Goal: Task Accomplishment & Management: Manage account settings

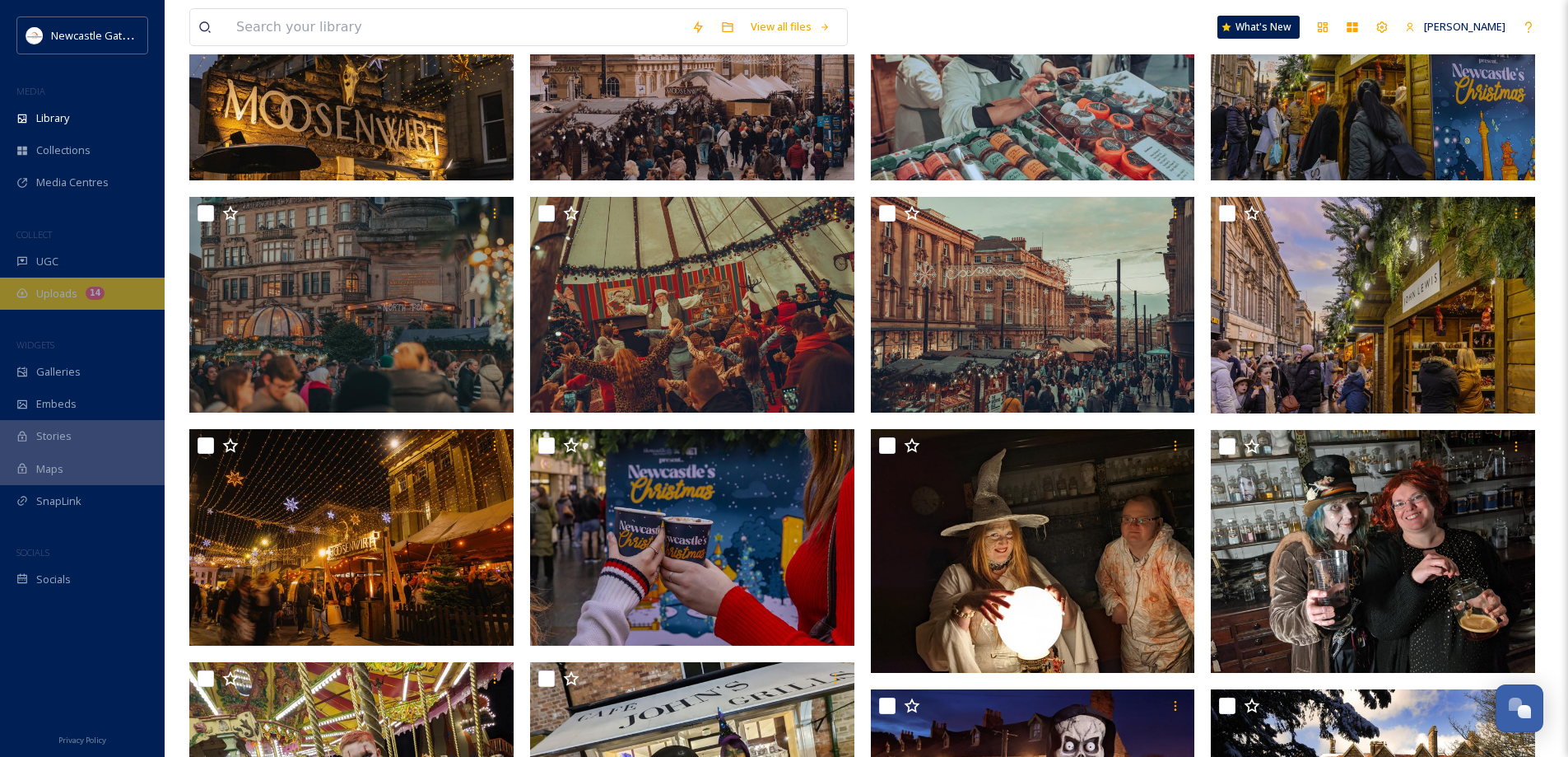
scroll to position [3462, 0]
click at [62, 293] on span "Uploads" at bounding box center [57, 293] width 41 height 16
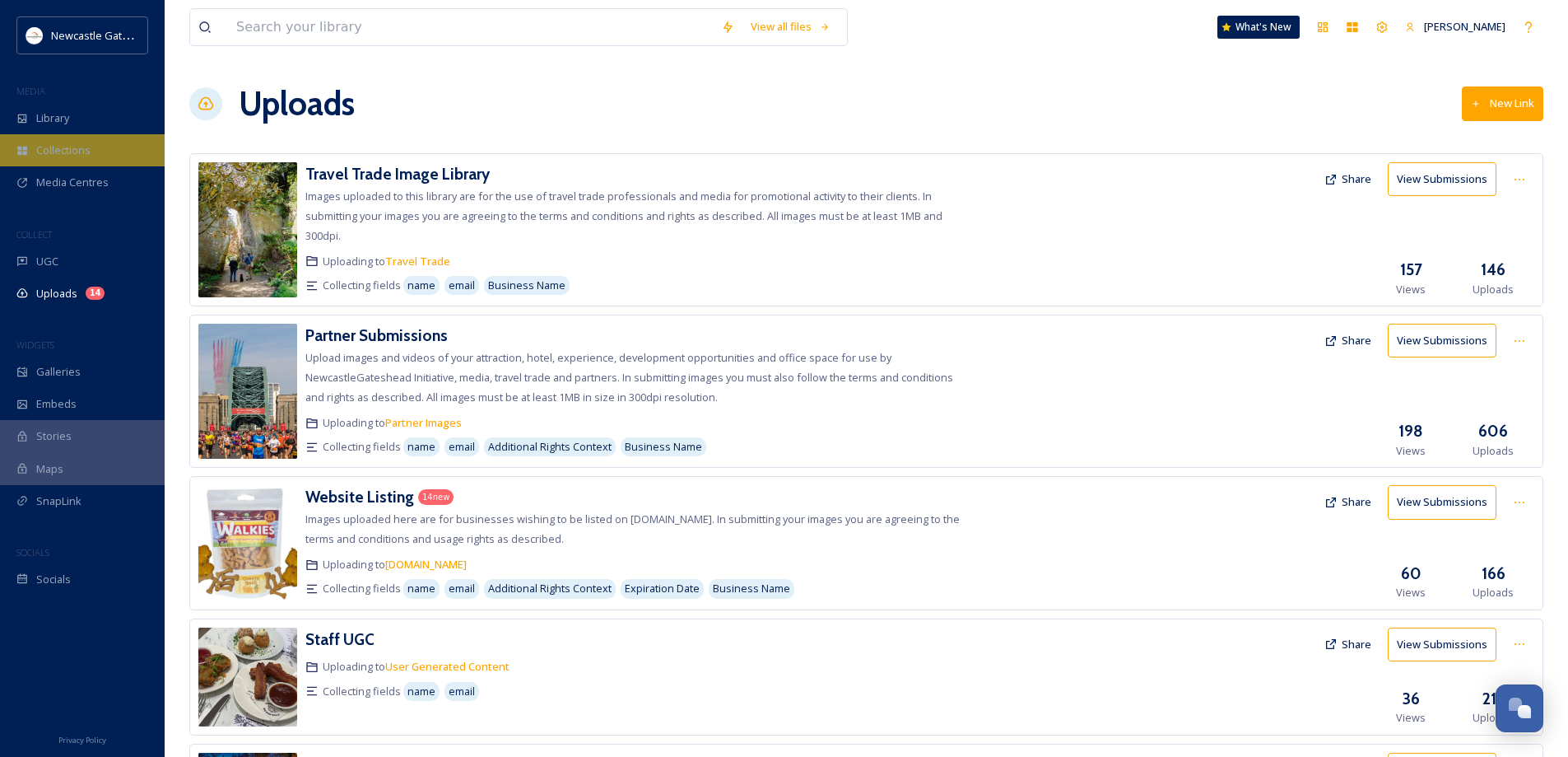
click at [75, 156] on span "Collections" at bounding box center [63, 150] width 55 height 16
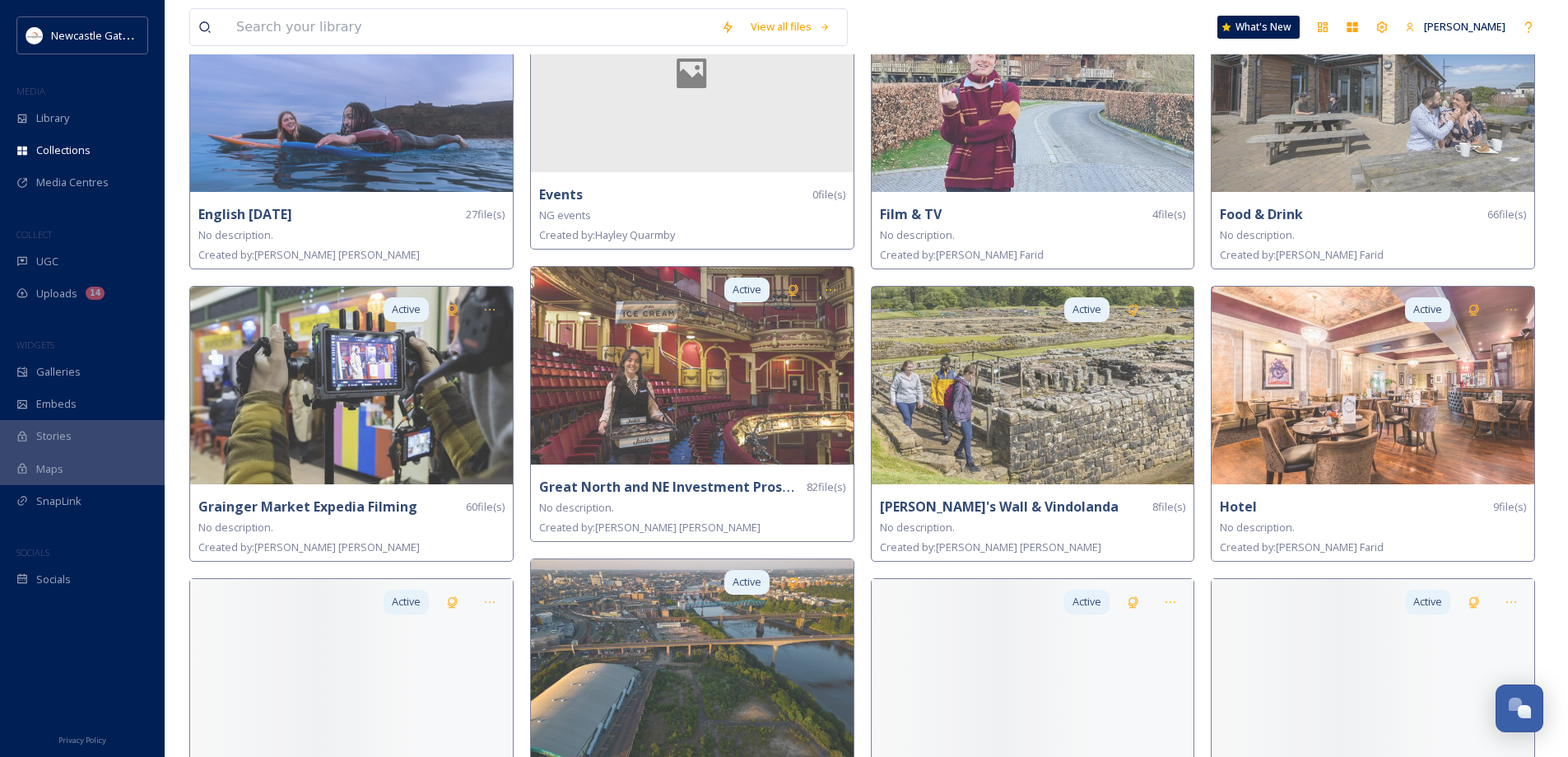
scroll to position [1071, 0]
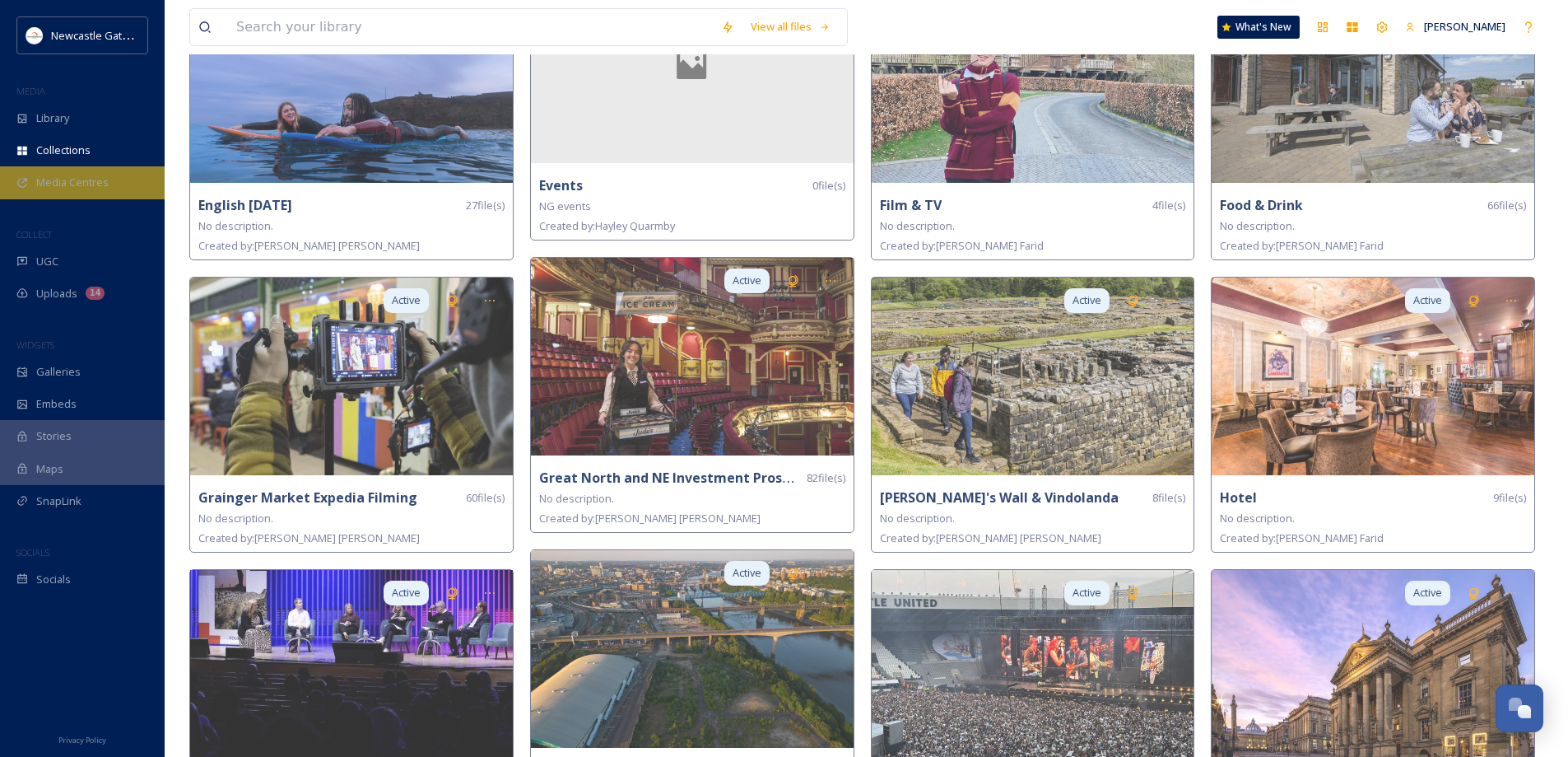
click at [59, 189] on span "Media Centres" at bounding box center [72, 182] width 73 height 16
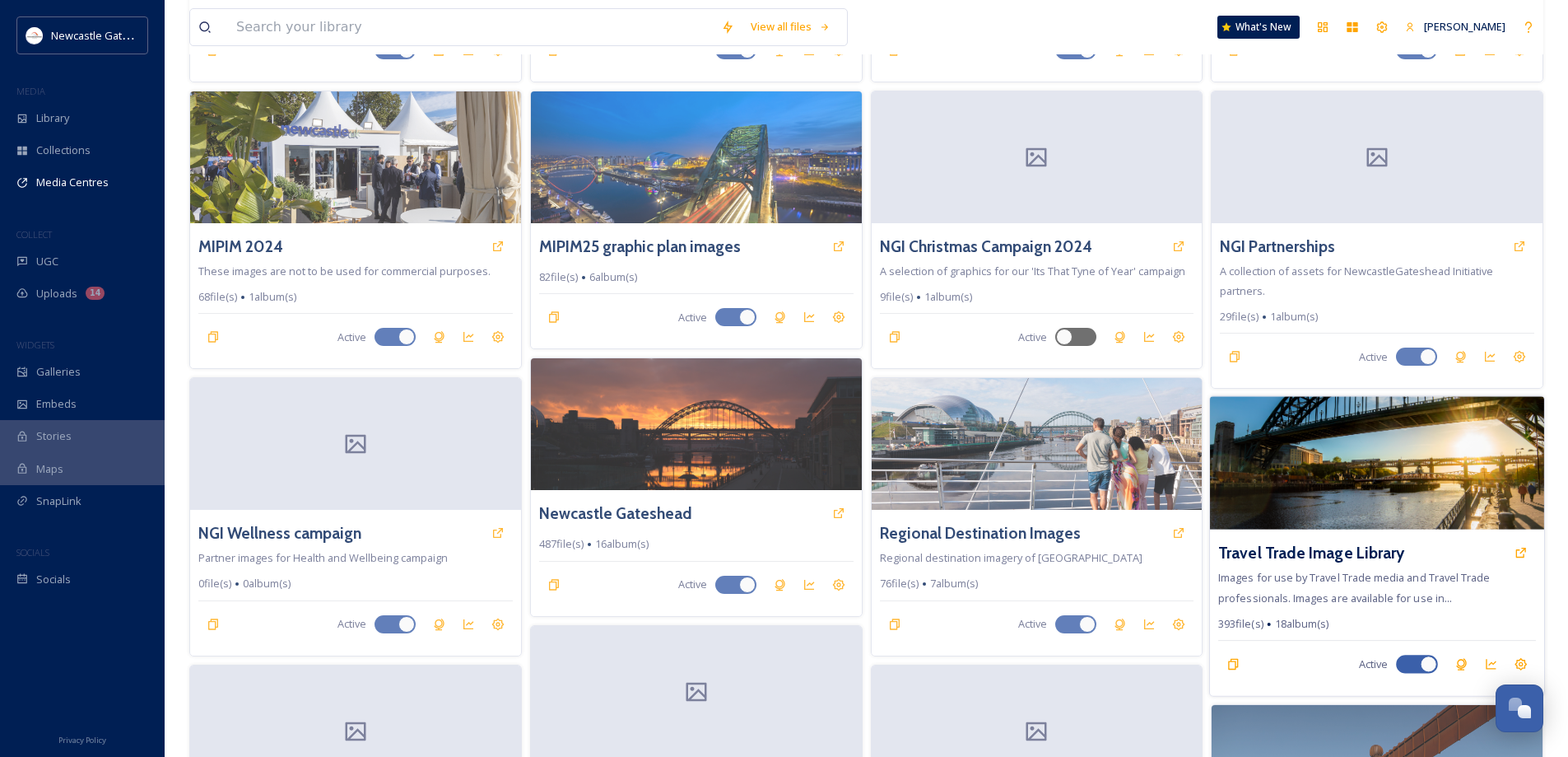
scroll to position [412, 0]
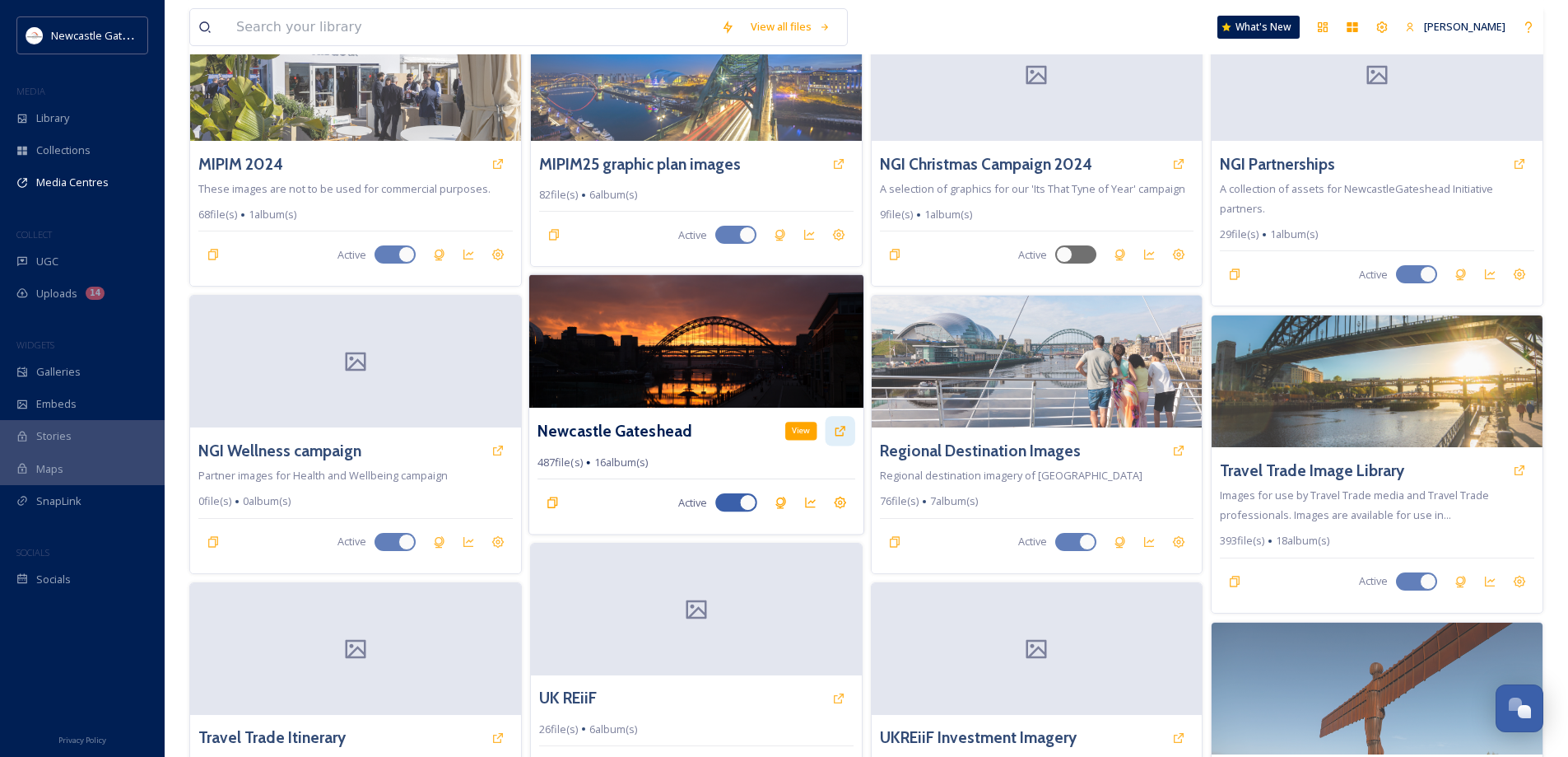
click at [836, 430] on icon at bounding box center [840, 432] width 13 height 13
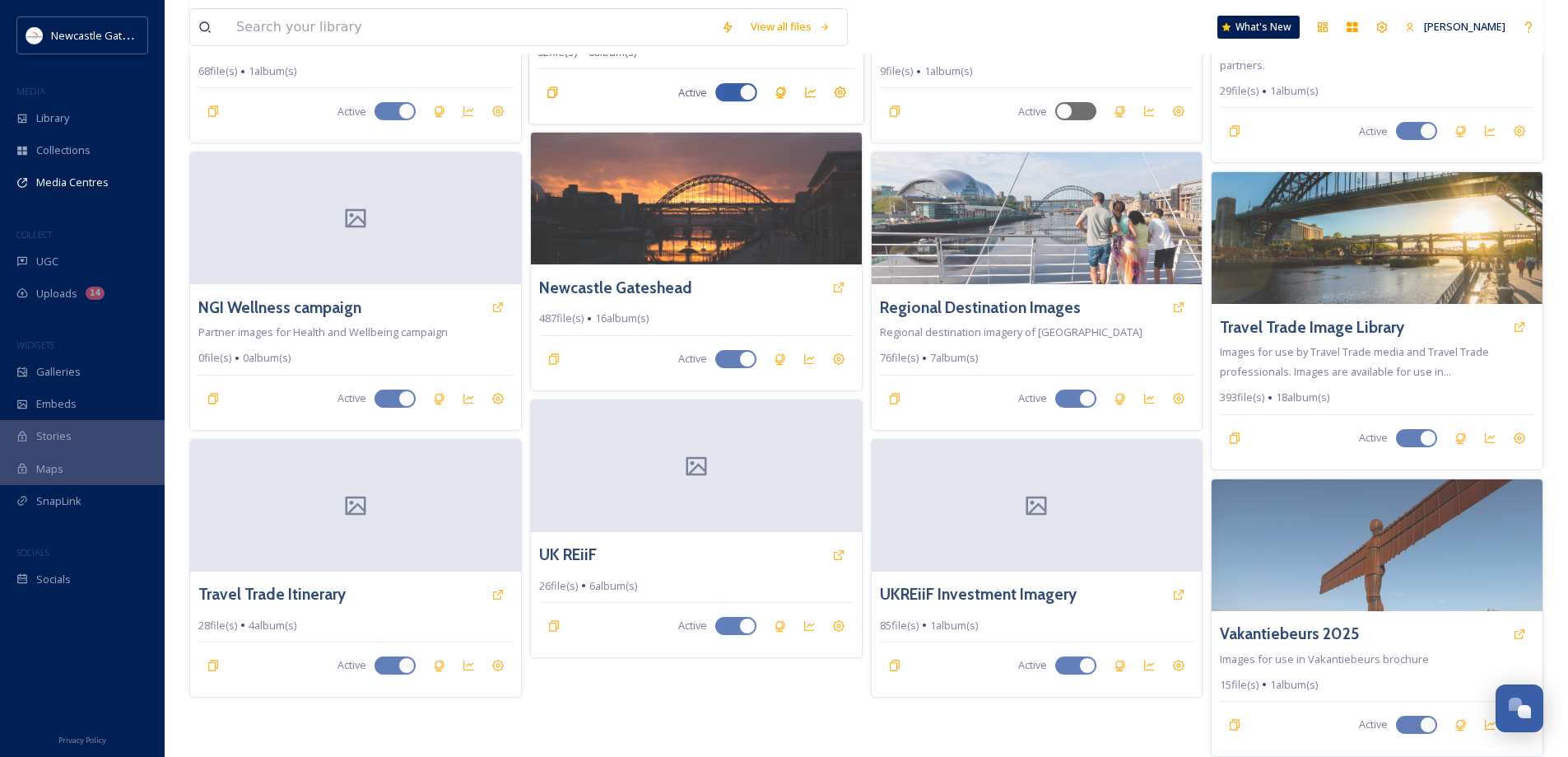
scroll to position [0, 0]
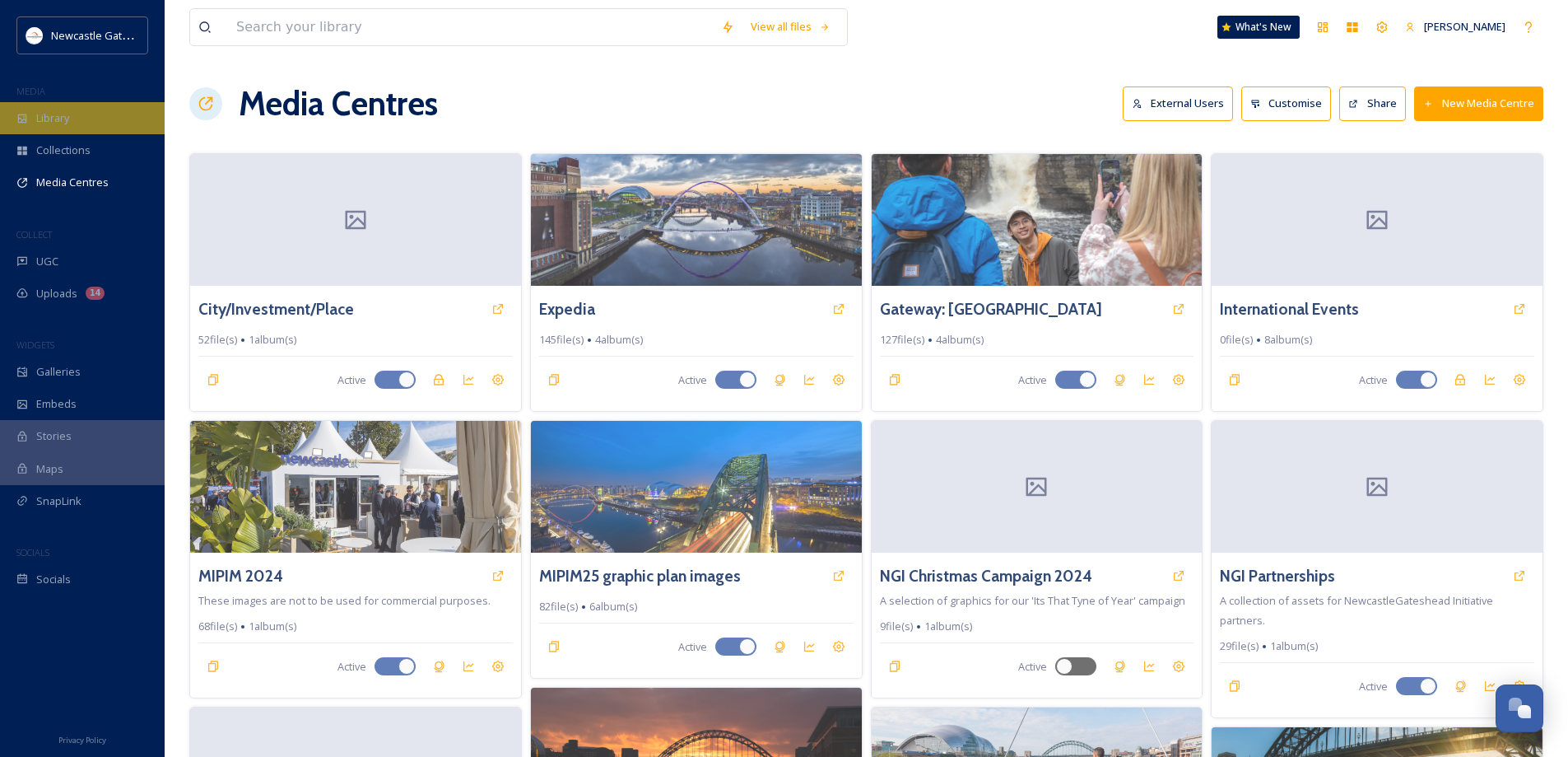
click at [60, 116] on span "Library" at bounding box center [52, 118] width 33 height 16
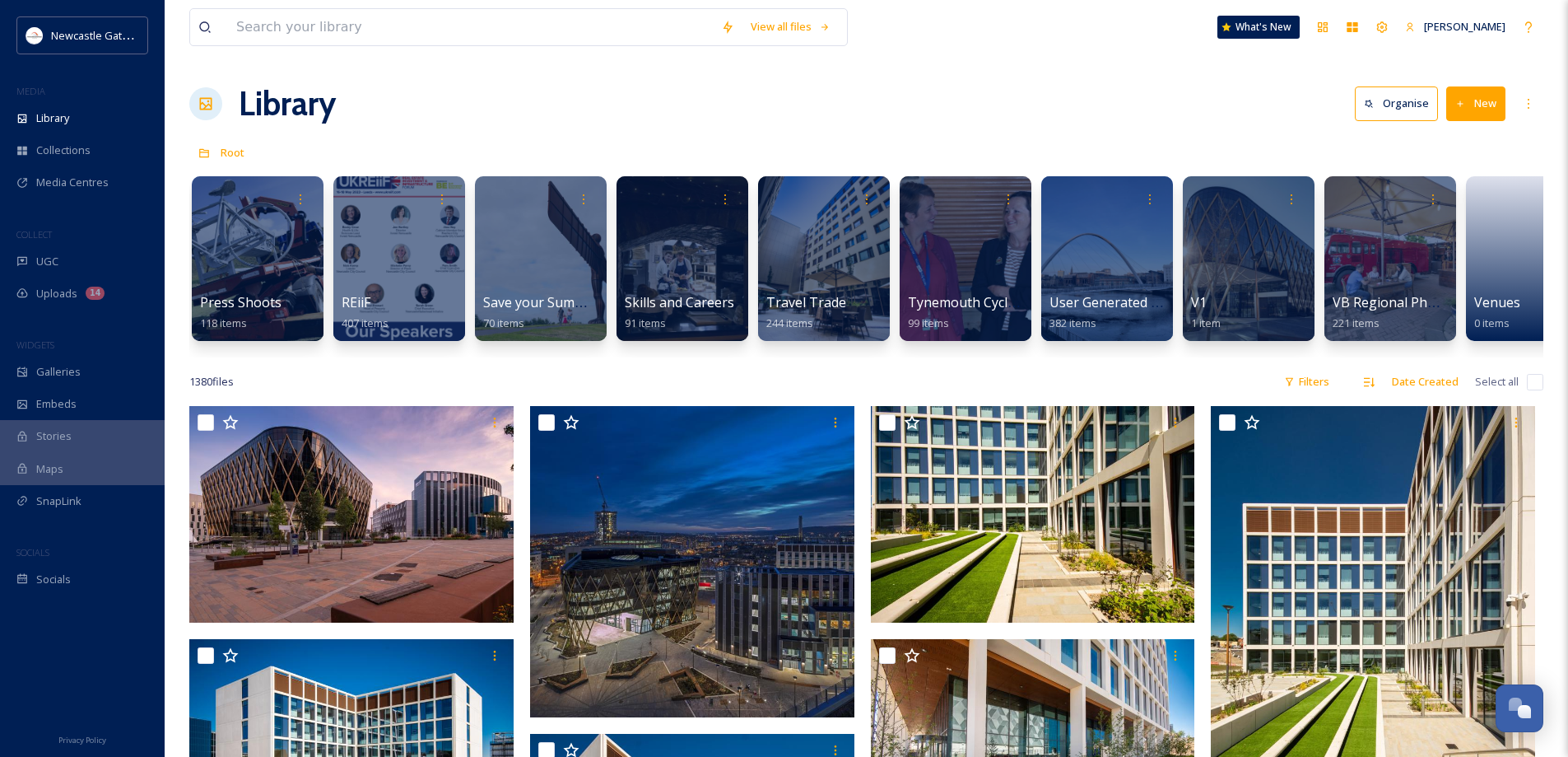
scroll to position [0, 3459]
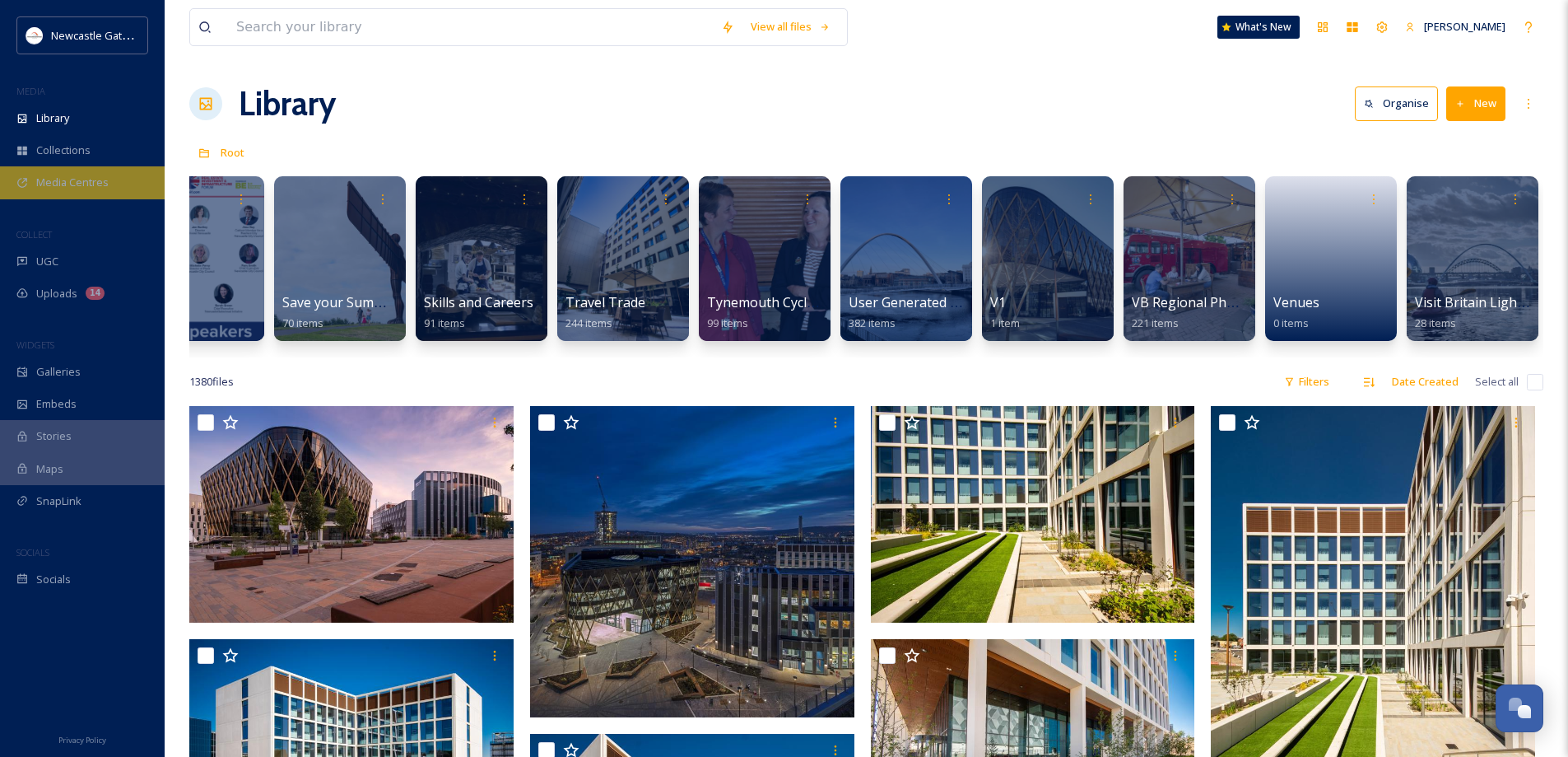
click at [72, 188] on span "Media Centres" at bounding box center [72, 182] width 73 height 16
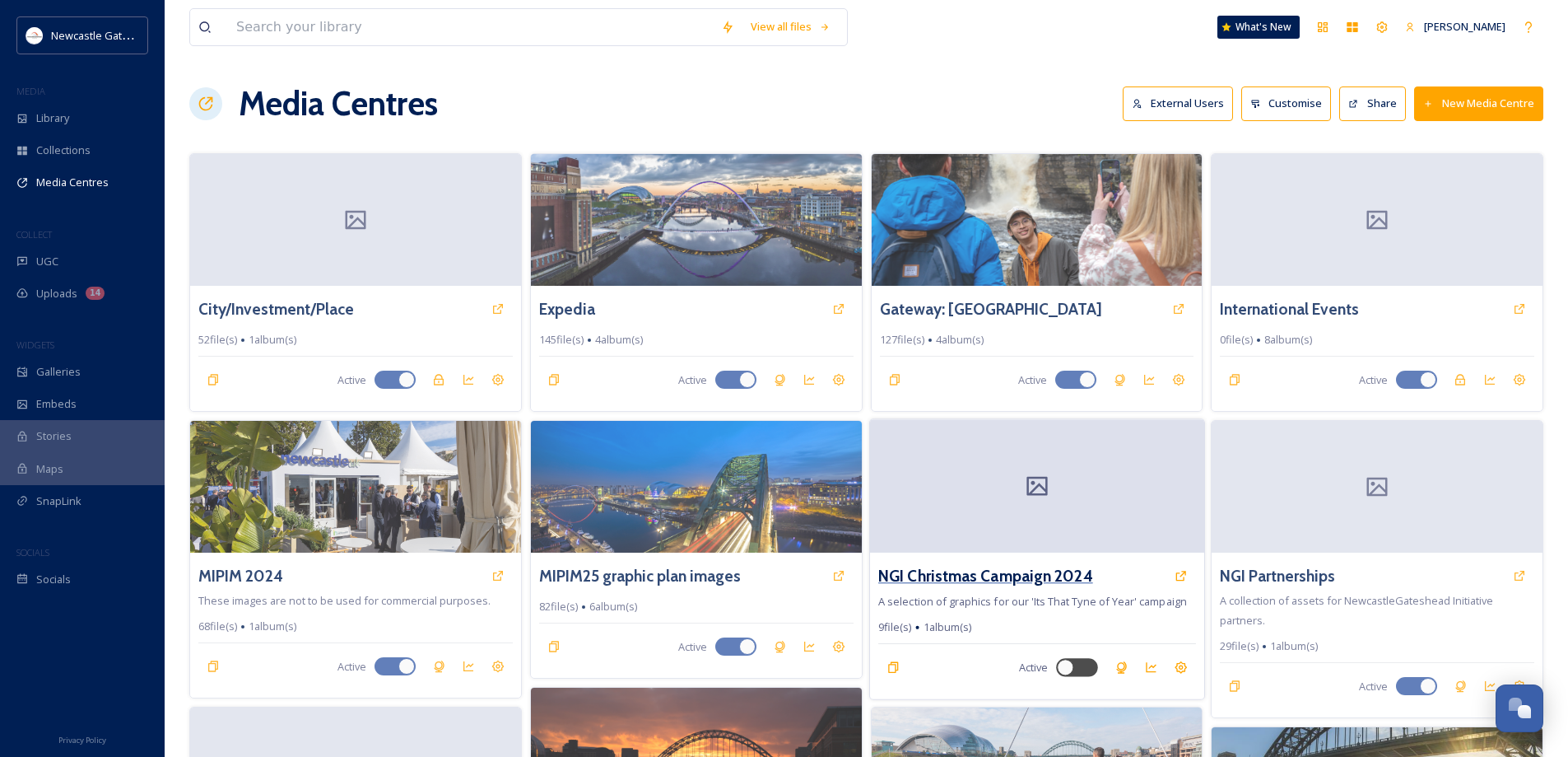
click at [1013, 564] on h3 "NGI Christmas Campaign 2024" at bounding box center [986, 575] width 215 height 24
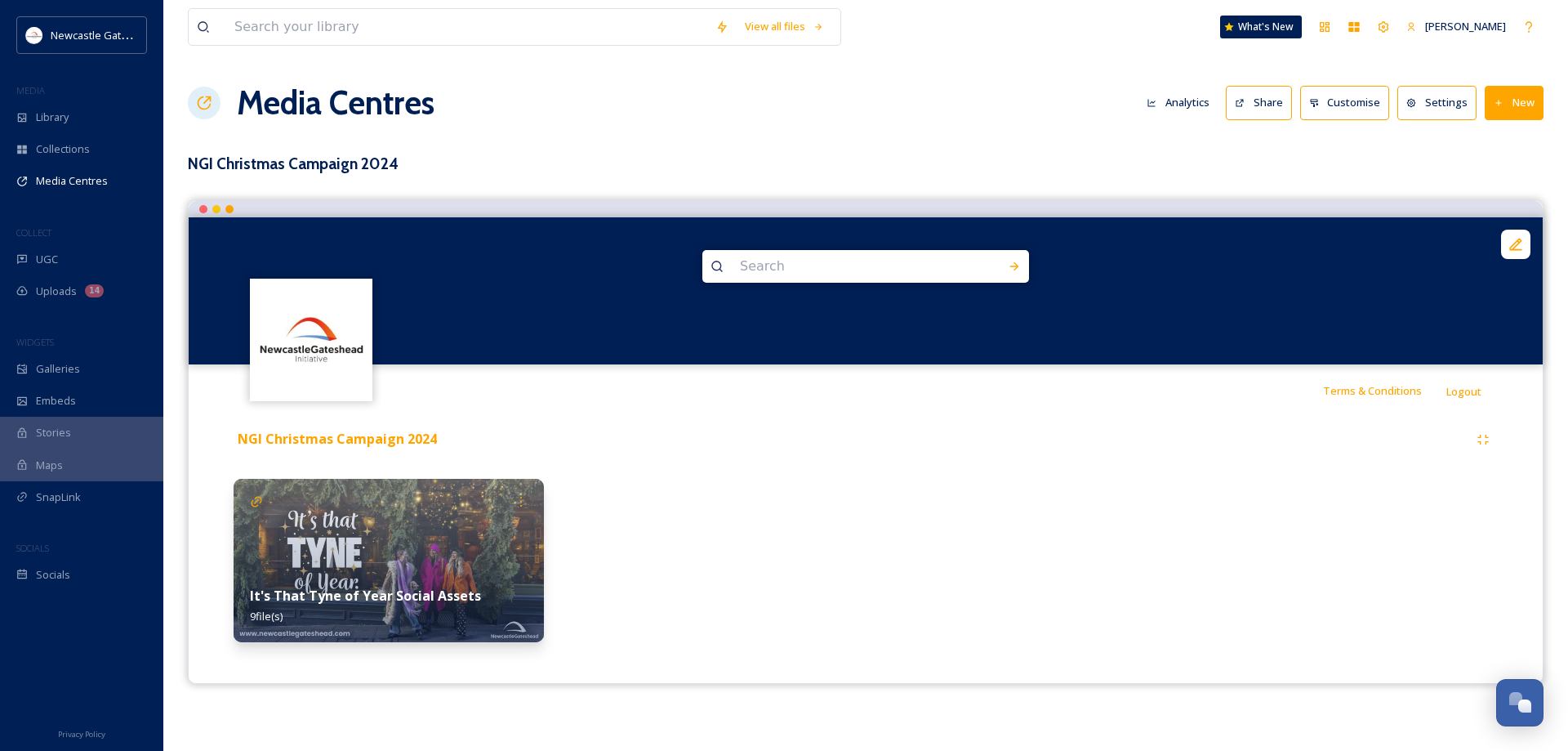
click at [466, 536] on img at bounding box center [389, 560] width 310 height 164
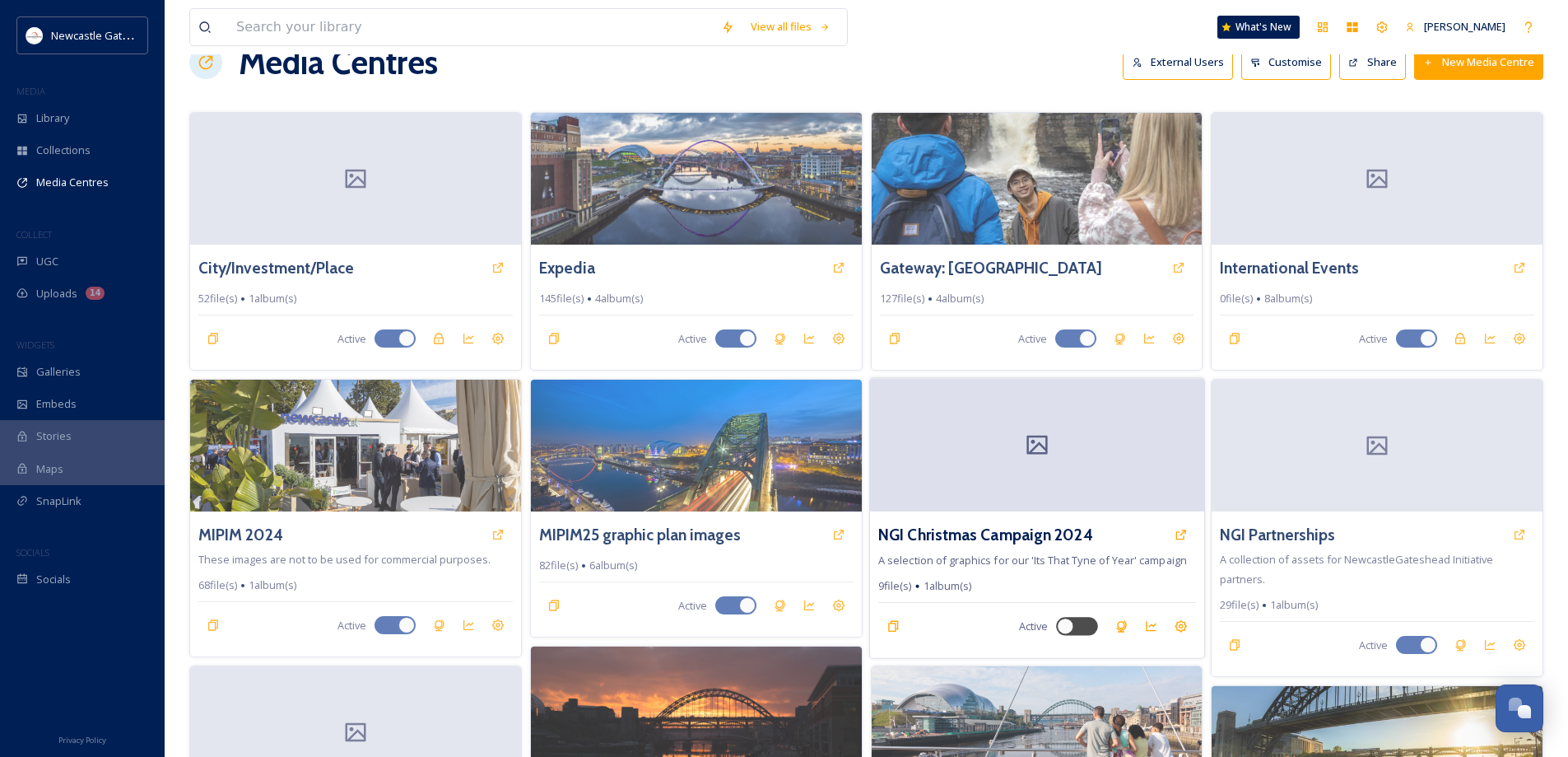
scroll to position [328, 0]
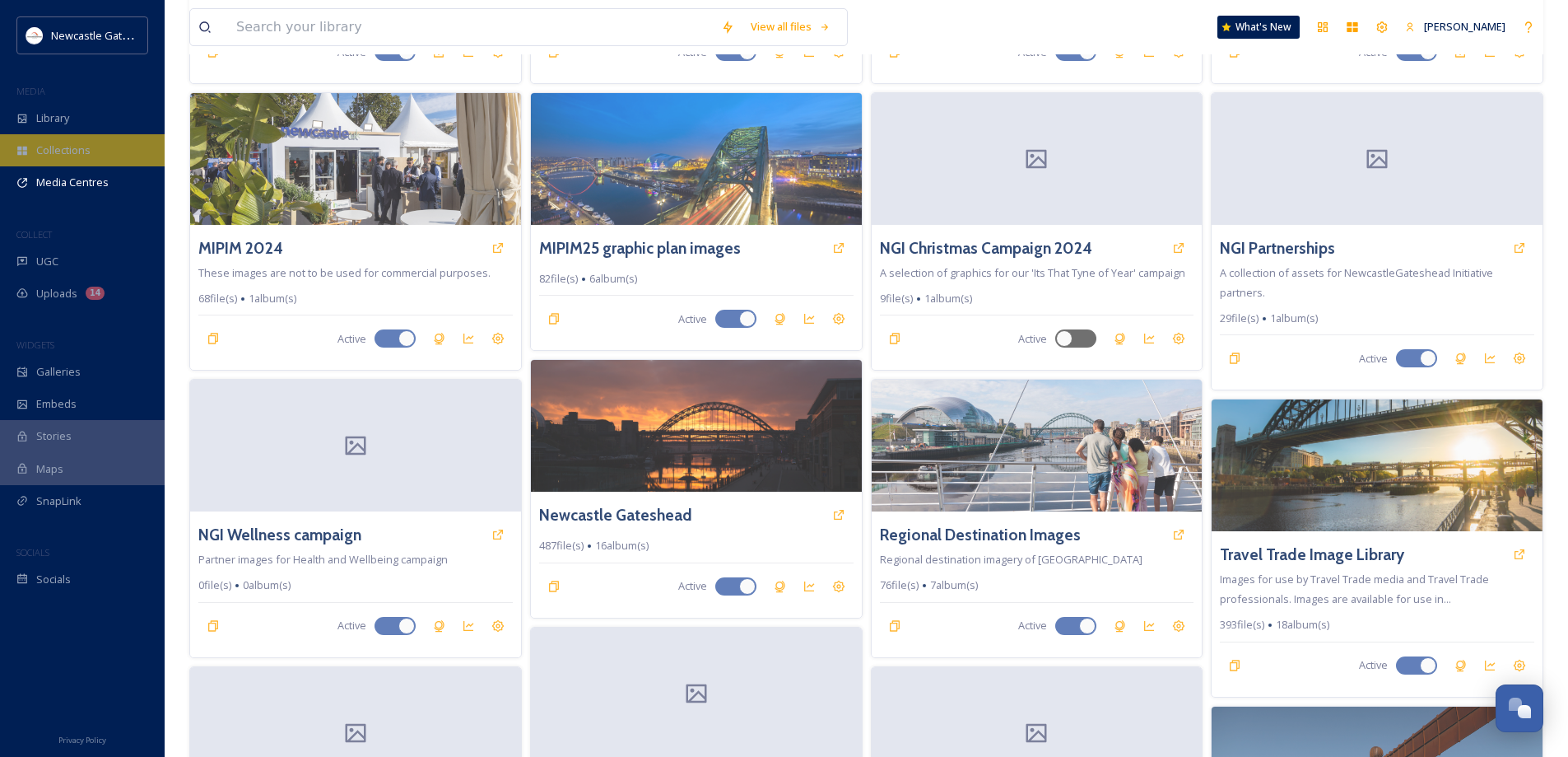
click at [74, 147] on span "Collections" at bounding box center [63, 150] width 55 height 16
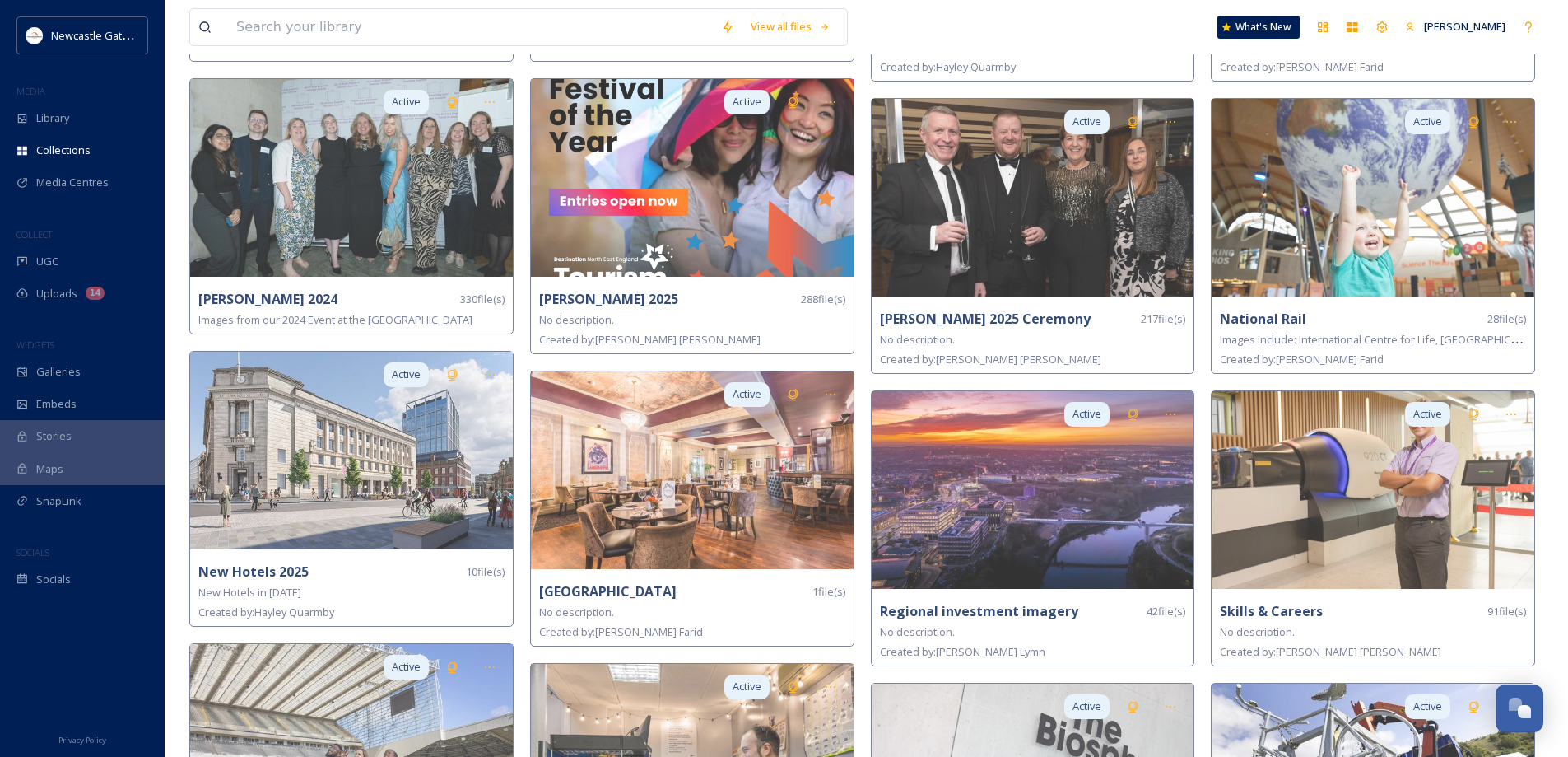
scroll to position [2328, 0]
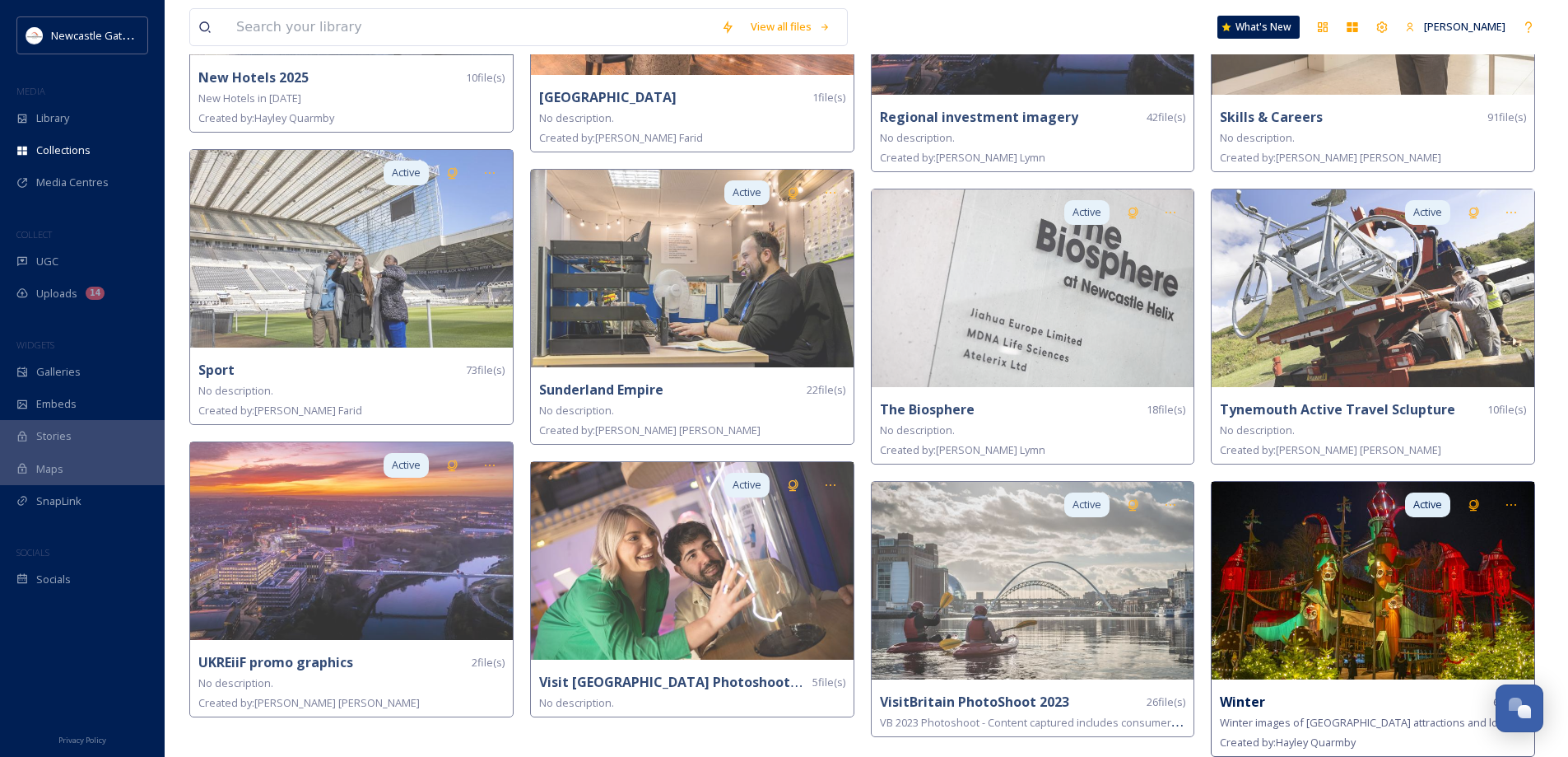
click at [1302, 692] on div "Winter 6 file(s)" at bounding box center [1373, 702] width 306 height 21
click at [1246, 693] on strong "Winter" at bounding box center [1243, 701] width 45 height 18
click at [1328, 634] on img at bounding box center [1373, 581] width 322 height 198
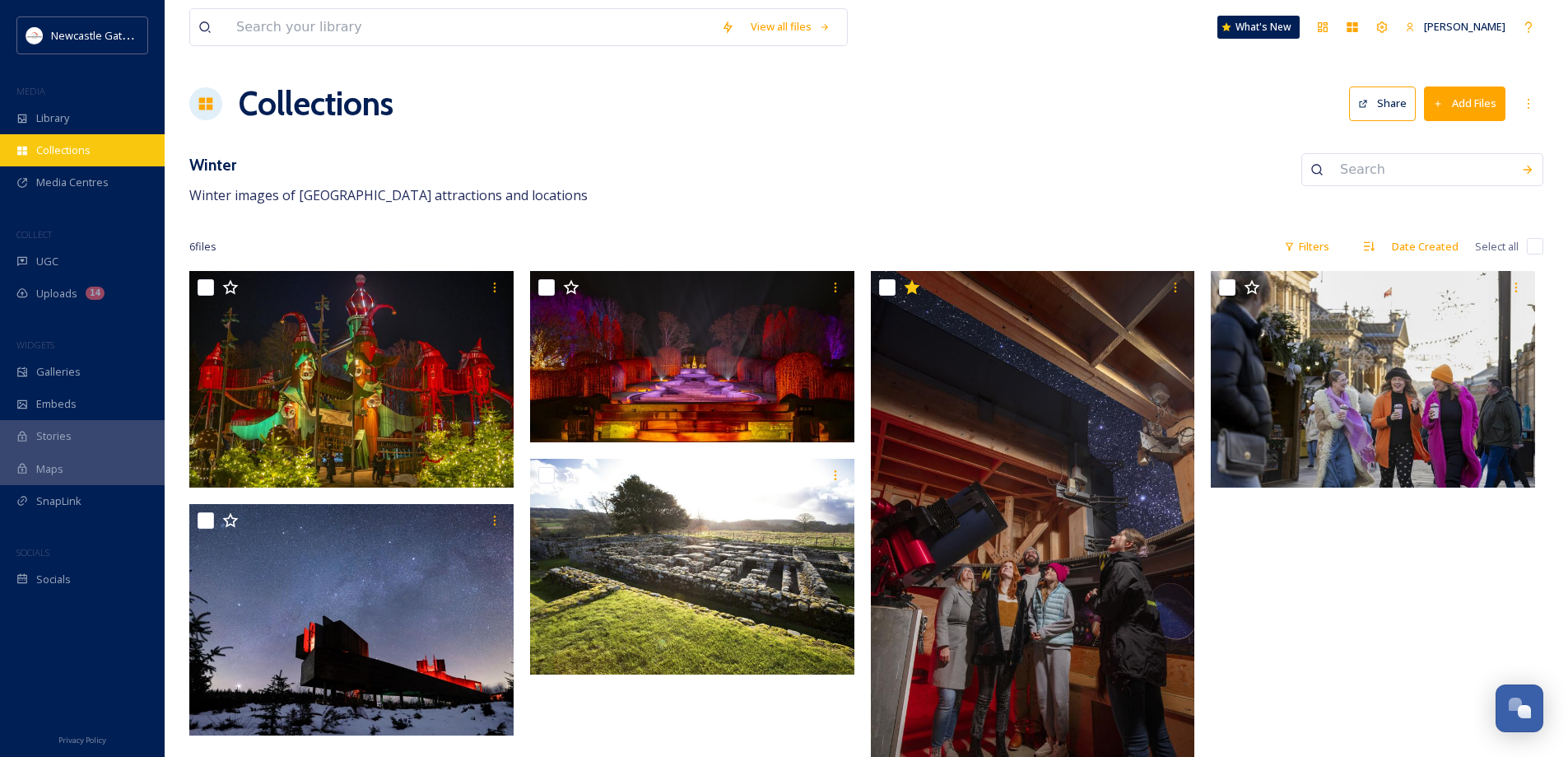
click at [75, 151] on span "Collections" at bounding box center [63, 150] width 55 height 16
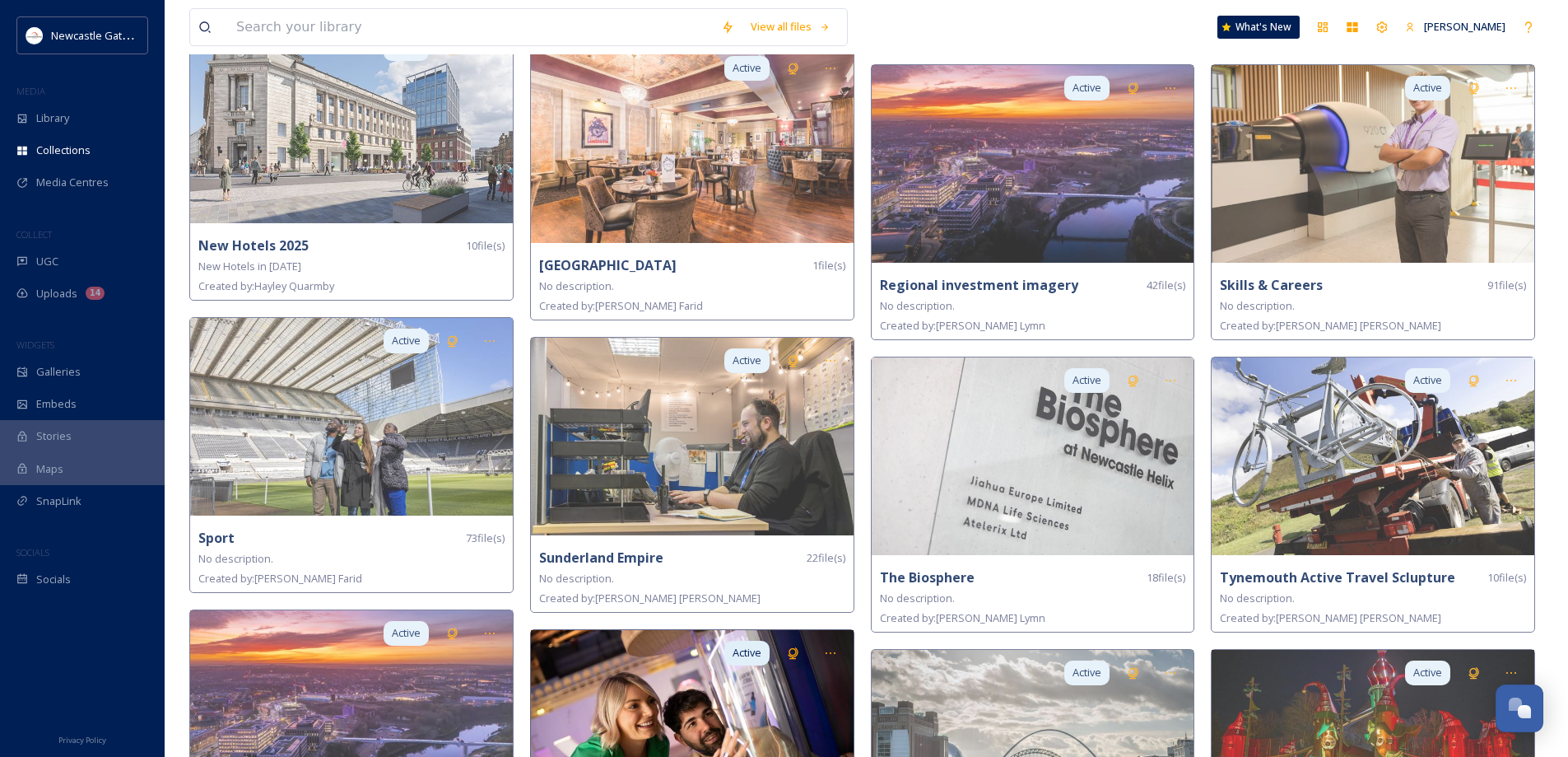
scroll to position [2328, 0]
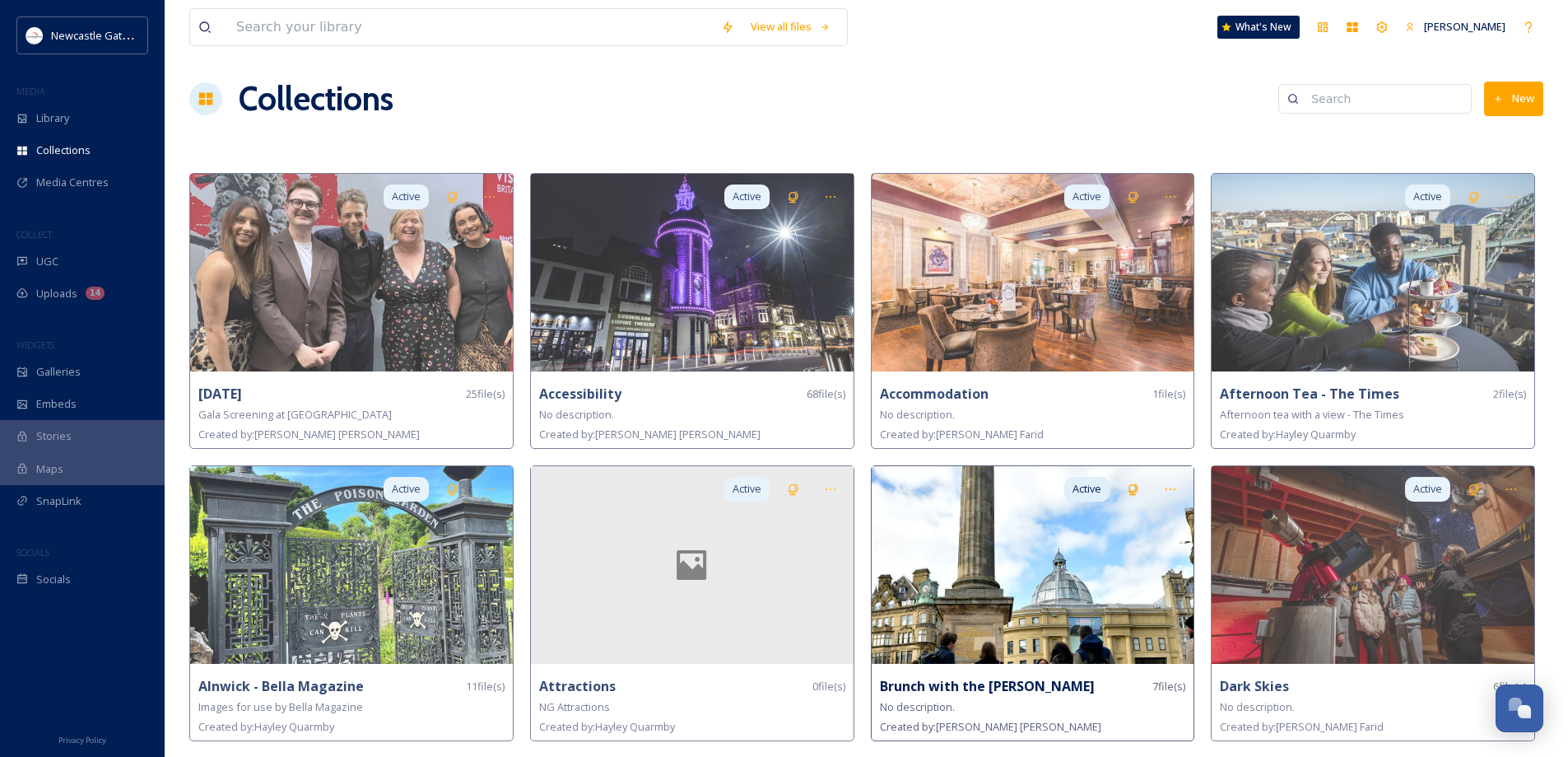
scroll to position [0, 0]
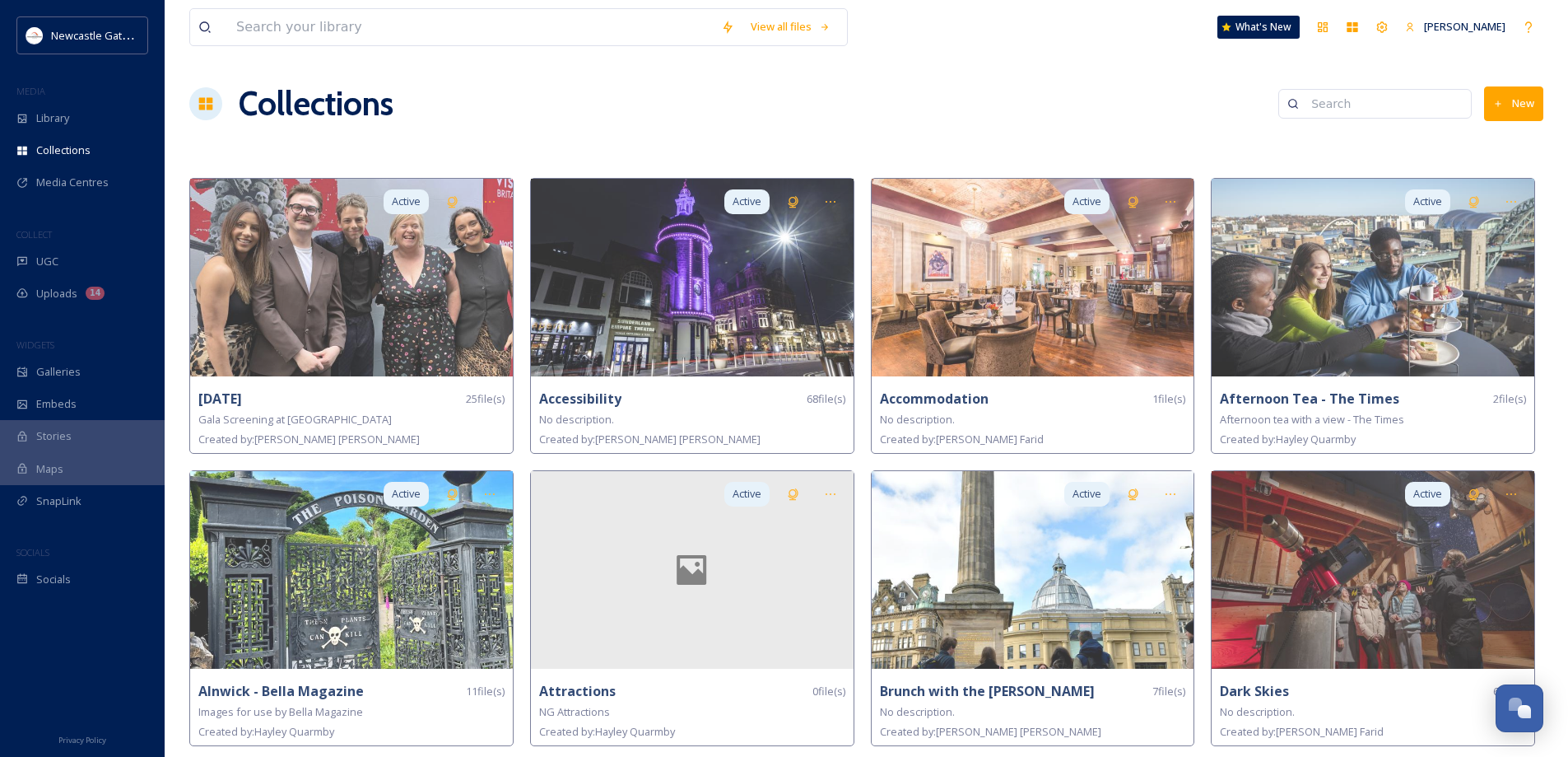
click at [1498, 102] on icon at bounding box center [1498, 104] width 6 height 6
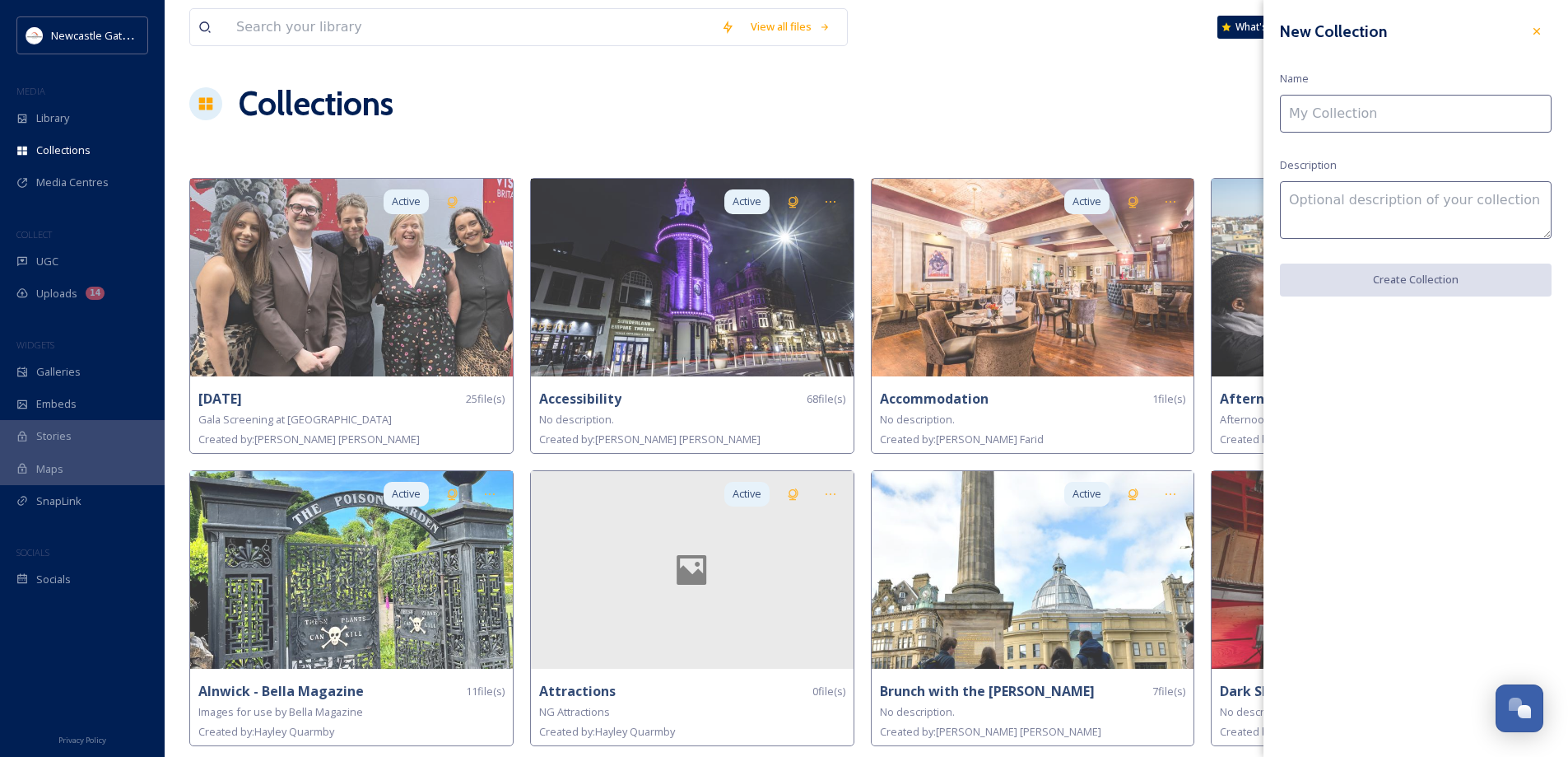
click at [1395, 109] on input at bounding box center [1415, 113] width 271 height 38
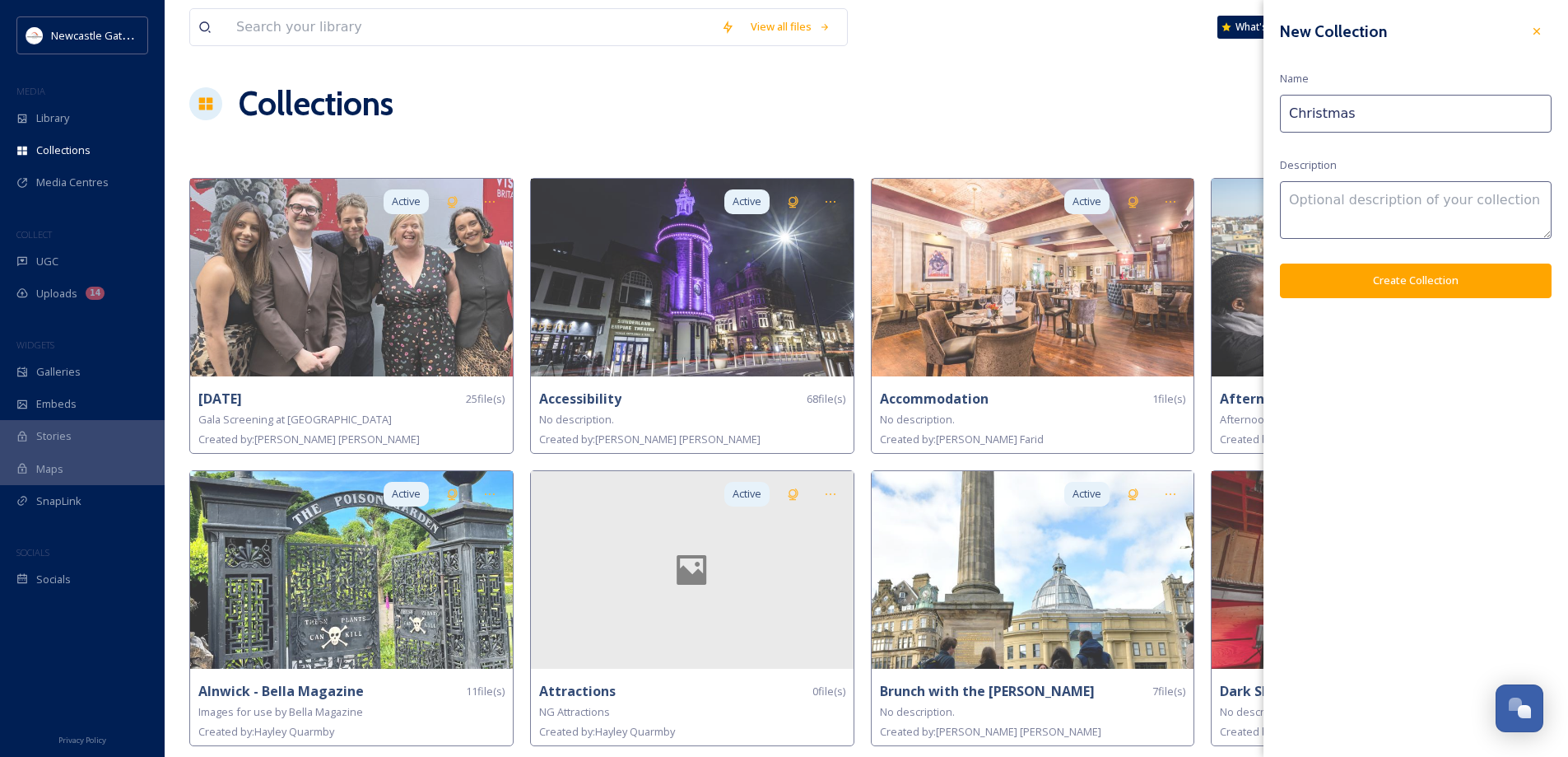
type input "Christmas"
click at [1379, 208] on textarea at bounding box center [1415, 209] width 271 height 58
type textarea "Christmas in [GEOGRAPHIC_DATA]"
click at [1386, 105] on input "Christmas" at bounding box center [1415, 113] width 271 height 38
type input "Christmas NG"
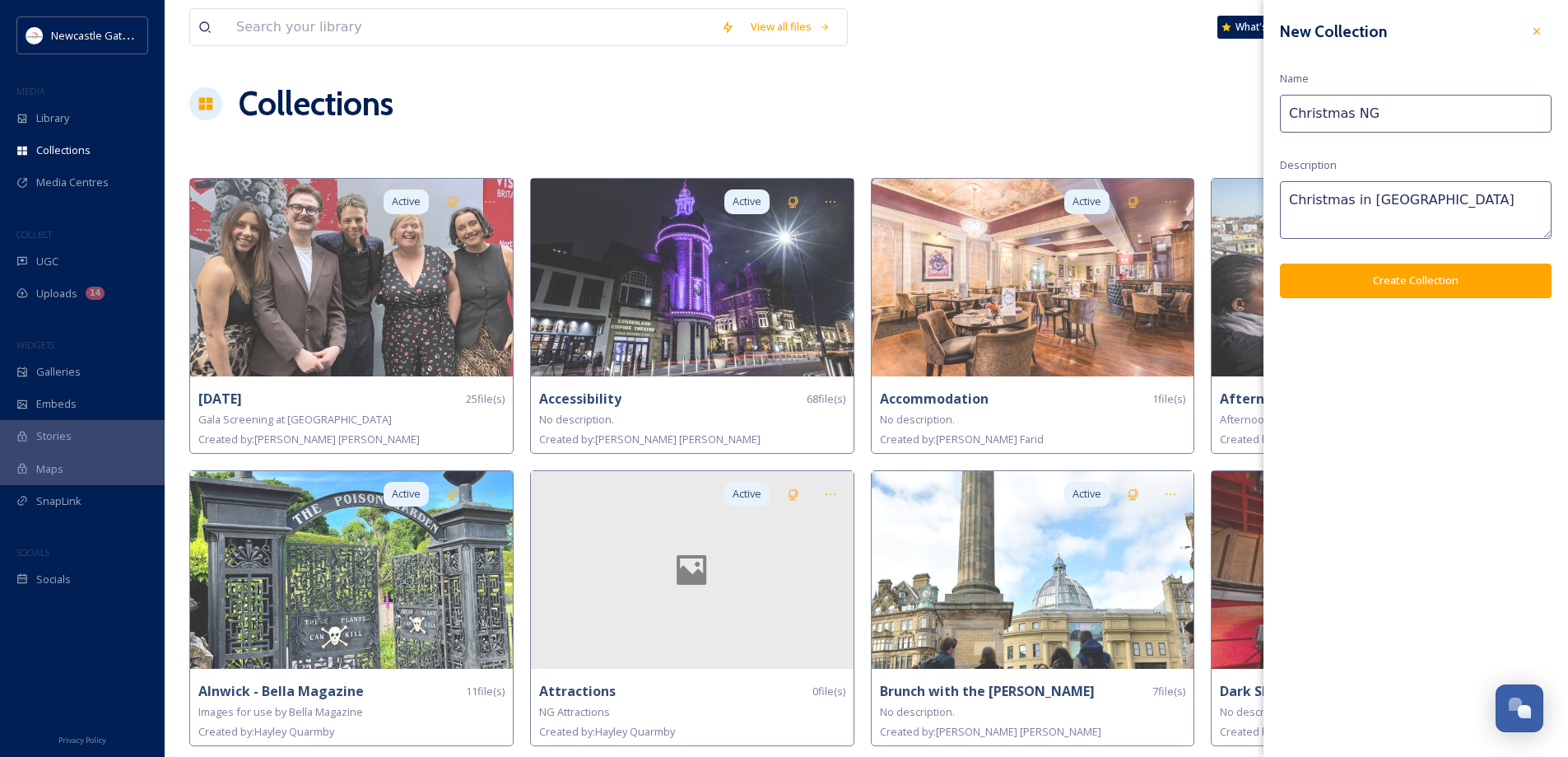
click at [1419, 278] on button "Create Collection" at bounding box center [1415, 281] width 271 height 34
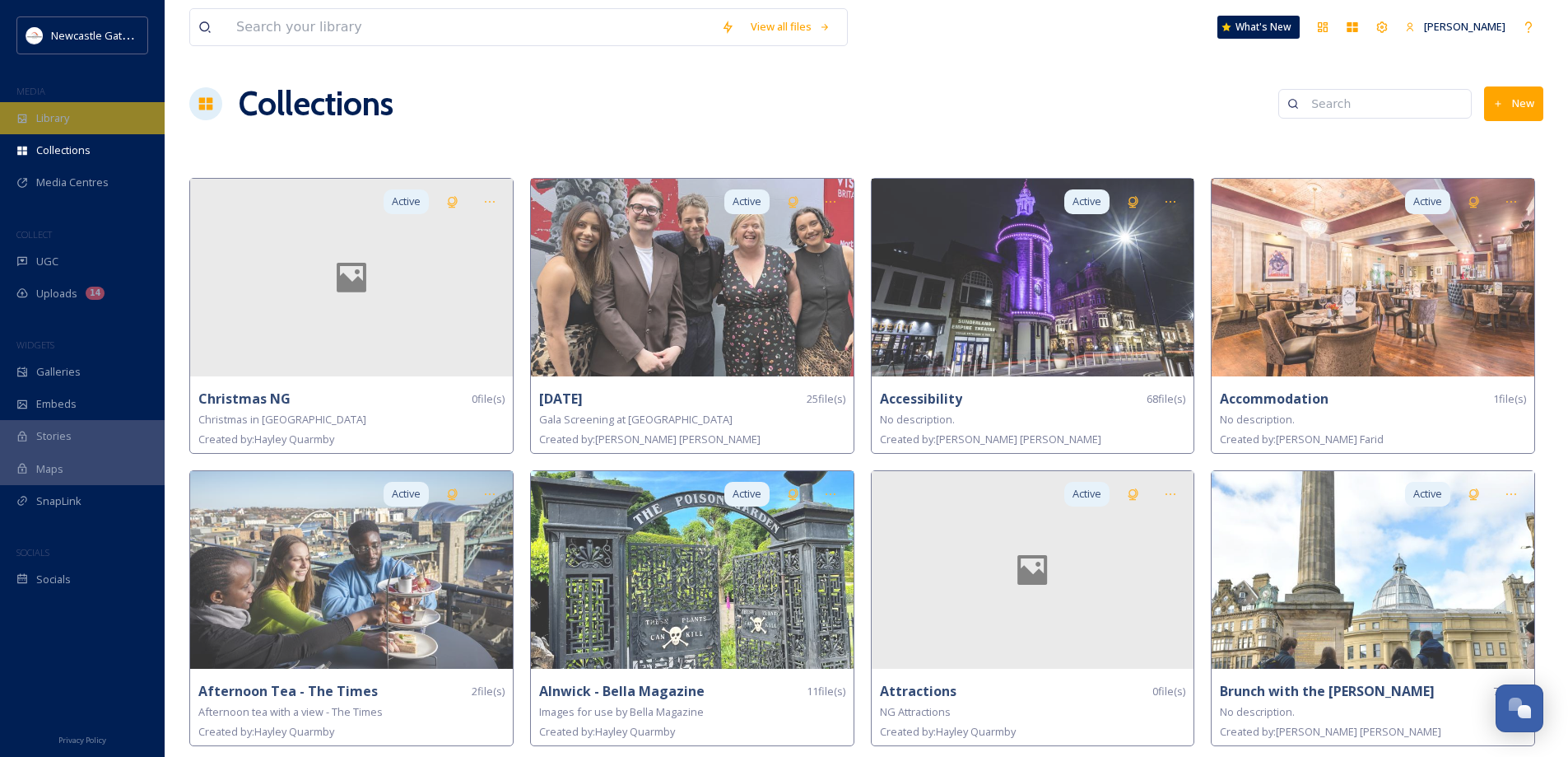
click at [56, 119] on span "Library" at bounding box center [52, 118] width 33 height 16
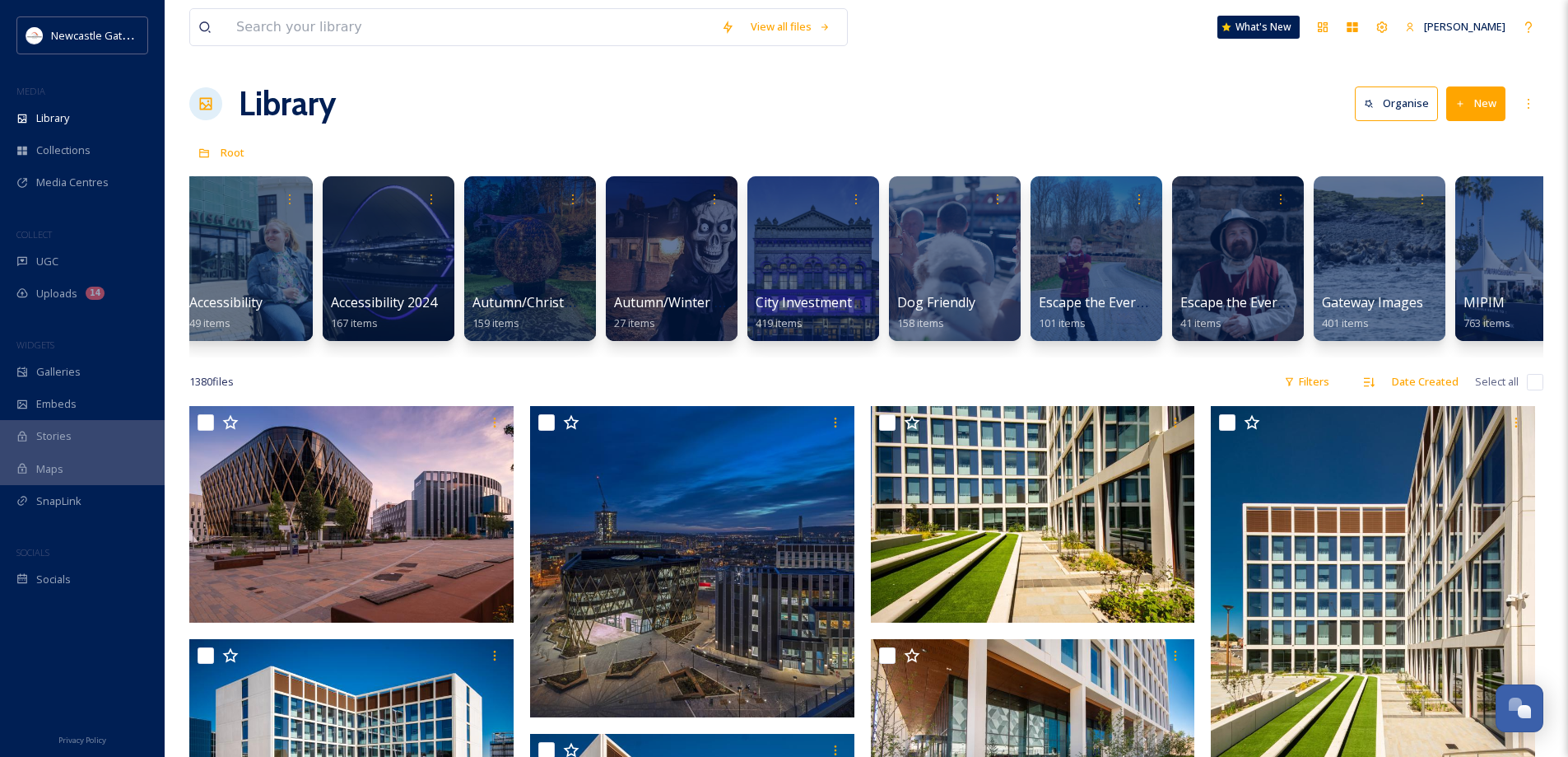
scroll to position [0, 416]
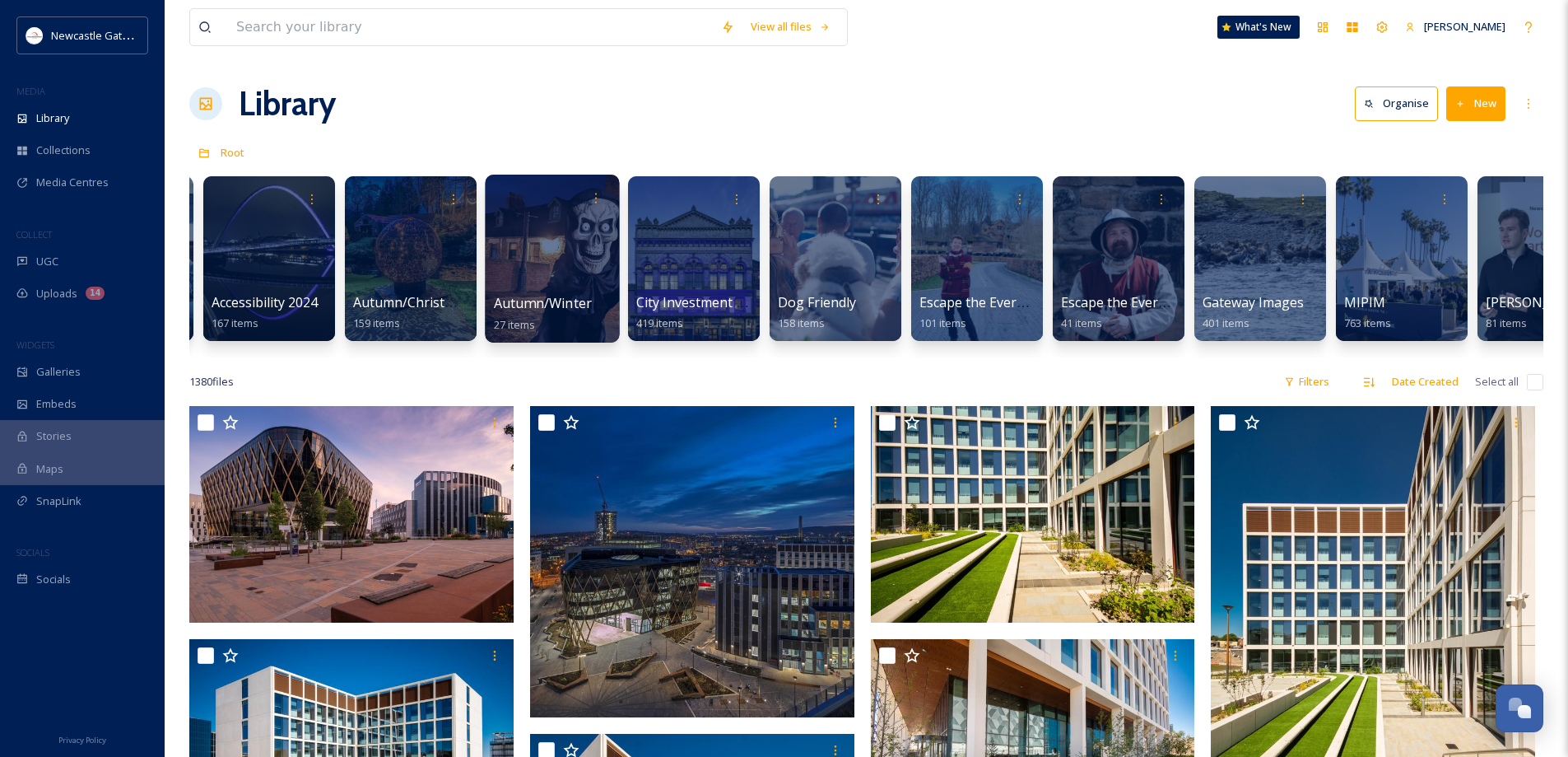
click at [571, 277] on div at bounding box center [551, 258] width 134 height 168
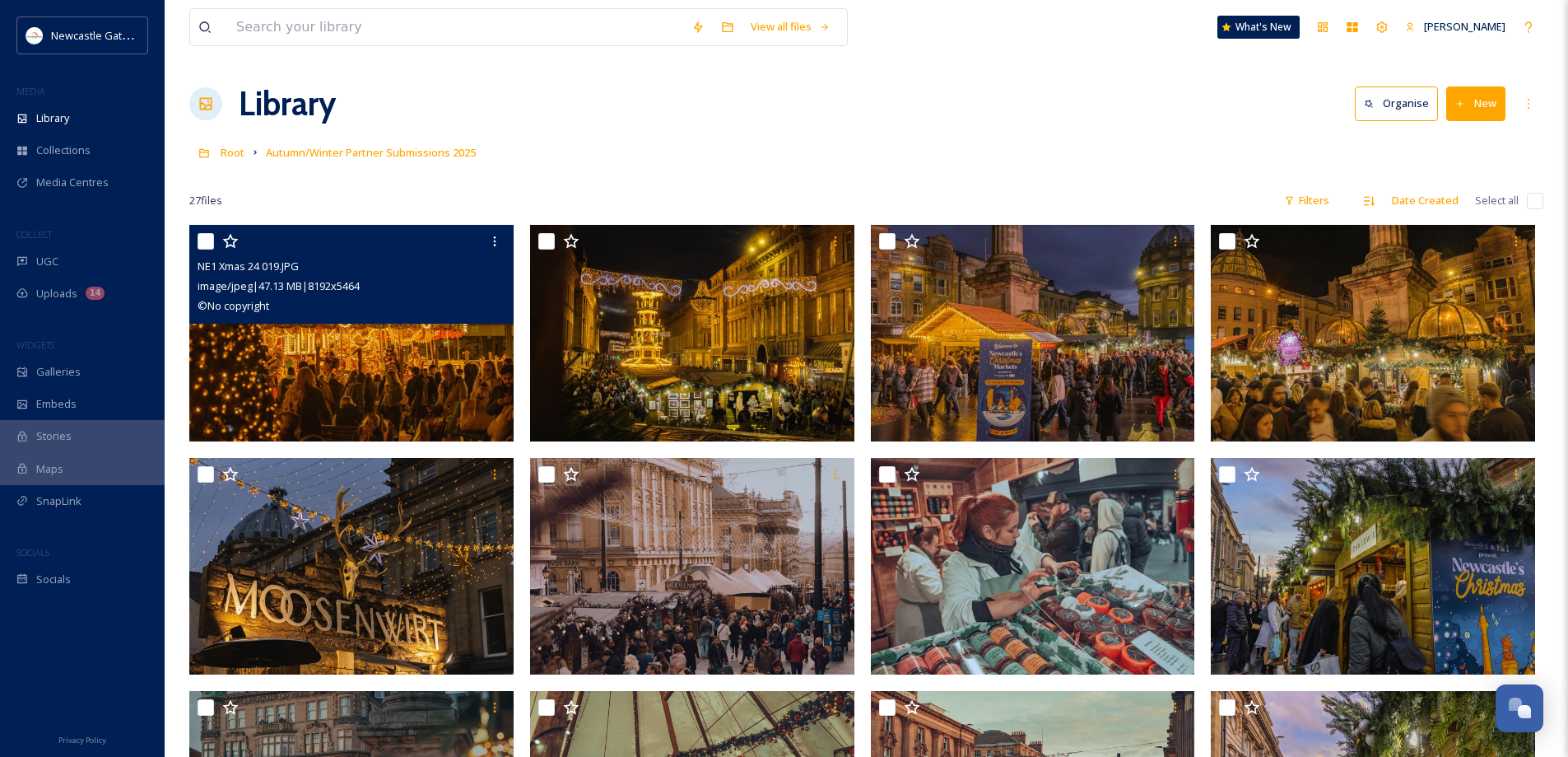
click at [209, 238] on input "checkbox" at bounding box center [205, 240] width 16 height 16
checkbox input "true"
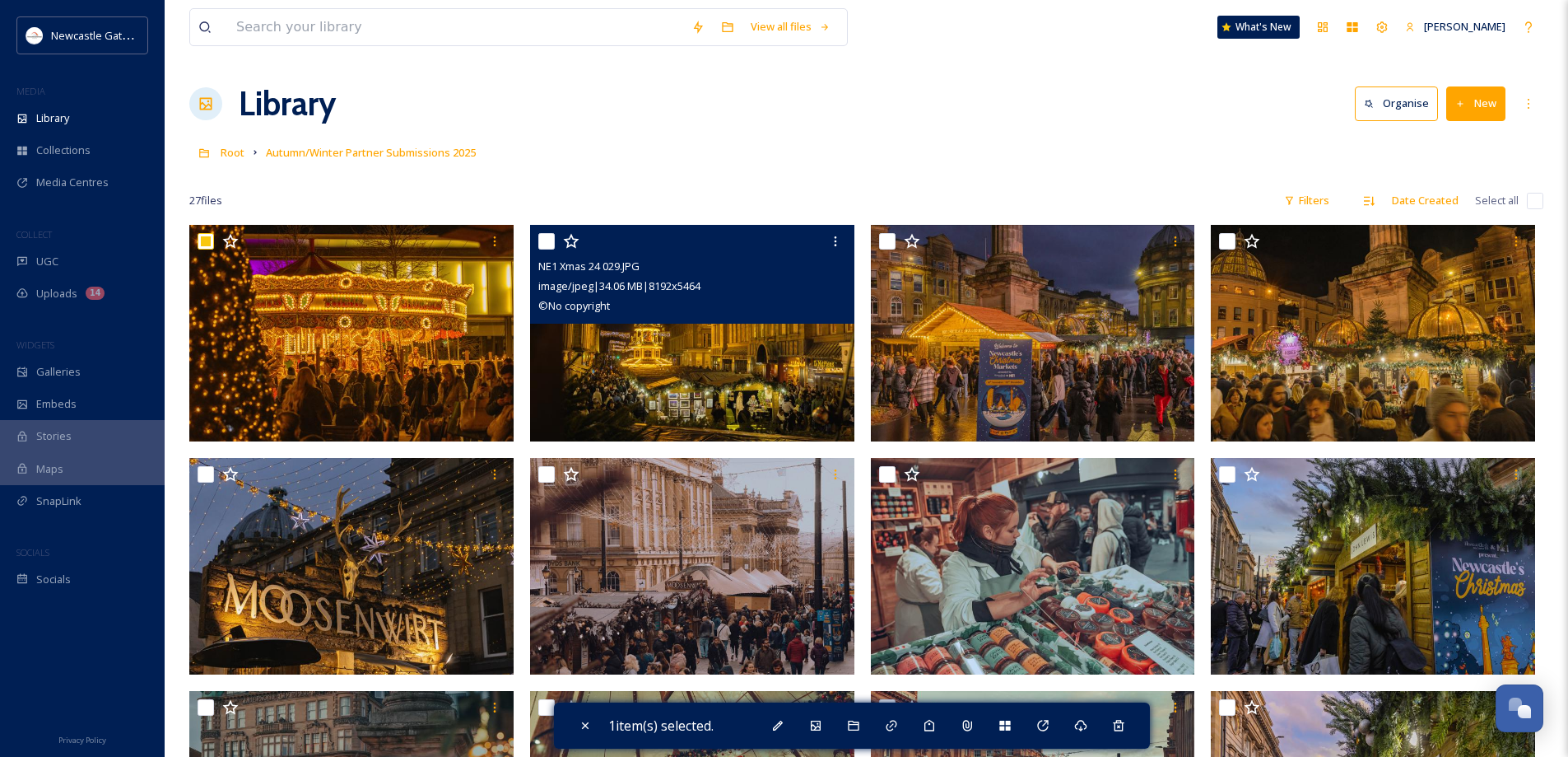
drag, startPoint x: 547, startPoint y: 240, endPoint x: 628, endPoint y: 240, distance: 81.0
click at [552, 239] on input "checkbox" at bounding box center [546, 240] width 16 height 16
checkbox input "true"
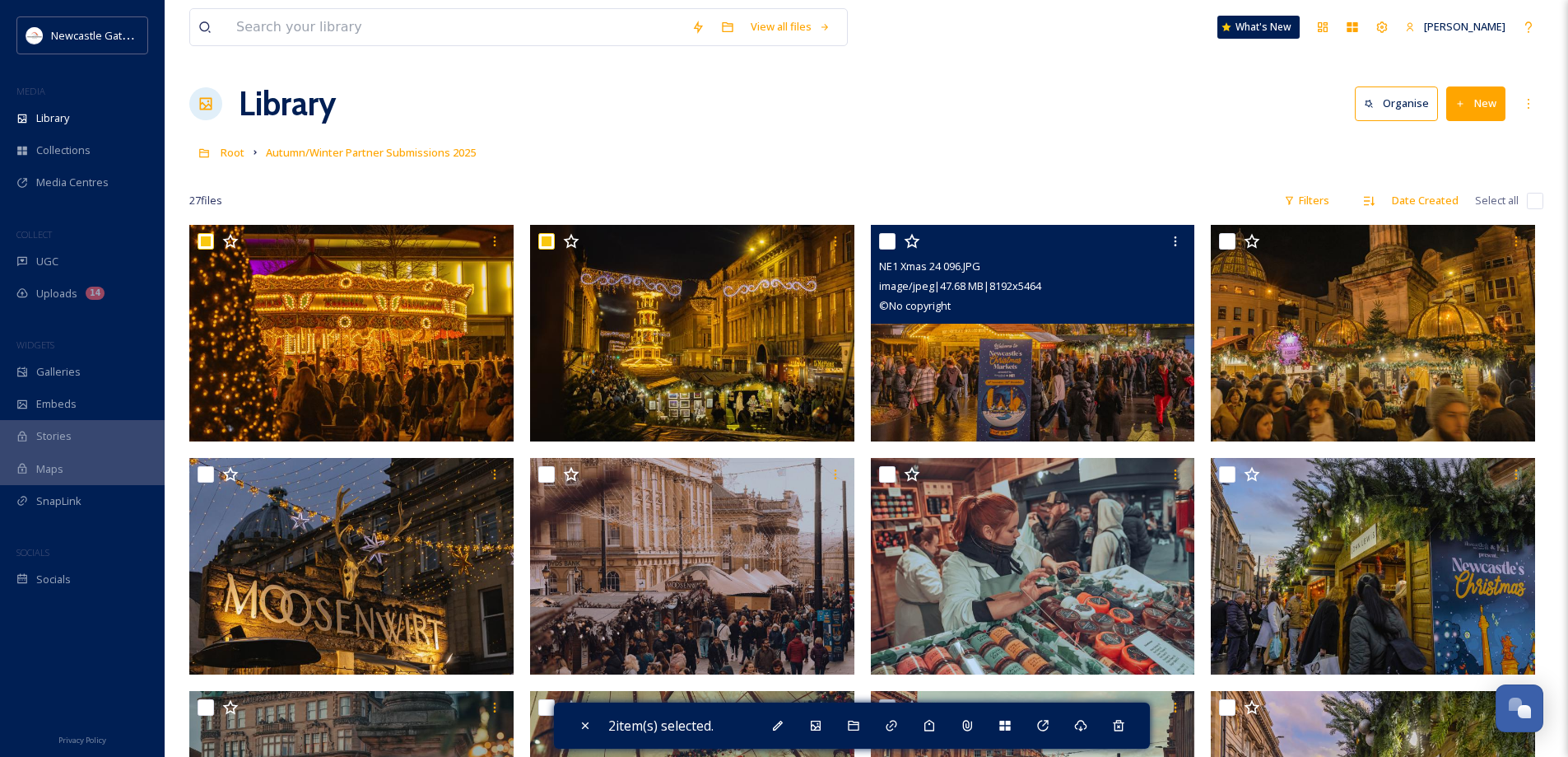
drag, startPoint x: 885, startPoint y: 238, endPoint x: 982, endPoint y: 251, distance: 97.9
click at [886, 238] on input "checkbox" at bounding box center [887, 240] width 16 height 16
checkbox input "true"
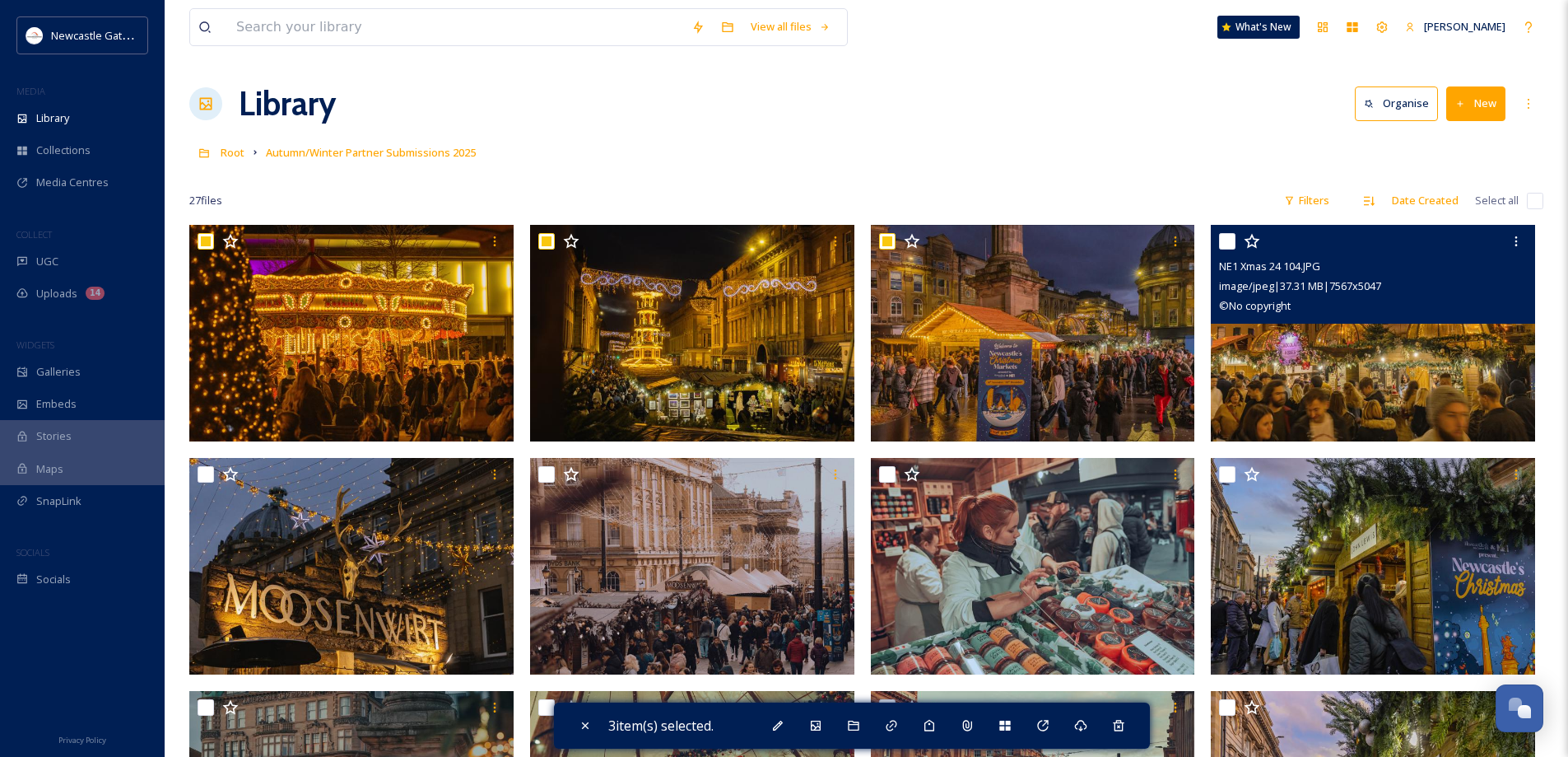
click at [1227, 238] on input "checkbox" at bounding box center [1227, 240] width 16 height 16
checkbox input "true"
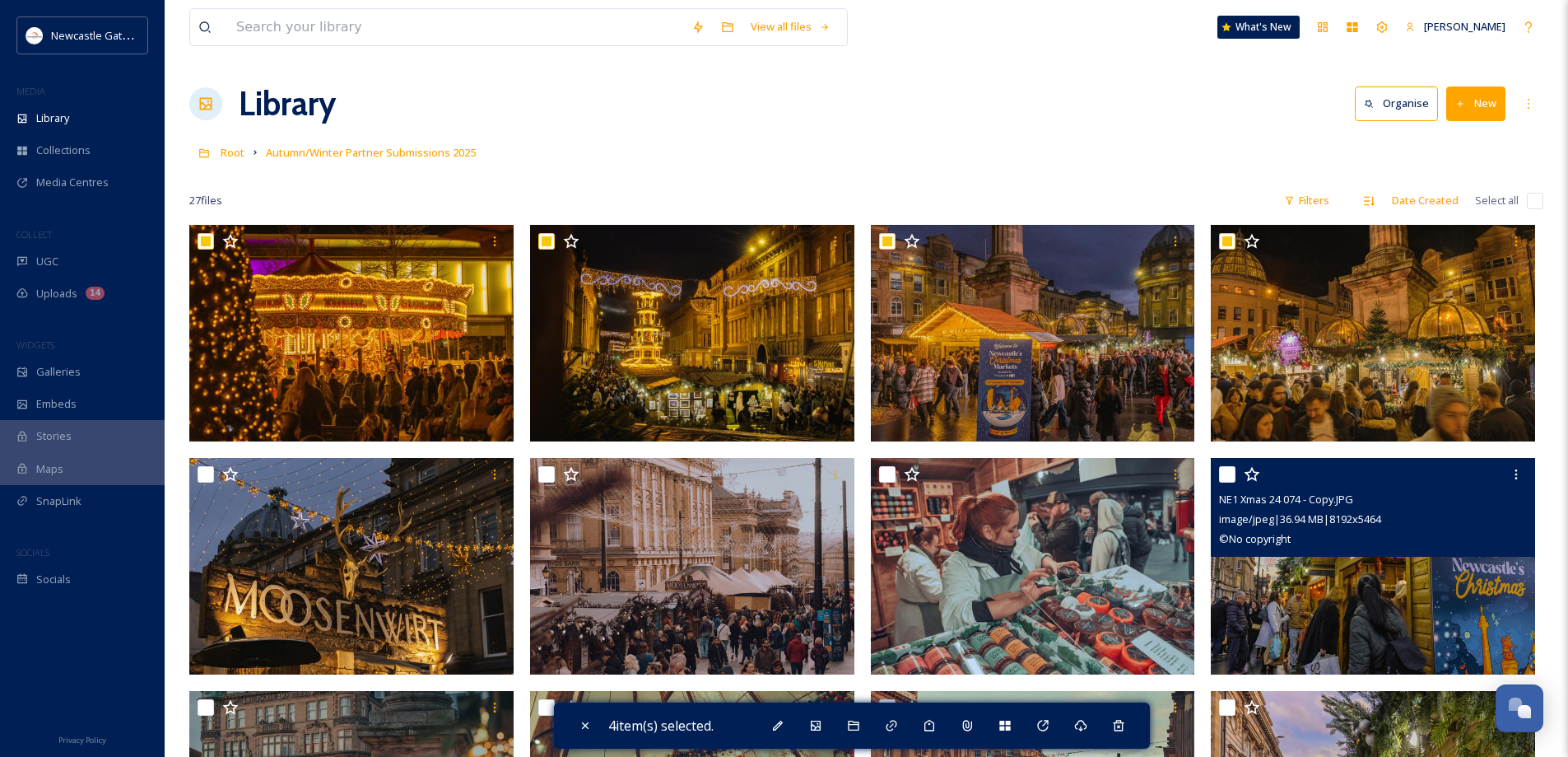
click at [1230, 471] on input "checkbox" at bounding box center [1227, 473] width 16 height 16
checkbox input "true"
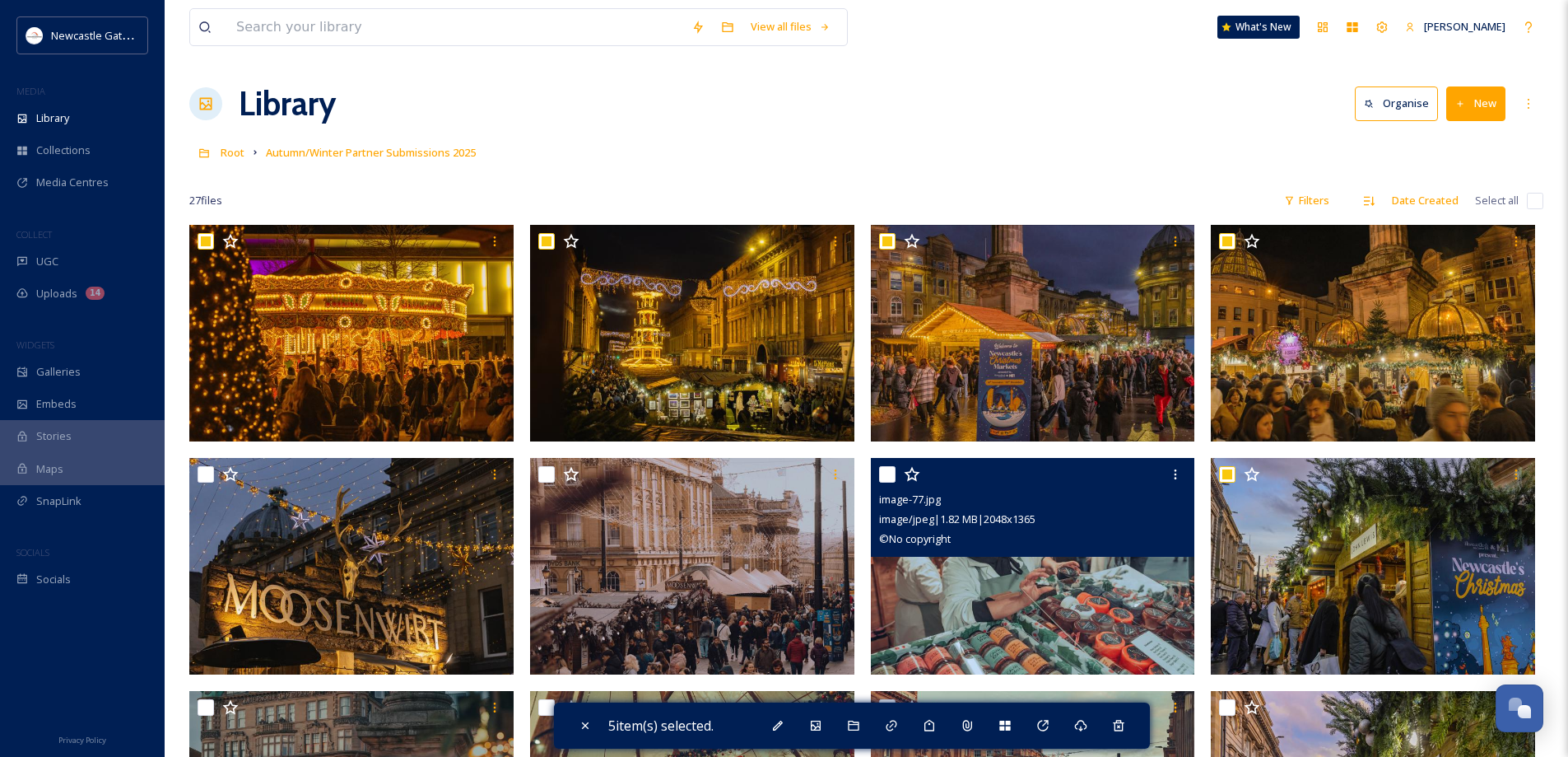
click at [888, 473] on input "checkbox" at bounding box center [887, 473] width 16 height 16
checkbox input "true"
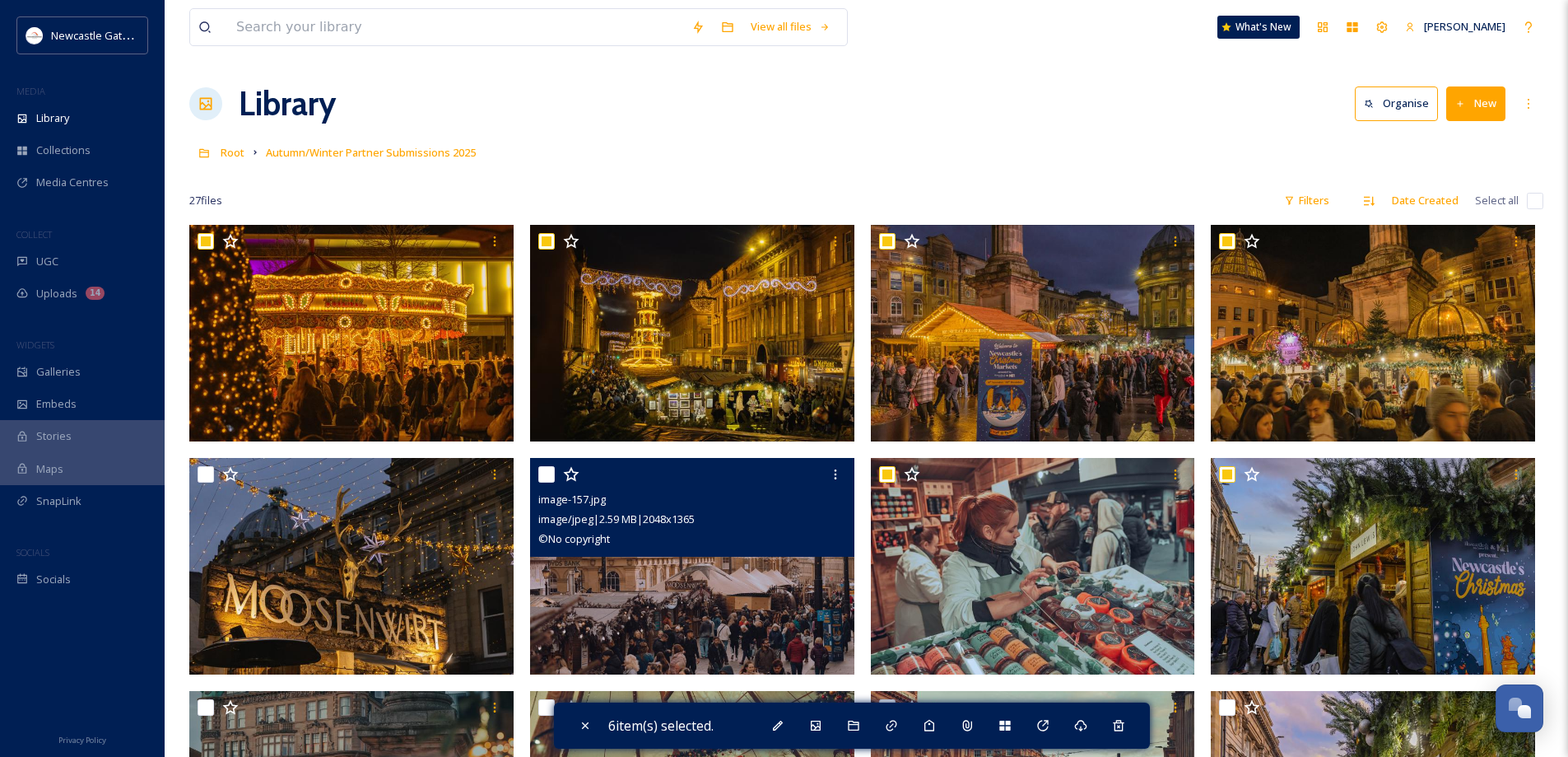
drag, startPoint x: 551, startPoint y: 472, endPoint x: 412, endPoint y: 481, distance: 139.3
click at [544, 472] on input "checkbox" at bounding box center [546, 473] width 16 height 16
checkbox input "true"
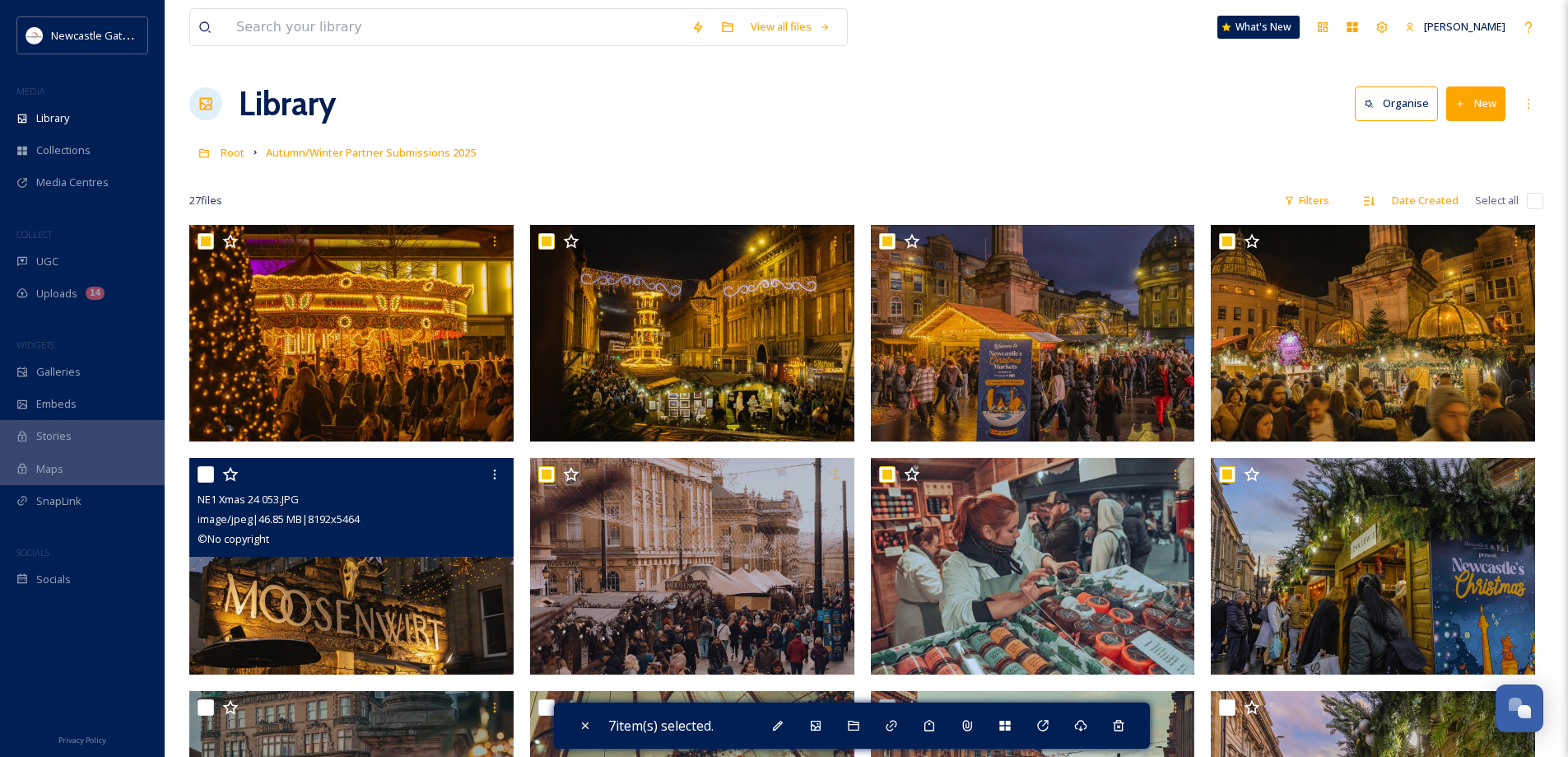
click at [205, 476] on input "checkbox" at bounding box center [205, 473] width 16 height 16
checkbox input "true"
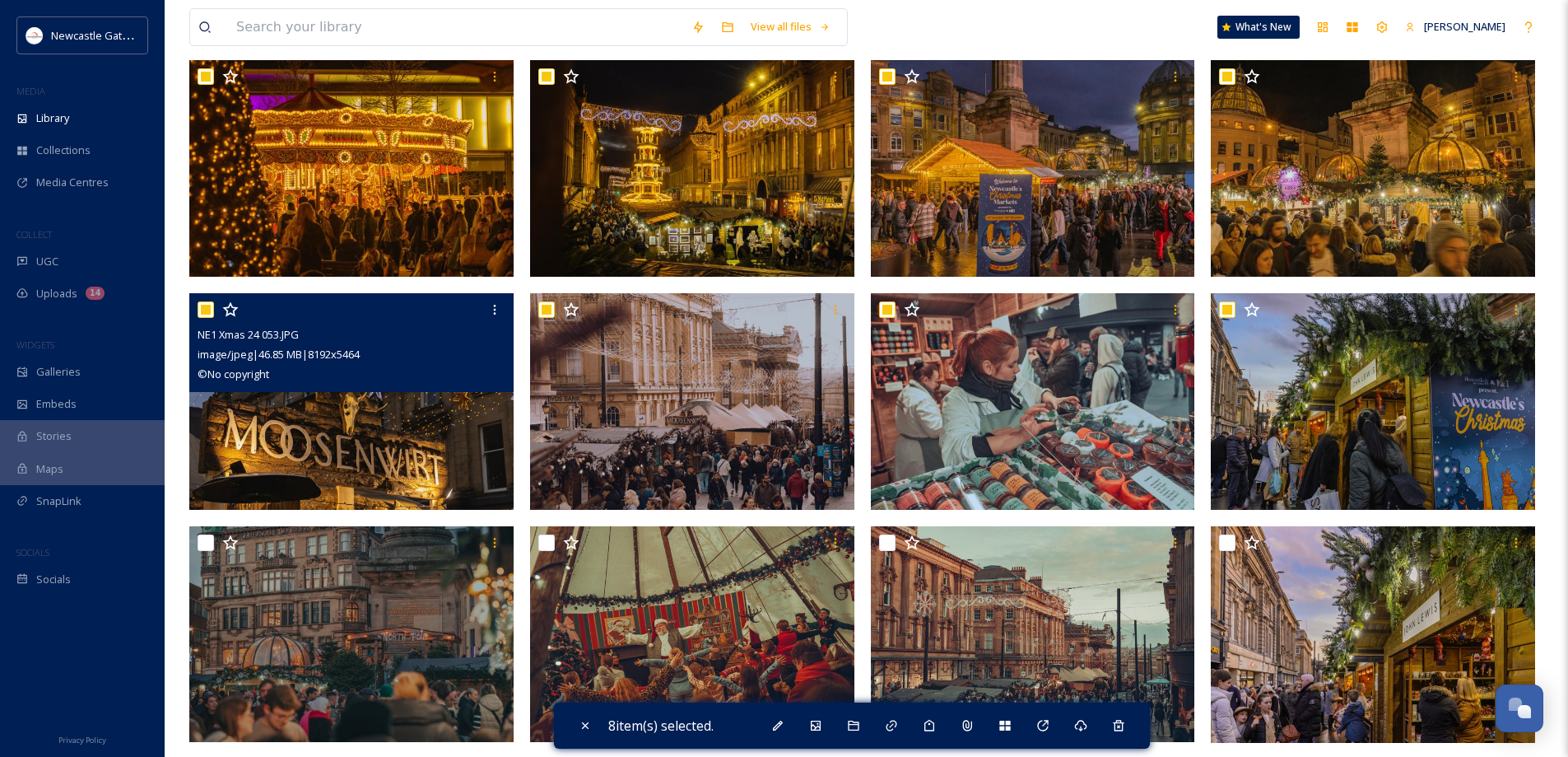
scroll to position [247, 0]
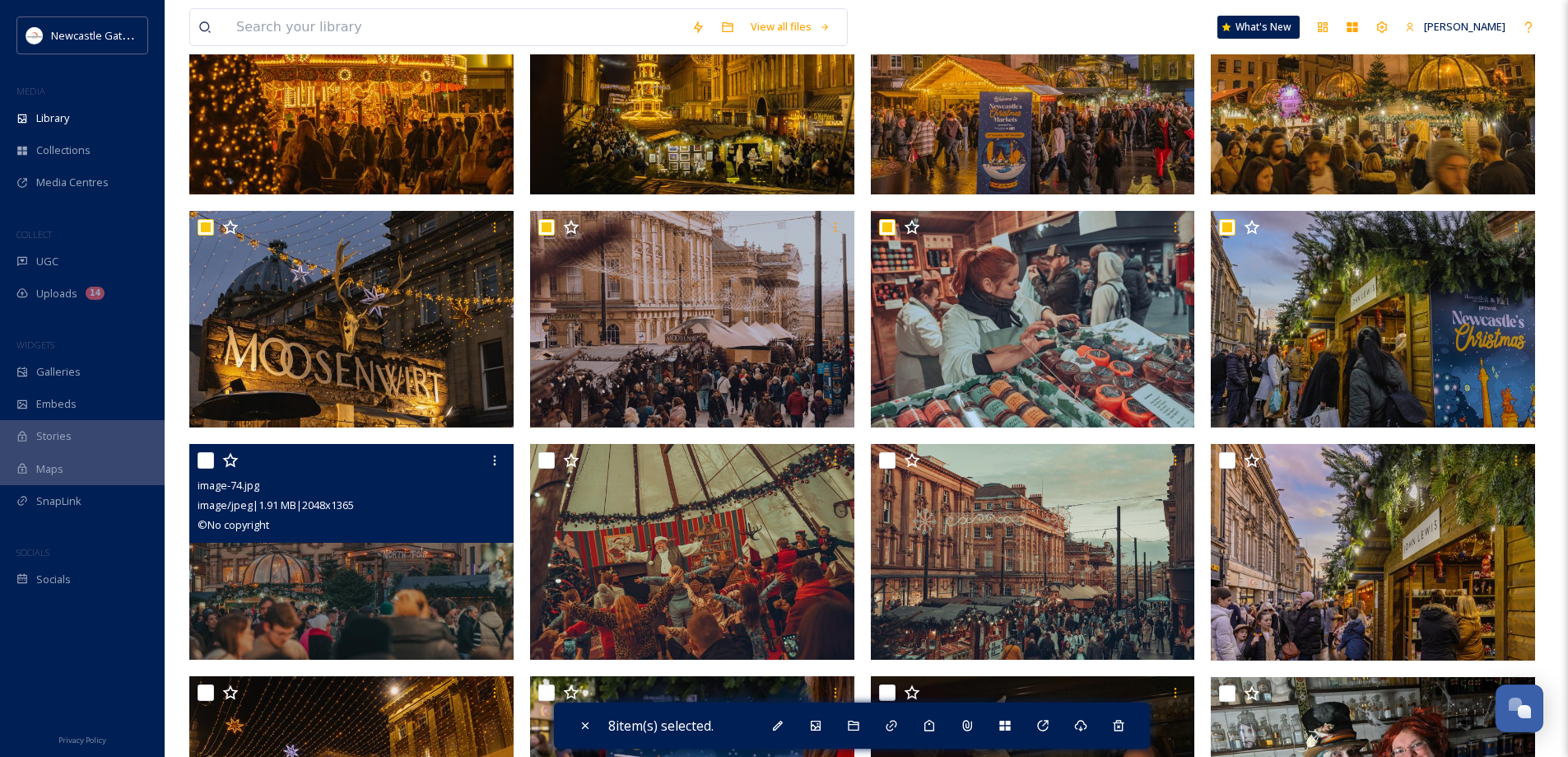
click at [205, 463] on input "checkbox" at bounding box center [205, 460] width 16 height 16
checkbox input "true"
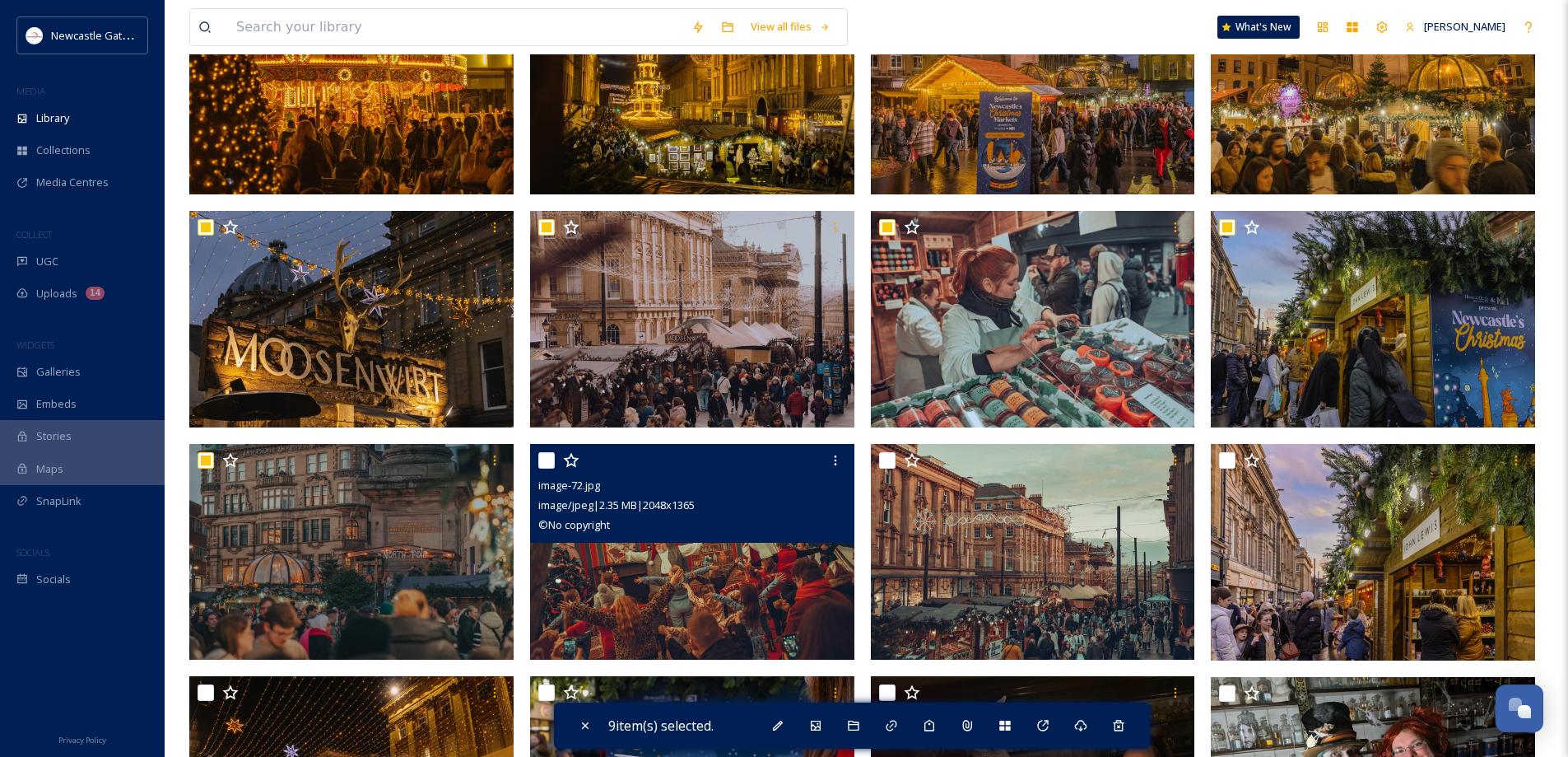
click at [547, 459] on input "checkbox" at bounding box center [546, 460] width 16 height 16
checkbox input "true"
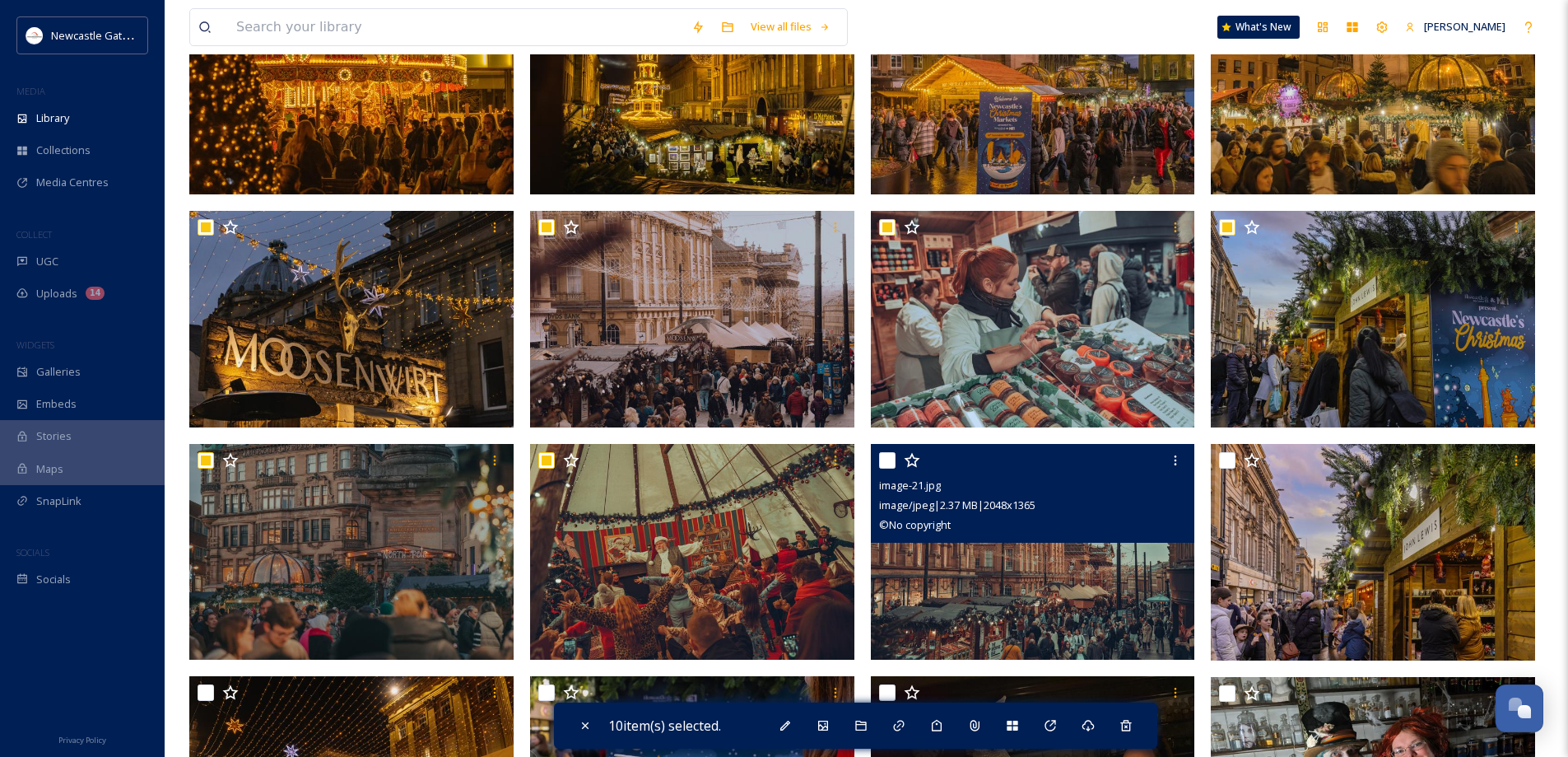
drag, startPoint x: 888, startPoint y: 453, endPoint x: 936, endPoint y: 459, distance: 48.4
click at [889, 453] on input "checkbox" at bounding box center [887, 460] width 16 height 16
checkbox input "true"
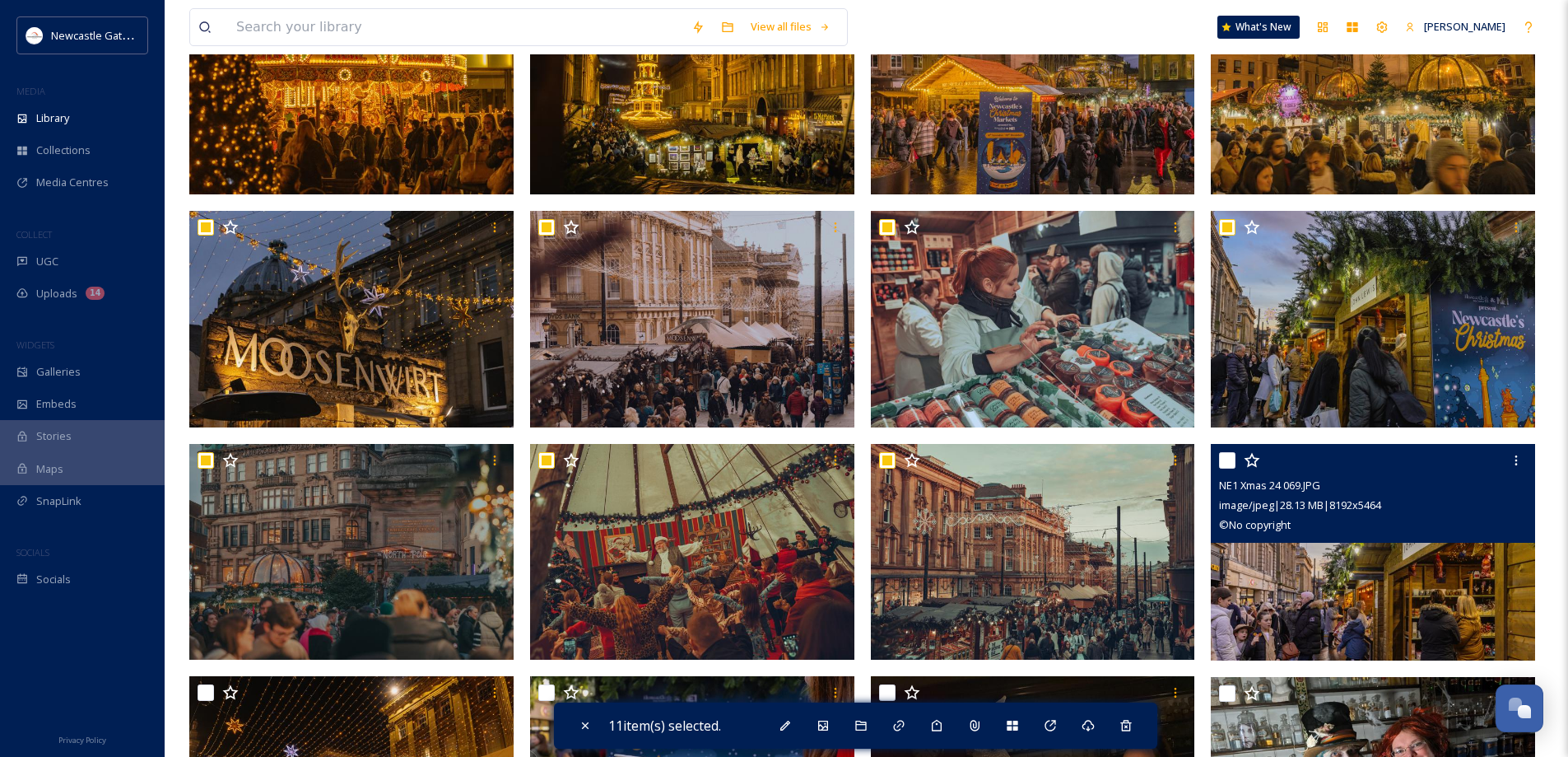
click at [1224, 459] on input "checkbox" at bounding box center [1227, 460] width 16 height 16
checkbox input "true"
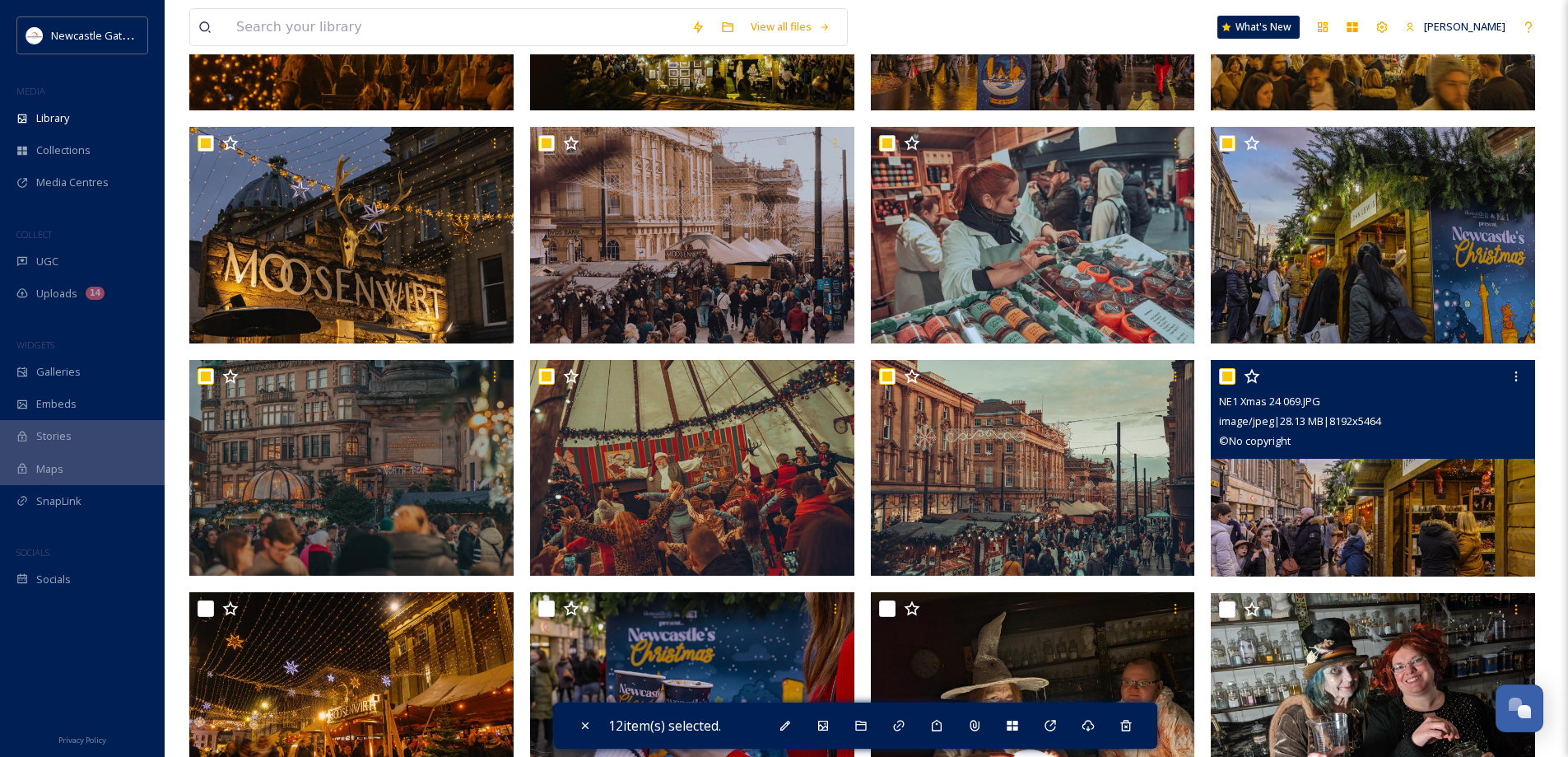
scroll to position [412, 0]
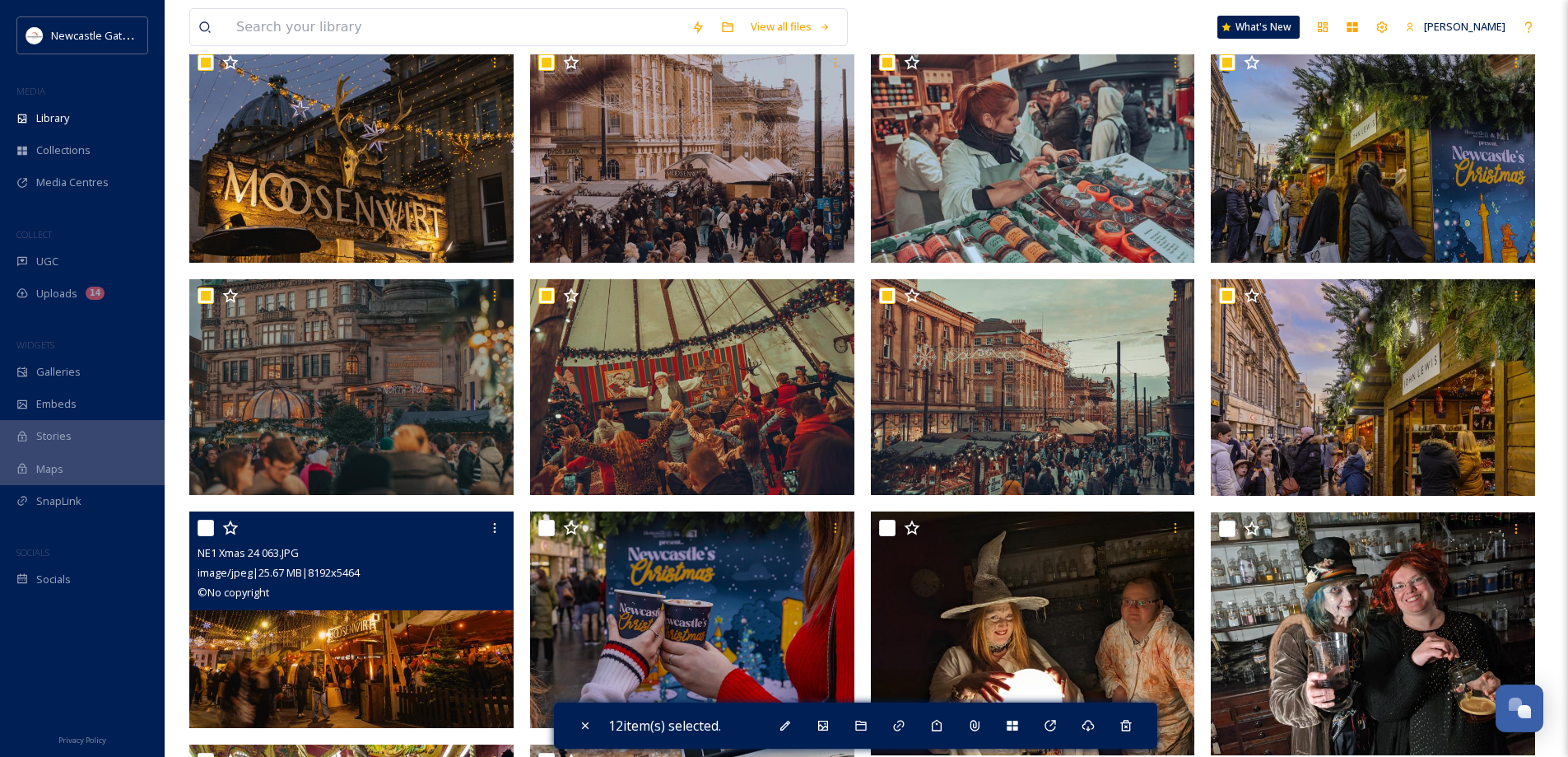
click at [200, 530] on input "checkbox" at bounding box center [205, 527] width 16 height 16
checkbox input "true"
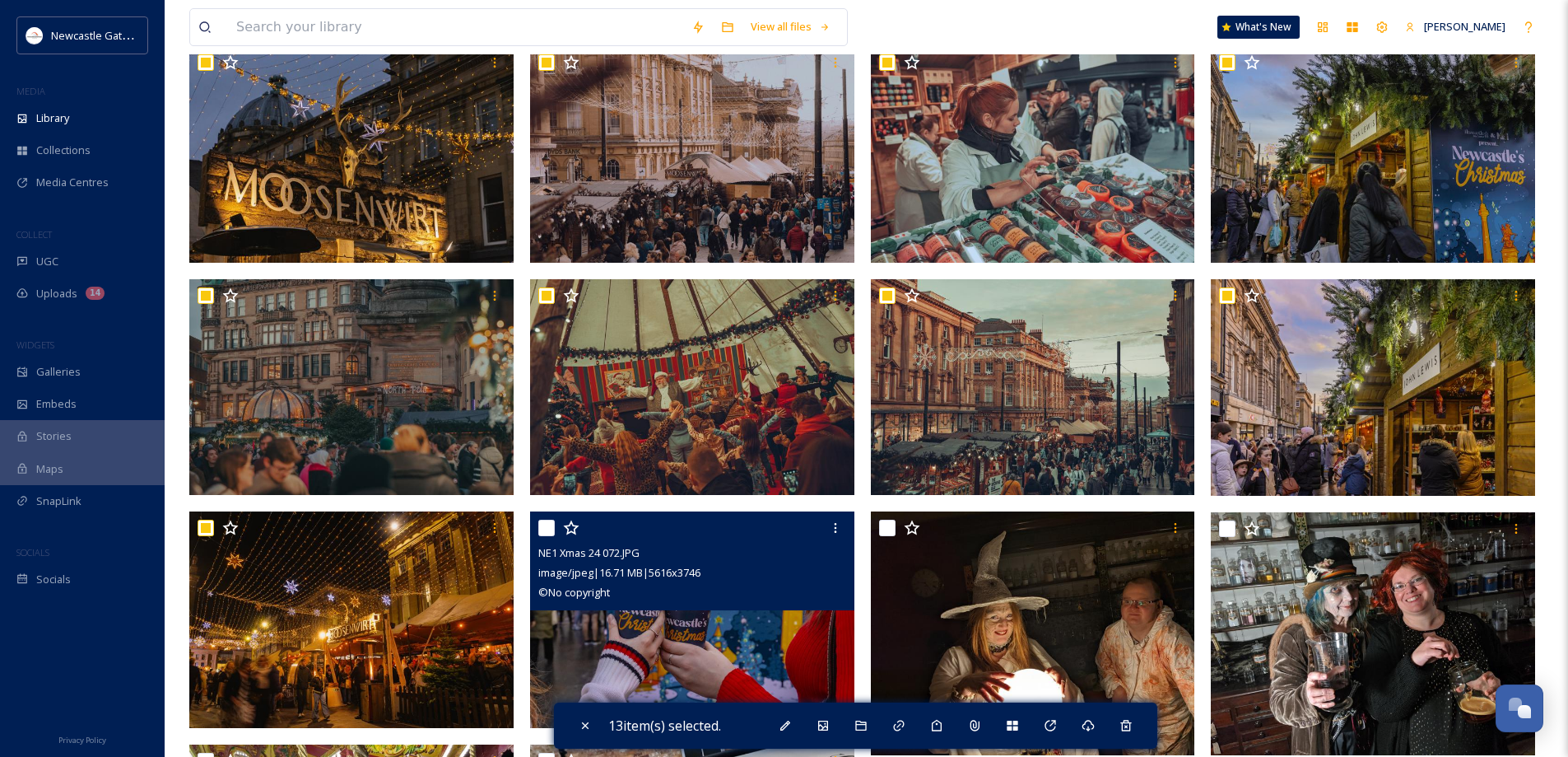
click at [553, 526] on input "checkbox" at bounding box center [546, 527] width 16 height 16
checkbox input "true"
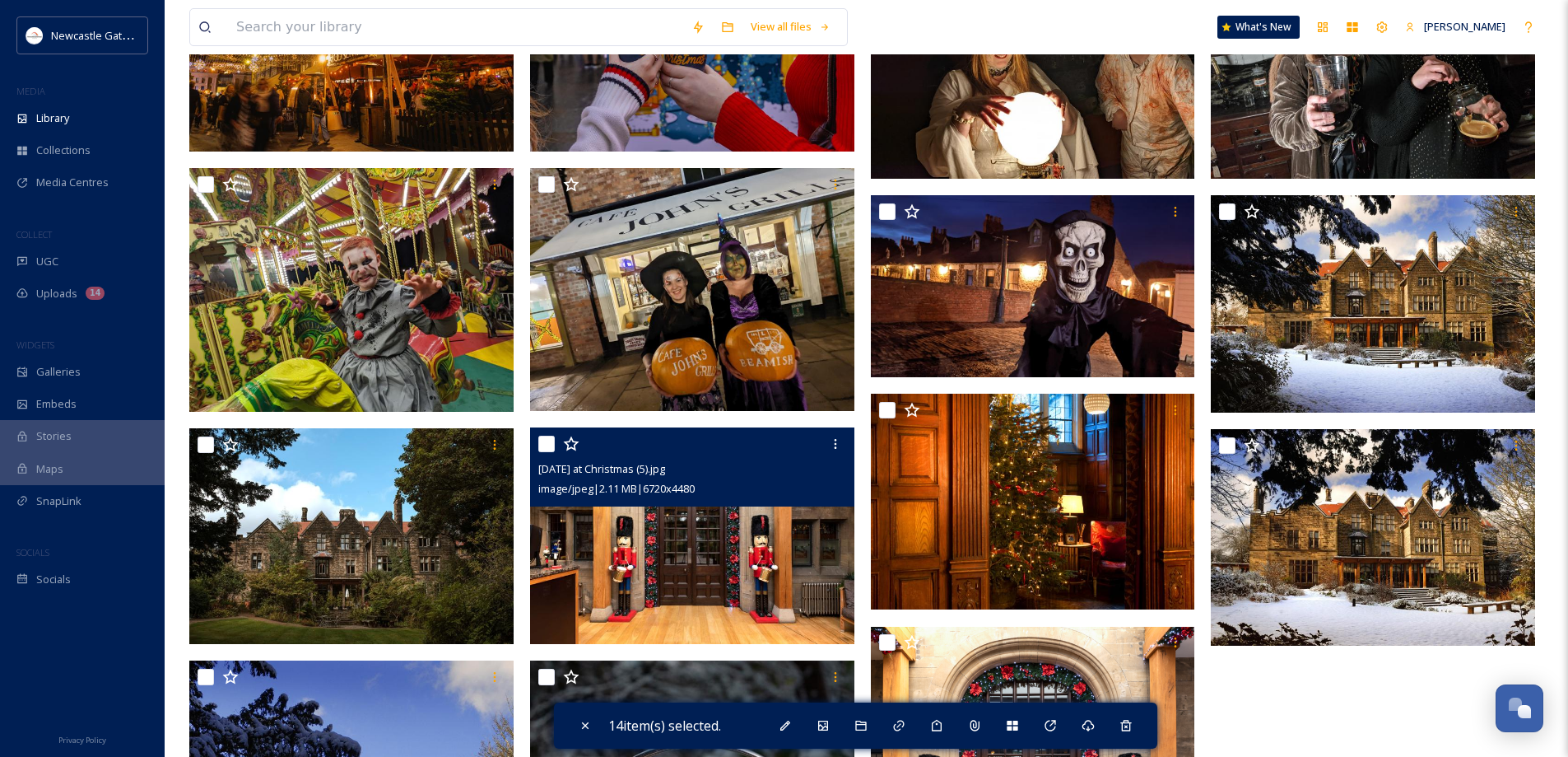
scroll to position [1071, 0]
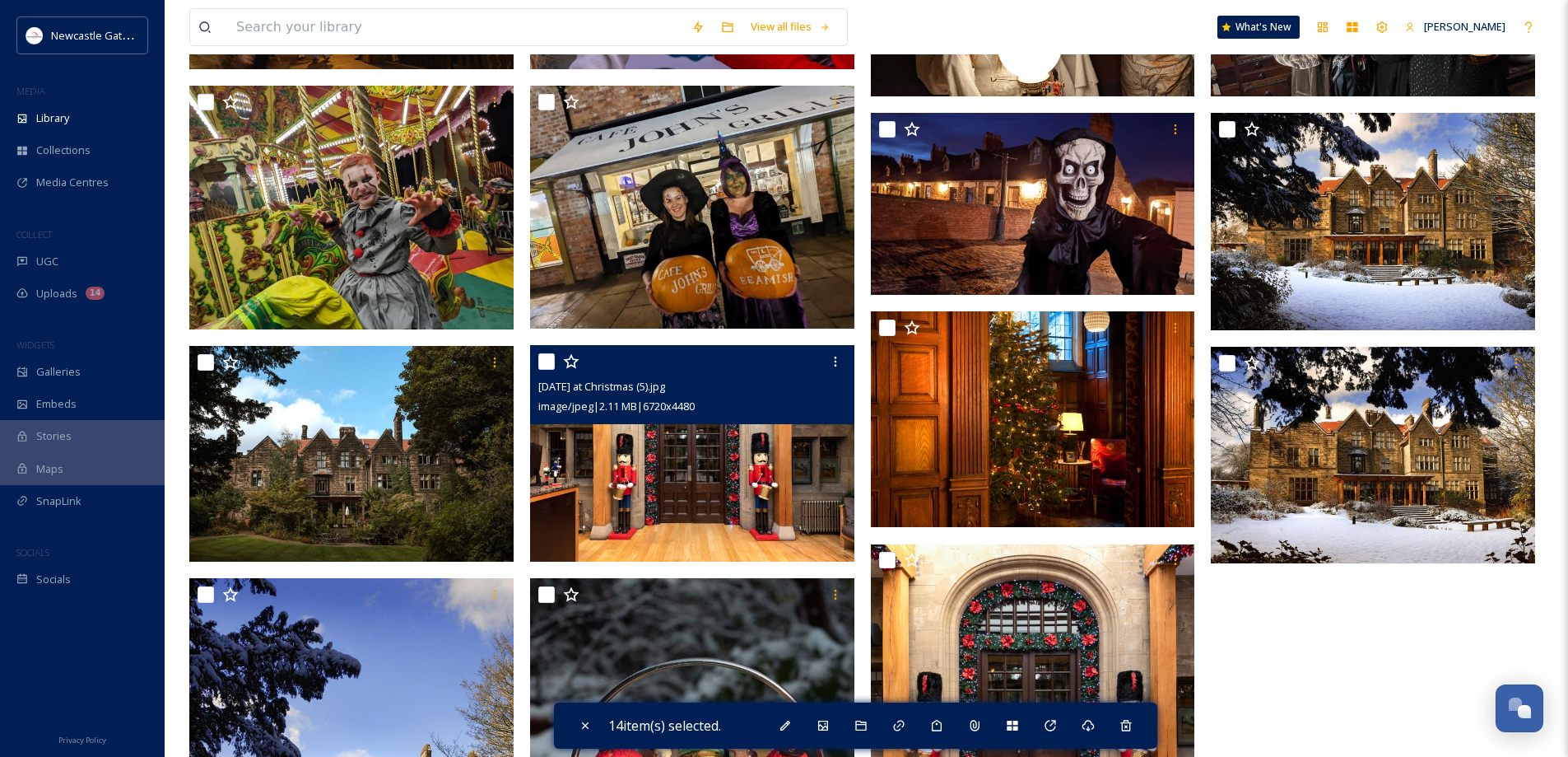
click at [553, 361] on input "checkbox" at bounding box center [546, 361] width 16 height 16
checkbox input "true"
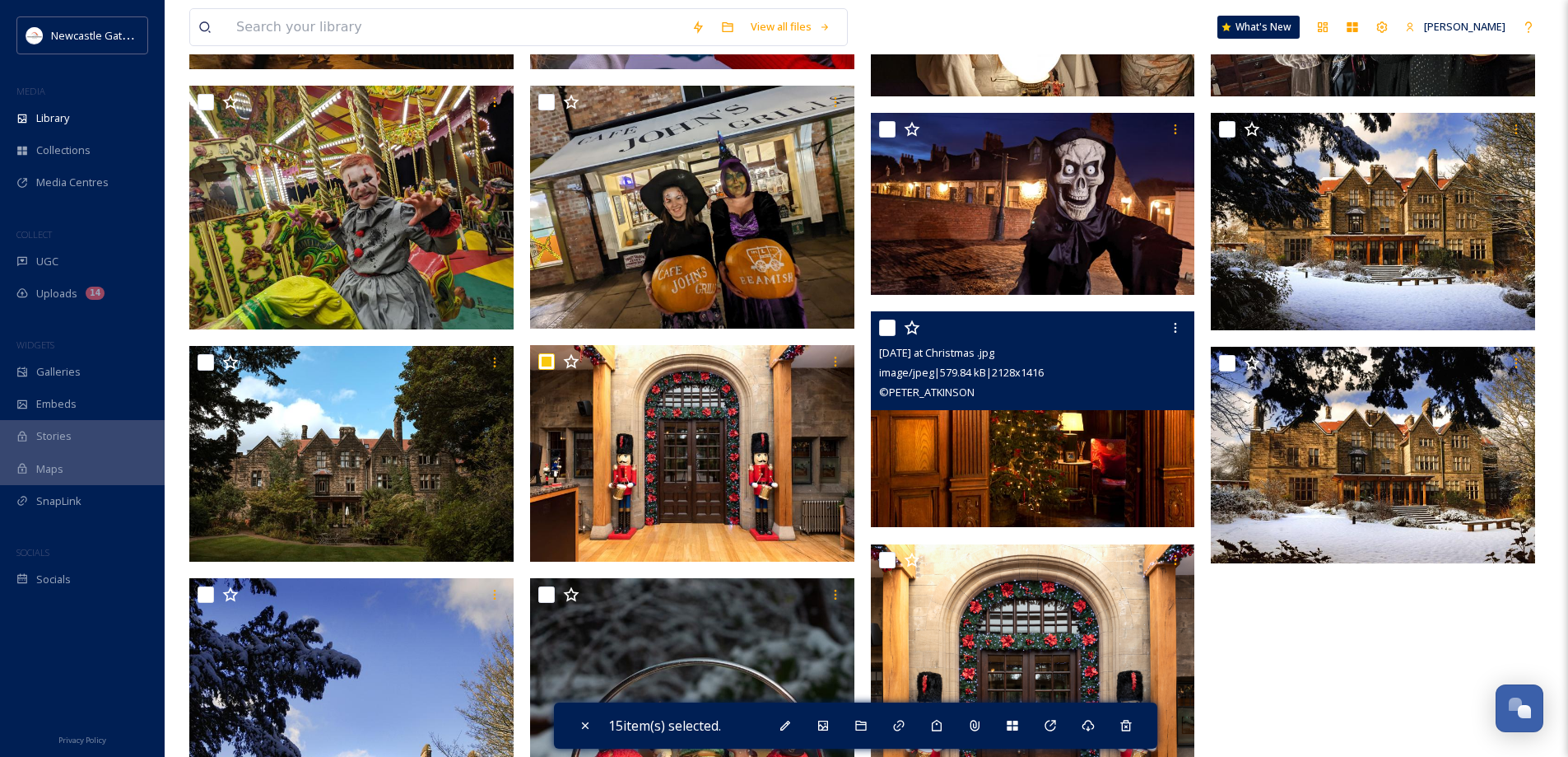
click at [892, 327] on input "checkbox" at bounding box center [887, 327] width 16 height 16
checkbox input "true"
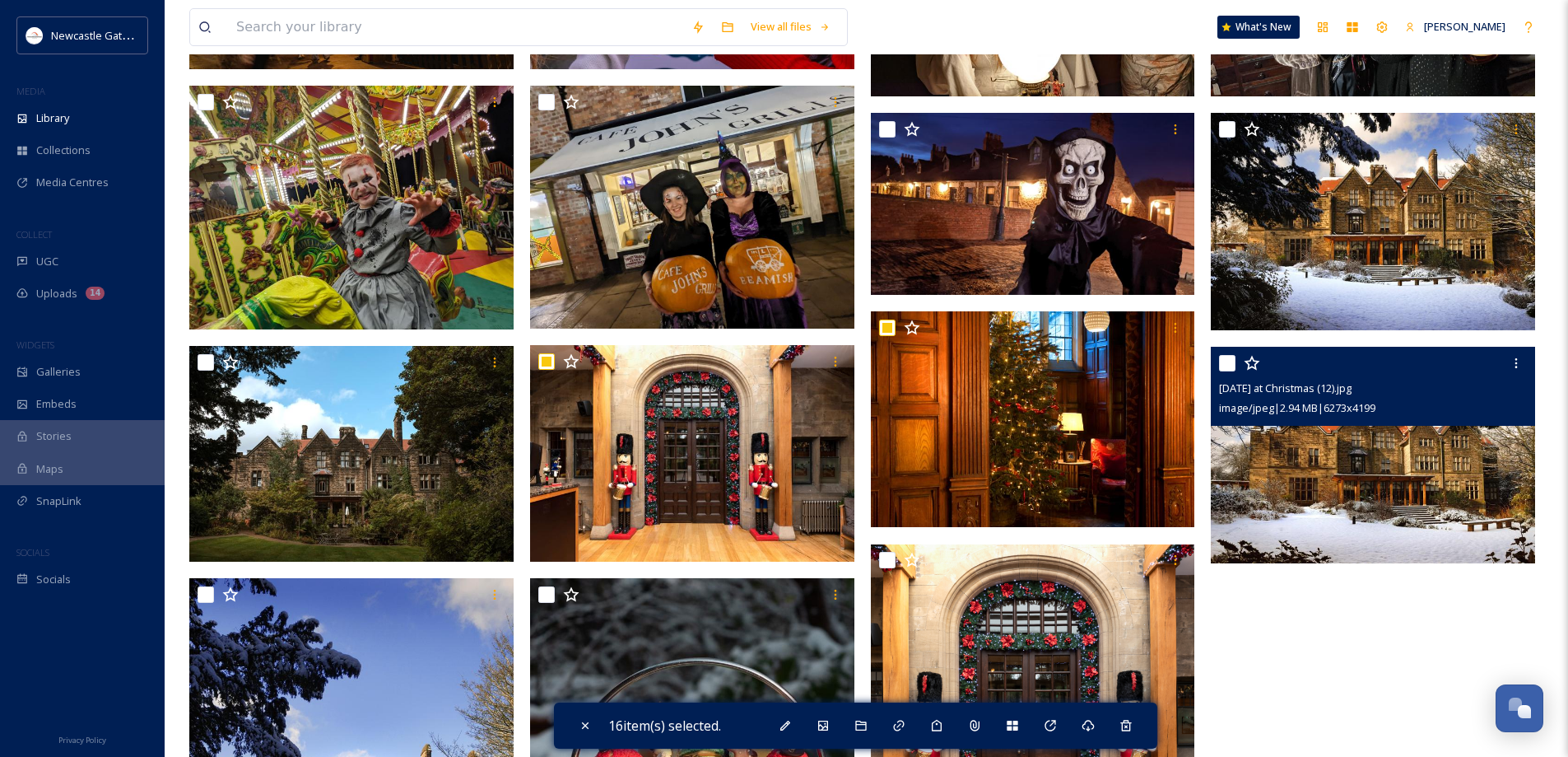
click at [1227, 361] on input "checkbox" at bounding box center [1227, 362] width 16 height 16
click at [1224, 359] on input "checkbox" at bounding box center [1227, 362] width 16 height 16
checkbox input "false"
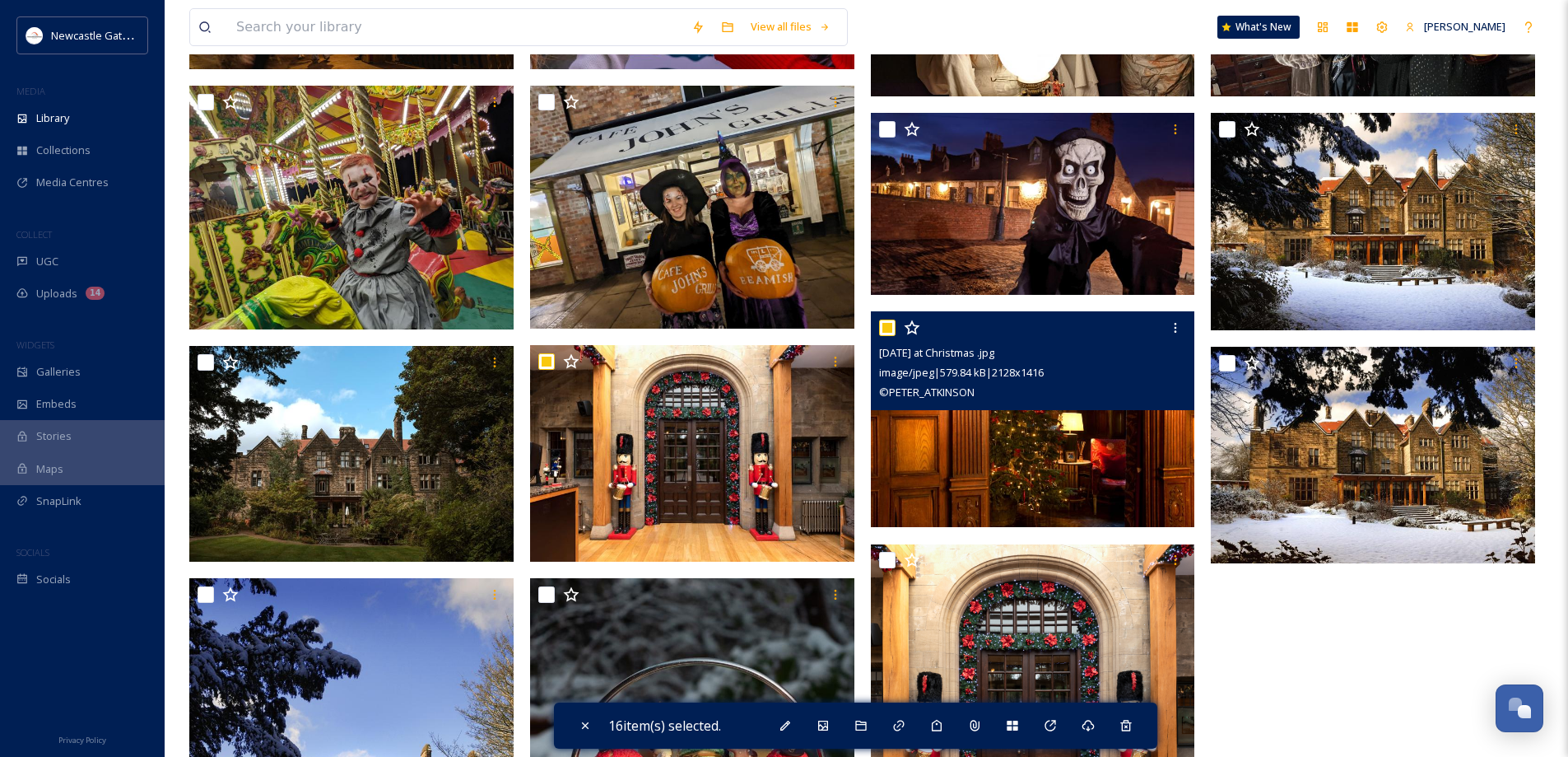
click at [884, 324] on input "checkbox" at bounding box center [887, 327] width 16 height 16
checkbox input "false"
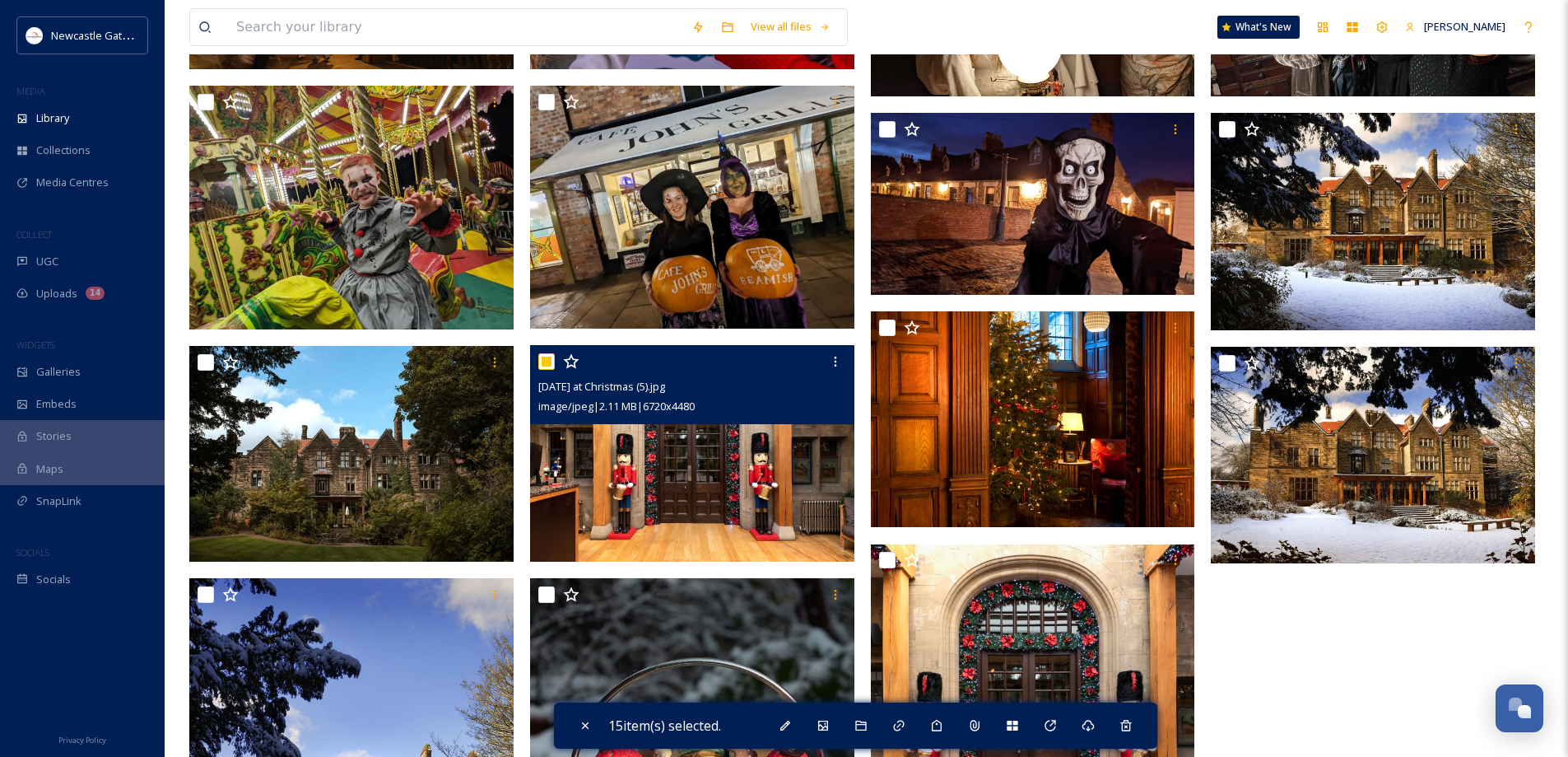
drag, startPoint x: 544, startPoint y: 363, endPoint x: 562, endPoint y: 363, distance: 18.0
click at [545, 363] on input "checkbox" at bounding box center [546, 361] width 16 height 16
checkbox input "false"
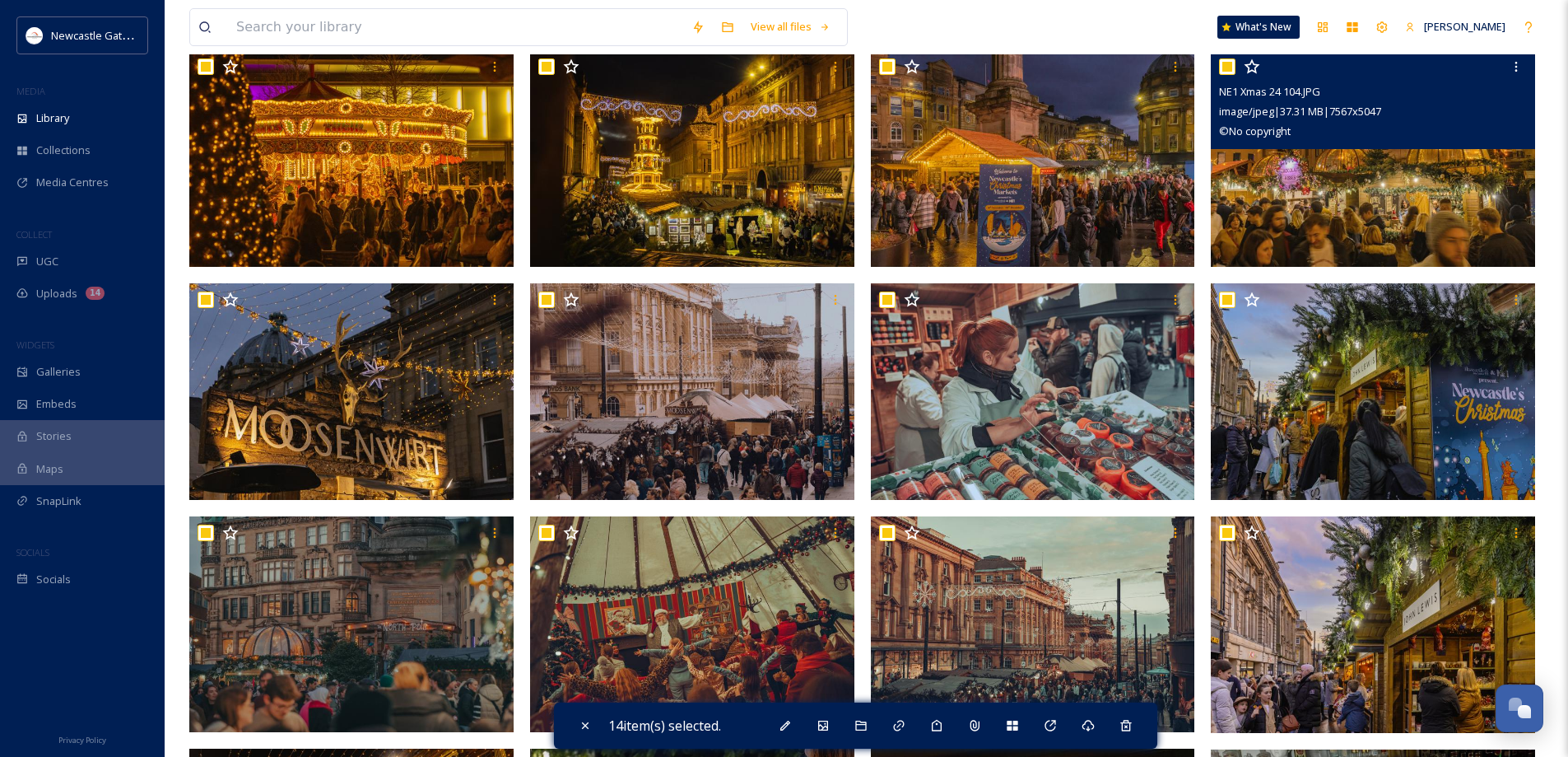
scroll to position [329, 0]
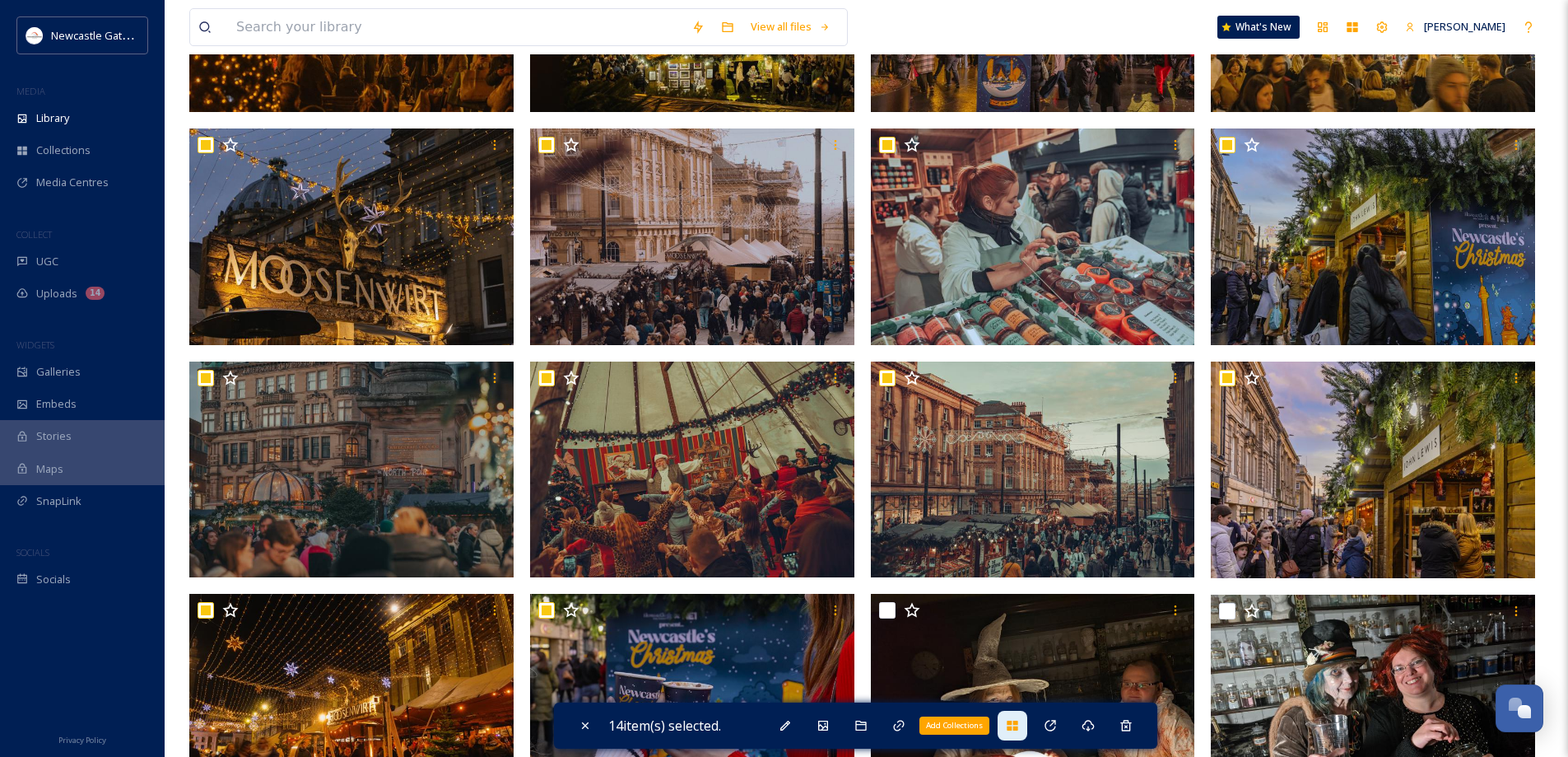
click at [1015, 720] on icon at bounding box center [1011, 725] width 10 height 9
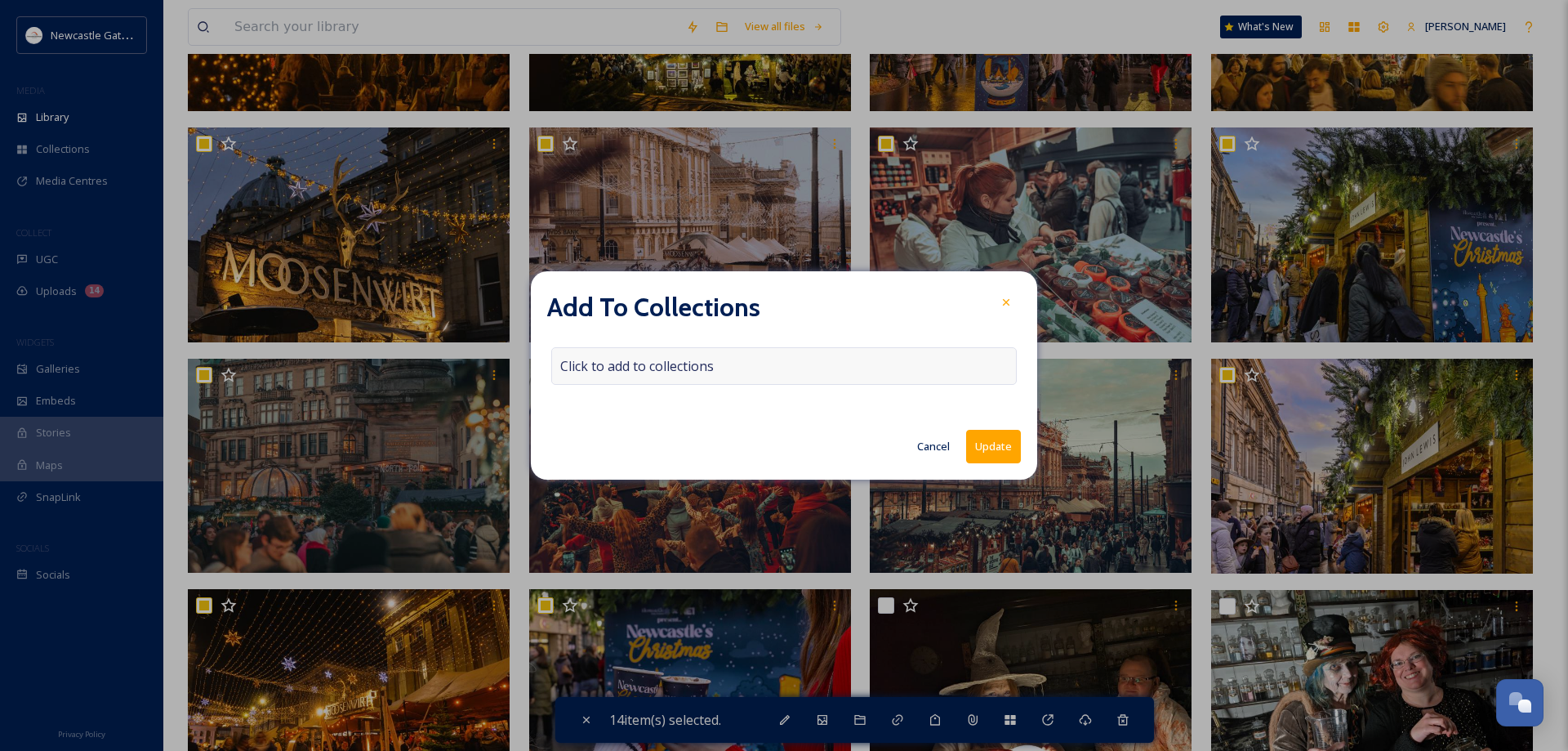
click at [661, 364] on span "Click to add to collections" at bounding box center [637, 366] width 153 height 20
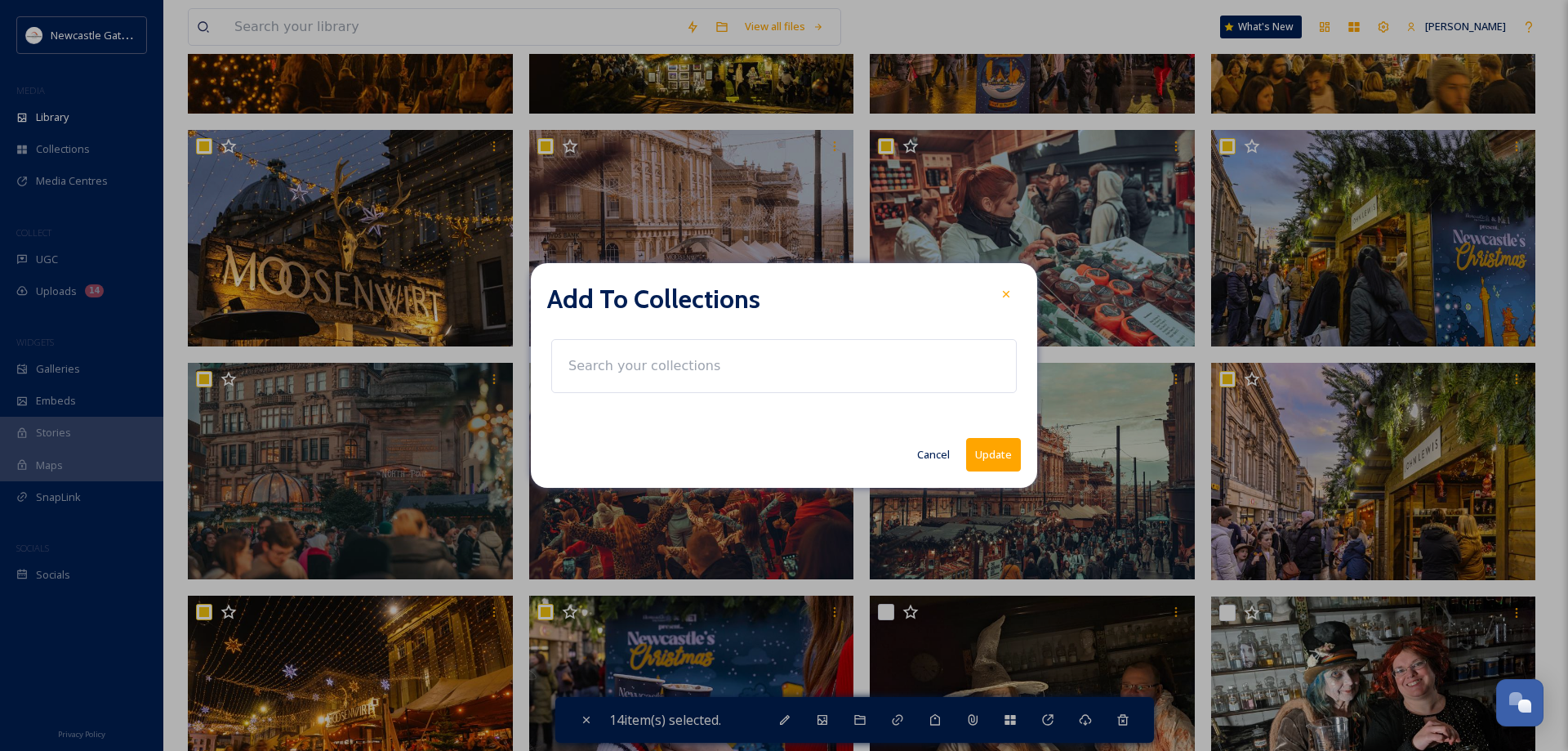
click at [662, 365] on input at bounding box center [650, 366] width 180 height 36
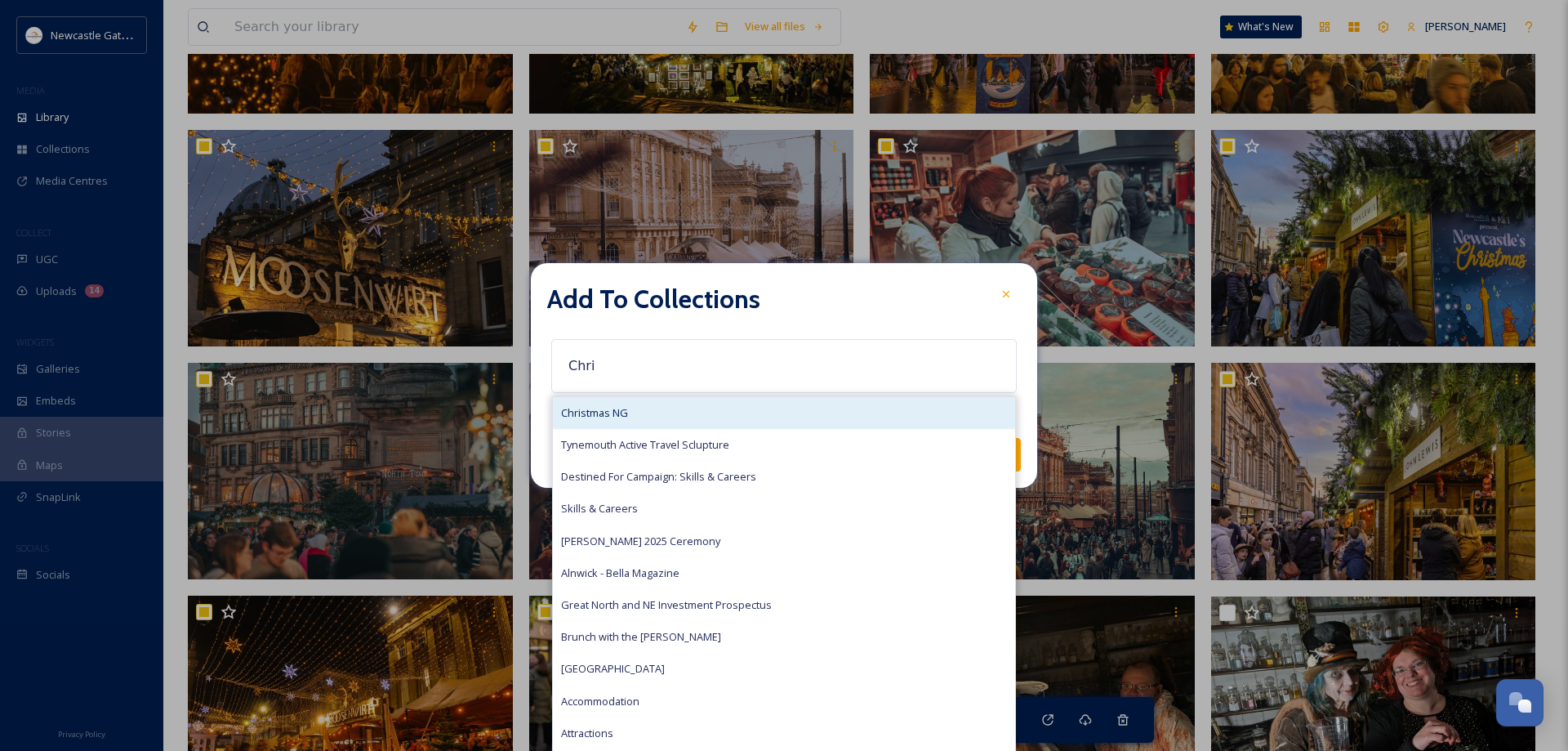
type input "Chri"
click at [584, 407] on span "Christmas NG" at bounding box center [595, 412] width 67 height 16
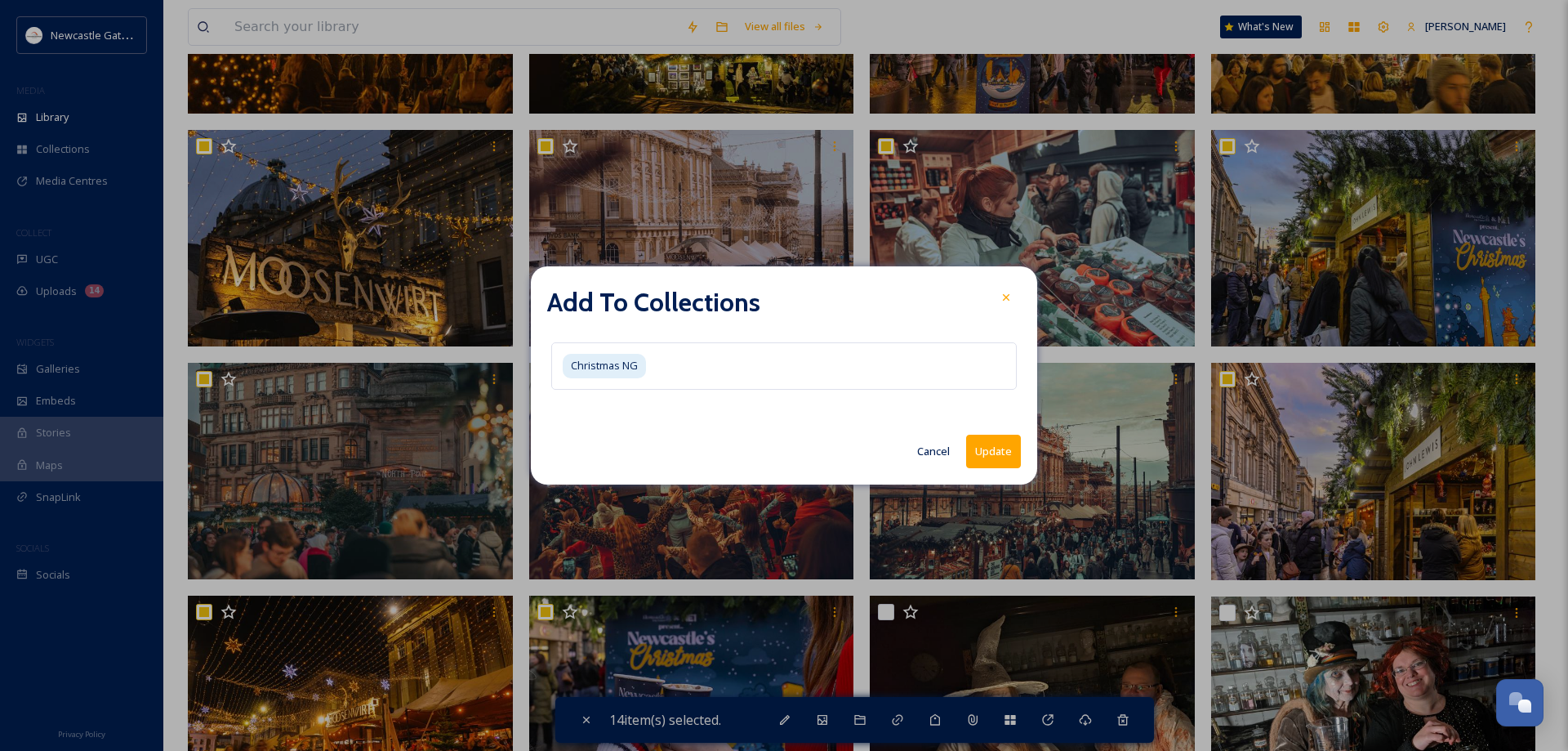
click at [1000, 456] on button "Update" at bounding box center [993, 452] width 55 height 34
checkbox input "false"
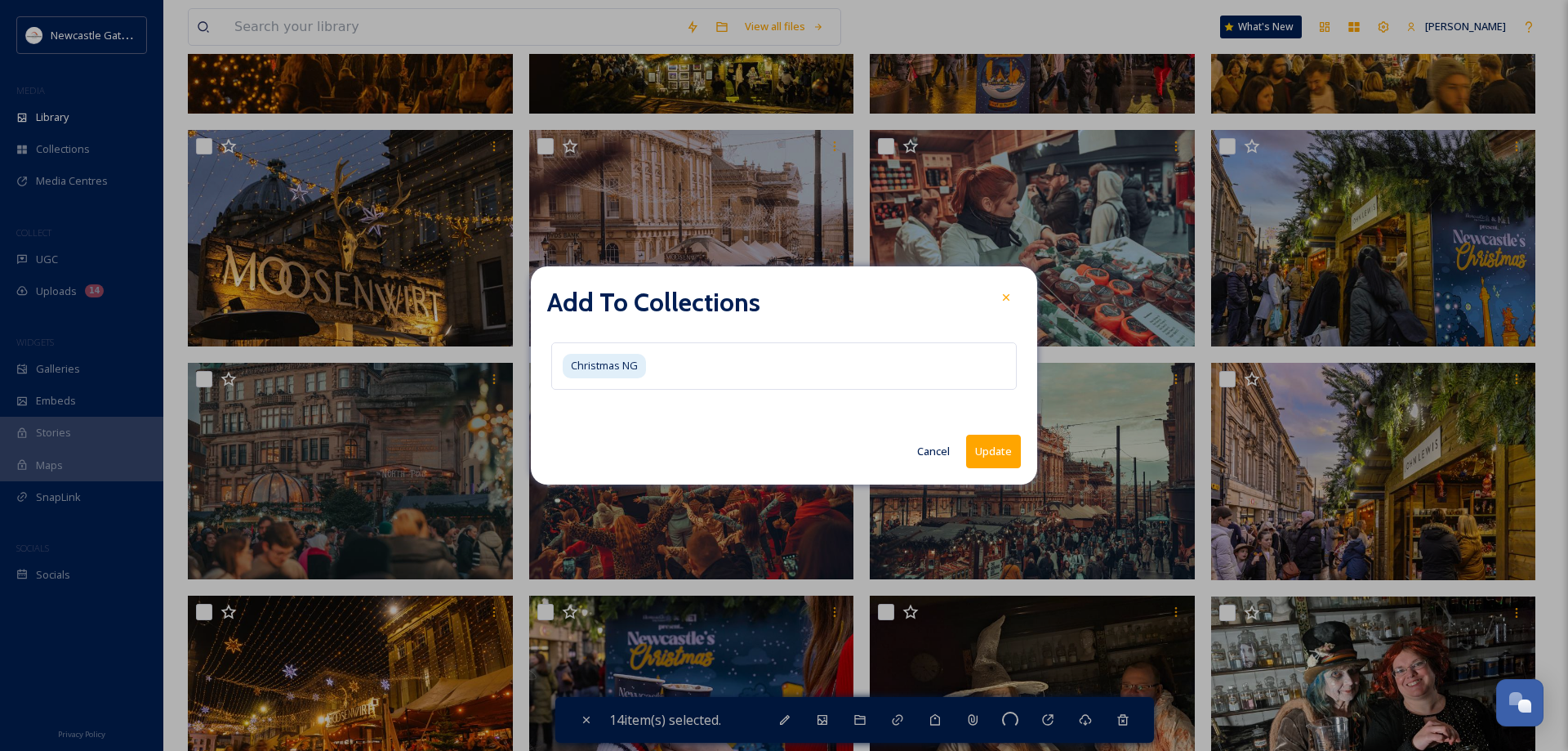
checkbox input "false"
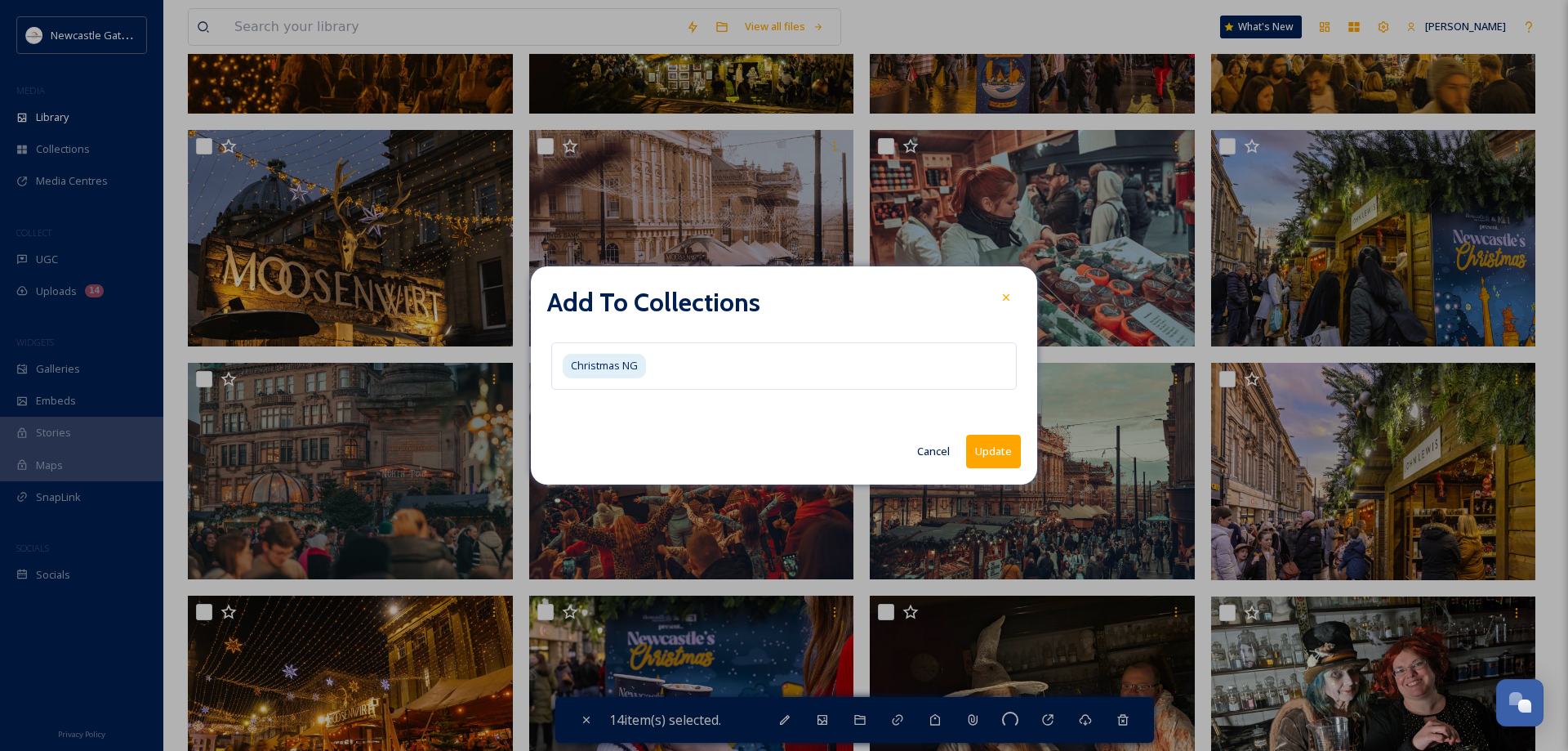
checkbox input "false"
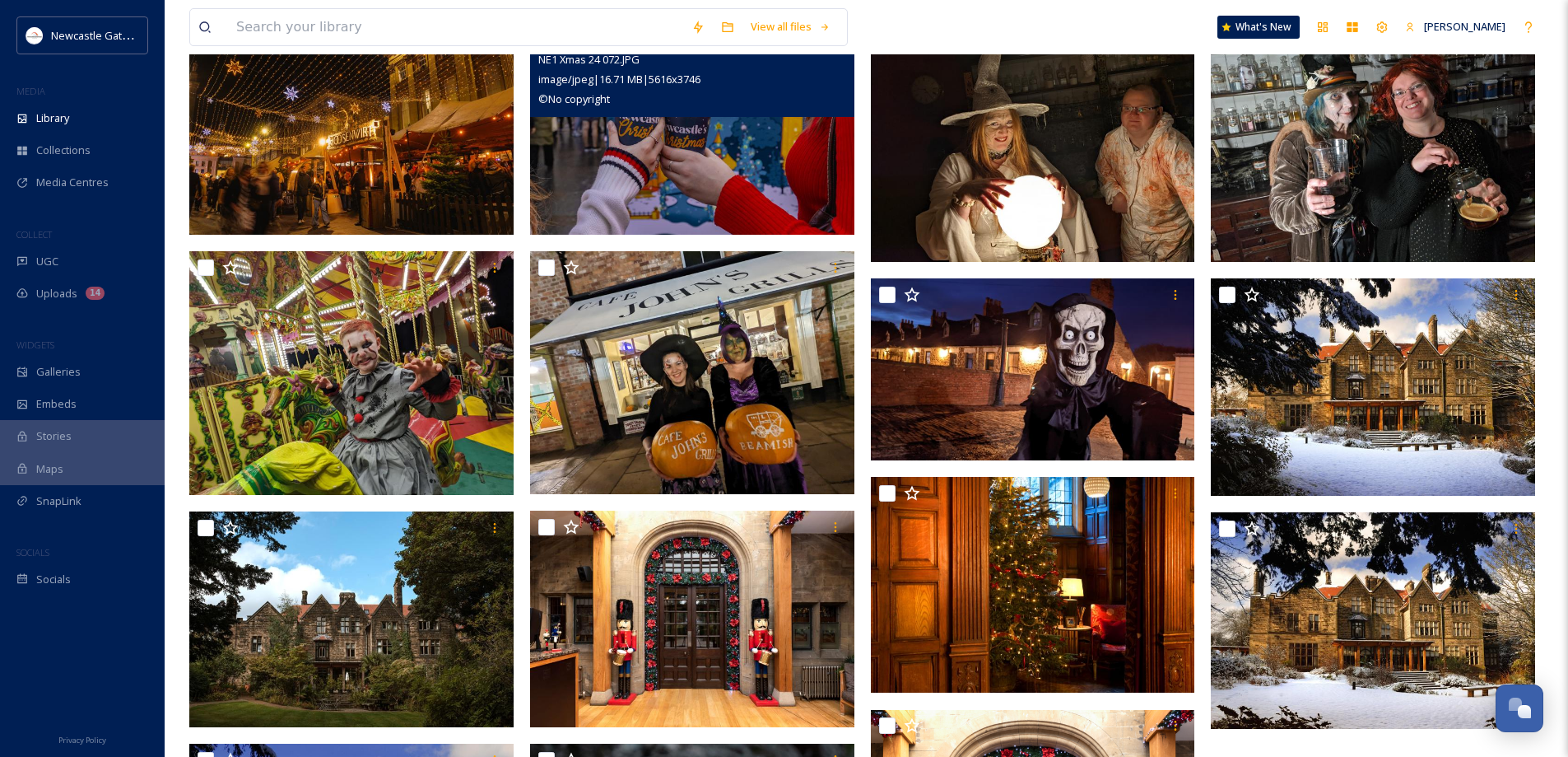
scroll to position [906, 0]
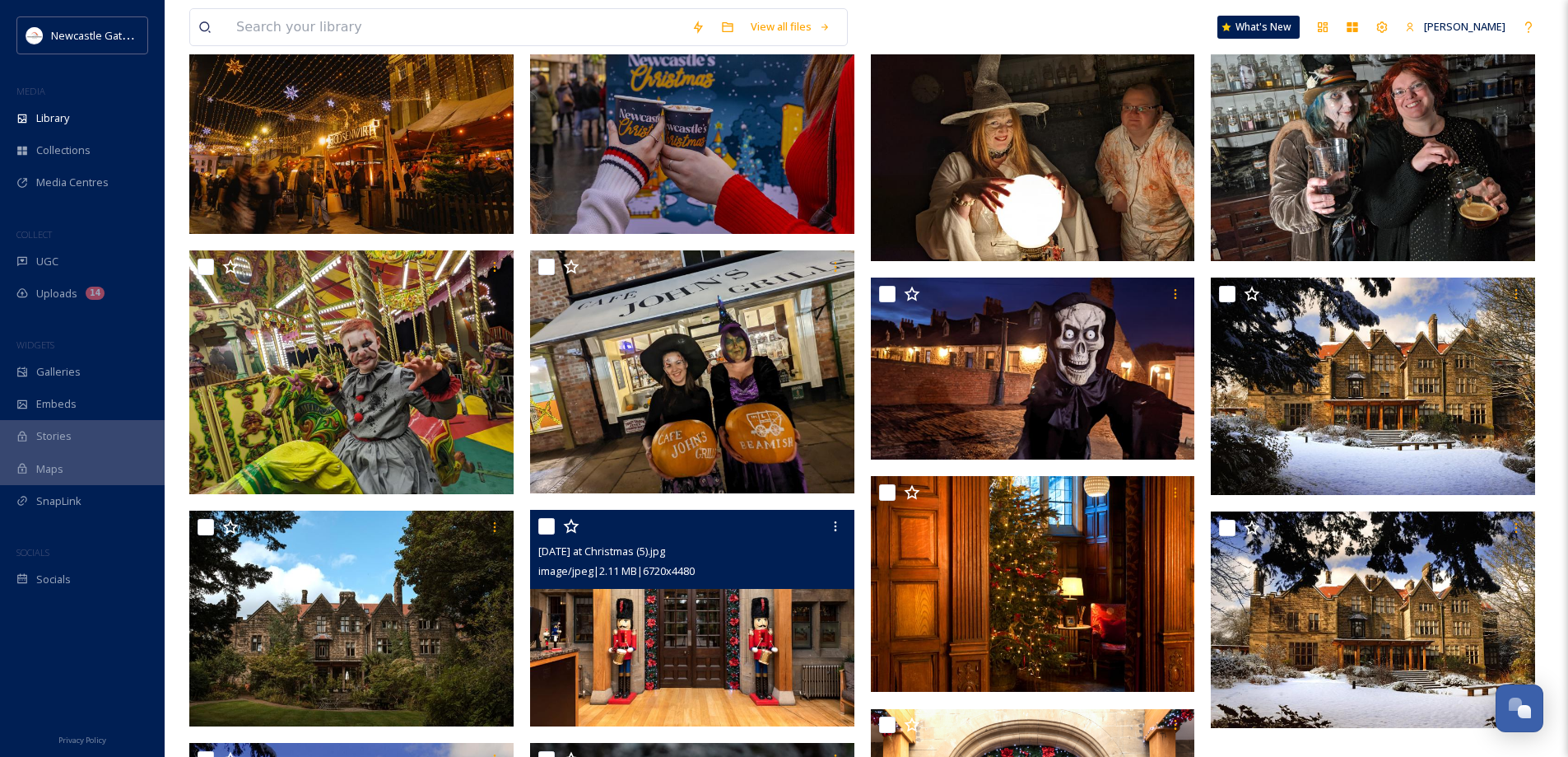
click at [650, 656] on img at bounding box center [693, 618] width 324 height 217
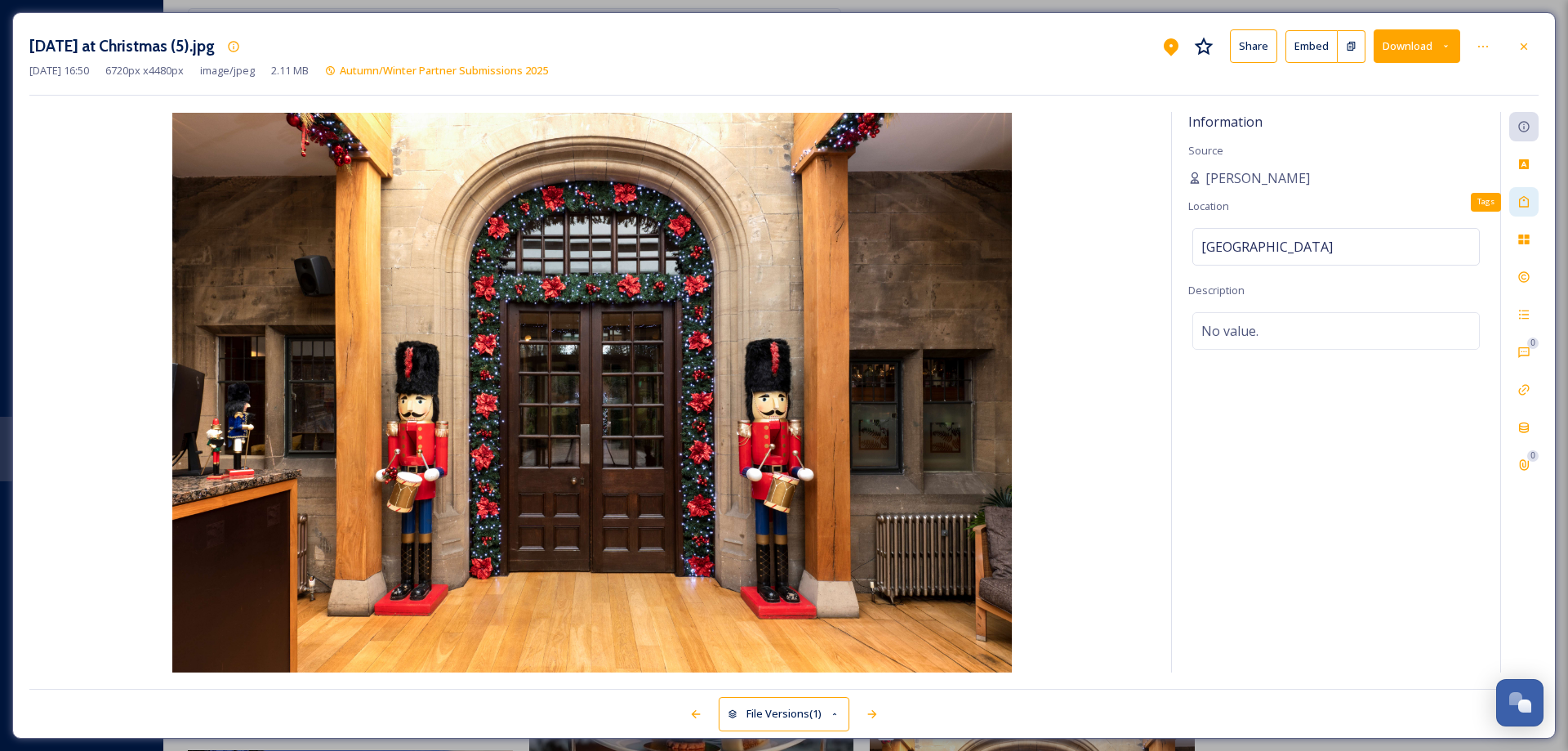
click at [1528, 211] on div "Tags" at bounding box center [1523, 201] width 29 height 29
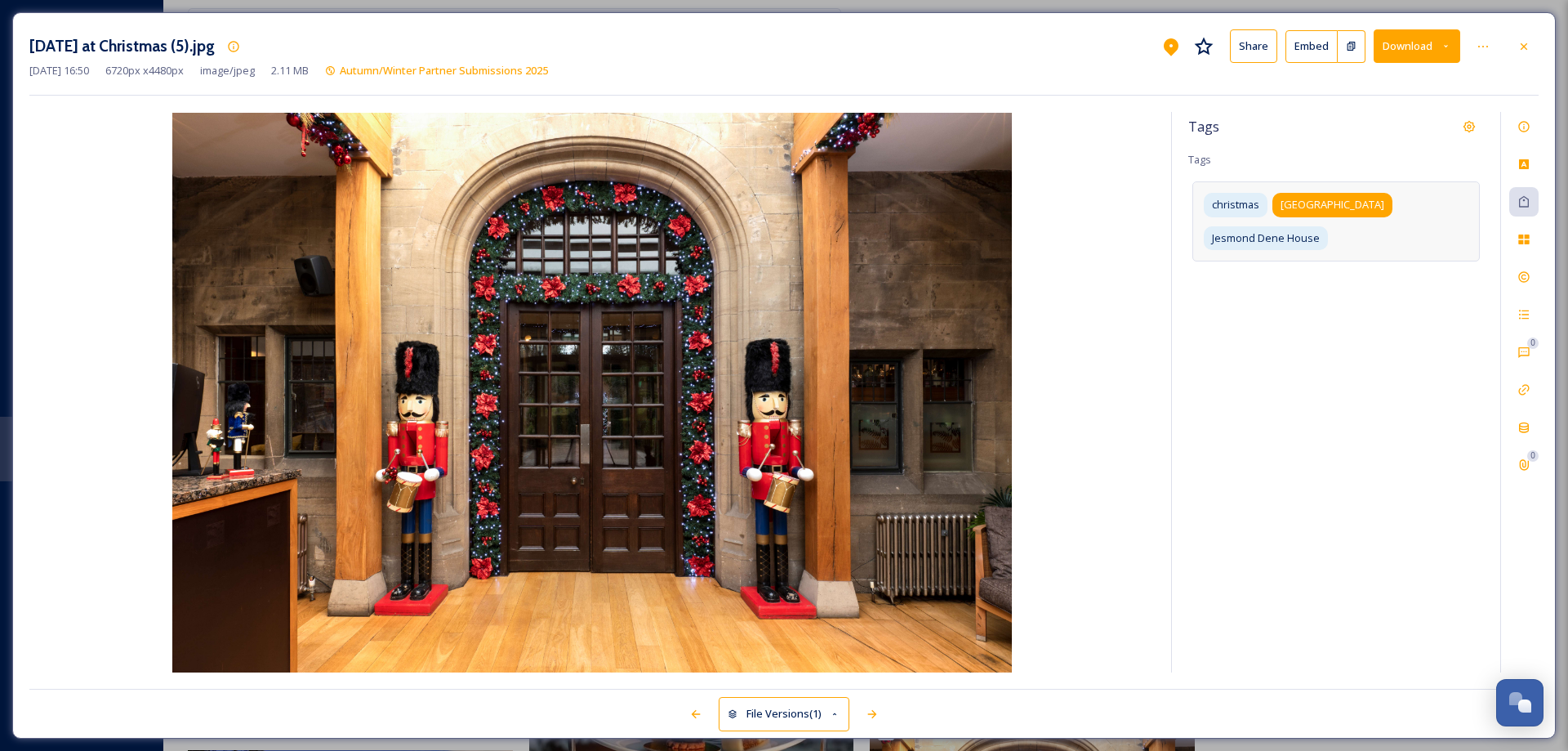
click at [1348, 203] on span "[GEOGRAPHIC_DATA]" at bounding box center [1332, 205] width 104 height 16
click at [1405, 202] on icon at bounding box center [1412, 205] width 13 height 13
click at [1527, 129] on icon at bounding box center [1524, 126] width 13 height 13
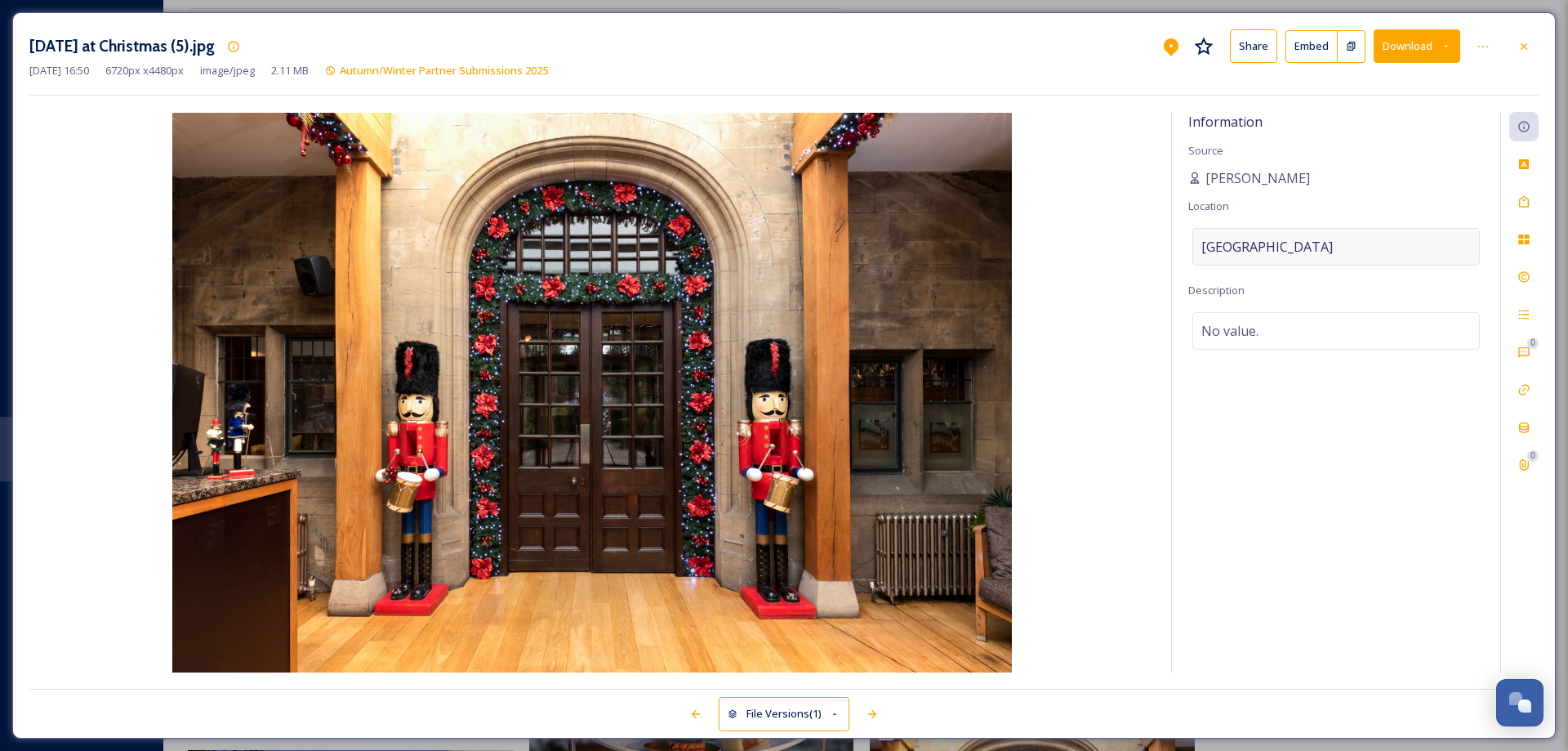
click at [1333, 241] on div "[GEOGRAPHIC_DATA]" at bounding box center [1335, 247] width 287 height 37
drag, startPoint x: 1327, startPoint y: 244, endPoint x: 1185, endPoint y: 256, distance: 142.5
click at [1185, 256] on div "Information Source [PERSON_NAME] Location [GEOGRAPHIC_DATA] Description No valu…" at bounding box center [1335, 392] width 328 height 560
type input "Jesmond Dene House"
click at [1527, 274] on icon at bounding box center [1524, 277] width 13 height 13
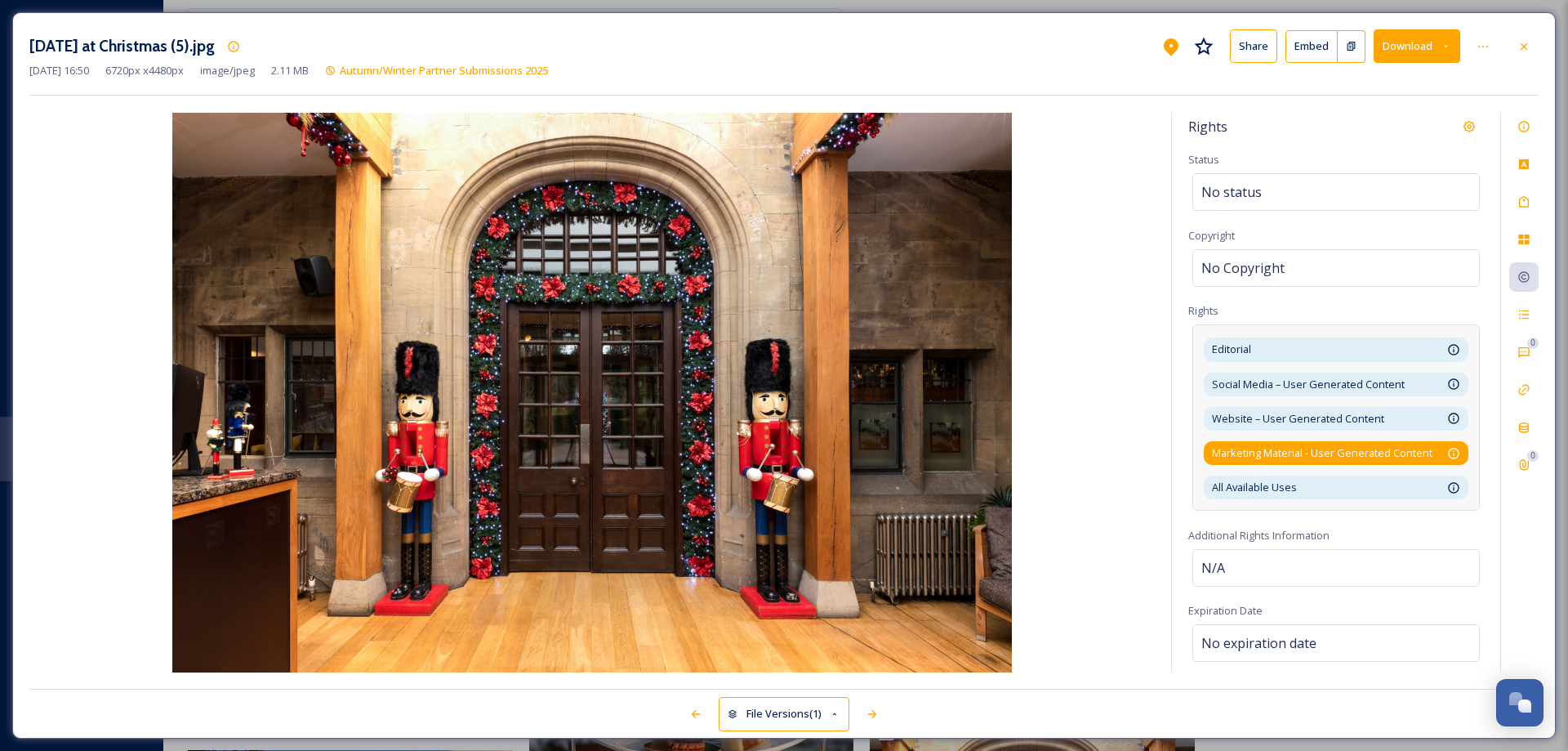
click at [1449, 451] on div "Marketing Material - User Generated Content This gives NewcastleGateshead Initi…" at bounding box center [1336, 453] width 265 height 23
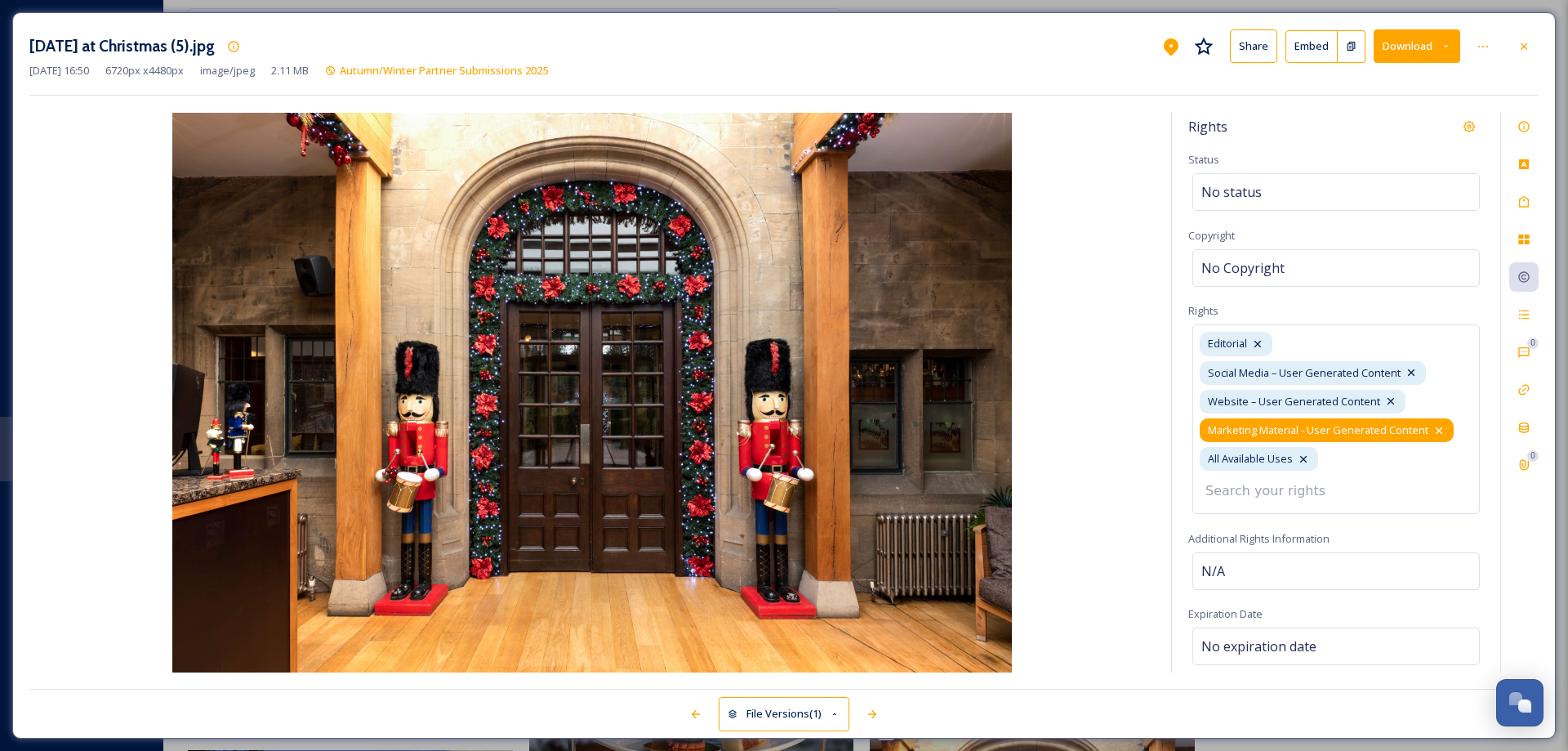
drag, startPoint x: 1445, startPoint y: 428, endPoint x: 1404, endPoint y: 416, distance: 42.7
click at [1436, 426] on div "Marketing Material - User Generated Content" at bounding box center [1327, 429] width 254 height 23
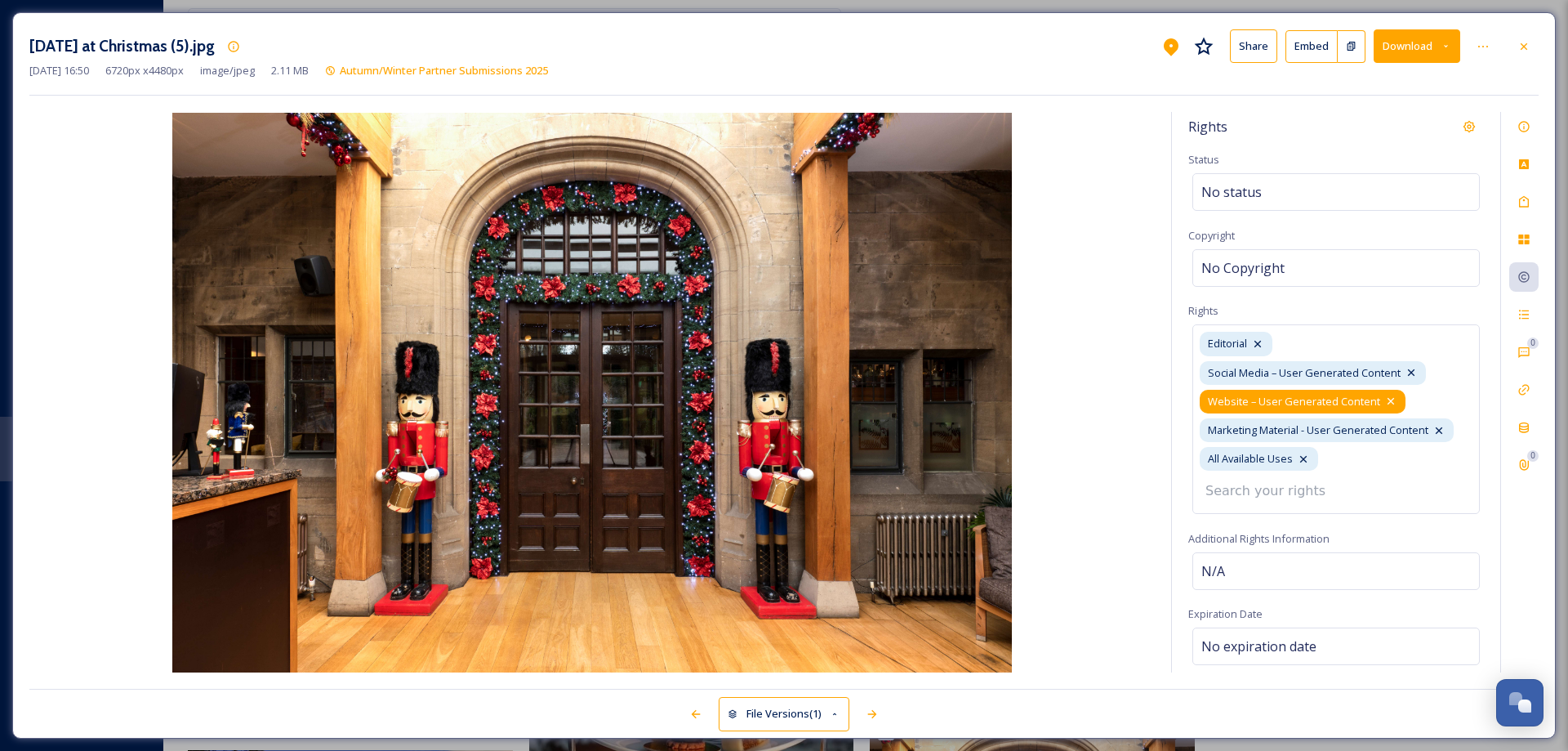
click at [1391, 403] on icon at bounding box center [1391, 401] width 13 height 13
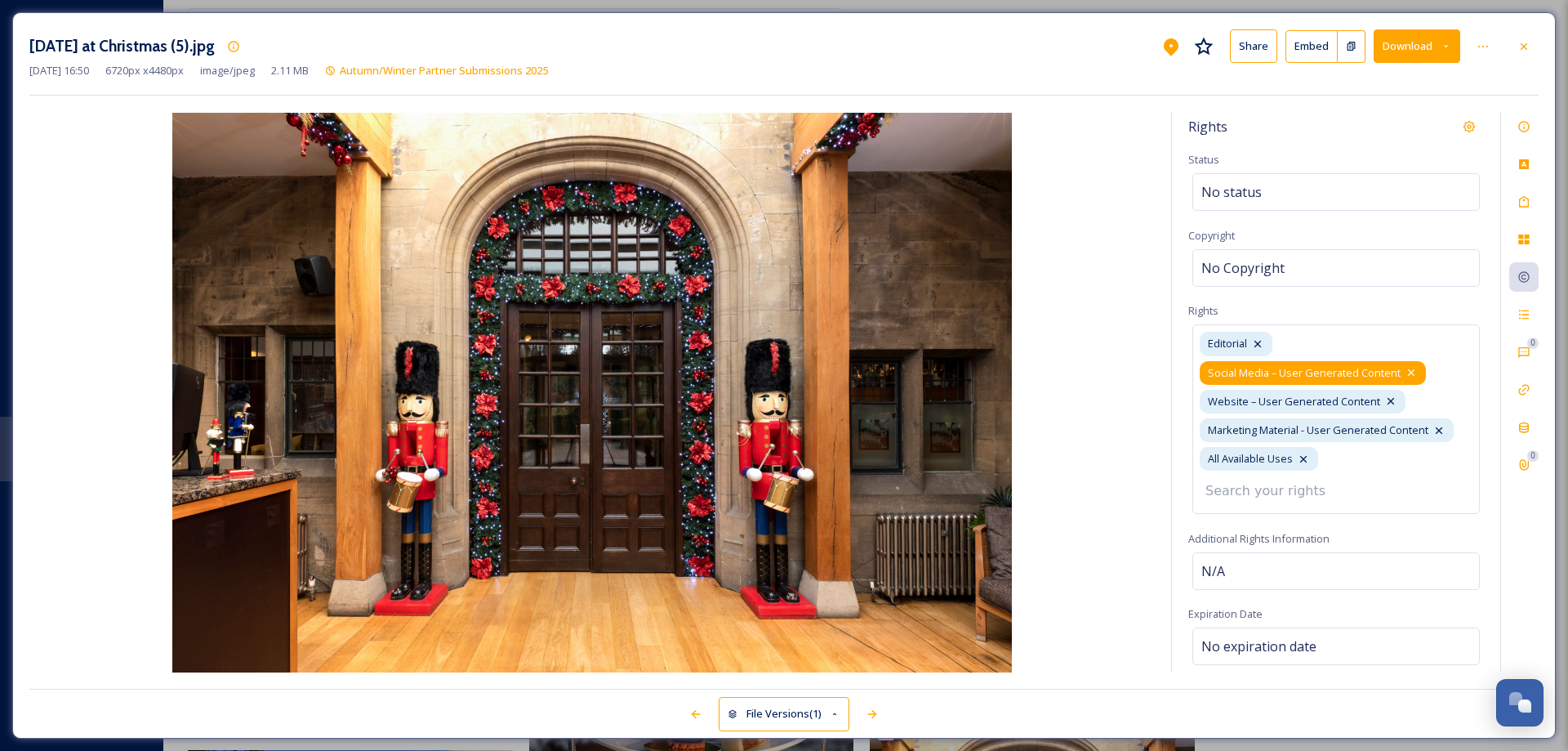
click at [1411, 373] on icon at bounding box center [1411, 372] width 13 height 13
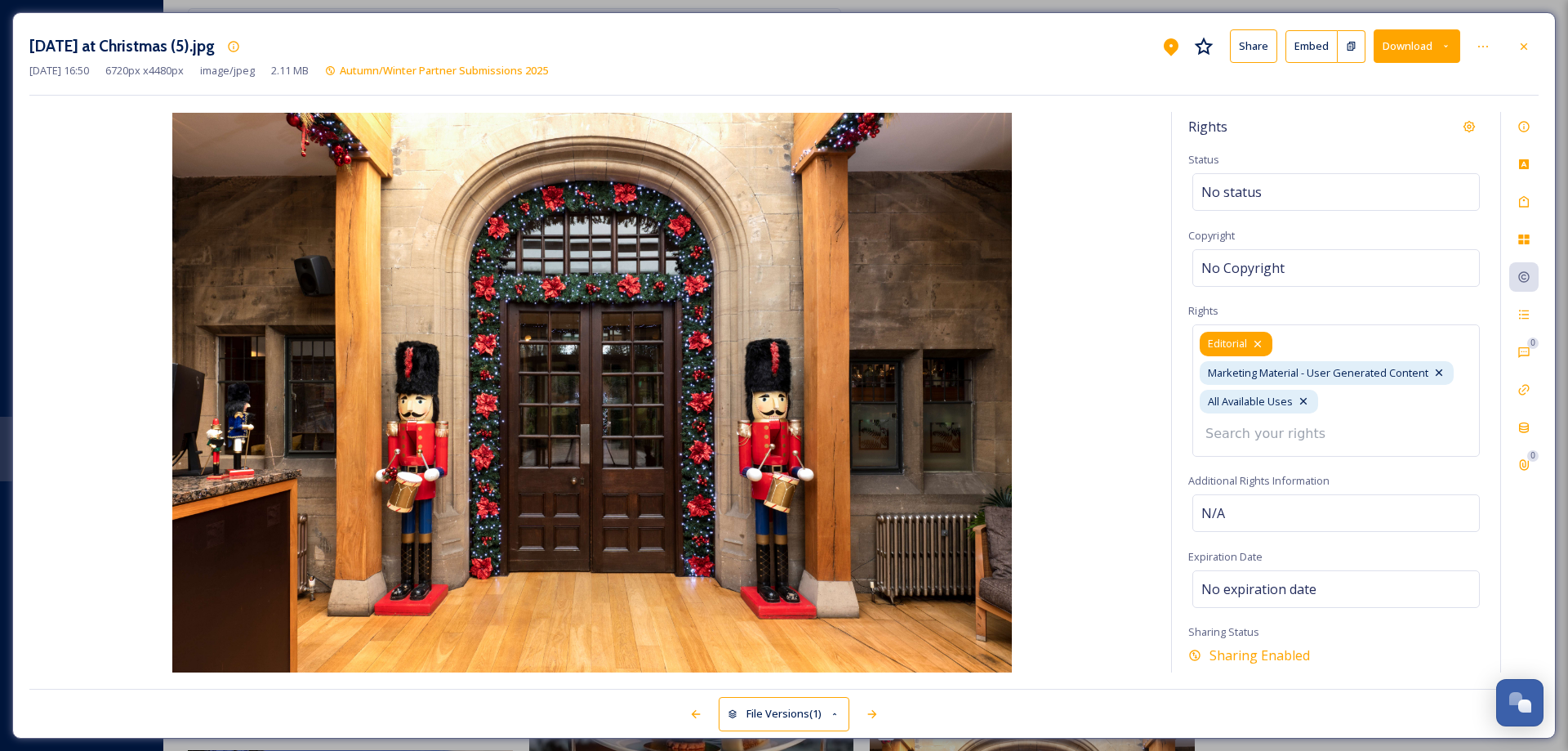
click at [1262, 340] on icon at bounding box center [1258, 344] width 13 height 13
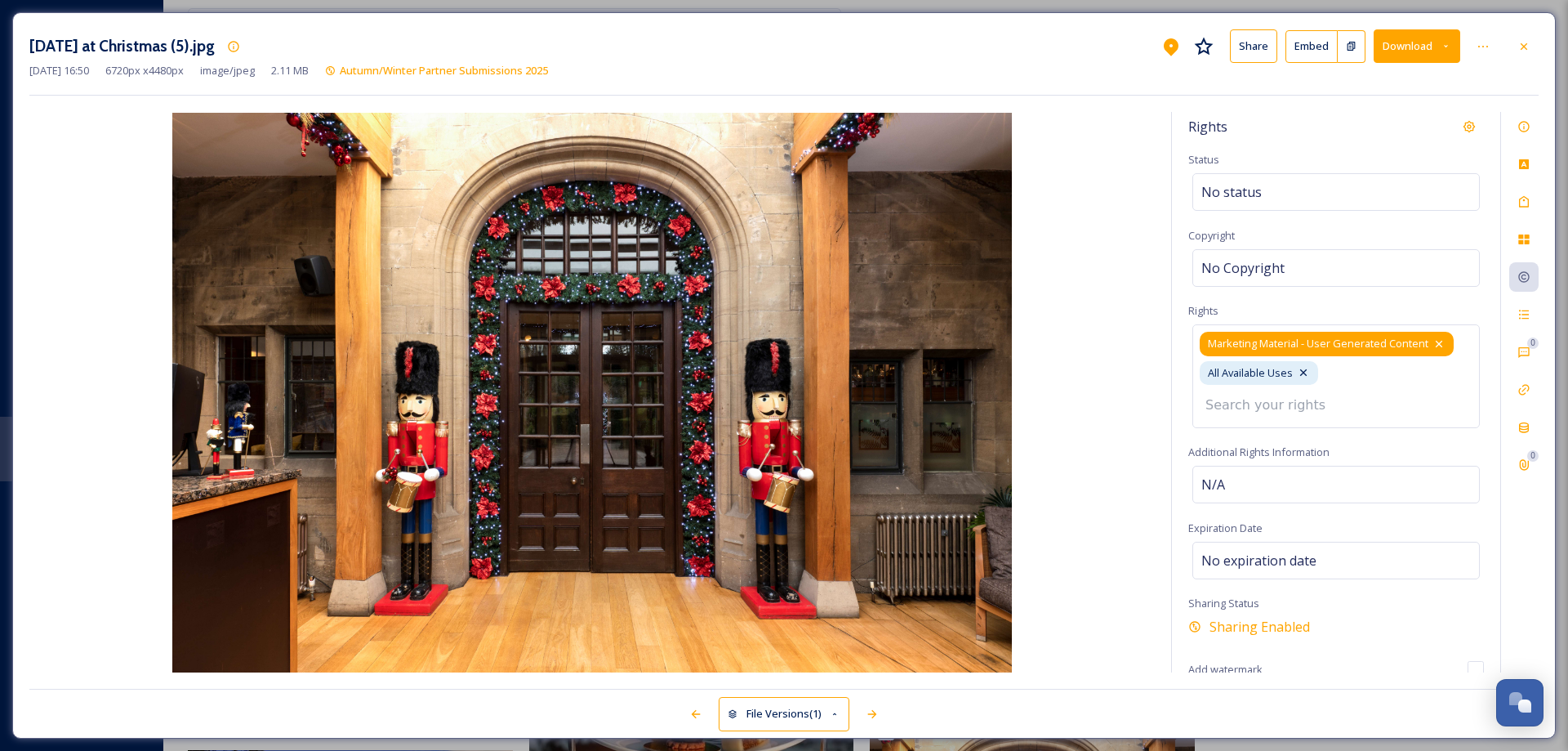
click at [1441, 344] on icon at bounding box center [1439, 344] width 13 height 13
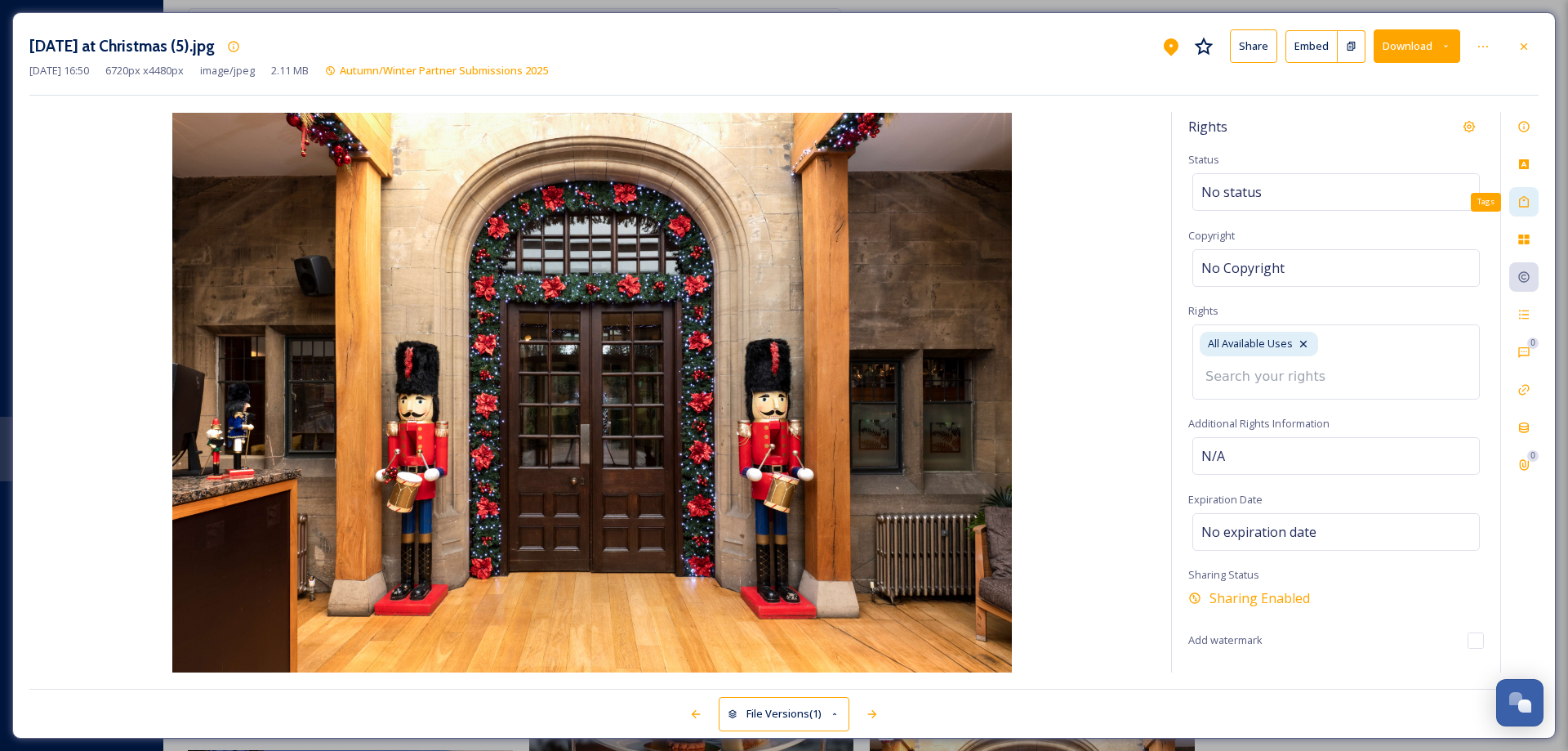
click at [1521, 202] on icon at bounding box center [1524, 202] width 13 height 13
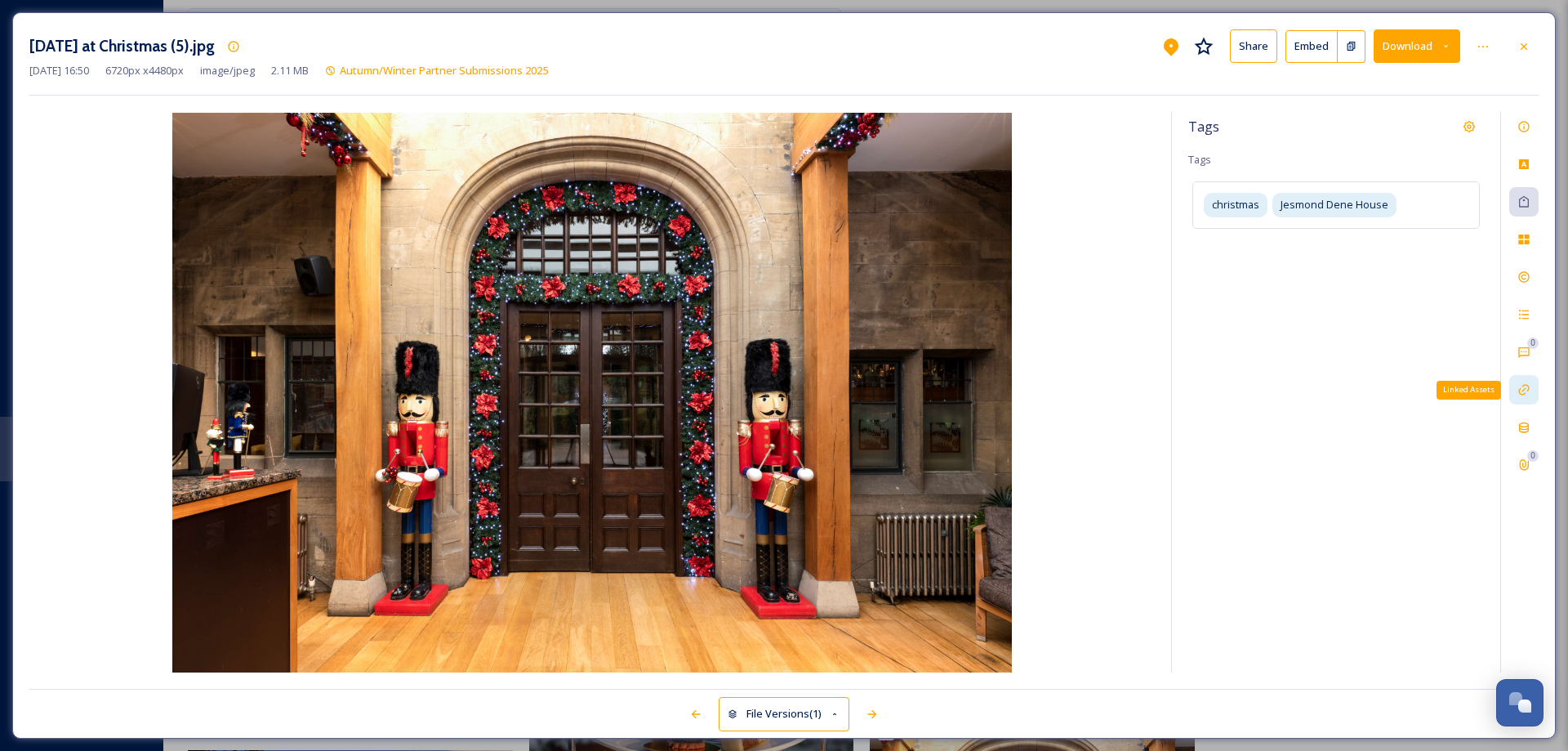
click at [1523, 389] on icon at bounding box center [1524, 390] width 13 height 13
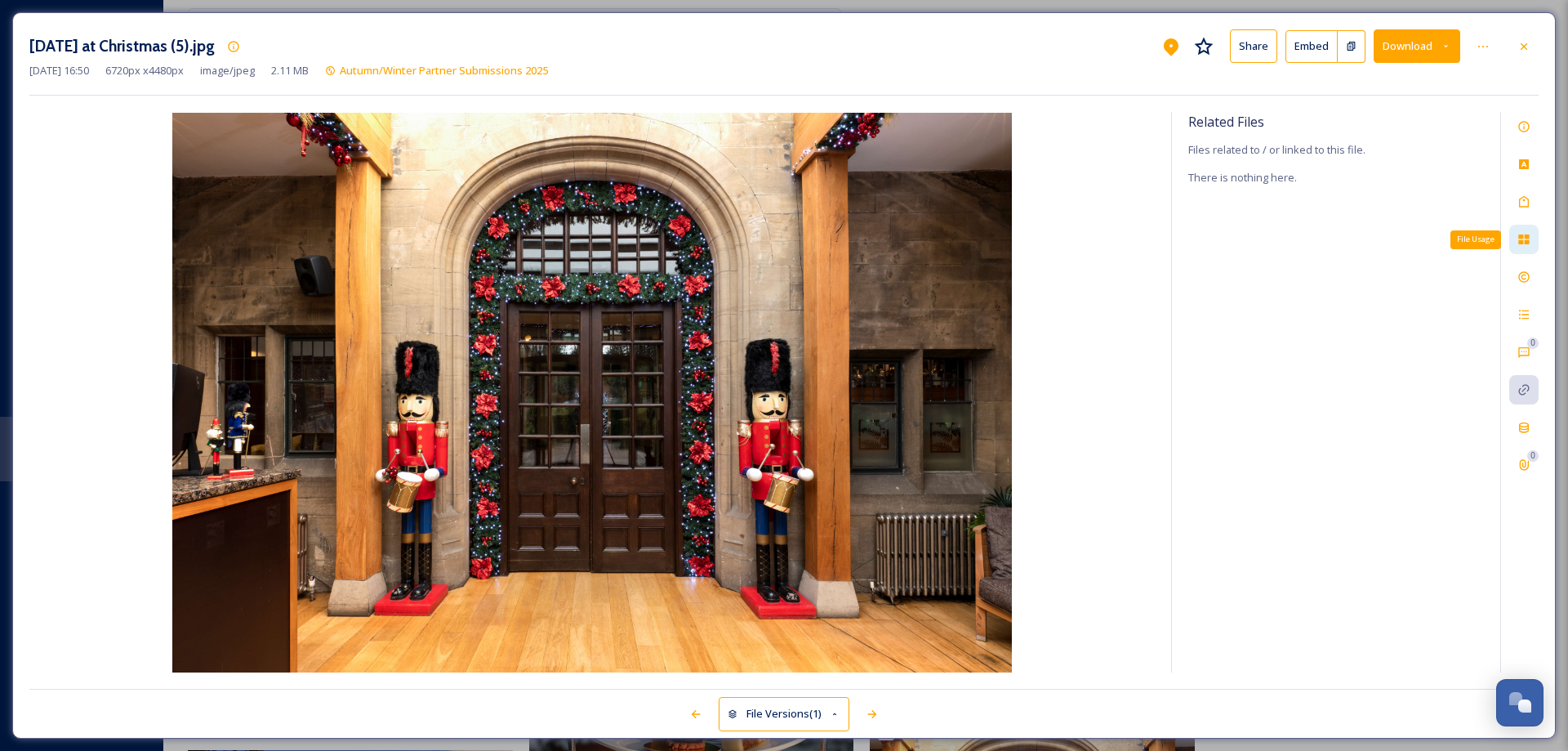
click at [1523, 240] on icon at bounding box center [1524, 239] width 13 height 13
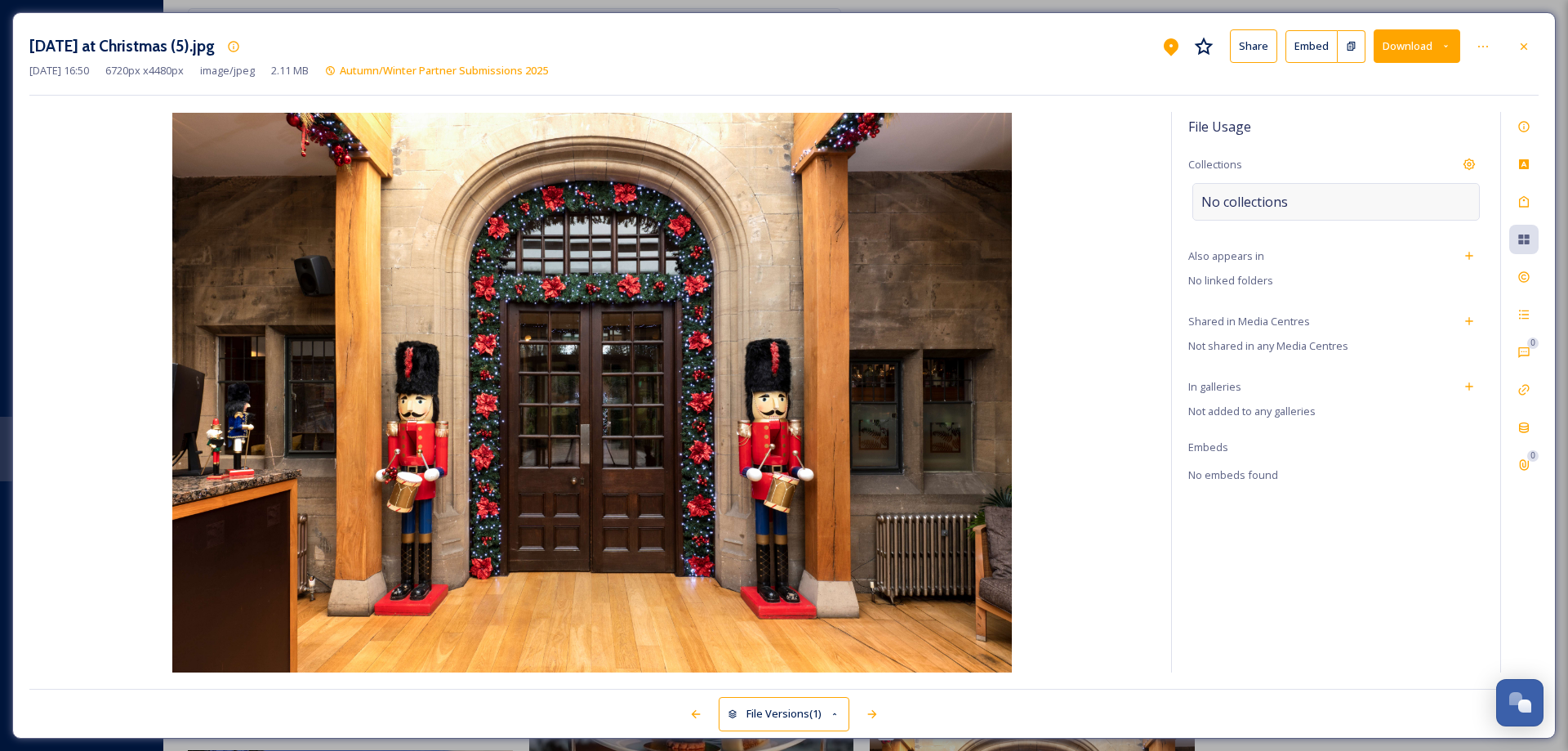
click at [1275, 208] on span "No collections" at bounding box center [1244, 201] width 87 height 20
click at [1276, 201] on input at bounding box center [1291, 209] width 180 height 36
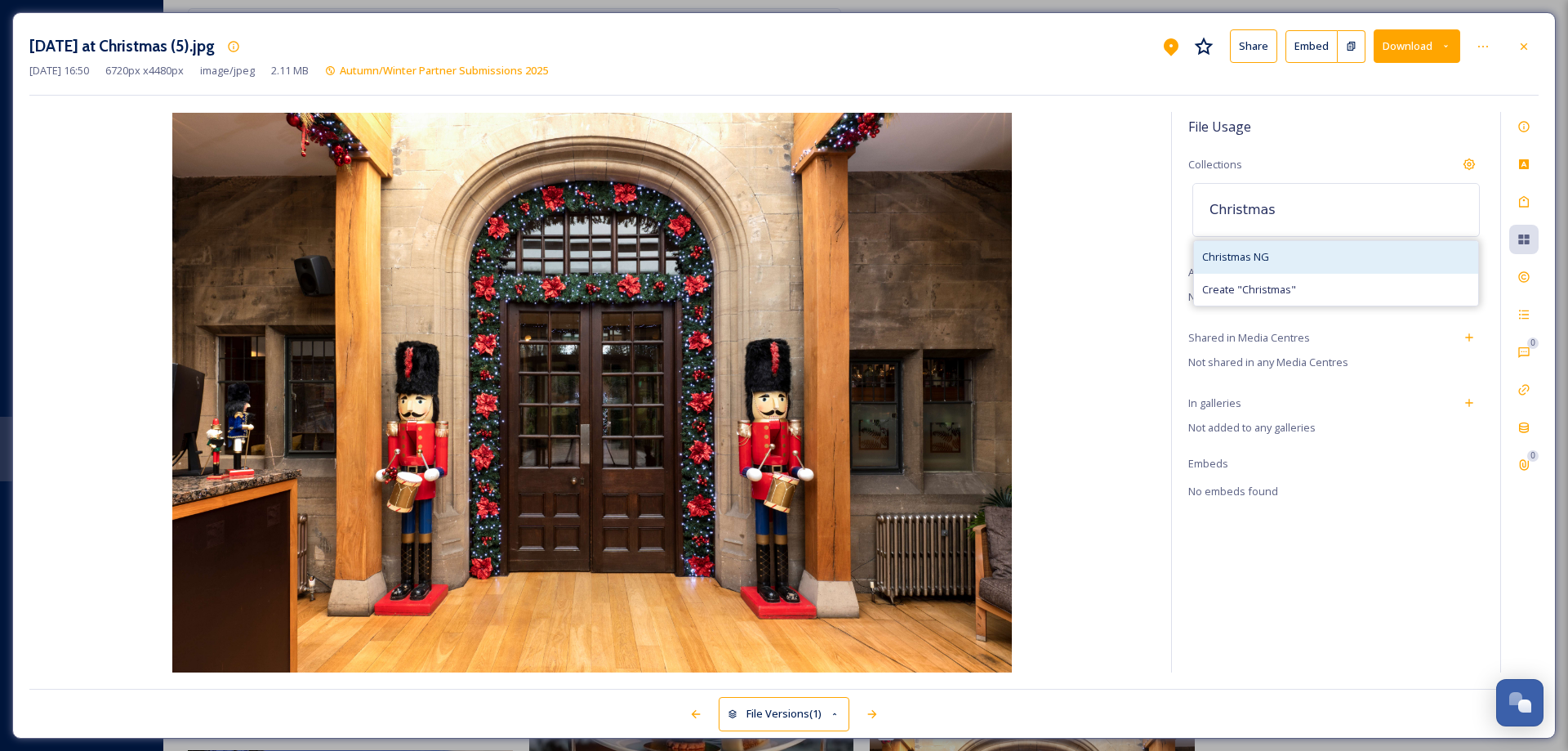
type input "Christmas"
click at [1243, 249] on span "Christmas NG" at bounding box center [1236, 256] width 67 height 16
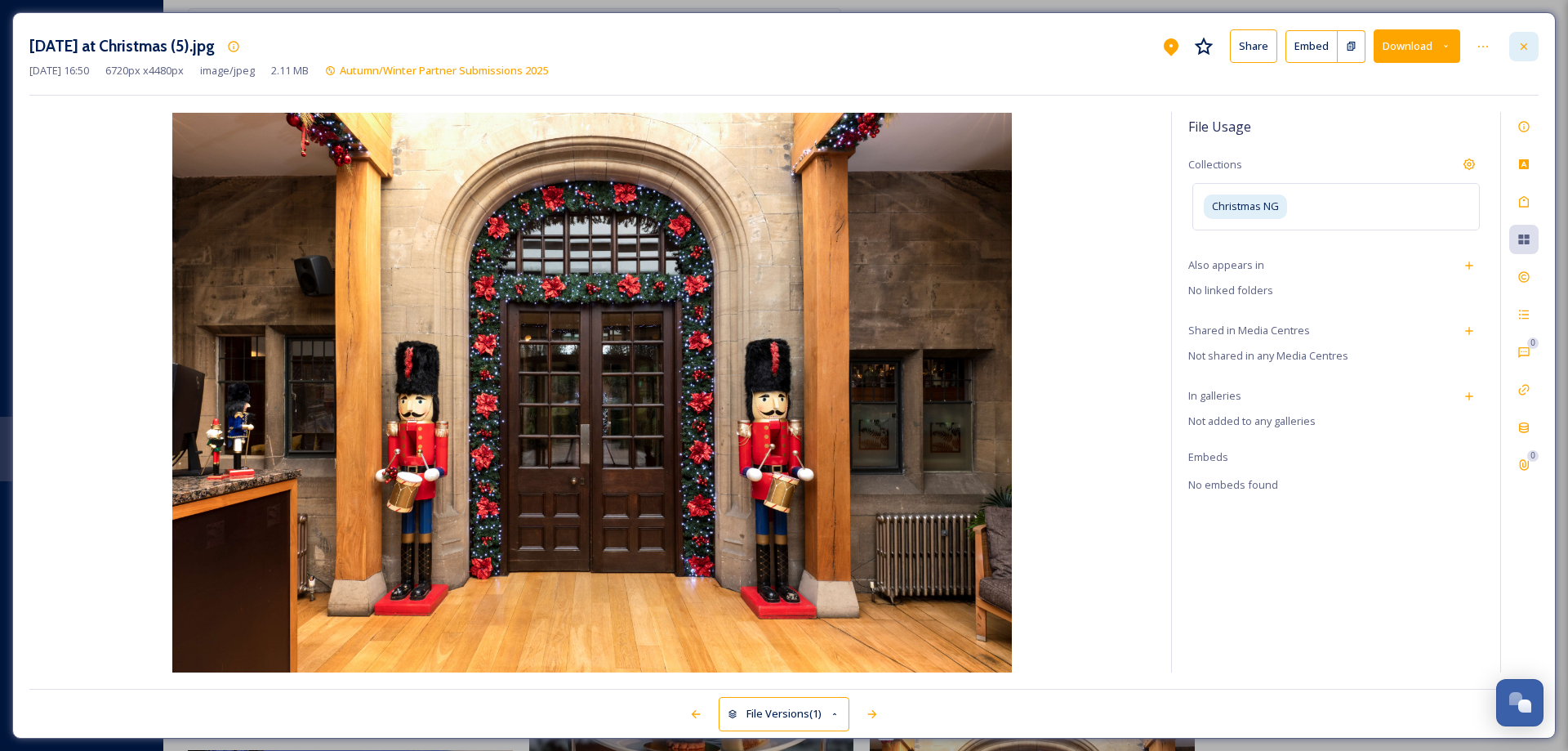
click at [1523, 47] on icon at bounding box center [1523, 45] width 7 height 7
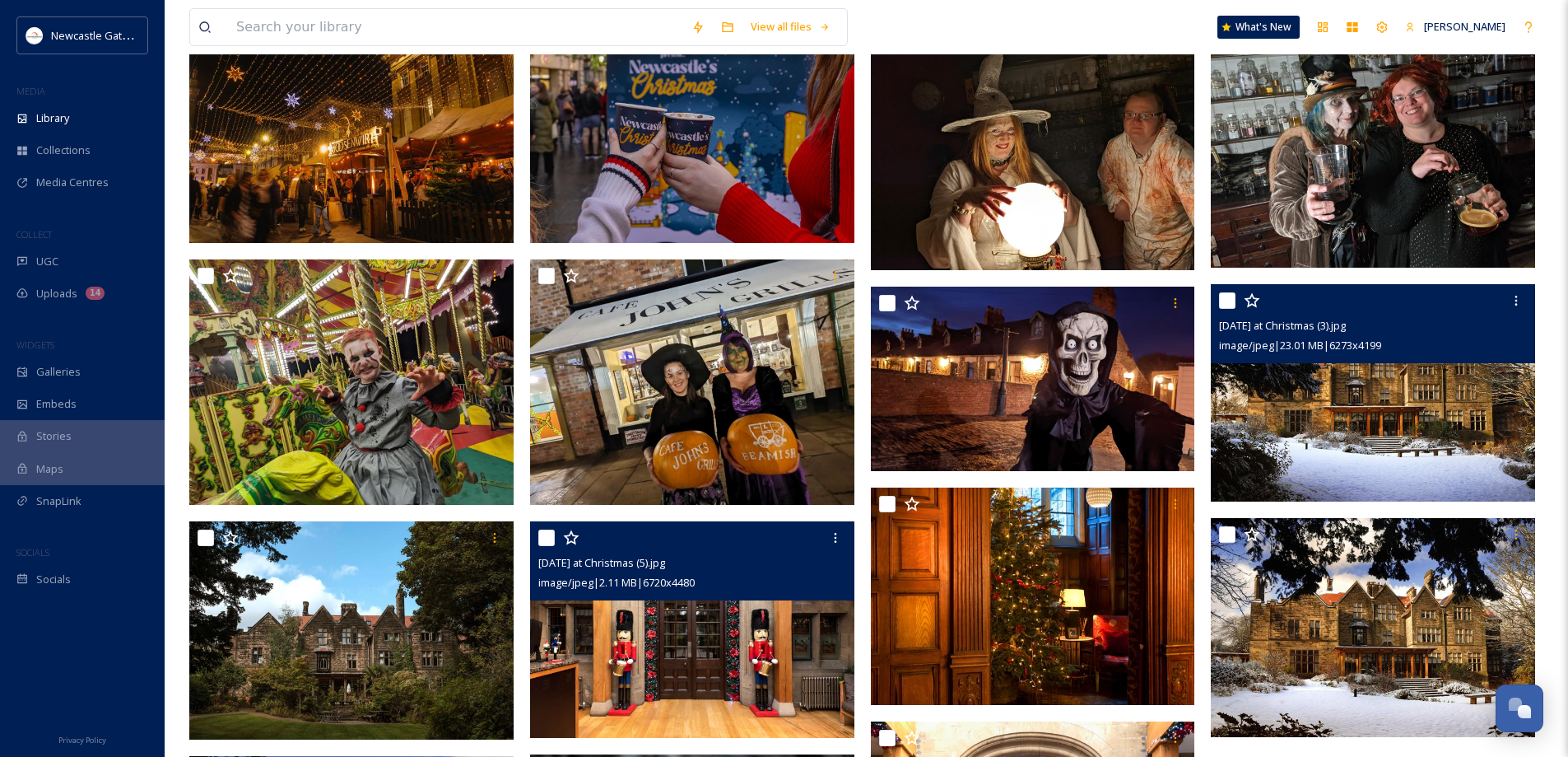
click at [1347, 431] on img at bounding box center [1373, 392] width 324 height 218
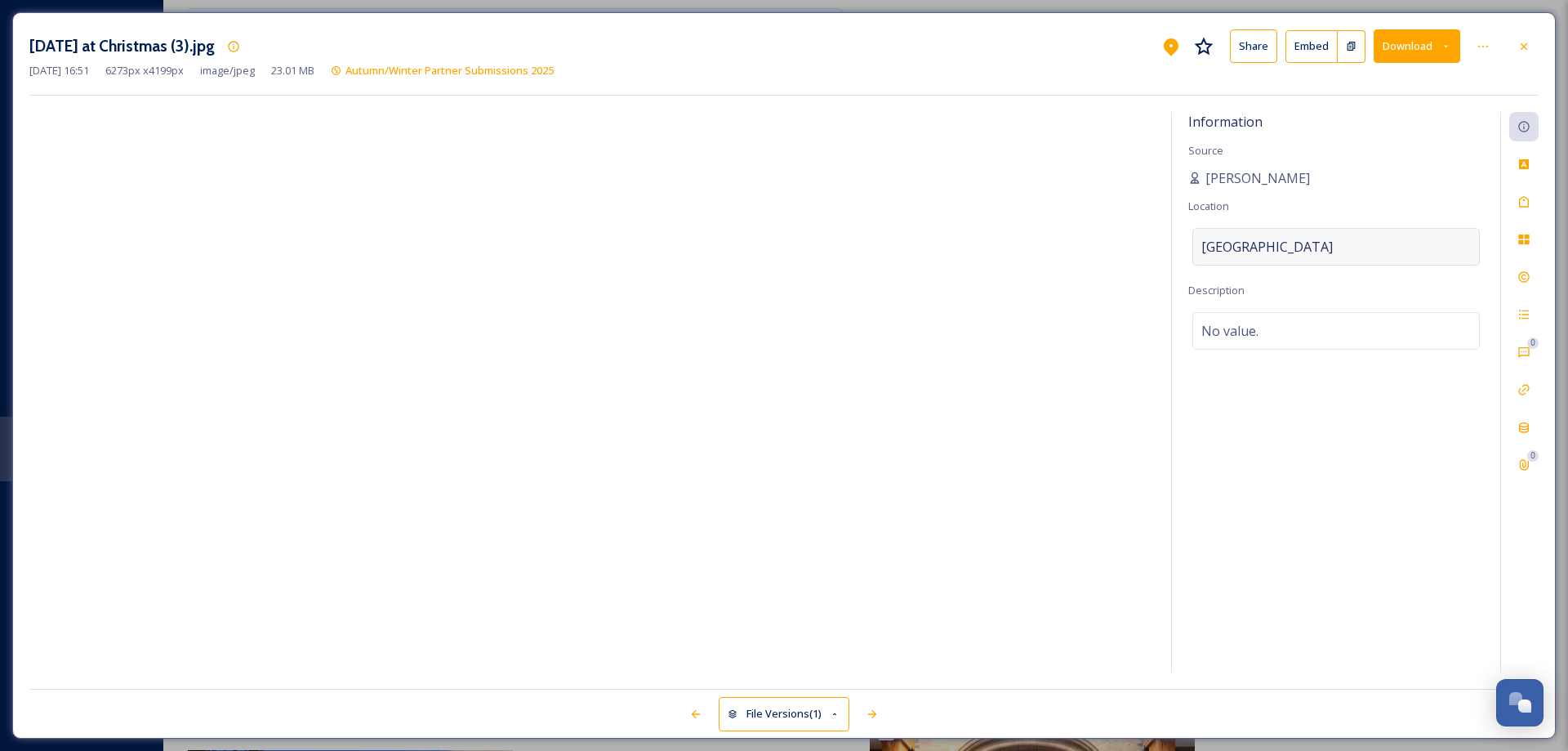
click at [1312, 242] on div "[GEOGRAPHIC_DATA]" at bounding box center [1335, 247] width 287 height 37
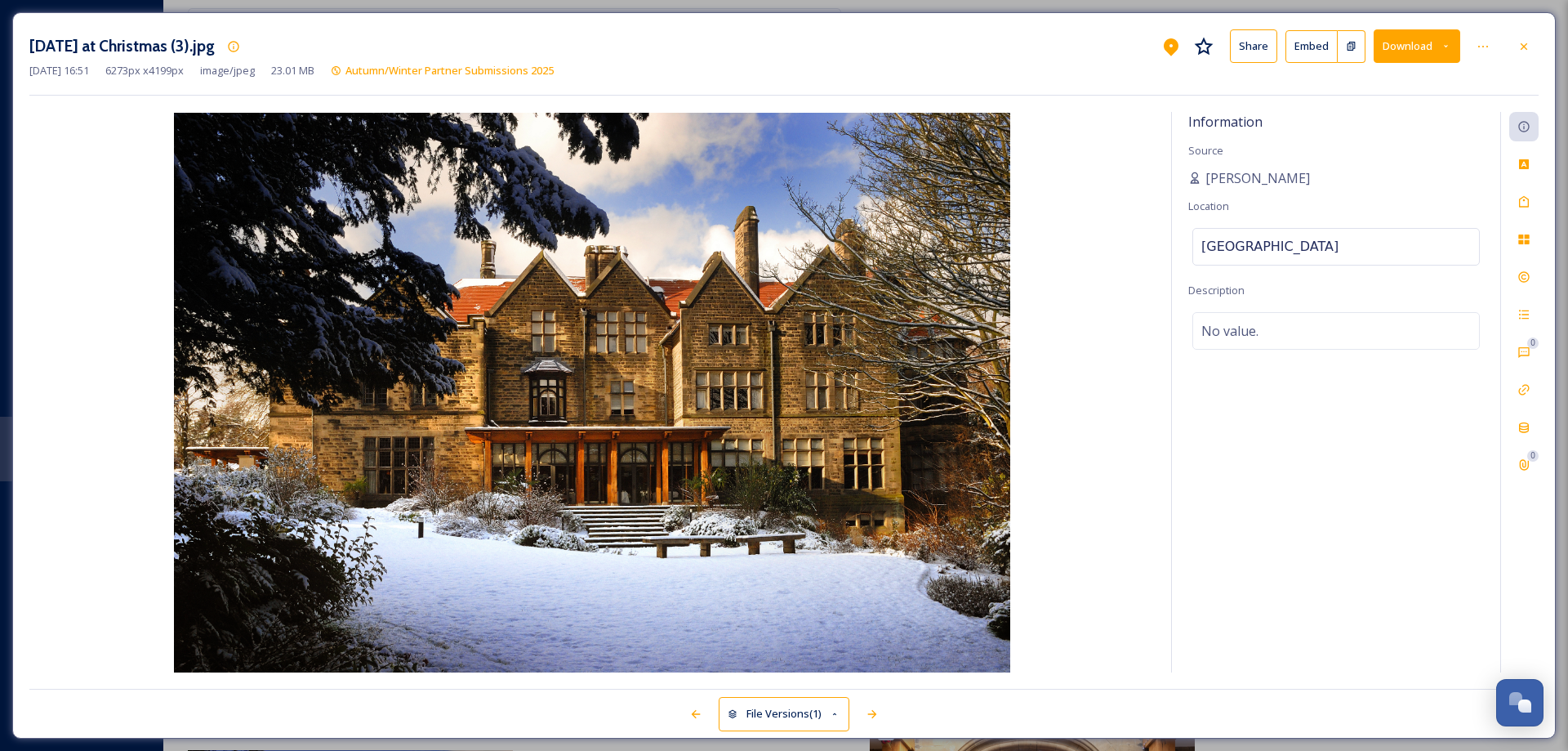
click at [1312, 242] on input "[GEOGRAPHIC_DATA]" at bounding box center [1336, 247] width 286 height 36
drag, startPoint x: 1312, startPoint y: 242, endPoint x: 1142, endPoint y: 244, distance: 170.0
click at [1142, 244] on div "Information Source [PERSON_NAME] Location [GEOGRAPHIC_DATA] Description No valu…" at bounding box center [784, 392] width 1509 height 560
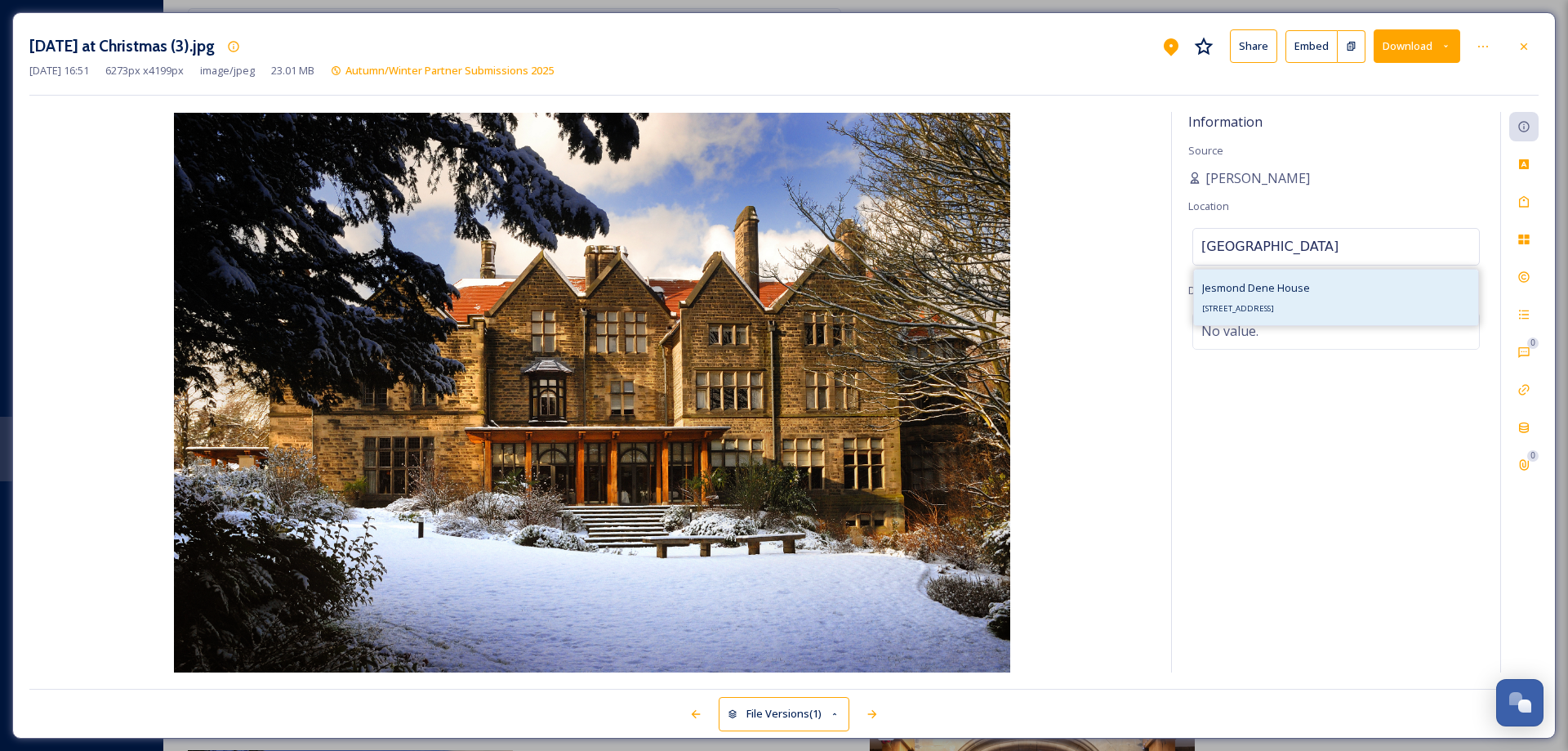
type input "[GEOGRAPHIC_DATA]"
click at [1288, 287] on span "Jesmond Dene House" at bounding box center [1256, 288] width 108 height 15
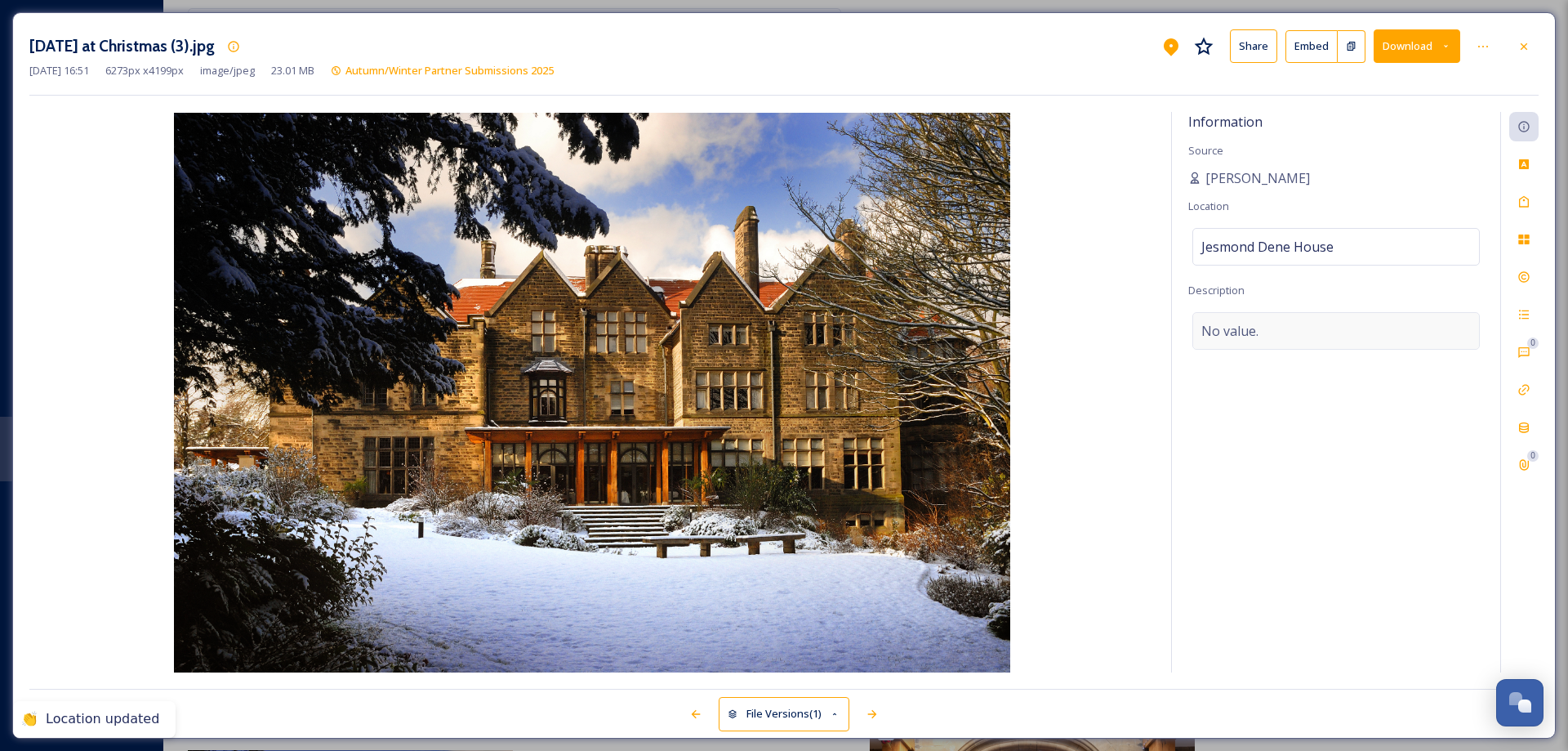
click at [1295, 328] on div "No value." at bounding box center [1335, 331] width 287 height 37
click at [1527, 204] on icon at bounding box center [1524, 202] width 13 height 13
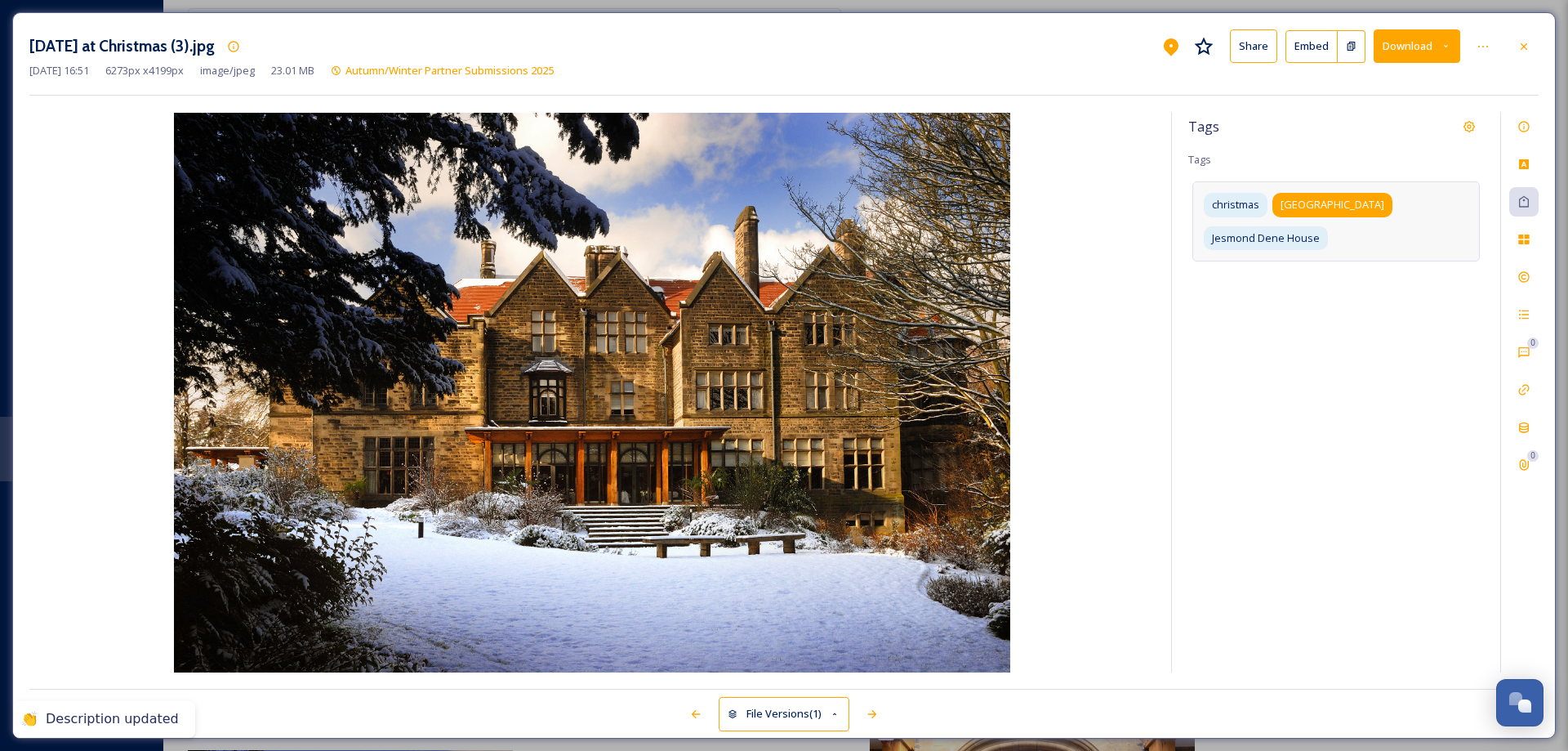
click at [1357, 204] on span "[GEOGRAPHIC_DATA]" at bounding box center [1332, 205] width 104 height 16
click at [1405, 204] on icon at bounding box center [1412, 205] width 13 height 13
click at [1519, 242] on icon at bounding box center [1523, 239] width 10 height 9
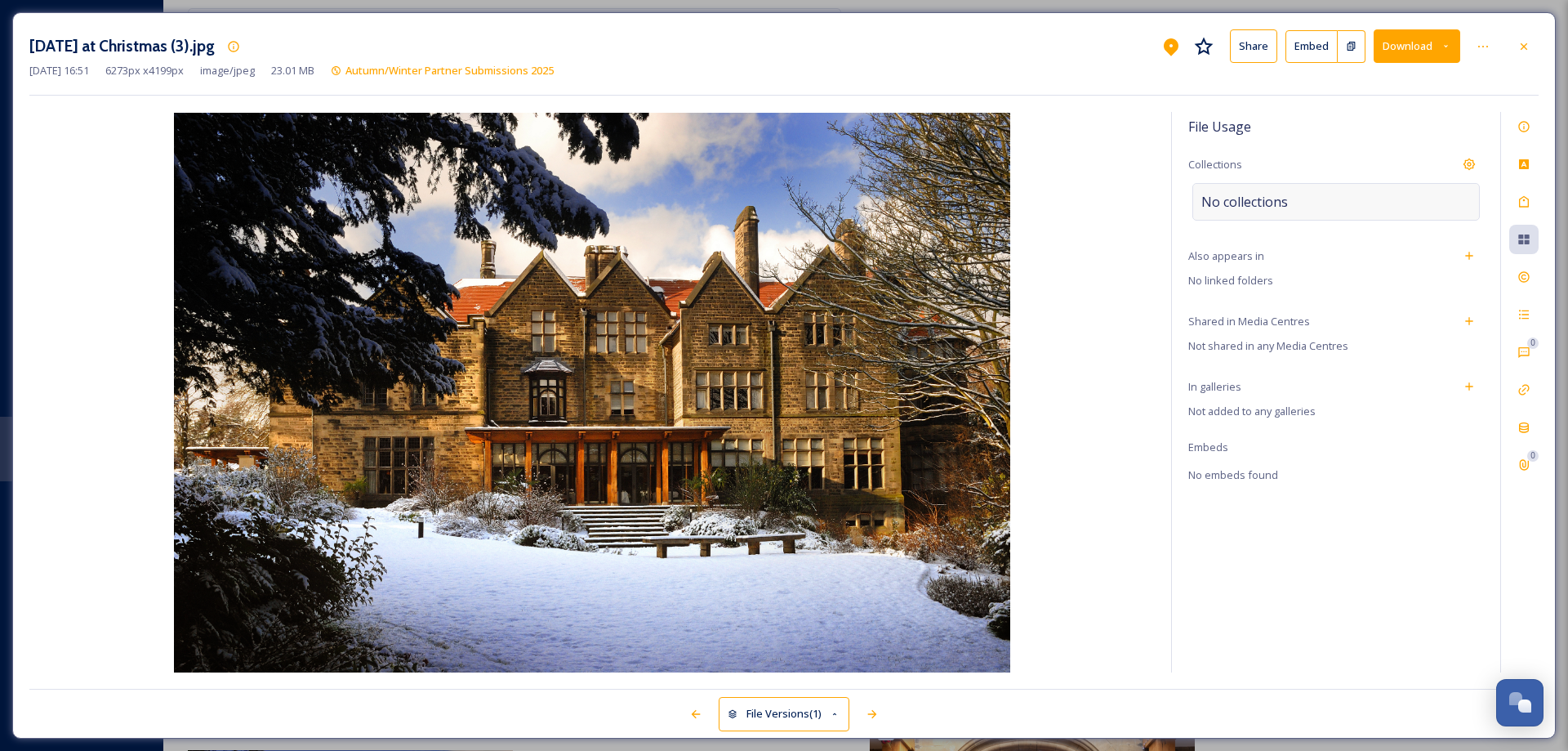
click at [1268, 195] on span "No collections" at bounding box center [1244, 201] width 87 height 20
click at [1268, 204] on input at bounding box center [1291, 209] width 180 height 36
type input "N"
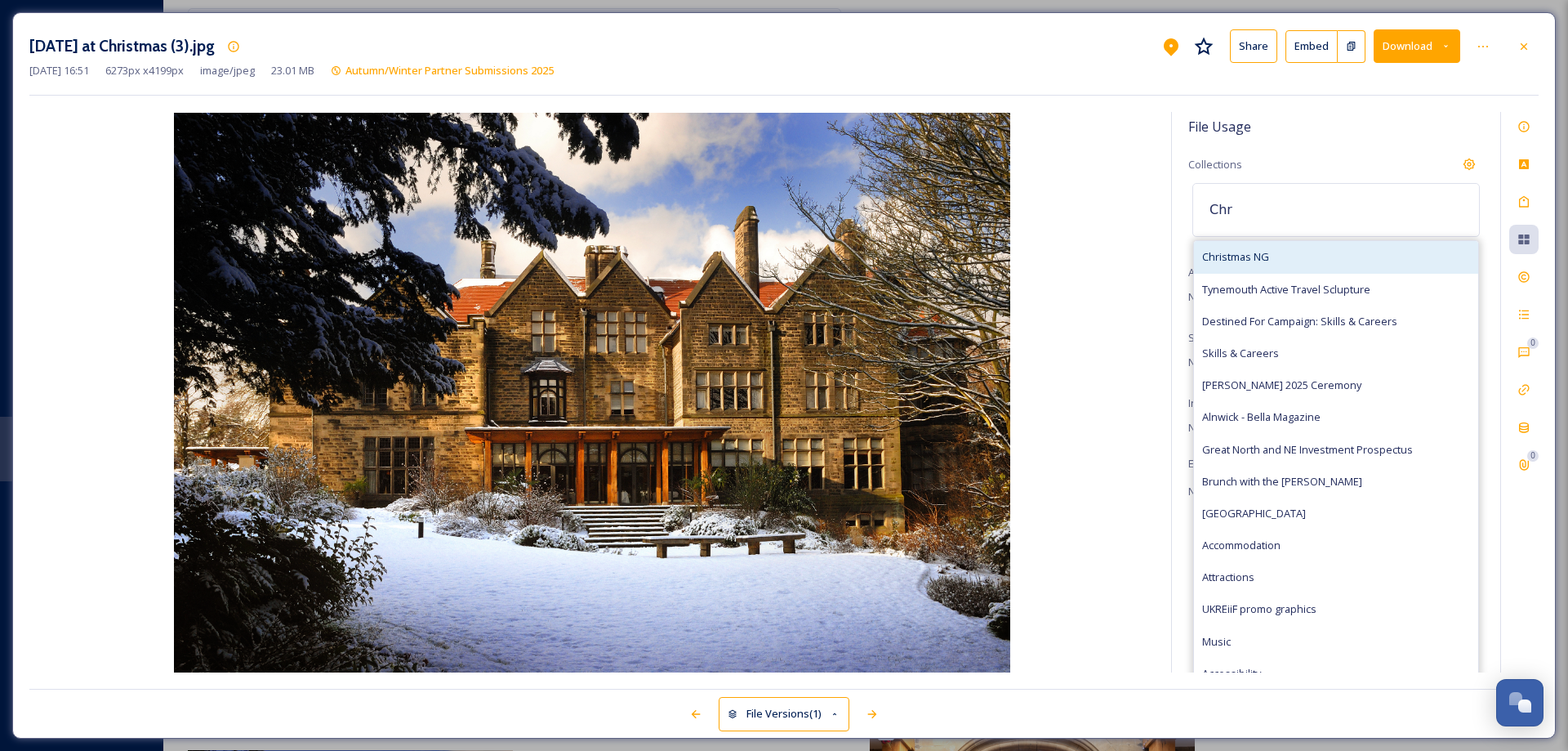
type input "Chr"
click at [1246, 260] on span "Christmas NG" at bounding box center [1236, 256] width 67 height 16
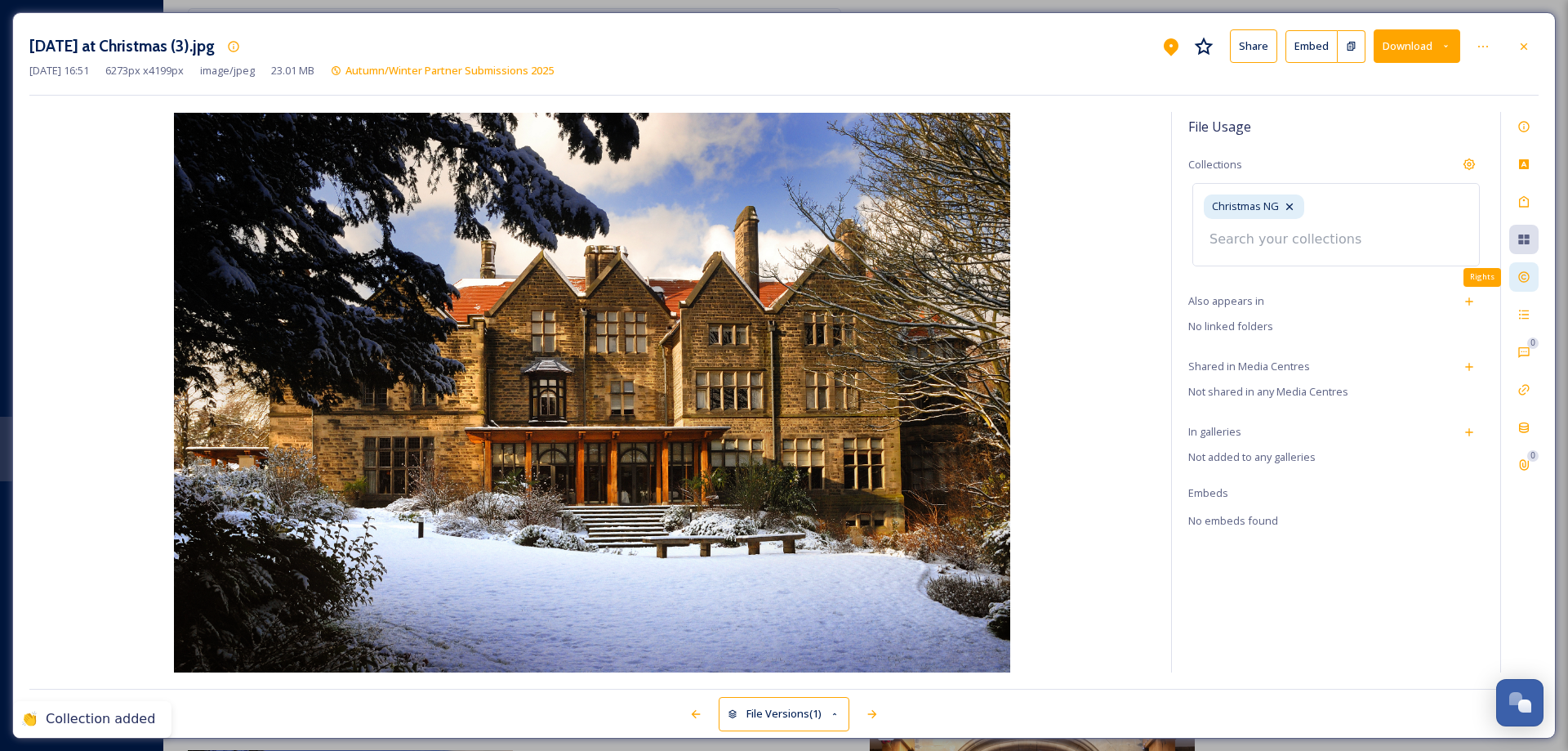
click at [1528, 280] on icon at bounding box center [1523, 277] width 10 height 10
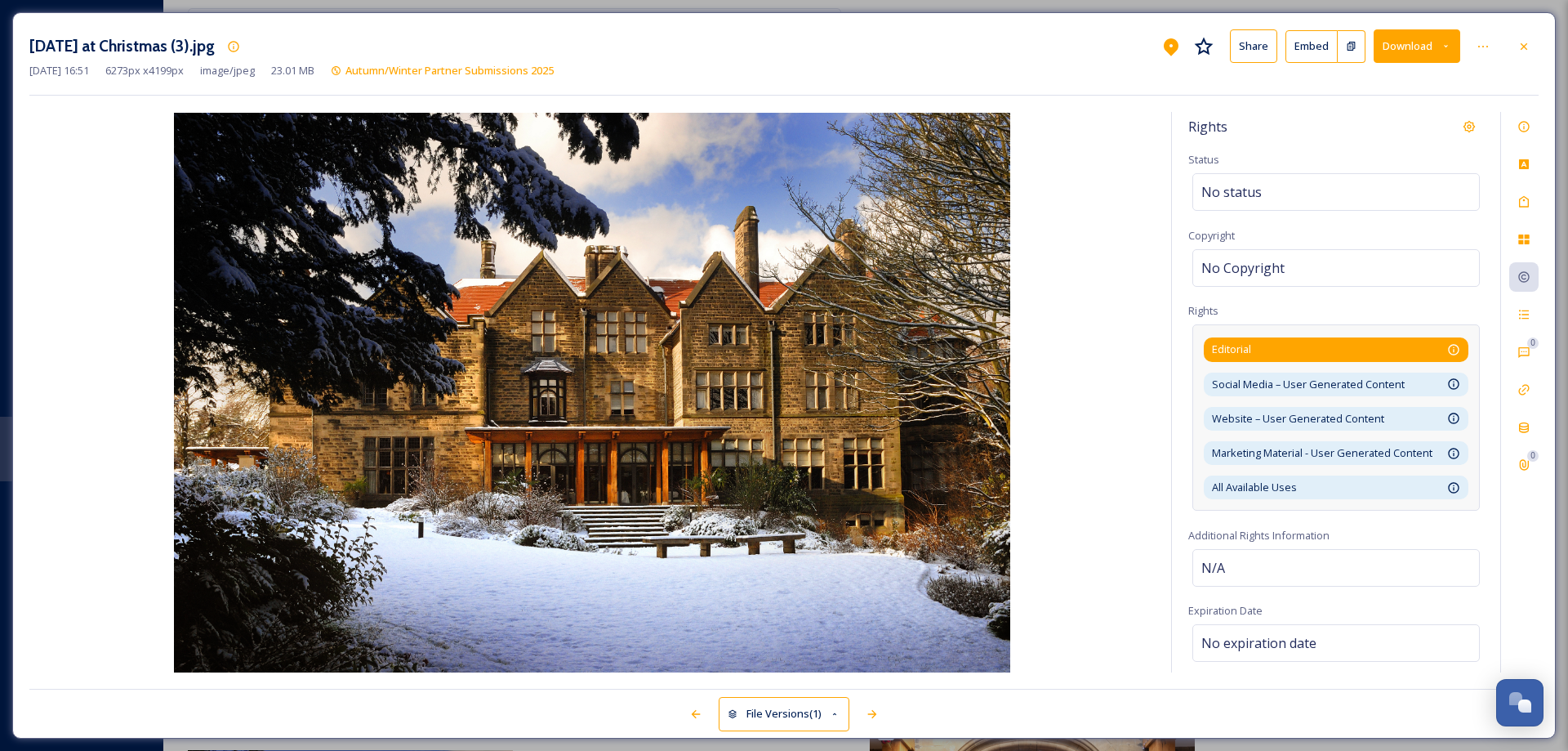
click at [1449, 354] on div "Editorial Use for non-commercial informational, illustrative usage, reporting a…" at bounding box center [1336, 349] width 265 height 23
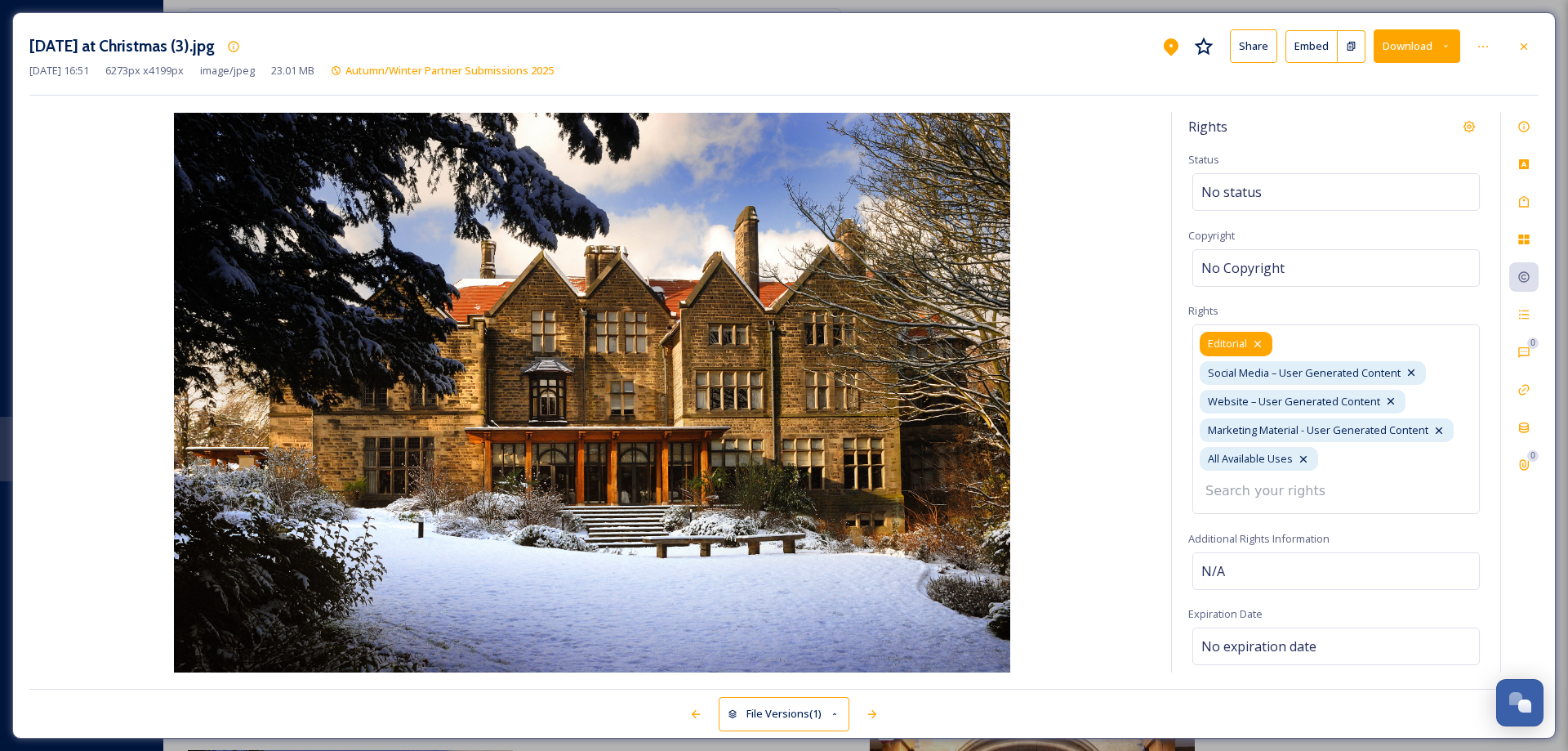
click at [1257, 345] on icon at bounding box center [1258, 343] width 7 height 7
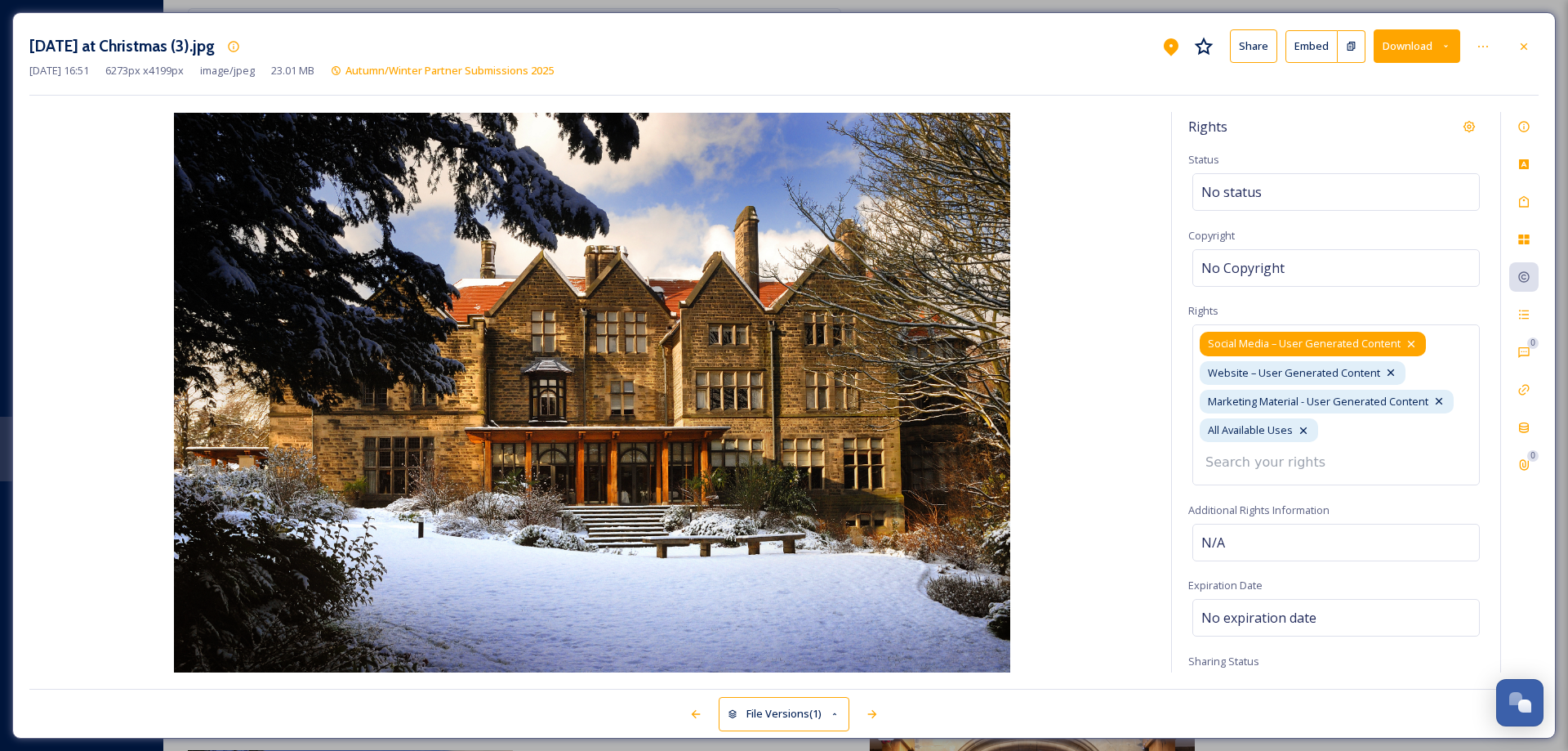
click at [1407, 343] on icon at bounding box center [1411, 344] width 13 height 13
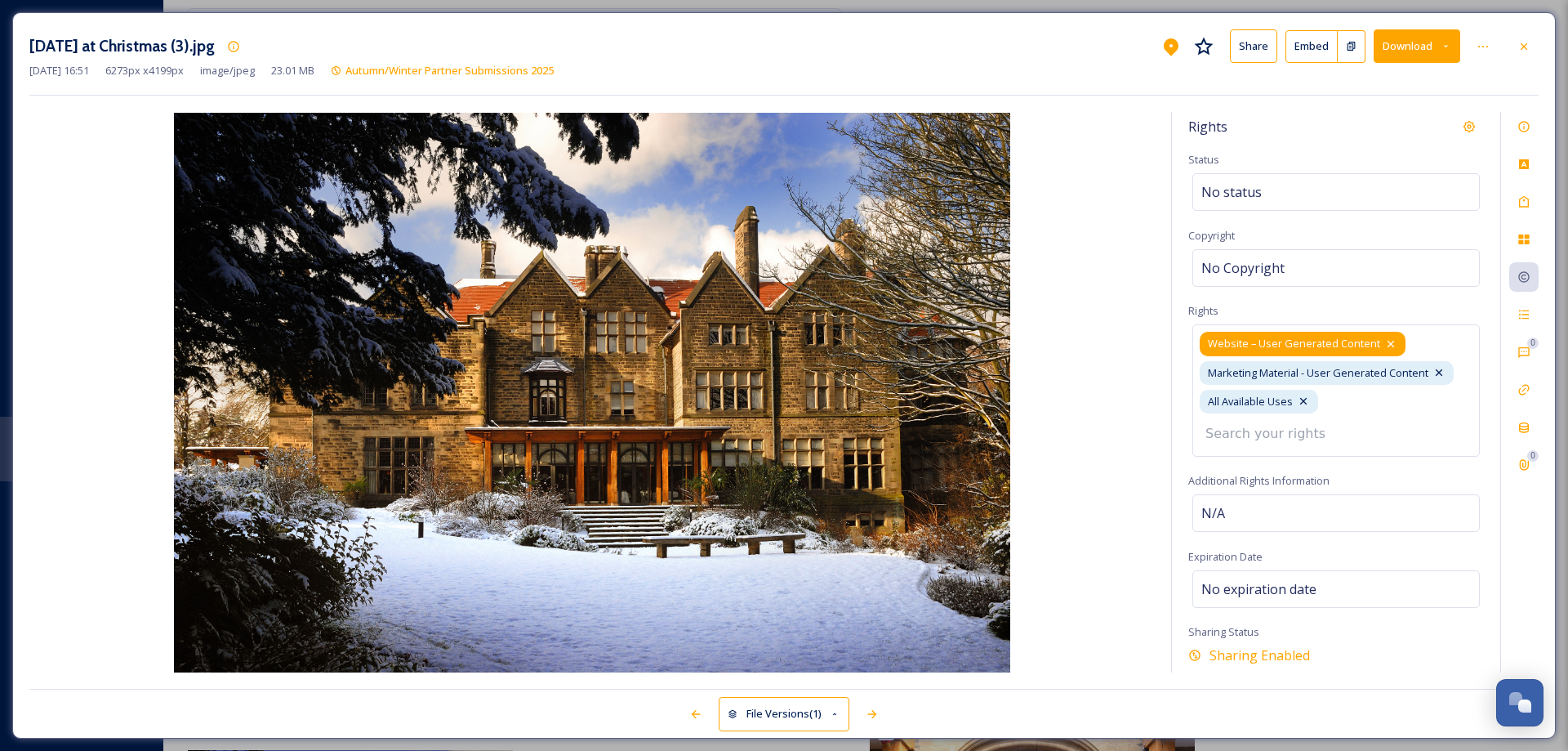
click at [1390, 346] on icon at bounding box center [1390, 343] width 7 height 7
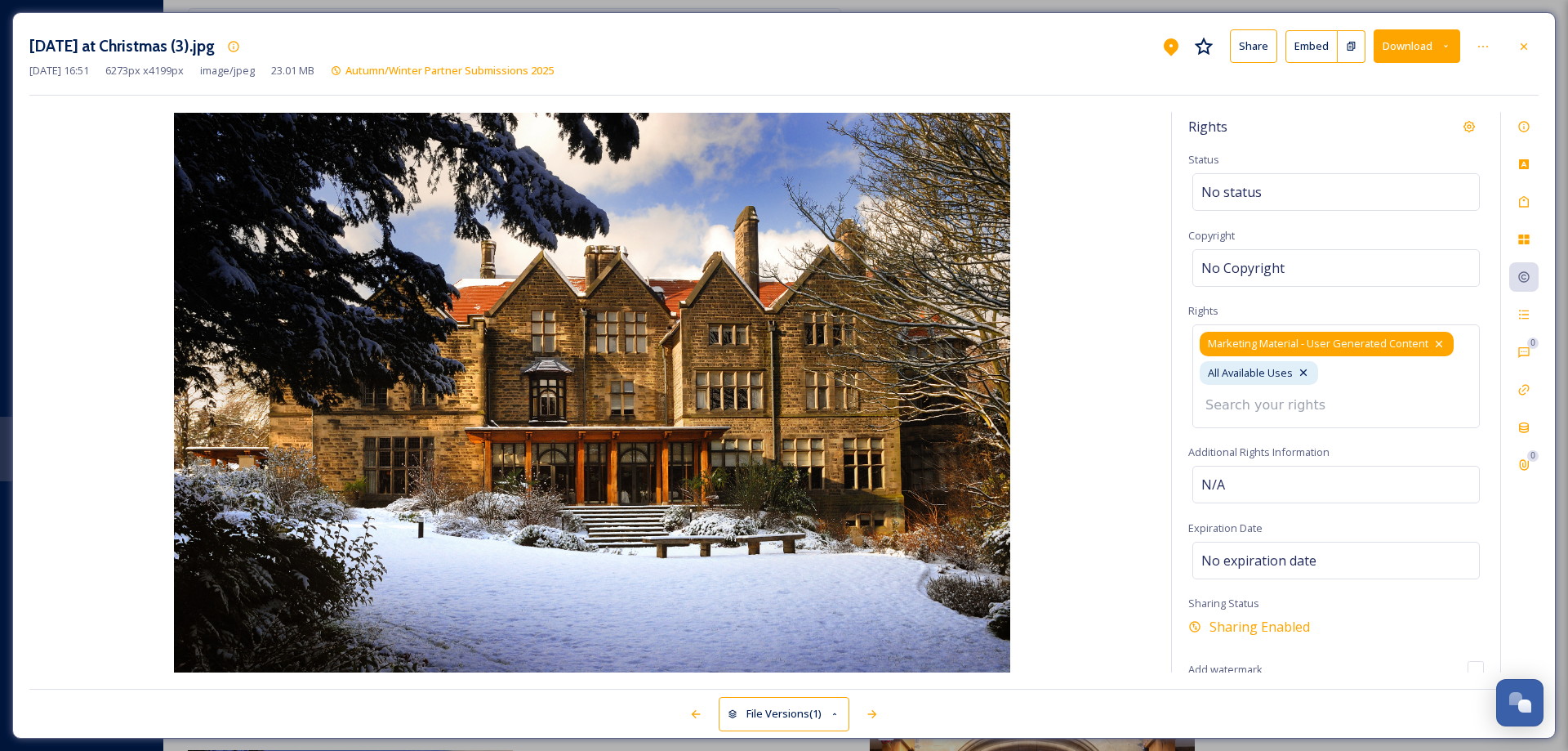
click at [1441, 345] on icon at bounding box center [1439, 344] width 13 height 13
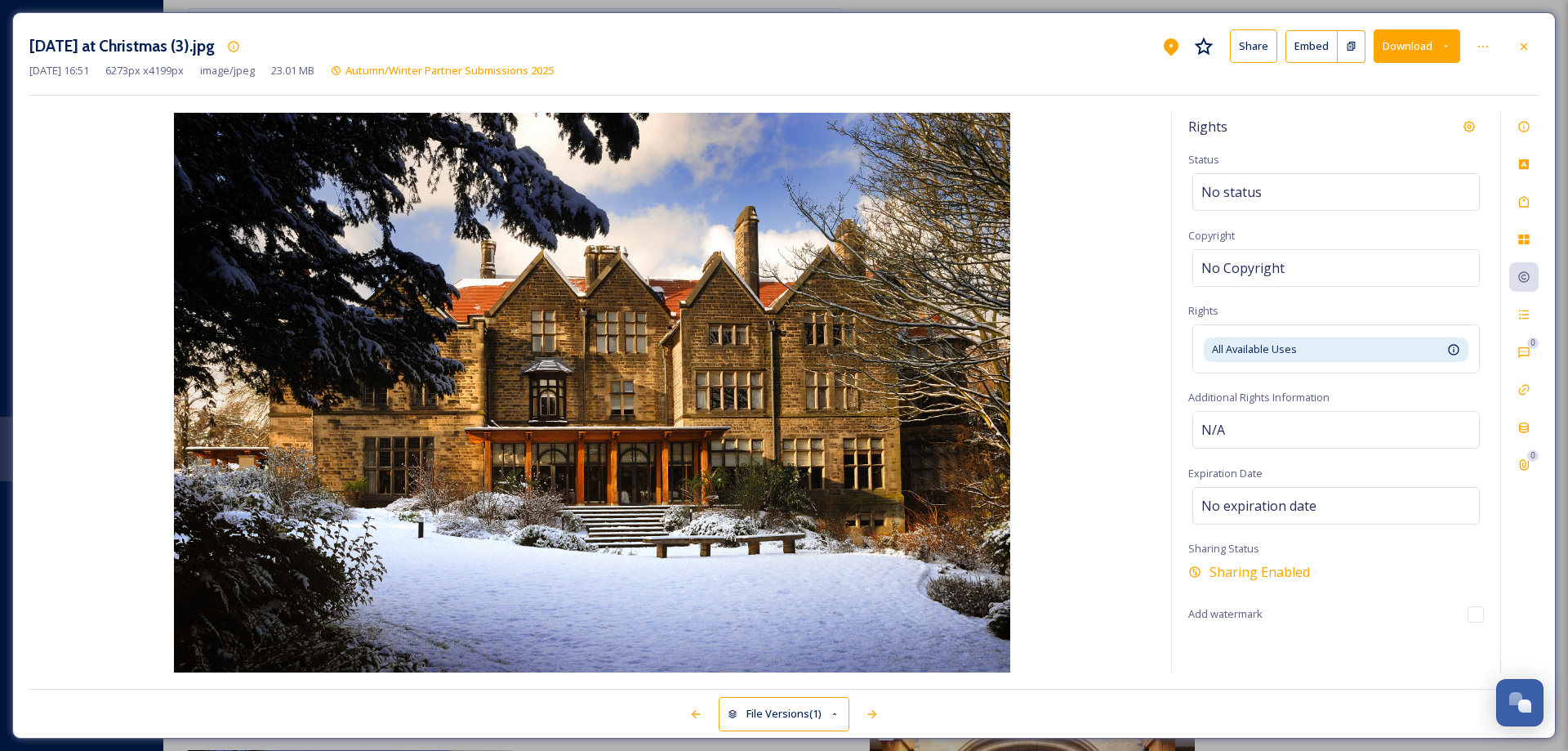
click at [1529, 42] on div at bounding box center [1523, 46] width 29 height 29
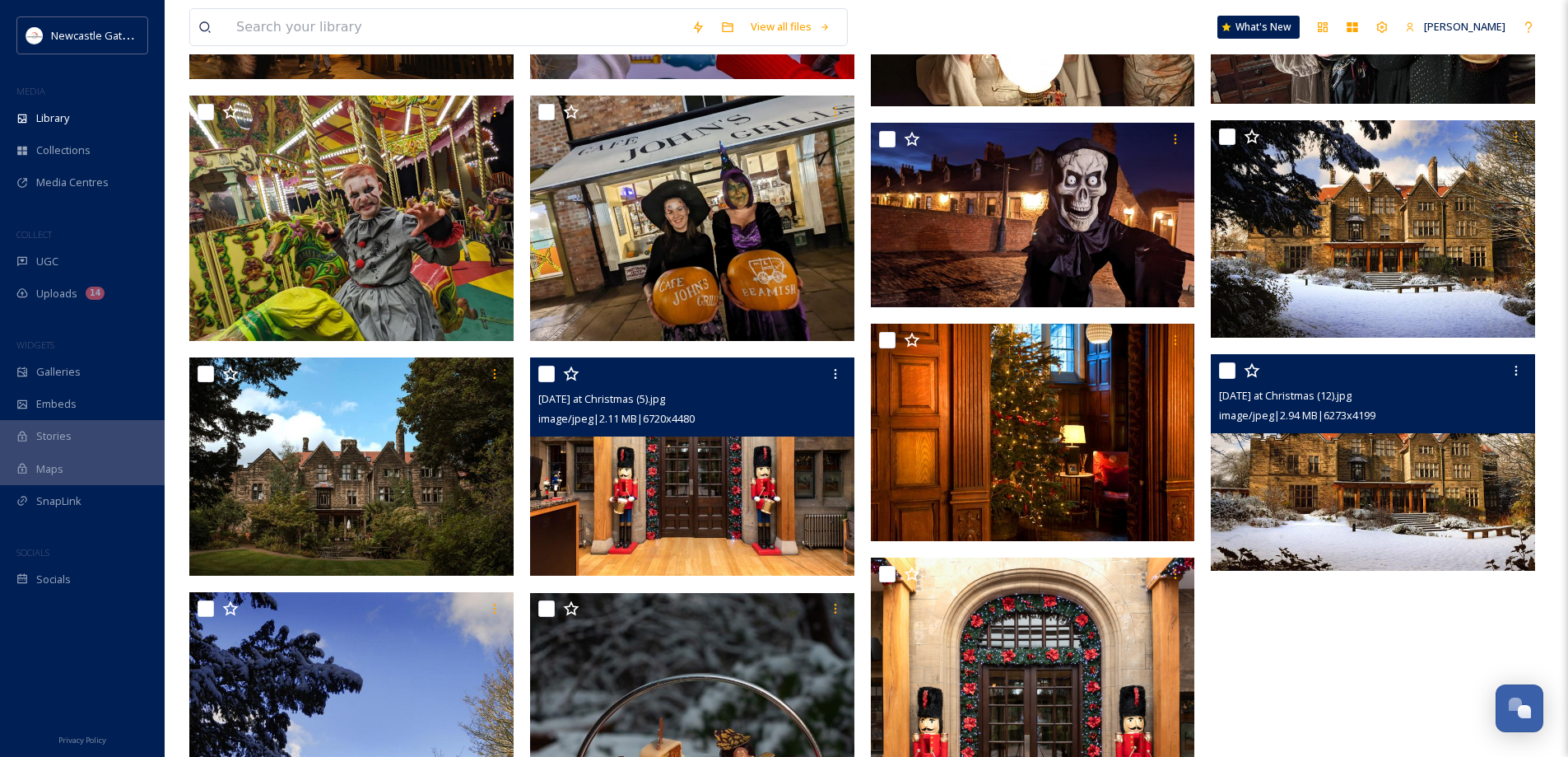
scroll to position [1071, 0]
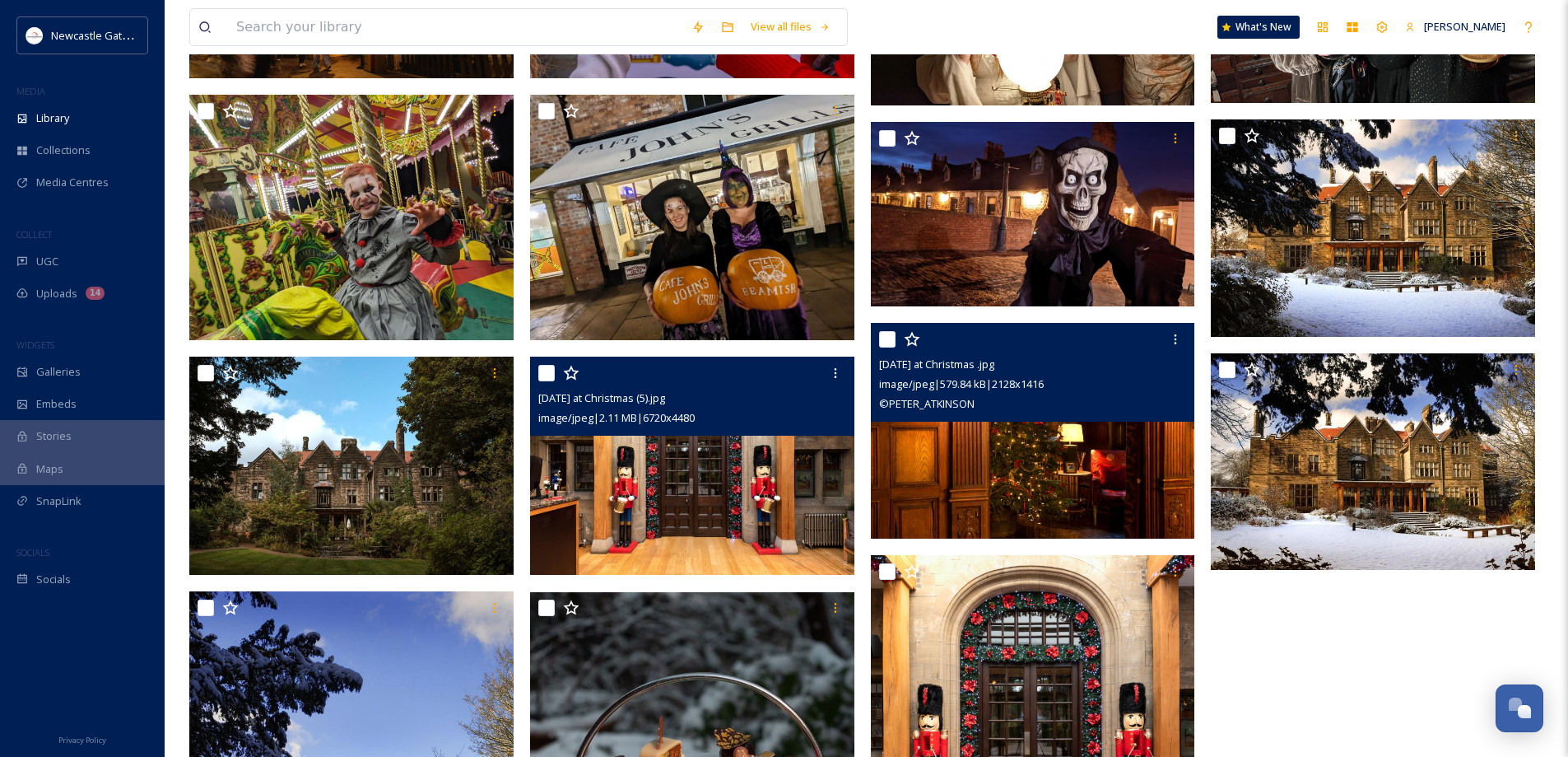
click at [892, 348] on div at bounding box center [1035, 338] width 312 height 29
click at [879, 336] on input "checkbox" at bounding box center [887, 338] width 16 height 16
checkbox input "true"
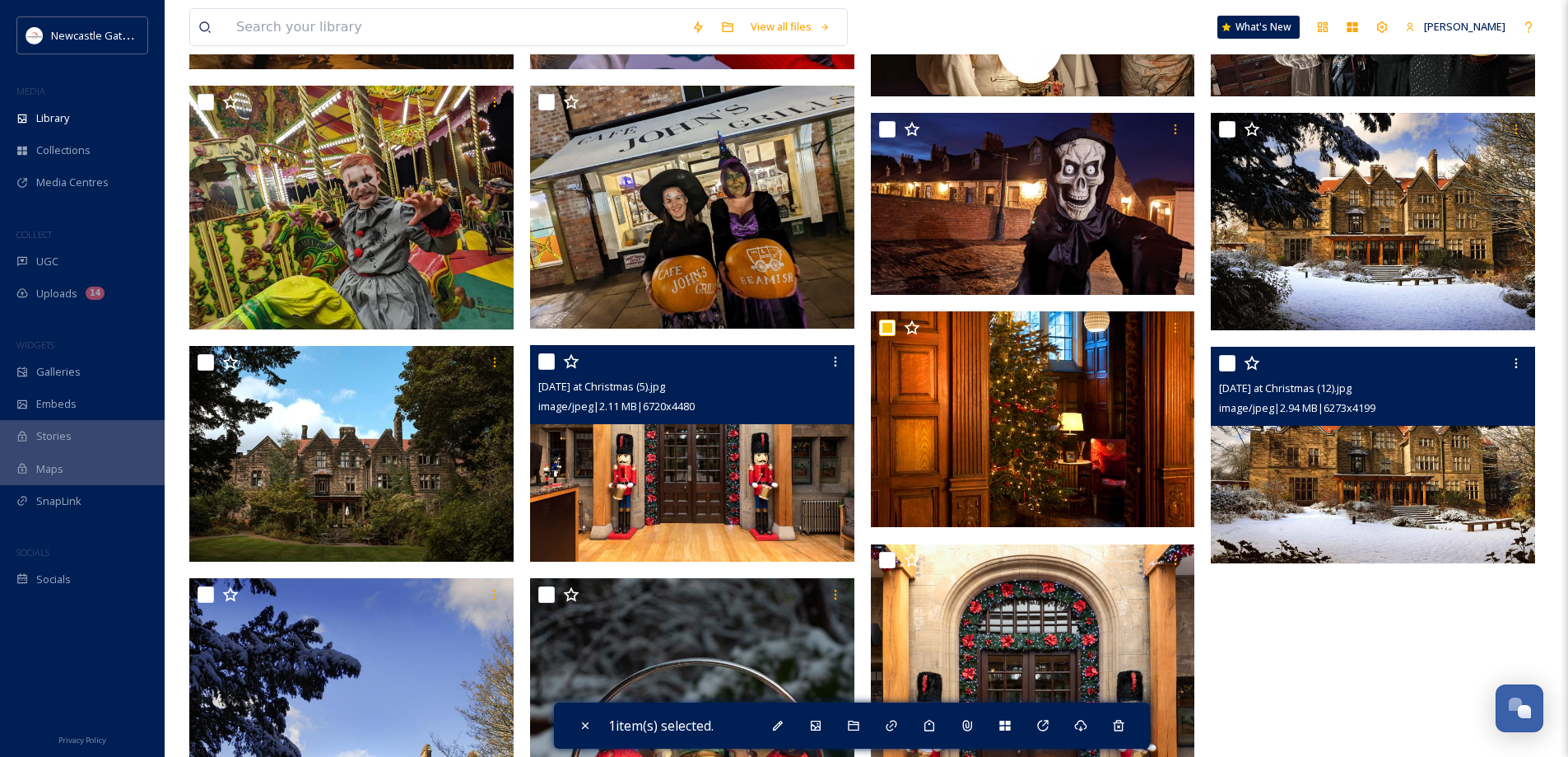
click at [1228, 358] on input "checkbox" at bounding box center [1227, 362] width 16 height 16
checkbox input "true"
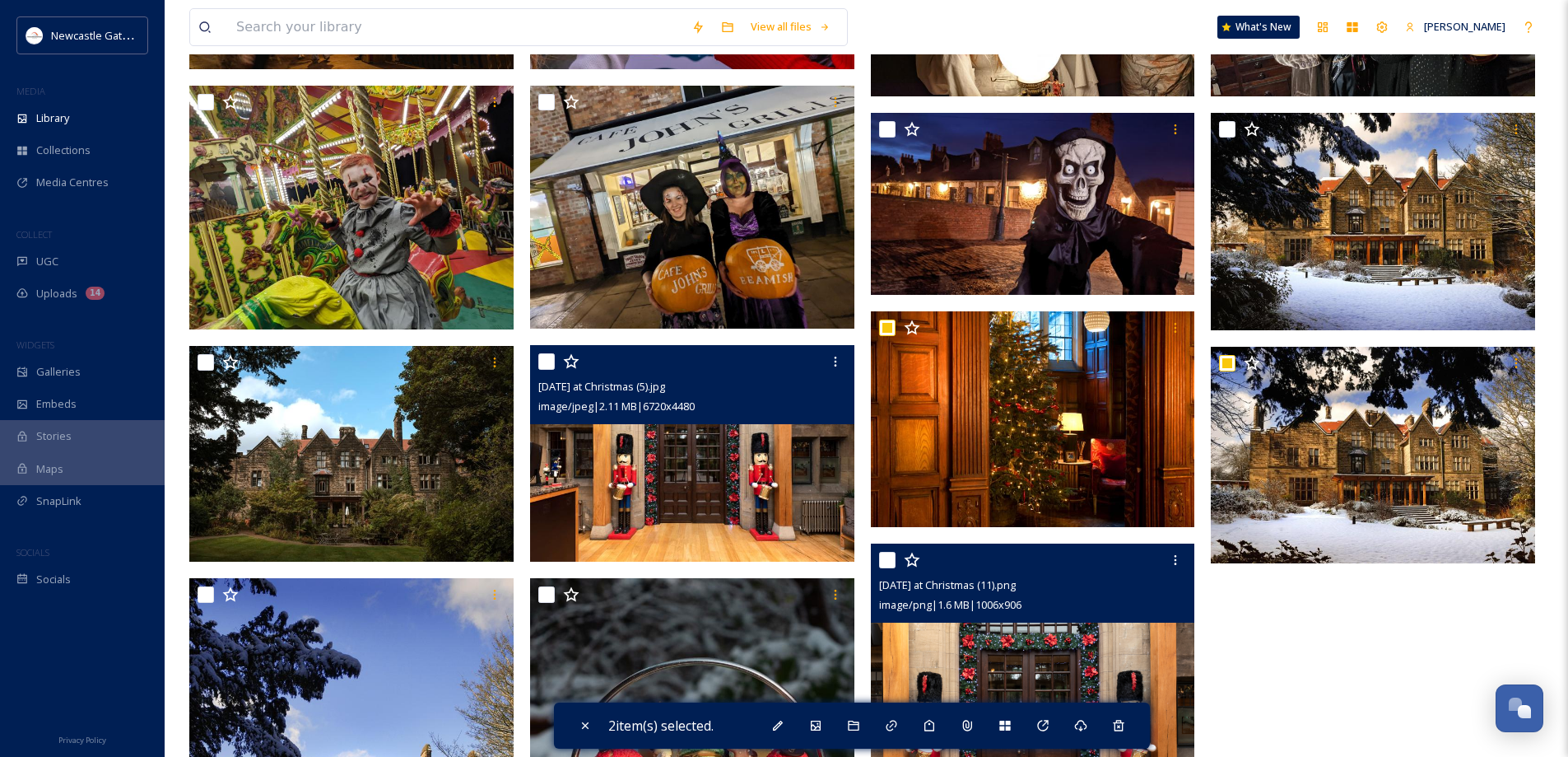
click at [892, 566] on input "checkbox" at bounding box center [887, 559] width 16 height 16
checkbox input "true"
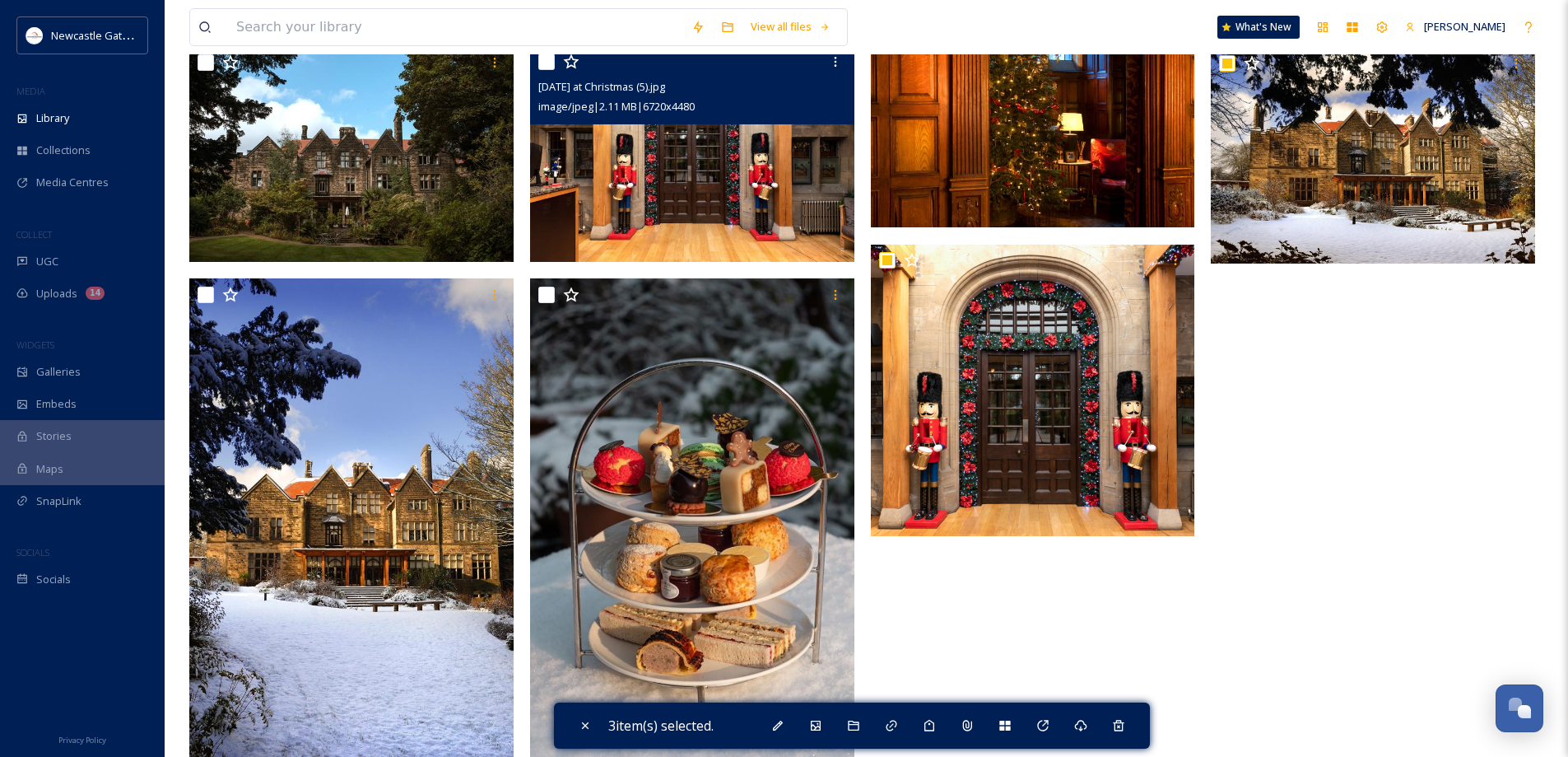
scroll to position [1400, 0]
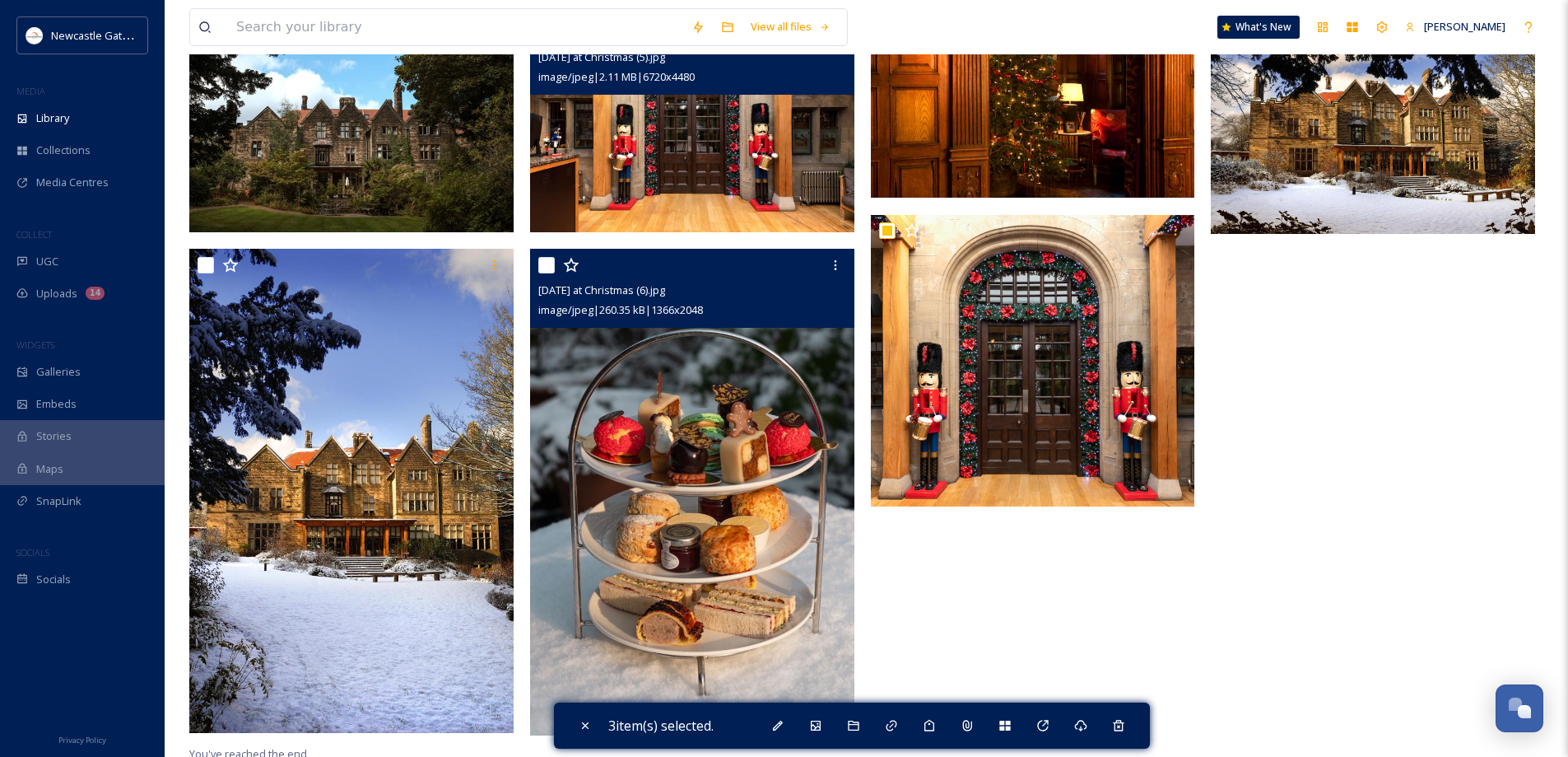
click at [545, 267] on input "checkbox" at bounding box center [546, 265] width 16 height 16
checkbox input "true"
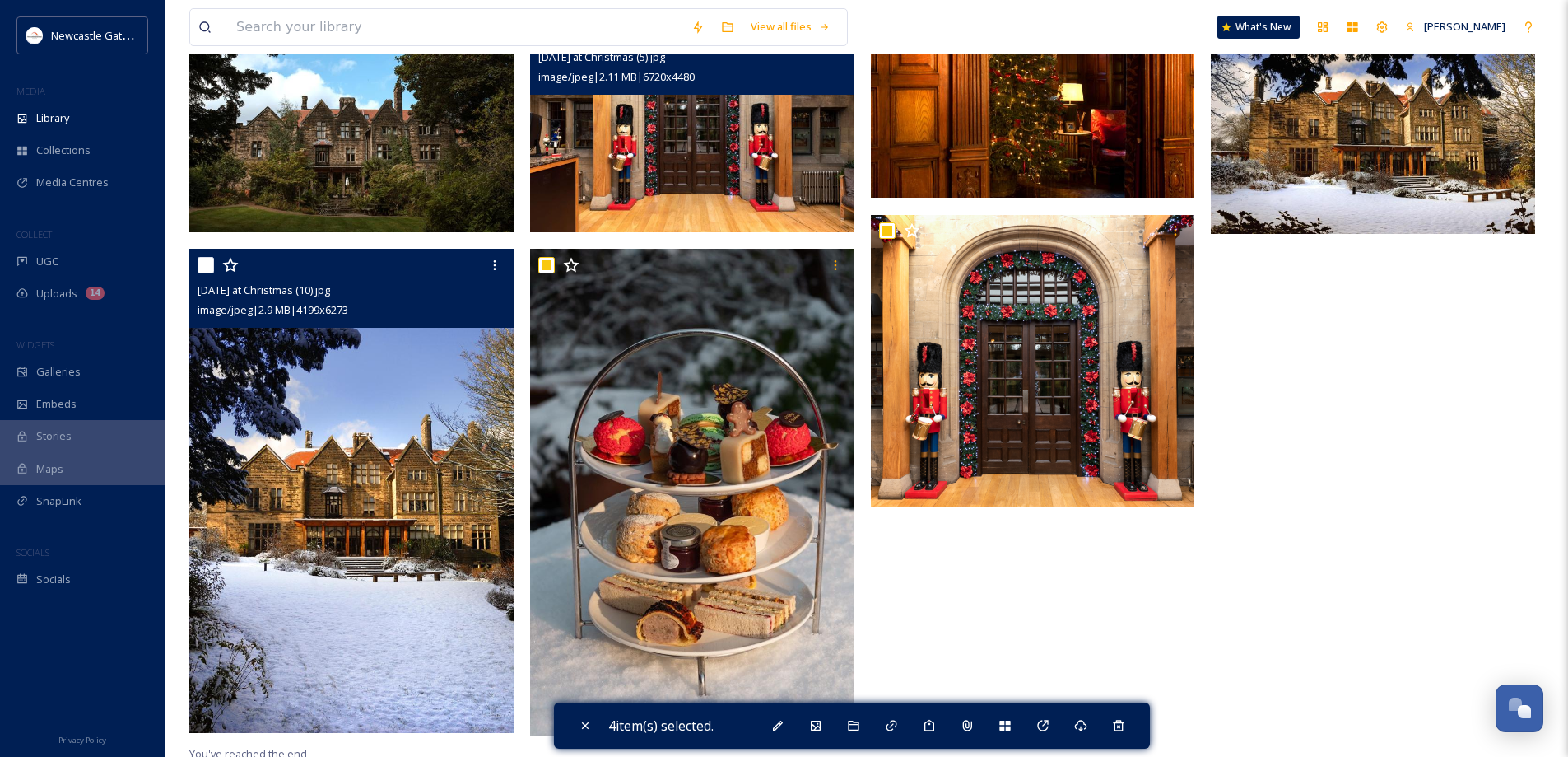
click at [205, 269] on input "checkbox" at bounding box center [205, 265] width 16 height 16
checkbox input "true"
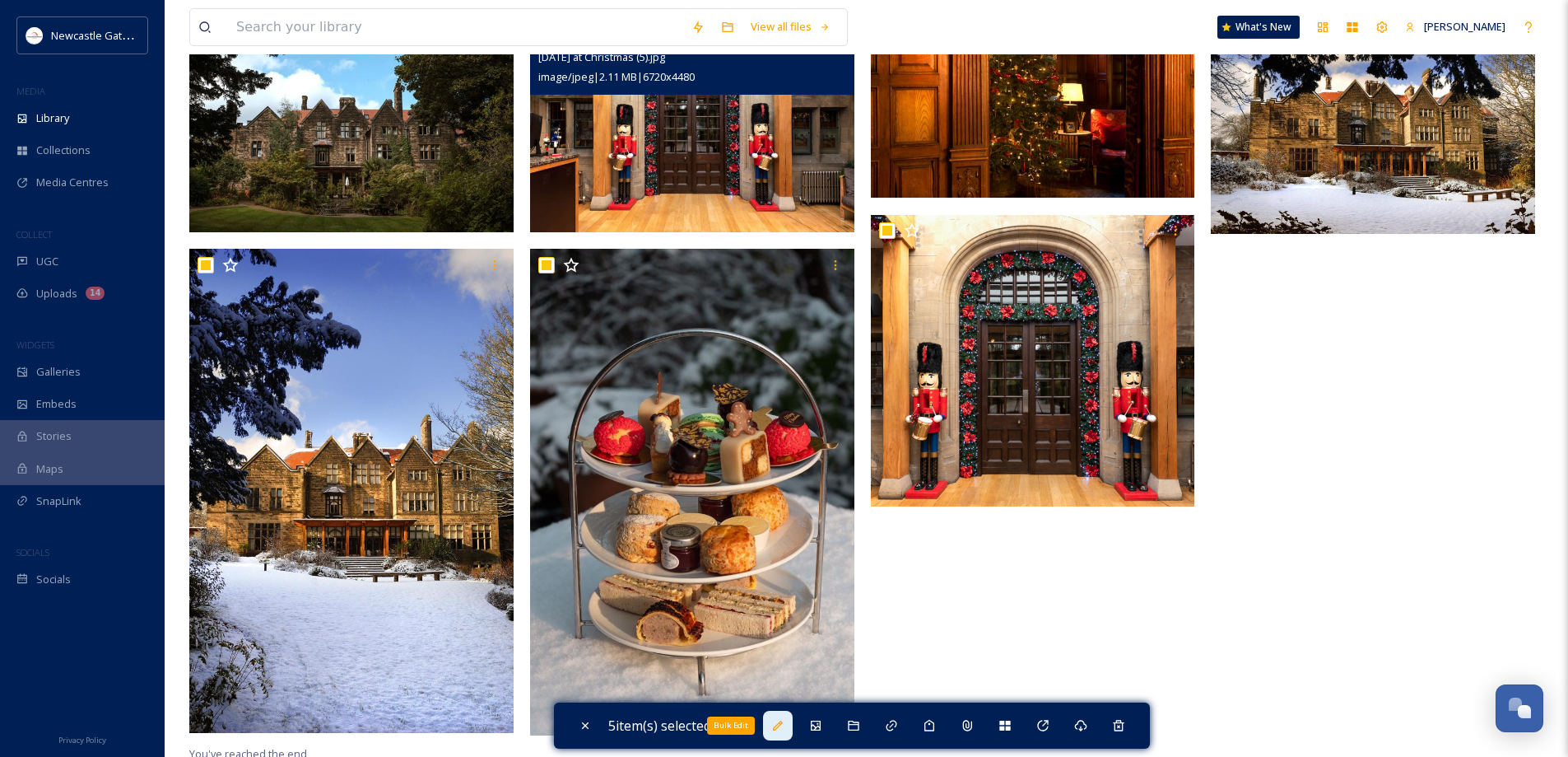
click at [780, 725] on icon at bounding box center [777, 726] width 13 height 13
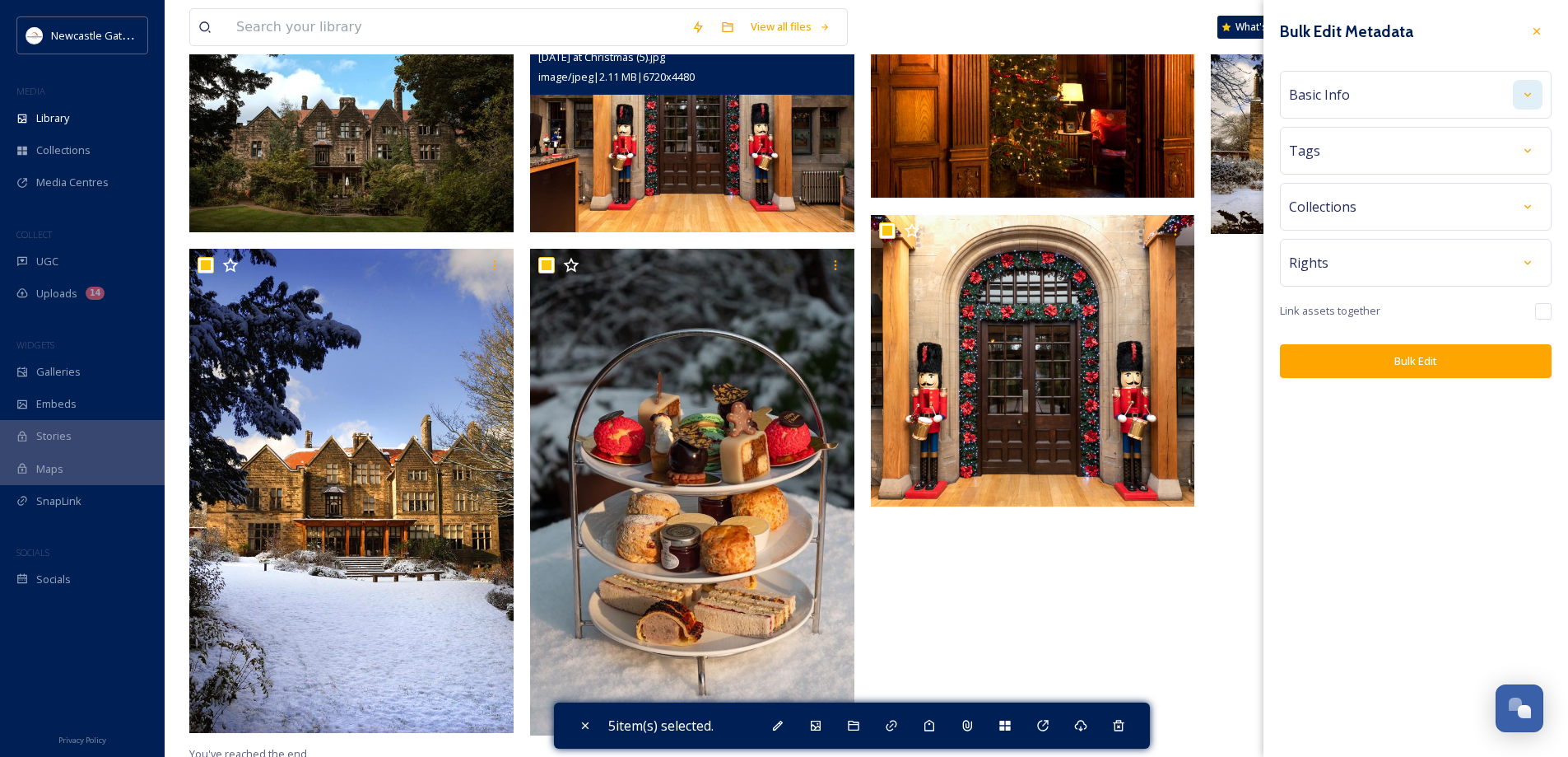
click at [1530, 90] on icon at bounding box center [1527, 94] width 13 height 13
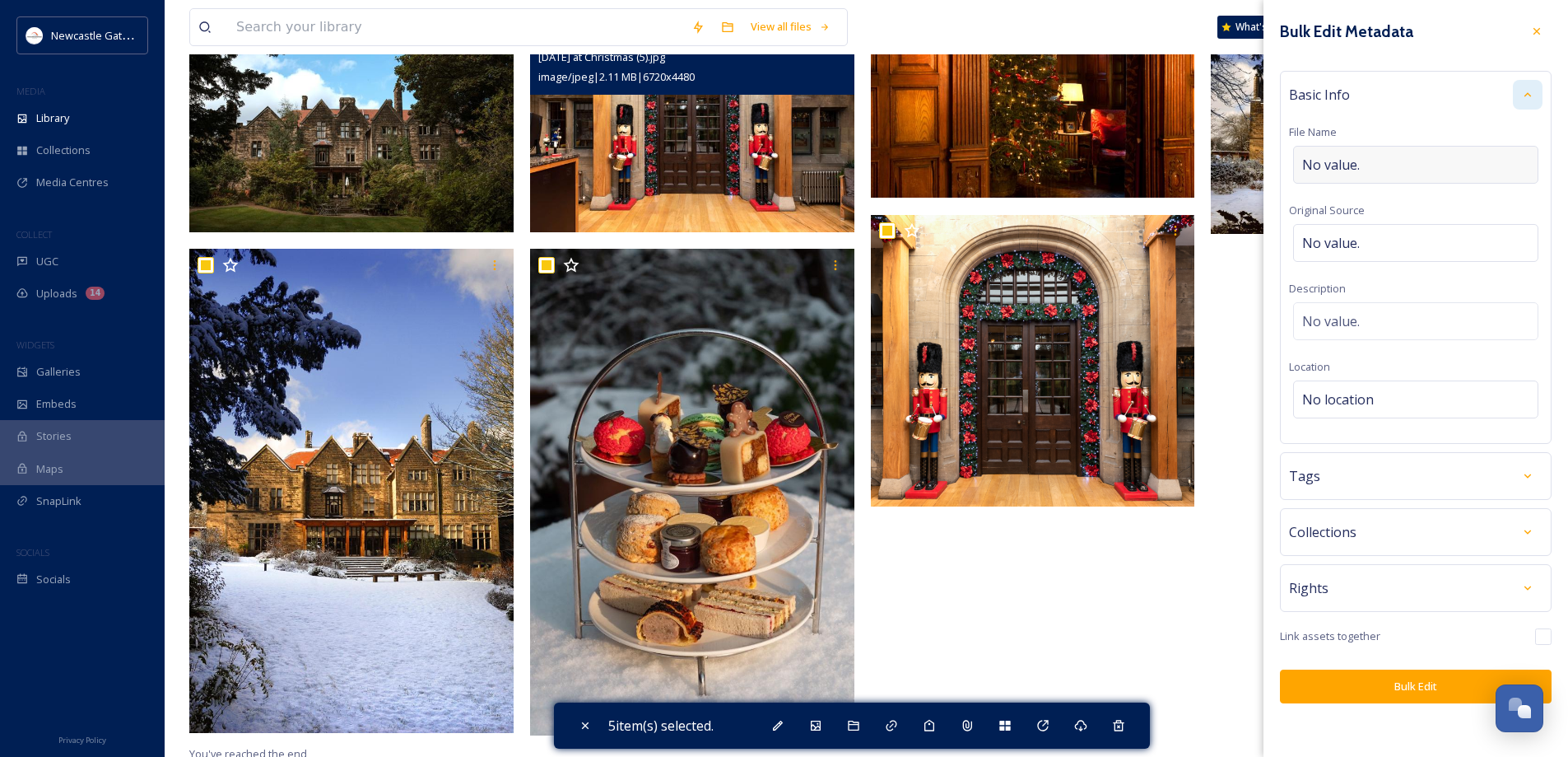
click at [1382, 162] on div "No value." at bounding box center [1415, 165] width 245 height 38
type input "Christmas at [GEOGRAPHIC_DATA]"
click at [1353, 315] on span "No value." at bounding box center [1331, 321] width 57 height 20
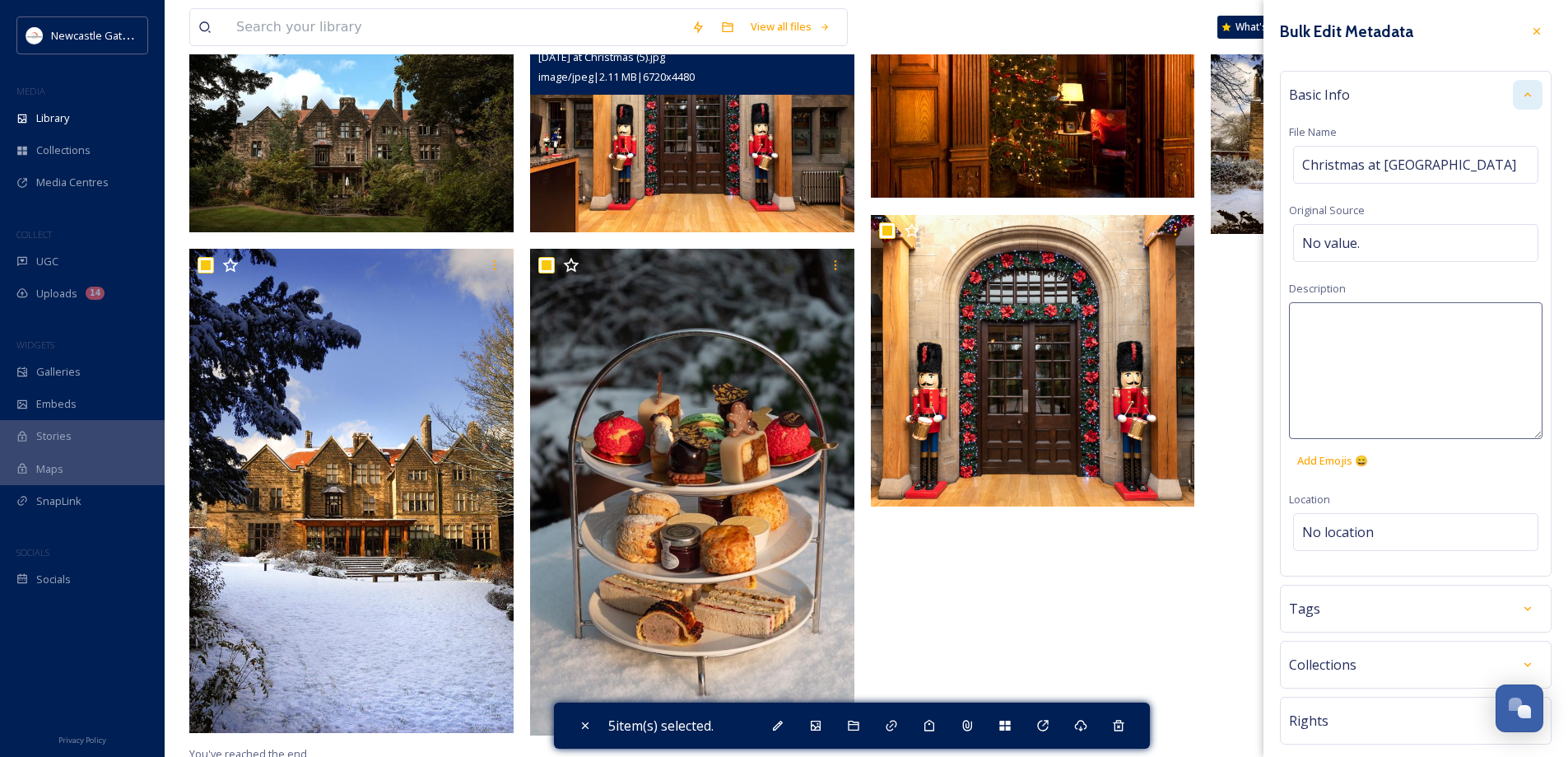
click at [1348, 319] on textarea at bounding box center [1415, 370] width 253 height 137
type textarea "Christmas at [GEOGRAPHIC_DATA]"
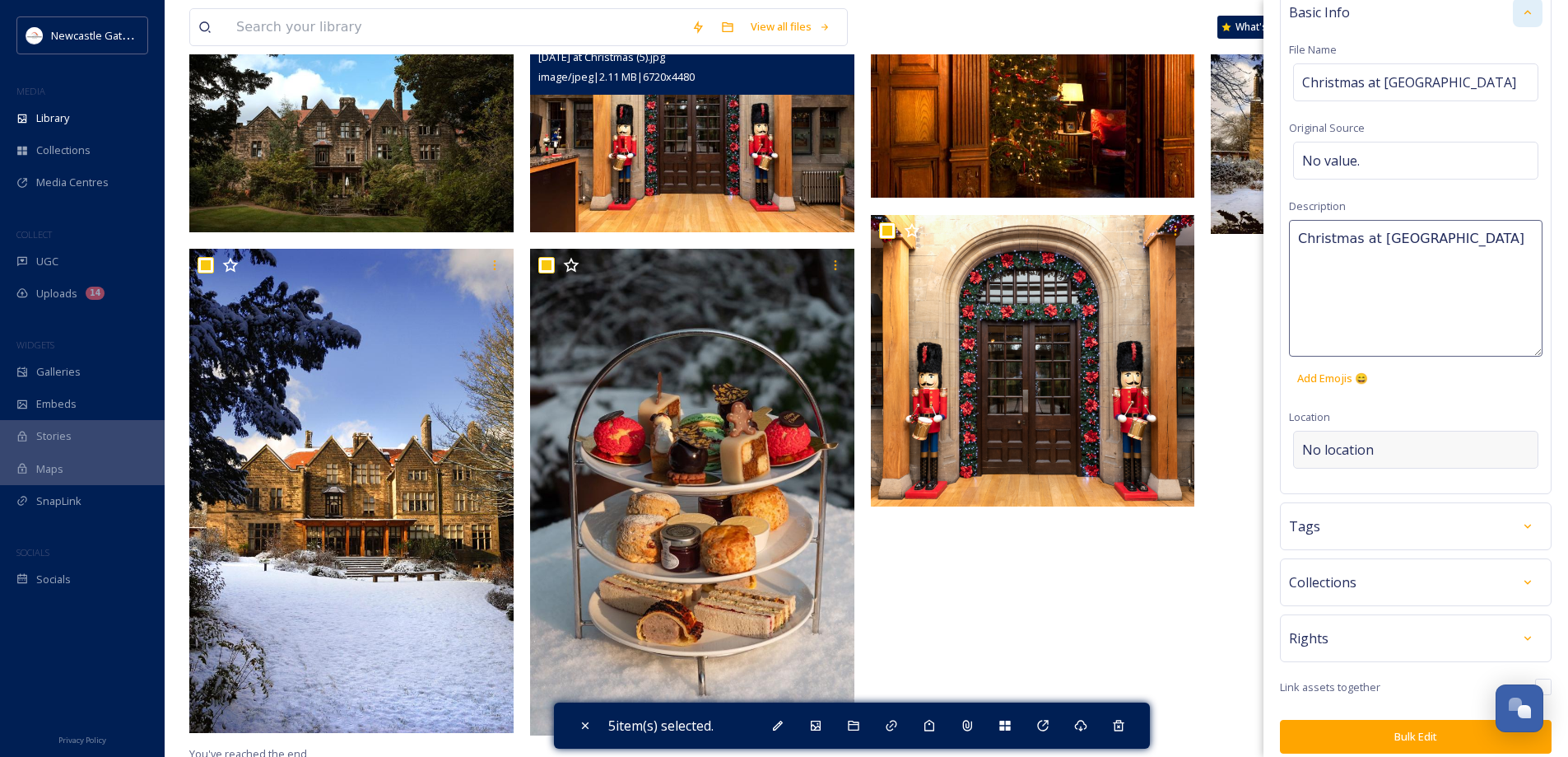
scroll to position [0, 0]
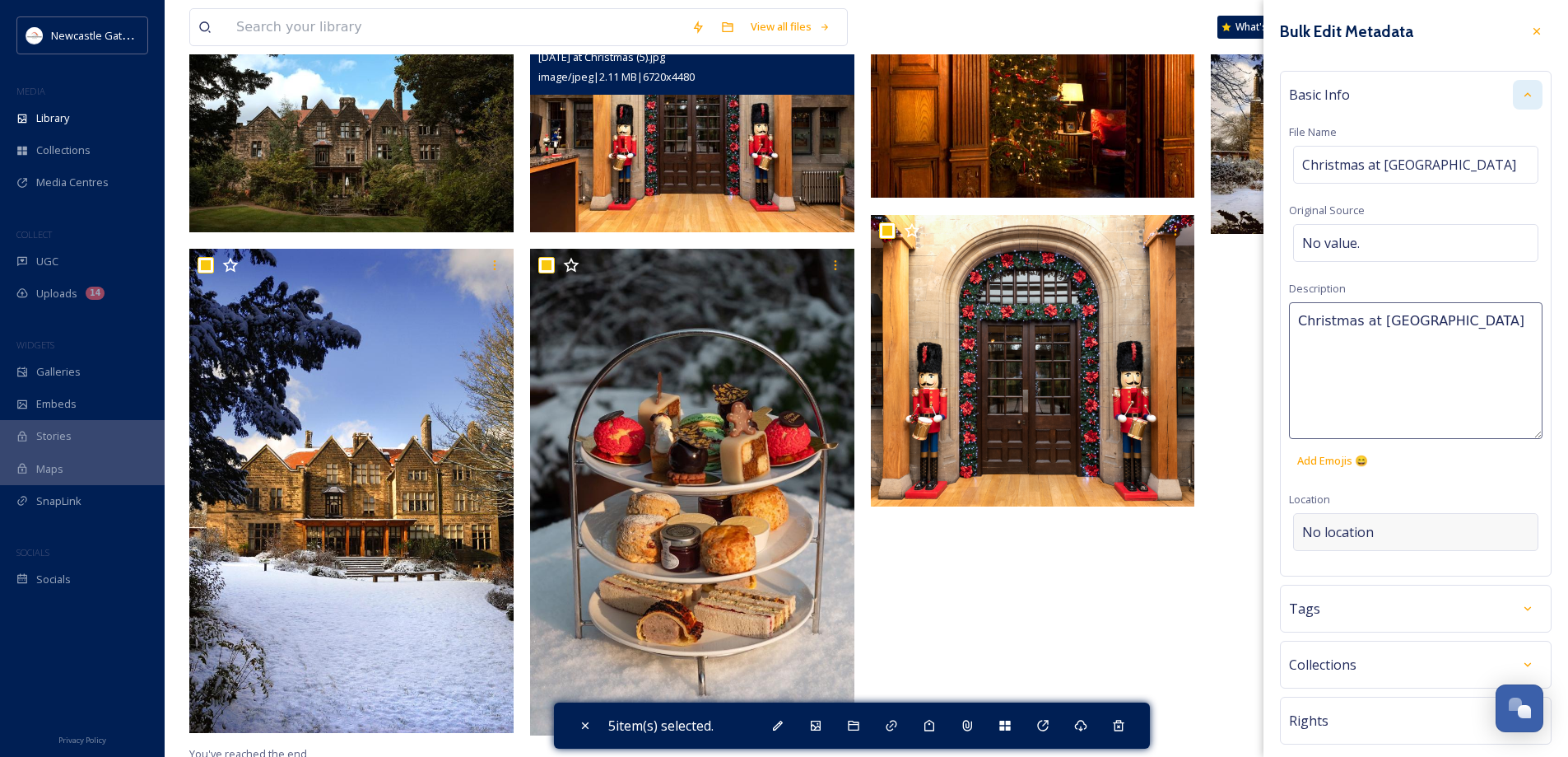
click at [1382, 445] on div "Bulk Edit Metadata Basic Info File Name Christmas at [GEOGRAPHIC_DATA] Original…" at bounding box center [1415, 426] width 304 height 852
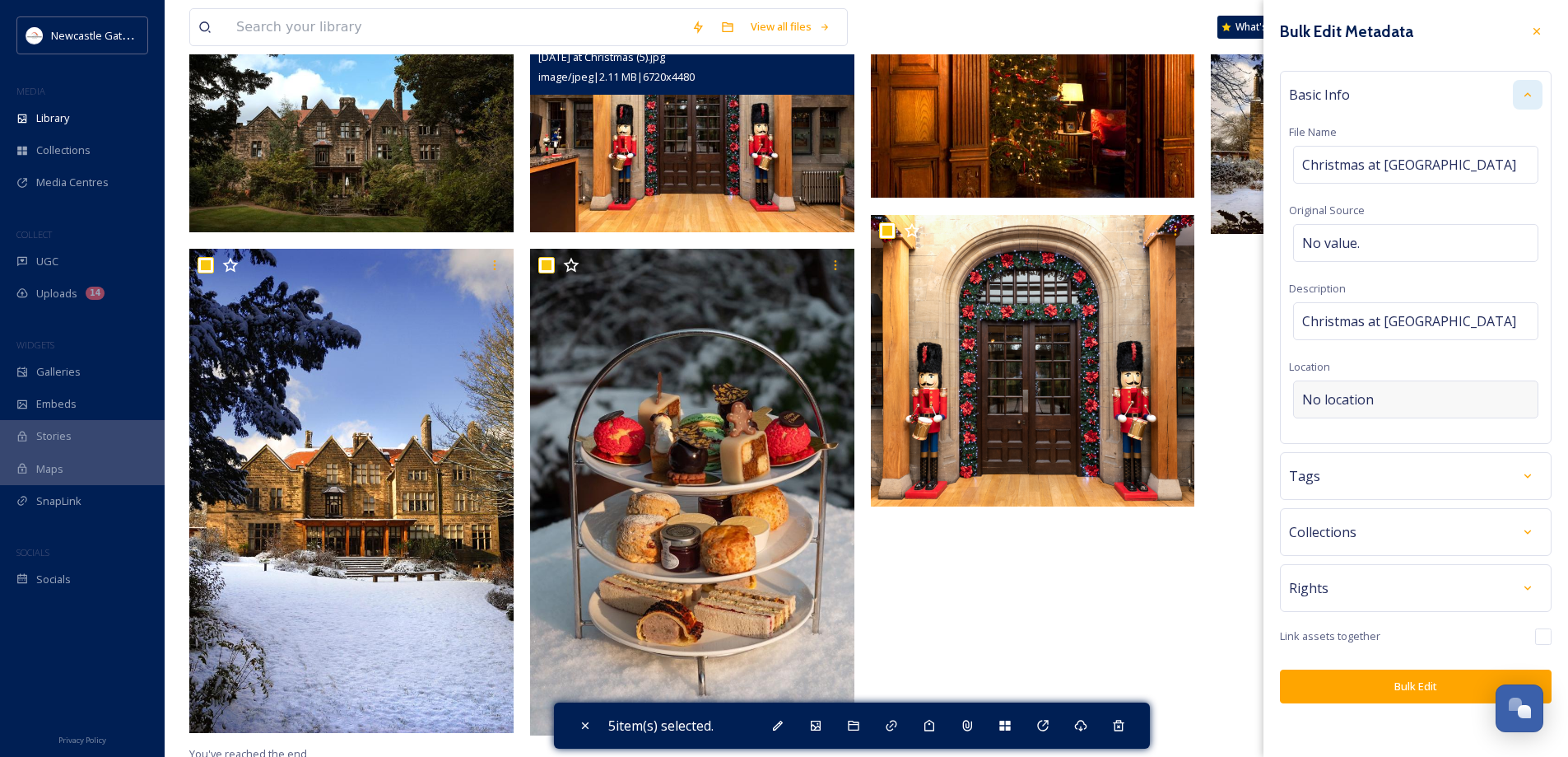
click at [1364, 400] on span "No location" at bounding box center [1338, 399] width 72 height 20
click at [1364, 400] on input at bounding box center [1415, 399] width 244 height 36
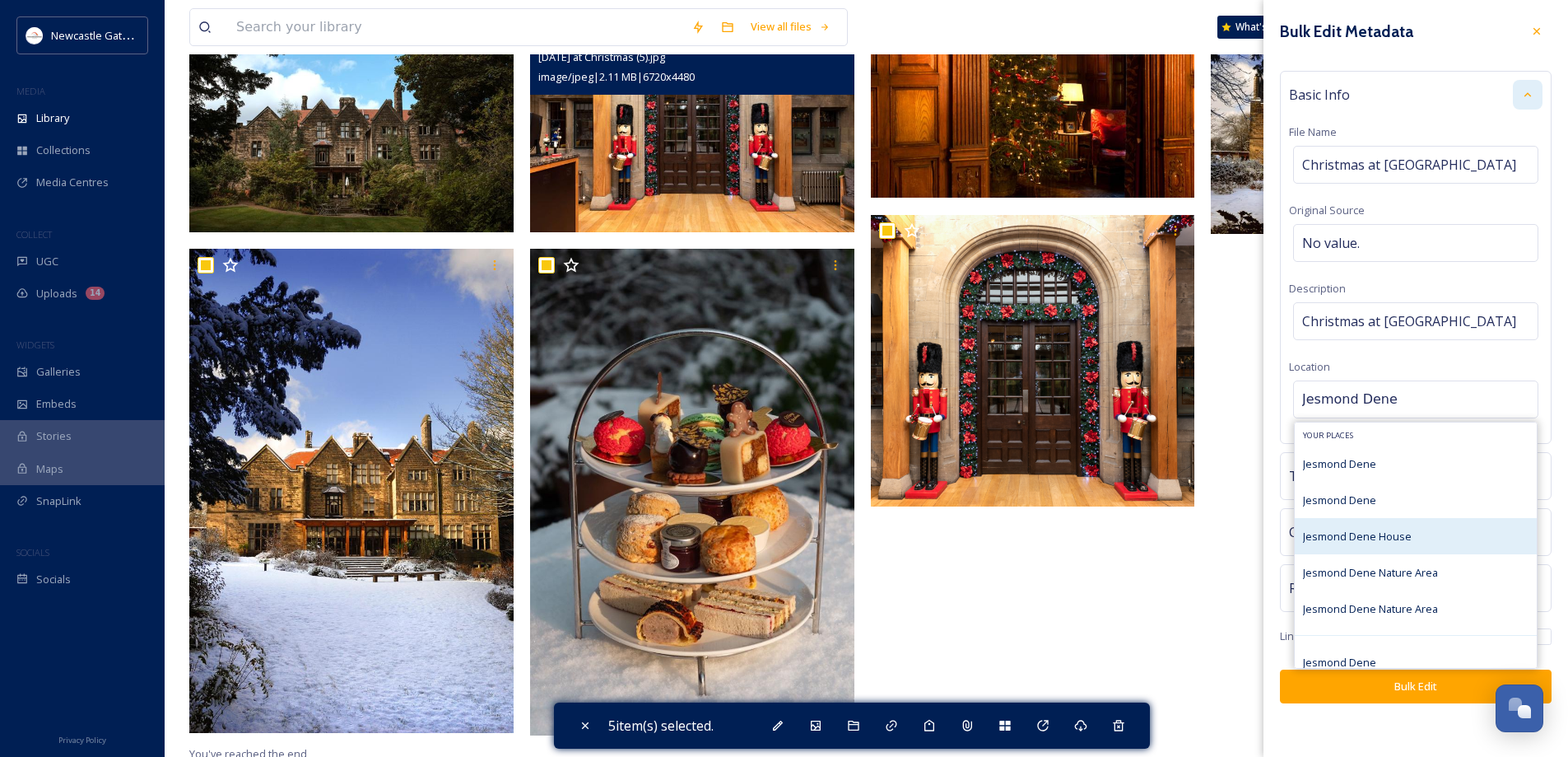
click at [1413, 535] on div "Jesmond Dene House" at bounding box center [1415, 535] width 242 height 36
click at [1377, 535] on span "Jesmond Dene House" at bounding box center [1357, 536] width 108 height 15
click at [1314, 539] on span "Jesmond Dene House" at bounding box center [1357, 536] width 108 height 15
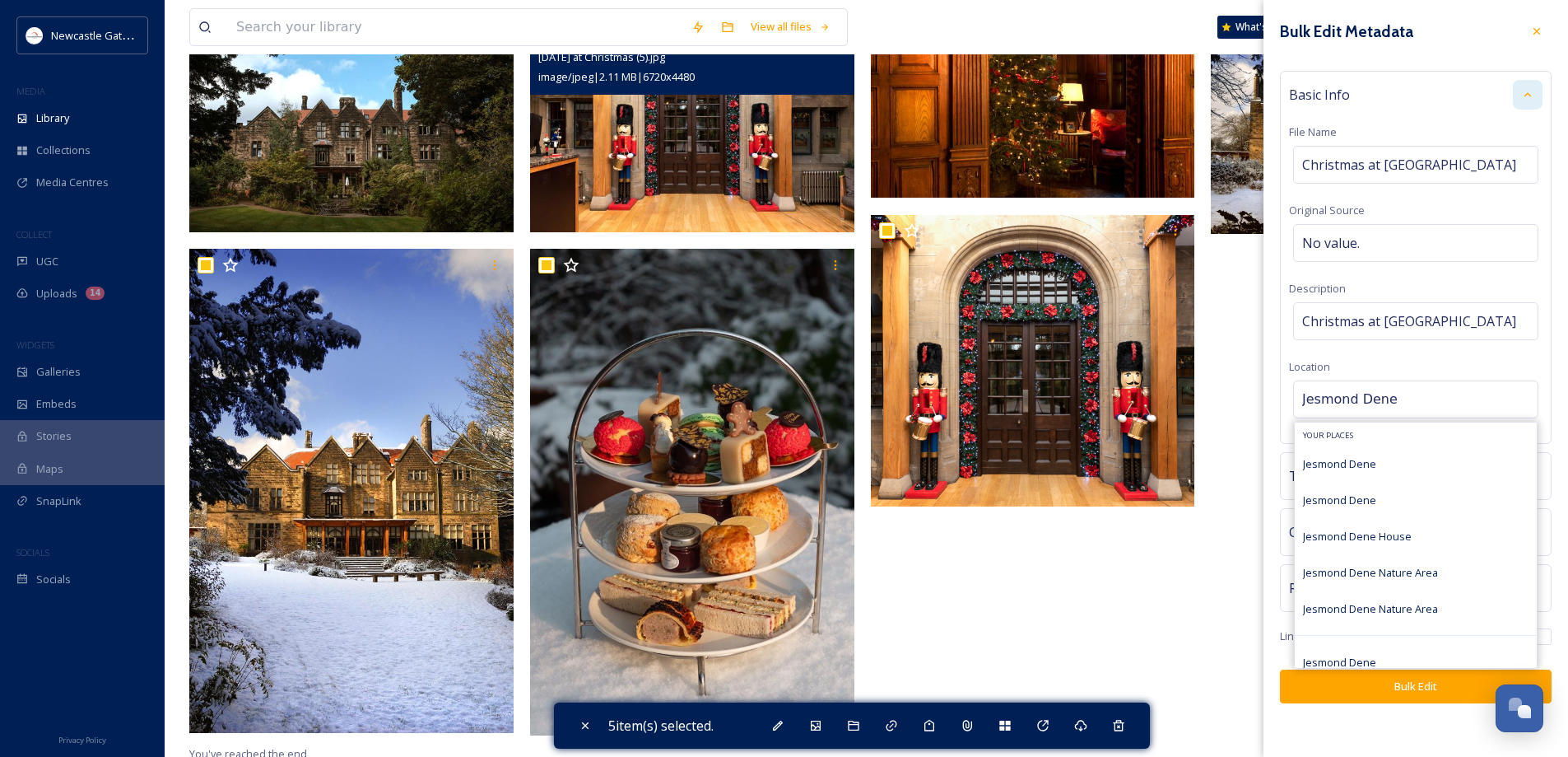
click at [1407, 393] on input "Jesmond Dene" at bounding box center [1415, 399] width 244 height 36
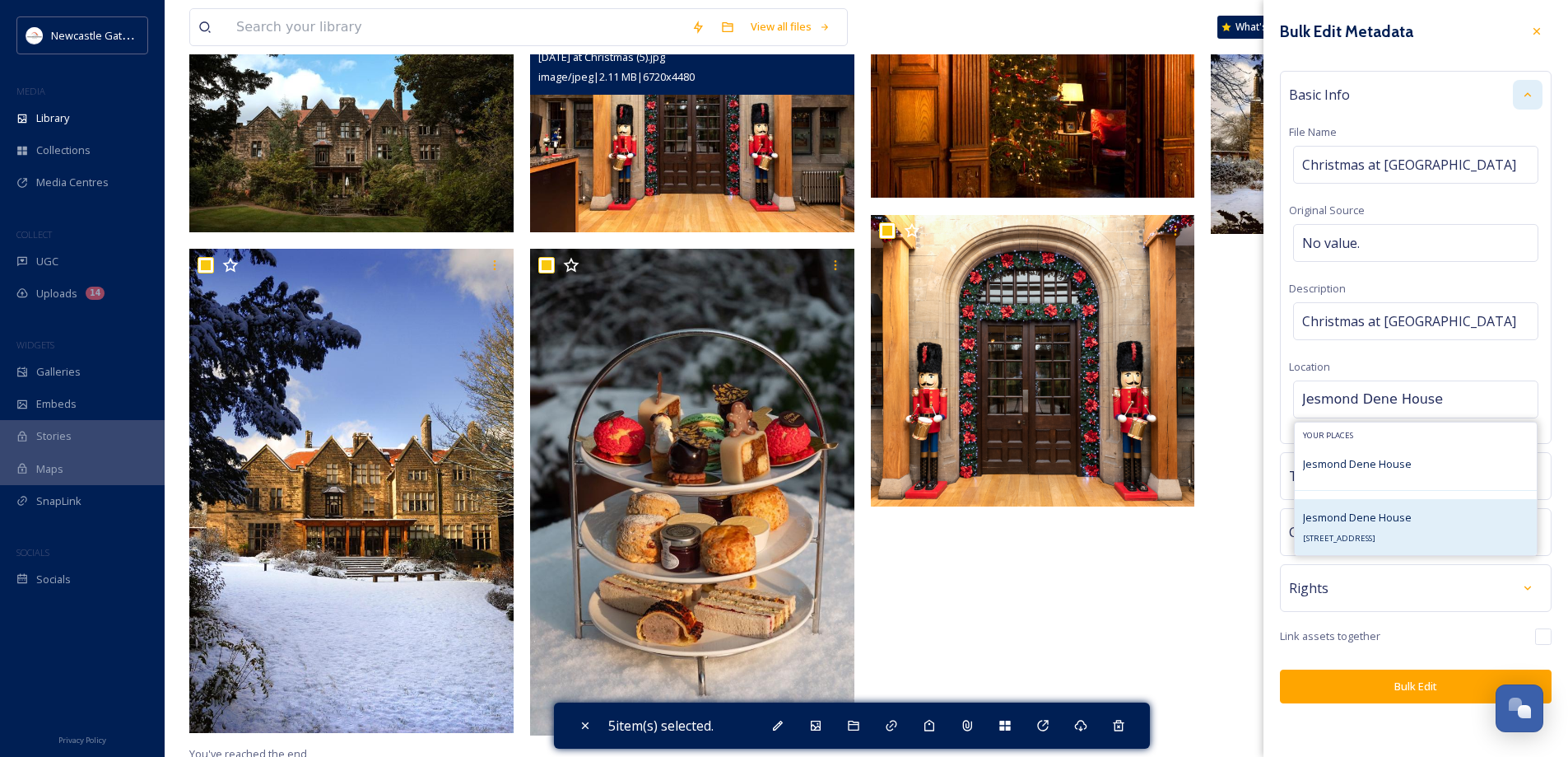
type input "Jesmond Dene House"
click at [1401, 523] on span "Jesmond Dene House" at bounding box center [1357, 518] width 108 height 15
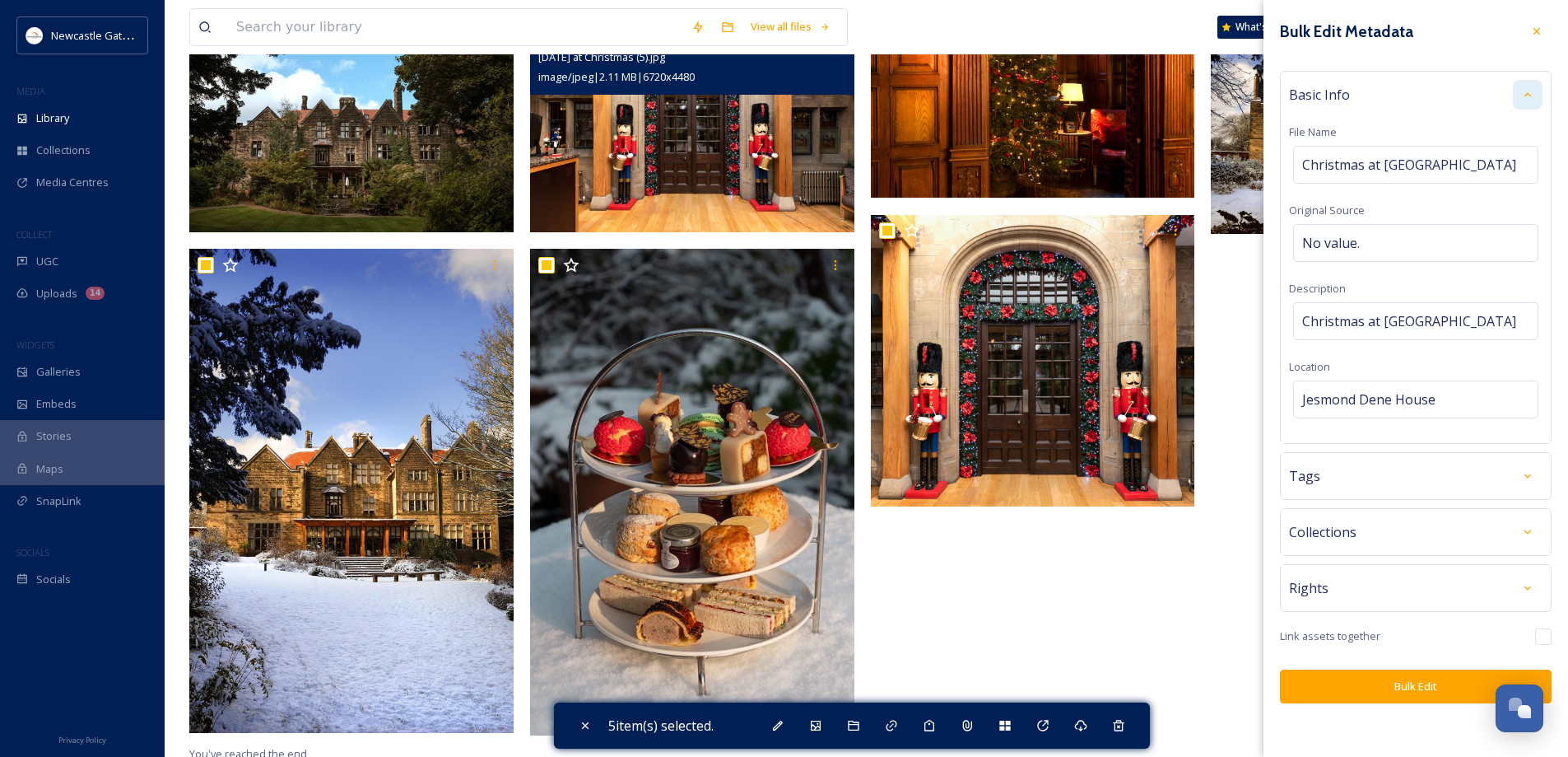
click at [1376, 482] on div "Tags" at bounding box center [1415, 475] width 253 height 29
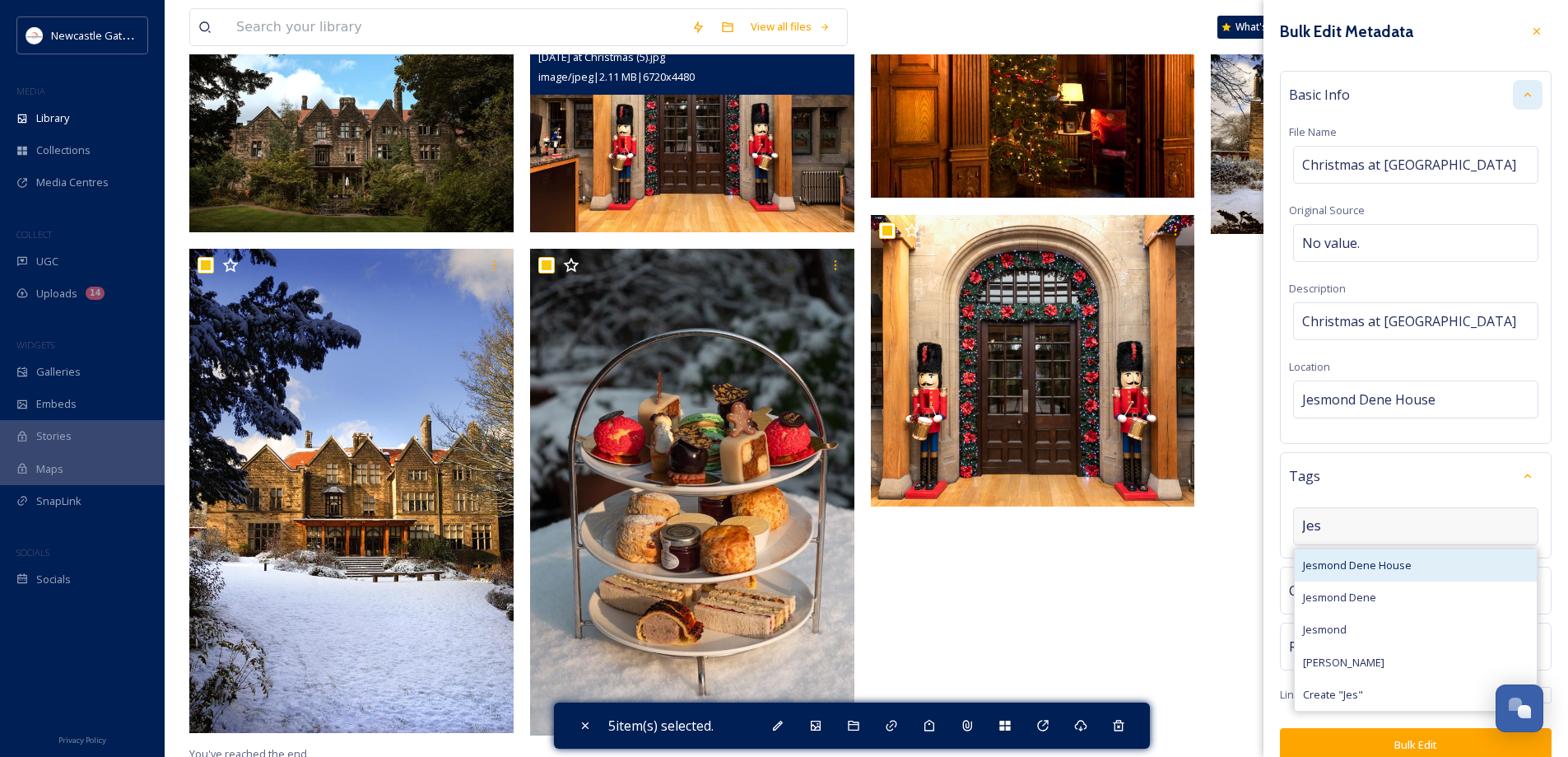
type input "Jes"
click at [1382, 568] on span "Jesmond Dene House" at bounding box center [1357, 565] width 108 height 16
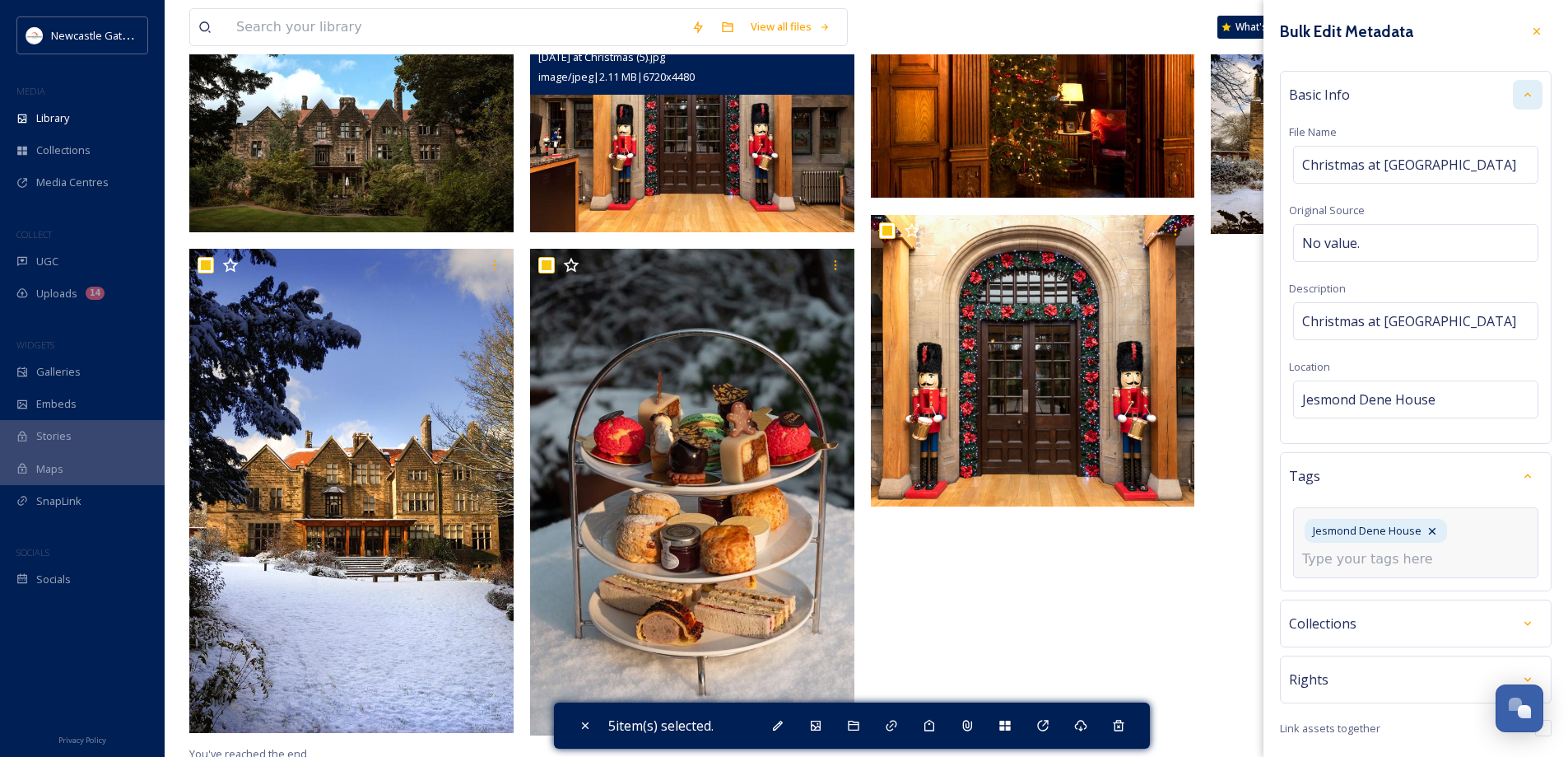
click at [1375, 556] on input at bounding box center [1384, 559] width 165 height 20
type input "Christmas"
type input "a"
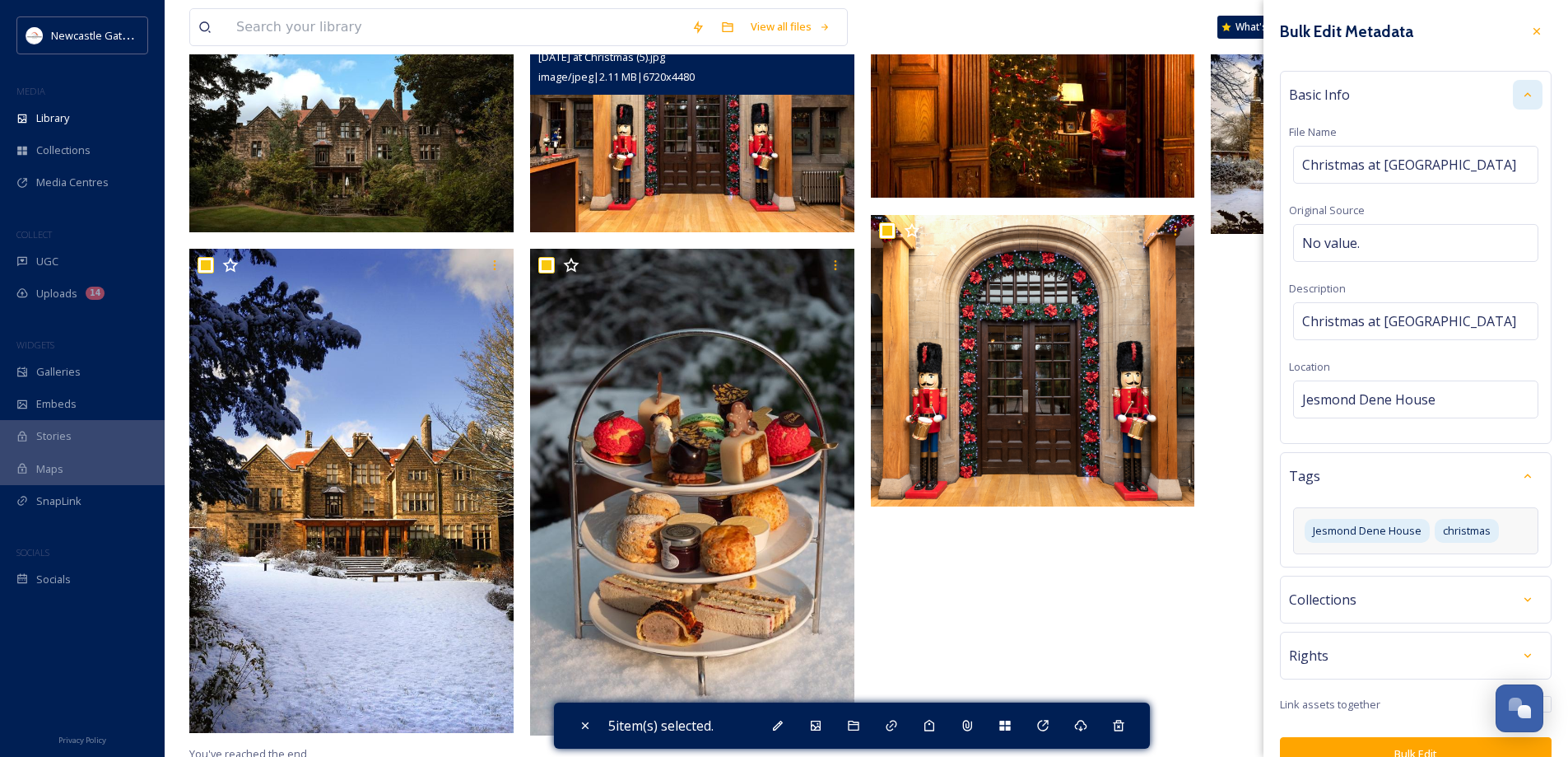
click at [1286, 589] on div "Bulk Edit Metadata Basic Info File Name Christmas at [GEOGRAPHIC_DATA] Original…" at bounding box center [1415, 393] width 304 height 787
click at [1361, 601] on div "Collections" at bounding box center [1415, 599] width 253 height 29
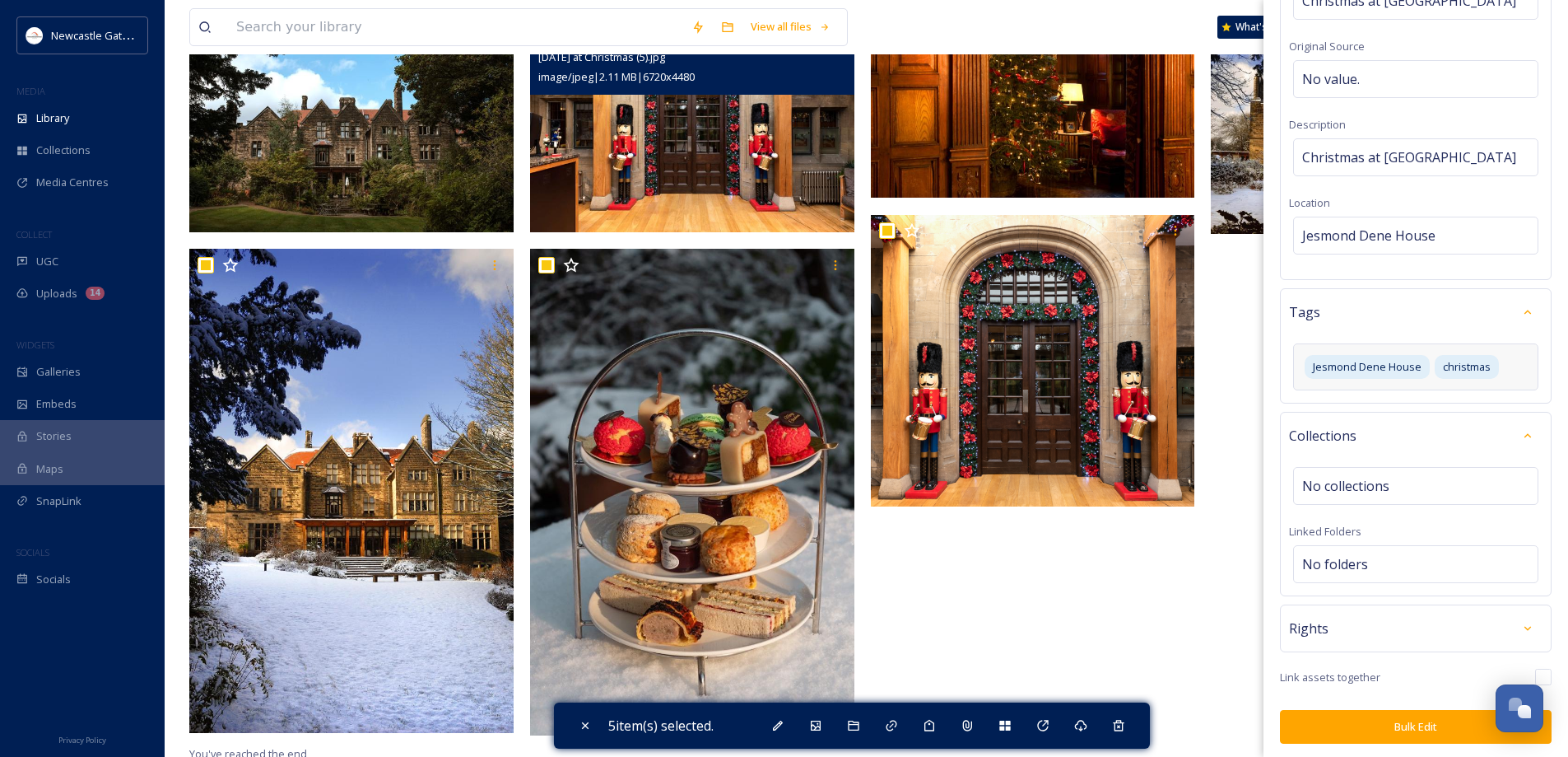
scroll to position [165, 0]
click at [1377, 486] on span "No collections" at bounding box center [1346, 485] width 88 height 20
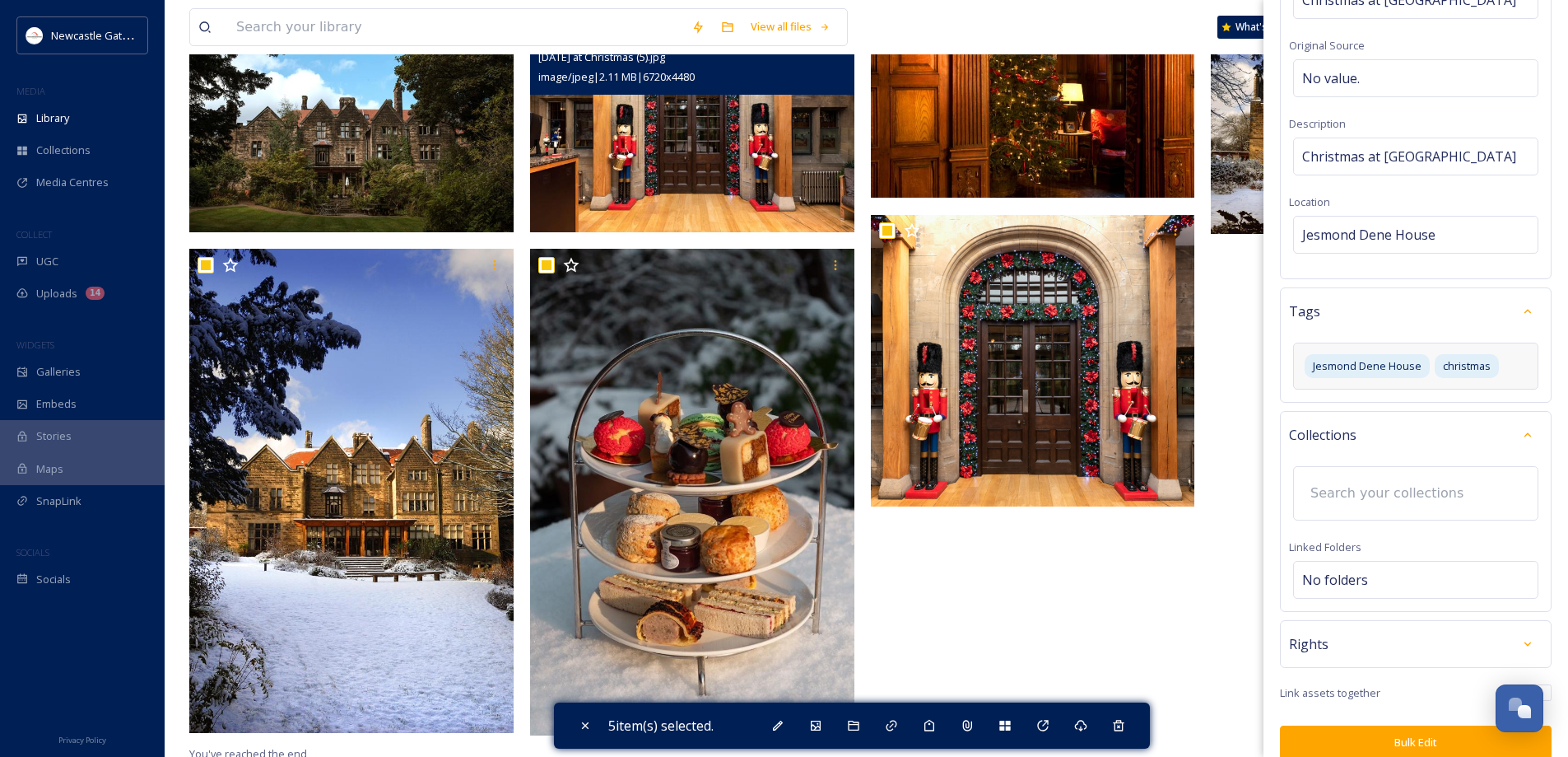
click at [1377, 486] on input at bounding box center [1393, 493] width 181 height 36
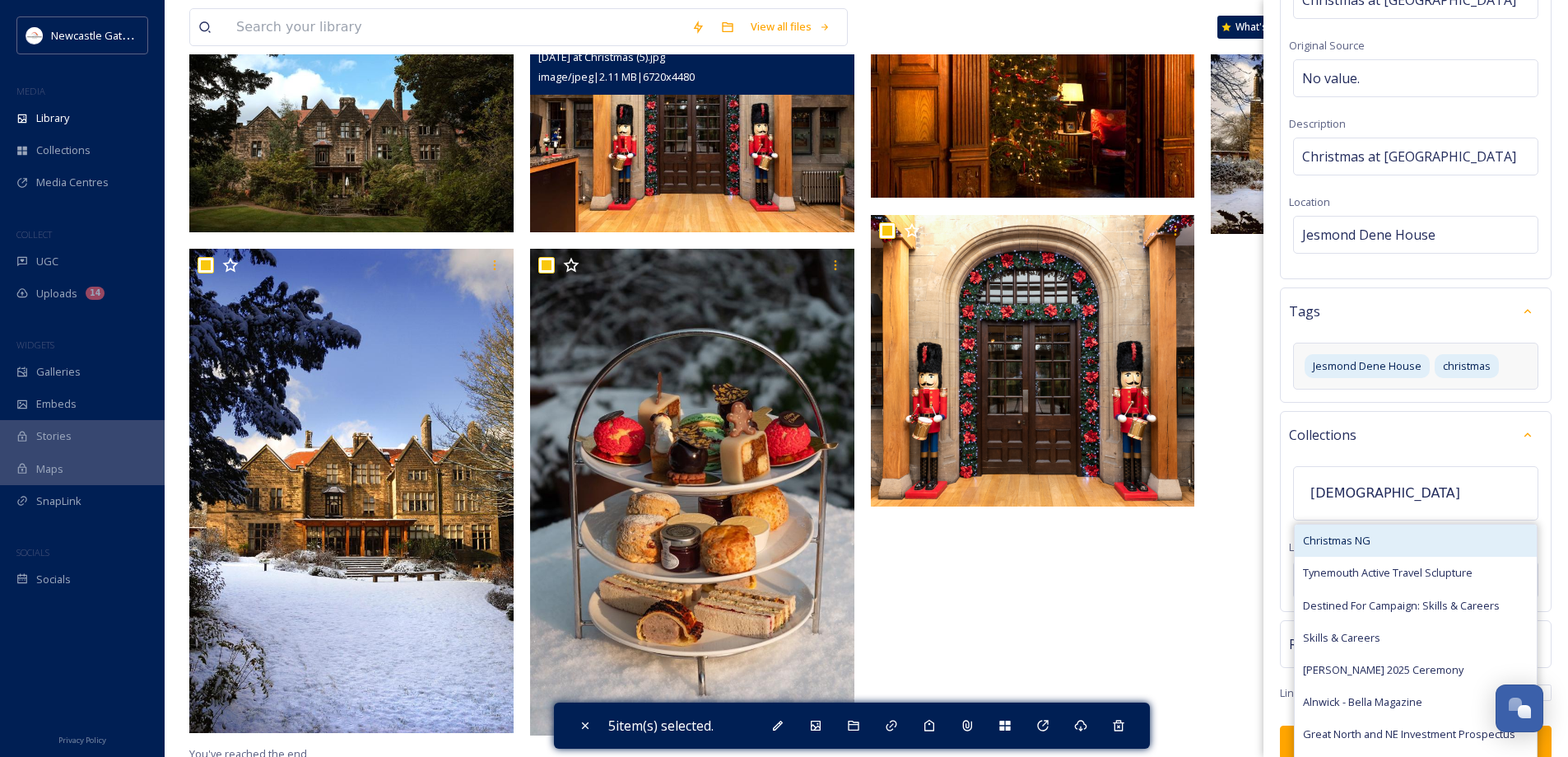
type input "[DEMOGRAPHIC_DATA]"
click at [1335, 537] on span "Christmas NG" at bounding box center [1337, 540] width 68 height 16
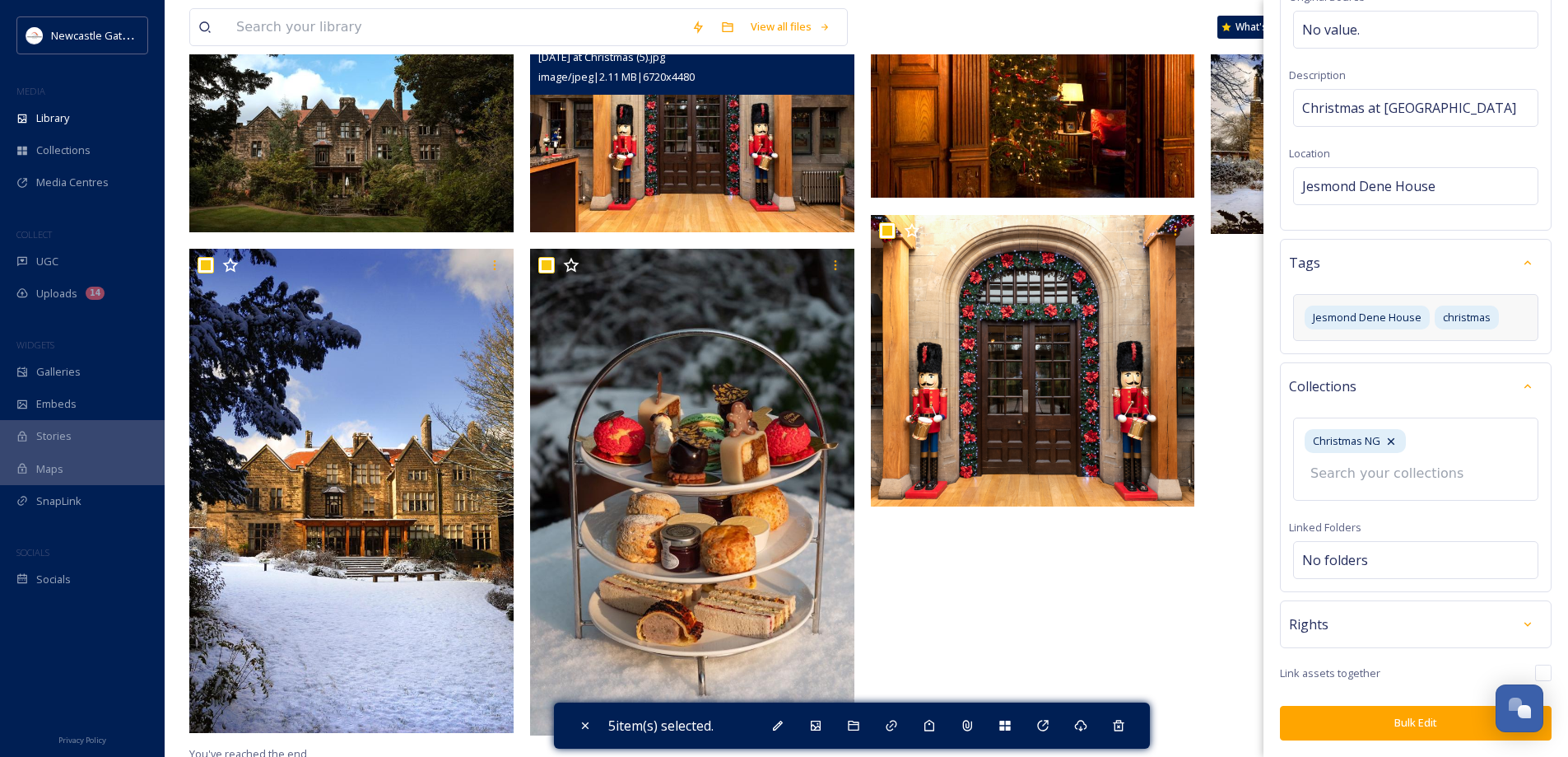
click at [1385, 618] on div "Rights" at bounding box center [1415, 623] width 253 height 29
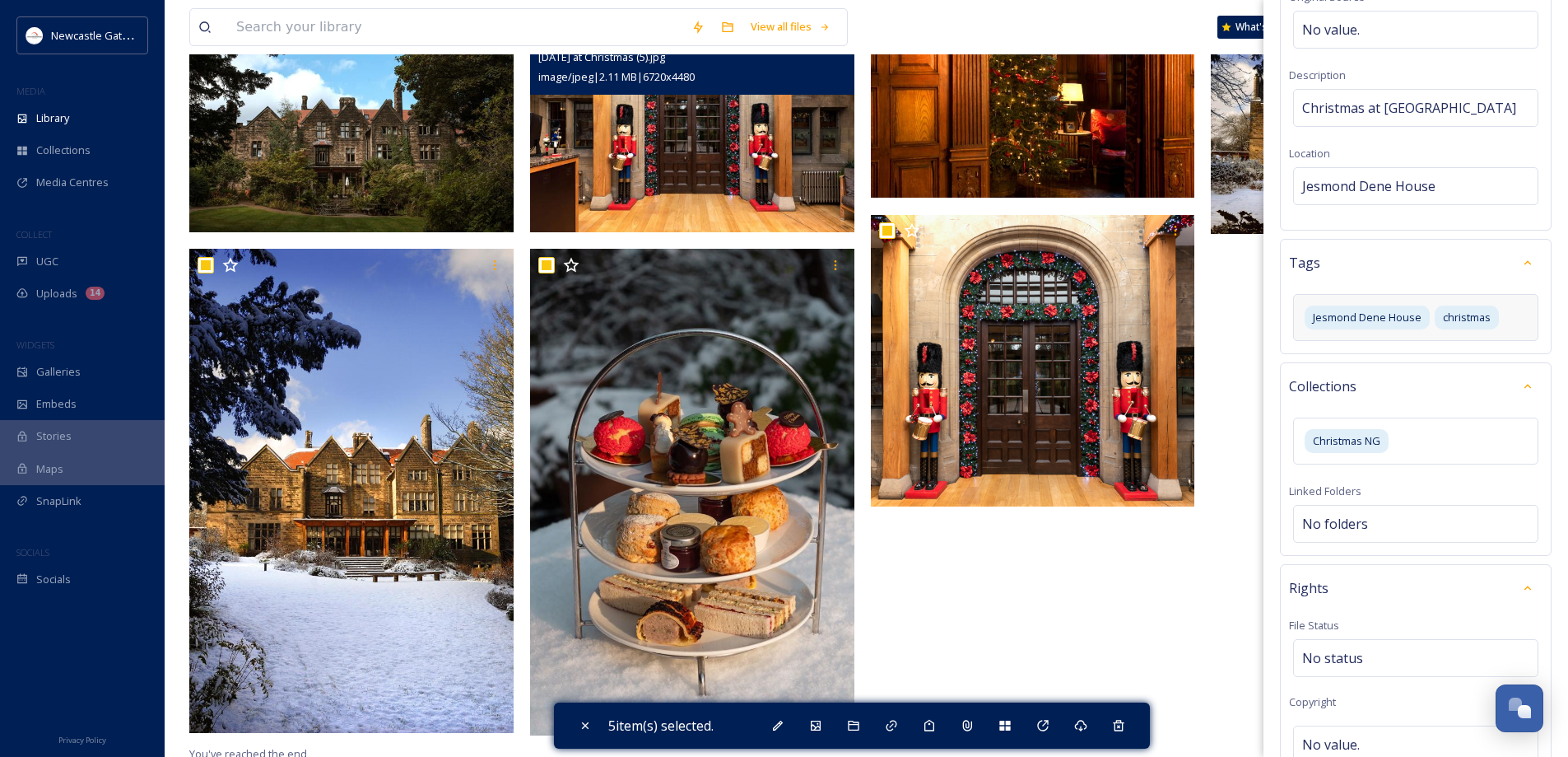
scroll to position [460, 0]
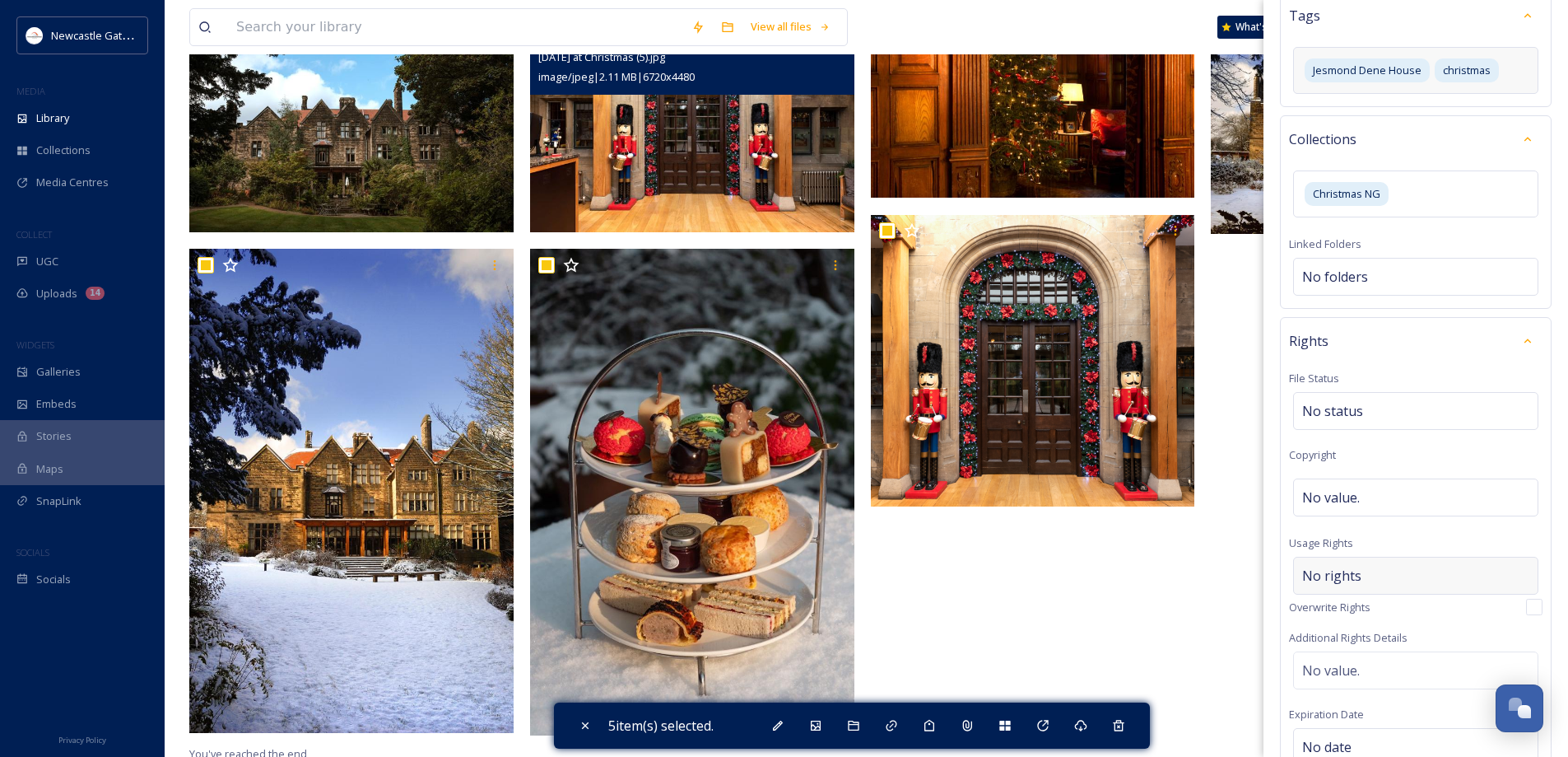
click at [1371, 575] on div "No rights" at bounding box center [1415, 575] width 245 height 38
click at [1370, 580] on input at bounding box center [1389, 580] width 181 height 36
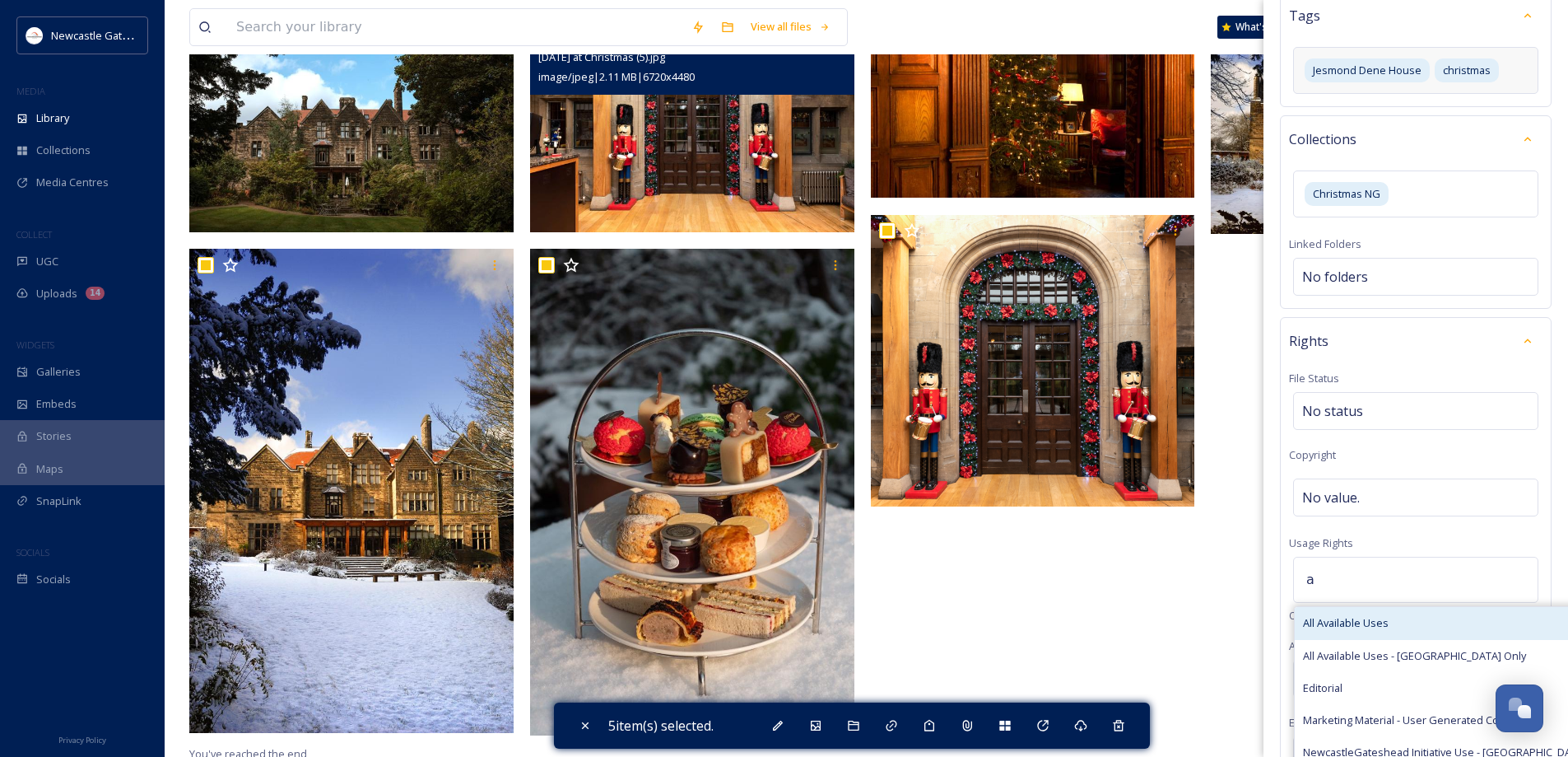
type input "a"
click at [1366, 623] on span "All Available Uses" at bounding box center [1346, 623] width 86 height 16
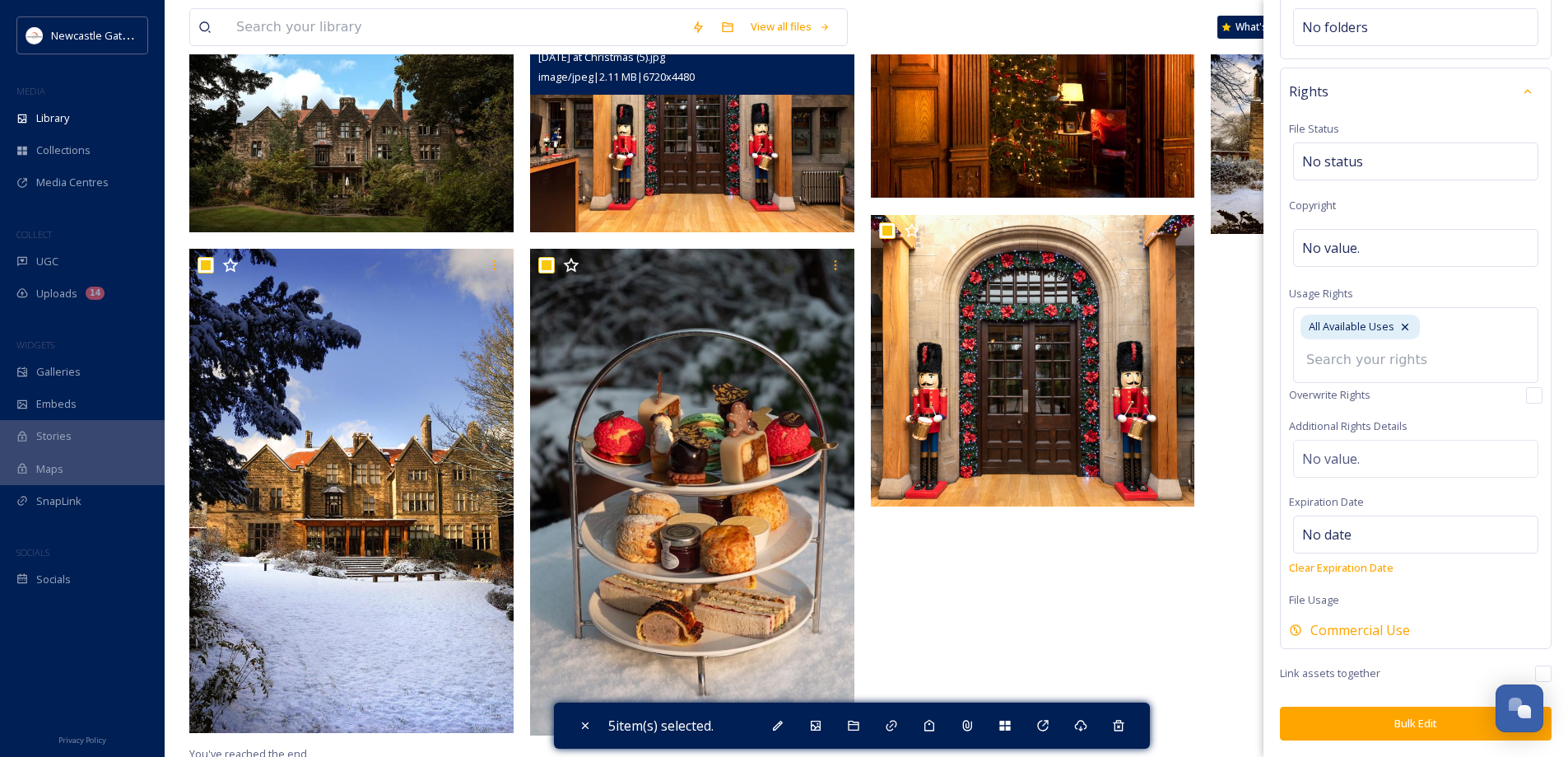
click at [1380, 726] on button "Bulk Edit" at bounding box center [1415, 723] width 271 height 34
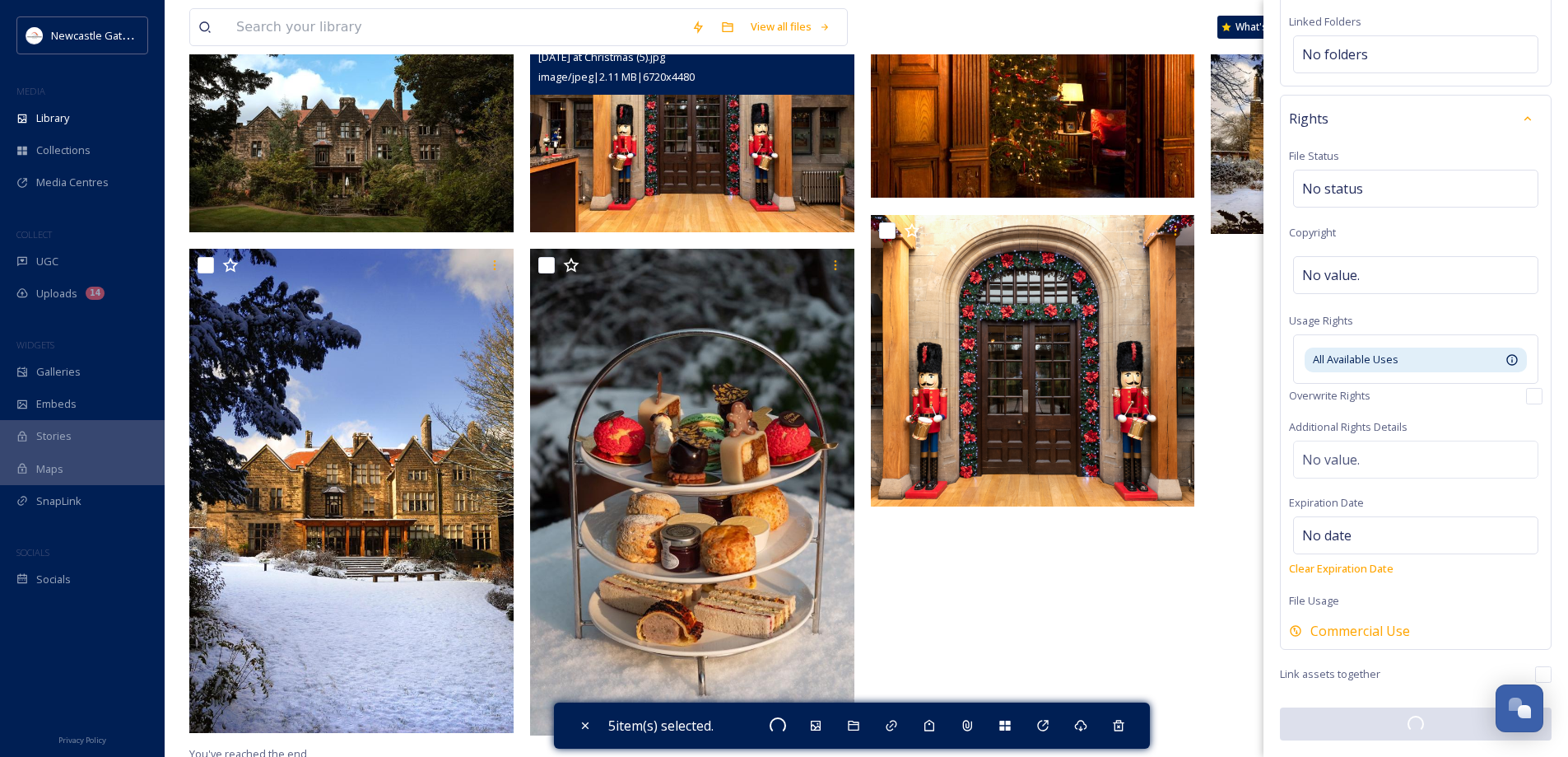
checkbox input "false"
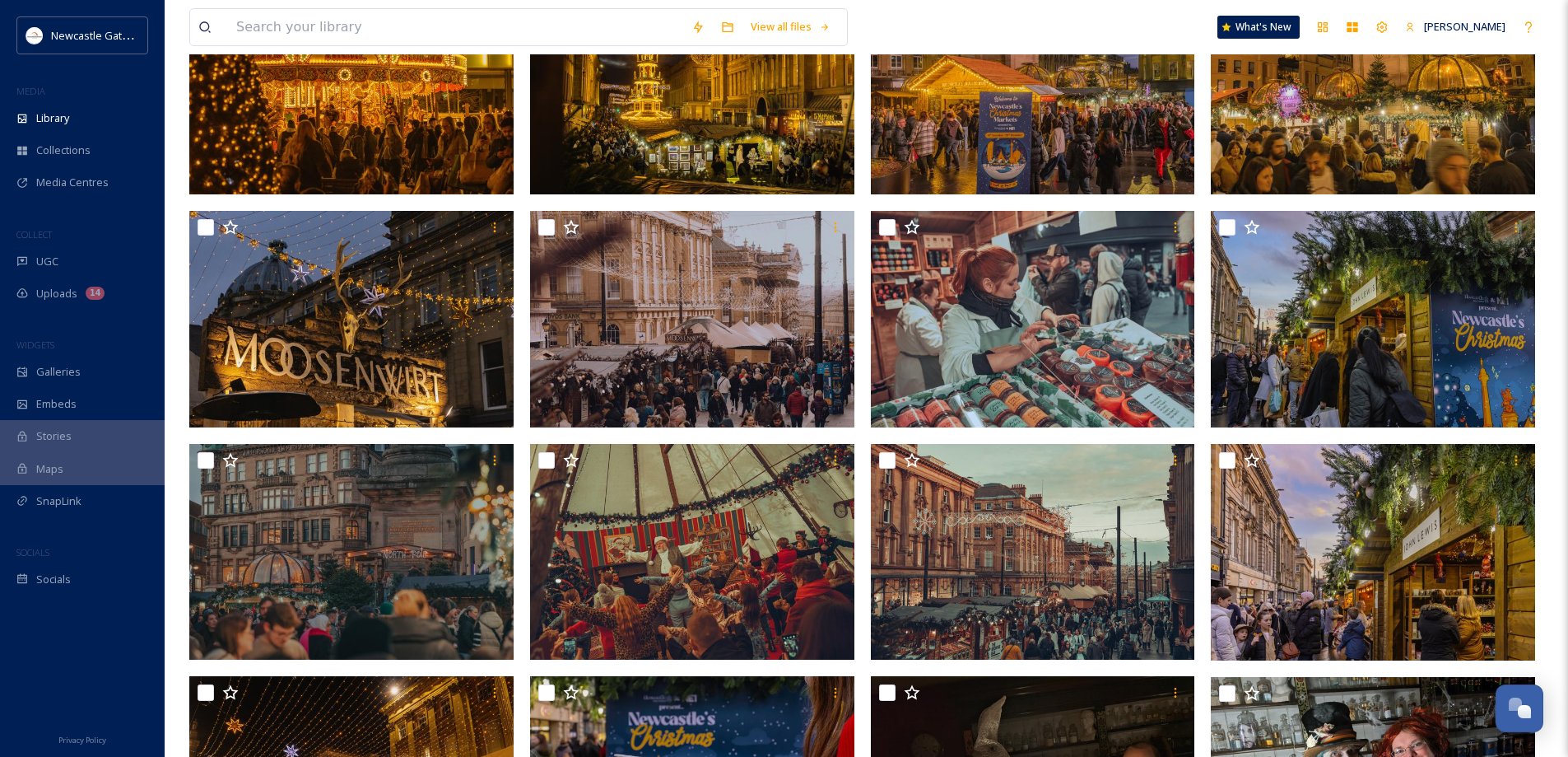
scroll to position [0, 0]
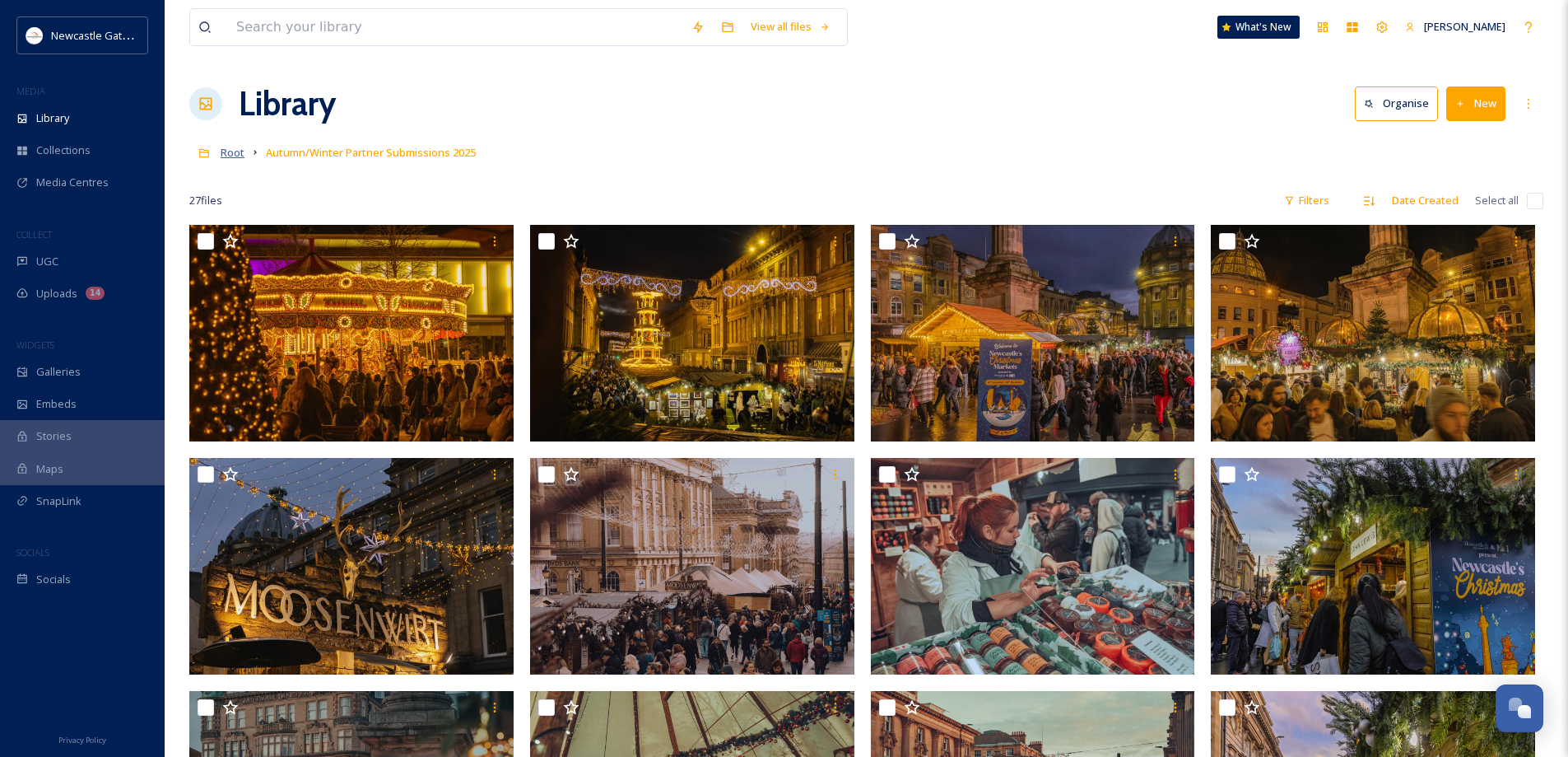
click at [226, 148] on span "Root" at bounding box center [232, 153] width 24 height 15
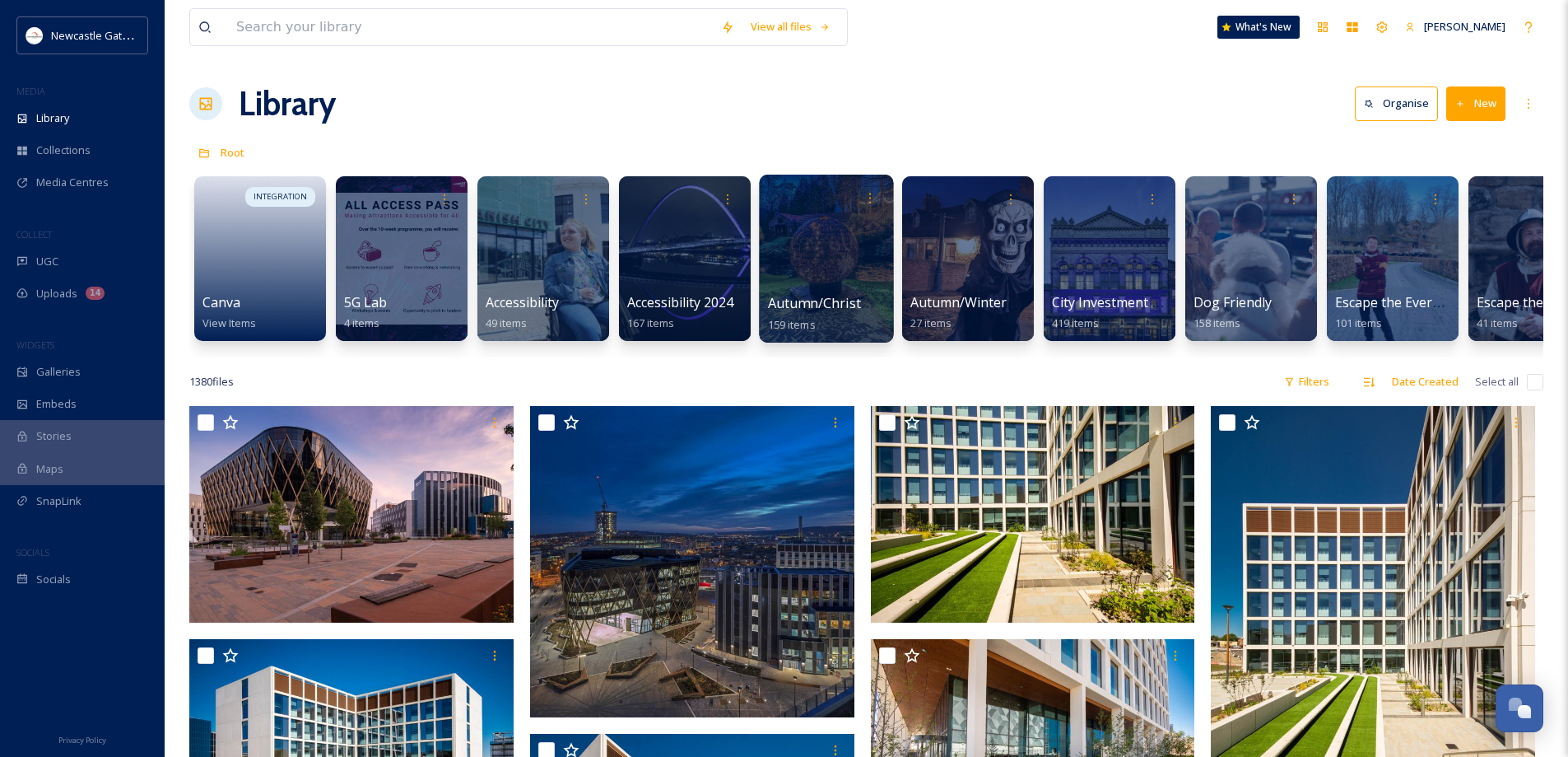
click at [841, 272] on div at bounding box center [825, 258] width 134 height 168
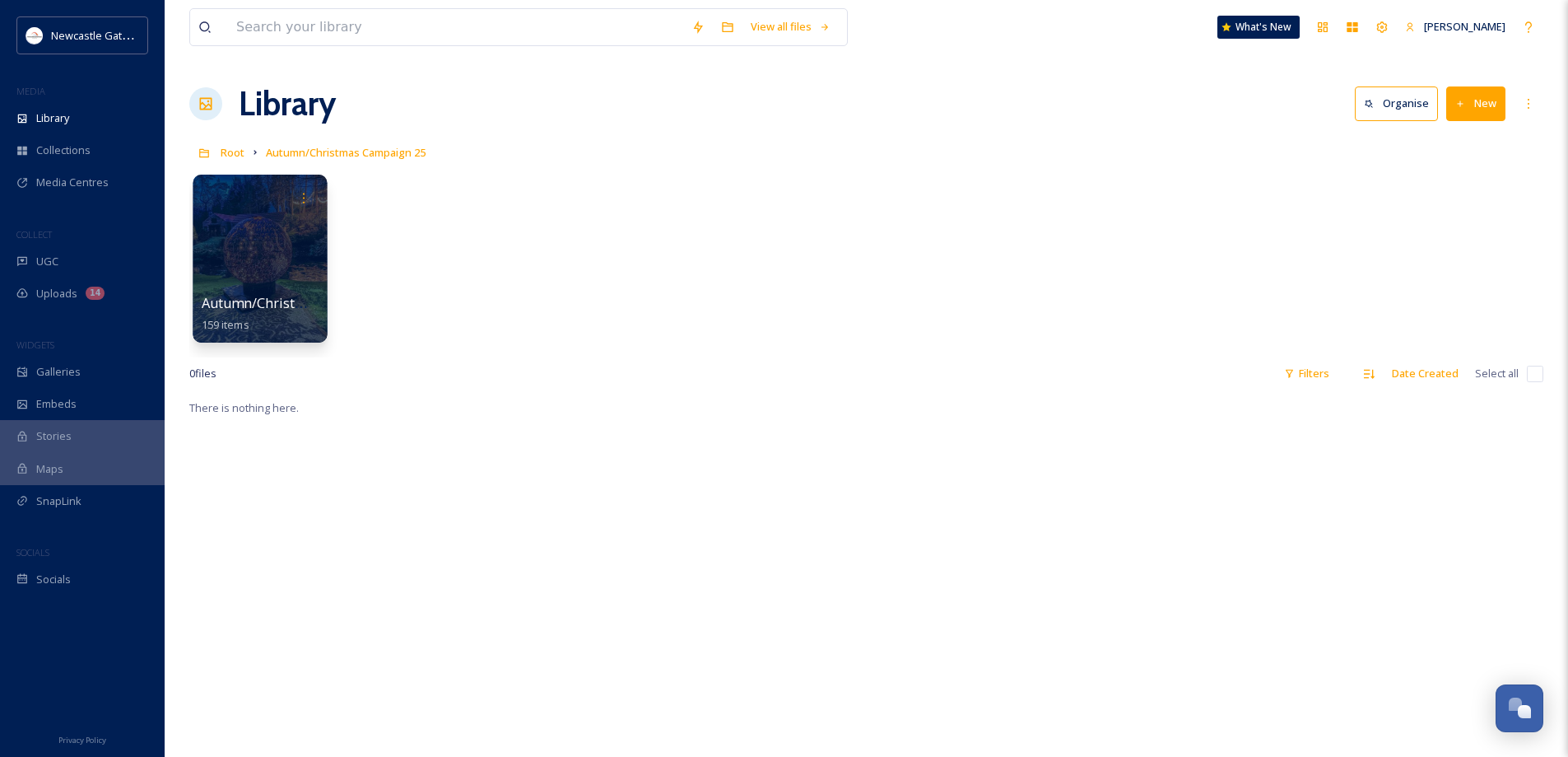
click at [263, 242] on div at bounding box center [259, 258] width 134 height 168
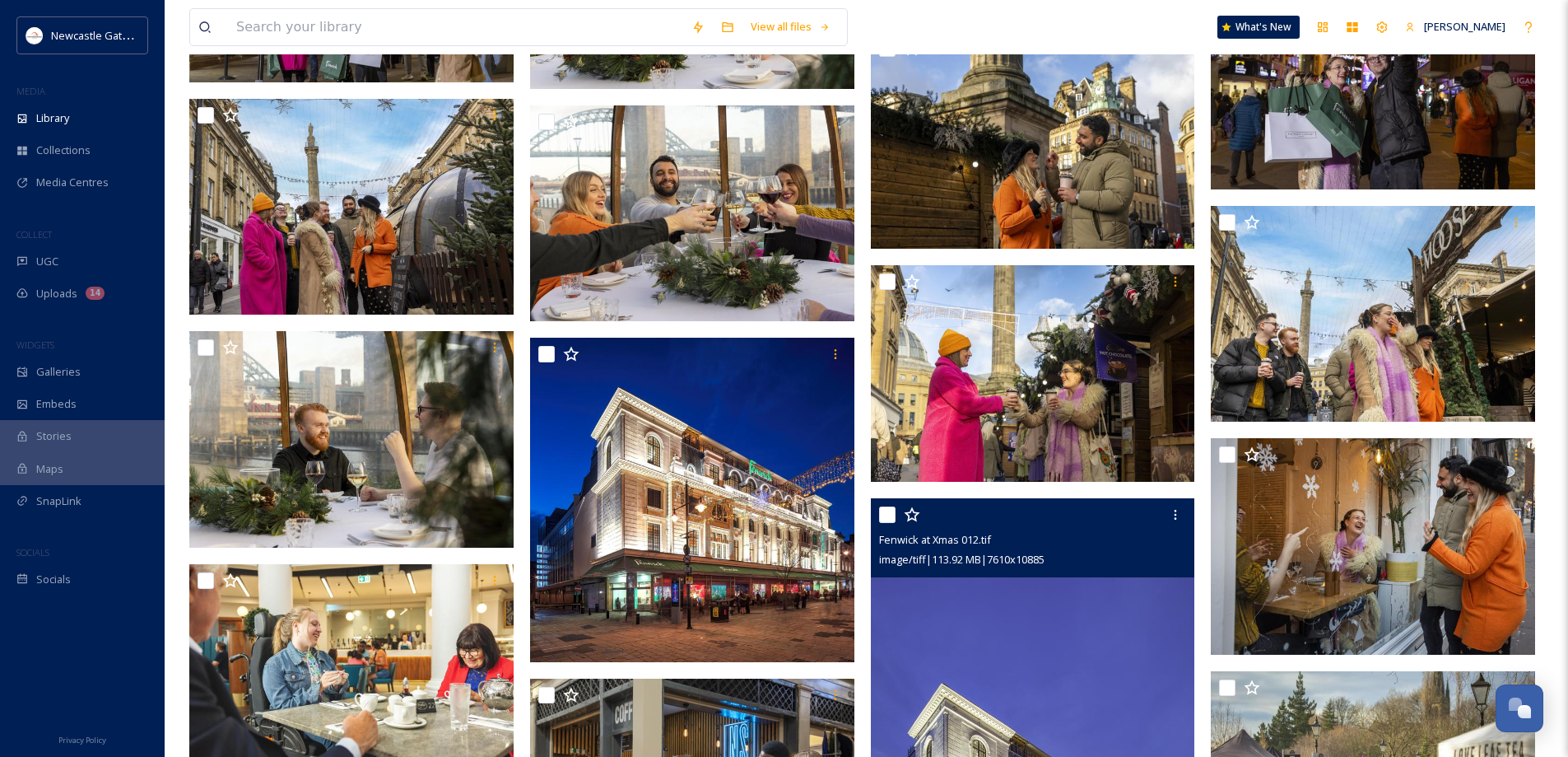
scroll to position [3788, 0]
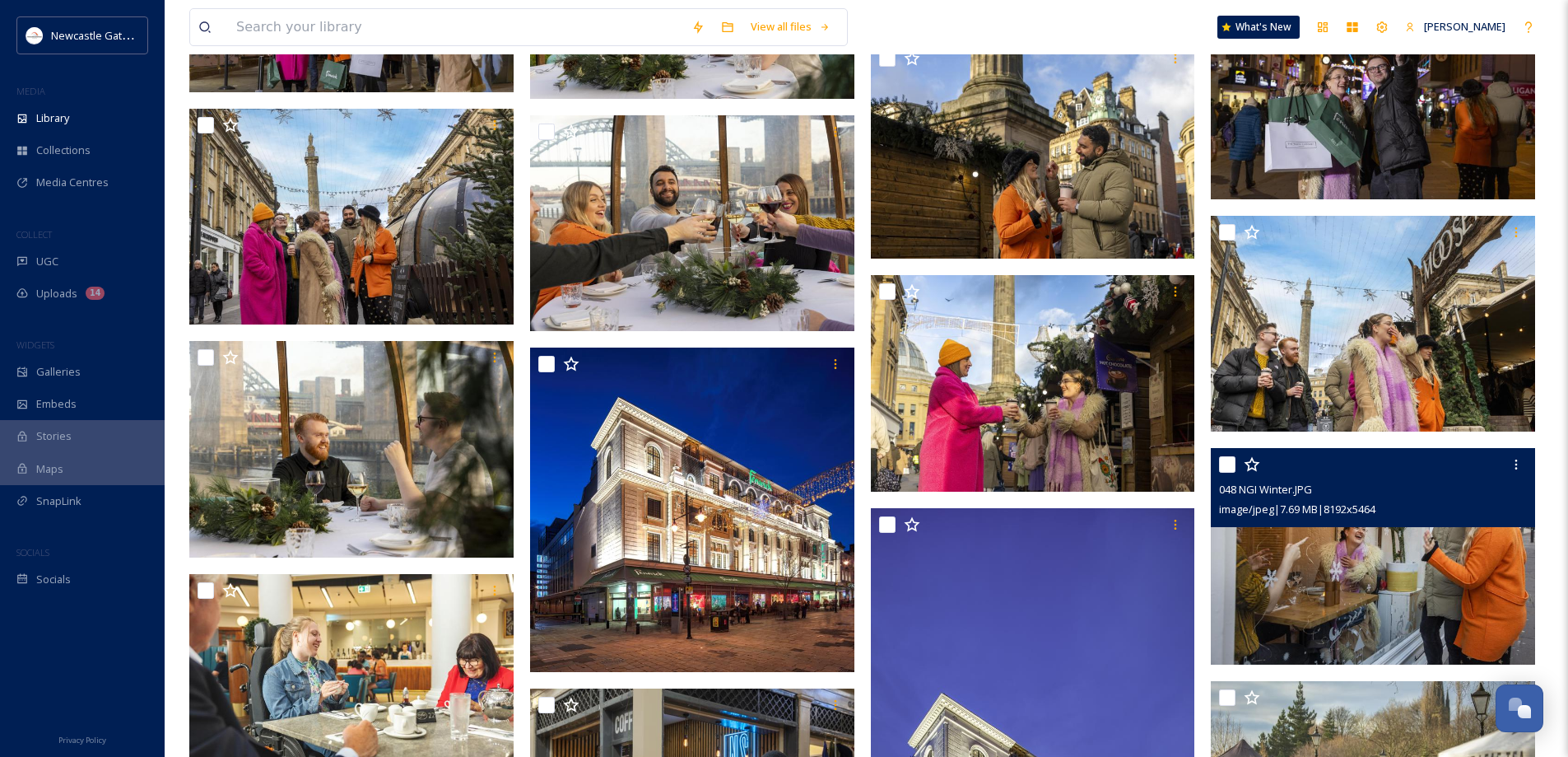
drag, startPoint x: 1226, startPoint y: 463, endPoint x: 1217, endPoint y: 387, distance: 76.5
click at [1224, 459] on input "checkbox" at bounding box center [1227, 464] width 16 height 16
checkbox input "true"
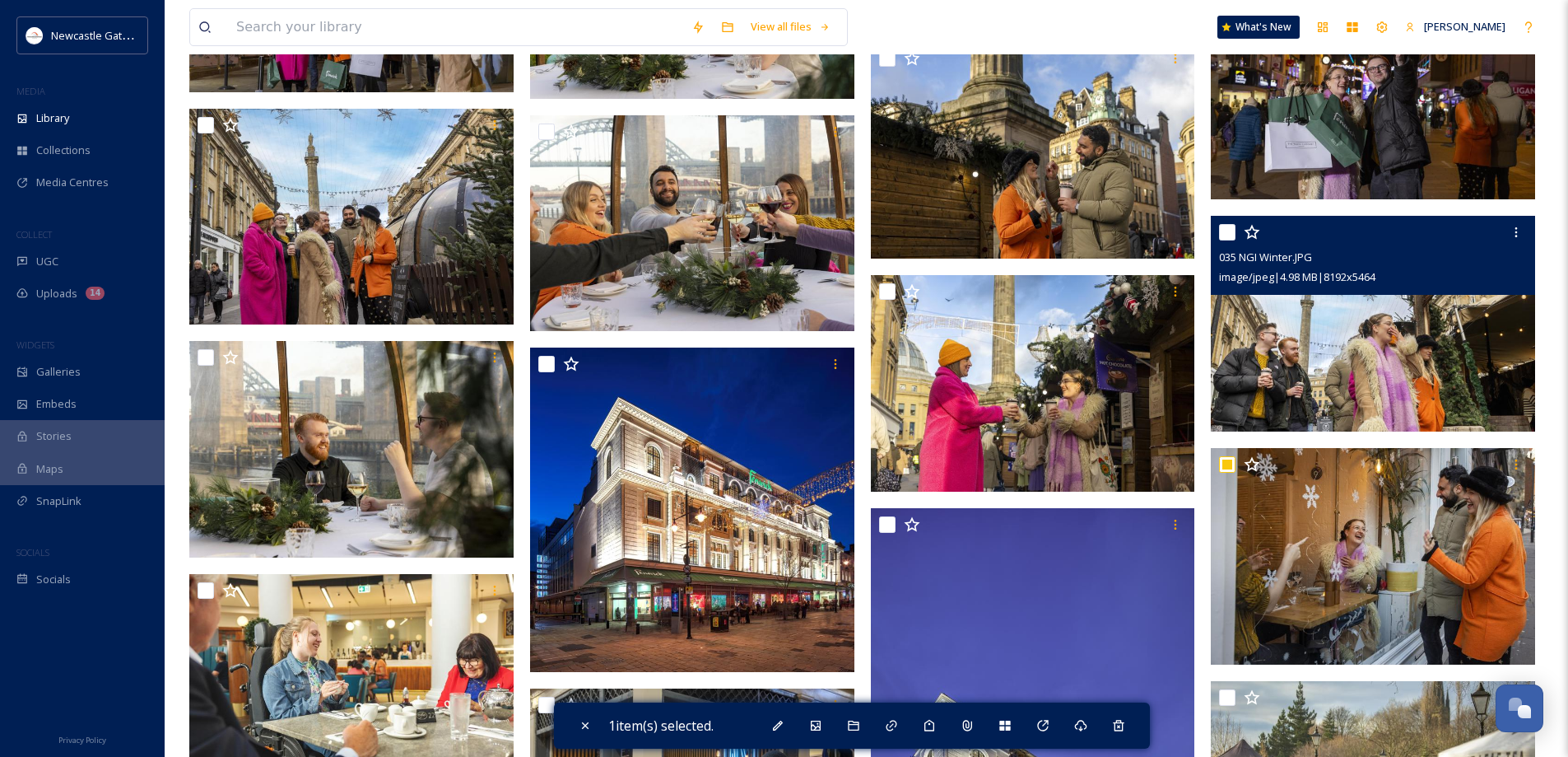
click at [1222, 232] on input "checkbox" at bounding box center [1227, 232] width 16 height 16
checkbox input "true"
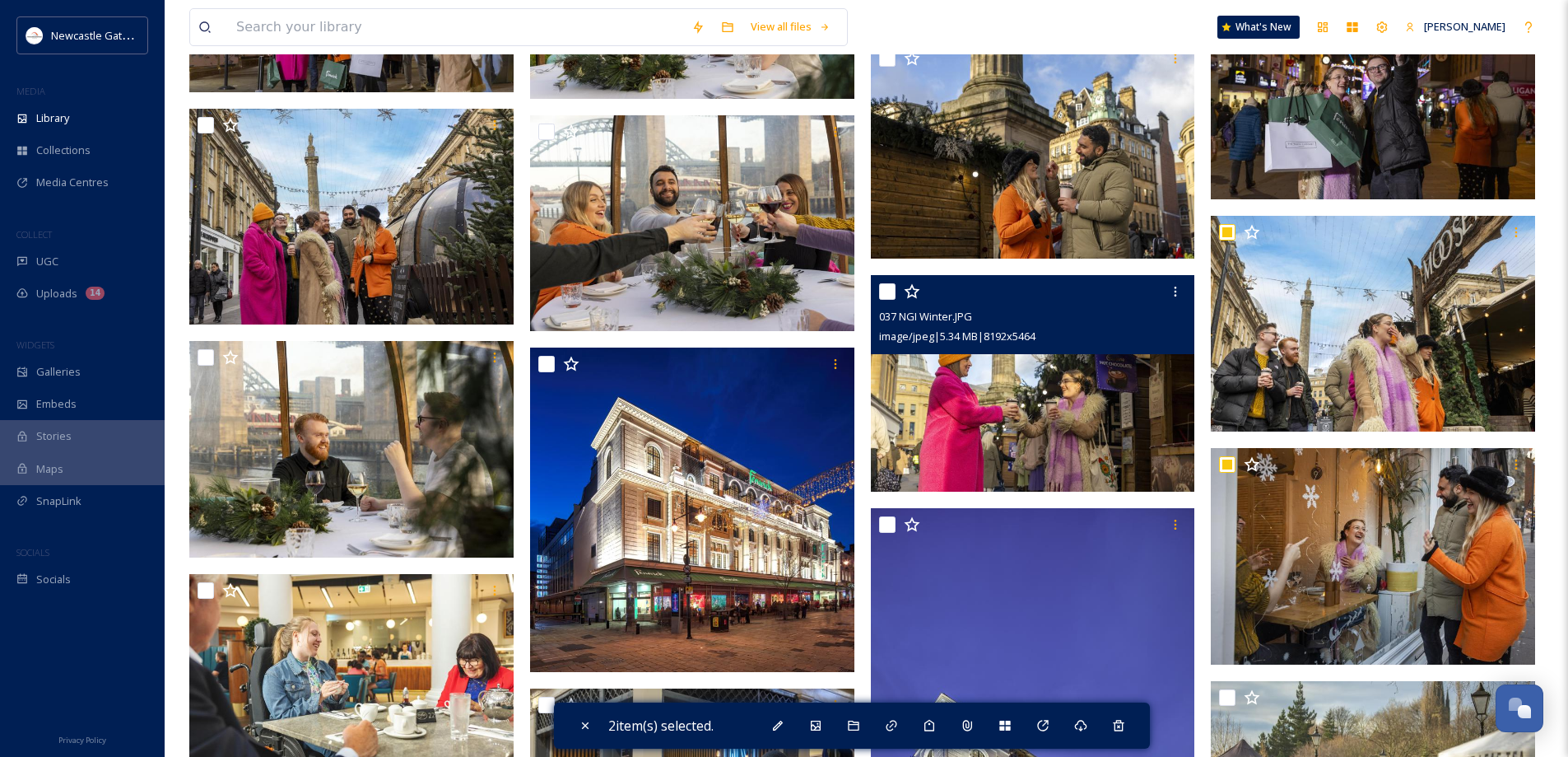
click at [885, 294] on input "checkbox" at bounding box center [887, 290] width 16 height 16
checkbox input "true"
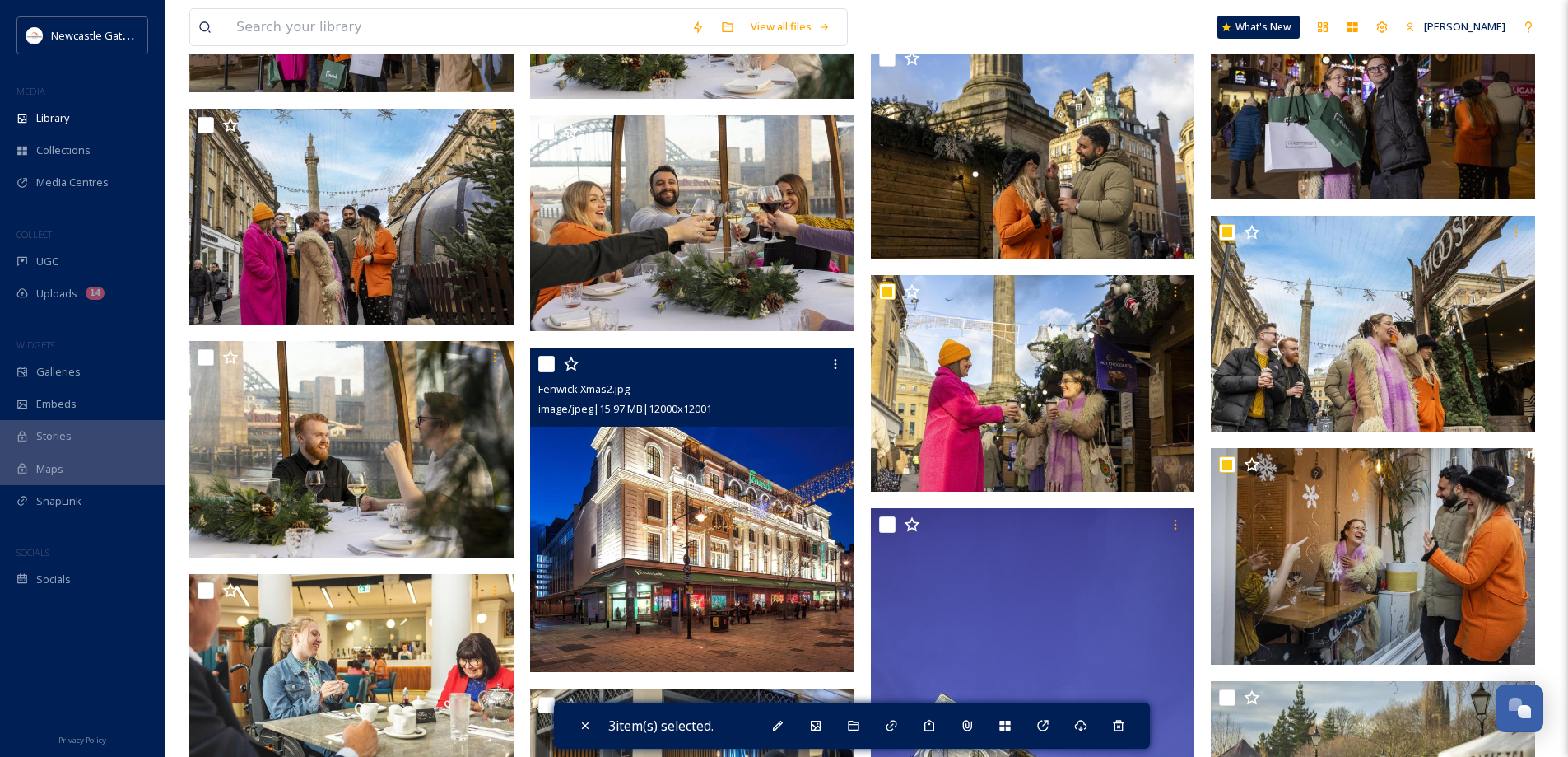
click at [549, 361] on input "checkbox" at bounding box center [546, 363] width 16 height 16
checkbox input "true"
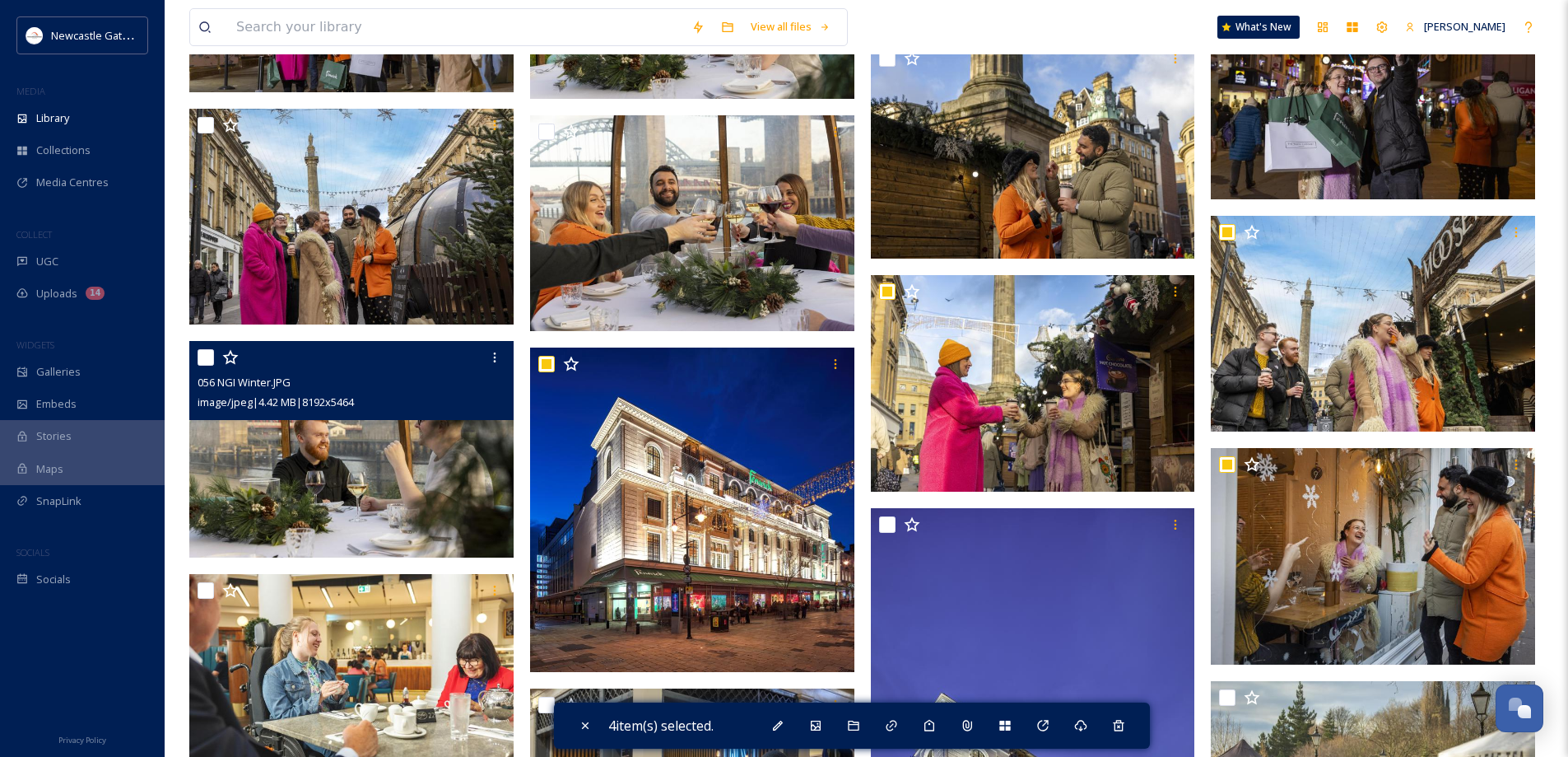
click at [211, 355] on input "checkbox" at bounding box center [205, 356] width 16 height 16
checkbox input "true"
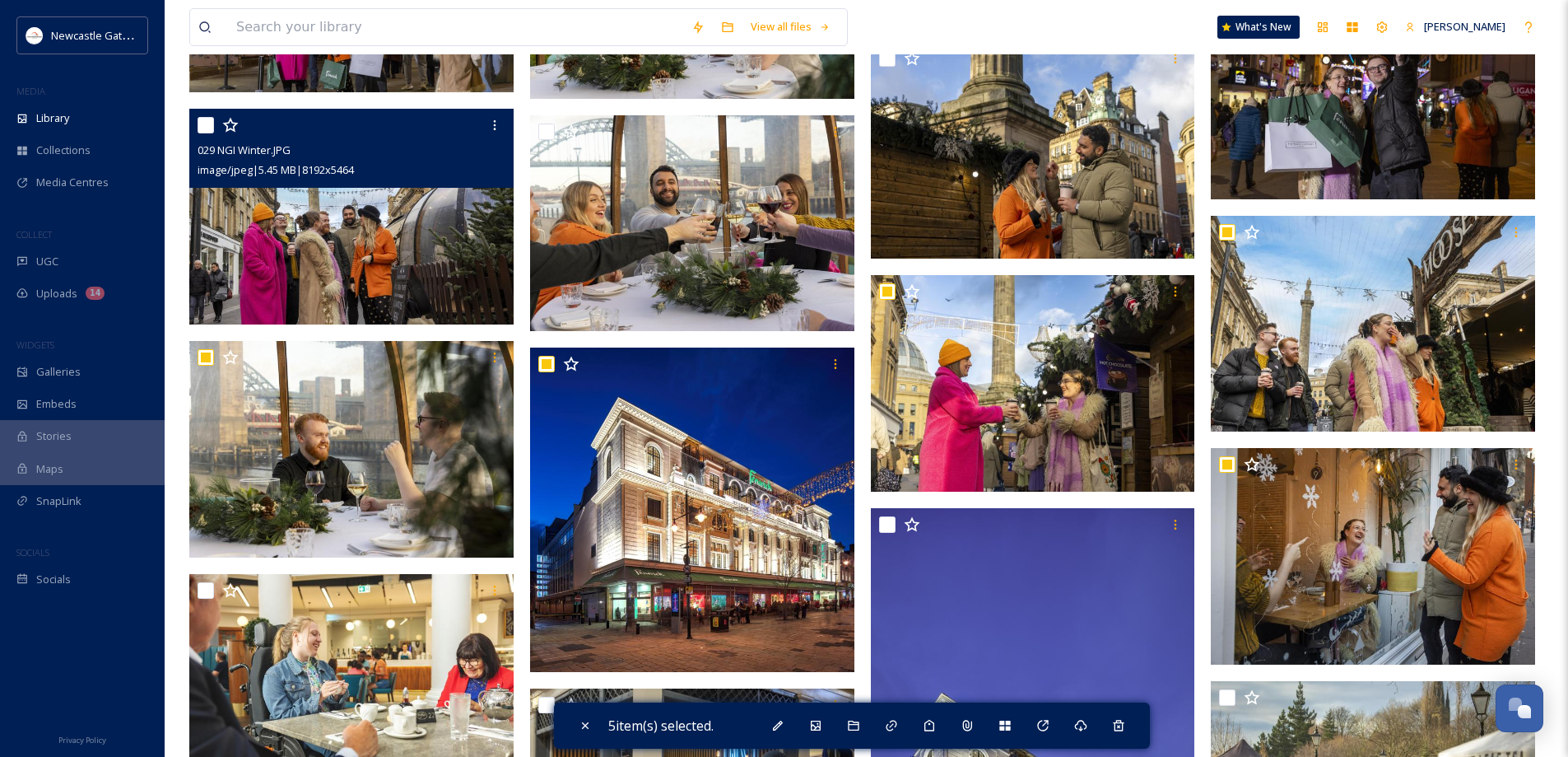
click at [208, 128] on input "checkbox" at bounding box center [205, 124] width 16 height 16
checkbox input "true"
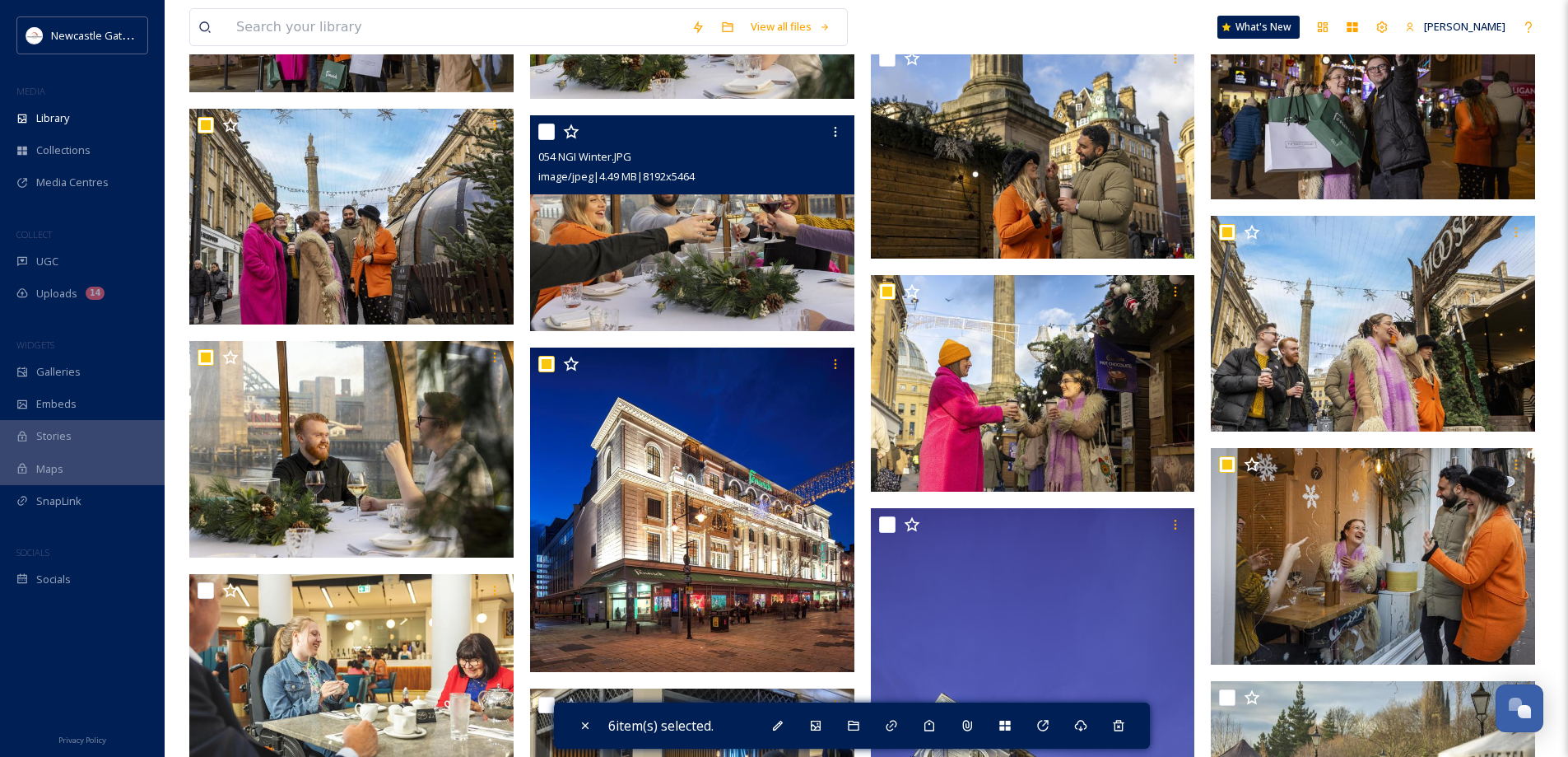
click at [543, 134] on input "checkbox" at bounding box center [546, 131] width 16 height 16
checkbox input "true"
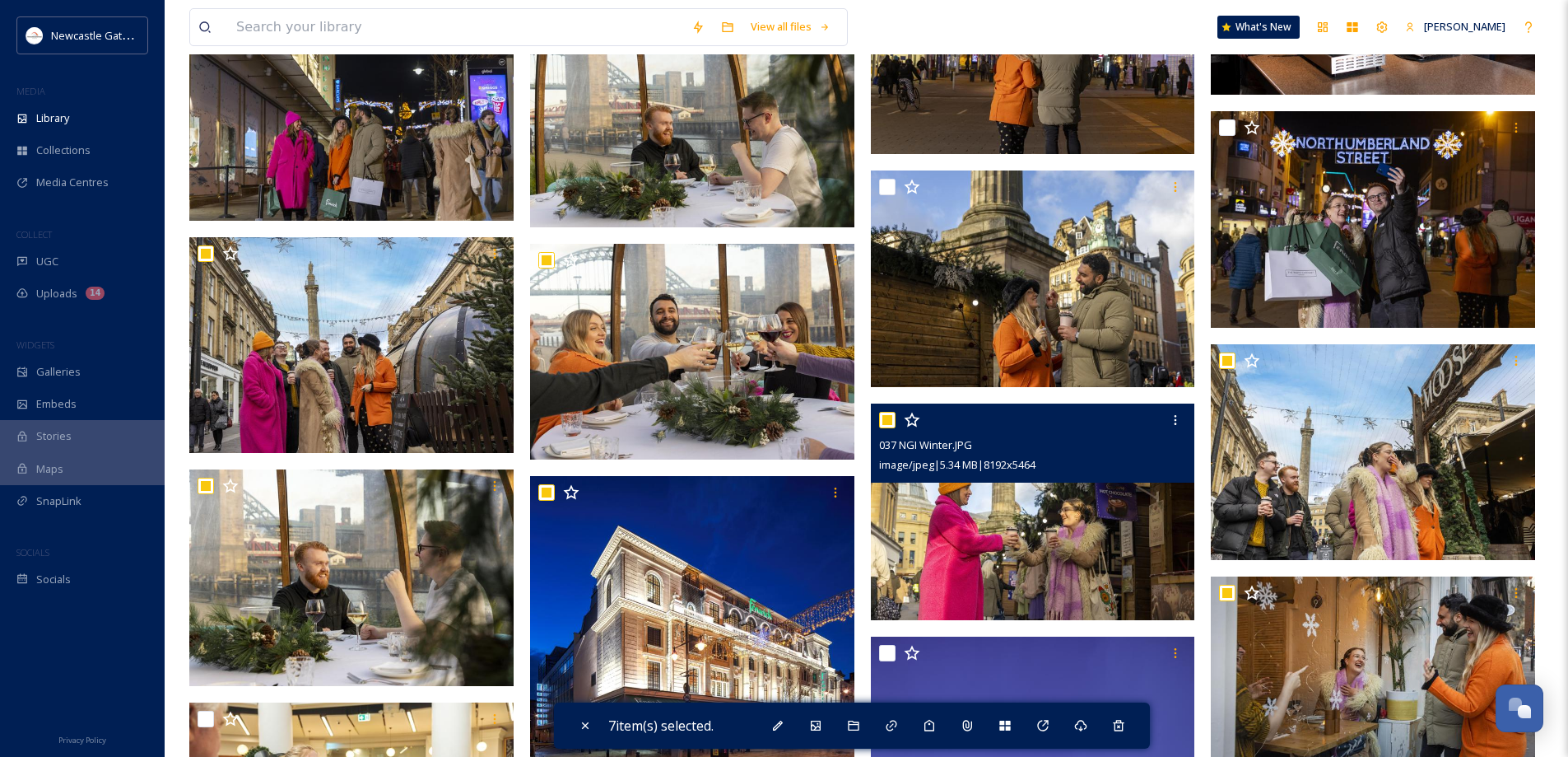
scroll to position [3623, 0]
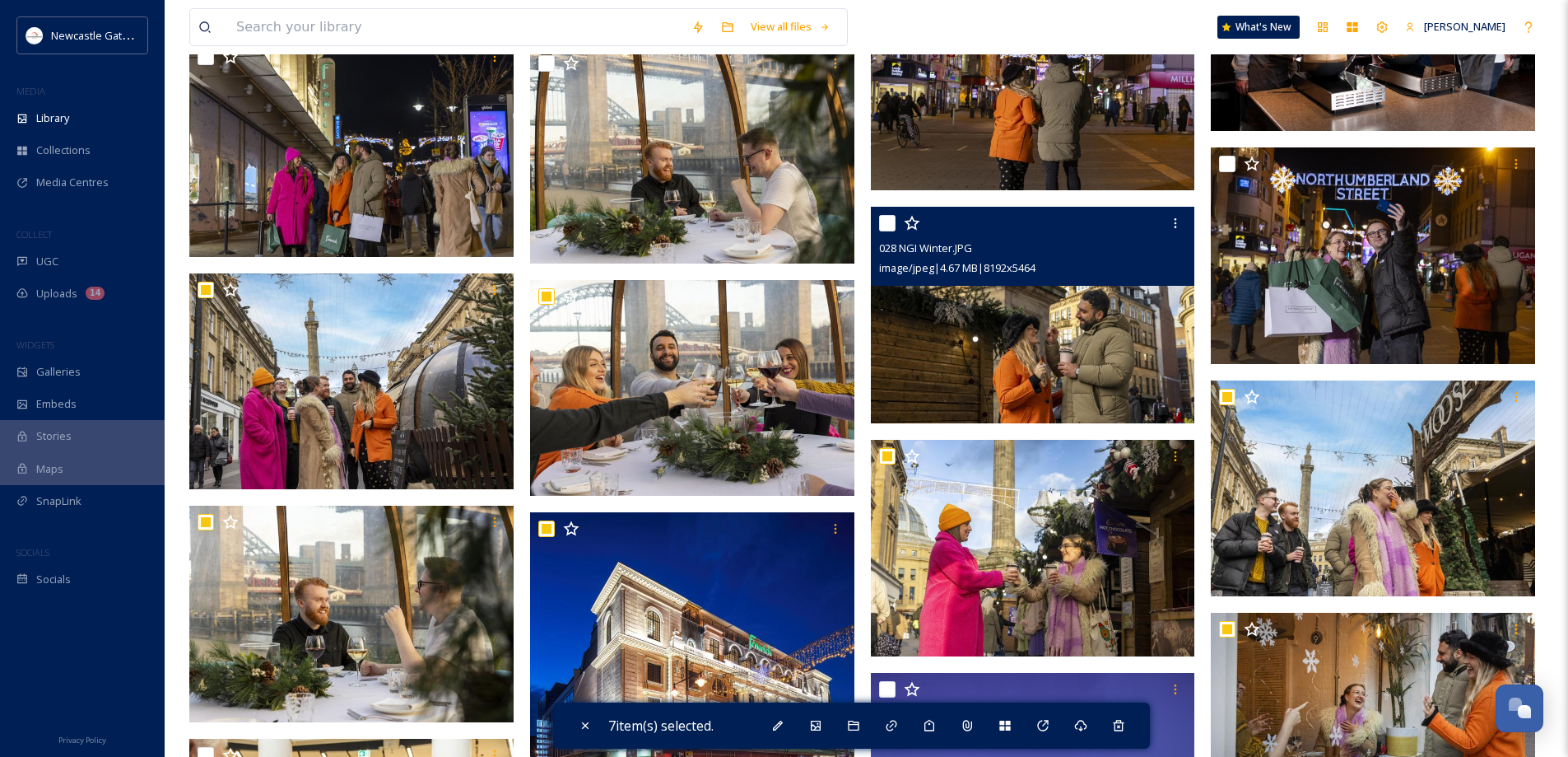
click at [889, 222] on input "checkbox" at bounding box center [887, 222] width 16 height 16
checkbox input "true"
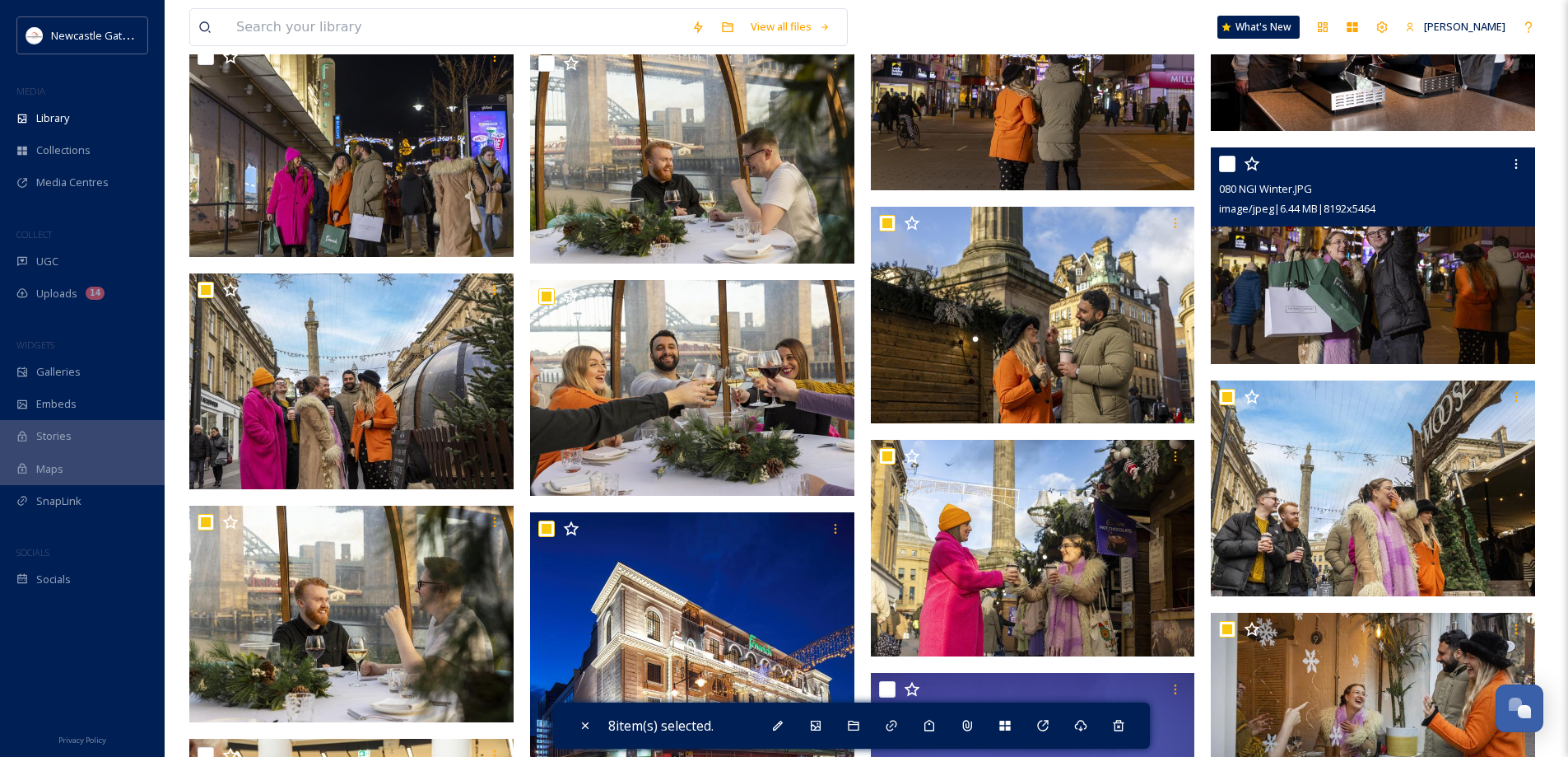
click at [1219, 167] on input "checkbox" at bounding box center [1227, 163] width 16 height 16
checkbox input "true"
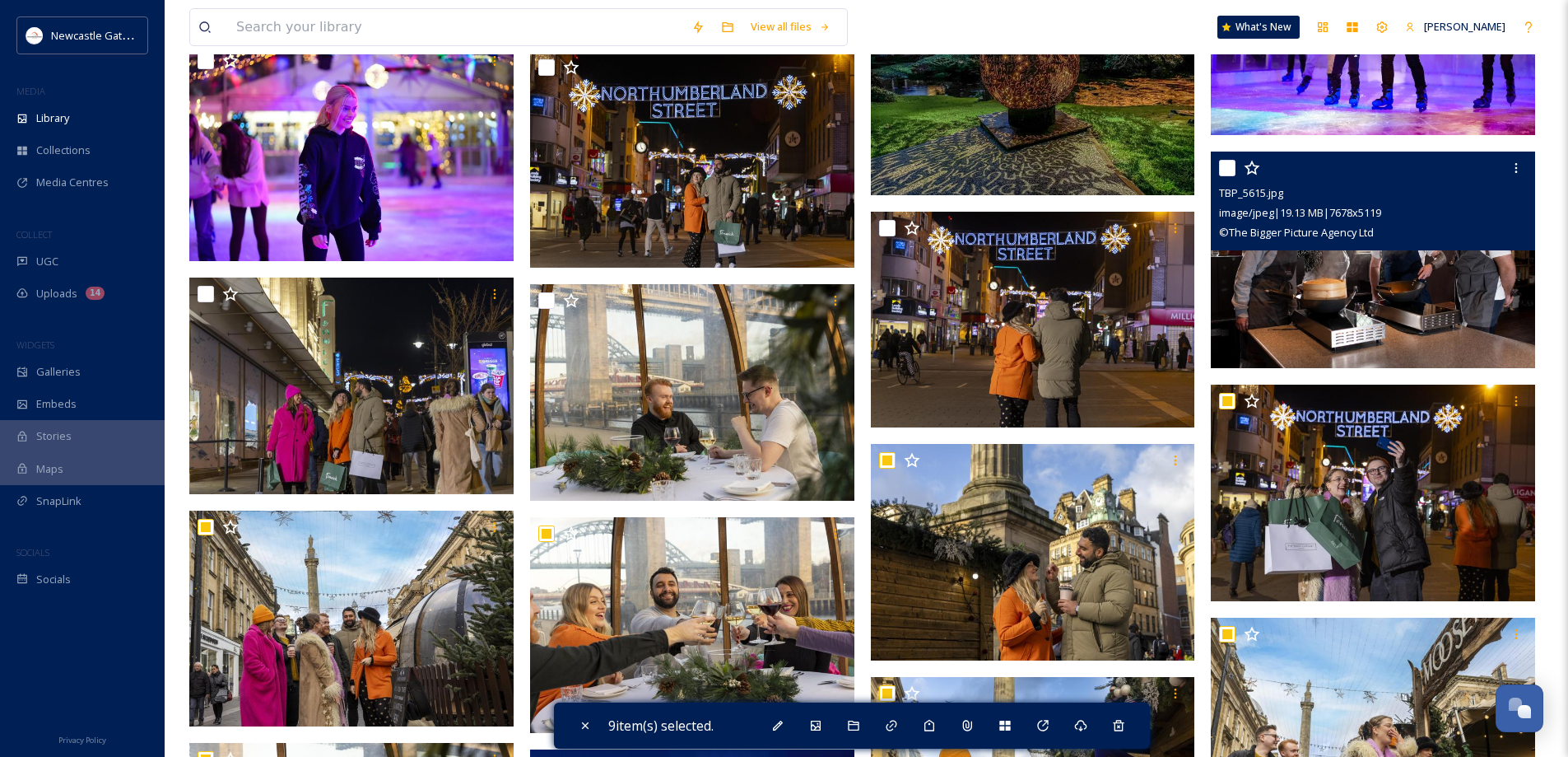
scroll to position [3376, 0]
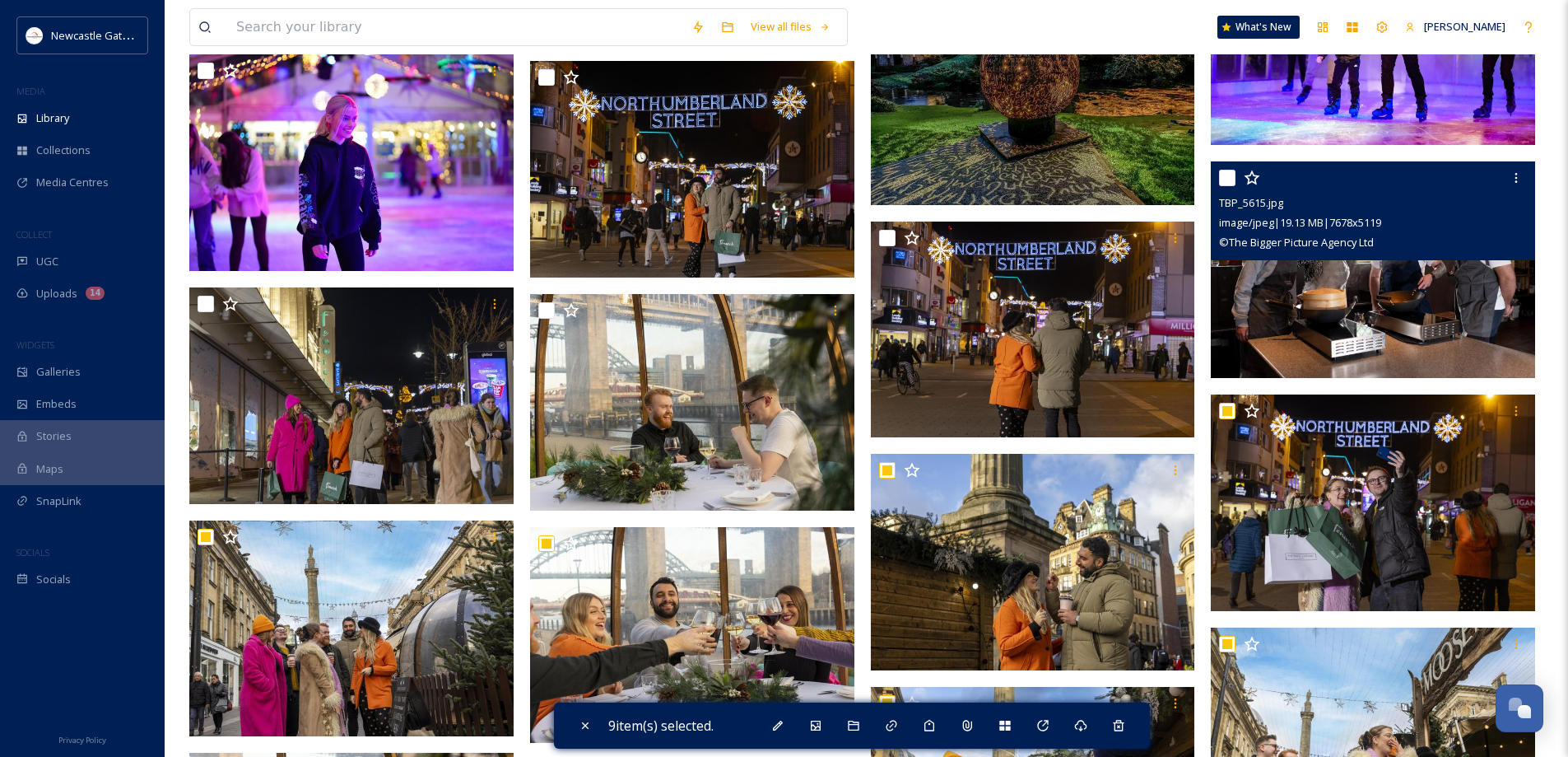
drag, startPoint x: 1233, startPoint y: 175, endPoint x: 1169, endPoint y: 188, distance: 65.3
click at [1230, 174] on input "checkbox" at bounding box center [1227, 177] width 16 height 16
checkbox input "true"
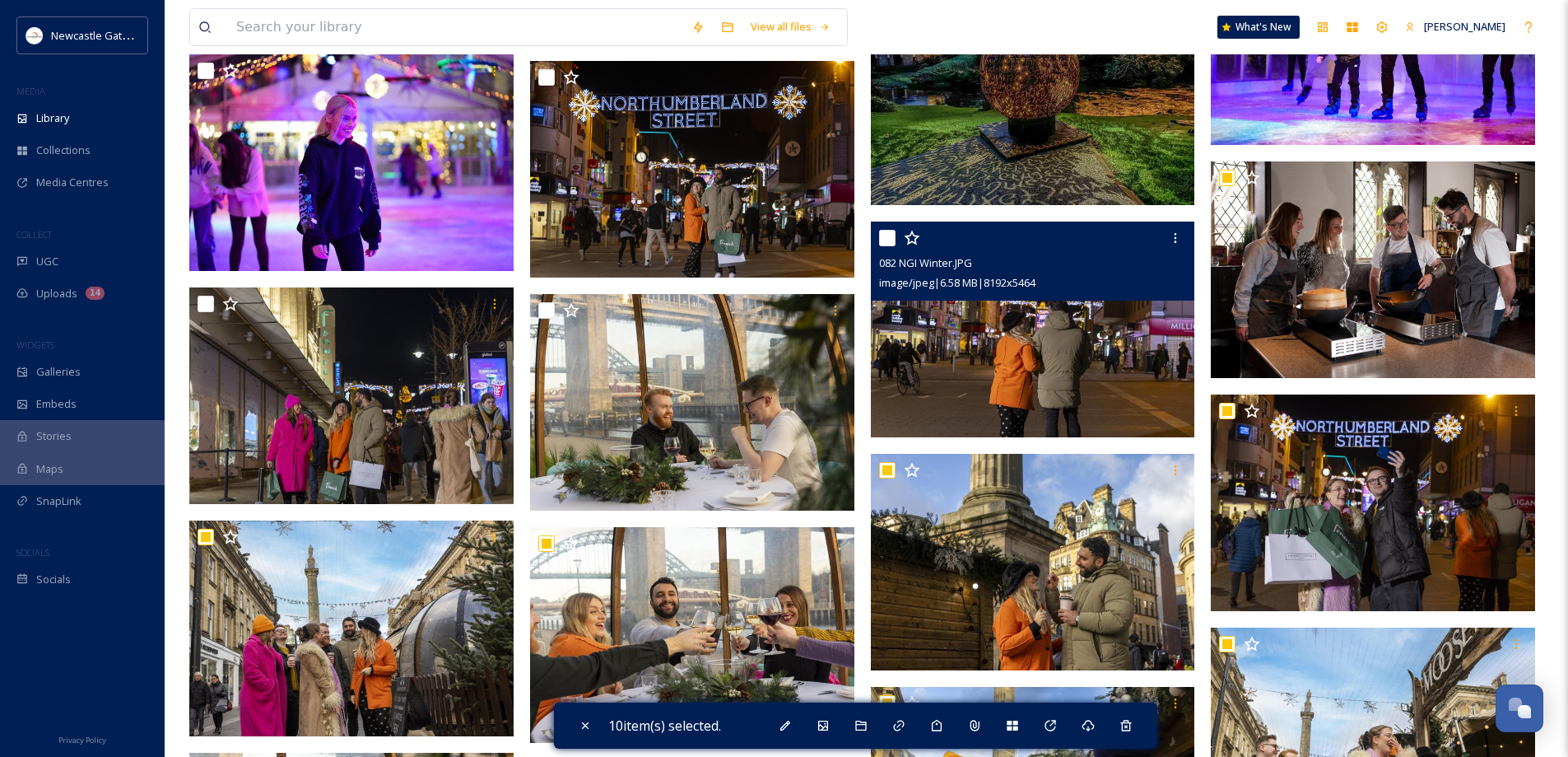
click at [888, 236] on input "checkbox" at bounding box center [887, 238] width 16 height 16
checkbox input "true"
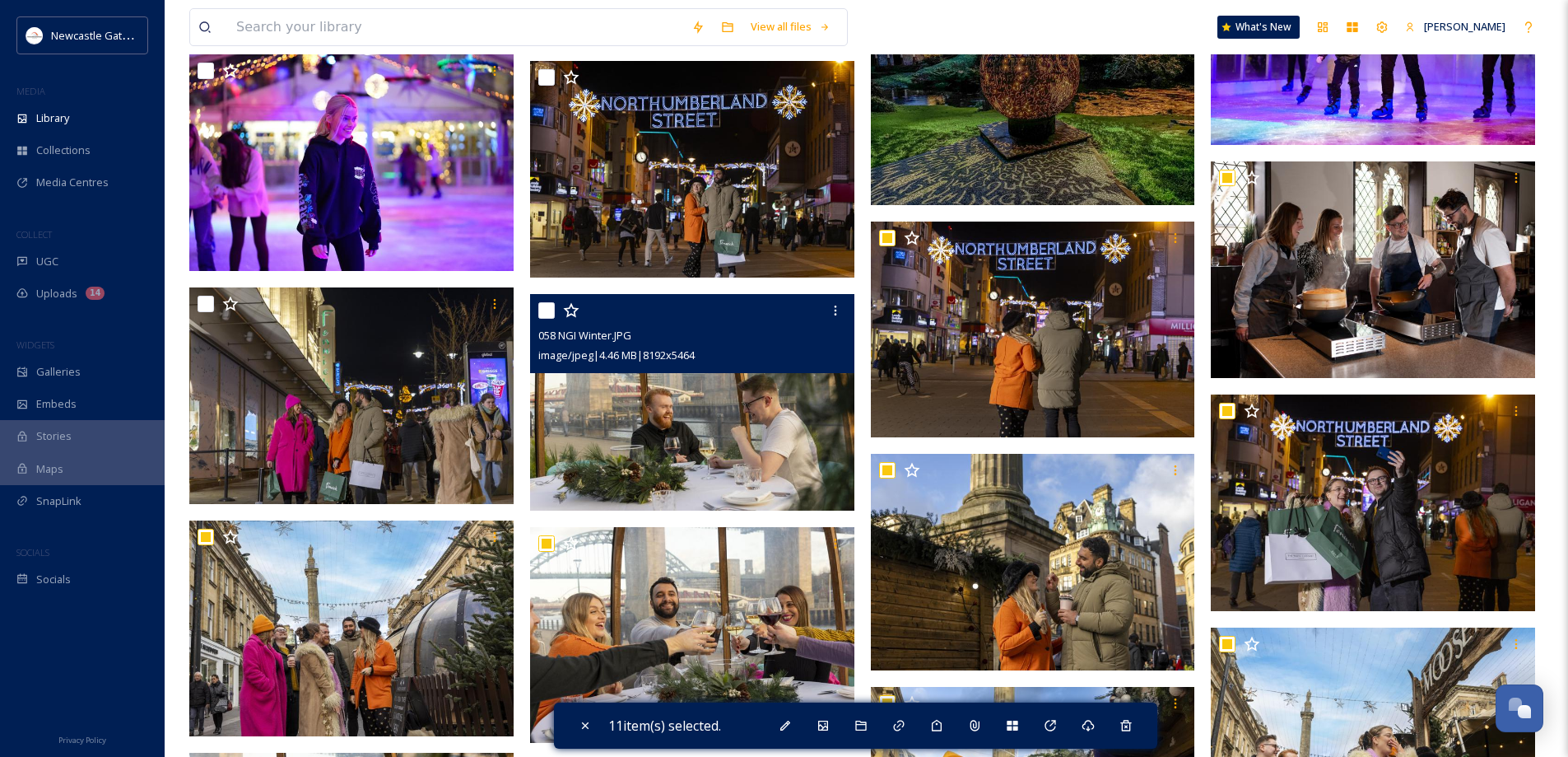
click at [550, 311] on input "checkbox" at bounding box center [546, 310] width 16 height 16
checkbox input "true"
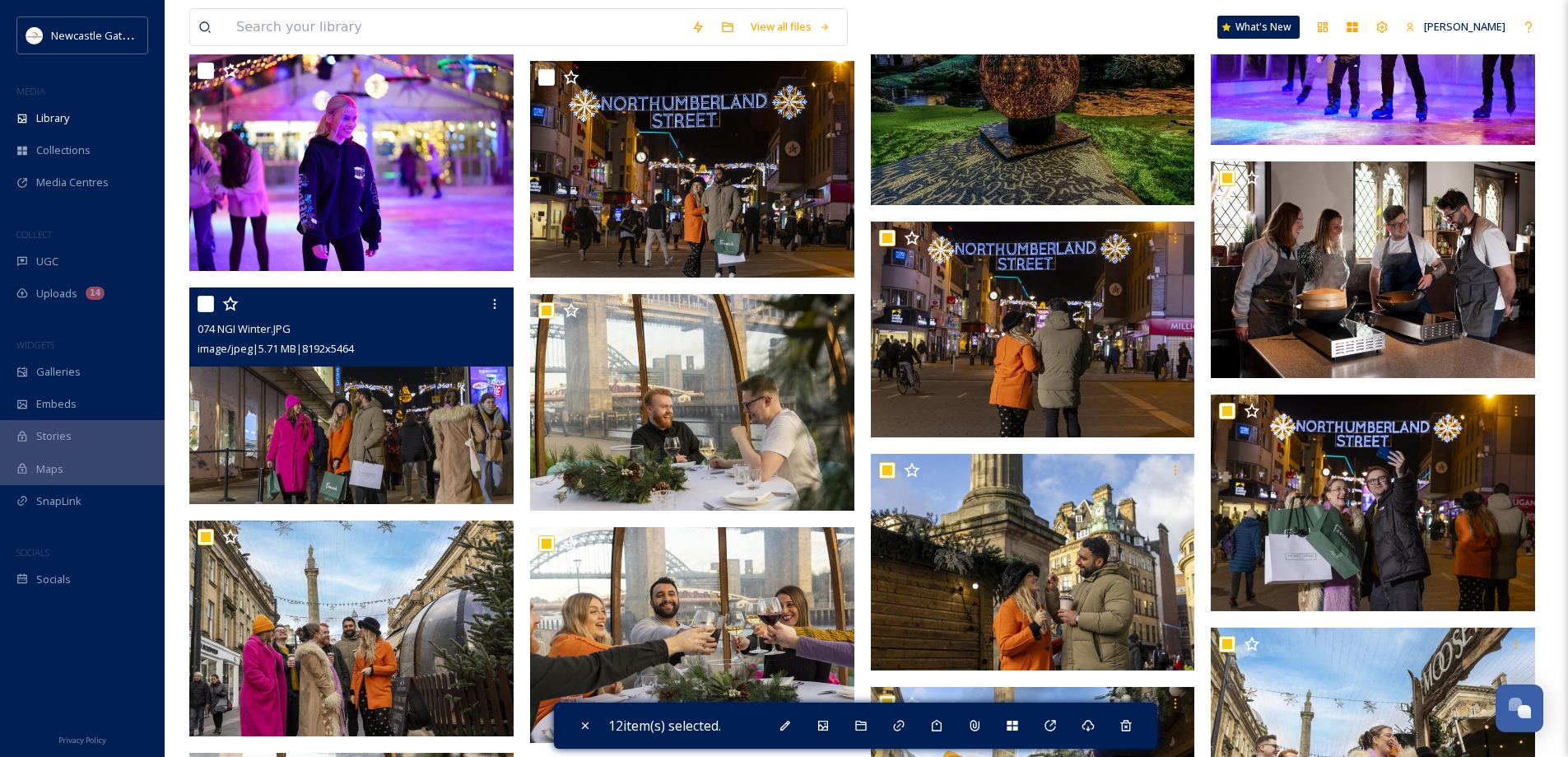
click at [202, 304] on input "checkbox" at bounding box center [205, 304] width 16 height 16
checkbox input "true"
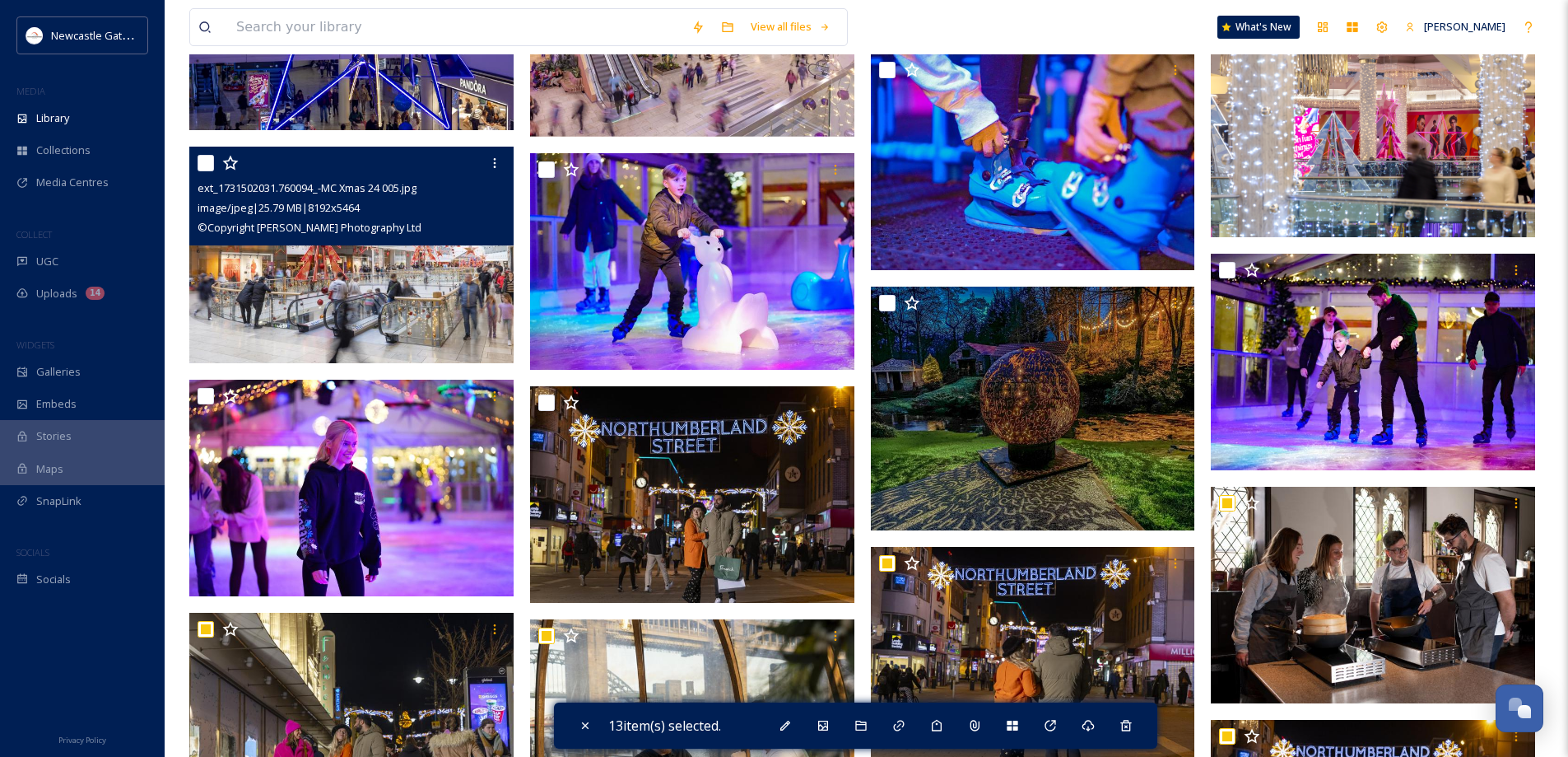
scroll to position [3047, 0]
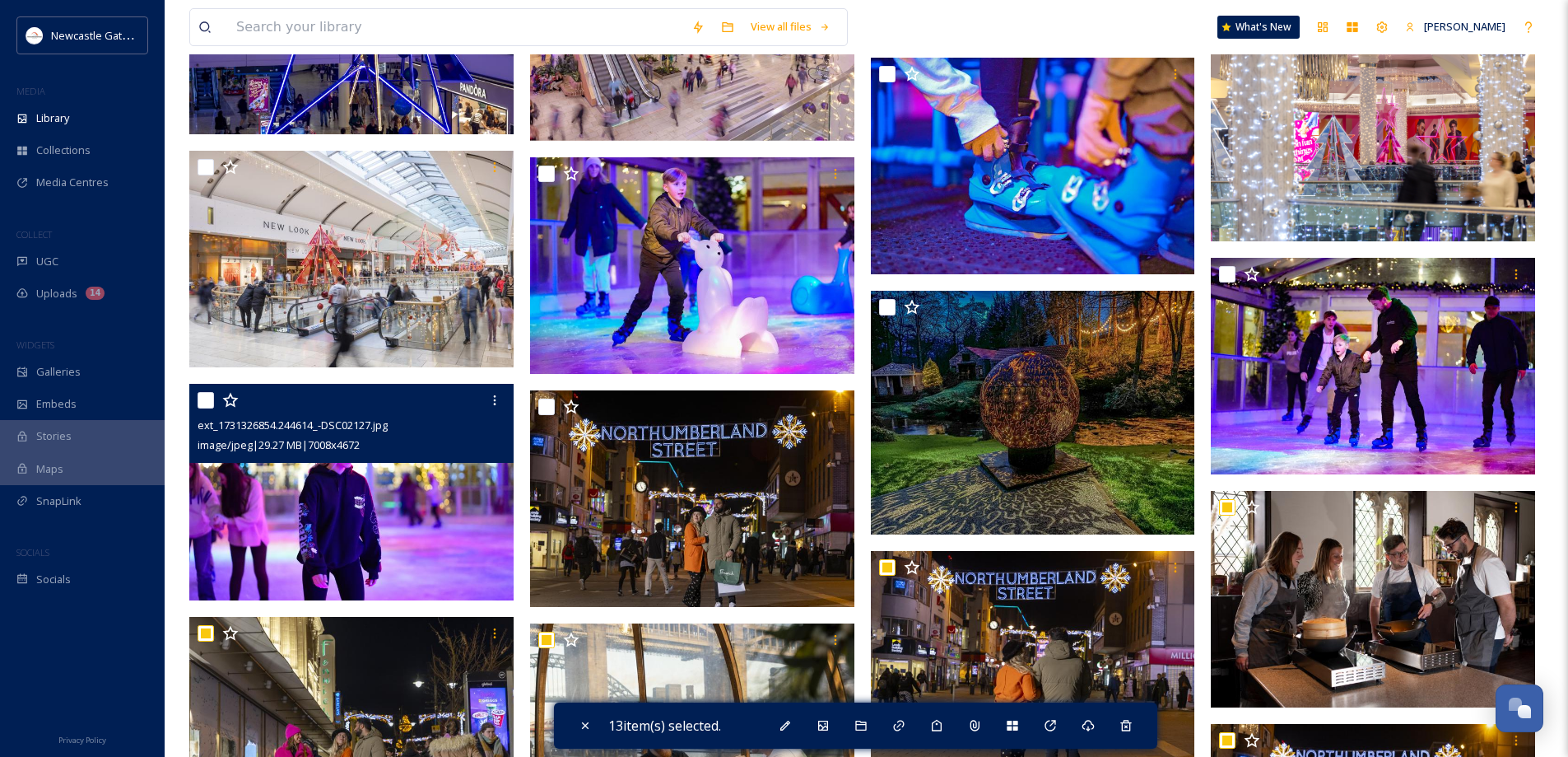
click at [203, 401] on input "checkbox" at bounding box center [205, 400] width 16 height 16
checkbox input "true"
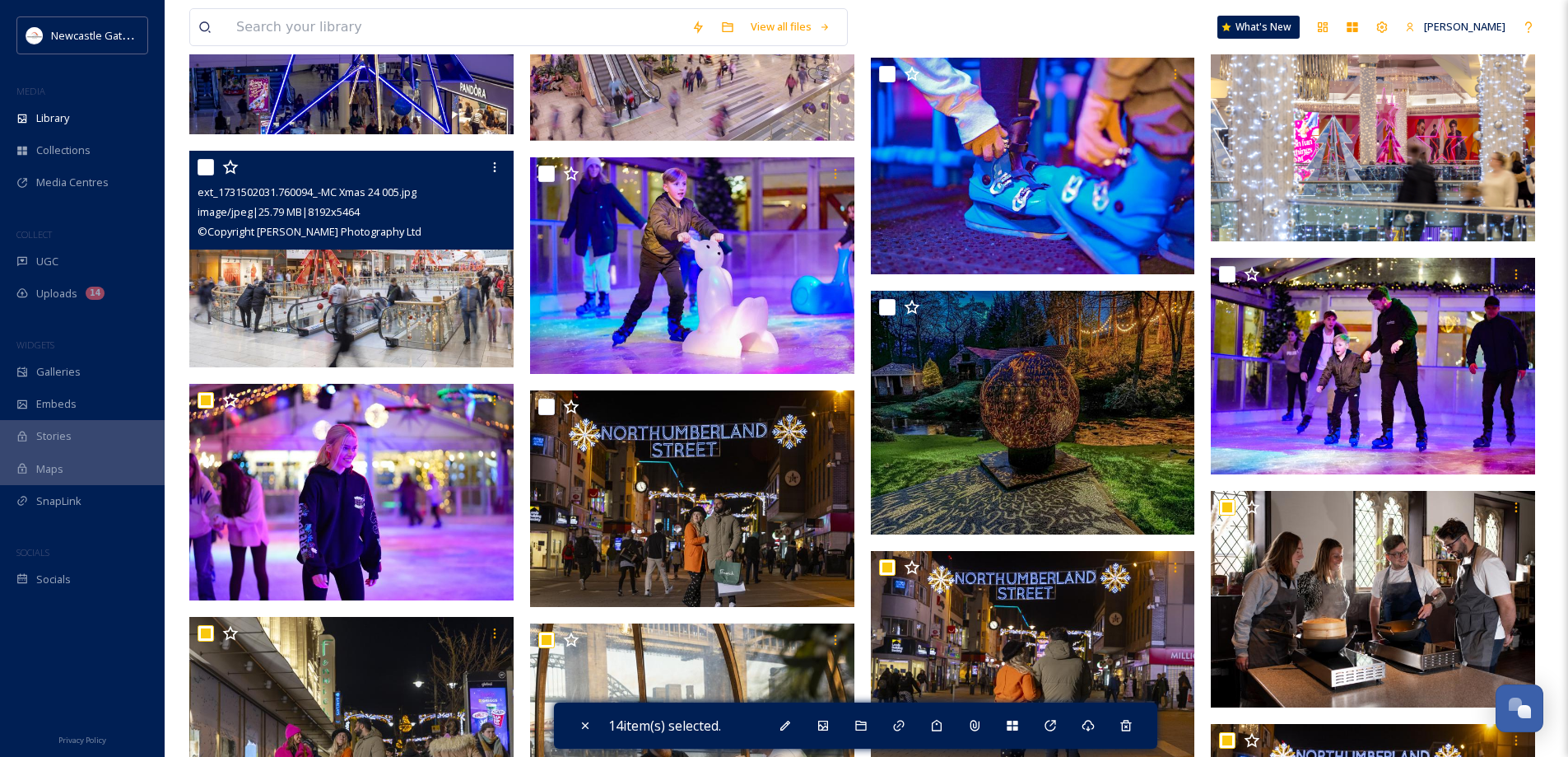
click at [201, 166] on input "checkbox" at bounding box center [205, 167] width 16 height 16
checkbox input "true"
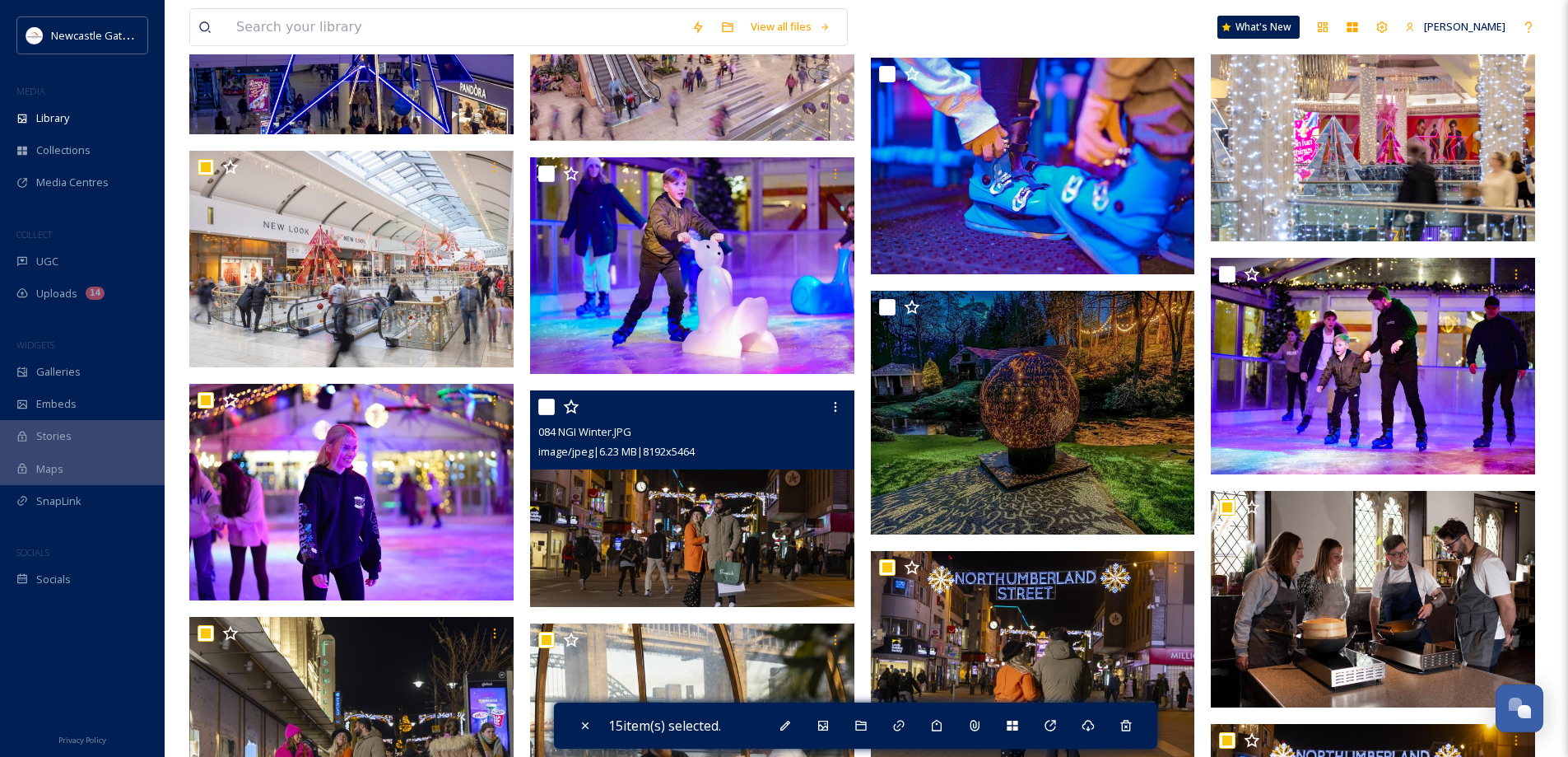
click at [546, 408] on input "checkbox" at bounding box center [546, 406] width 16 height 16
checkbox input "true"
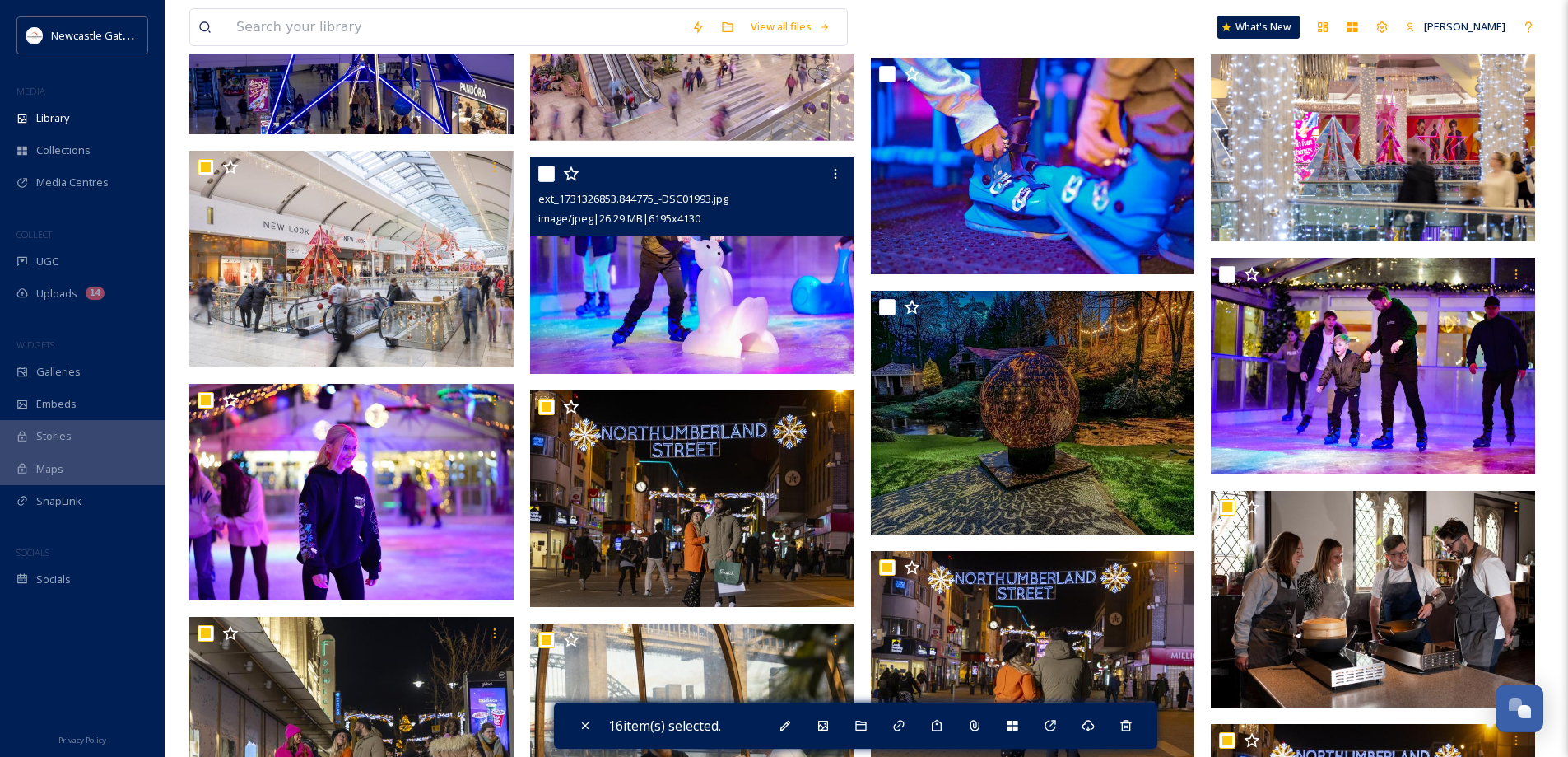
drag, startPoint x: 547, startPoint y: 171, endPoint x: 726, endPoint y: 246, distance: 194.1
click at [547, 171] on input "checkbox" at bounding box center [546, 173] width 16 height 16
checkbox input "true"
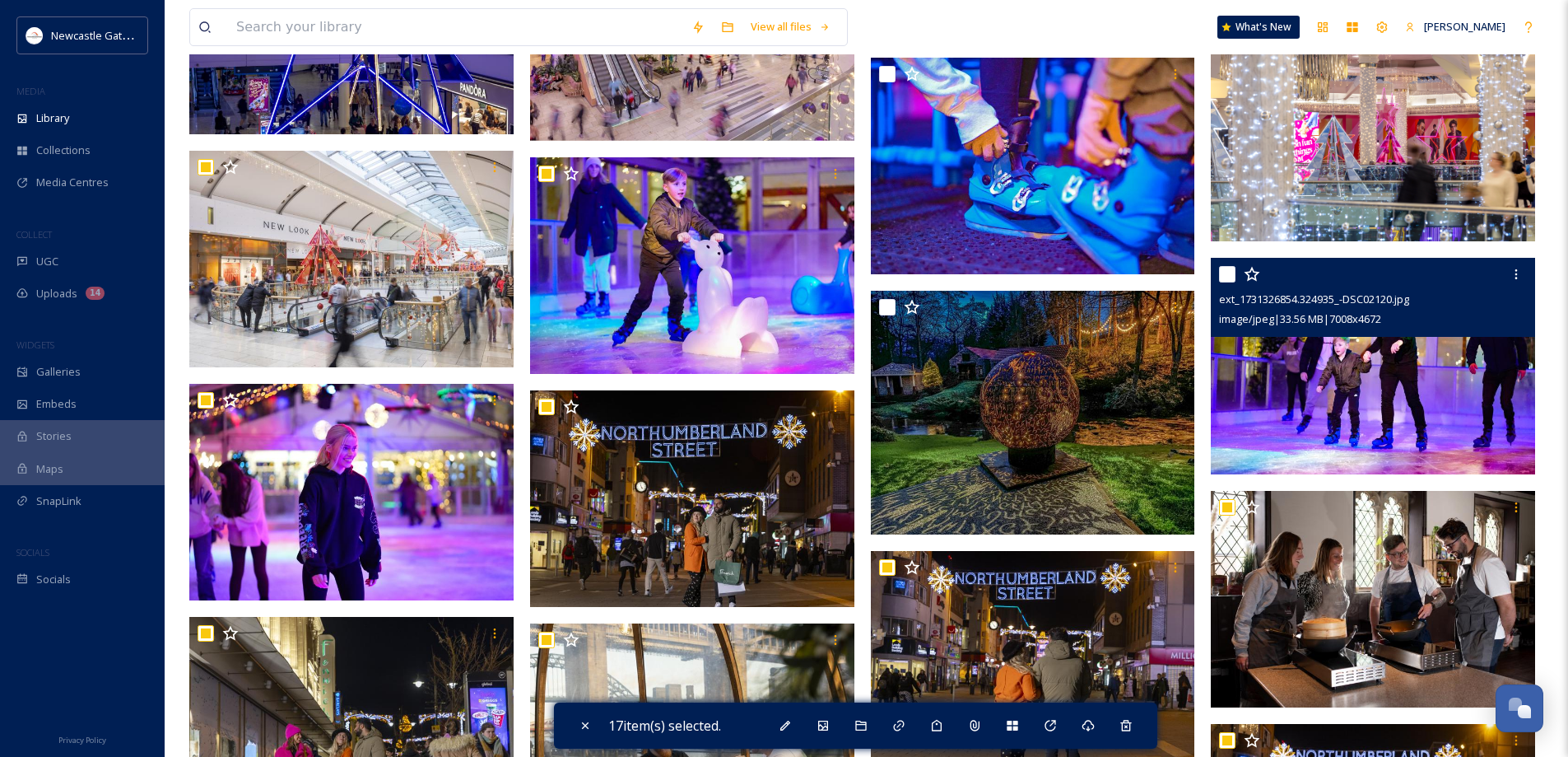
click at [1225, 274] on input "checkbox" at bounding box center [1227, 273] width 16 height 16
checkbox input "true"
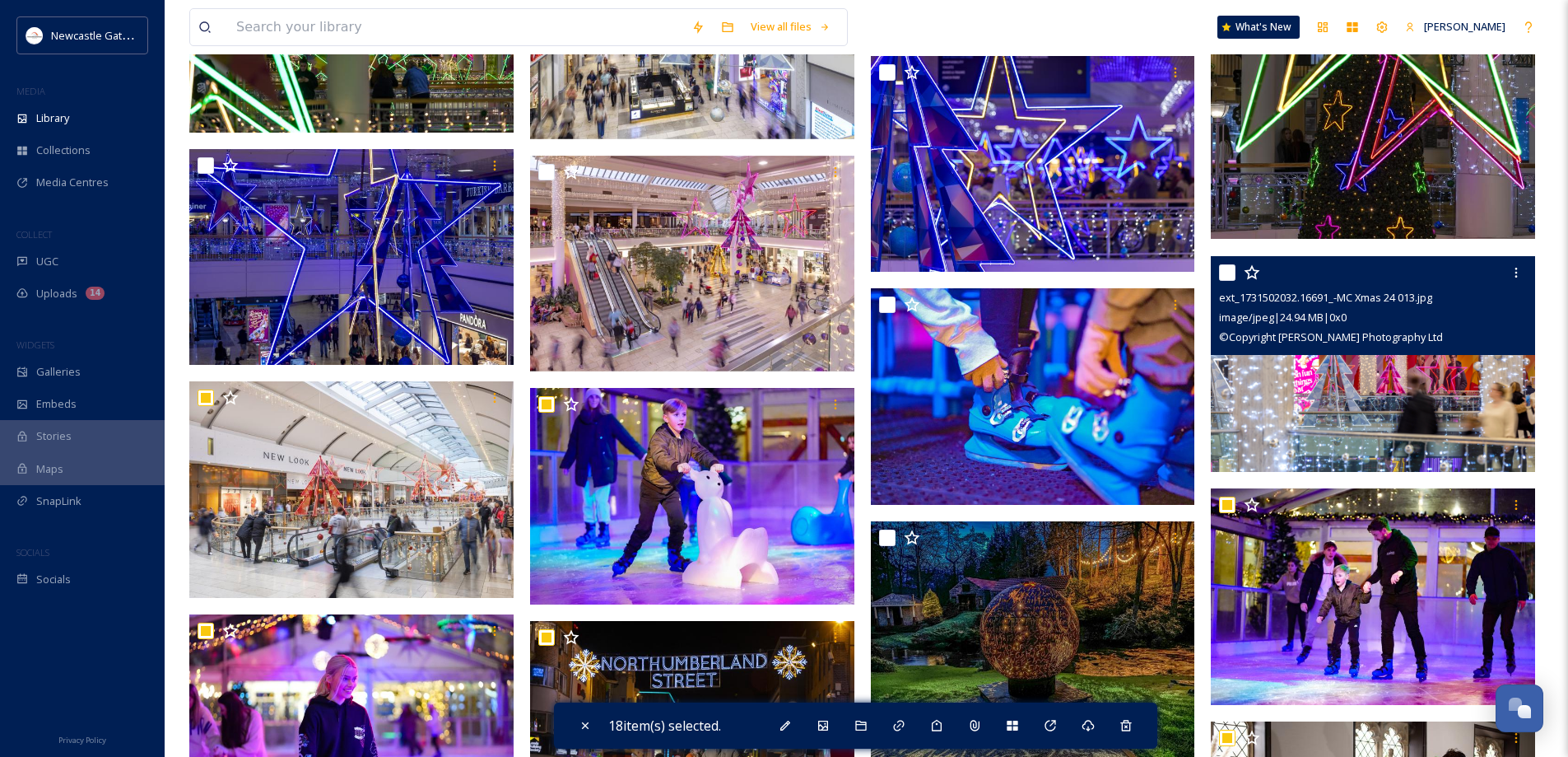
scroll to position [2800, 0]
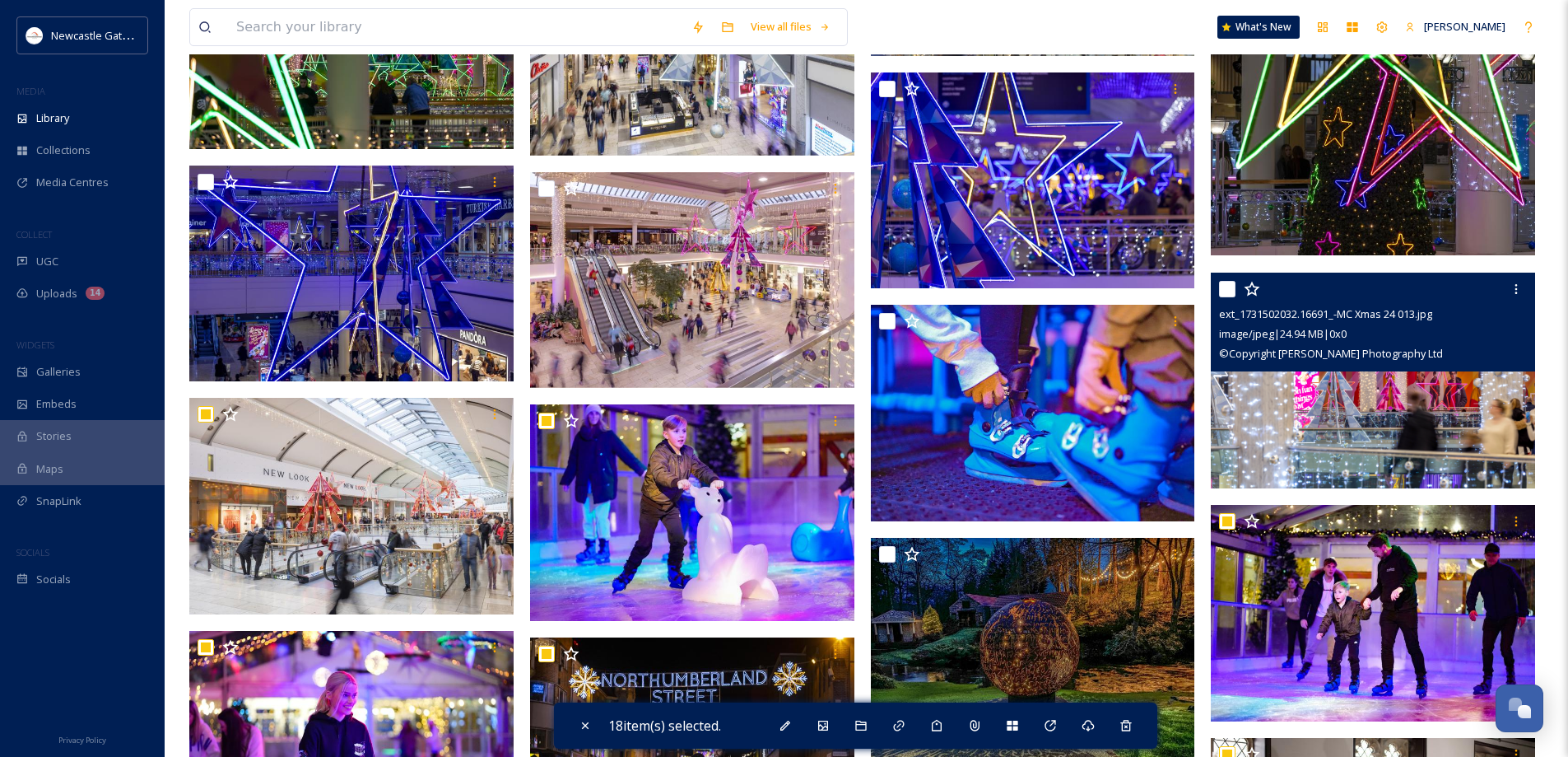
click at [1218, 288] on div "ext_1731502032.16691_-MC Xmas 24 013.jpg image/jpeg | 24.94 MB | 0 x 0 © Copyri…" at bounding box center [1373, 321] width 324 height 99
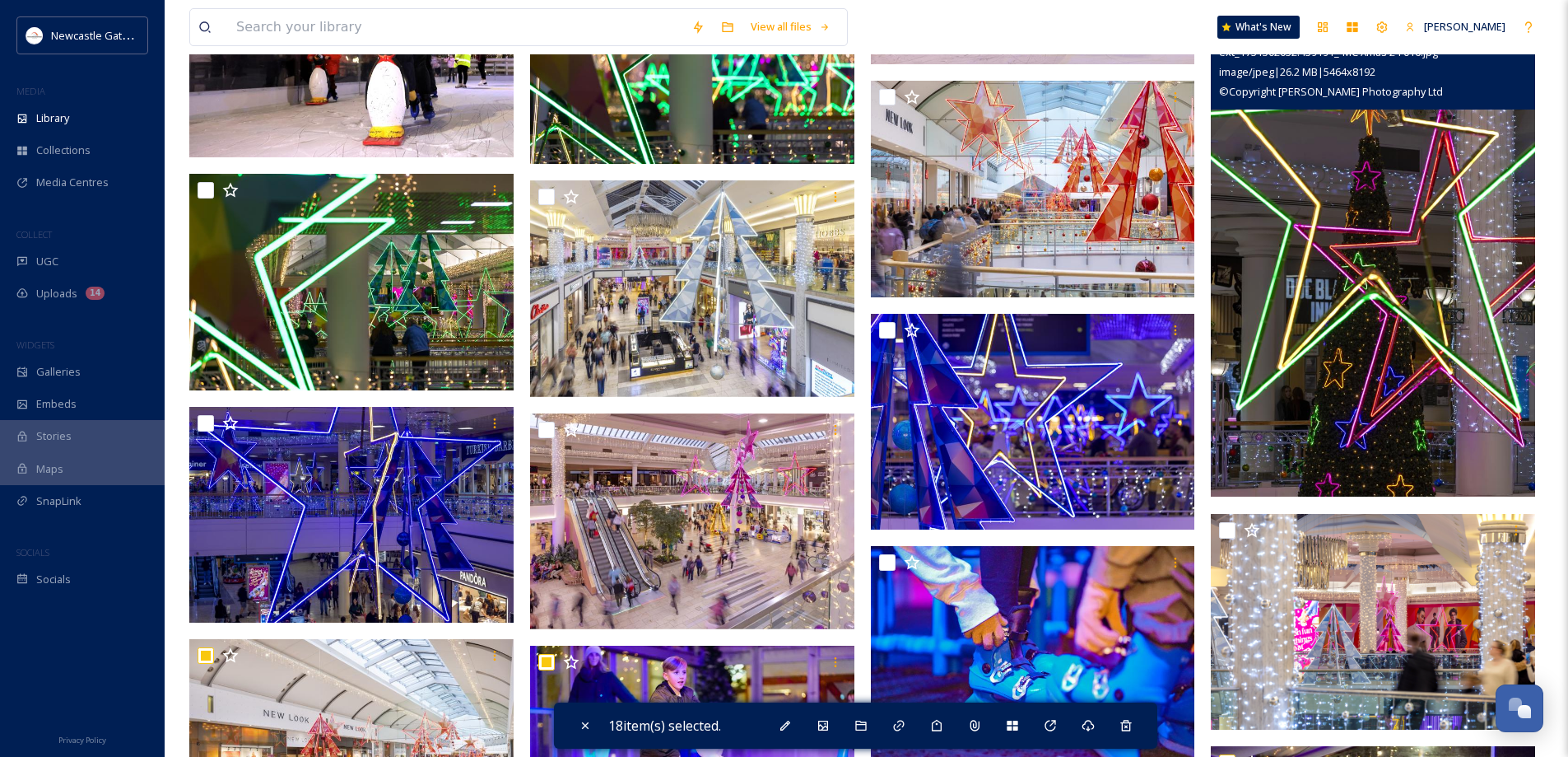
scroll to position [2553, 0]
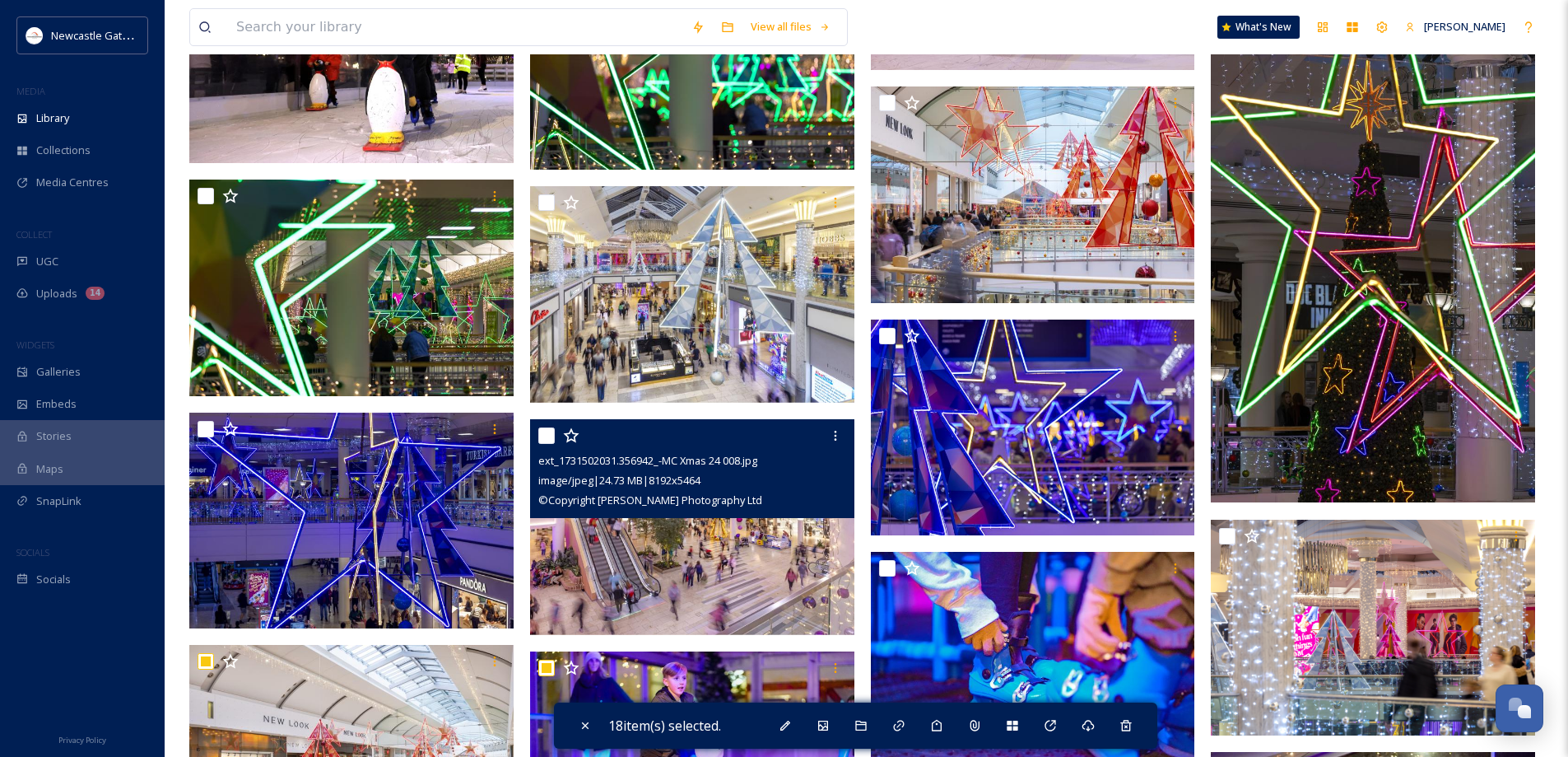
click at [544, 436] on input "checkbox" at bounding box center [546, 435] width 16 height 16
checkbox input "true"
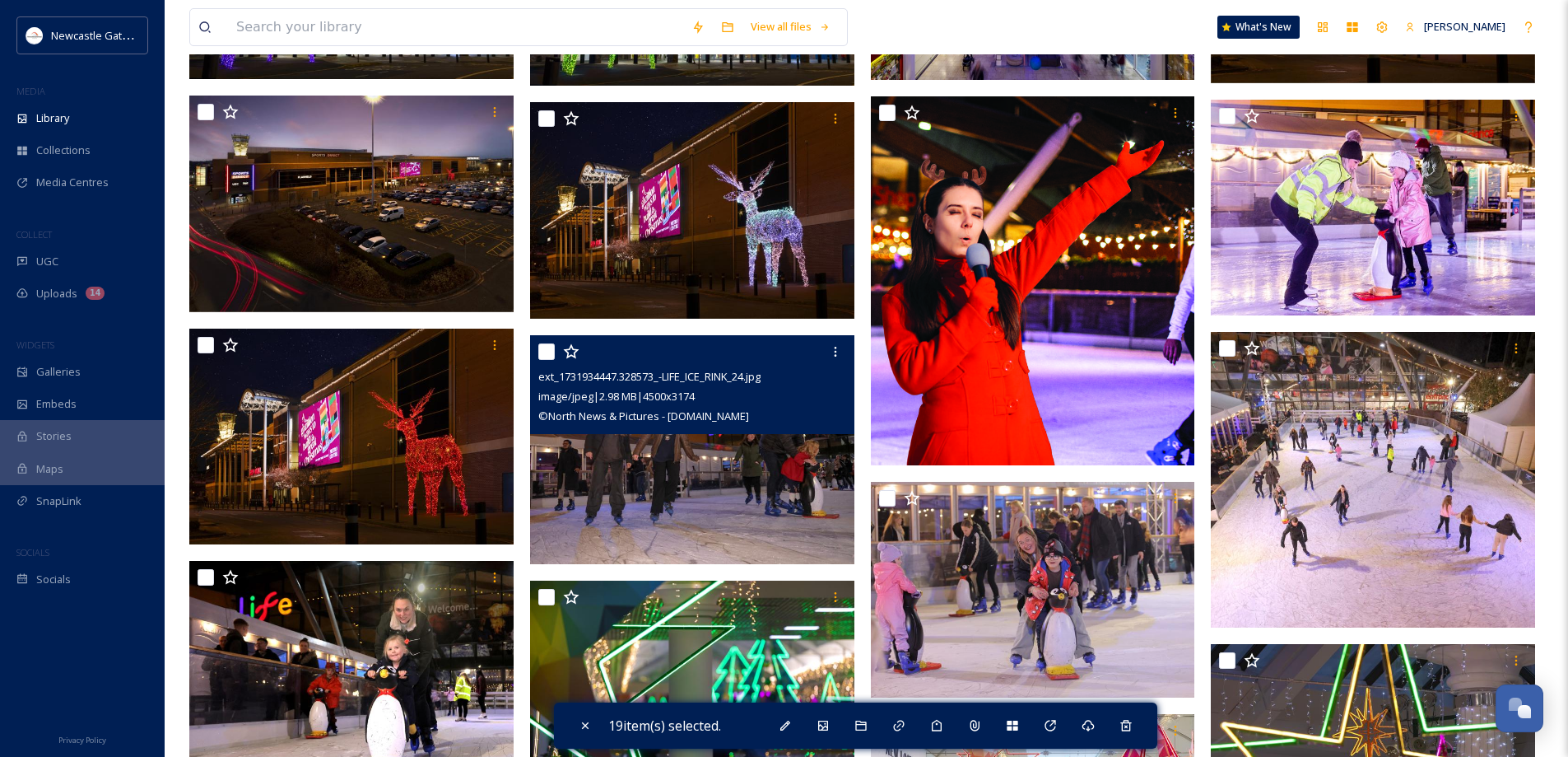
scroll to position [1894, 0]
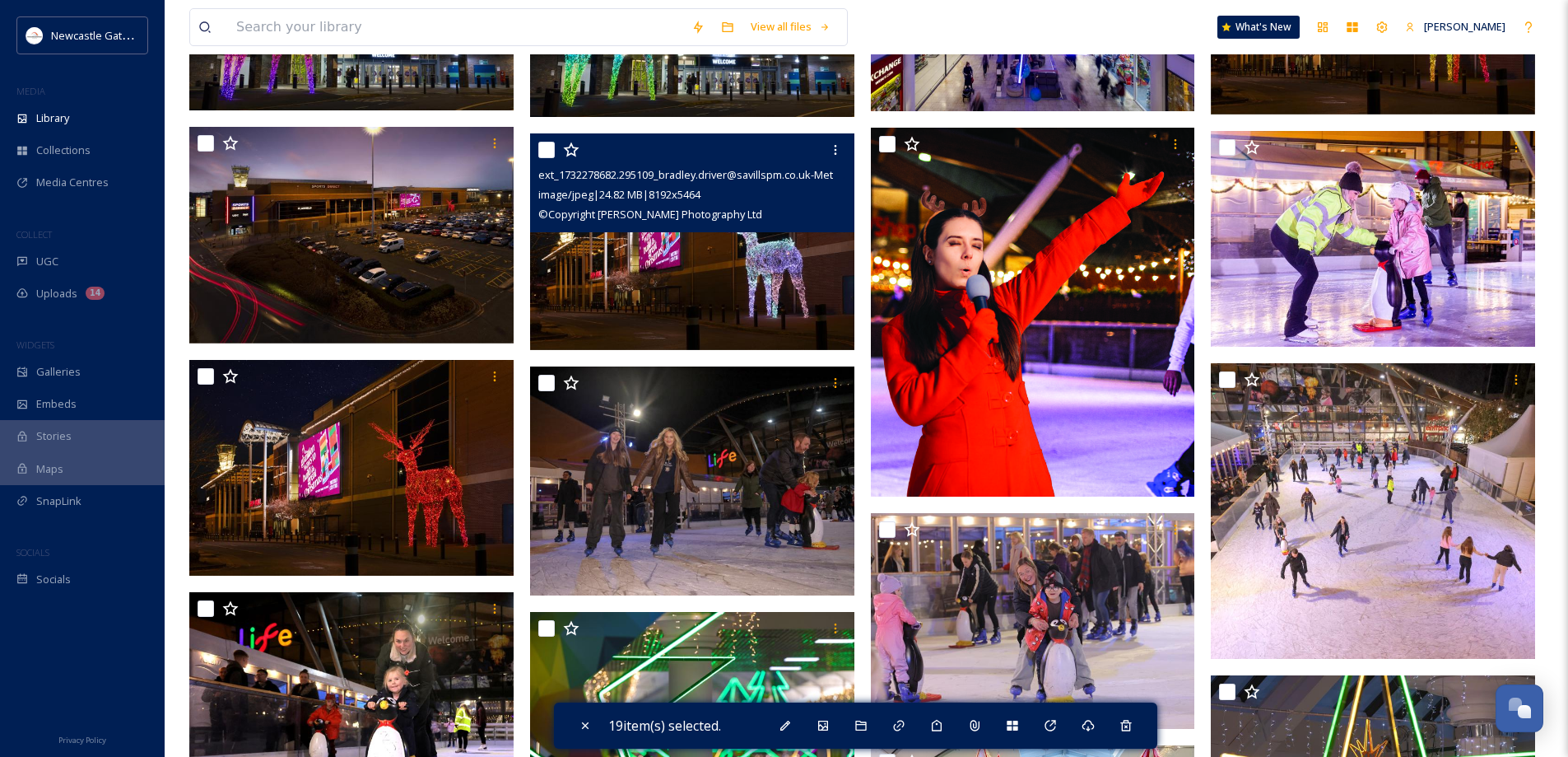
click at [545, 150] on input "checkbox" at bounding box center [546, 149] width 16 height 16
checkbox input "true"
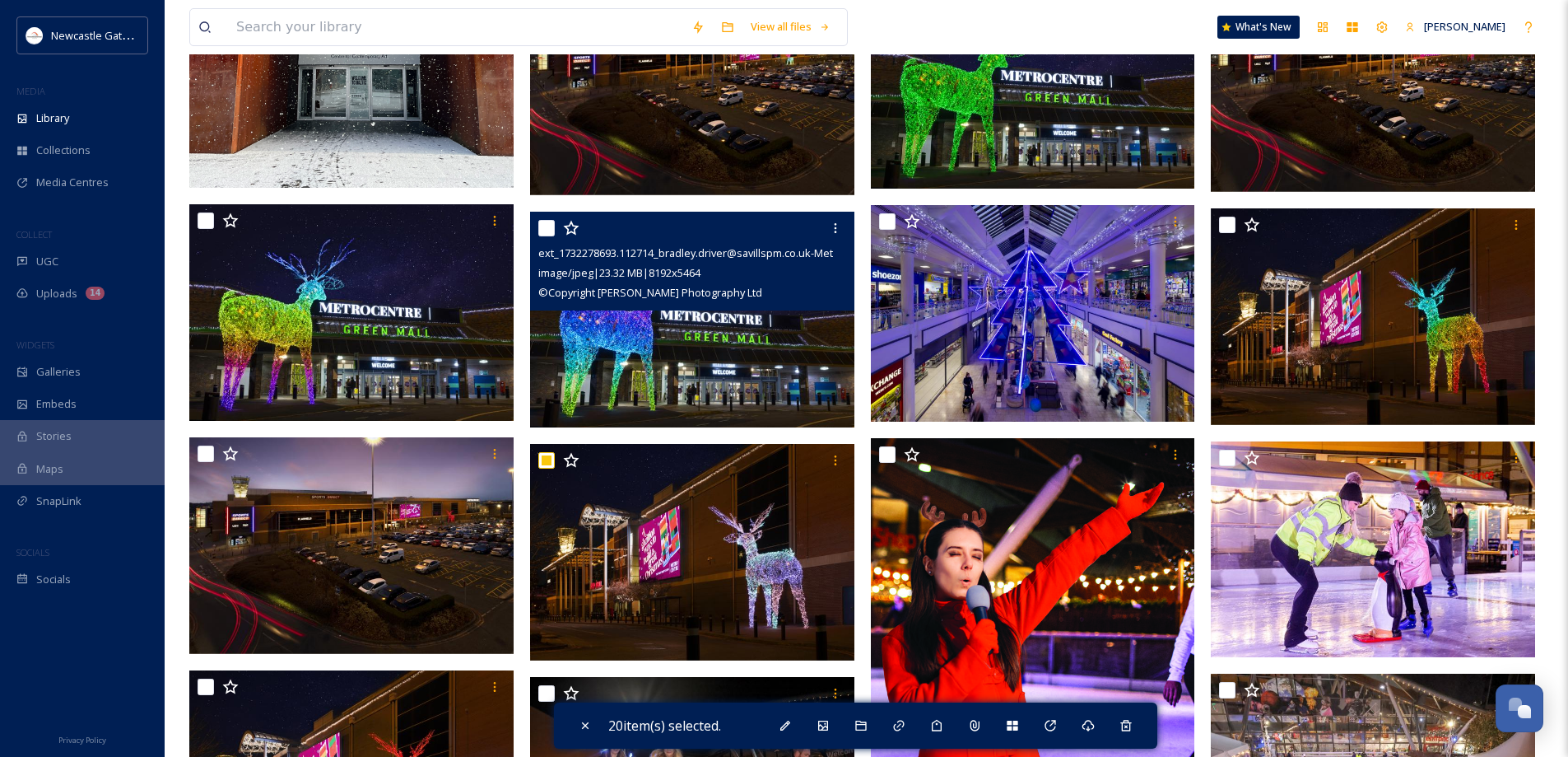
scroll to position [1482, 0]
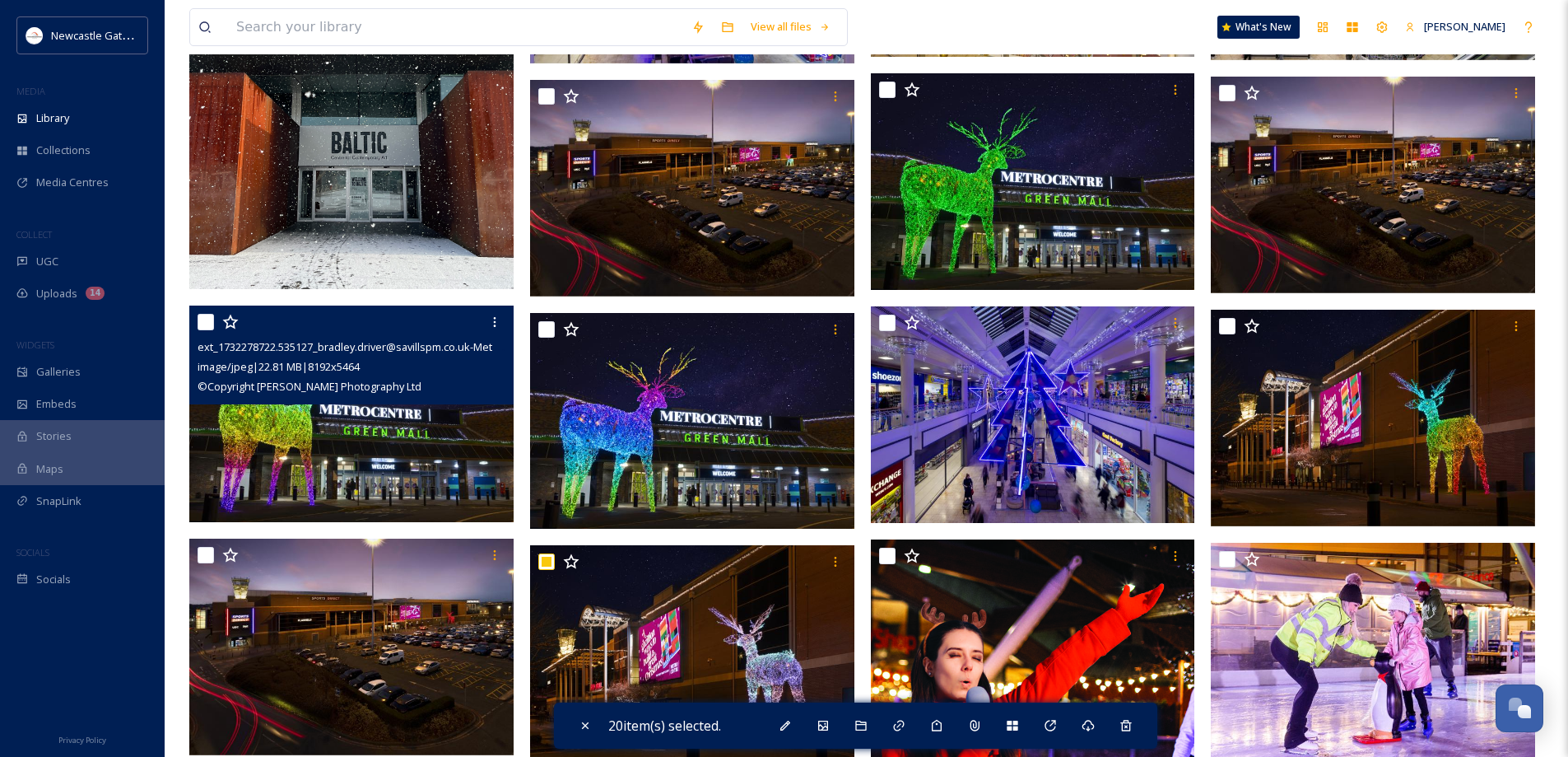
click at [204, 321] on input "checkbox" at bounding box center [205, 321] width 16 height 16
checkbox input "true"
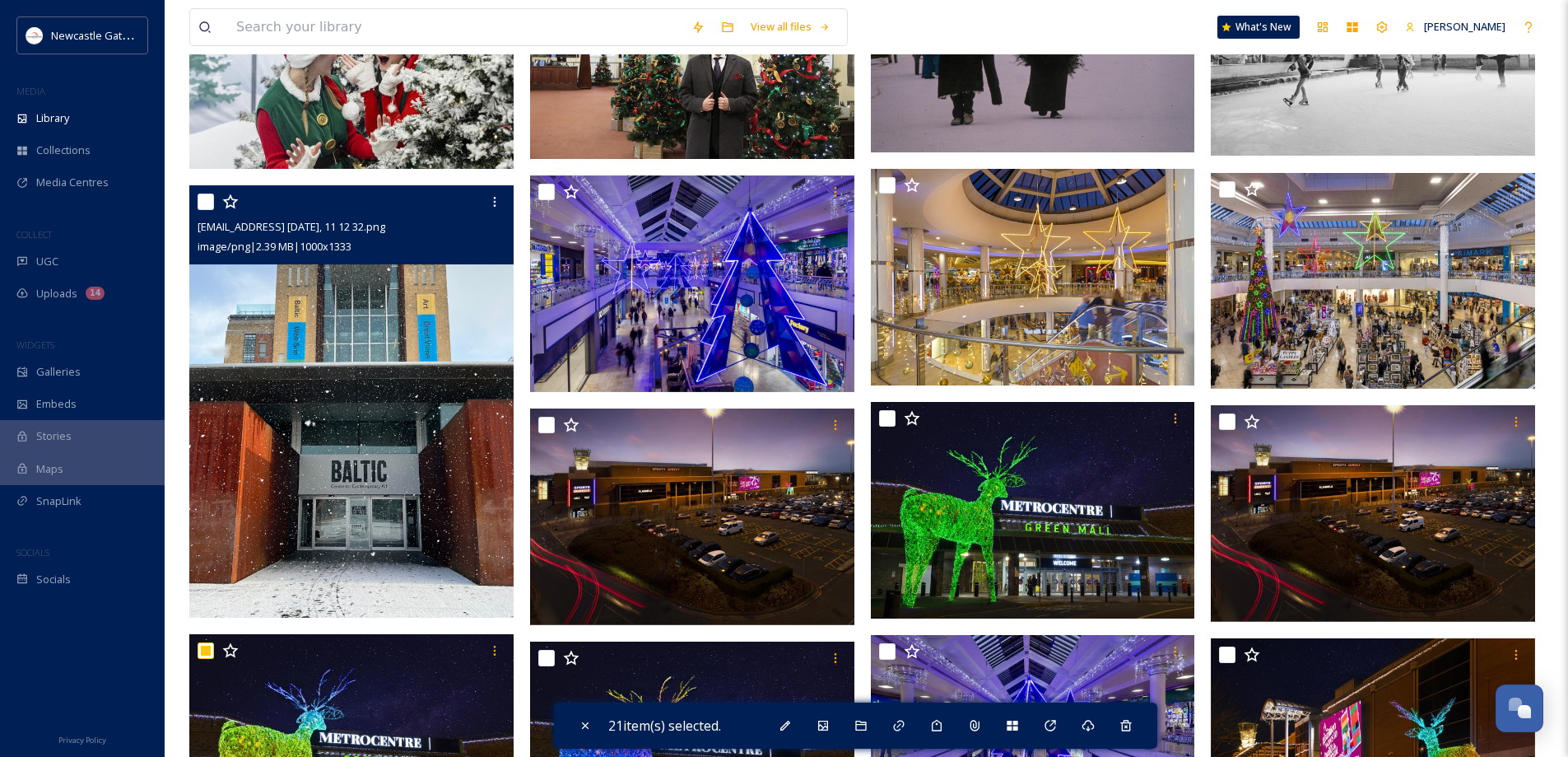
scroll to position [1153, 0]
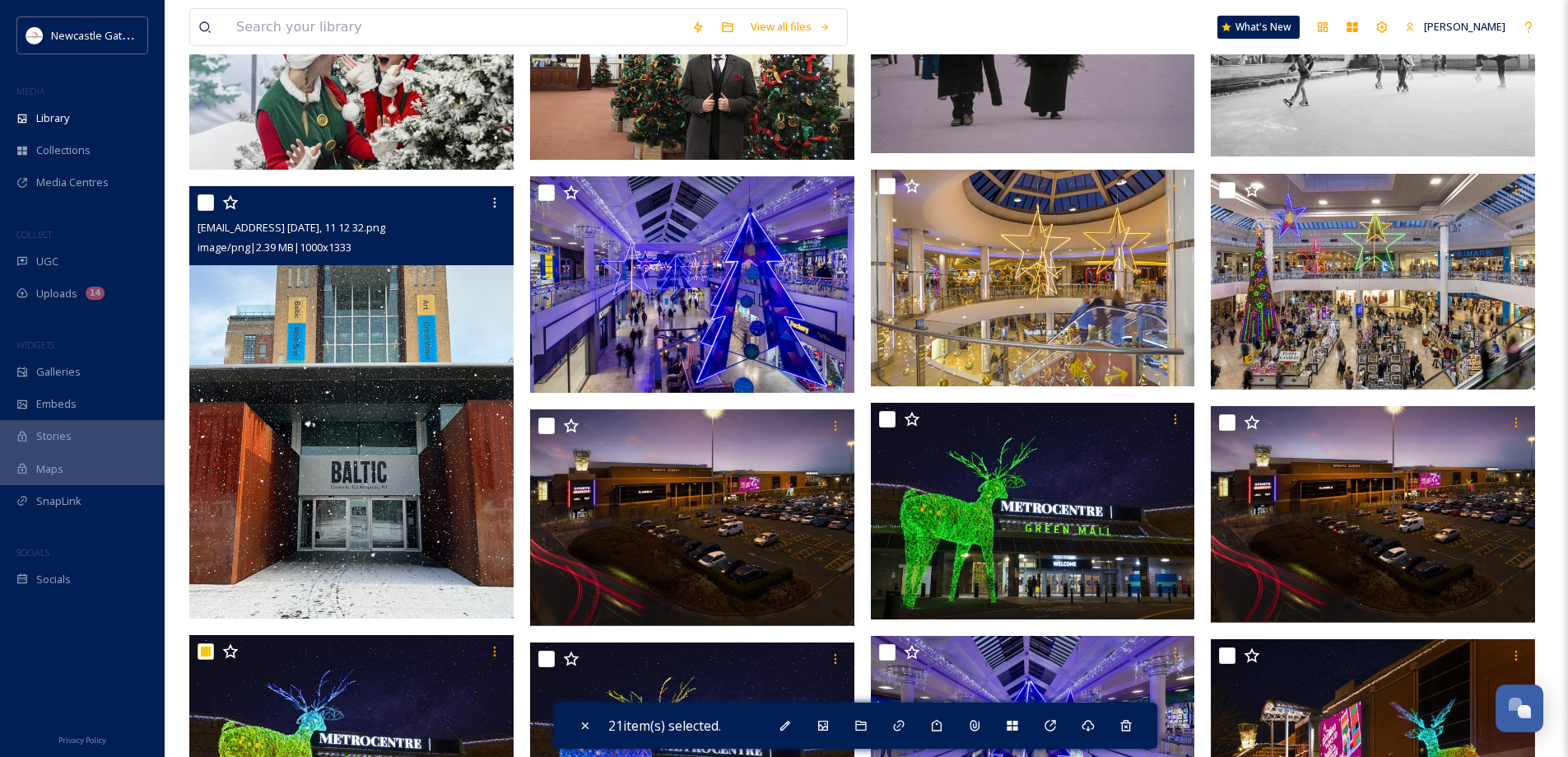
click at [201, 197] on input "checkbox" at bounding box center [205, 202] width 16 height 16
checkbox input "true"
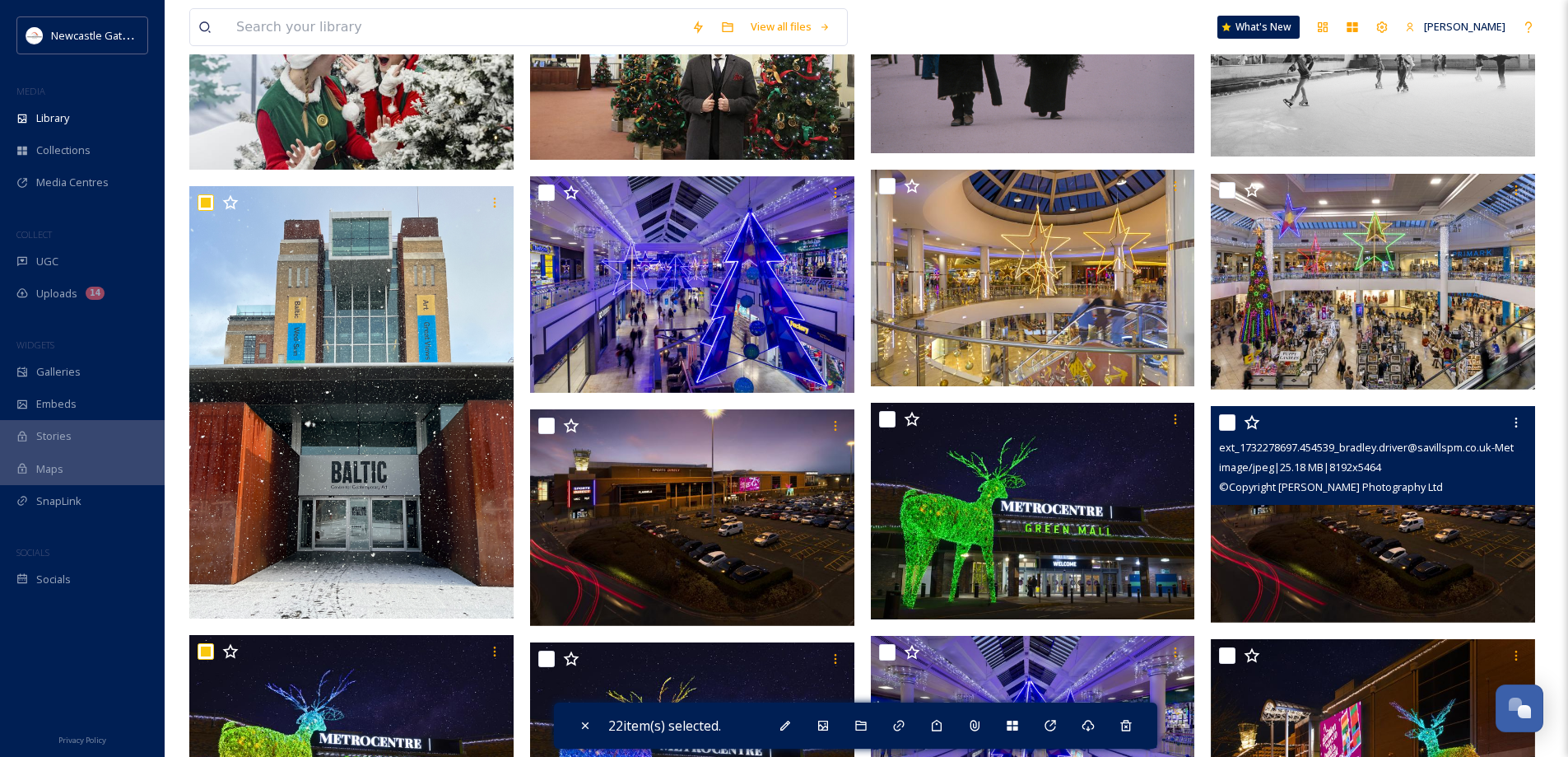
scroll to position [1071, 0]
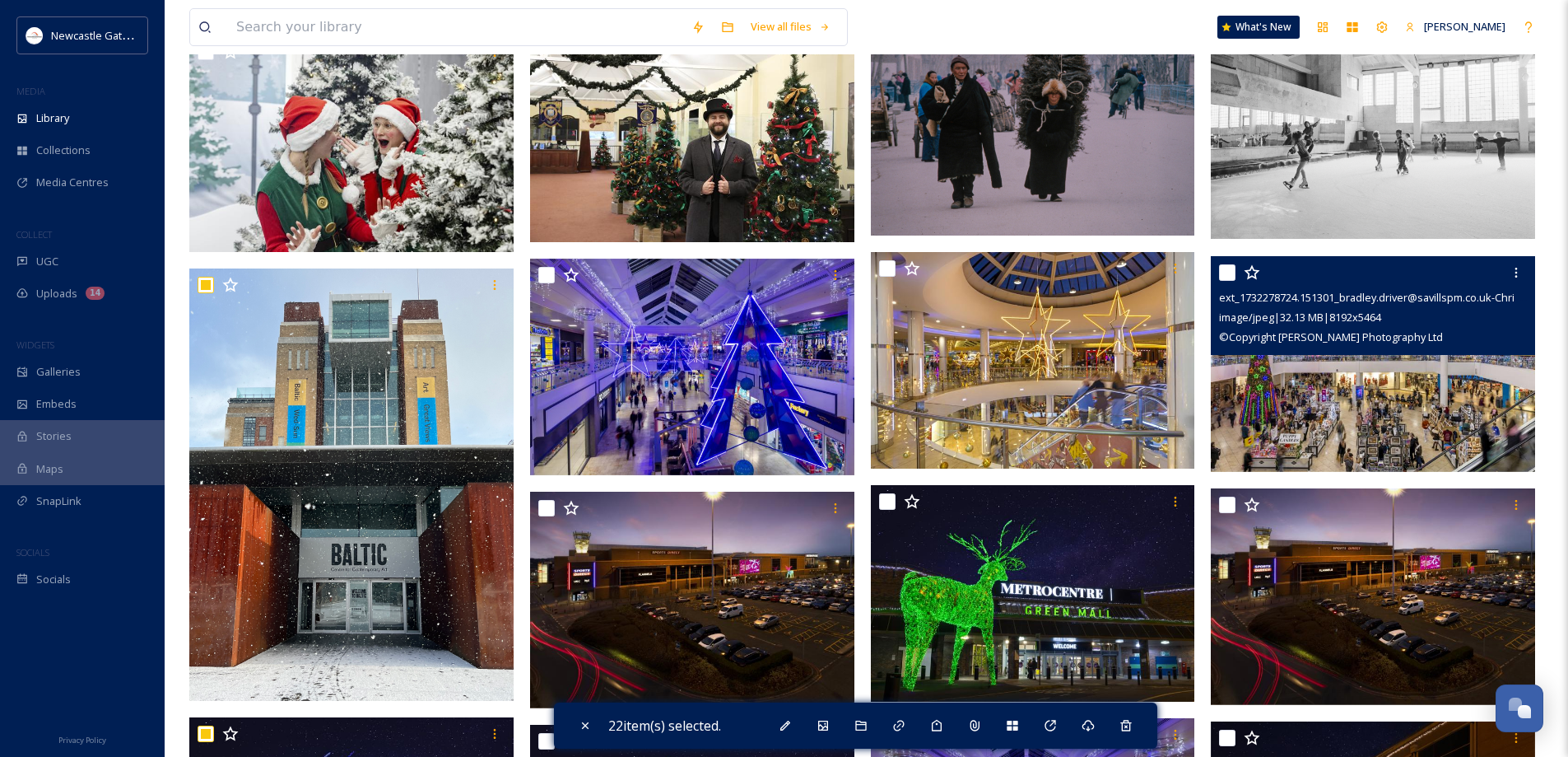
click at [1229, 278] on input "checkbox" at bounding box center [1227, 272] width 16 height 16
checkbox input "true"
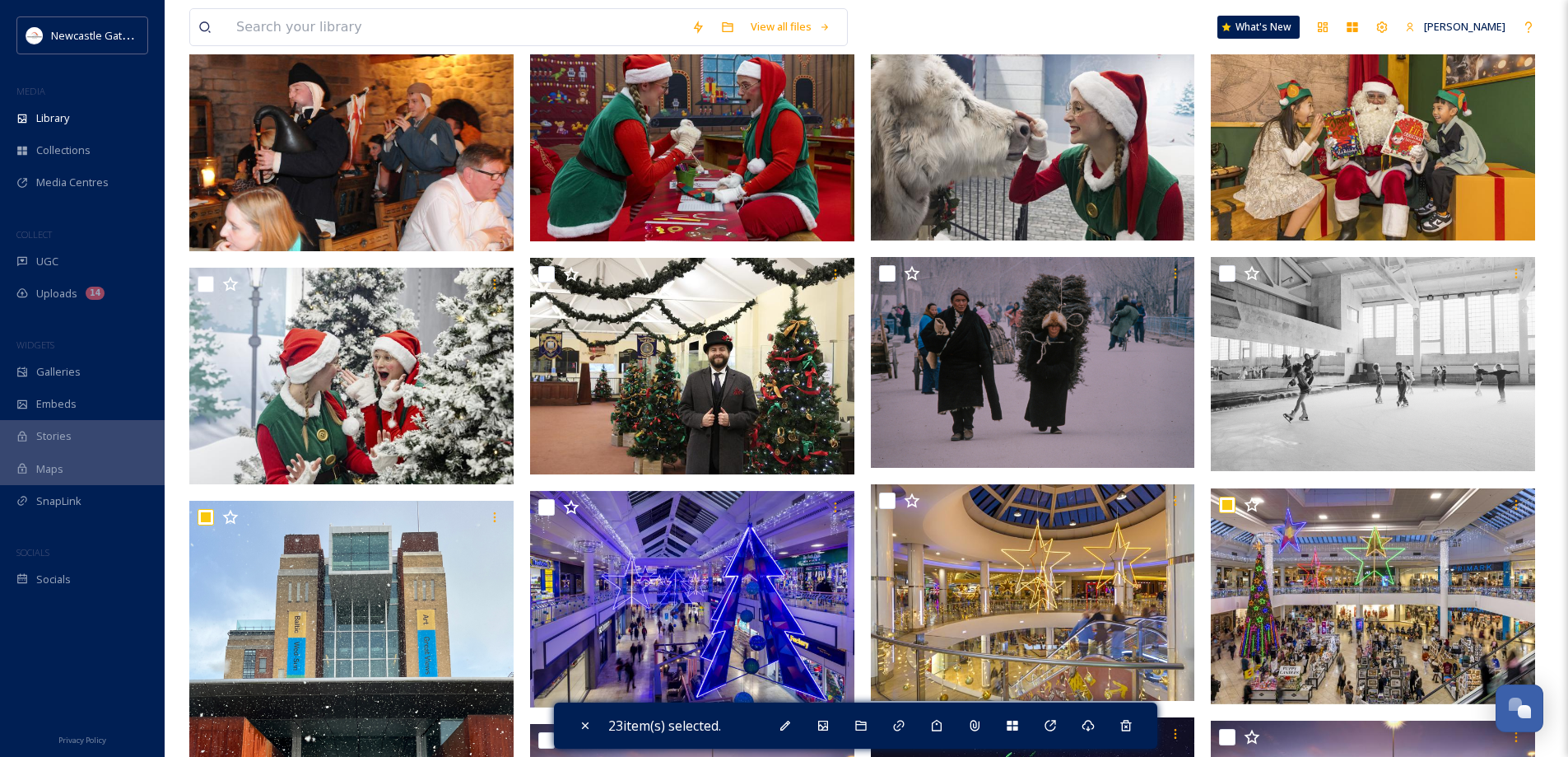
scroll to position [824, 0]
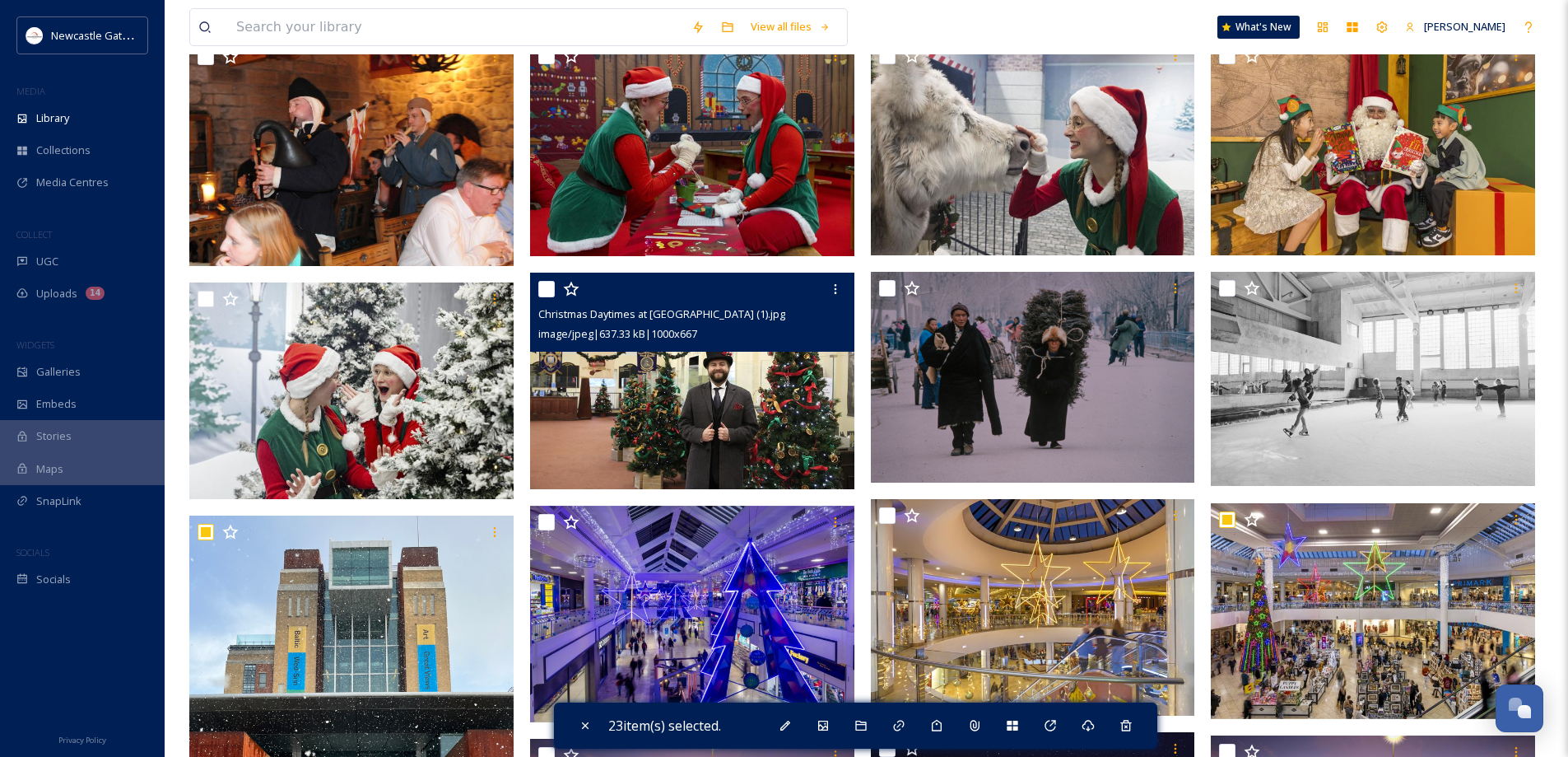
click at [541, 292] on input "checkbox" at bounding box center [546, 288] width 16 height 16
checkbox input "true"
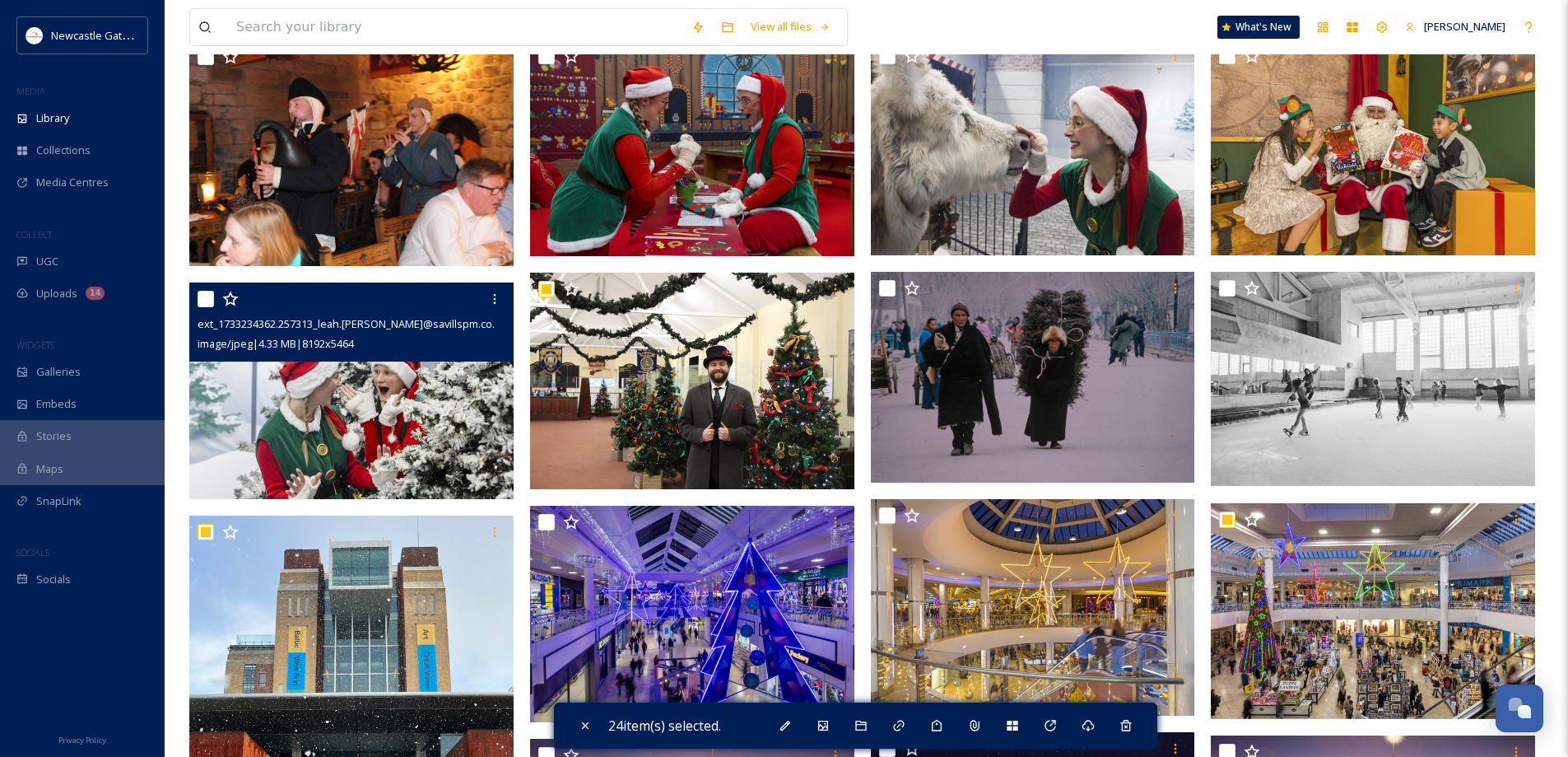
click at [202, 295] on input "checkbox" at bounding box center [205, 298] width 16 height 16
checkbox input "true"
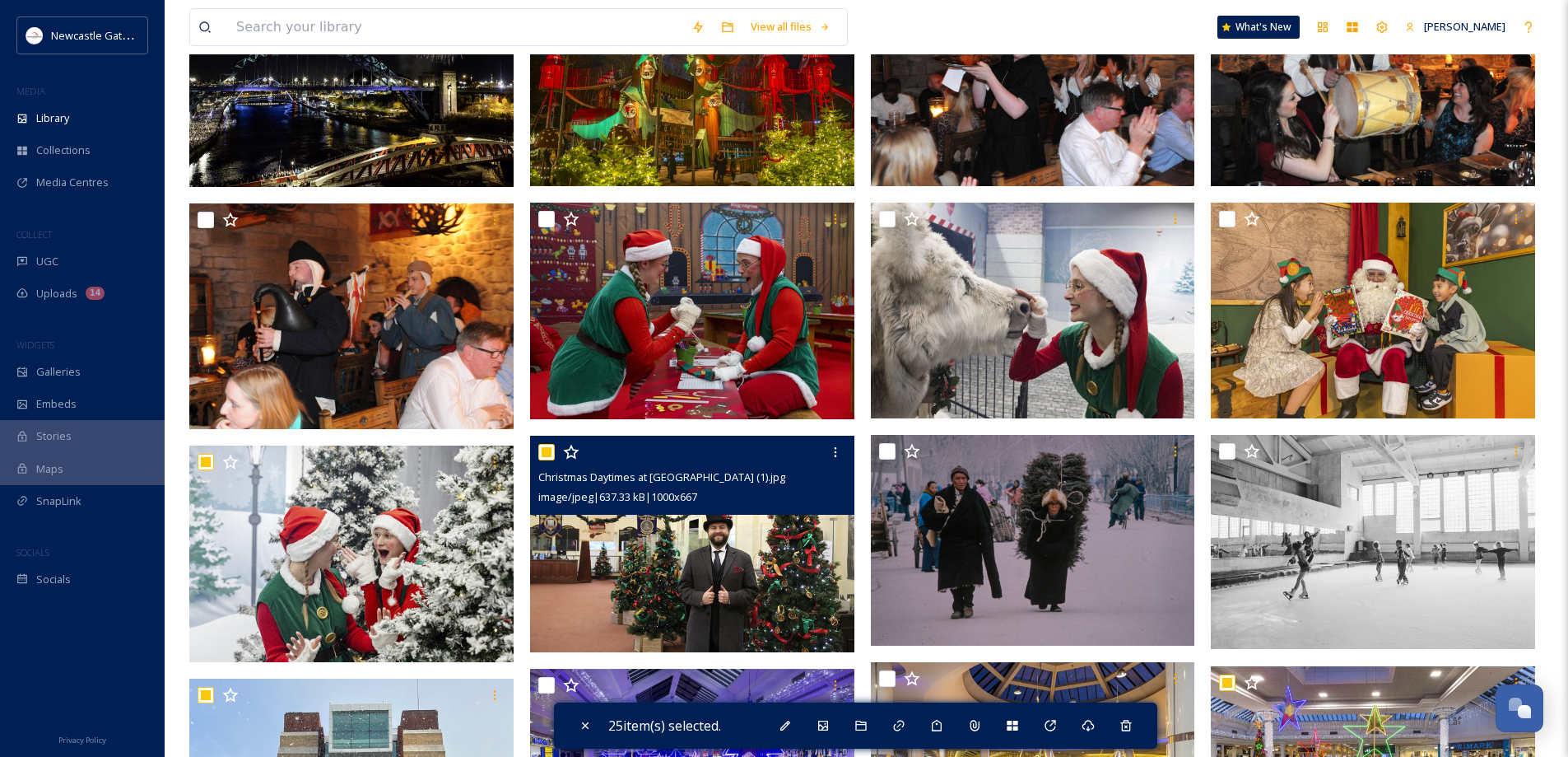
scroll to position [659, 0]
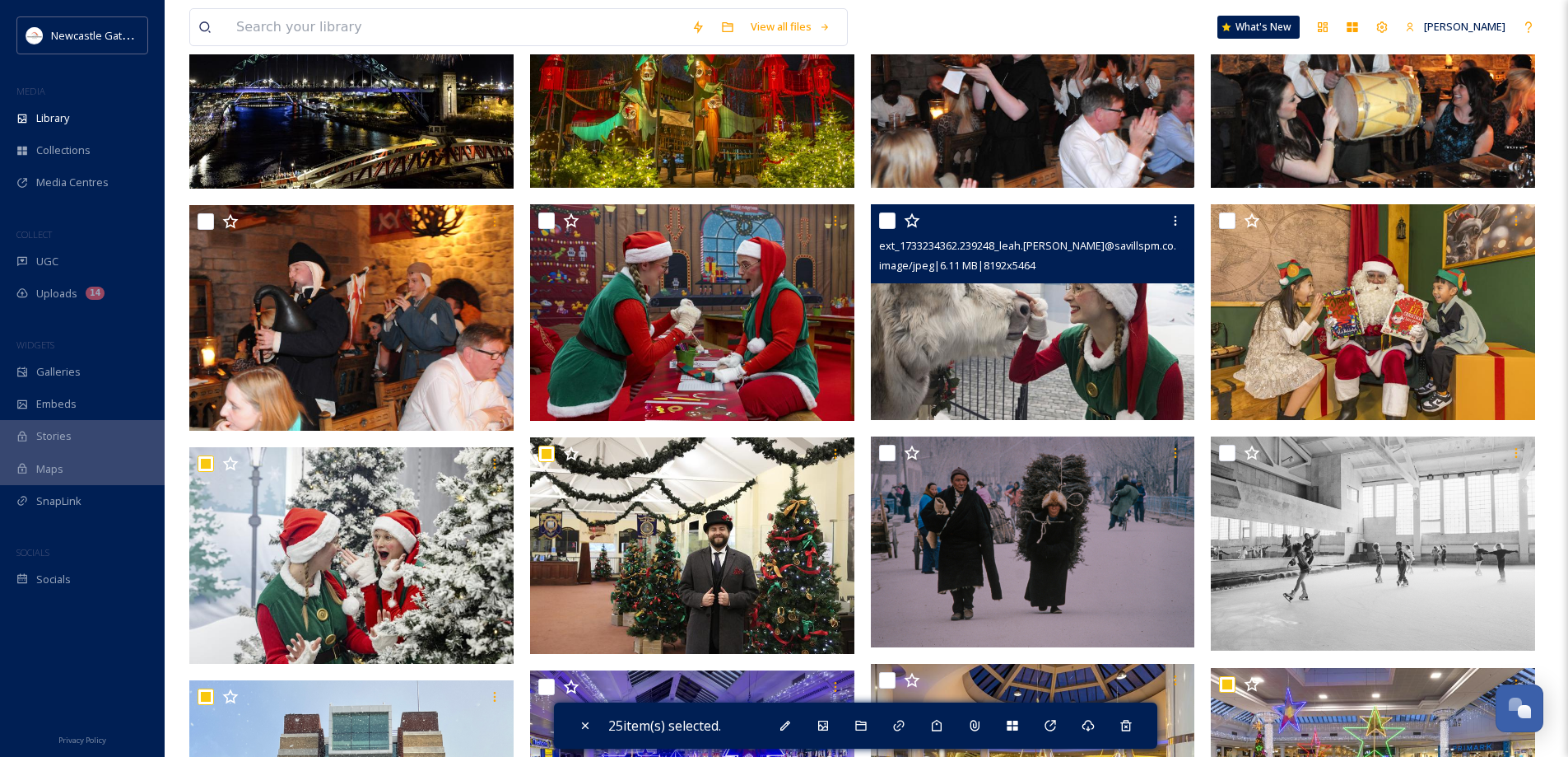
click at [887, 218] on input "checkbox" at bounding box center [887, 220] width 16 height 16
checkbox input "true"
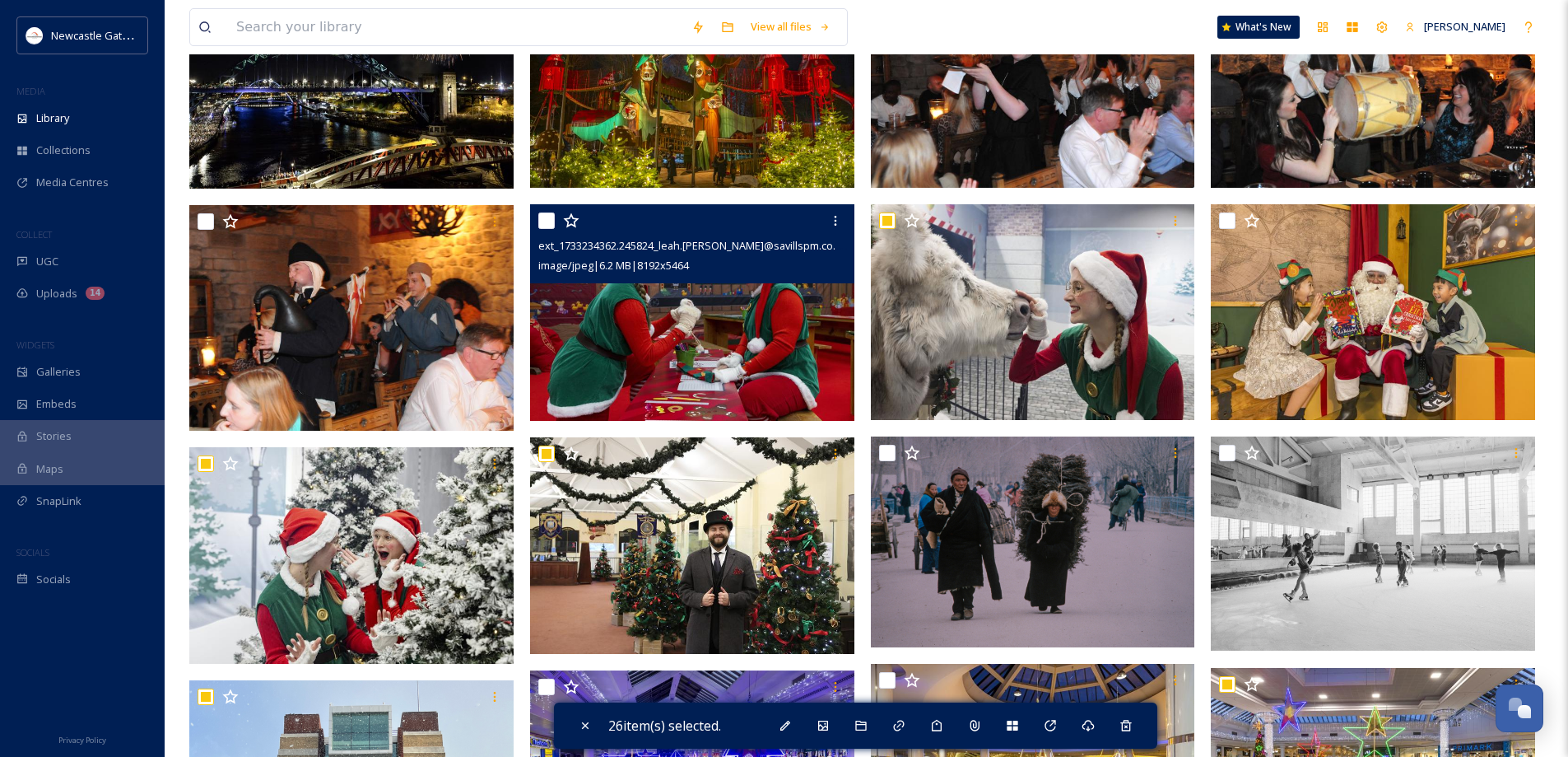
click at [545, 225] on input "checkbox" at bounding box center [546, 220] width 16 height 16
checkbox input "true"
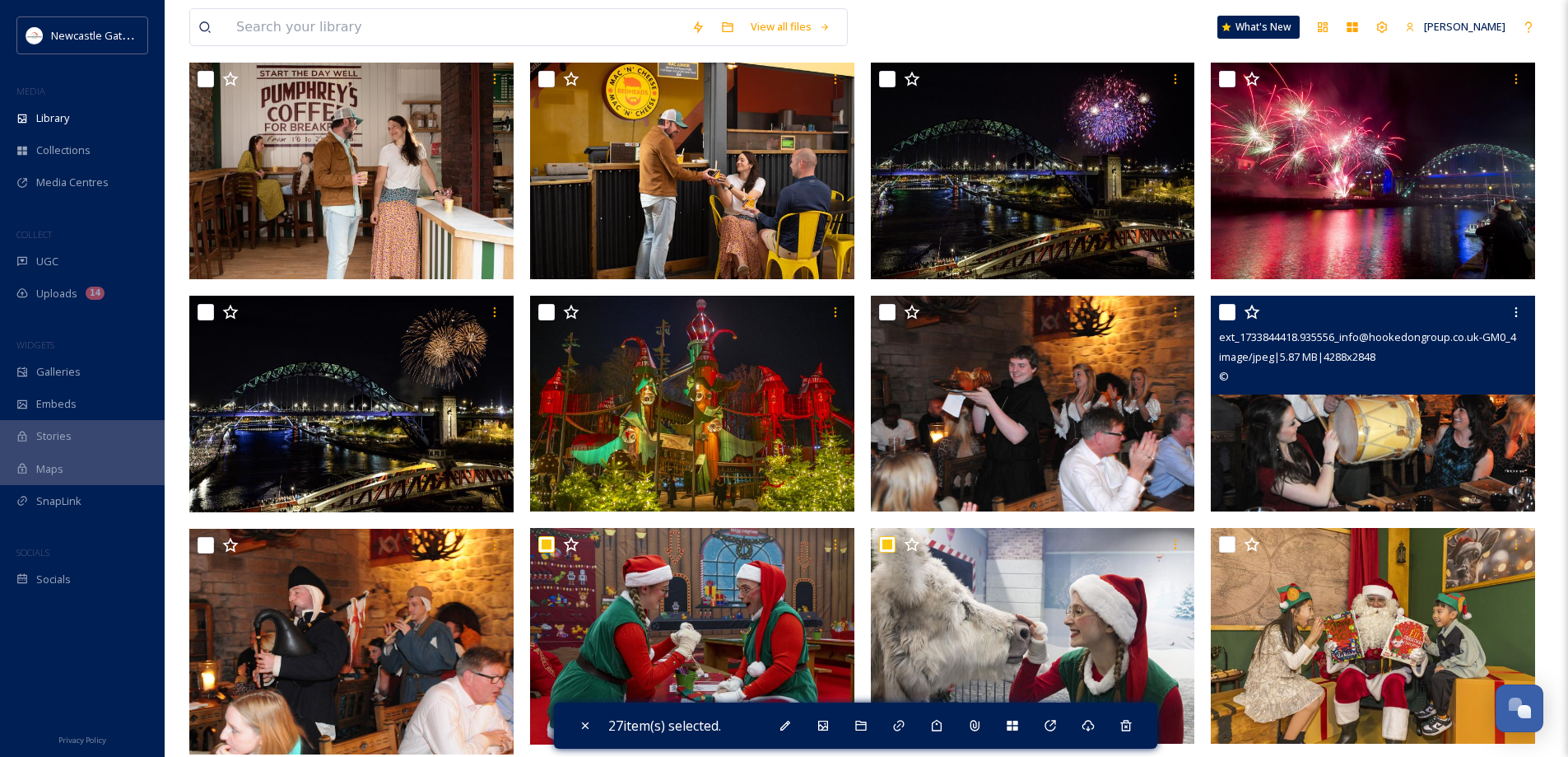
scroll to position [247, 0]
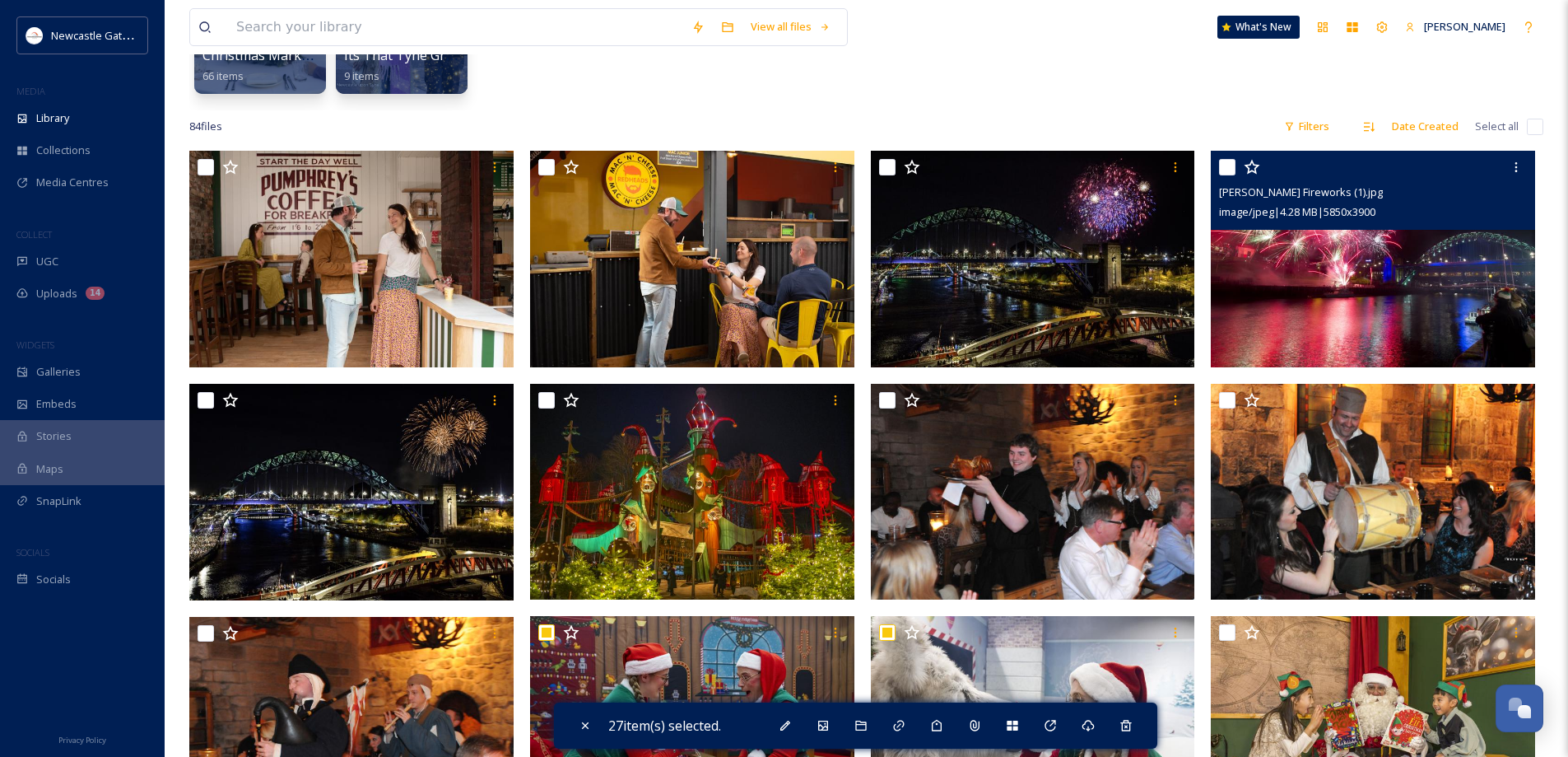
click at [1222, 168] on input "checkbox" at bounding box center [1227, 167] width 16 height 16
checkbox input "true"
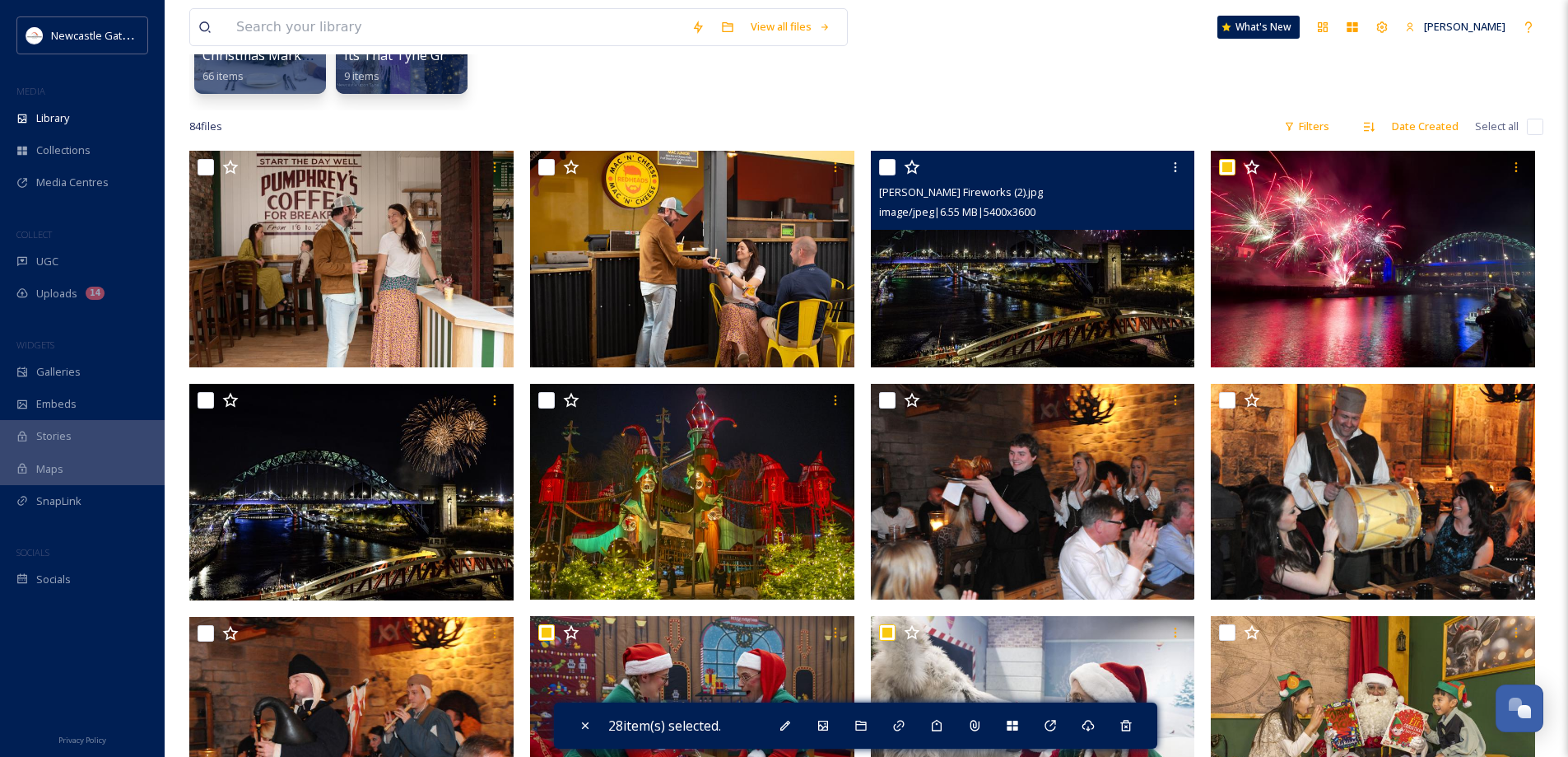
click at [882, 167] on input "checkbox" at bounding box center [887, 167] width 16 height 16
checkbox input "true"
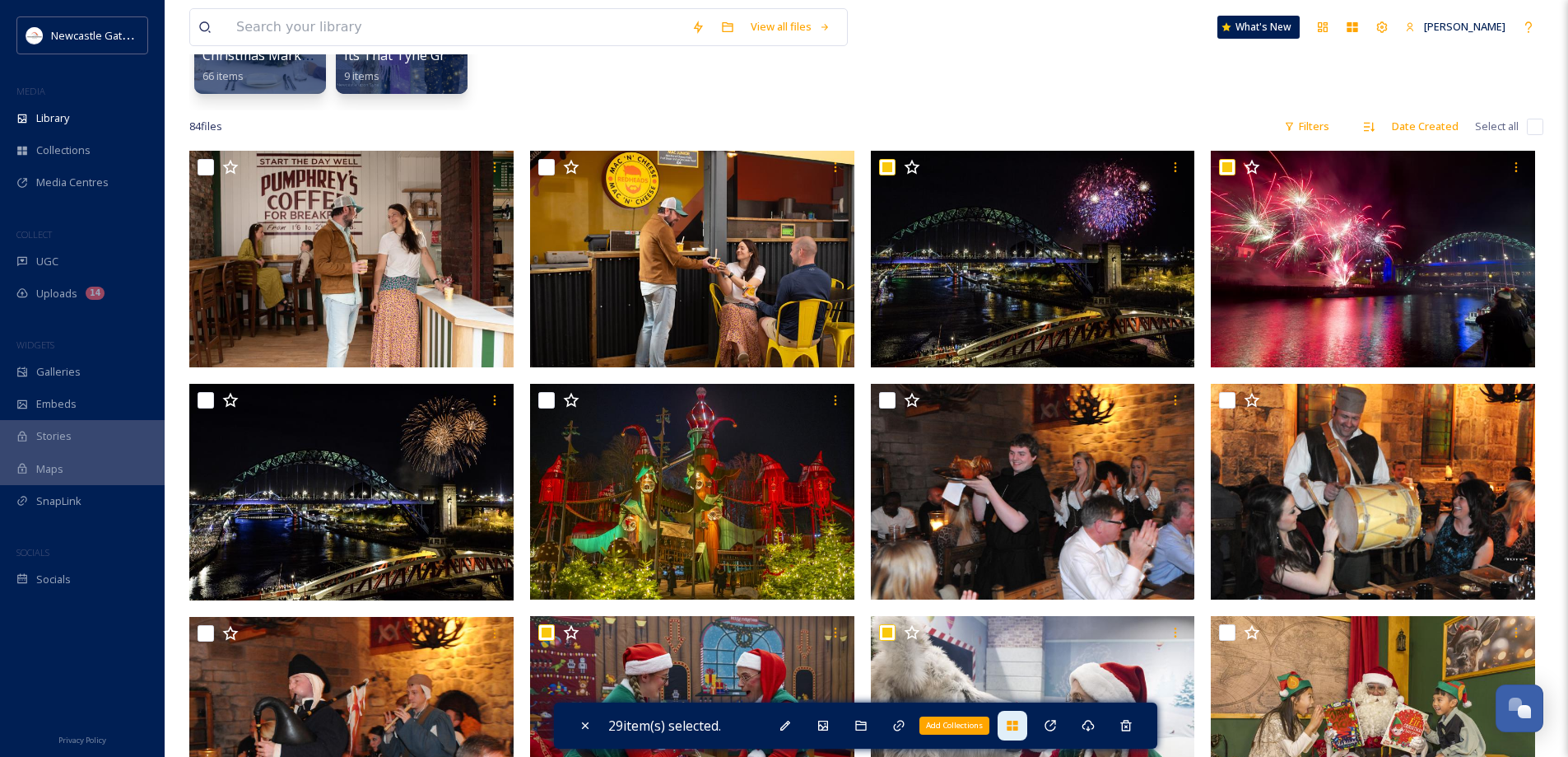
click at [1008, 721] on div "Add Collections" at bounding box center [1012, 725] width 29 height 29
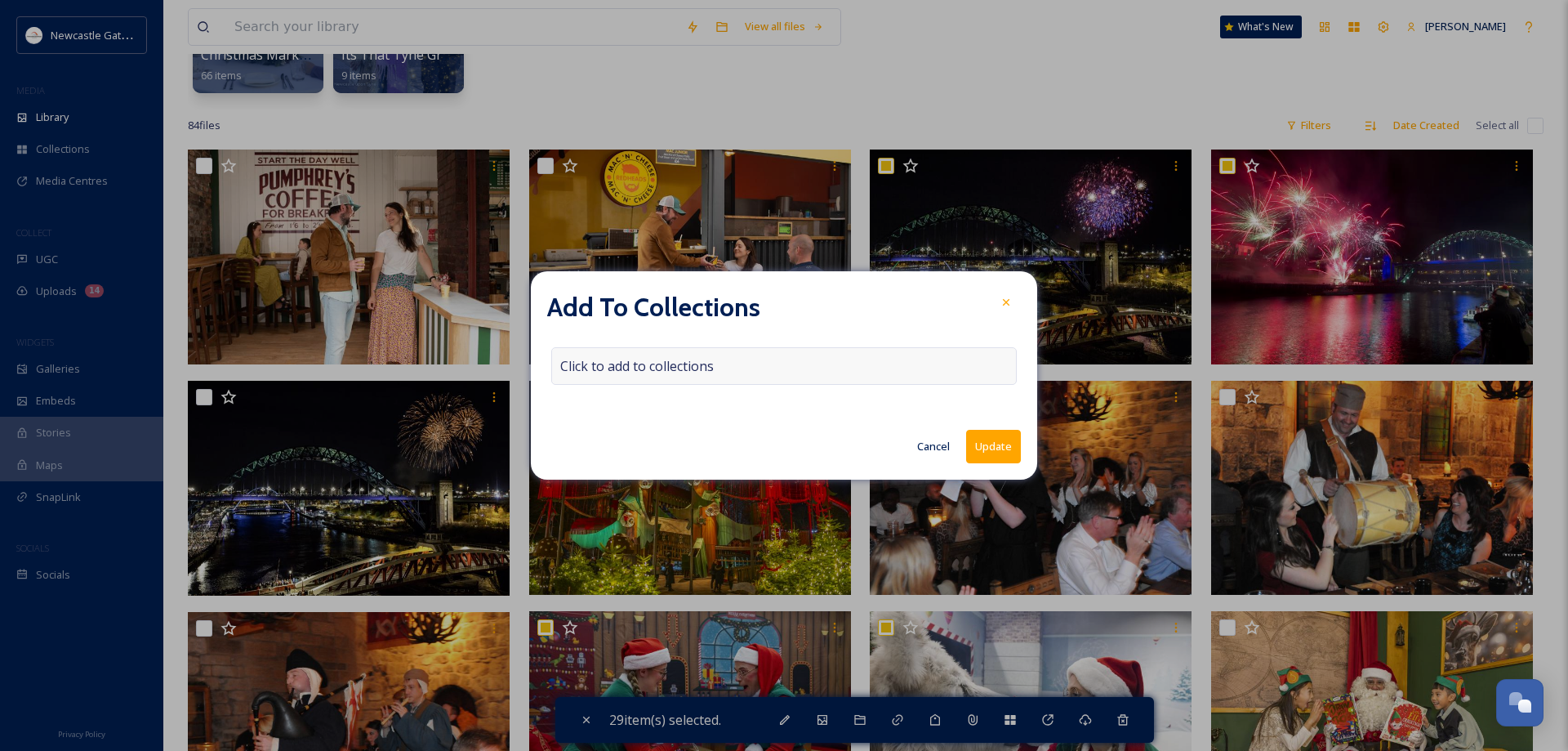
click at [643, 362] on span "Click to add to collections" at bounding box center [637, 366] width 153 height 20
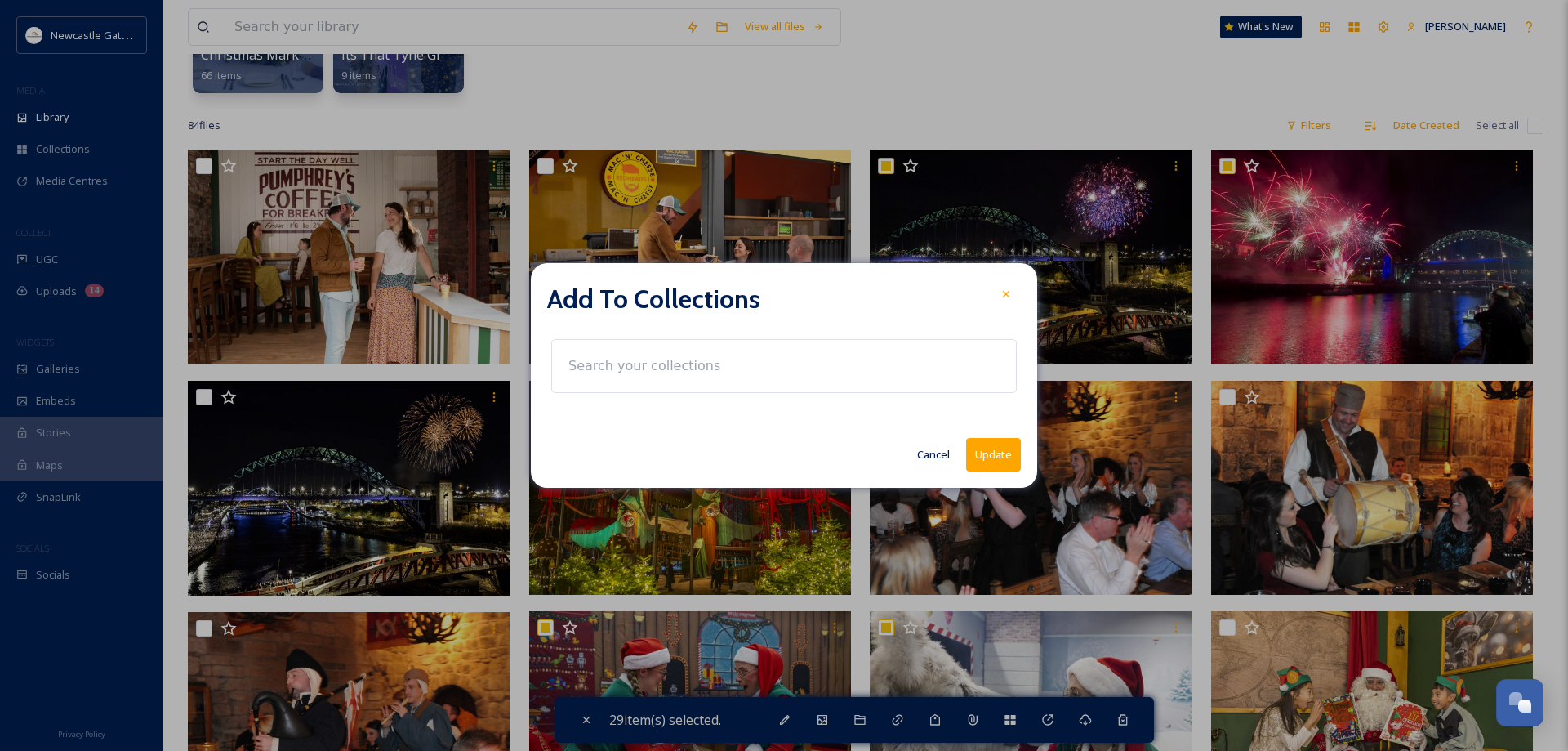
click at [642, 363] on input at bounding box center [650, 366] width 180 height 36
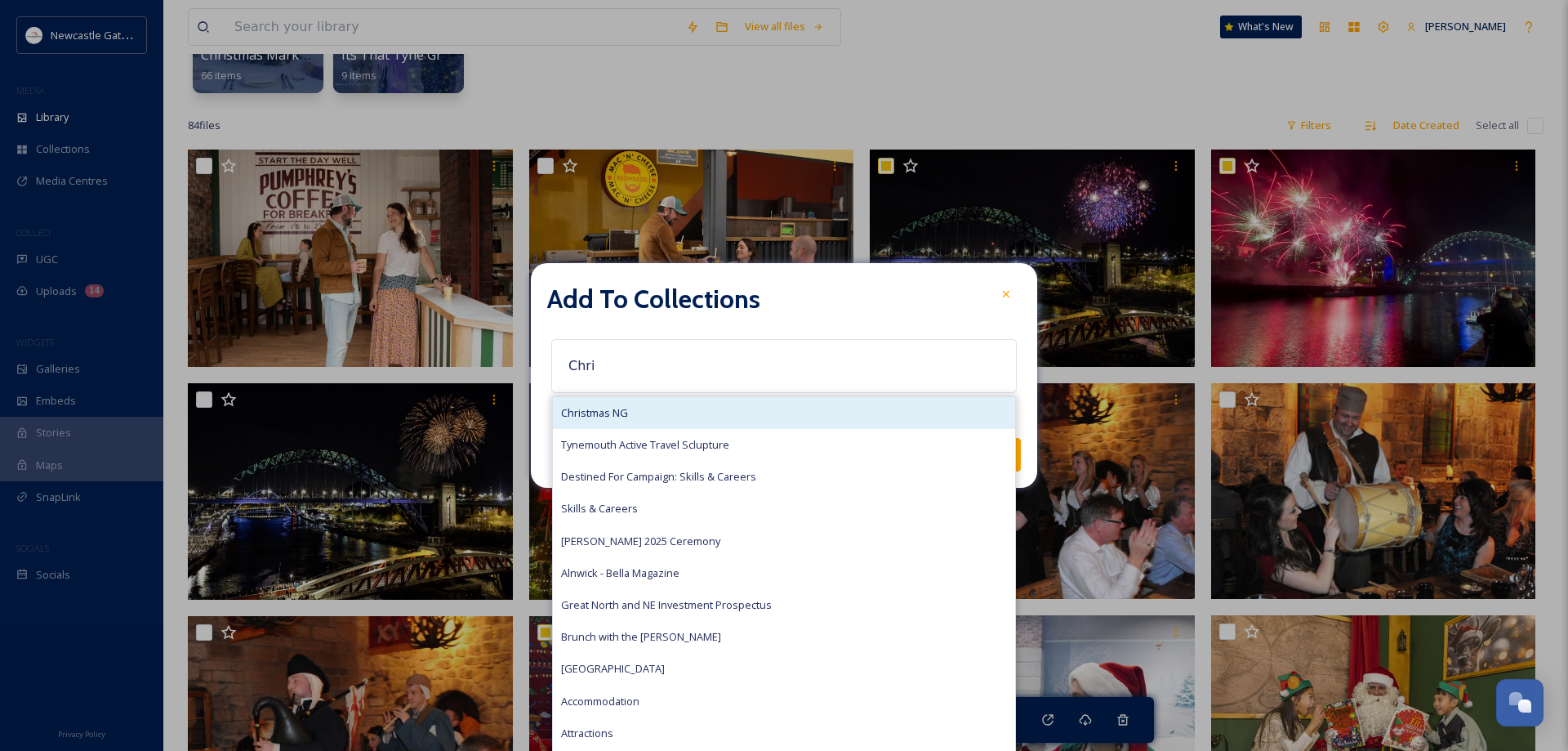
type input "Chri"
click at [618, 410] on span "Christmas NG" at bounding box center [595, 412] width 67 height 16
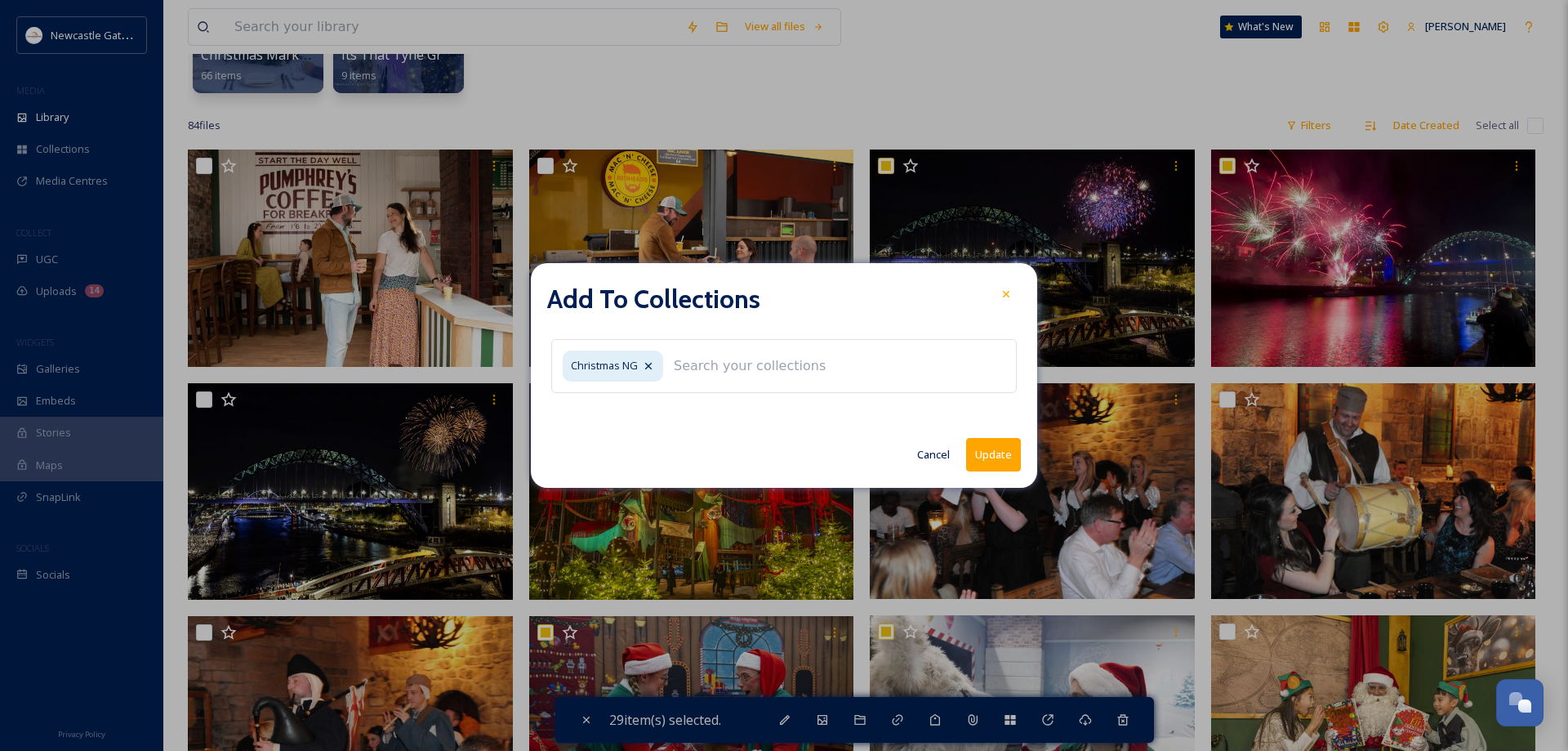
click at [1003, 450] on button "Update" at bounding box center [993, 455] width 55 height 34
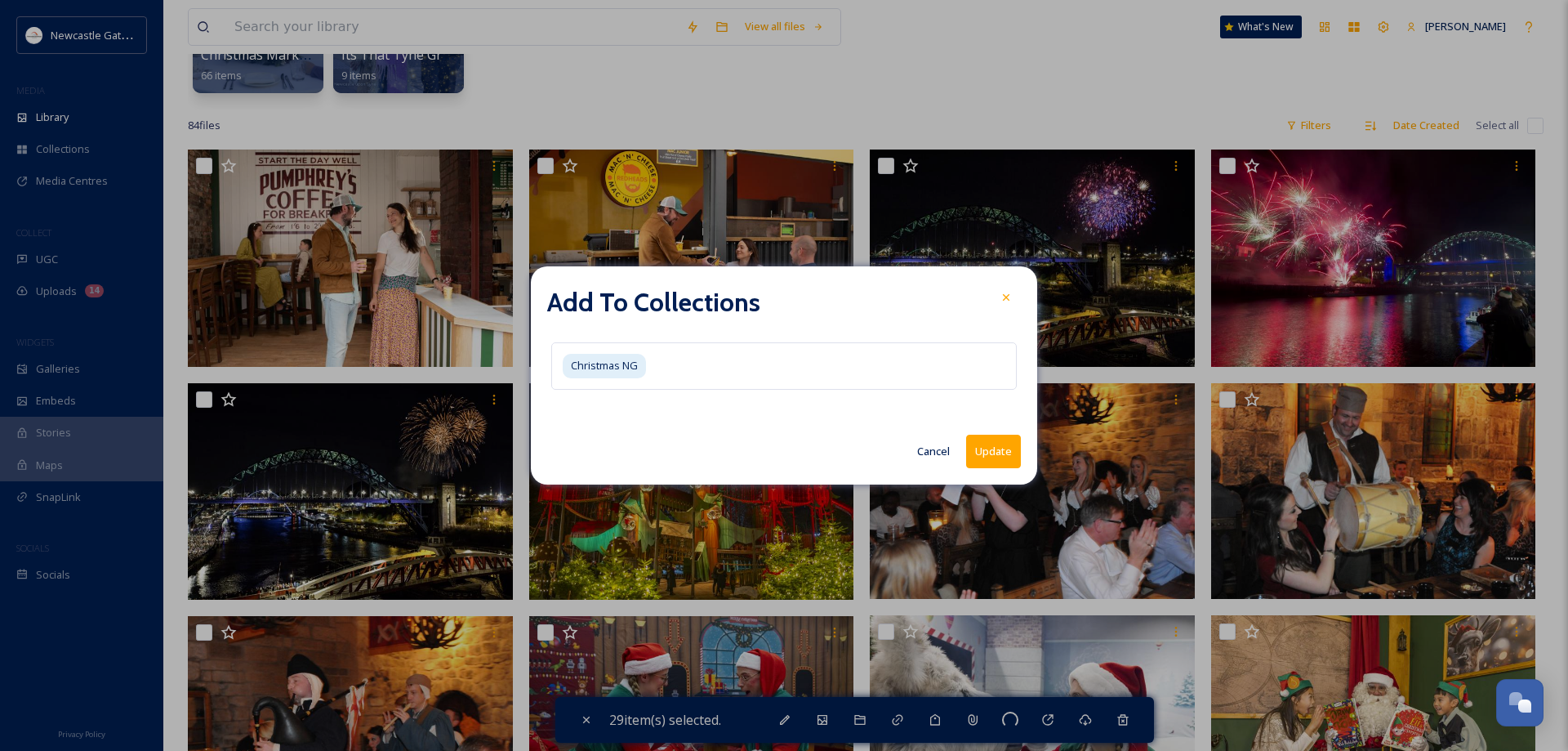
checkbox input "false"
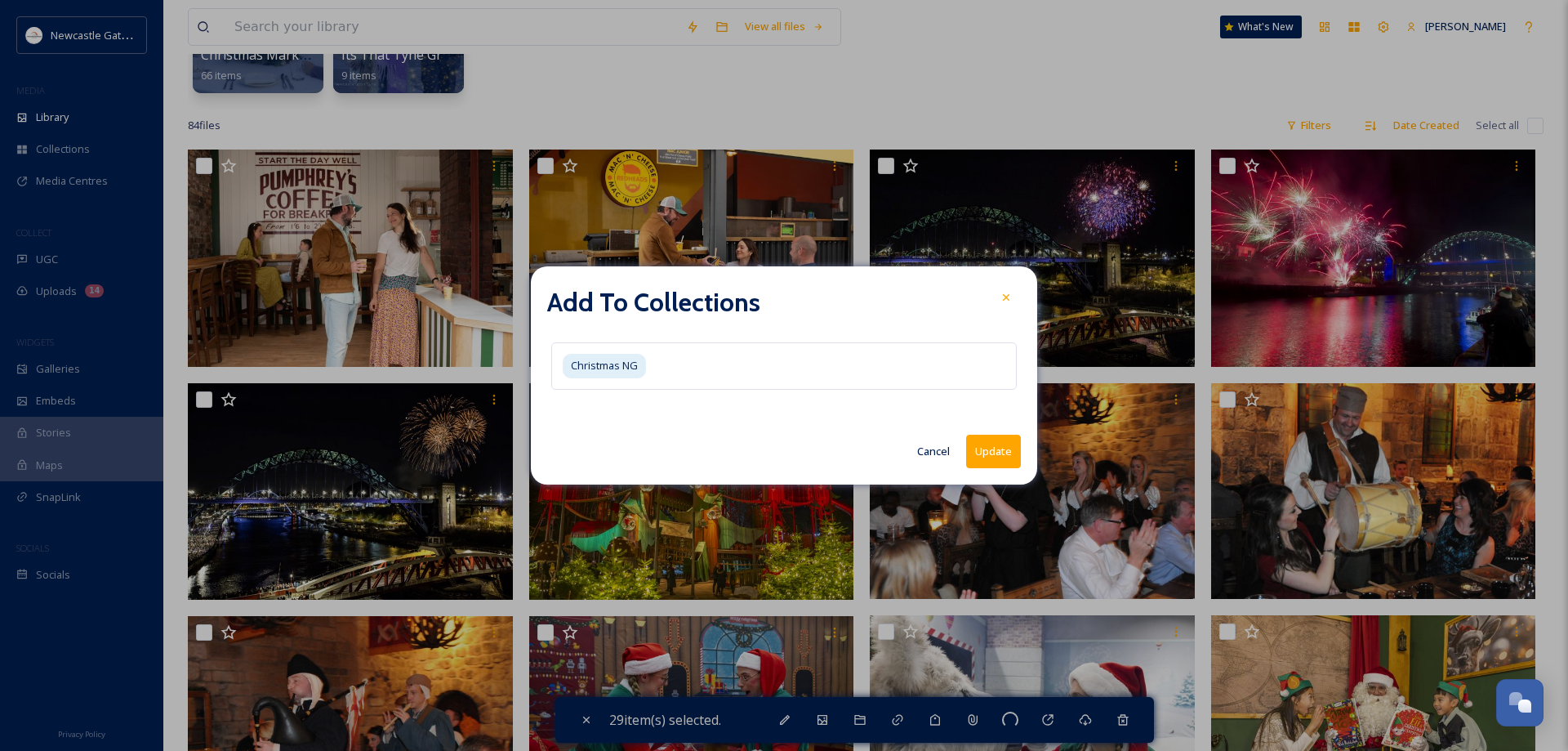
checkbox input "false"
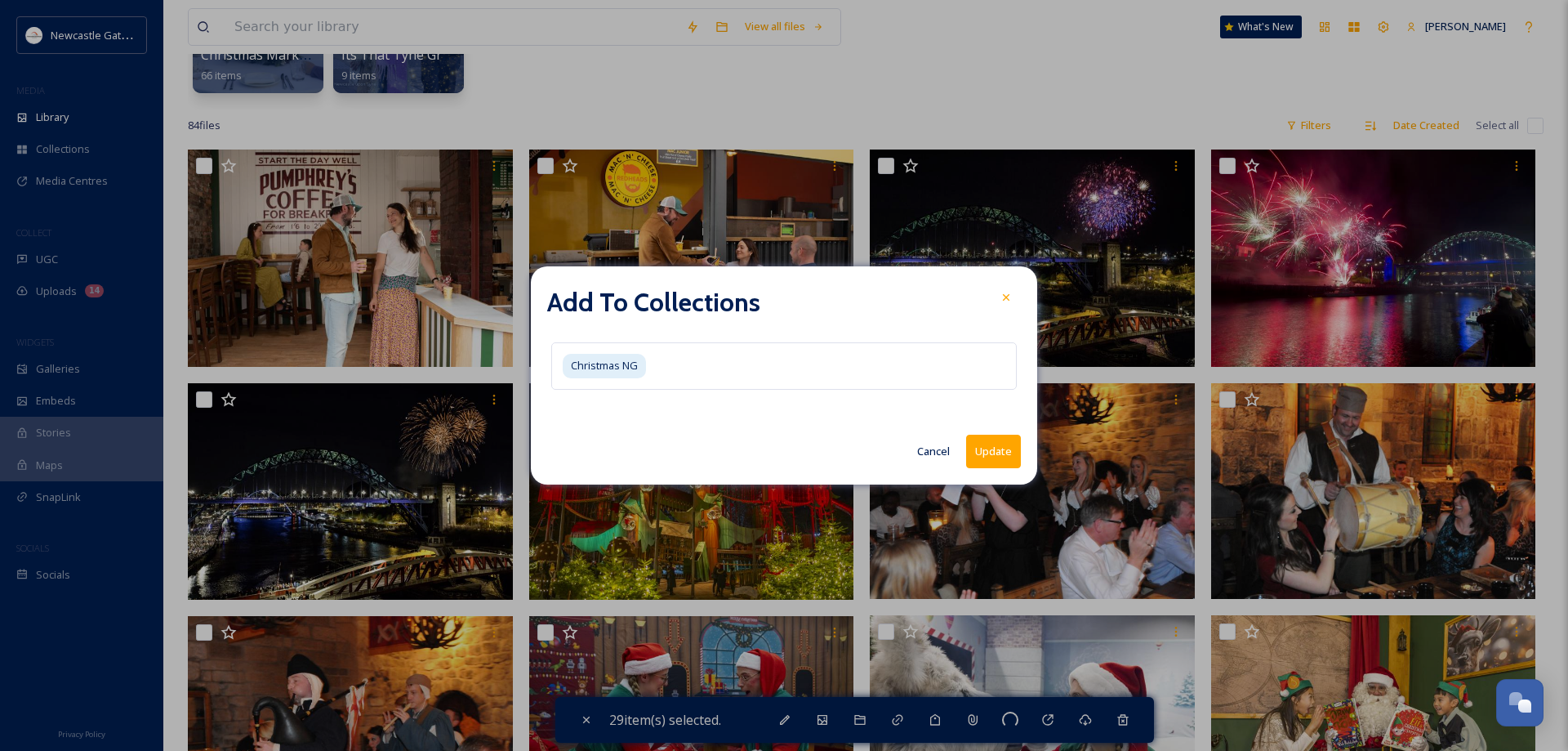
checkbox input "false"
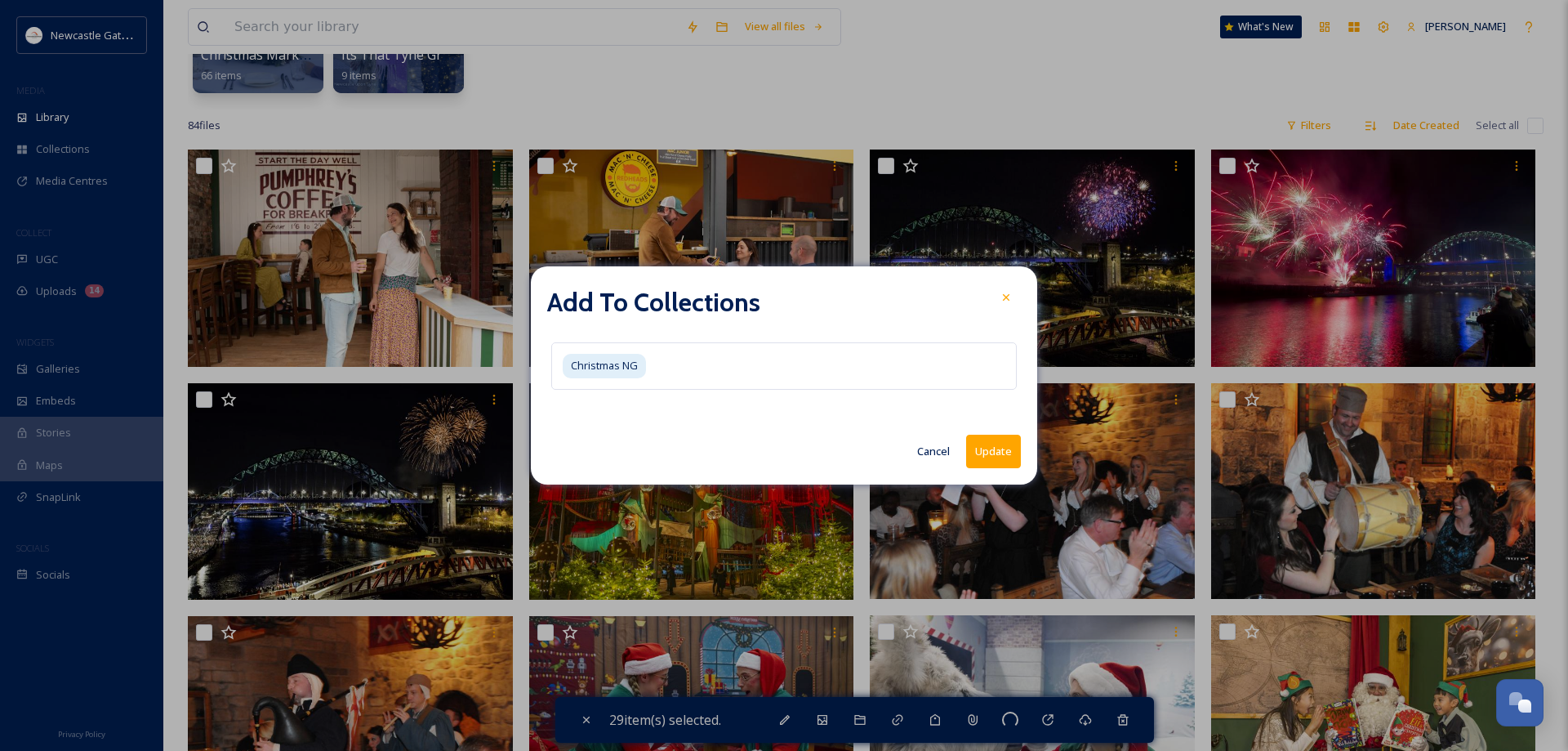
checkbox input "false"
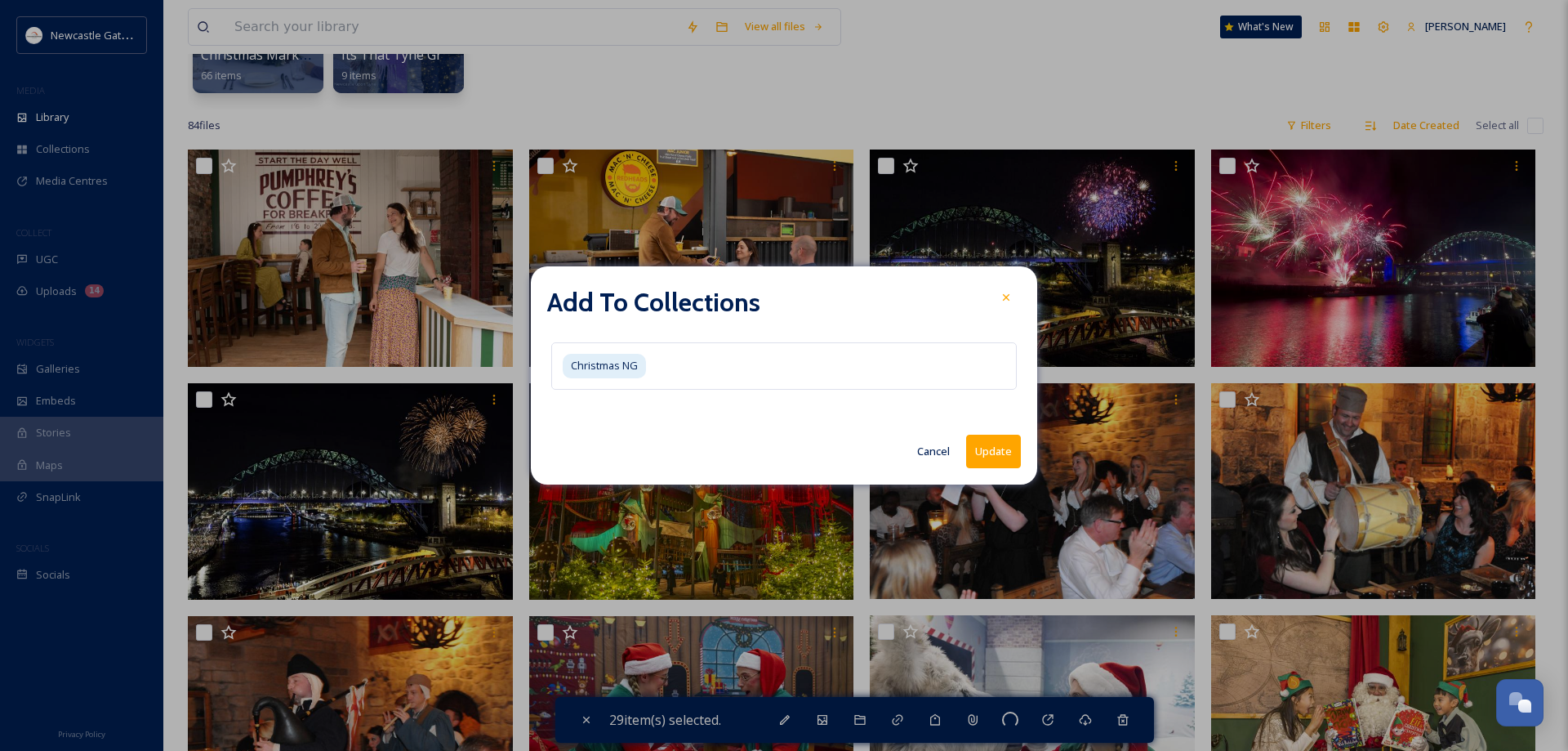
checkbox input "false"
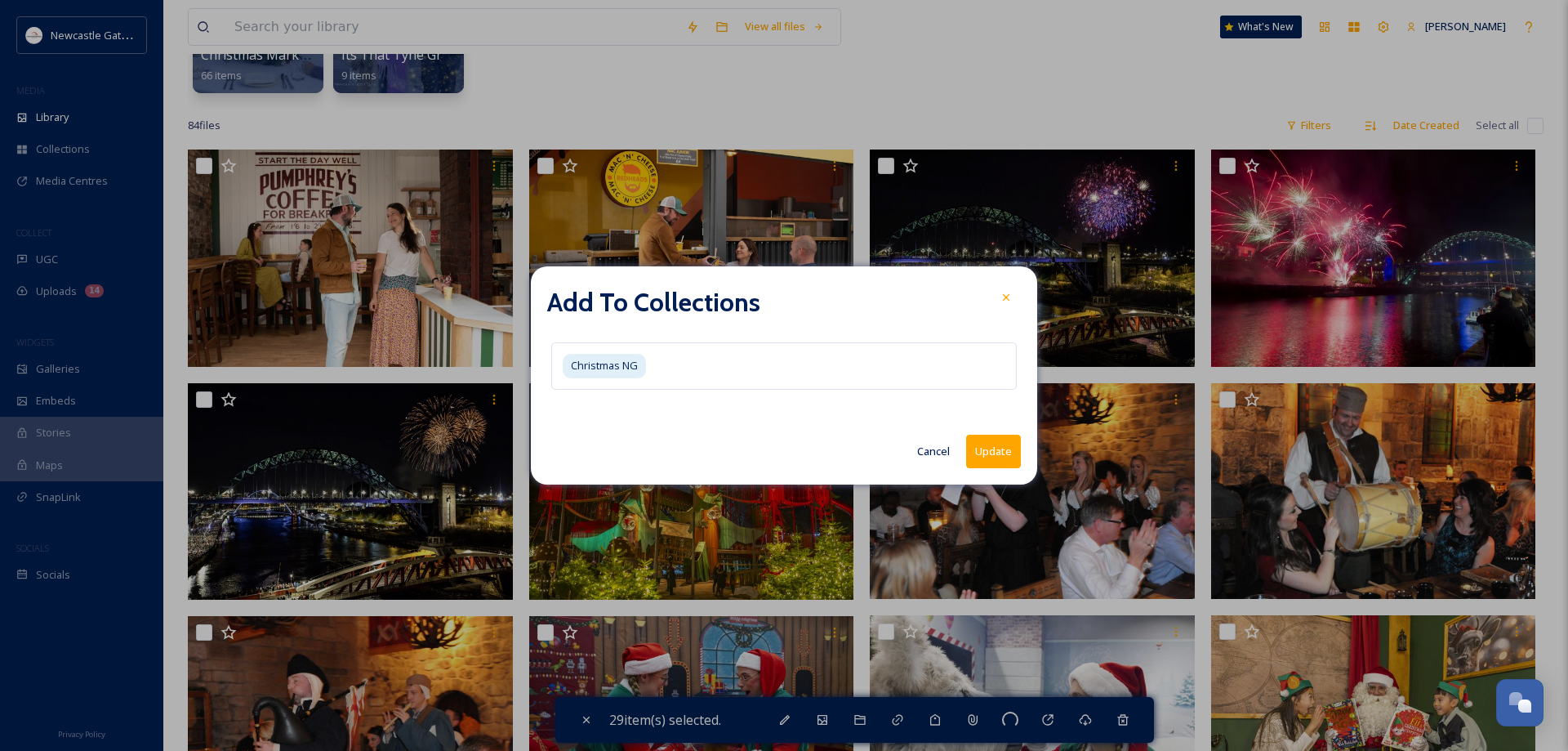
checkbox input "false"
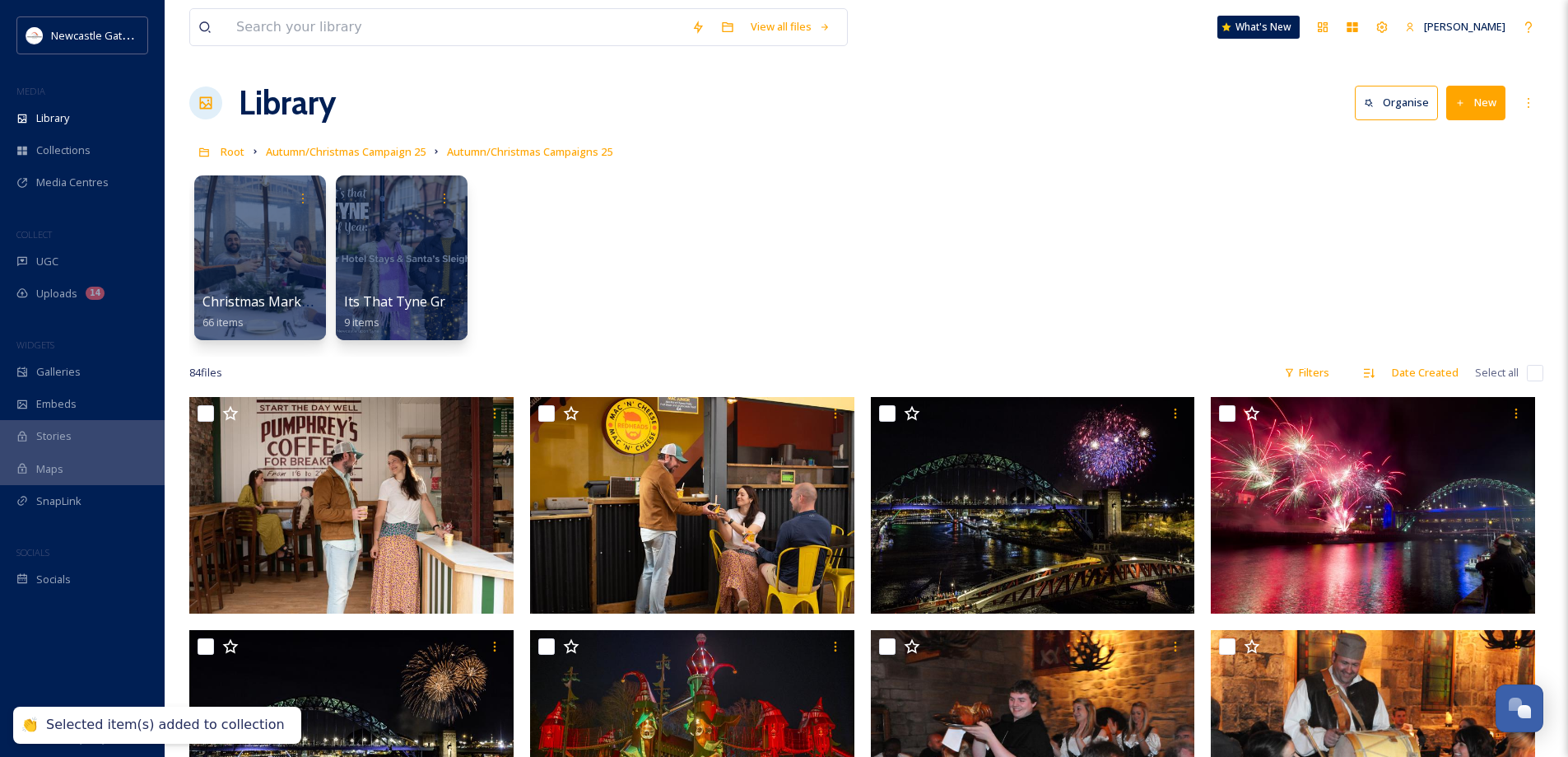
scroll to position [0, 0]
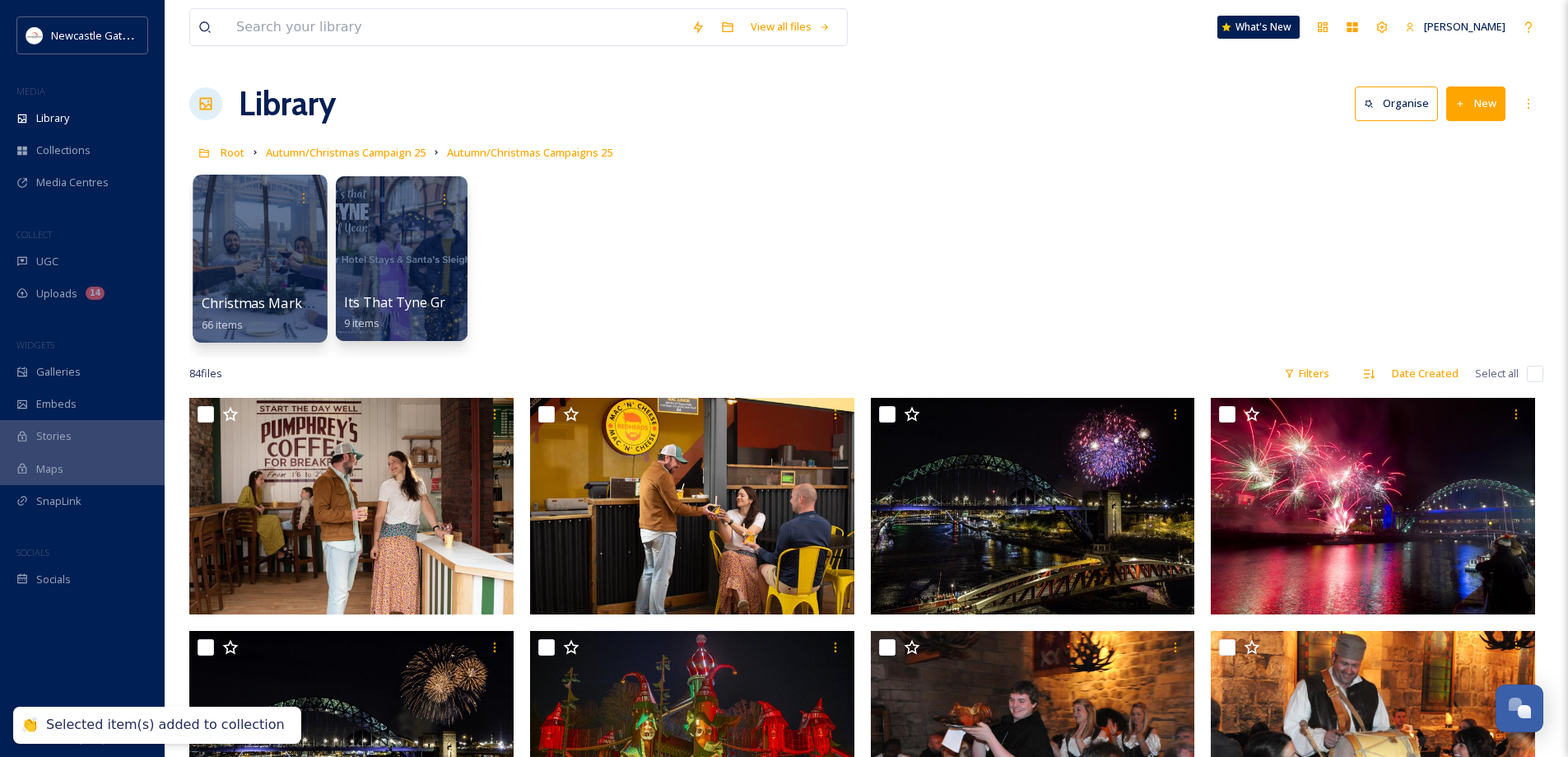
click at [265, 255] on div at bounding box center [259, 258] width 134 height 168
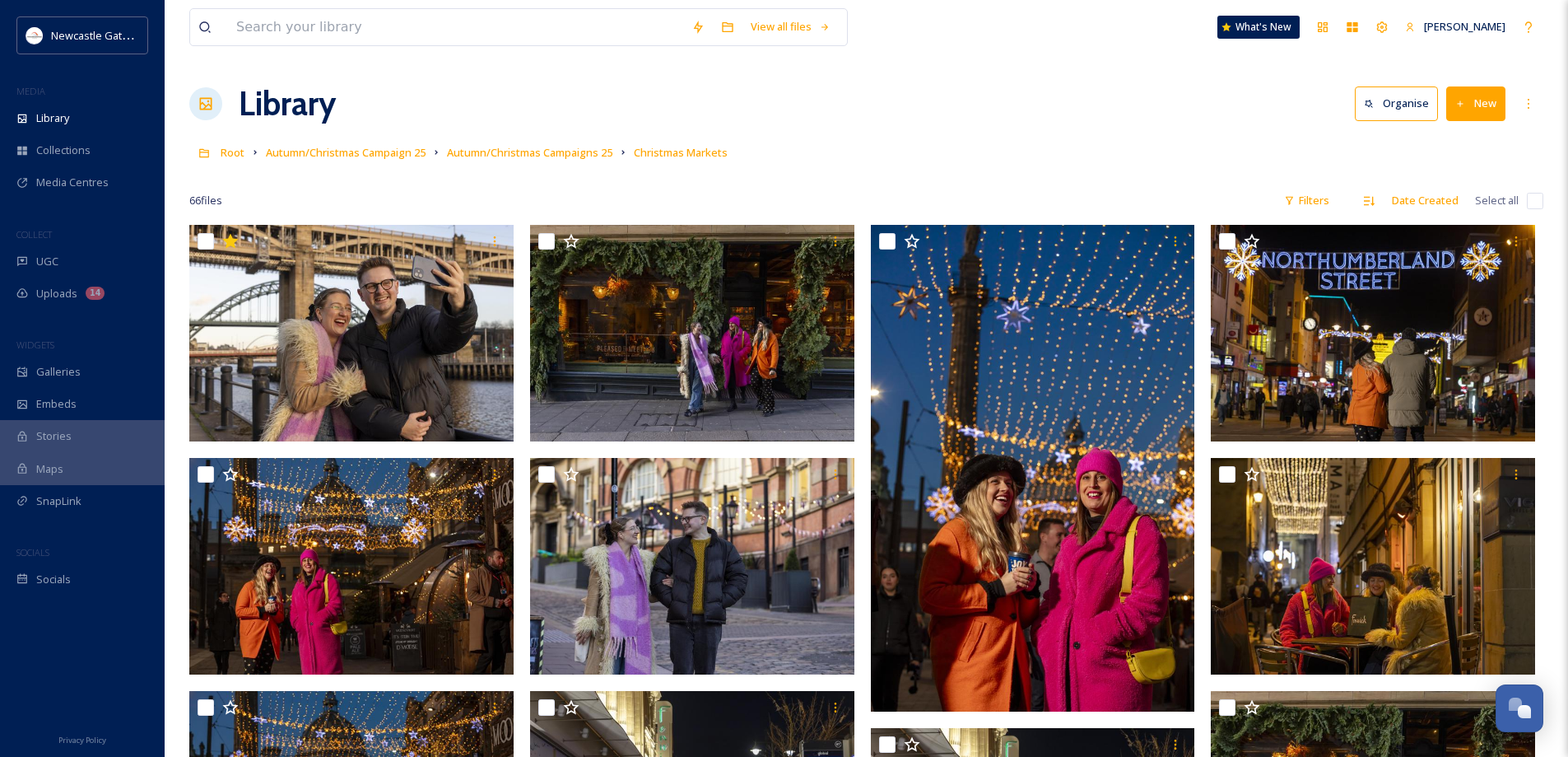
click at [1536, 203] on input "checkbox" at bounding box center [1534, 200] width 16 height 16
checkbox input "true"
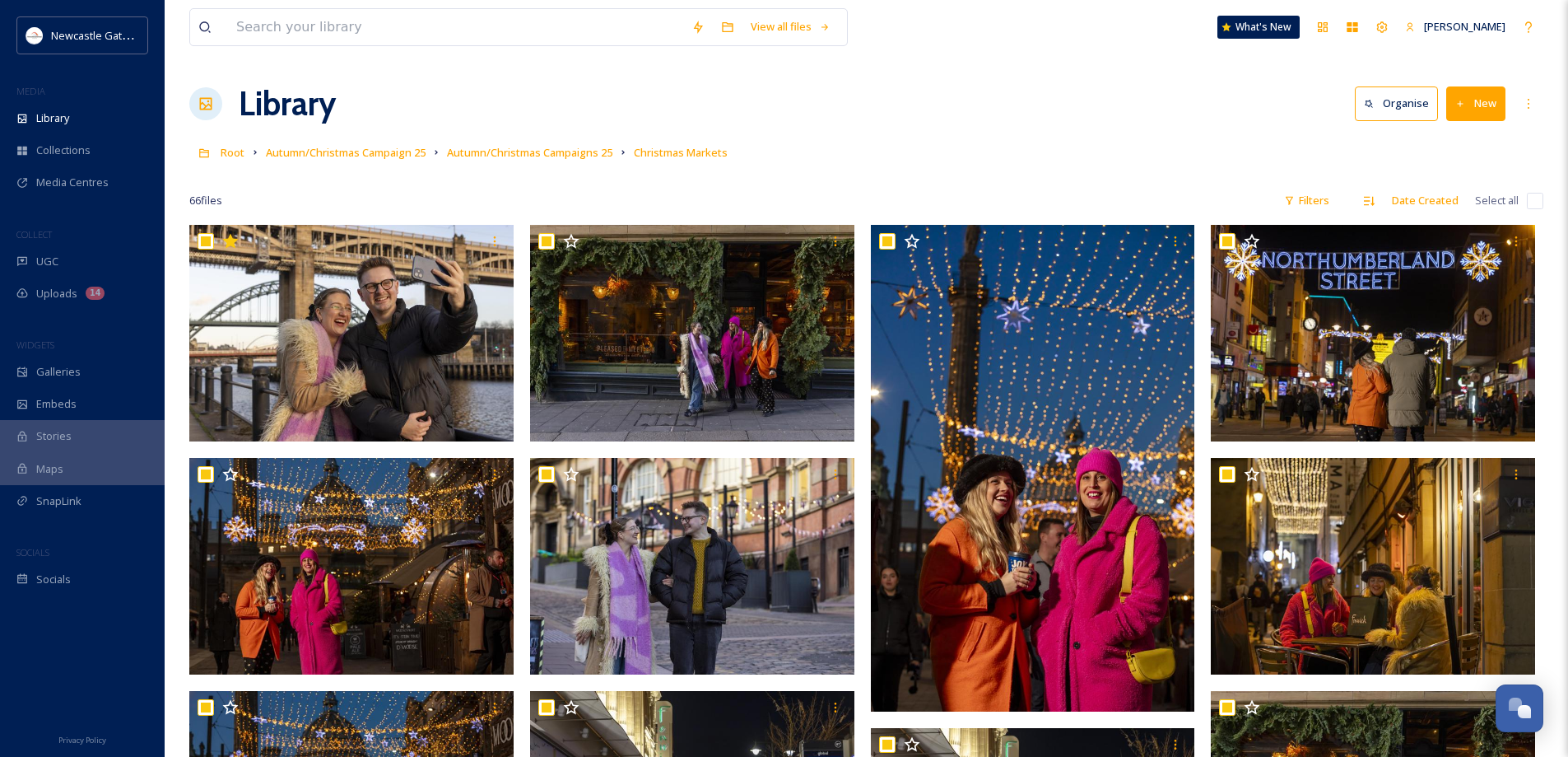
checkbox input "true"
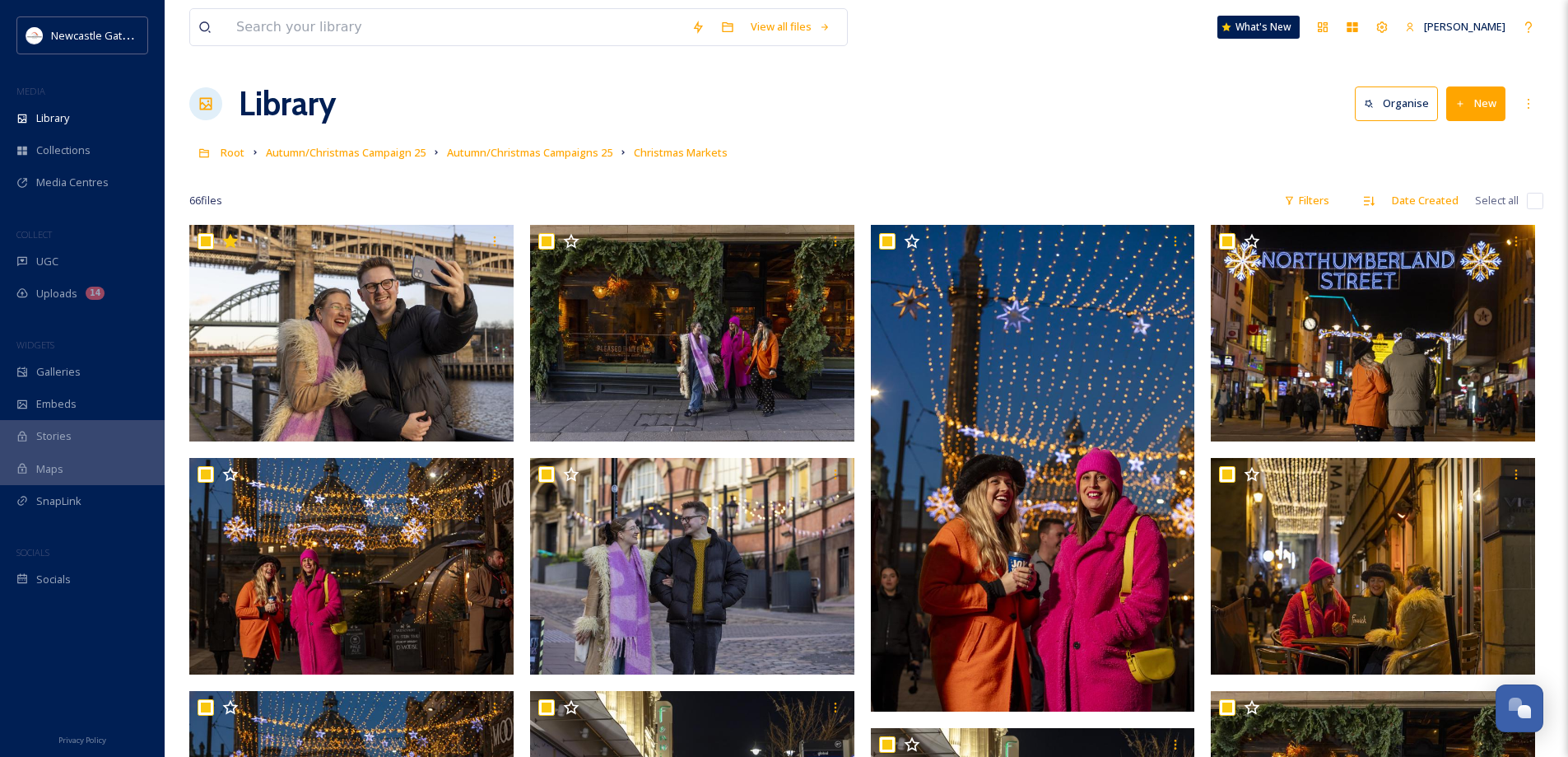
checkbox input "true"
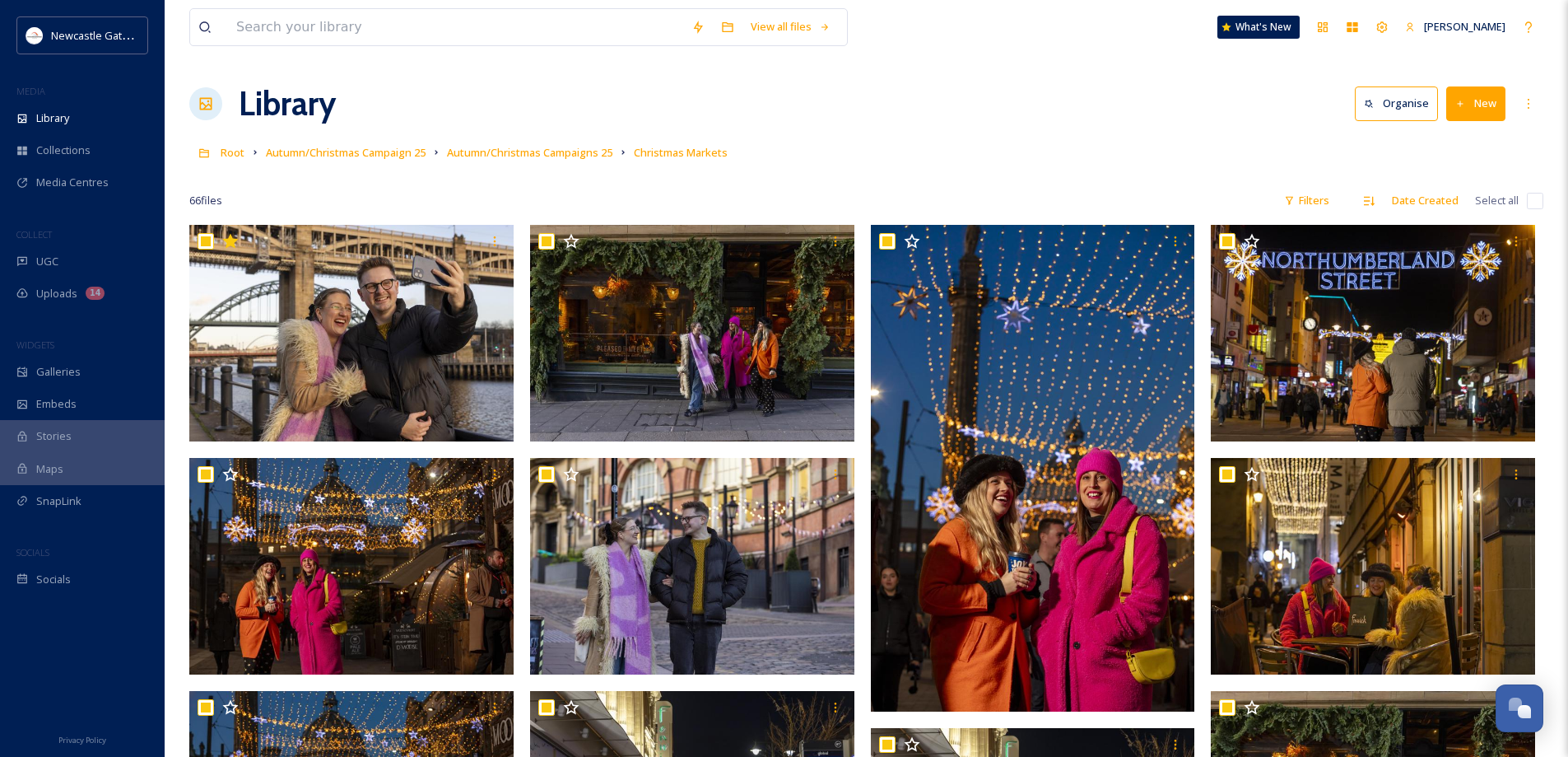
checkbox input "true"
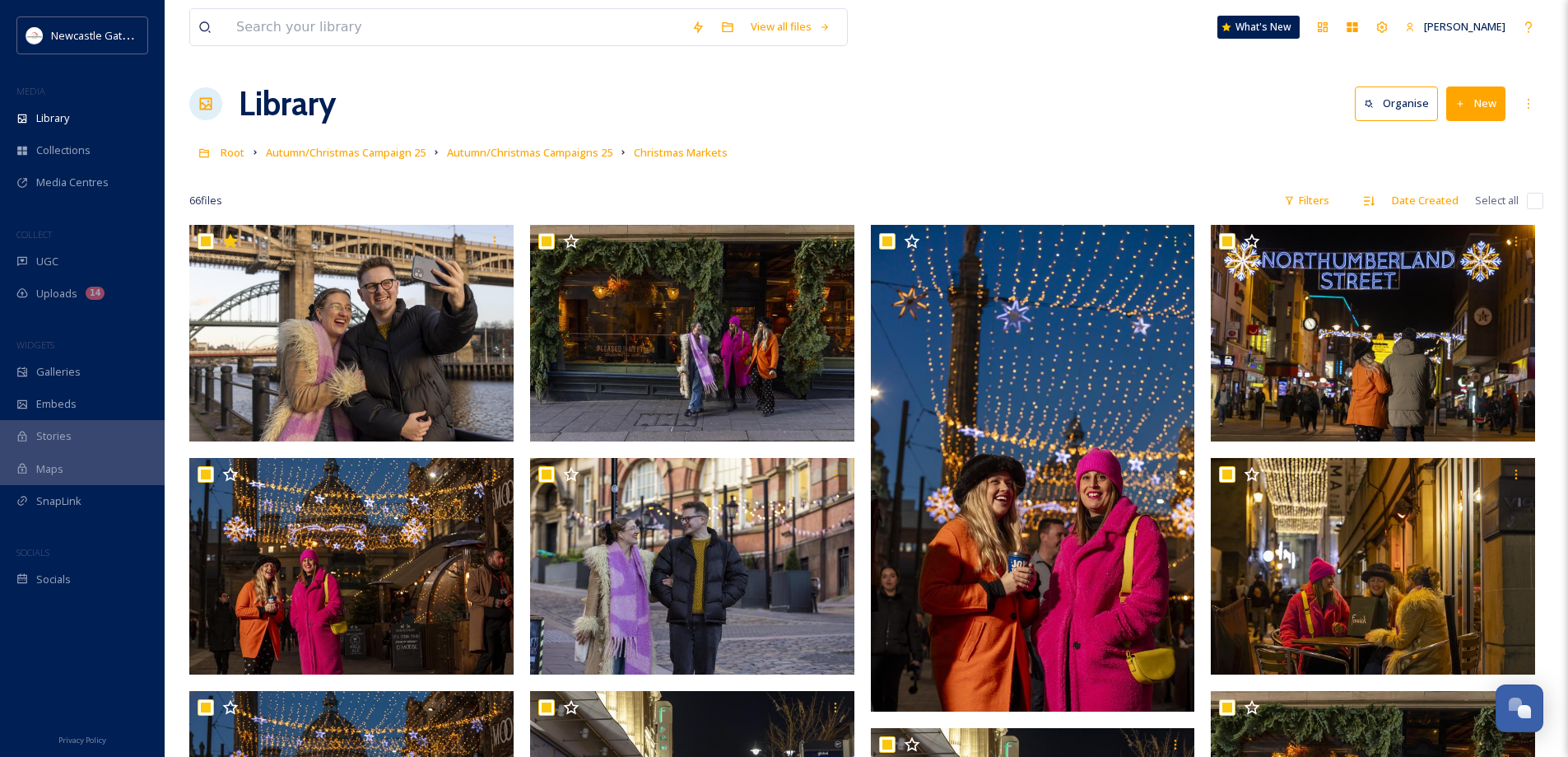
checkbox input "true"
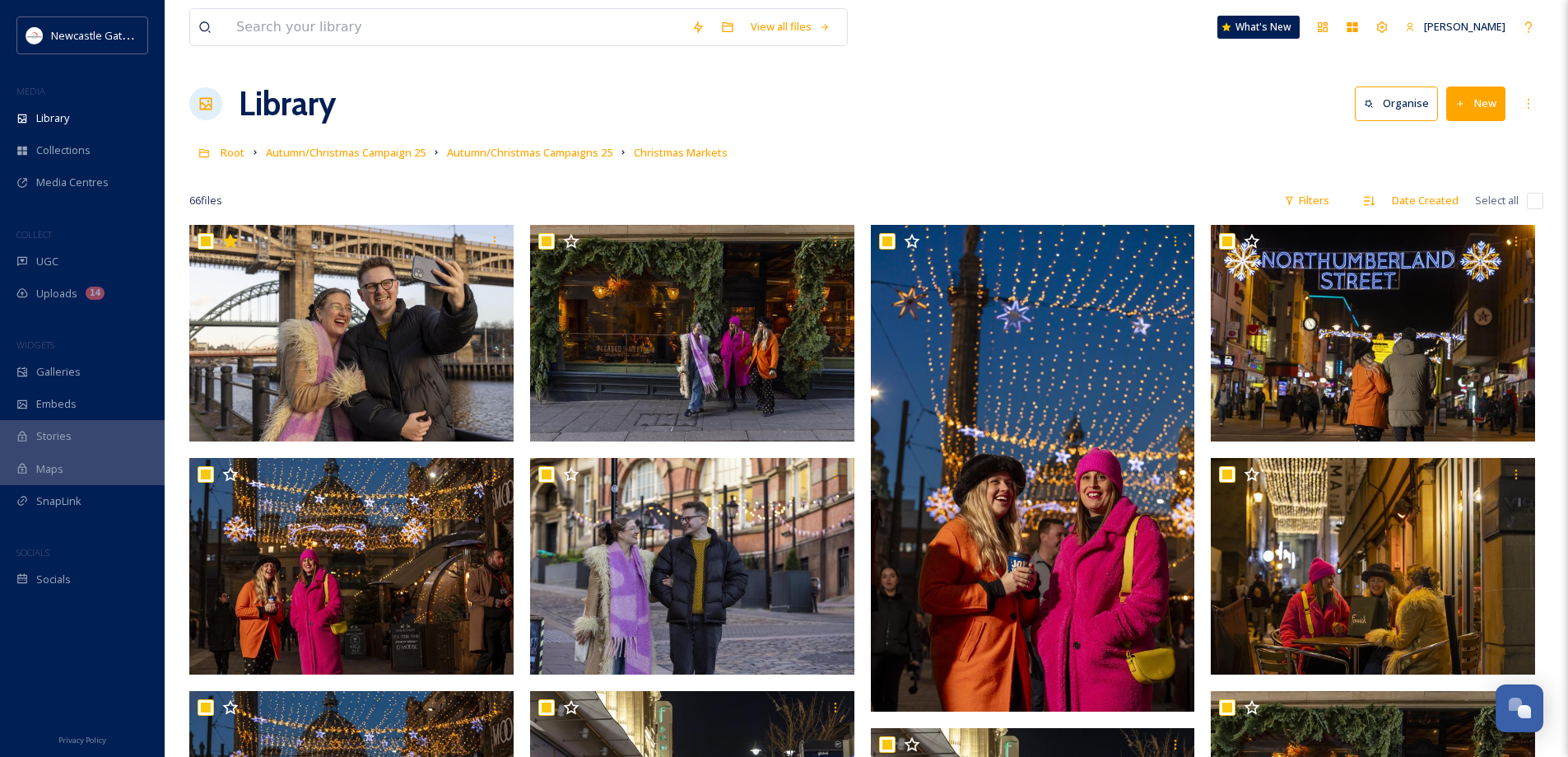
checkbox input "true"
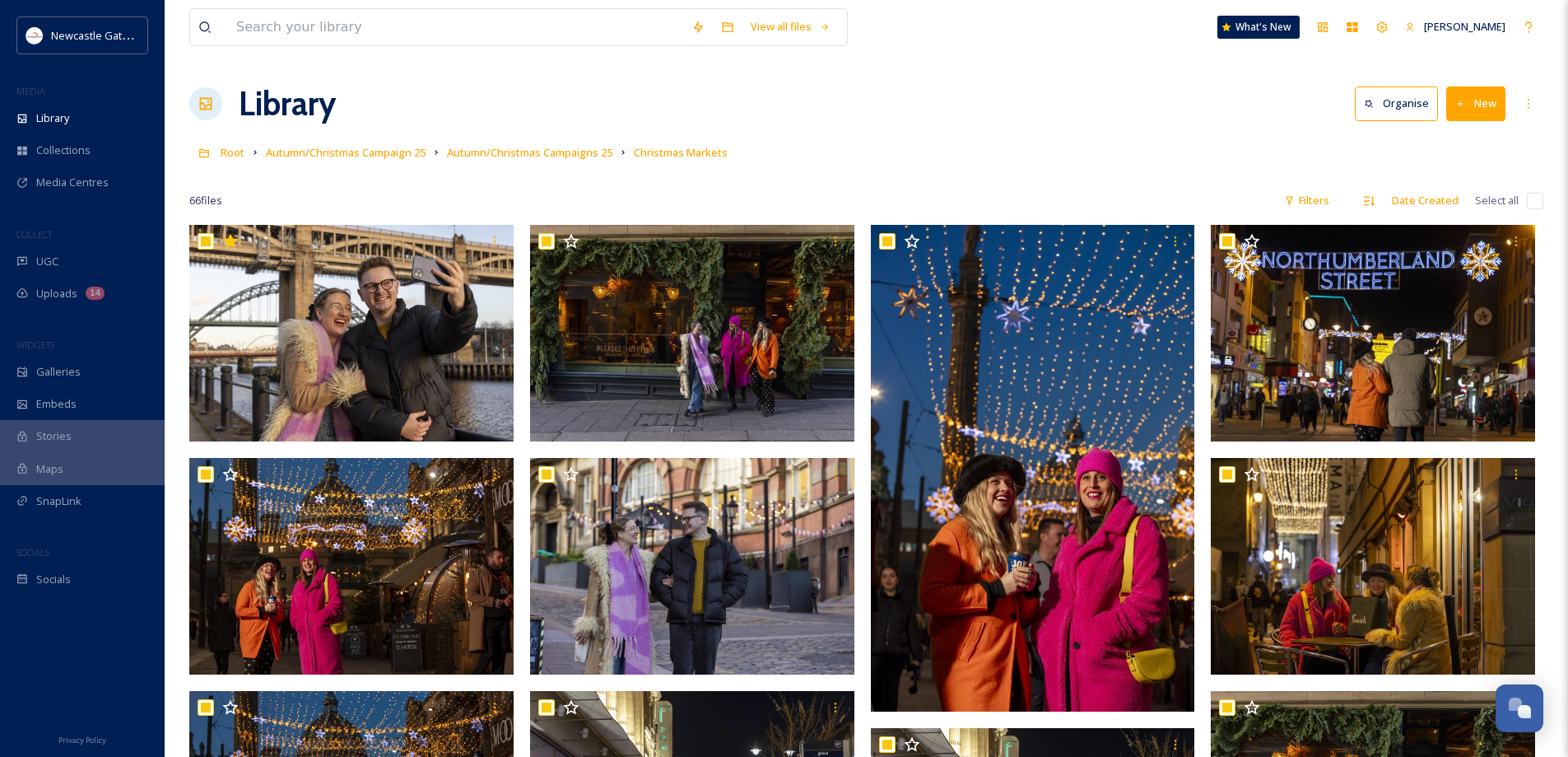
checkbox input "true"
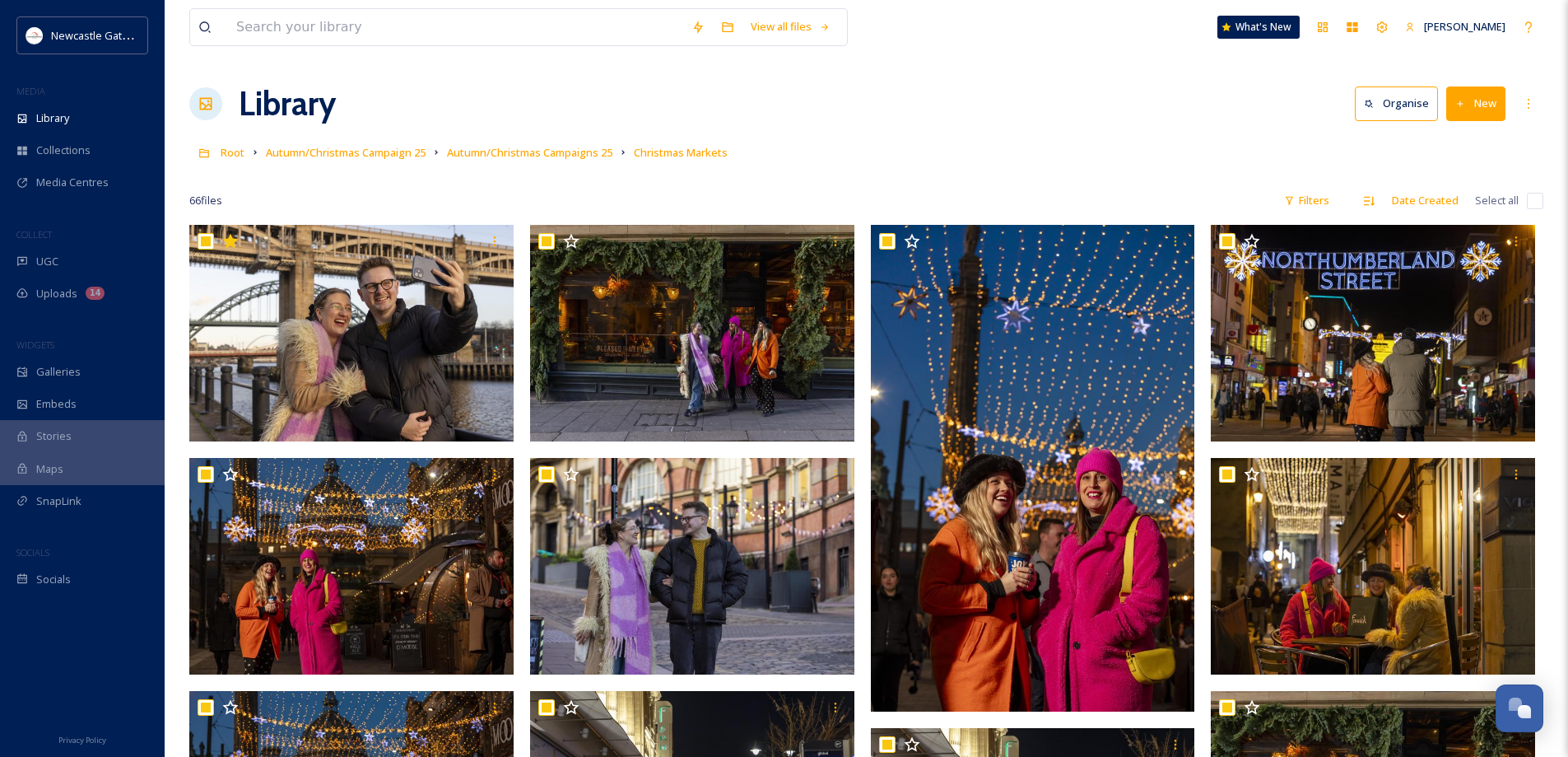
checkbox input "true"
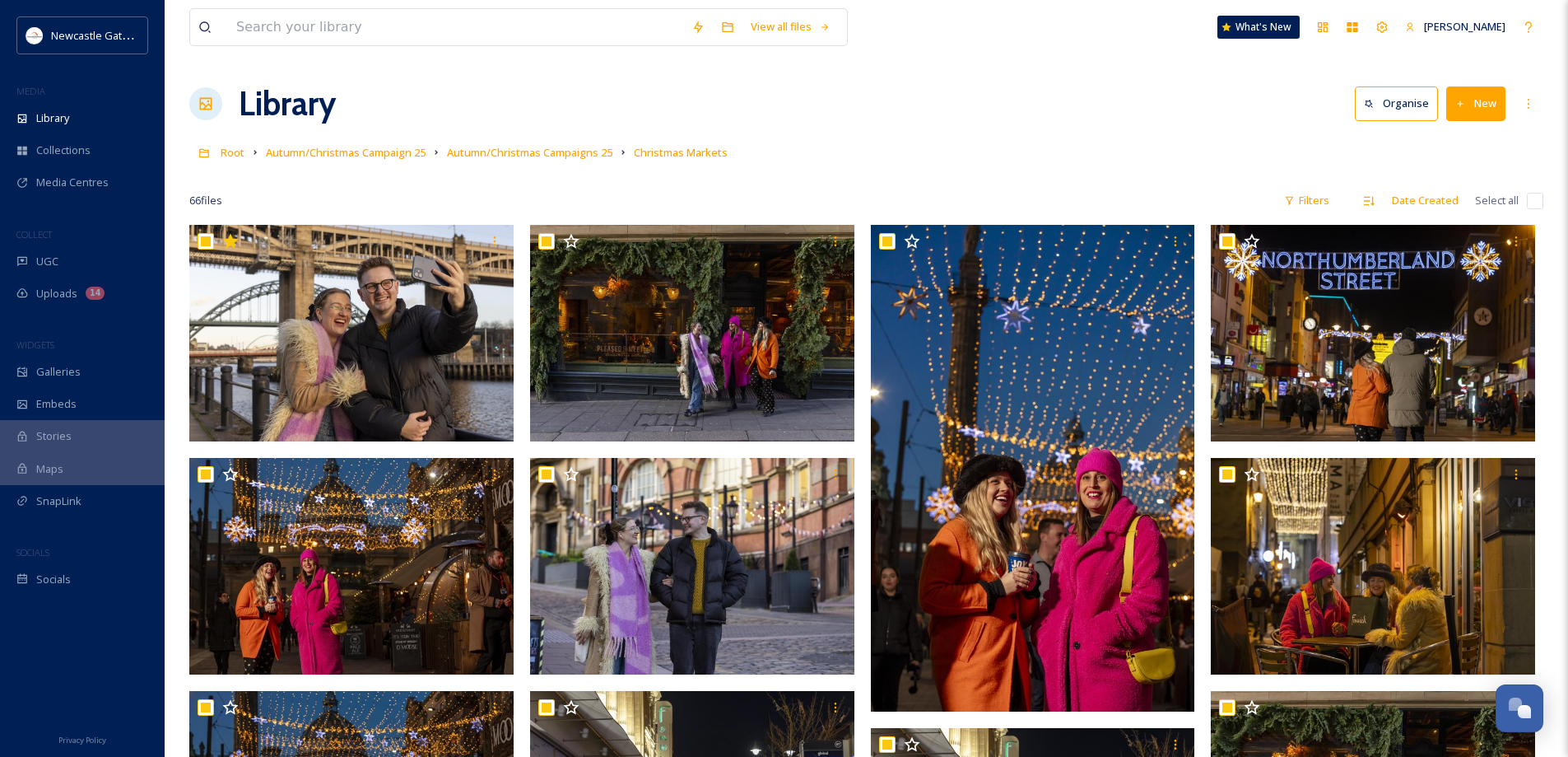
checkbox input "true"
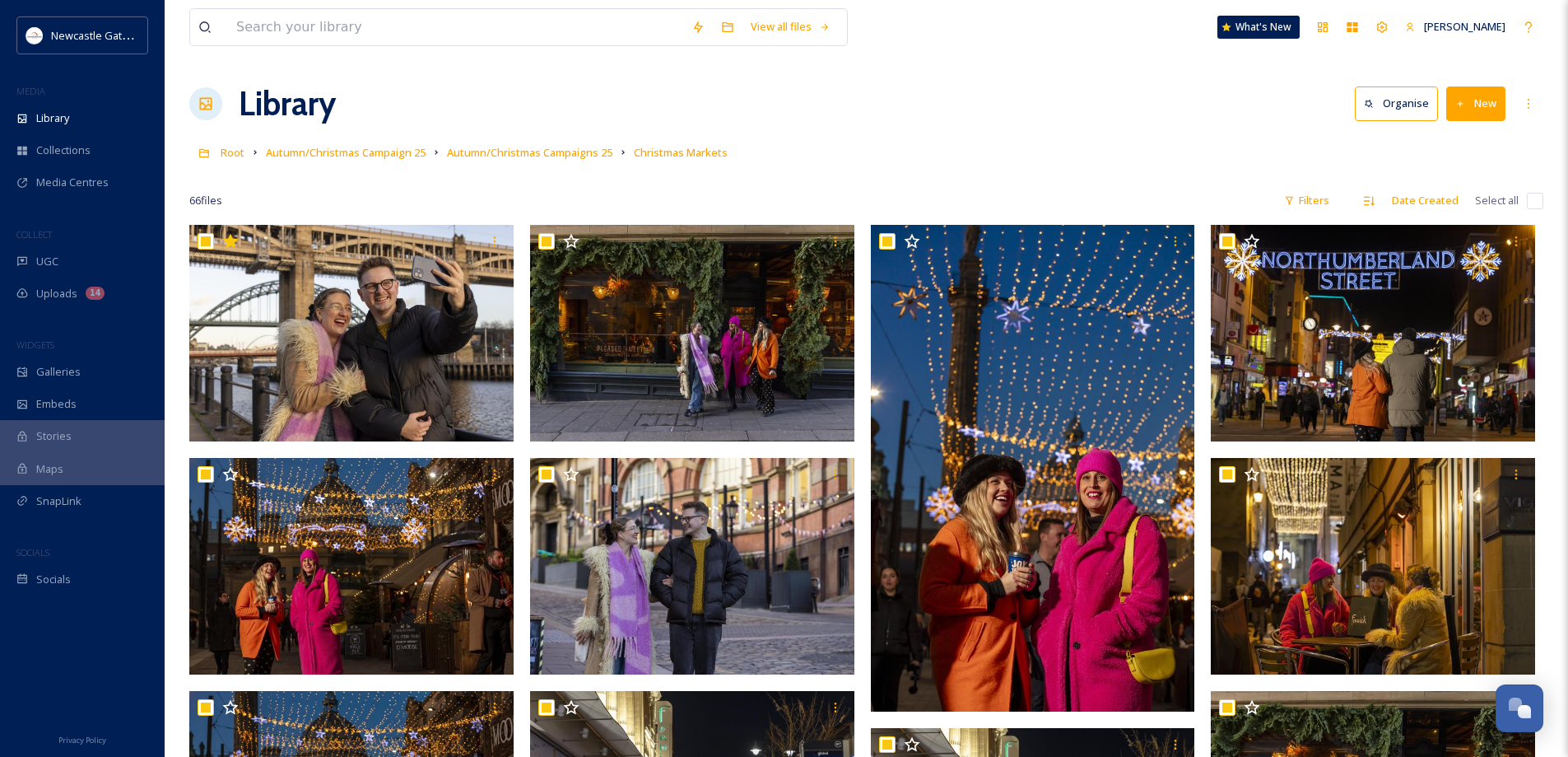
checkbox input "true"
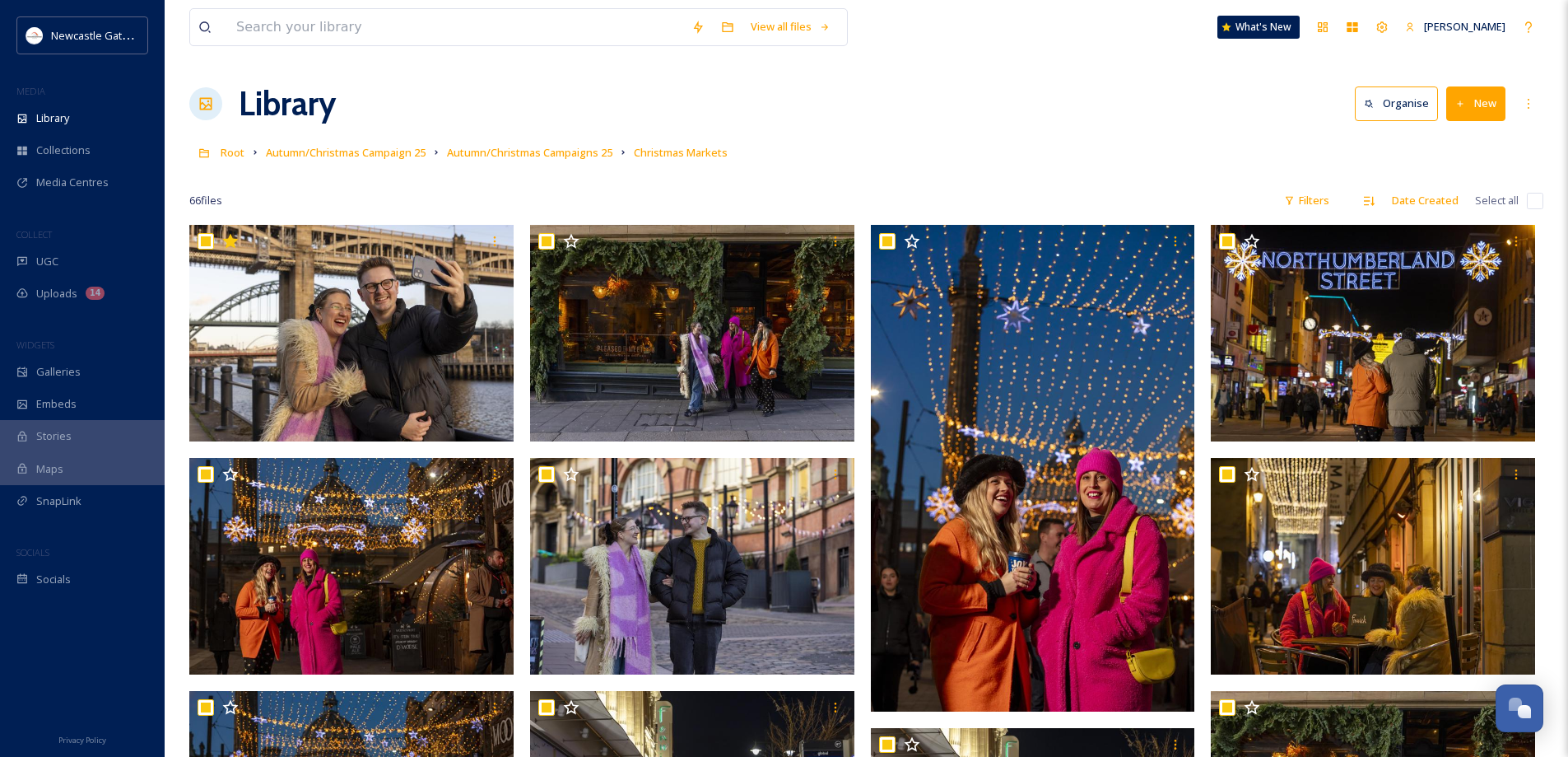
checkbox input "true"
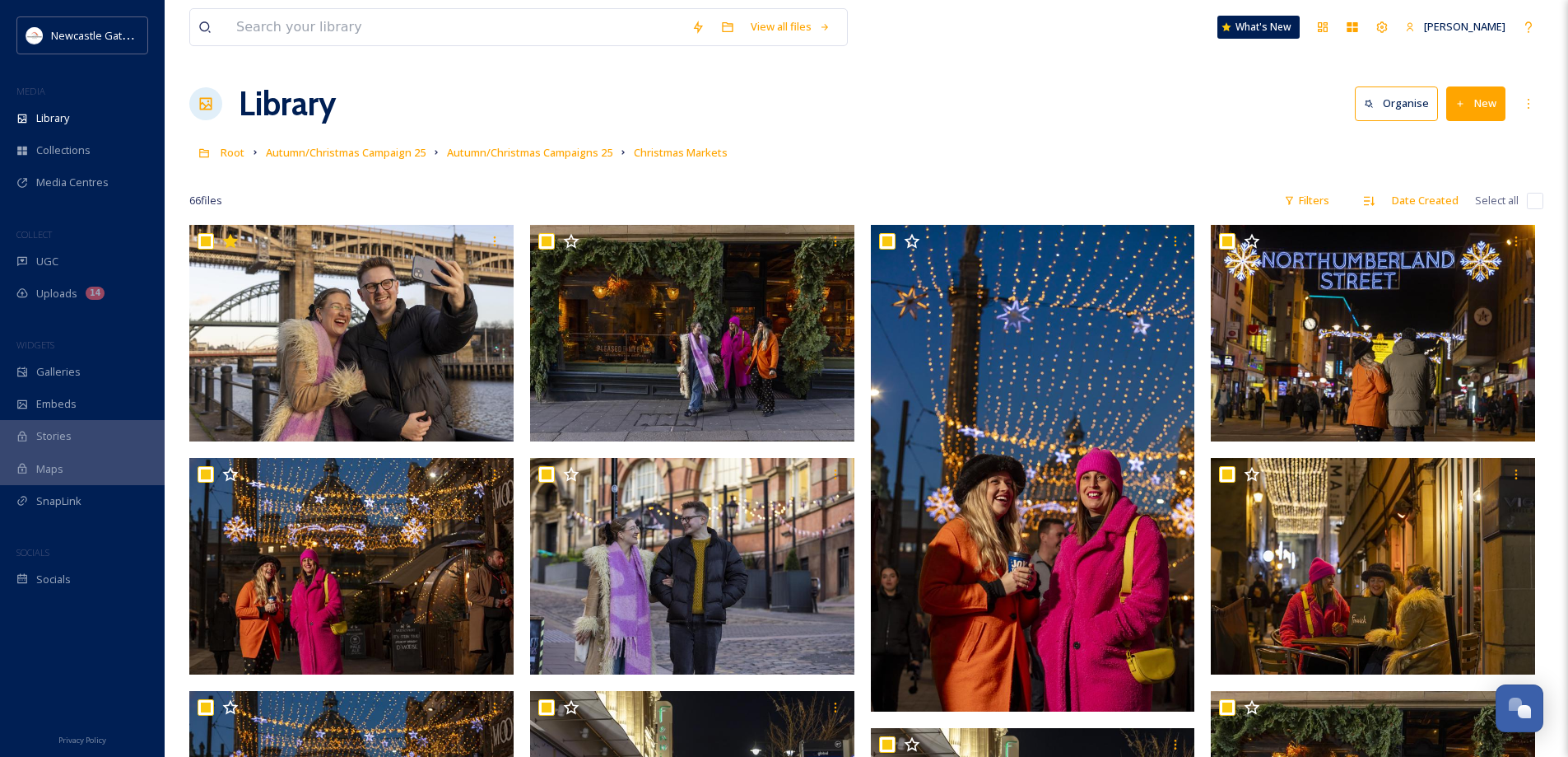
checkbox input "true"
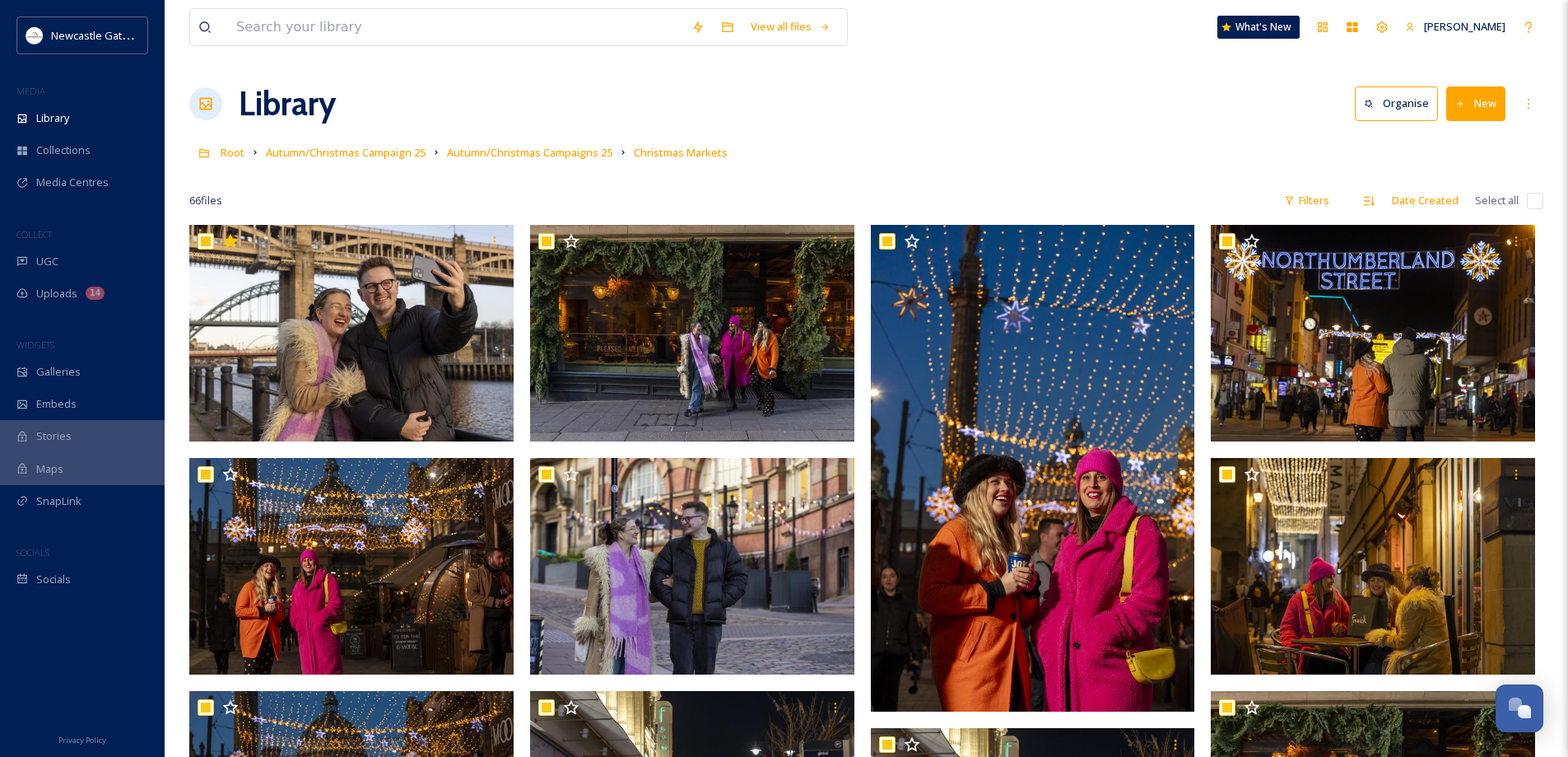
checkbox input "true"
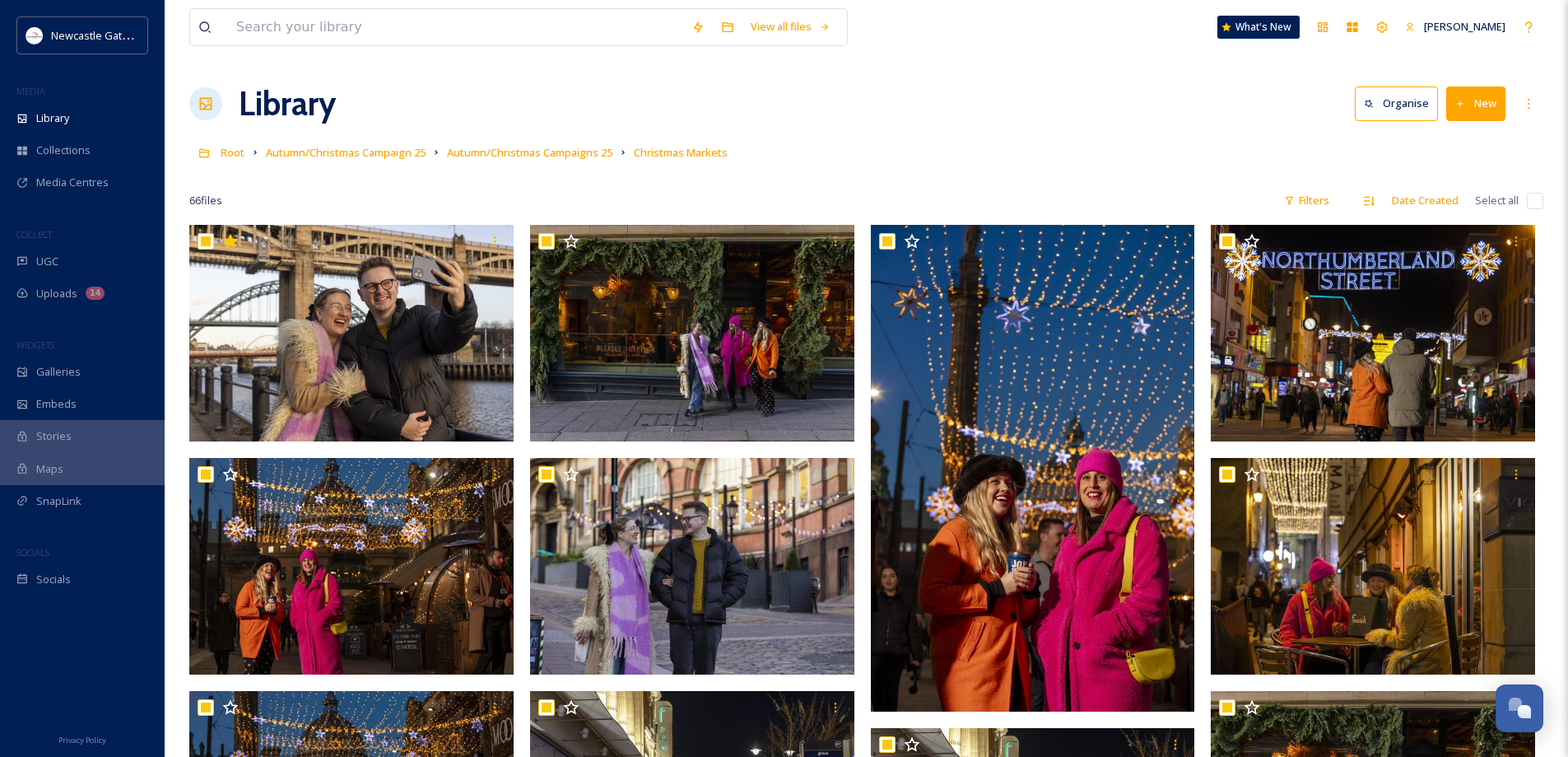
checkbox input "true"
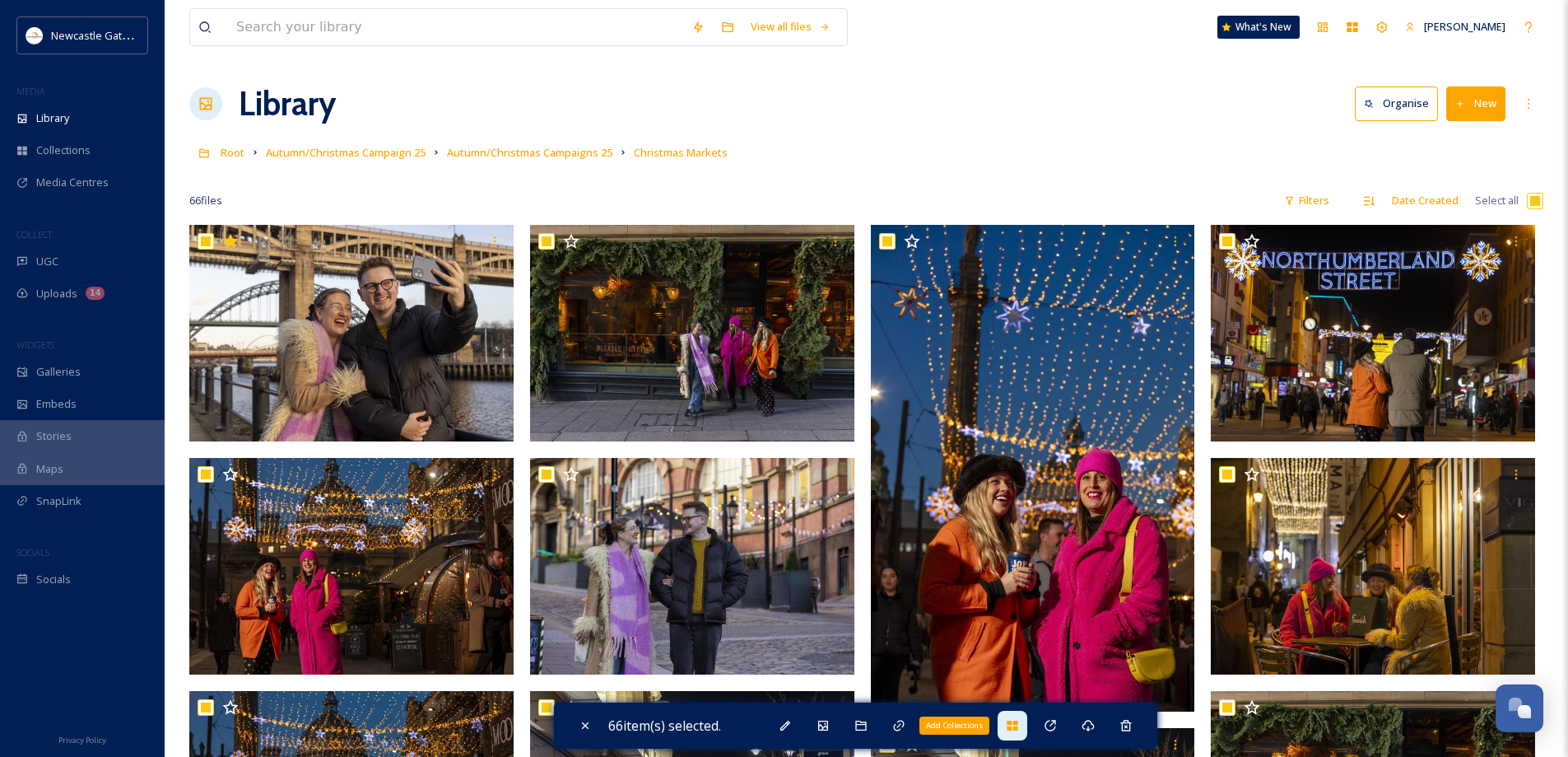
click at [1013, 723] on icon at bounding box center [1011, 725] width 10 height 9
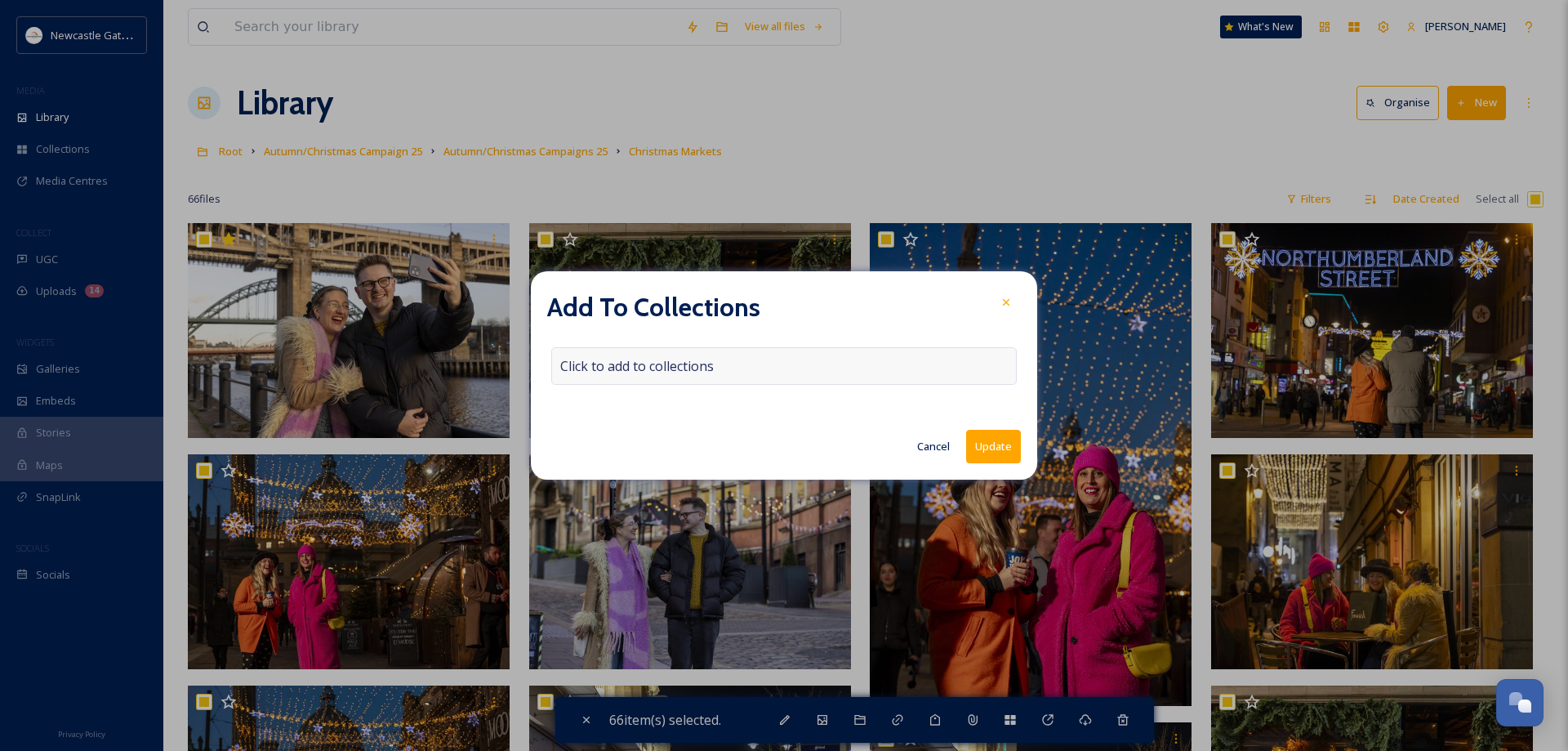
click at [691, 363] on span "Click to add to collections" at bounding box center [637, 366] width 153 height 20
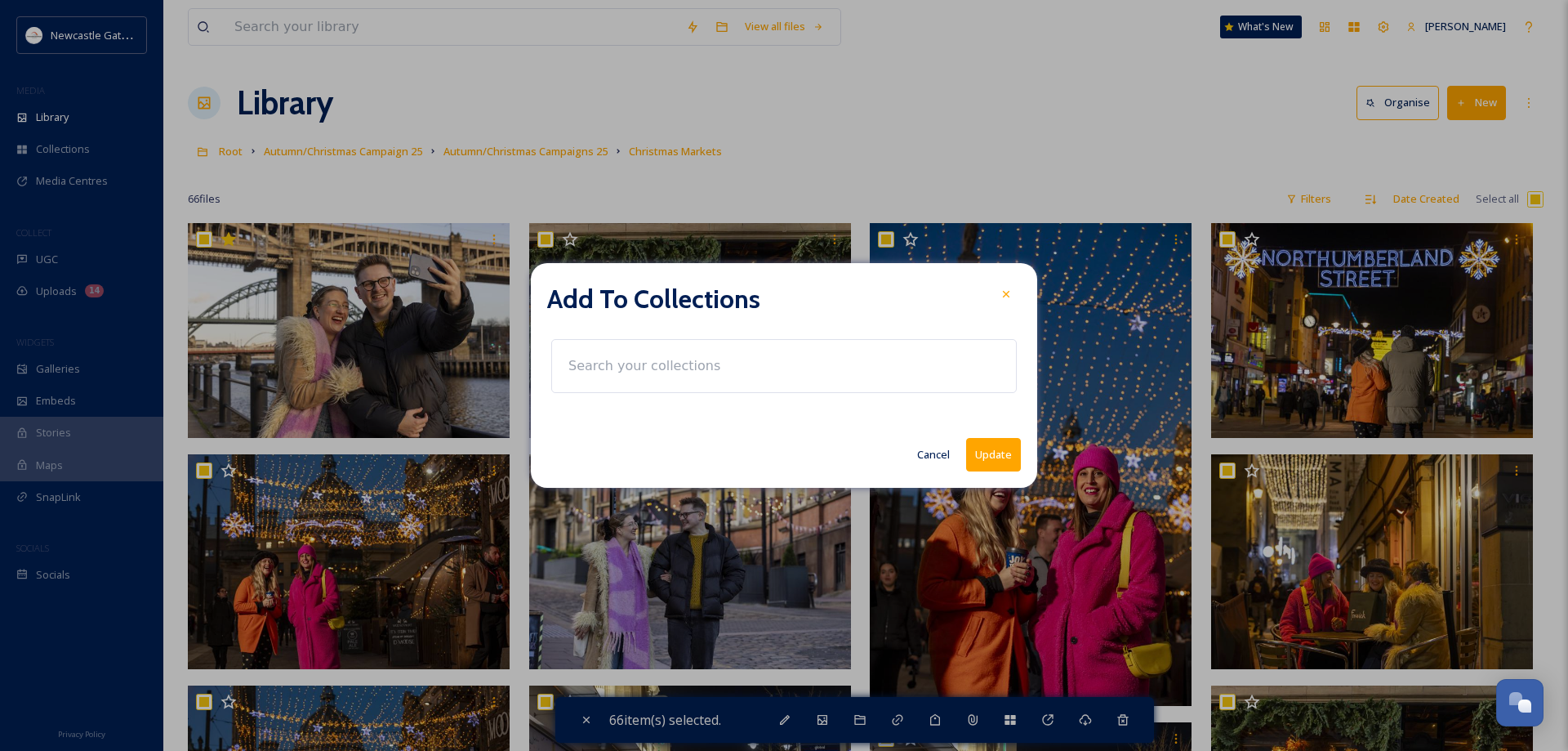
click at [691, 363] on input at bounding box center [650, 366] width 180 height 36
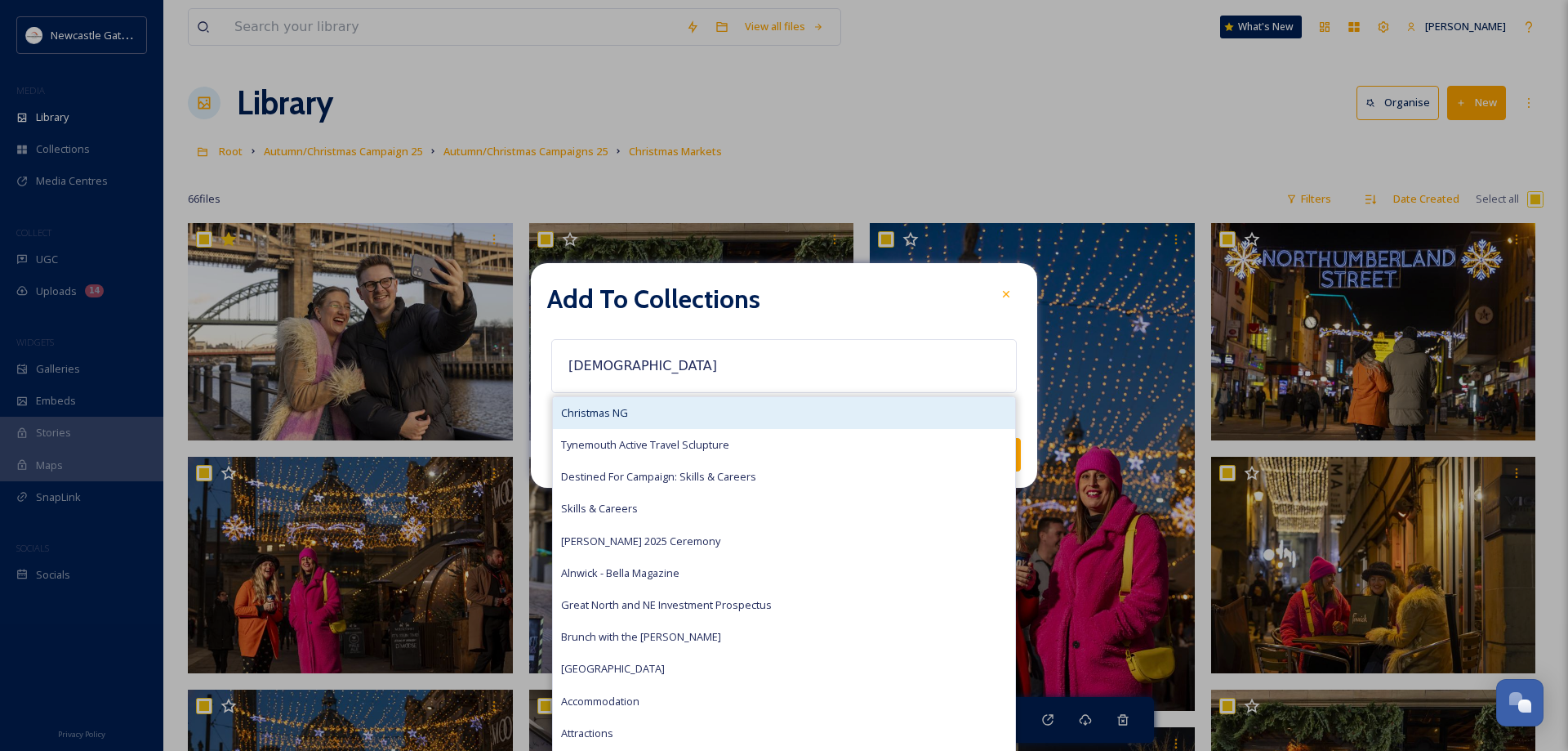
type input "[DEMOGRAPHIC_DATA]"
click at [570, 418] on span "Christmas NG" at bounding box center [595, 412] width 67 height 16
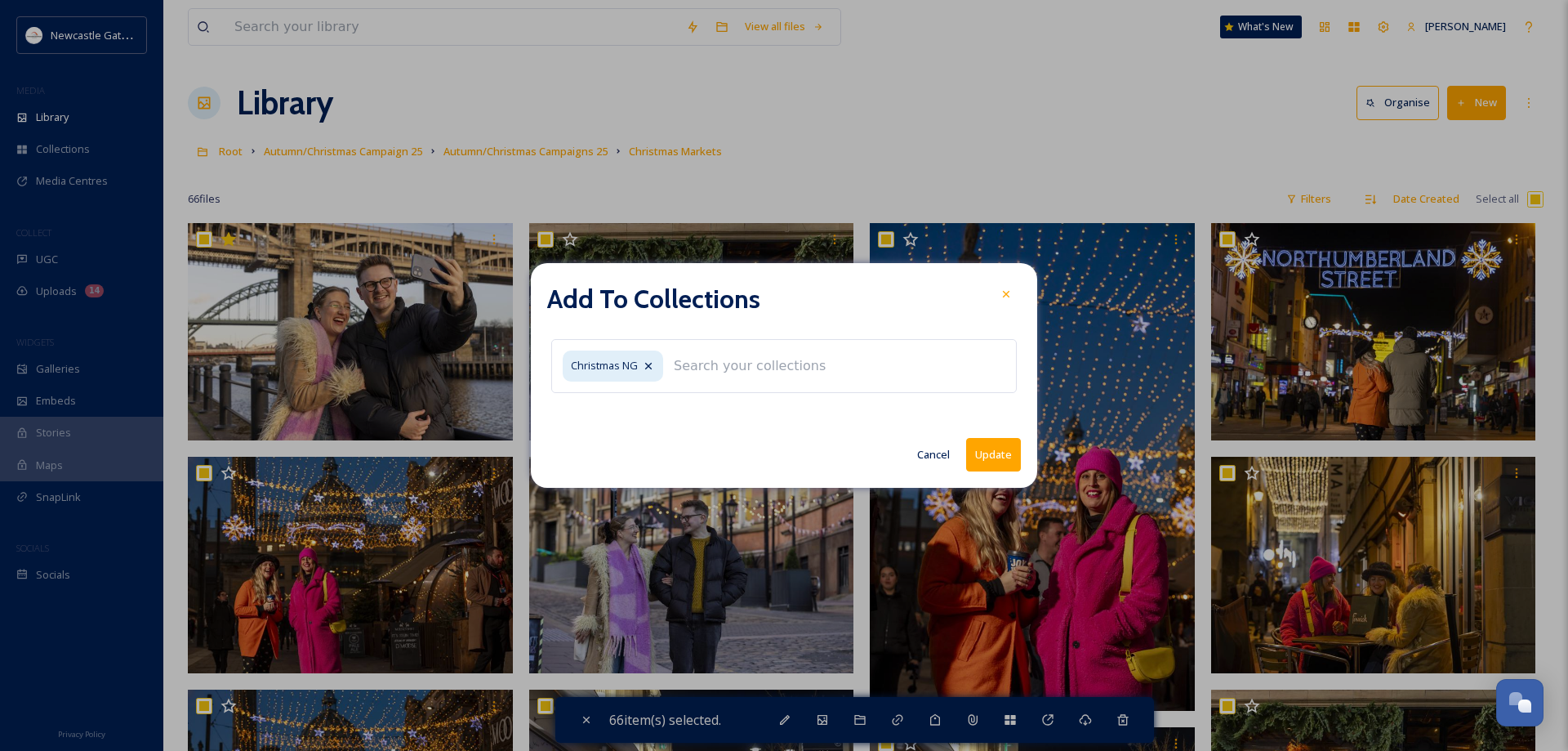
click at [996, 449] on button "Update" at bounding box center [993, 455] width 55 height 34
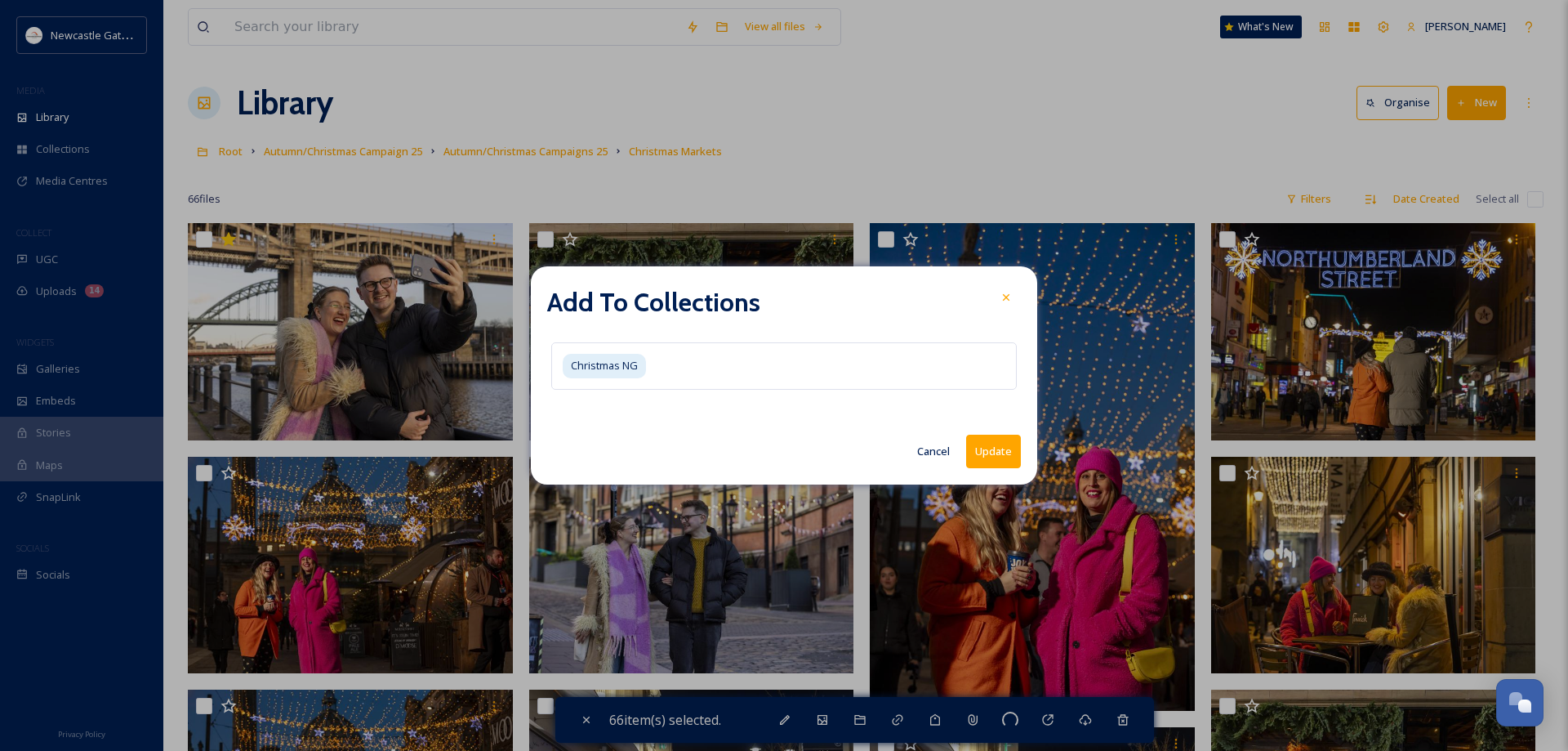
checkbox input "false"
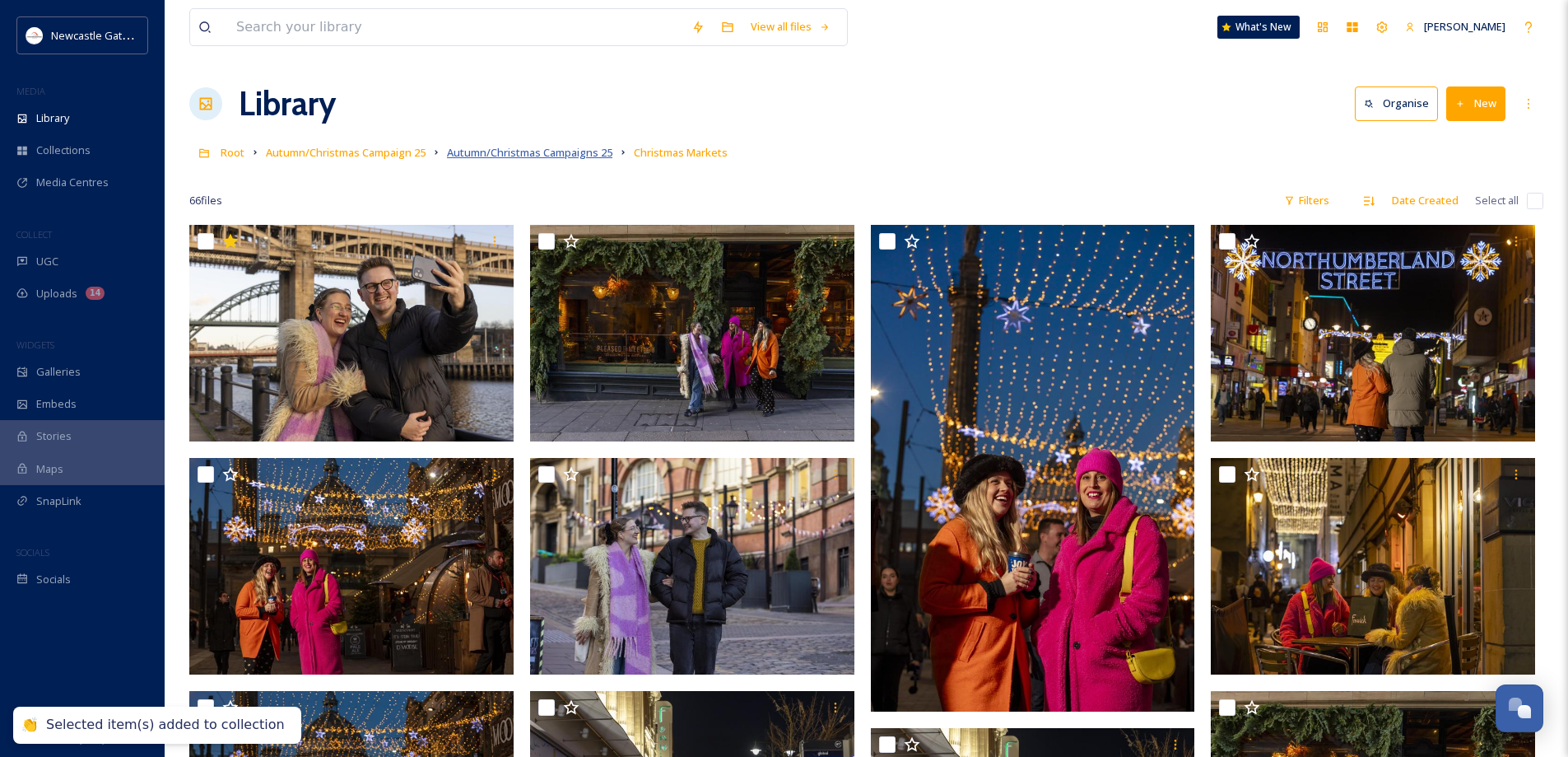
click at [528, 156] on span "Autumn/Christmas Campaigns 25" at bounding box center [530, 153] width 166 height 15
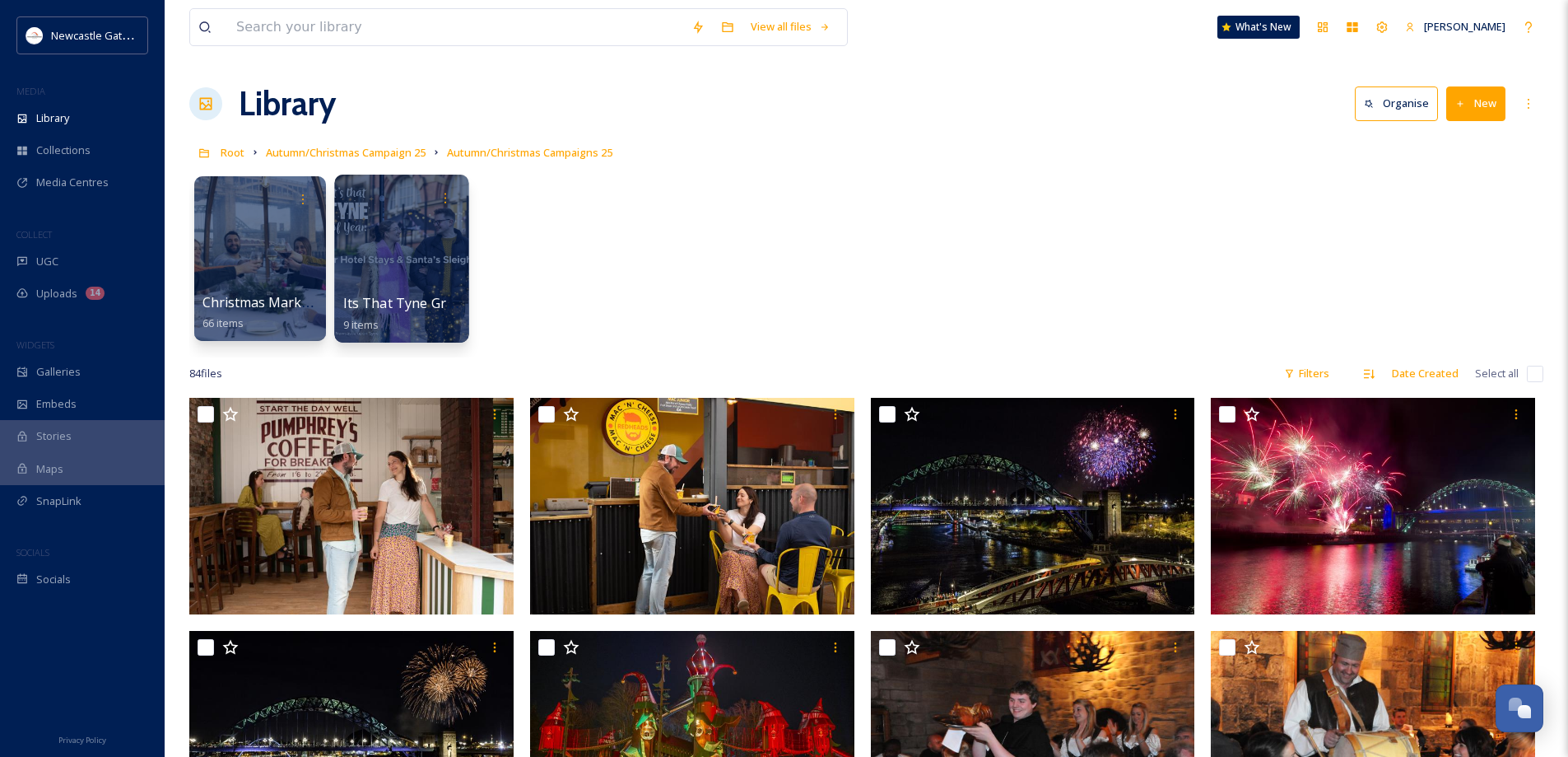
click at [401, 255] on div at bounding box center [401, 258] width 134 height 168
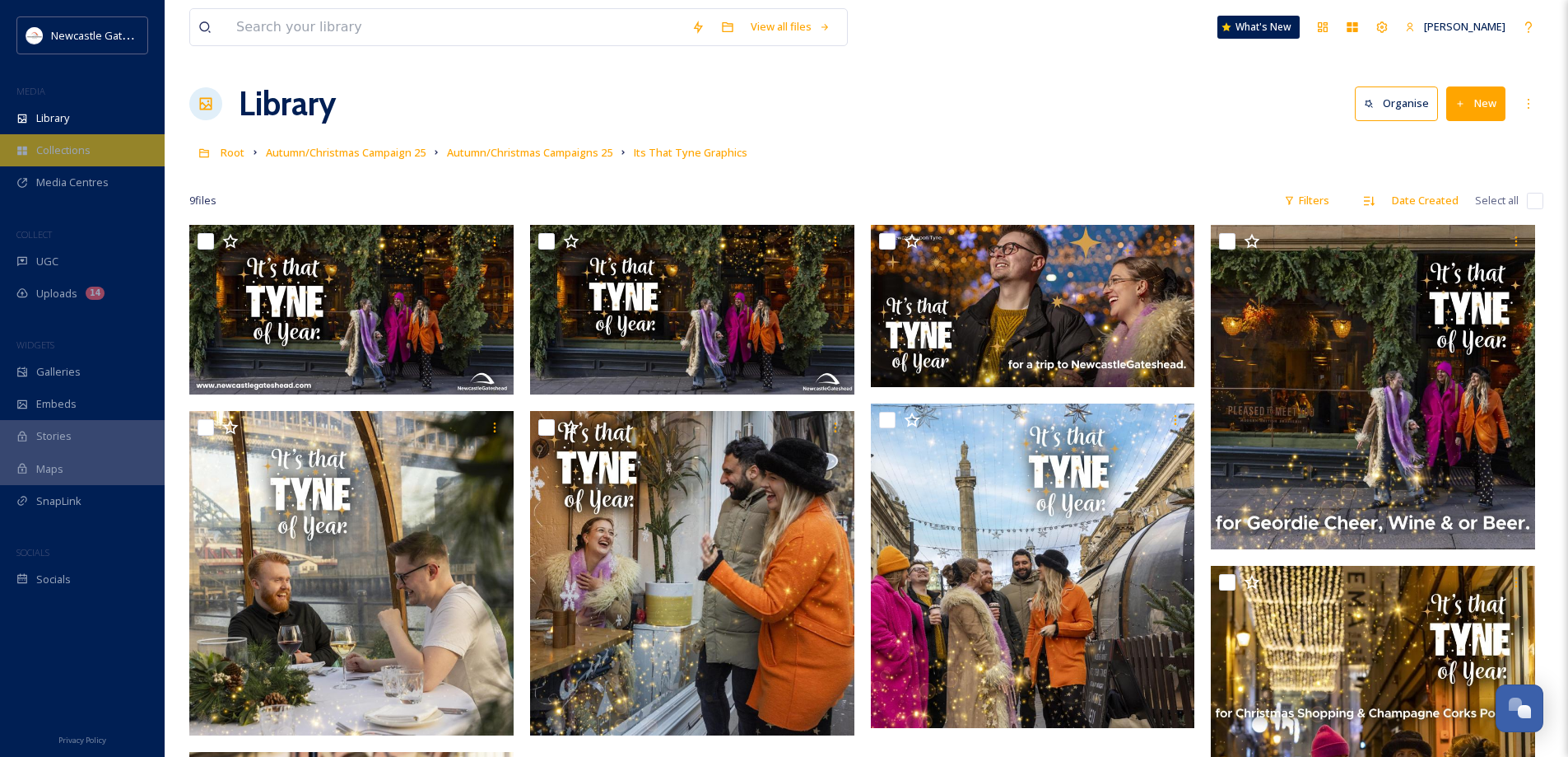
click at [66, 153] on span "Collections" at bounding box center [63, 150] width 55 height 16
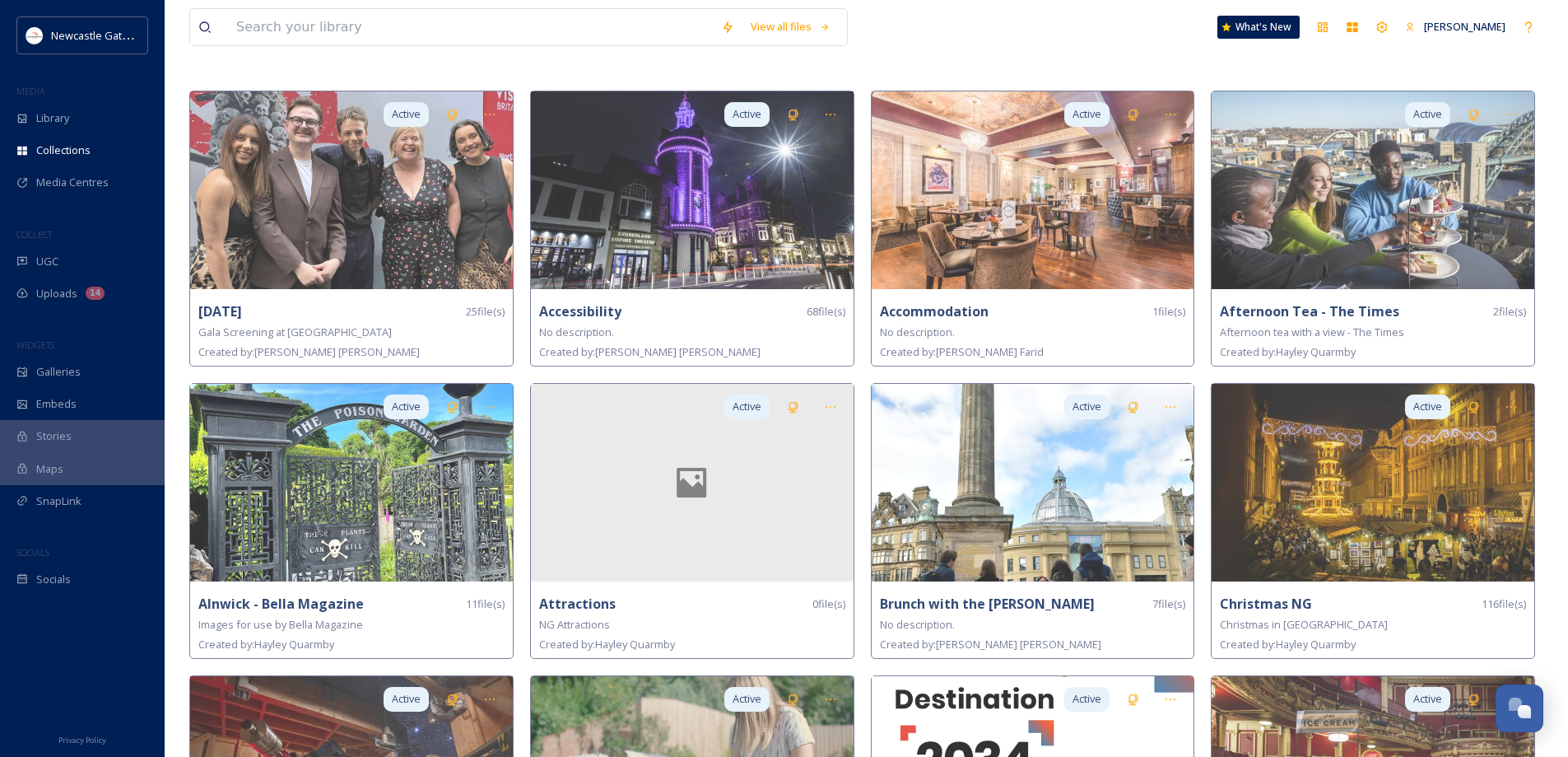
scroll to position [165, 0]
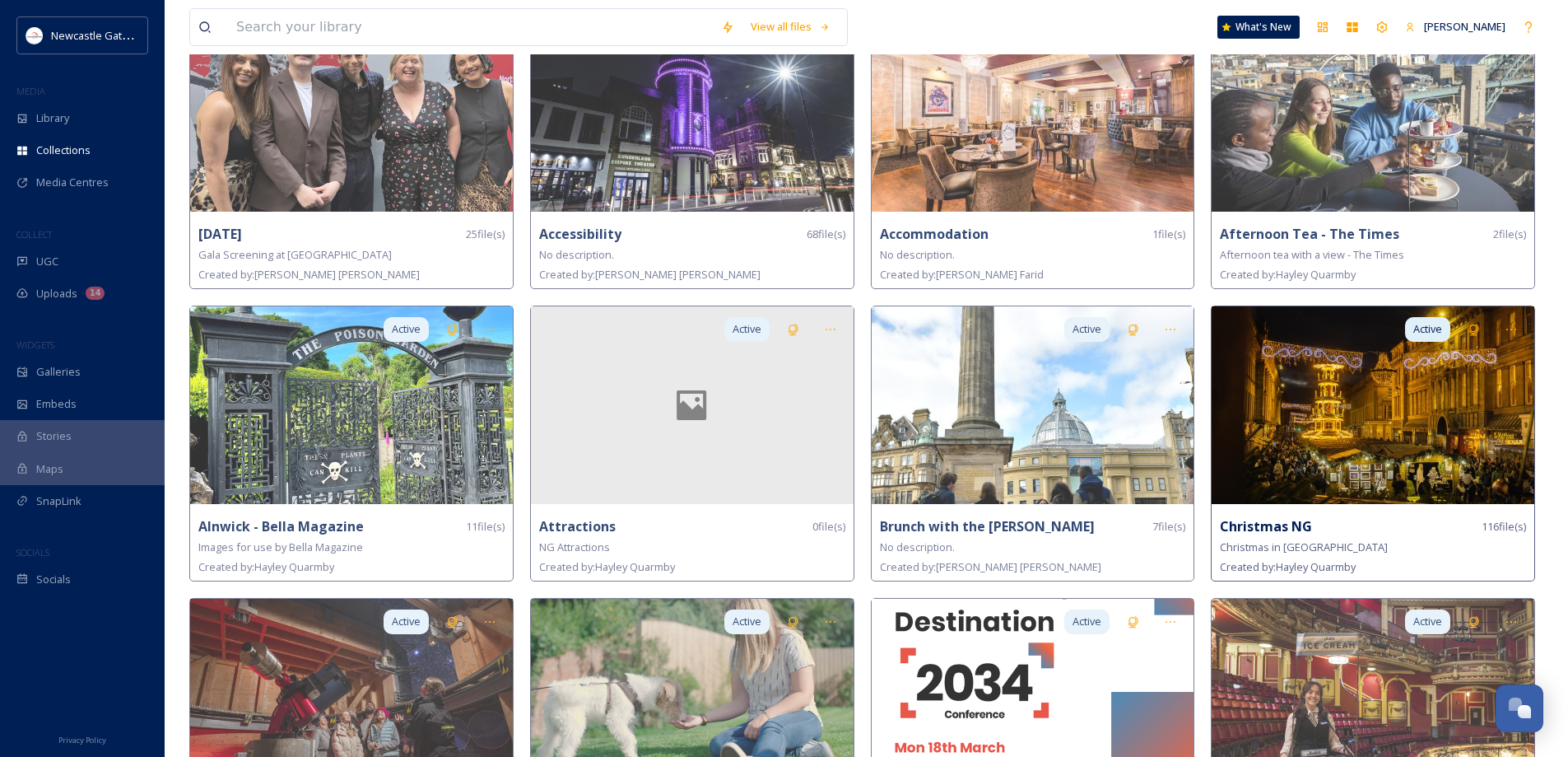
click at [1376, 465] on img at bounding box center [1373, 405] width 322 height 198
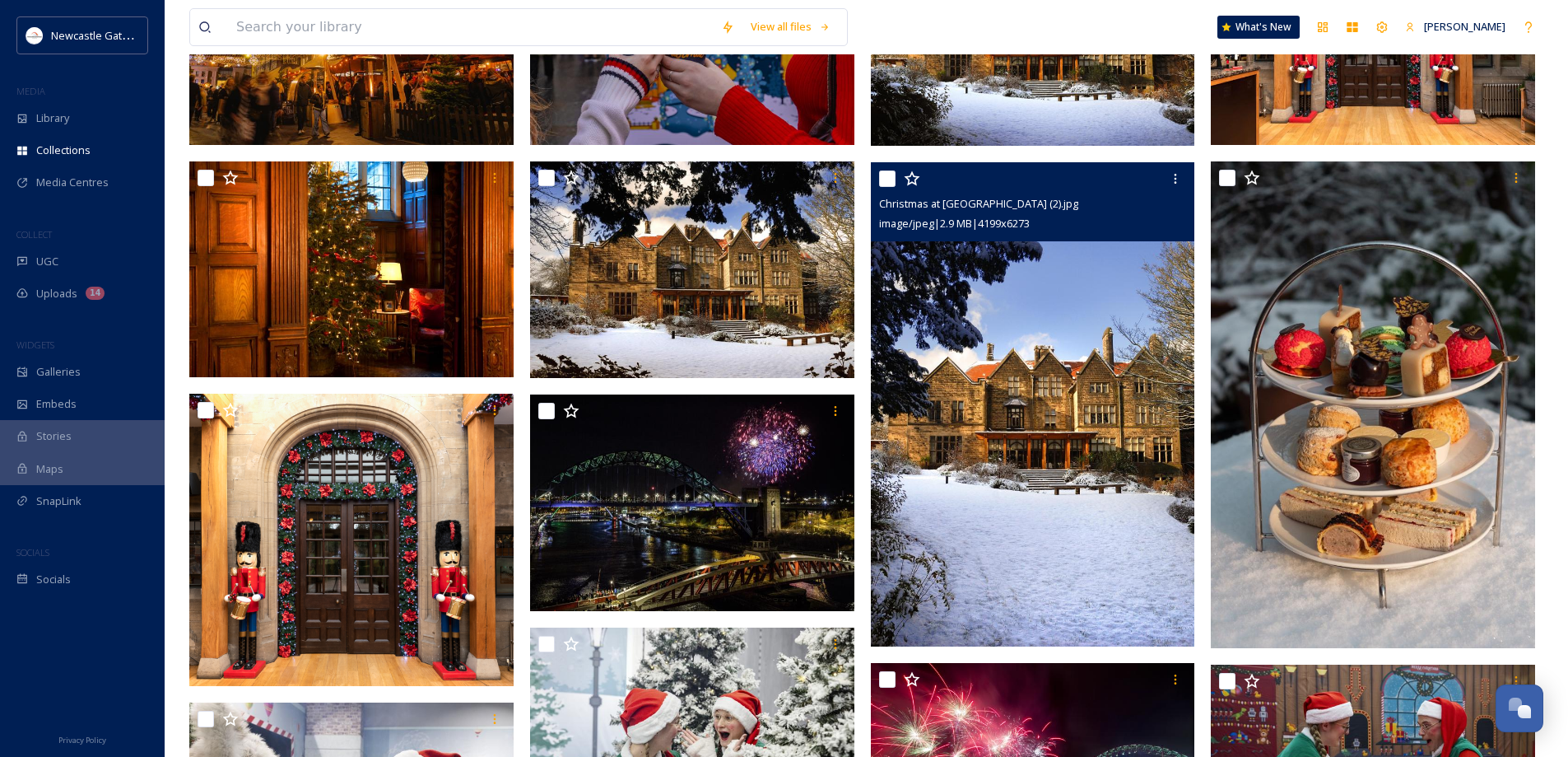
scroll to position [1071, 0]
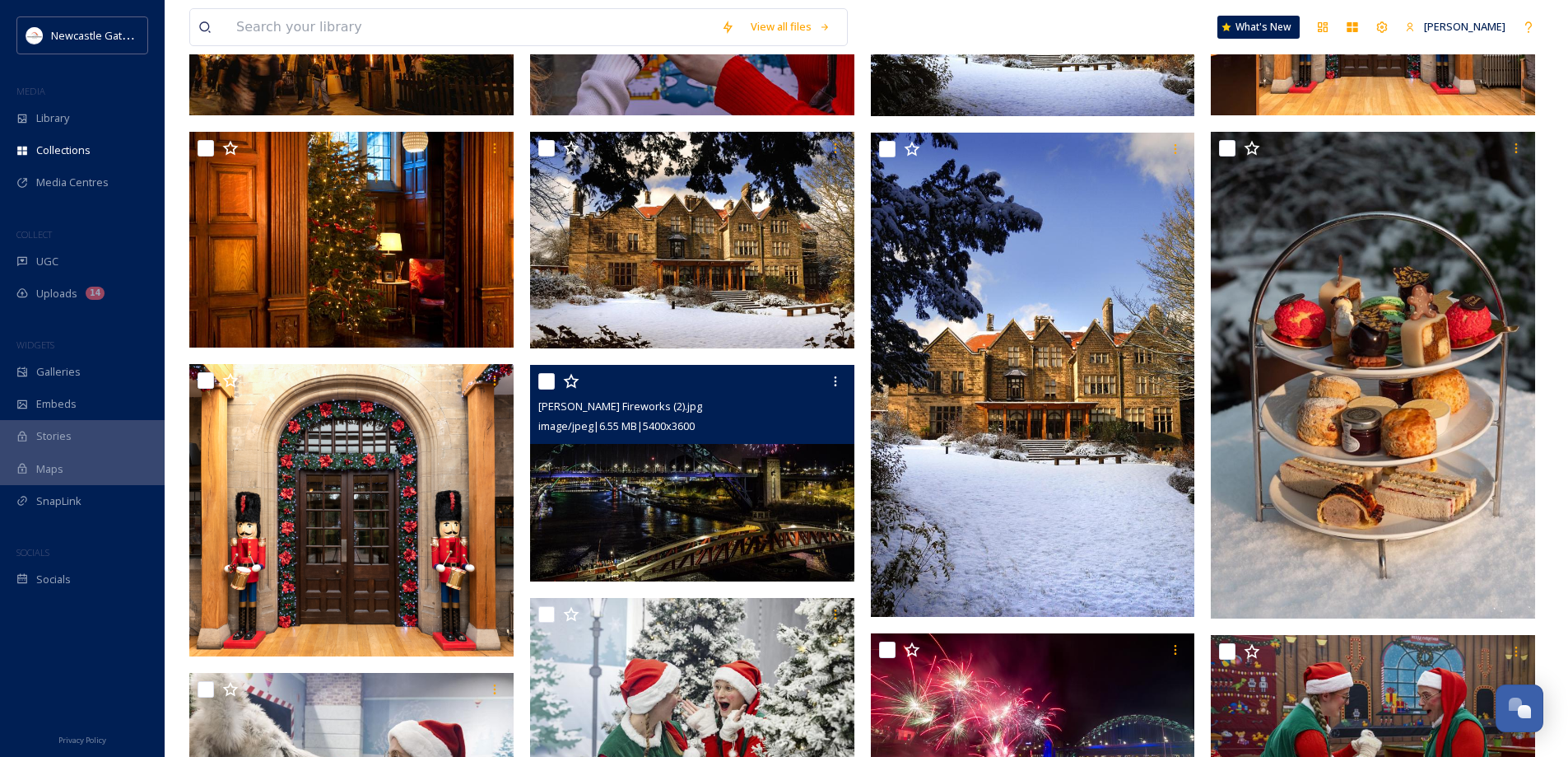
click at [667, 522] on img at bounding box center [693, 473] width 324 height 217
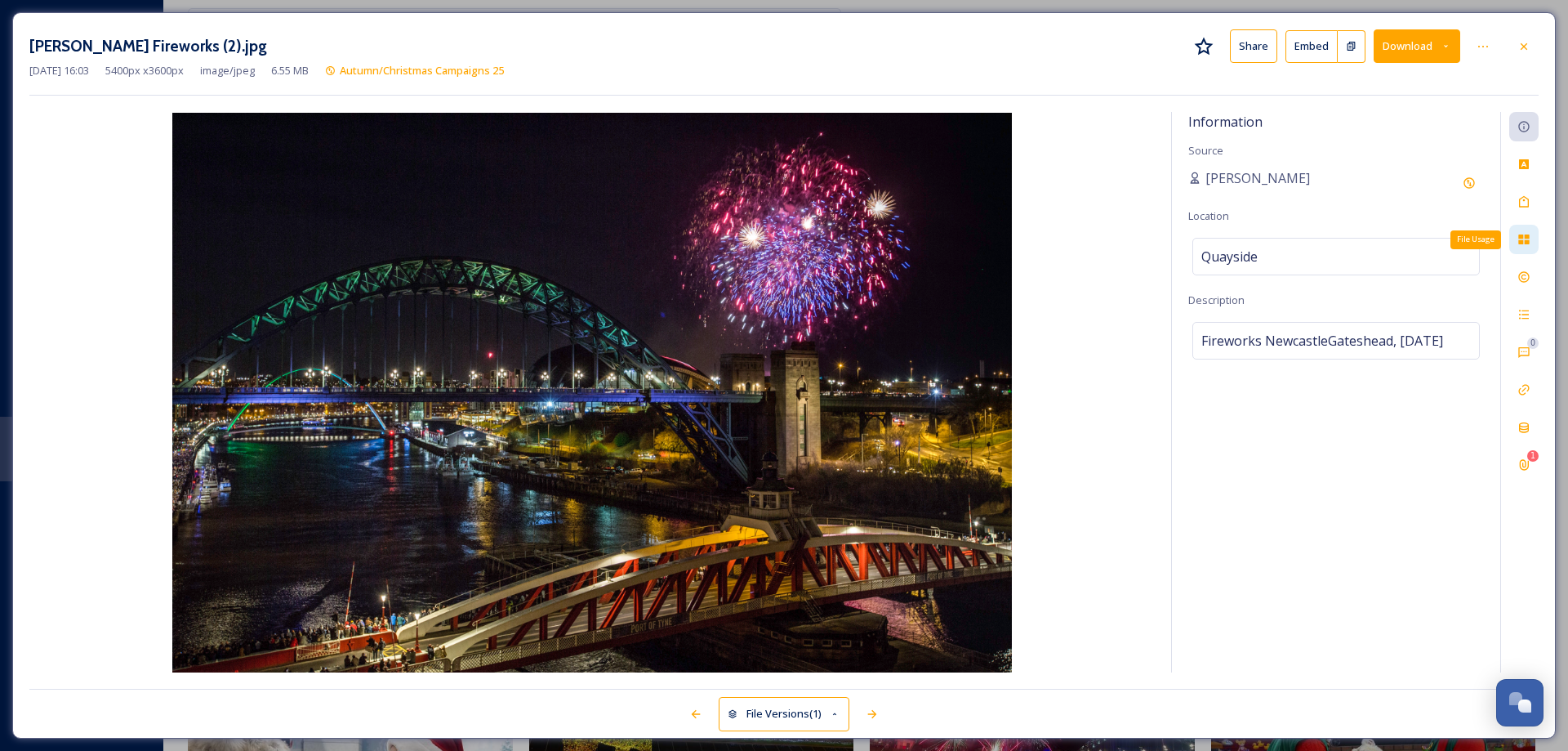
click at [1522, 239] on icon at bounding box center [1524, 239] width 13 height 13
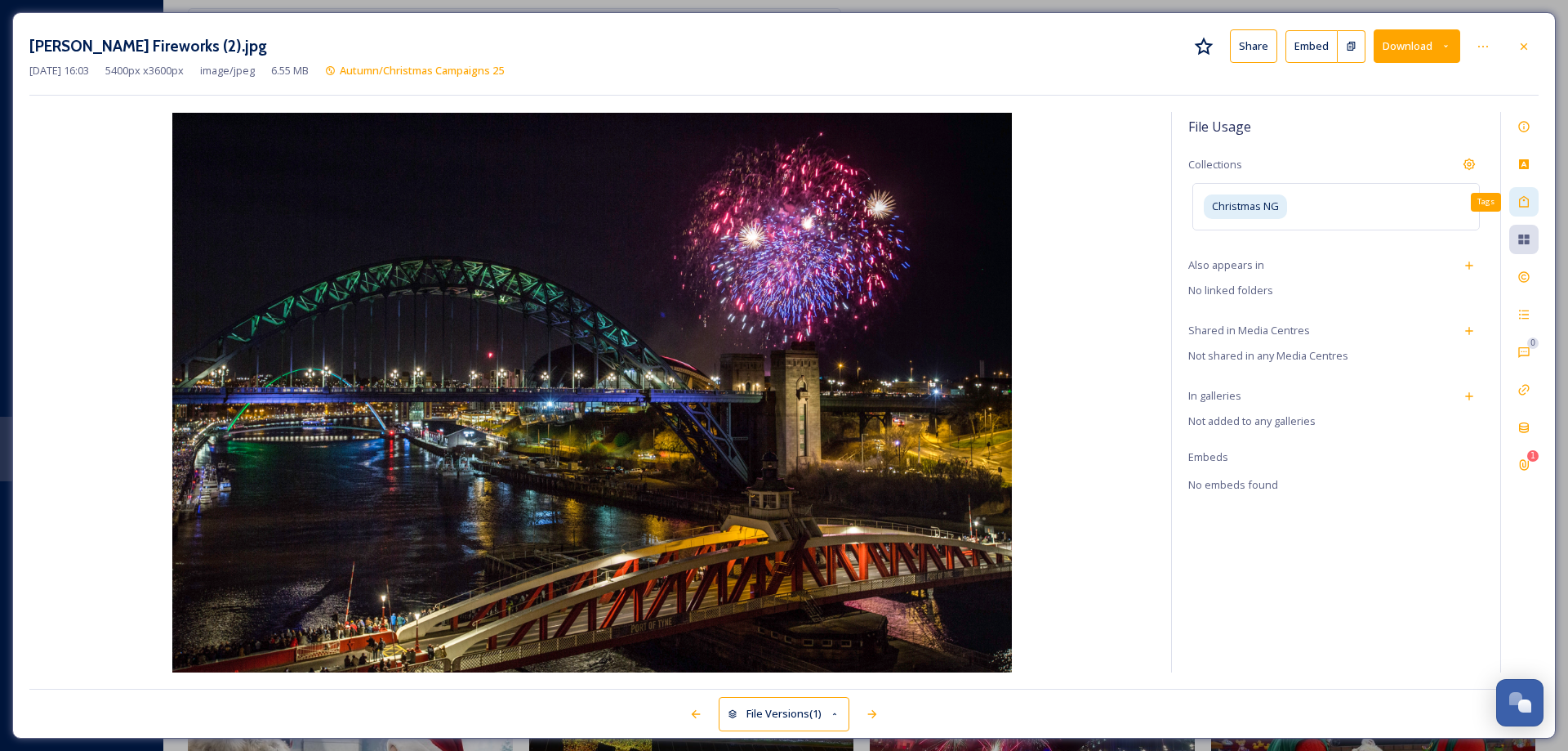
click at [1526, 200] on icon at bounding box center [1524, 202] width 13 height 13
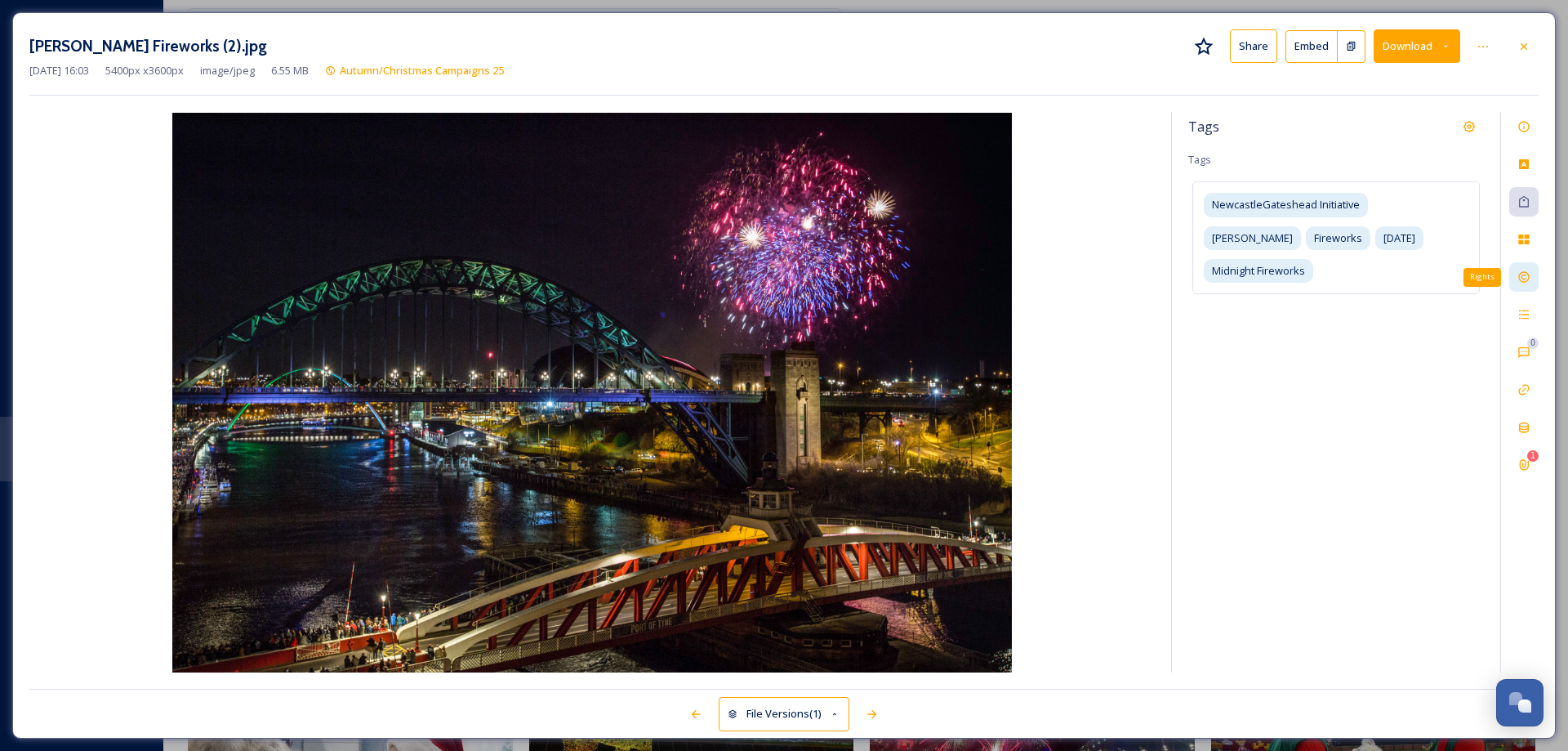
click at [1521, 274] on icon at bounding box center [1524, 277] width 13 height 13
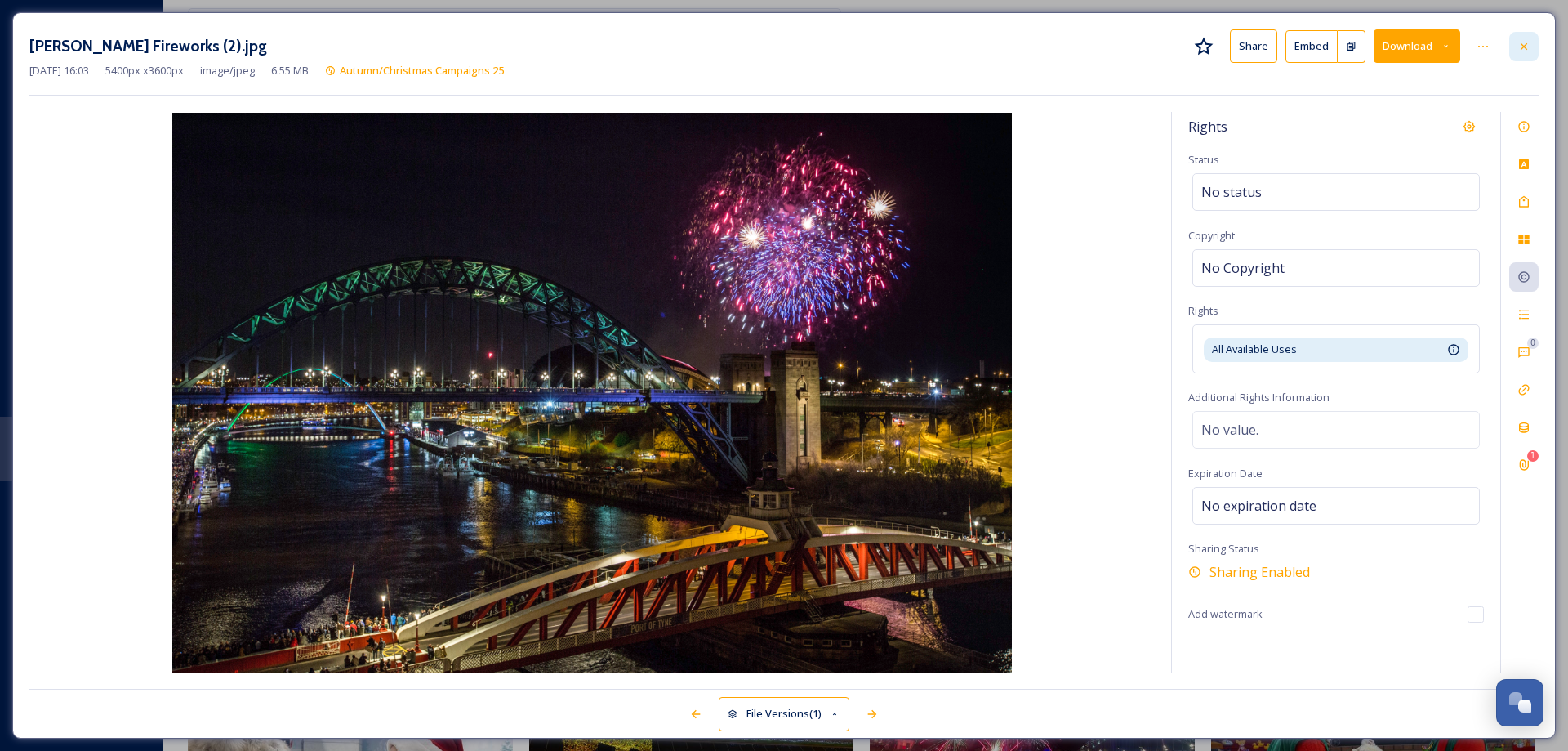
click at [1521, 43] on icon at bounding box center [1523, 45] width 7 height 7
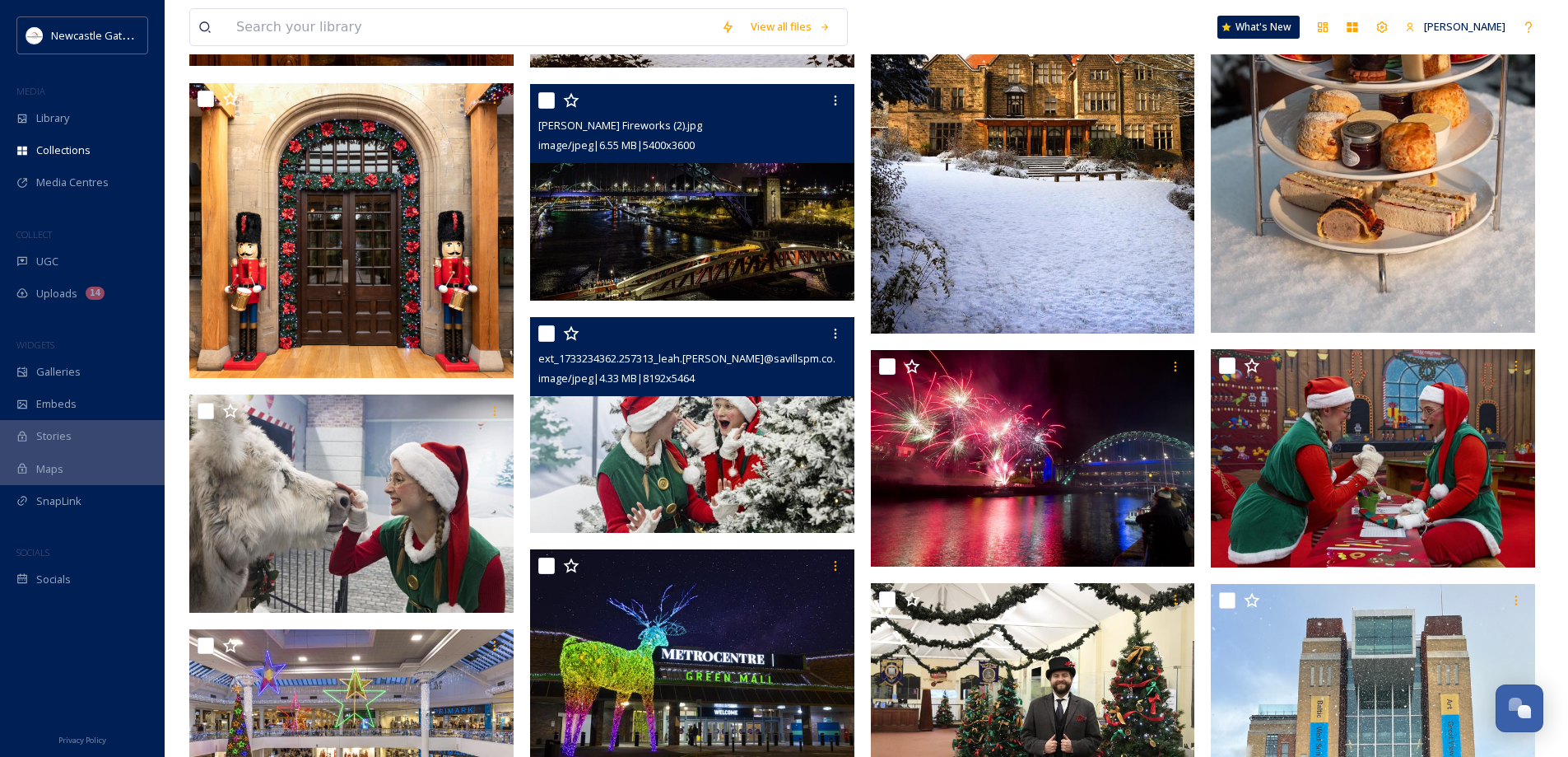
scroll to position [1400, 0]
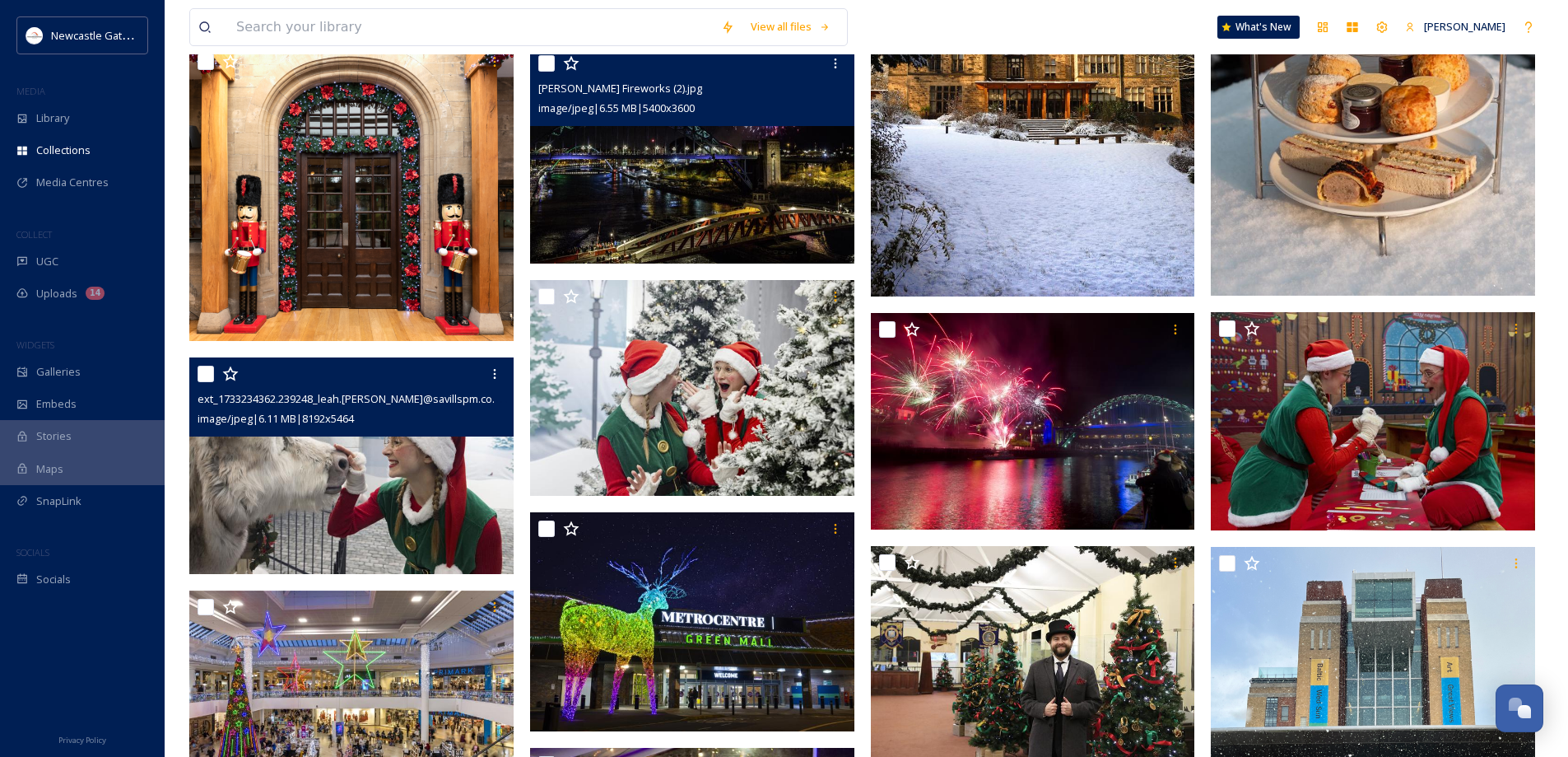
click at [351, 507] on img at bounding box center [351, 466] width 324 height 217
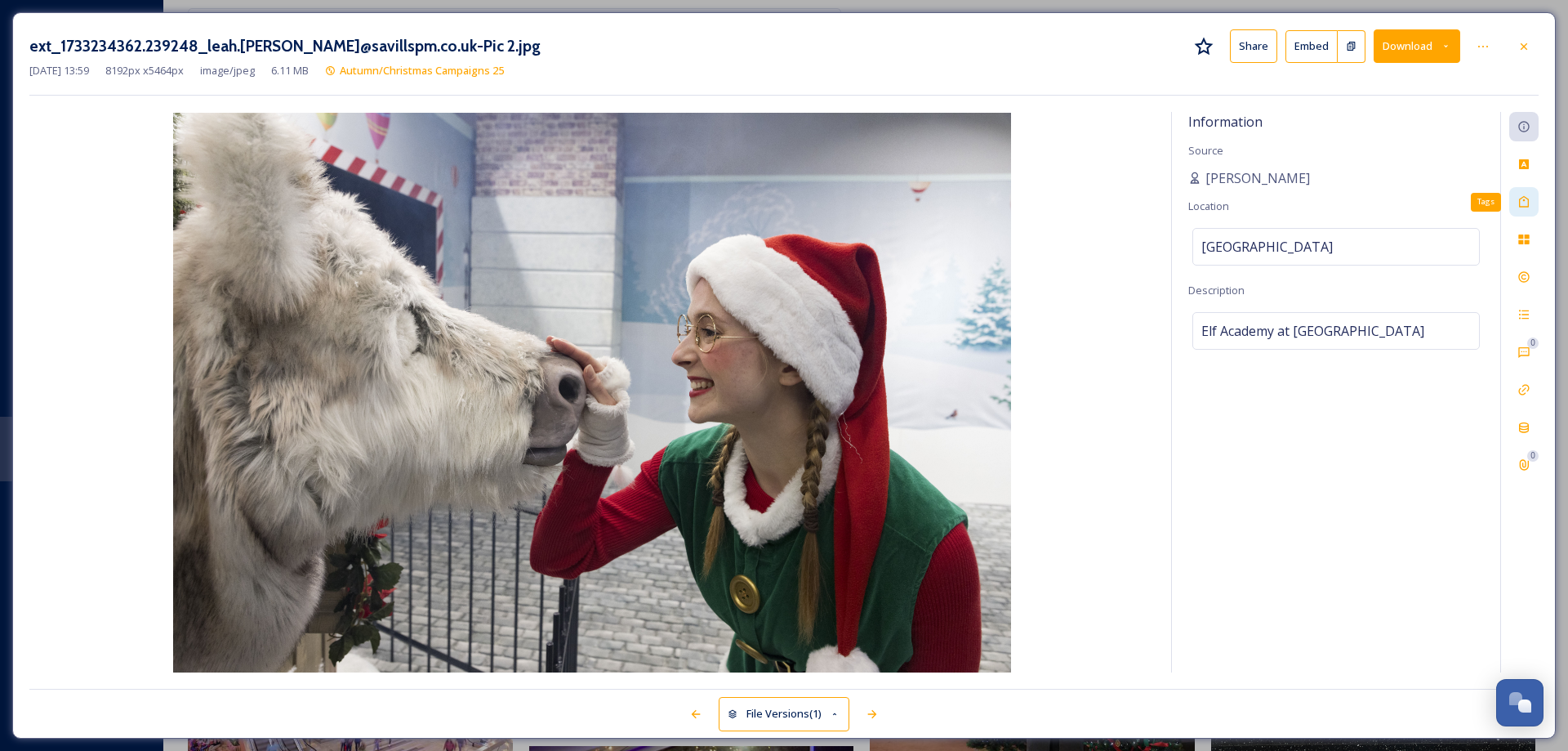
click at [1520, 204] on icon at bounding box center [1524, 202] width 13 height 13
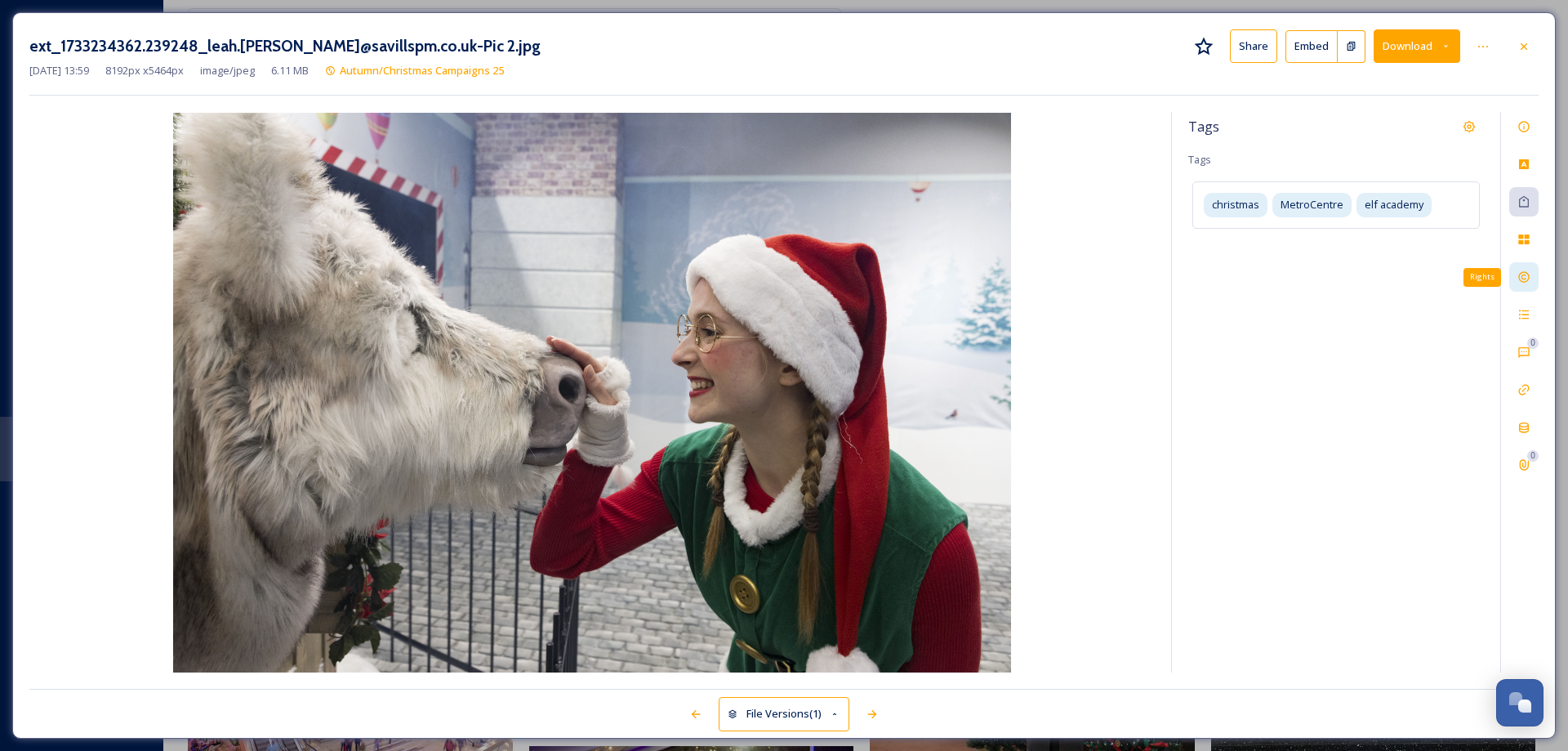
click at [1518, 271] on icon at bounding box center [1524, 277] width 13 height 13
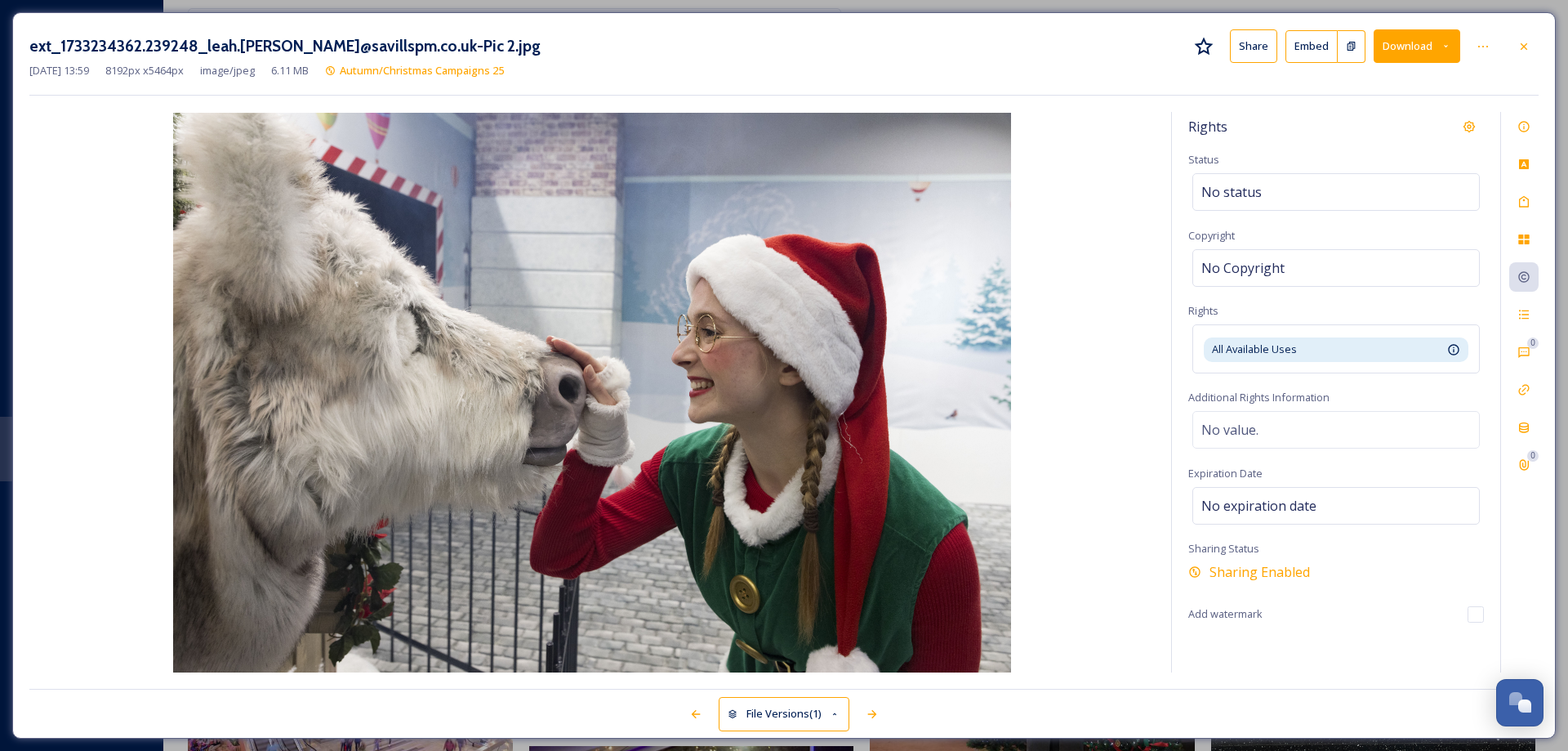
click at [1531, 46] on div at bounding box center [1523, 46] width 29 height 29
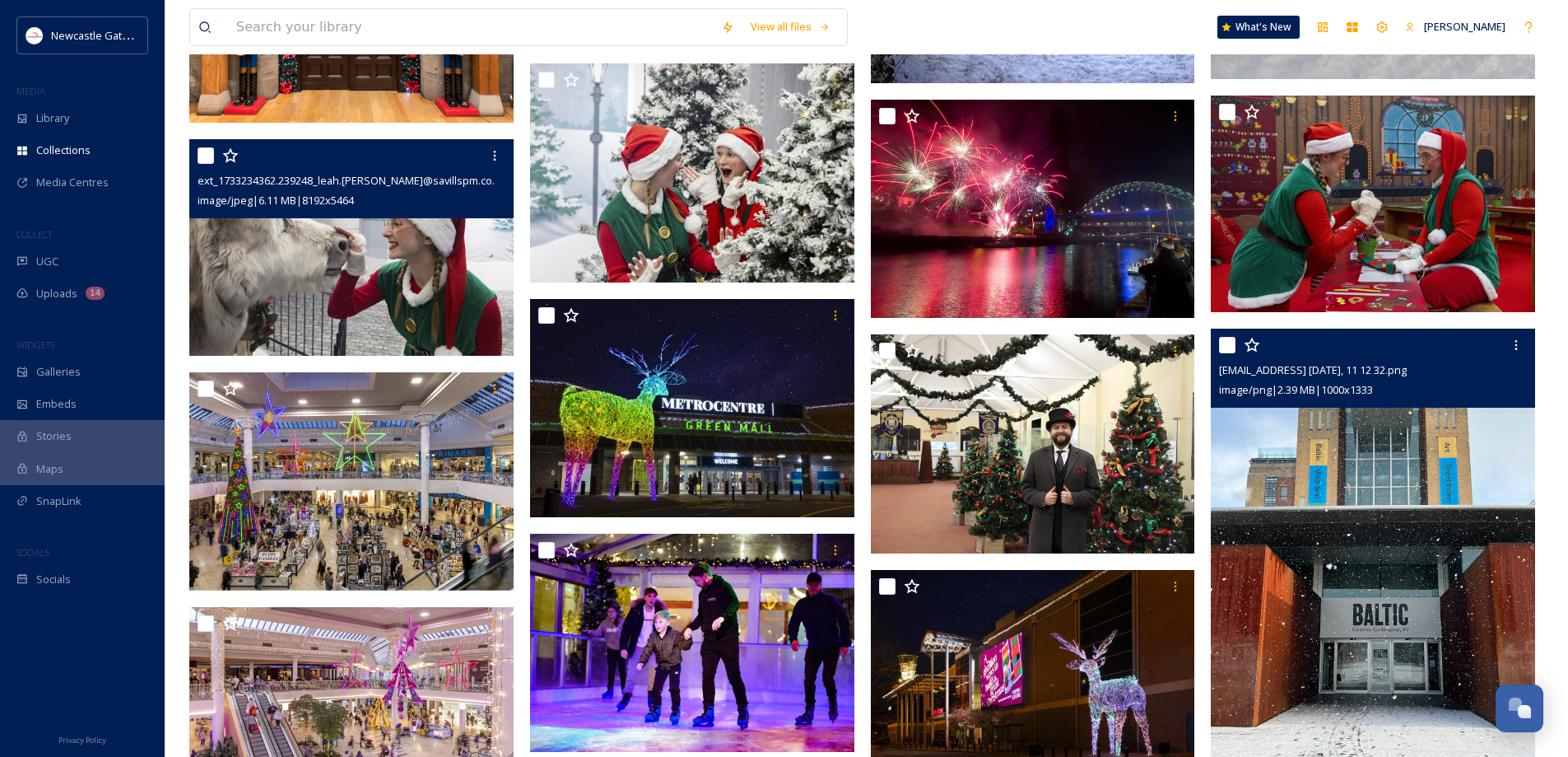
scroll to position [1647, 0]
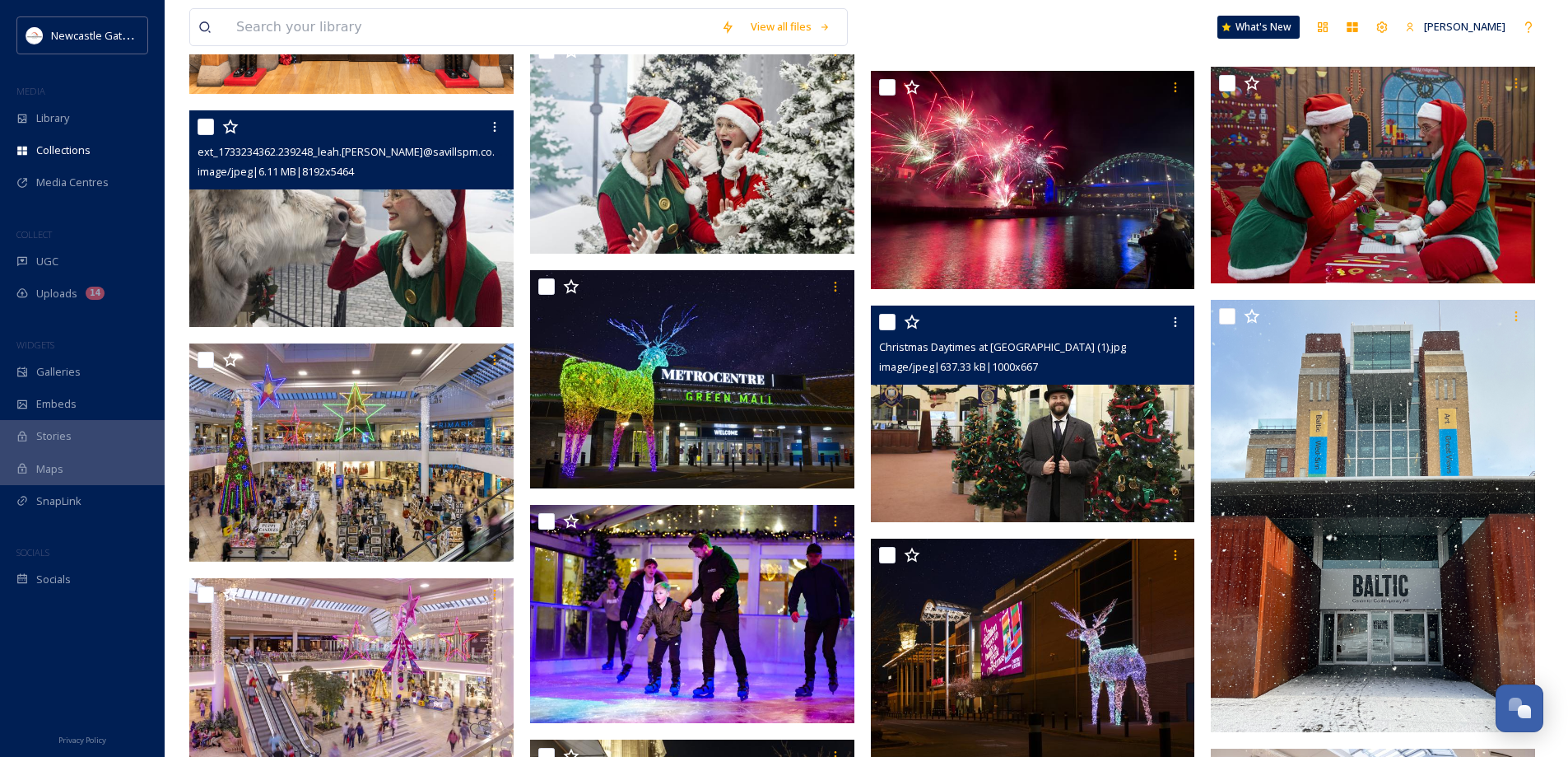
click at [1037, 407] on img at bounding box center [1033, 414] width 324 height 217
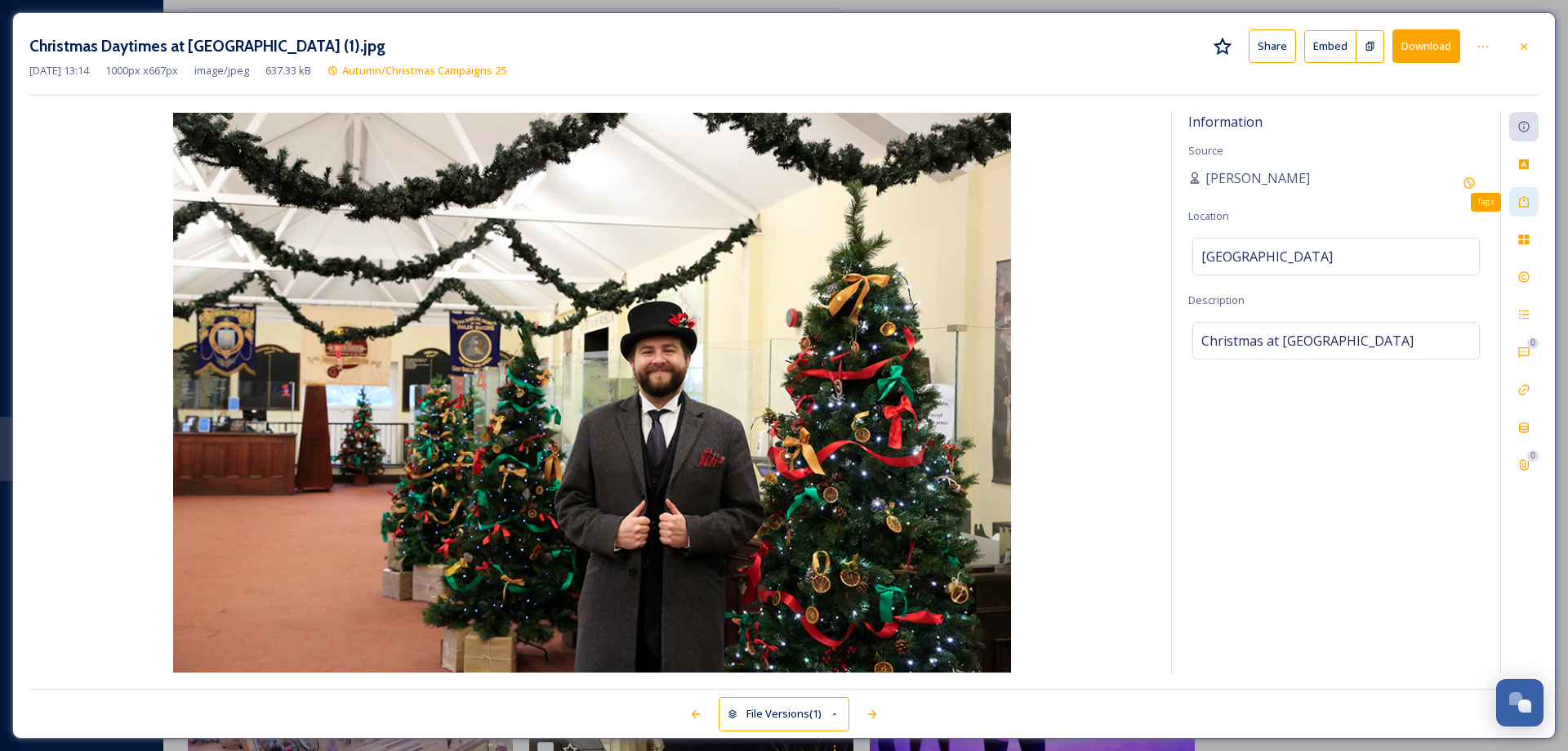
click at [1527, 205] on icon at bounding box center [1524, 202] width 13 height 13
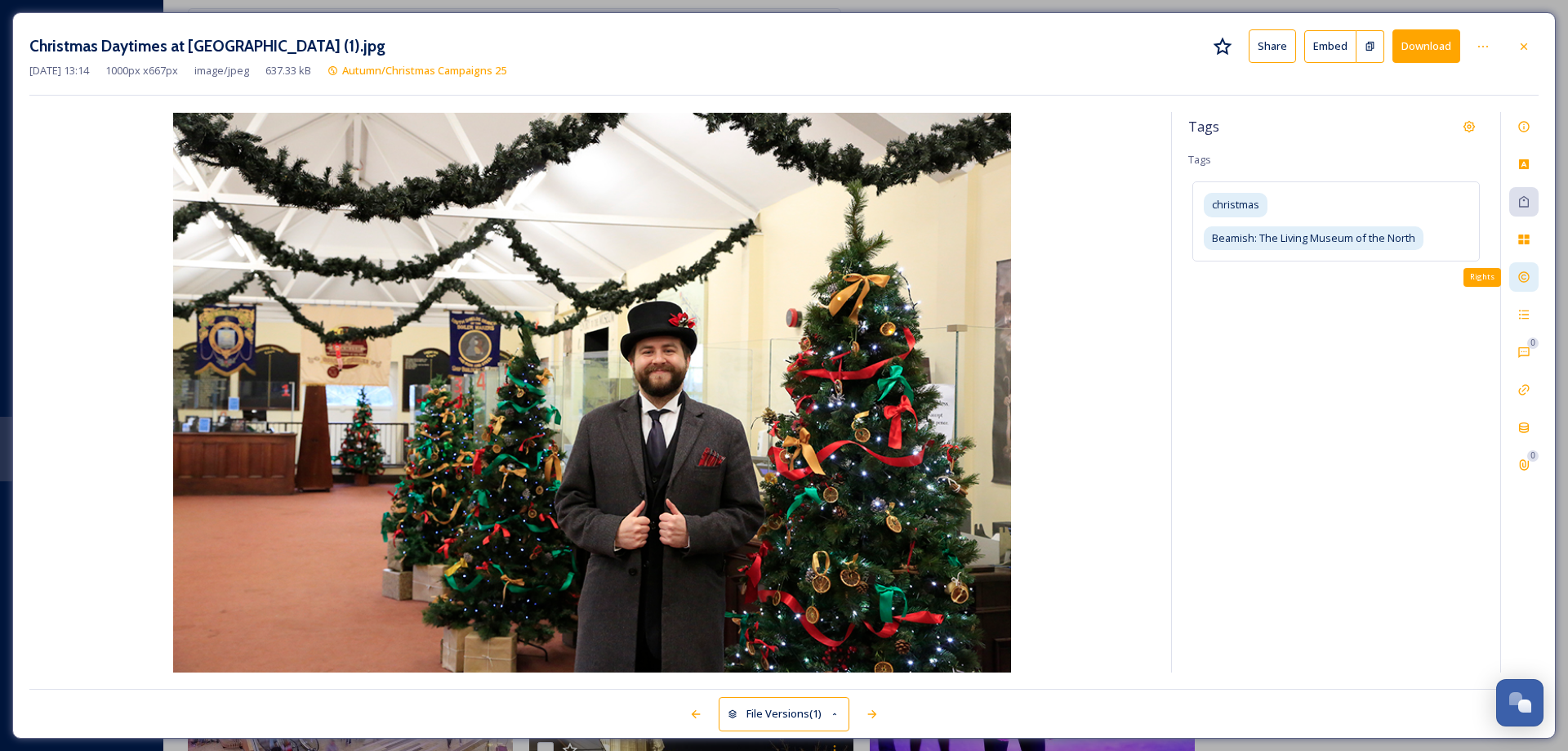
click at [1523, 277] on icon at bounding box center [1524, 277] width 13 height 13
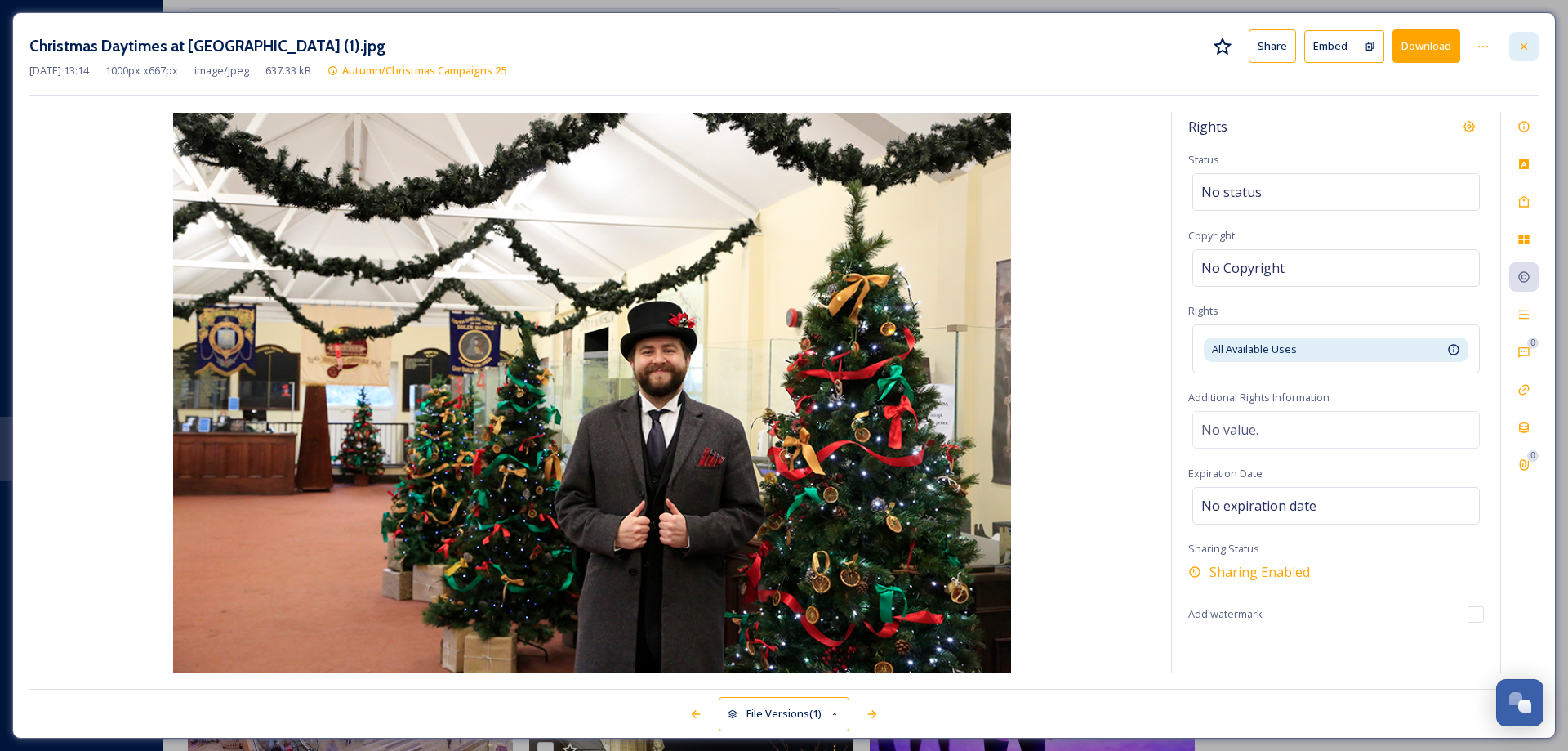
click at [1527, 43] on icon at bounding box center [1524, 47] width 13 height 13
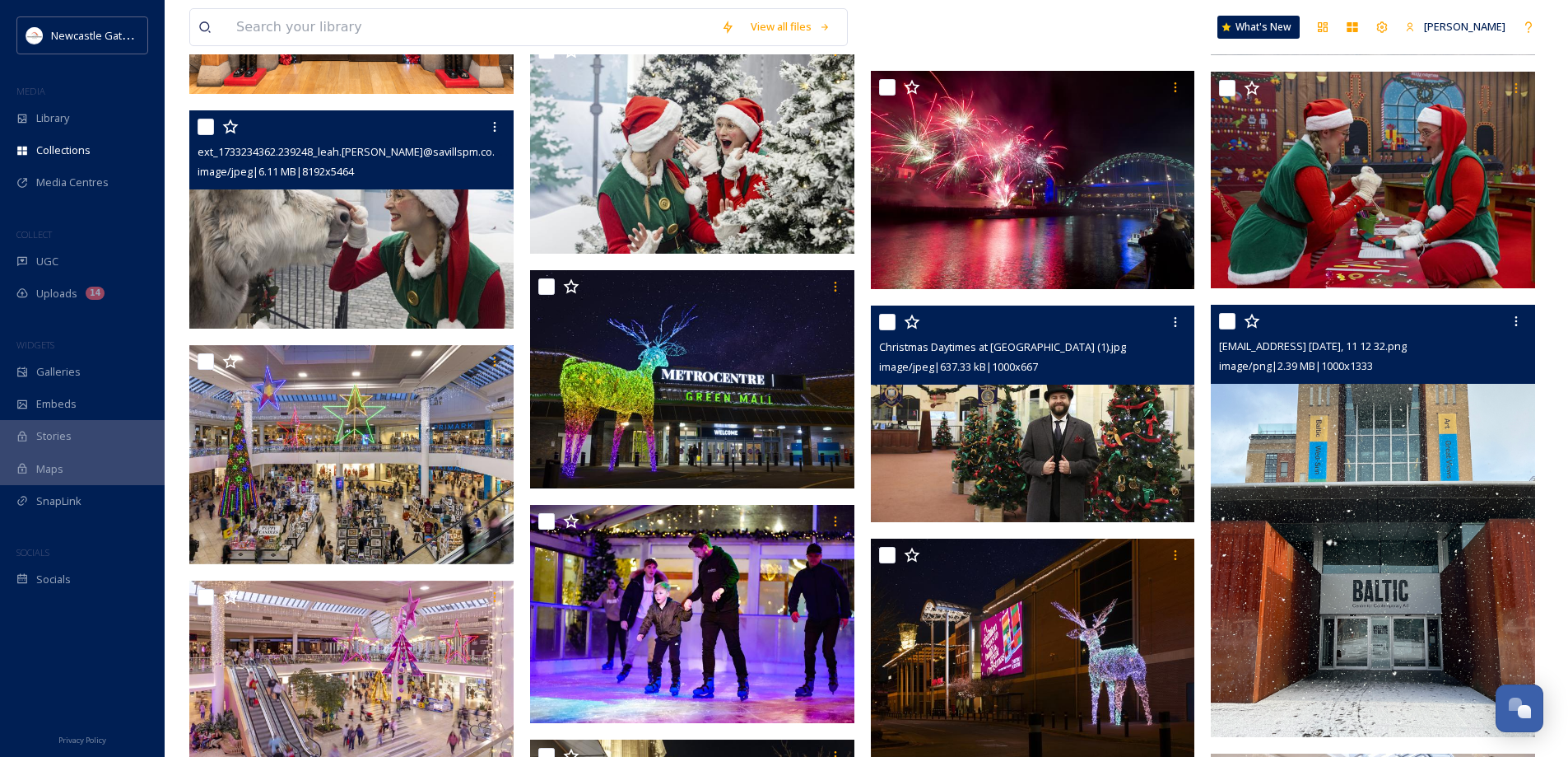
click at [1383, 449] on img at bounding box center [1373, 520] width 324 height 433
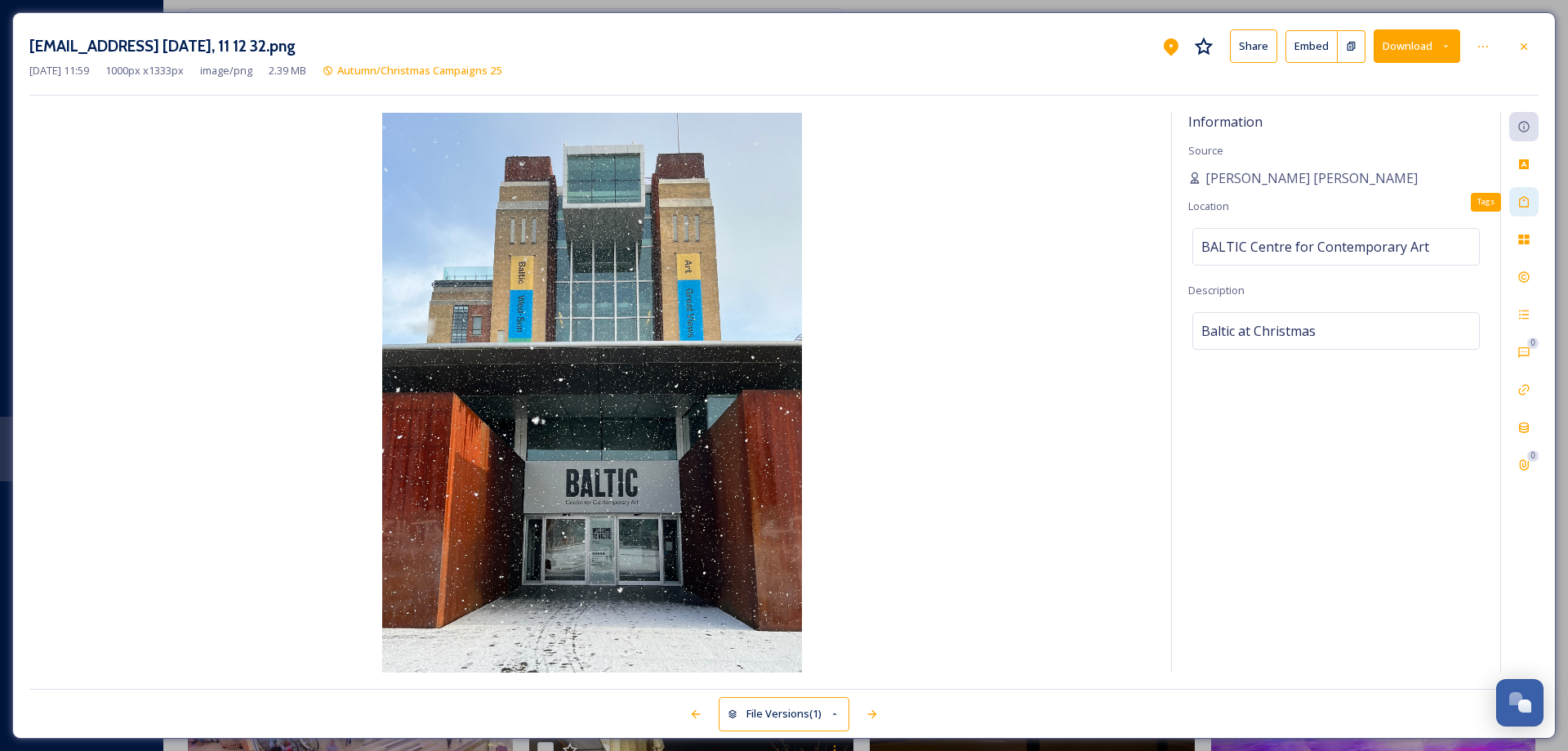
click at [1520, 199] on icon at bounding box center [1524, 202] width 9 height 11
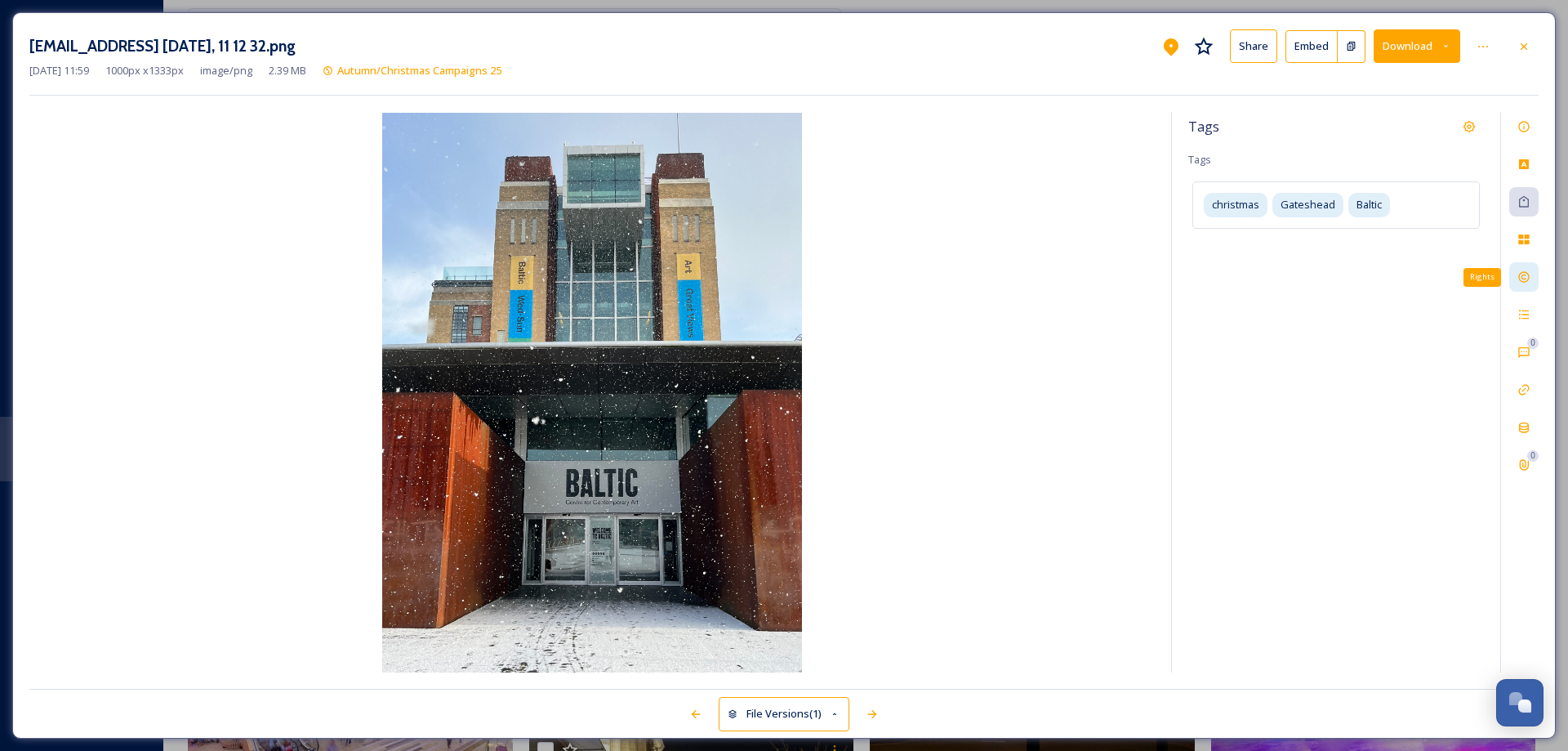
click at [1522, 275] on icon at bounding box center [1523, 277] width 10 height 10
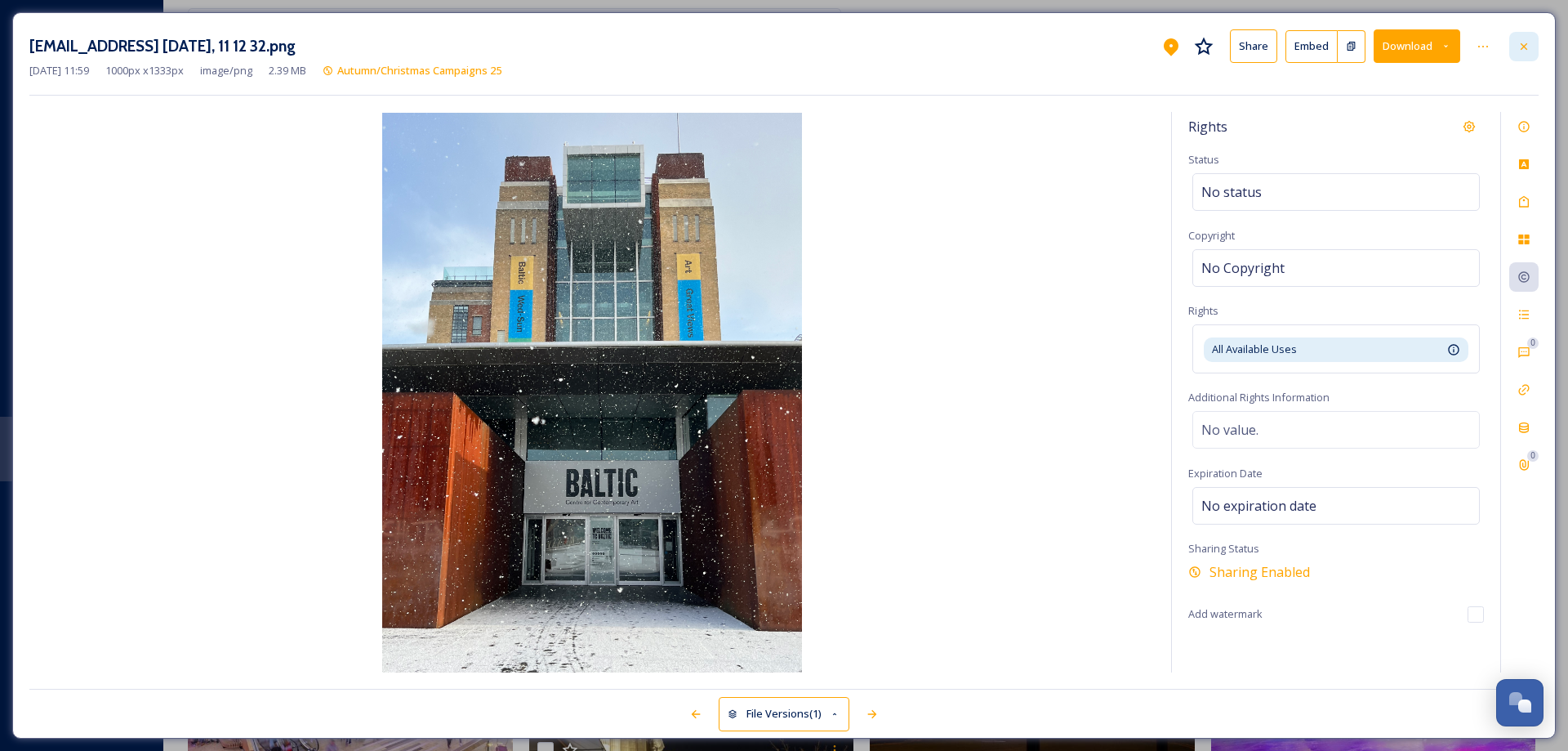
click at [1538, 49] on div at bounding box center [1523, 46] width 29 height 29
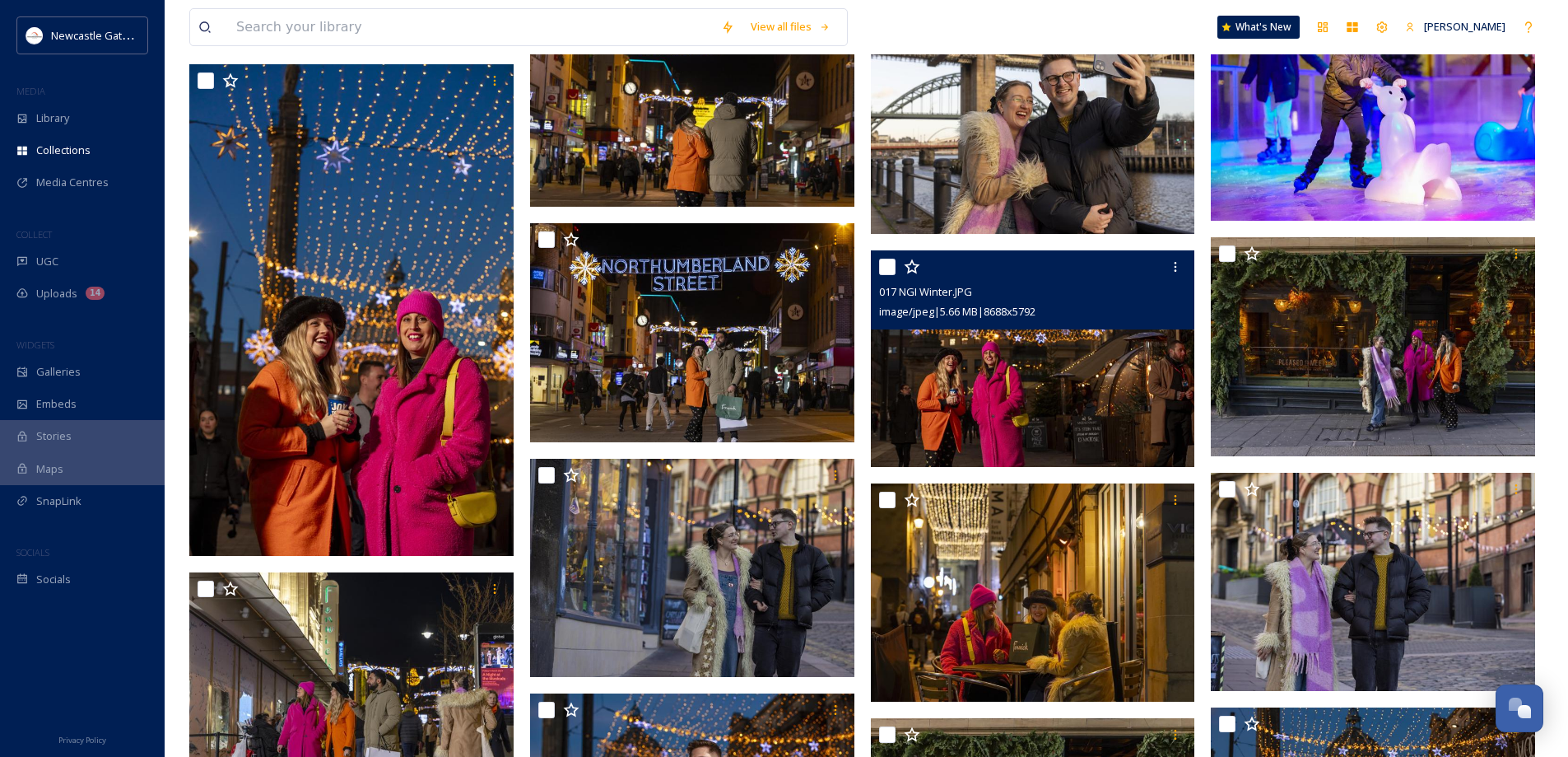
scroll to position [2635, 0]
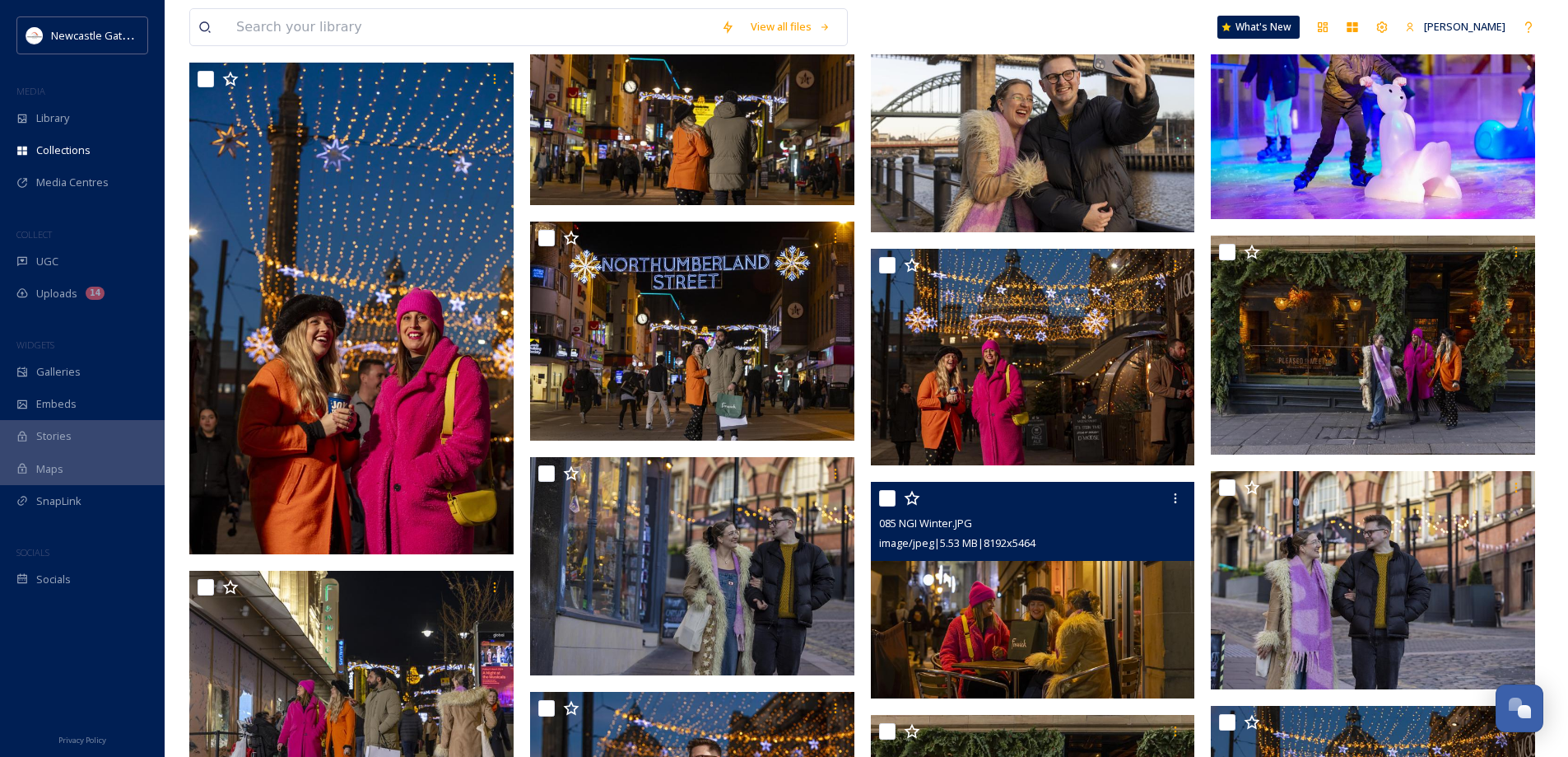
click at [1052, 583] on img at bounding box center [1033, 590] width 324 height 217
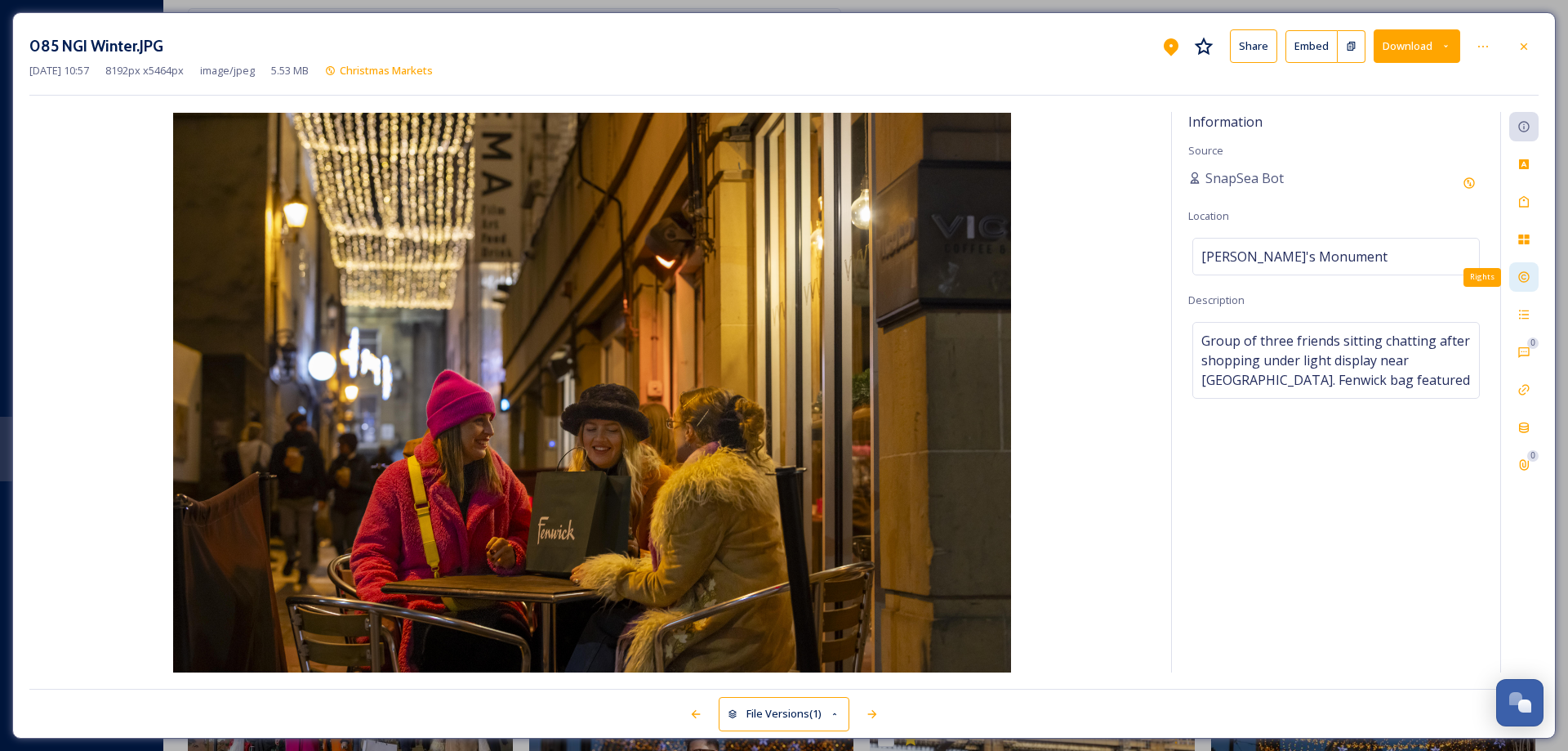
click at [1527, 274] on icon at bounding box center [1524, 277] width 13 height 13
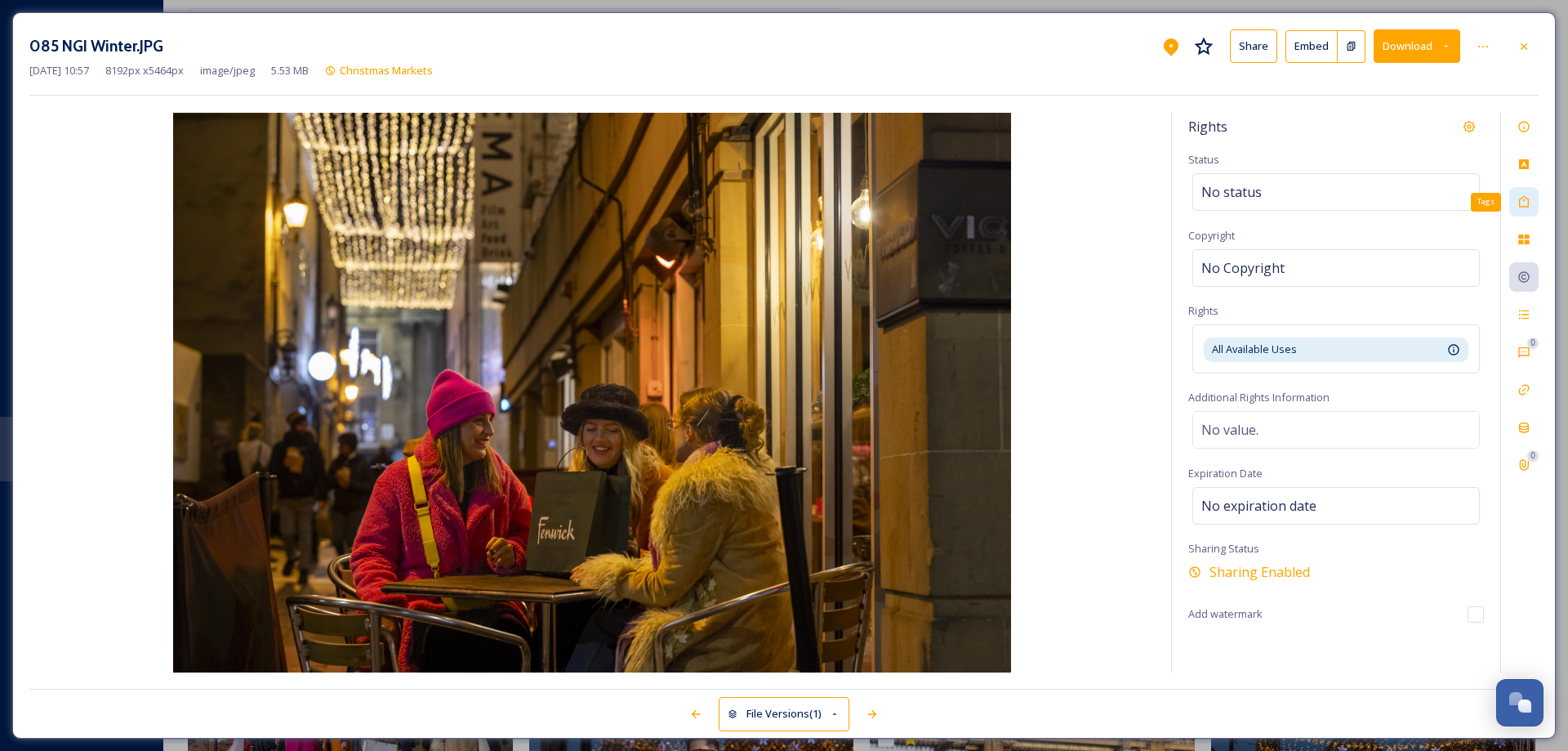
click at [1522, 198] on icon at bounding box center [1524, 202] width 13 height 13
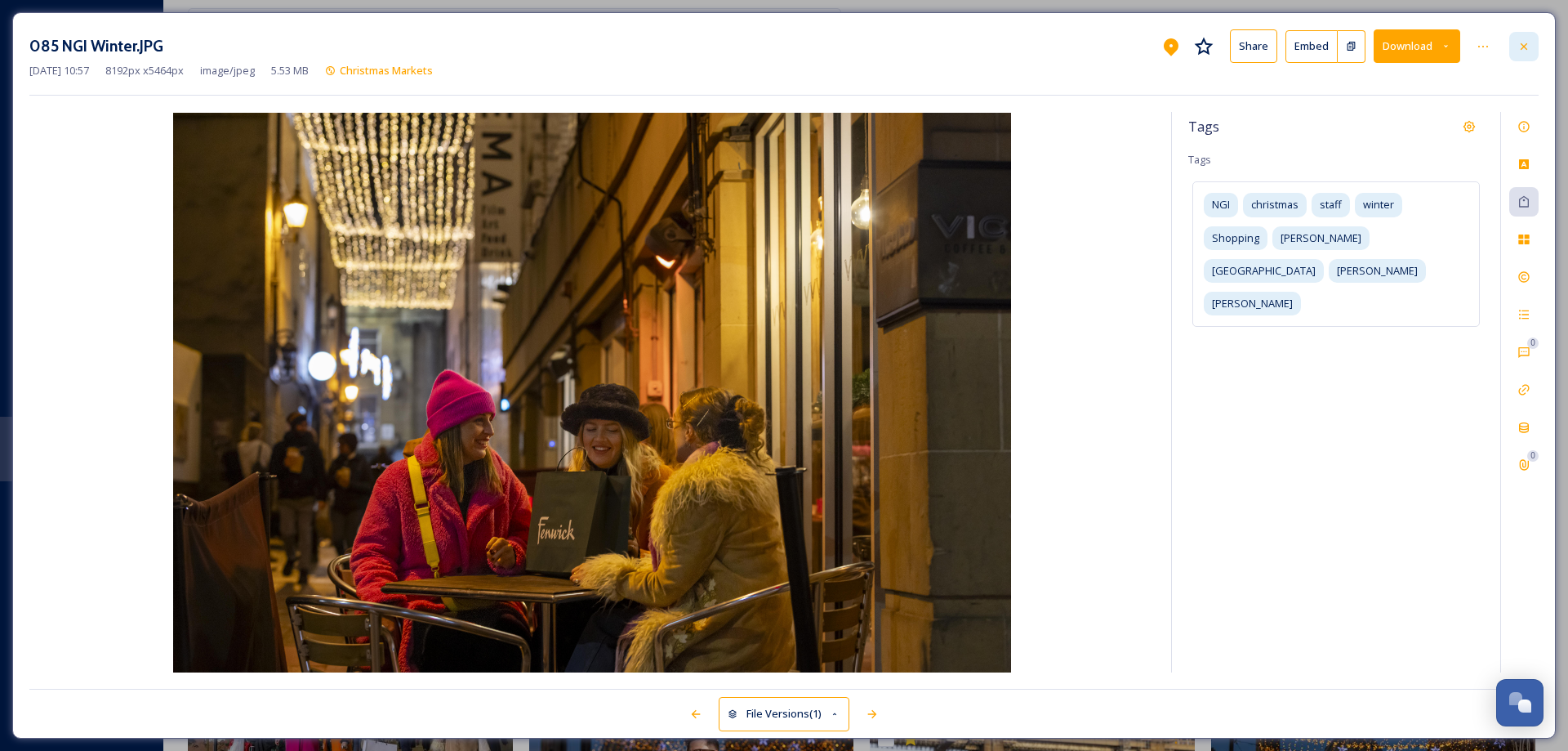
click at [1529, 46] on icon at bounding box center [1524, 47] width 13 height 13
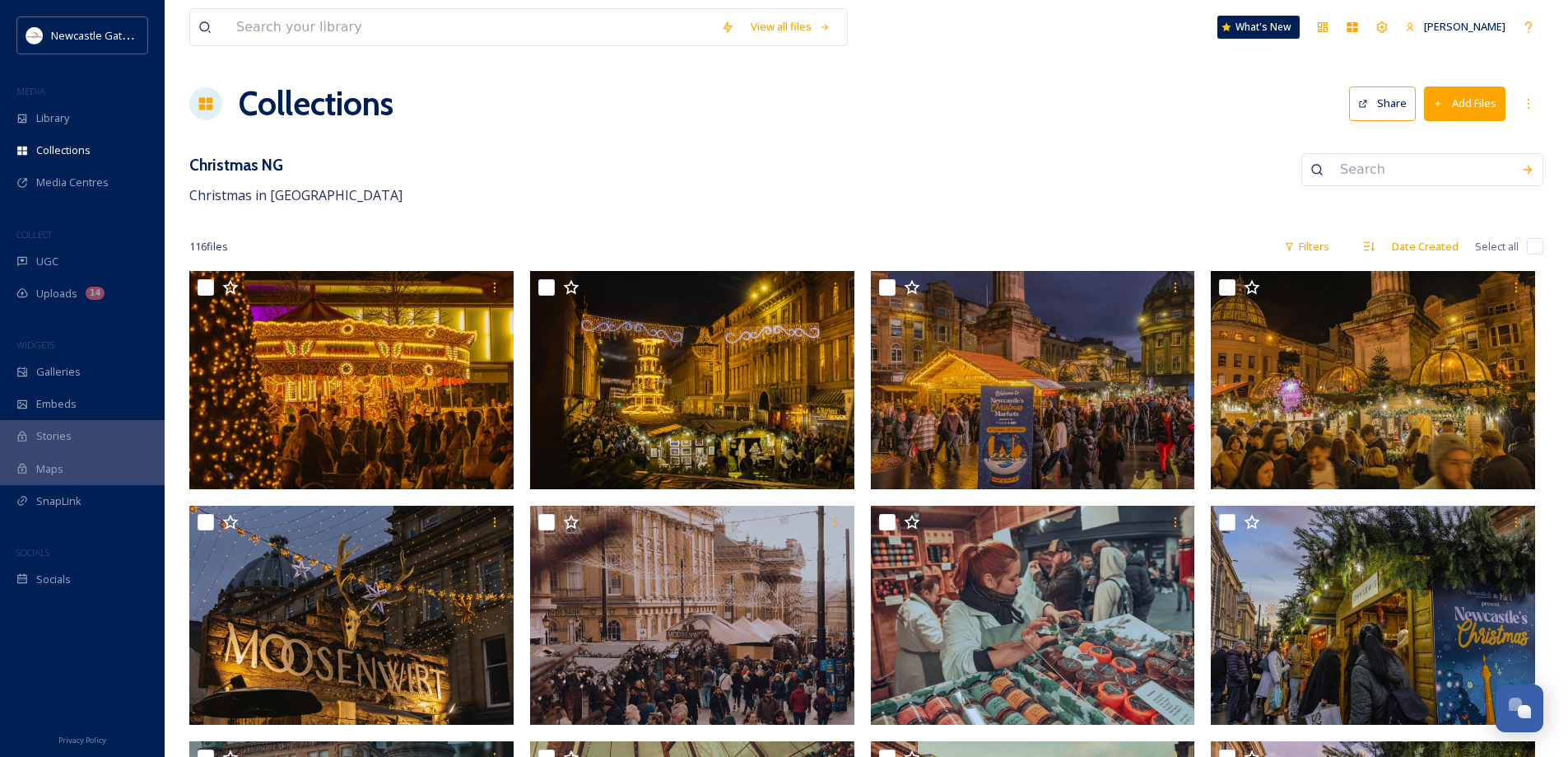
click at [1396, 101] on button "Share" at bounding box center [1382, 104] width 67 height 34
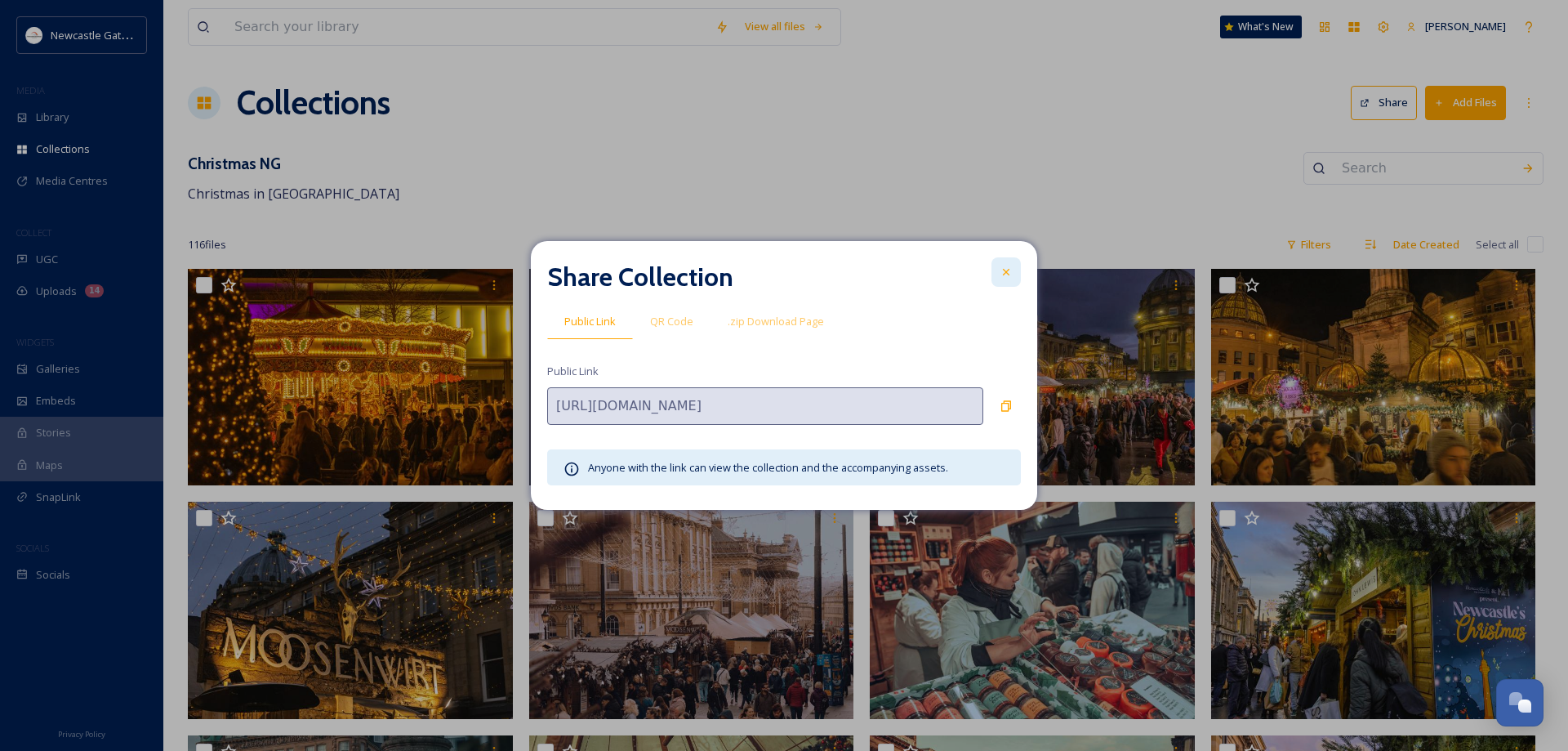
click at [1001, 273] on icon at bounding box center [1006, 272] width 13 height 13
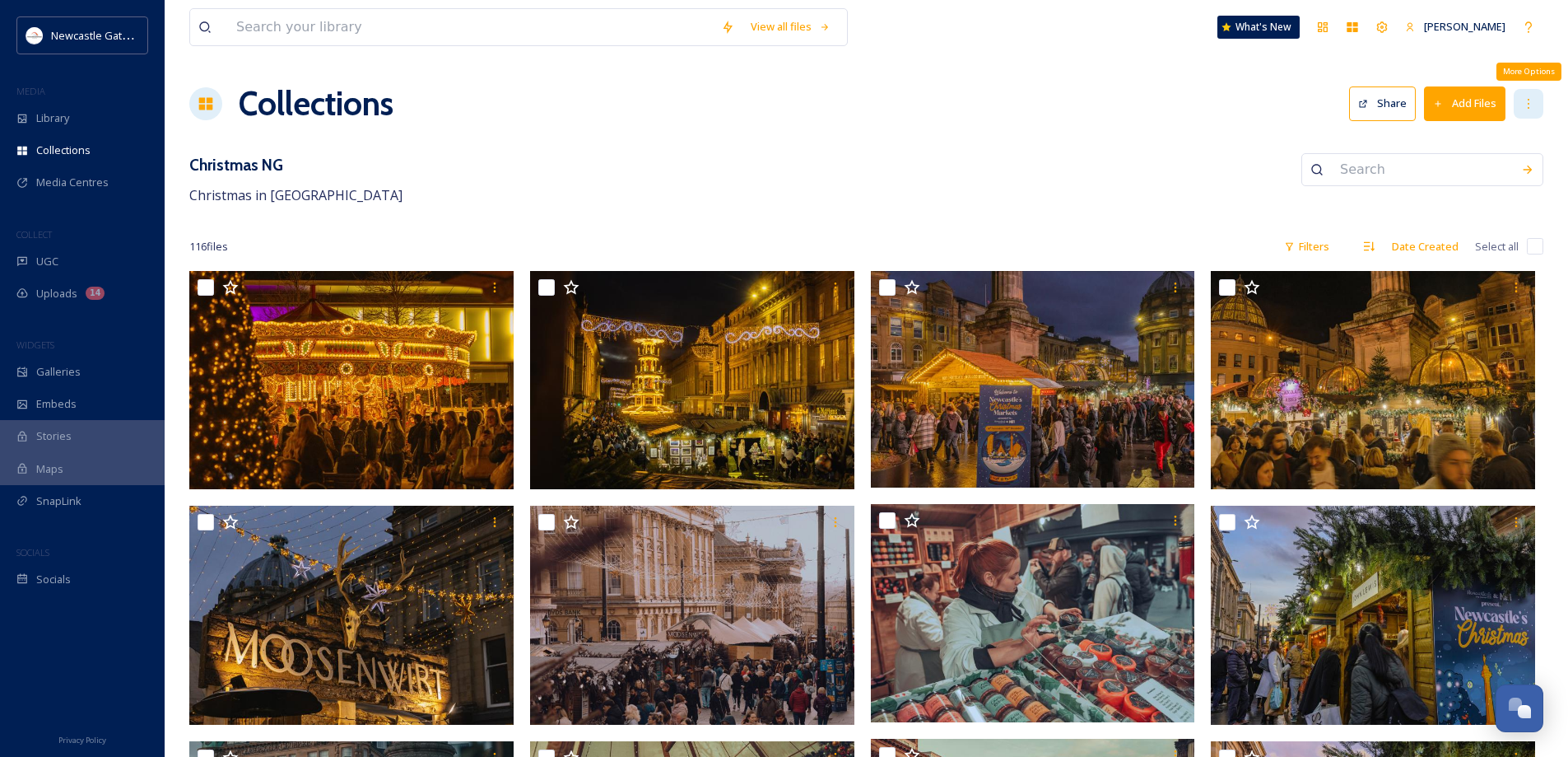
click at [1530, 110] on div "More Options" at bounding box center [1527, 103] width 29 height 29
click at [198, 101] on icon at bounding box center [205, 103] width 16 height 16
click at [299, 111] on h1 "Collections" at bounding box center [316, 104] width 155 height 49
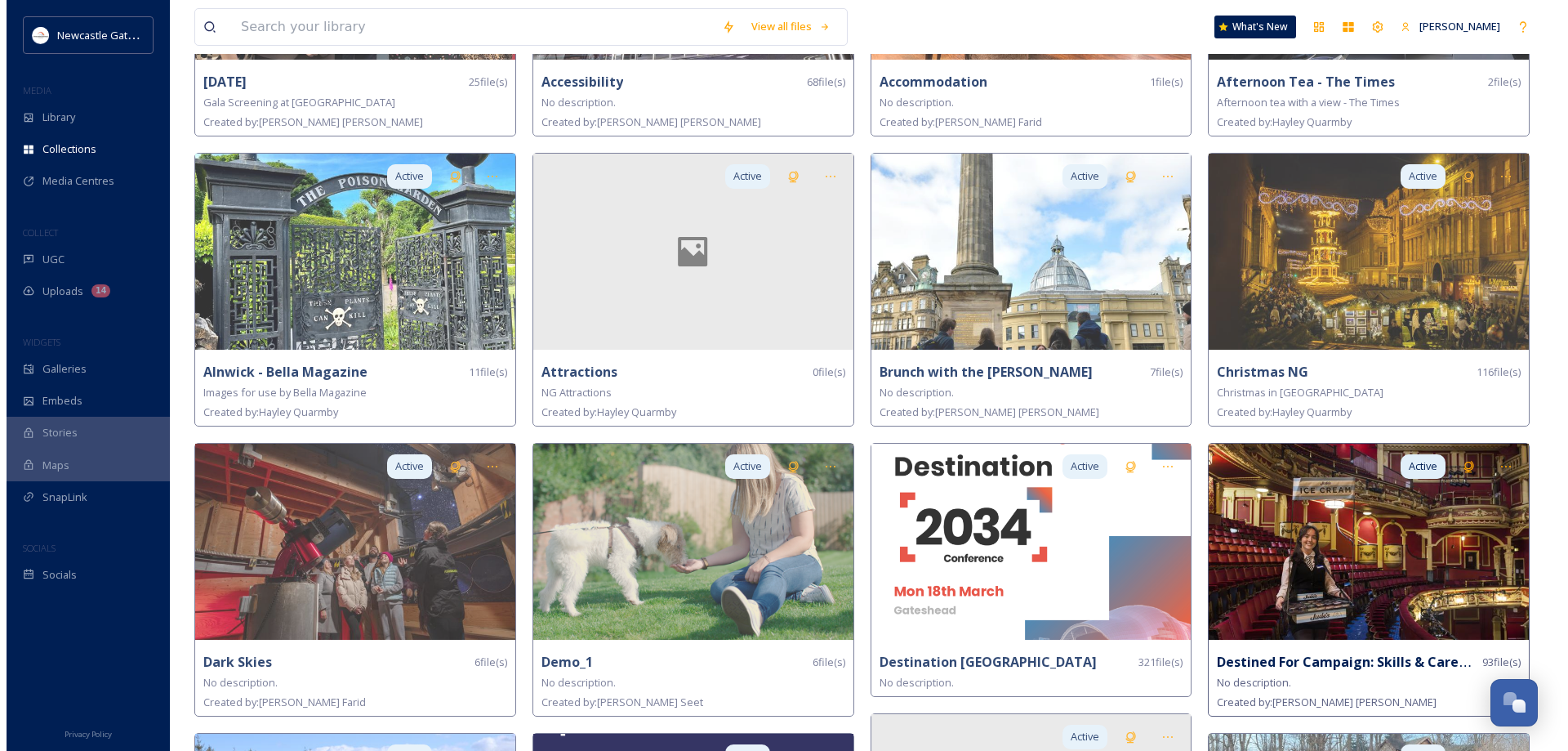
scroll to position [326, 0]
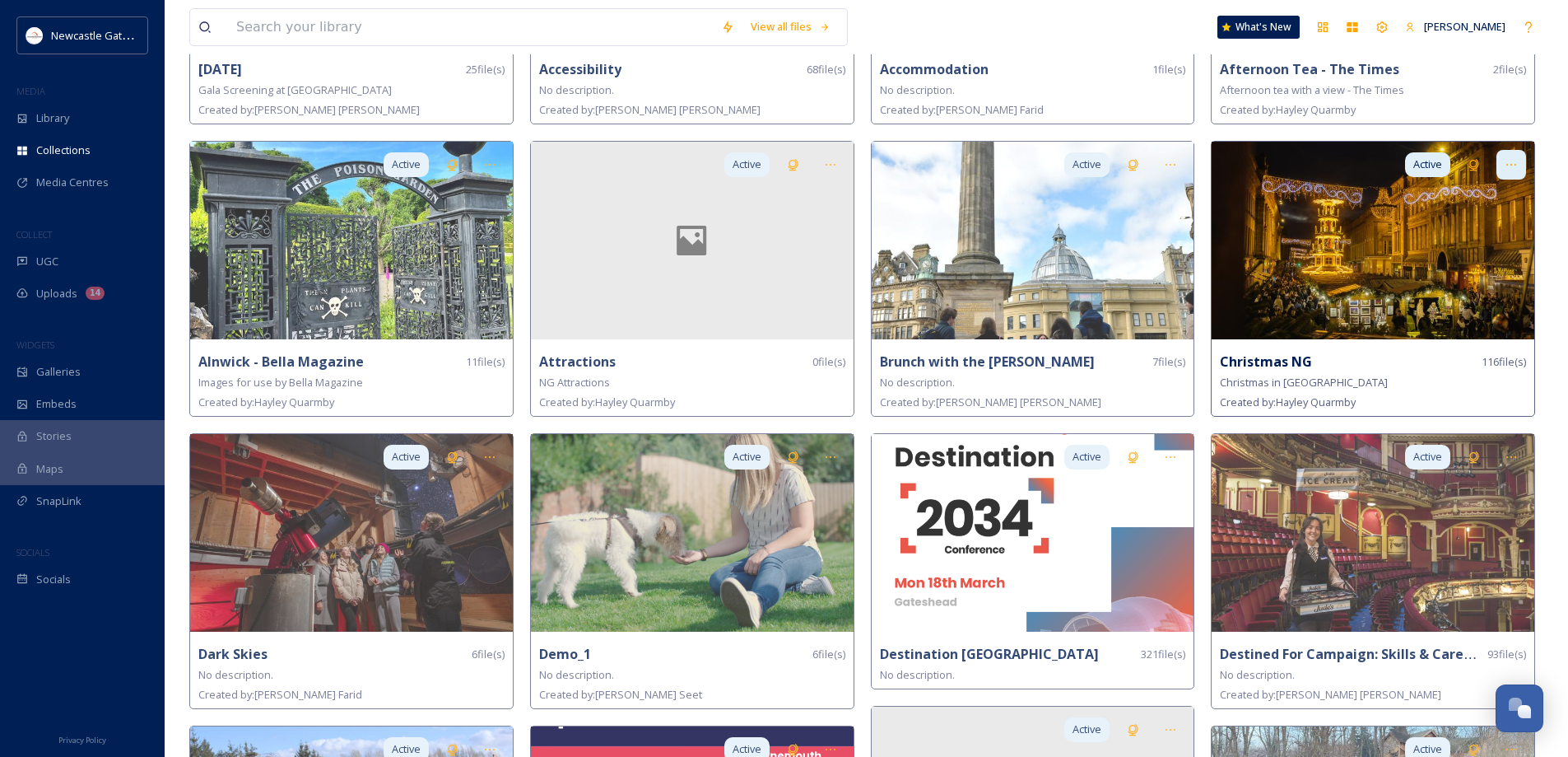
click at [1511, 162] on icon at bounding box center [1511, 165] width 13 height 13
click at [1480, 201] on span "Edit Collection" at bounding box center [1481, 200] width 69 height 16
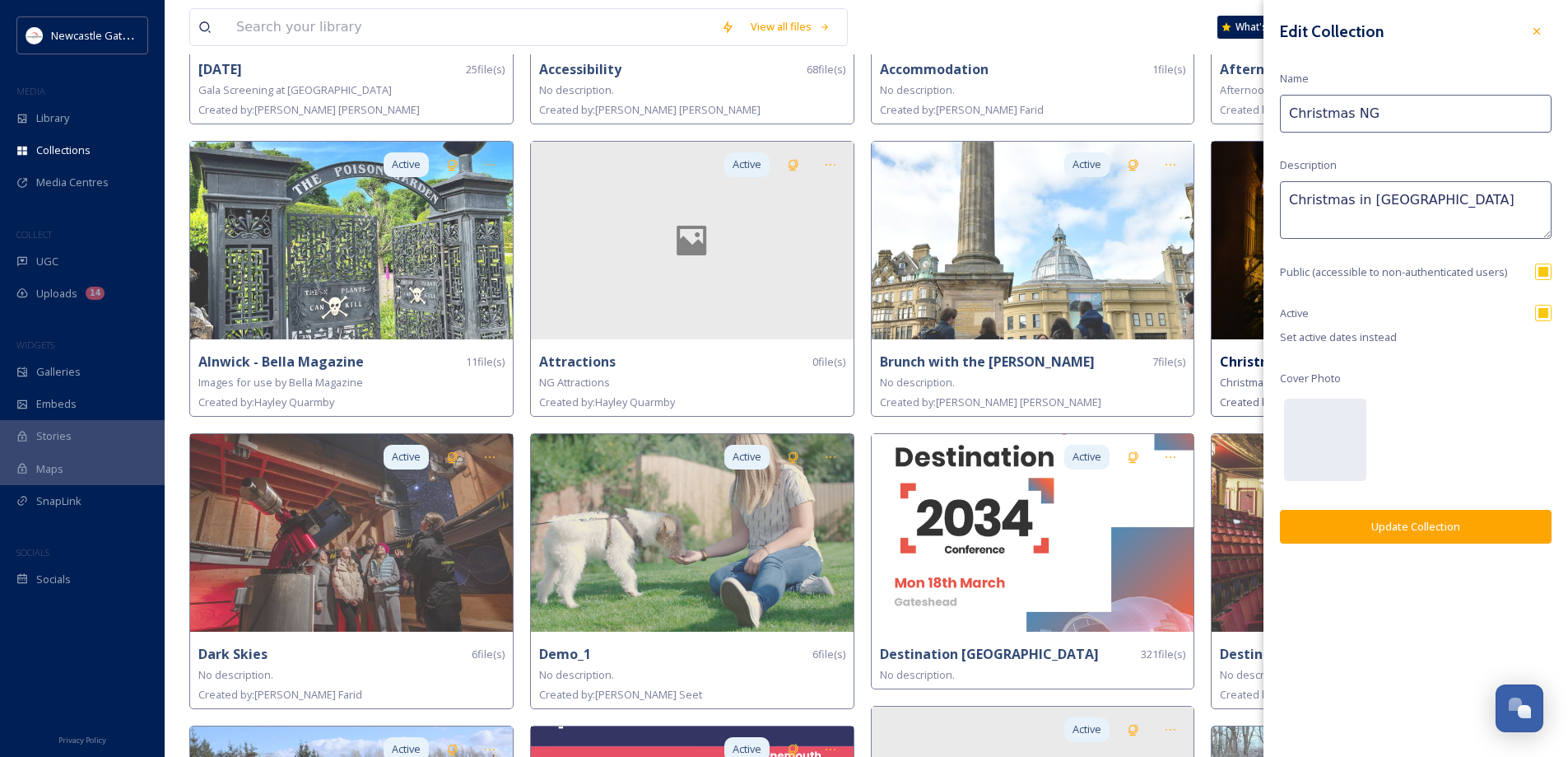
click at [1537, 30] on icon at bounding box center [1537, 31] width 13 height 13
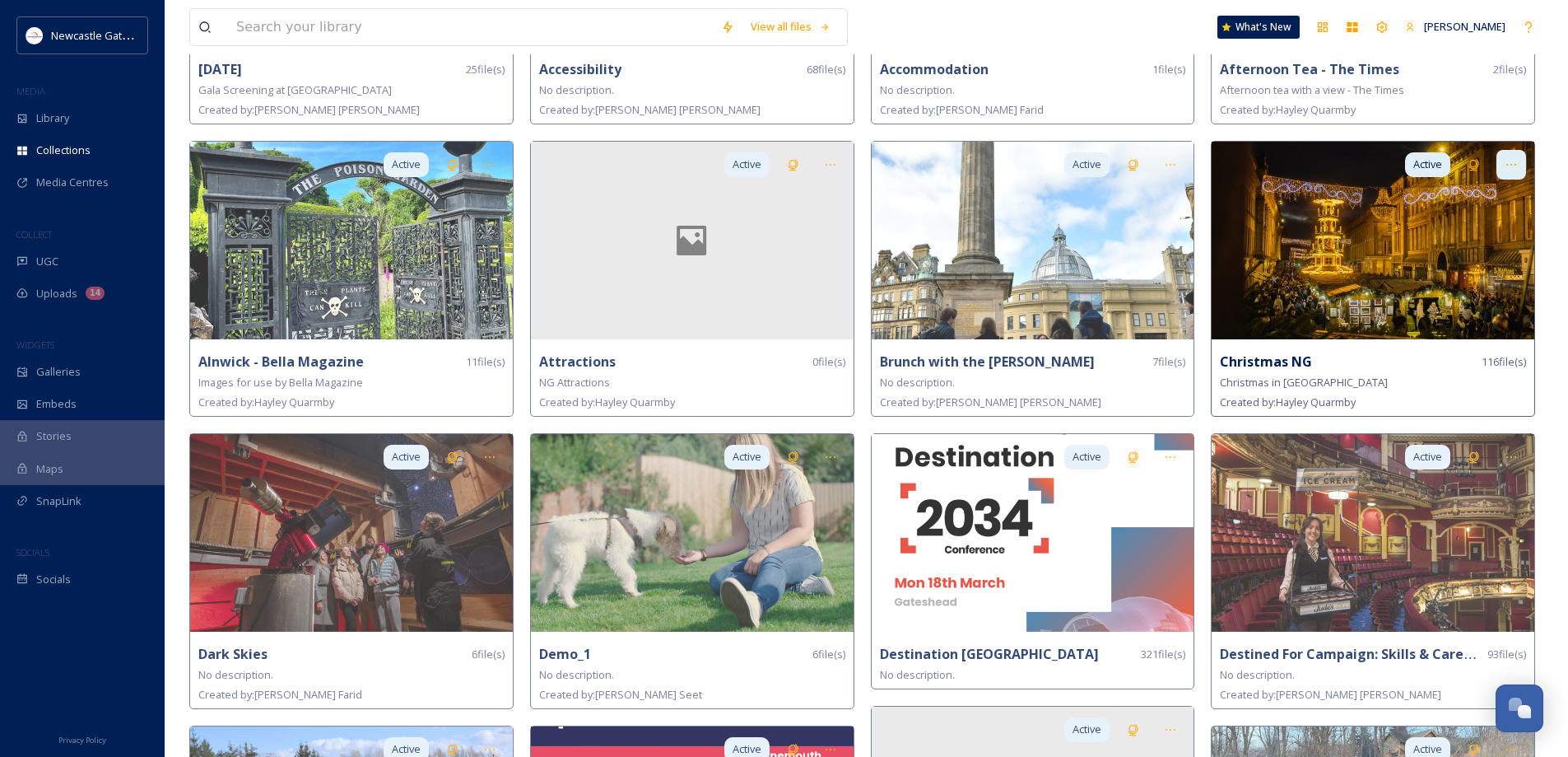
click at [1511, 163] on icon at bounding box center [1511, 165] width 13 height 13
click at [1478, 226] on div "Share" at bounding box center [1482, 233] width 86 height 32
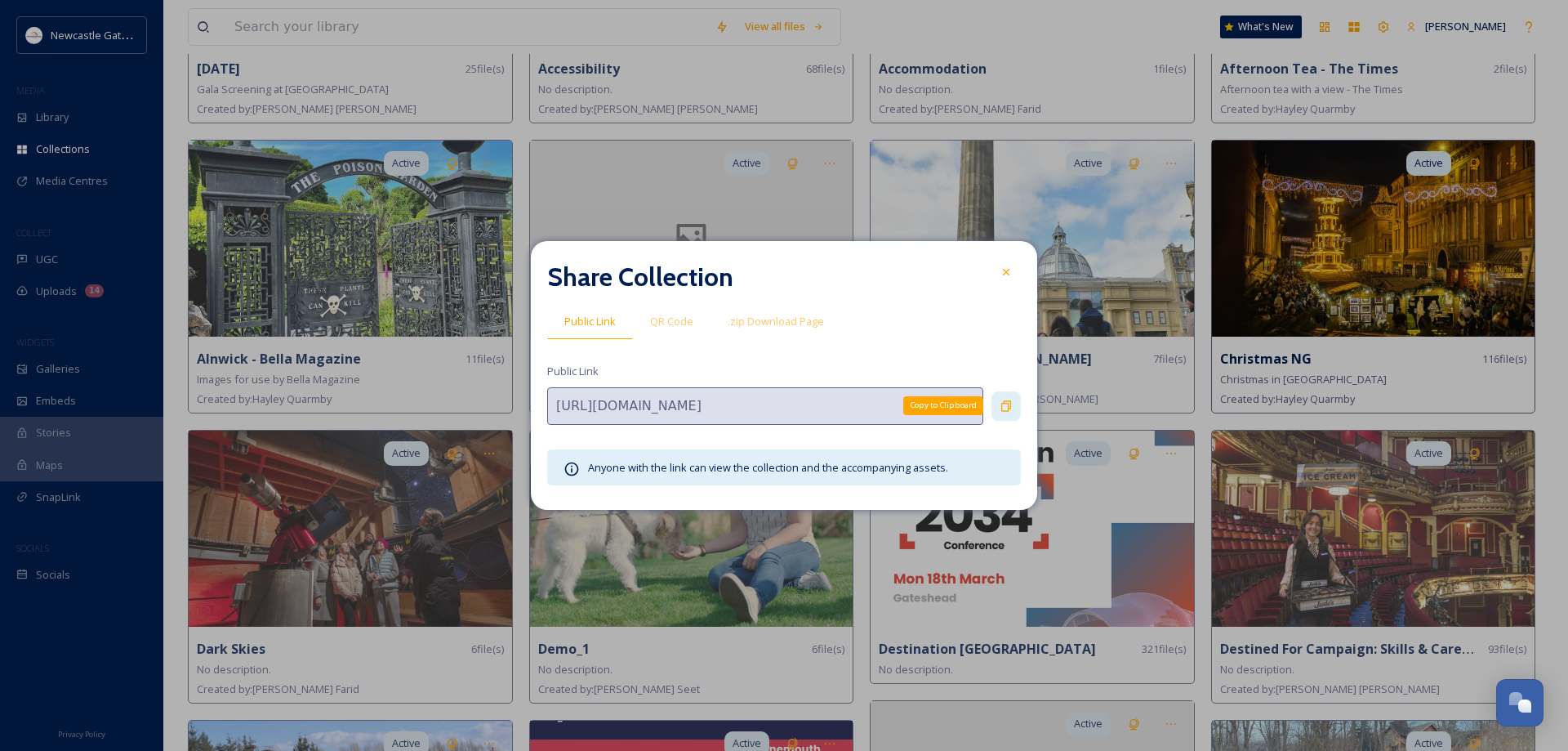
click at [1008, 409] on icon at bounding box center [1006, 405] width 9 height 10
